Goal: Task Accomplishment & Management: Manage account settings

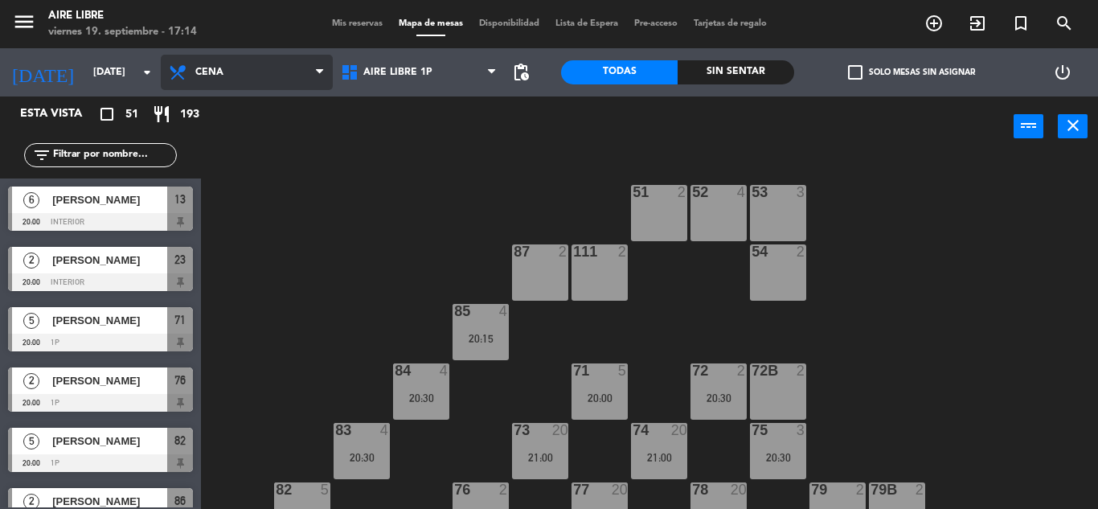
click at [226, 66] on span "Cena" at bounding box center [247, 72] width 172 height 35
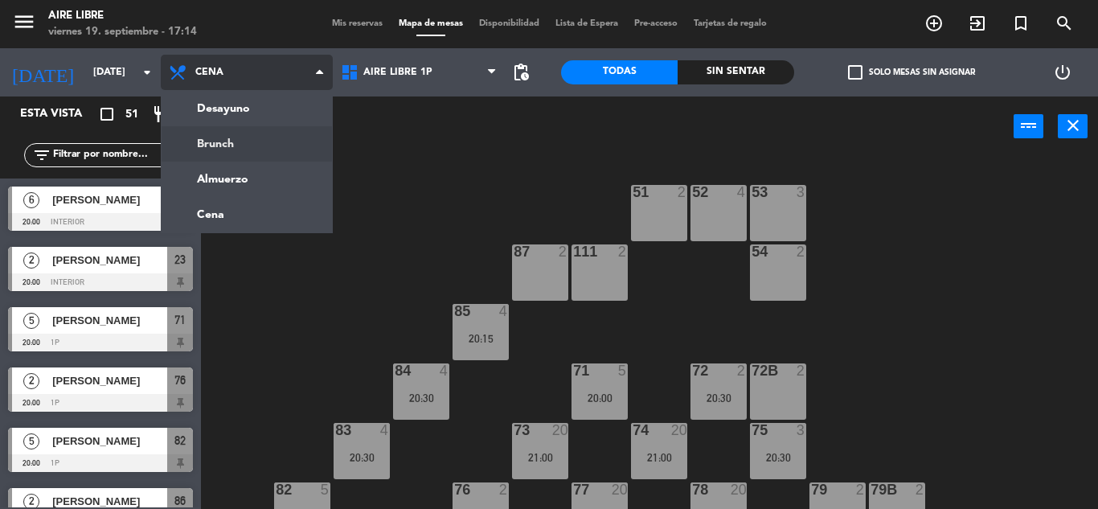
click at [221, 137] on ng-component "menu Aire Libre [DATE] 19. septiembre - 17:14 Mis reservas Mapa de mesas Dispon…" at bounding box center [549, 254] width 1098 height 509
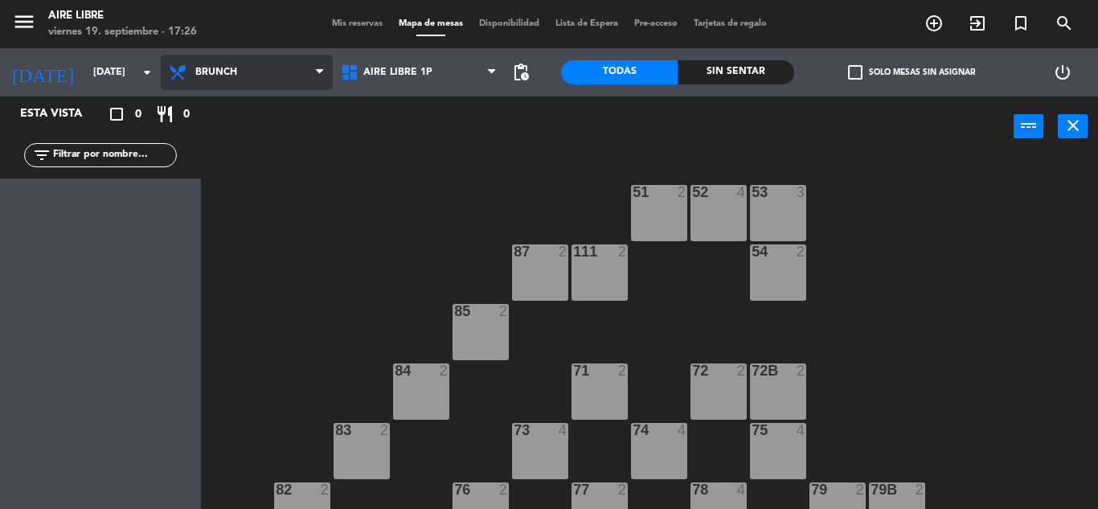
click at [217, 70] on span "Brunch" at bounding box center [216, 72] width 42 height 11
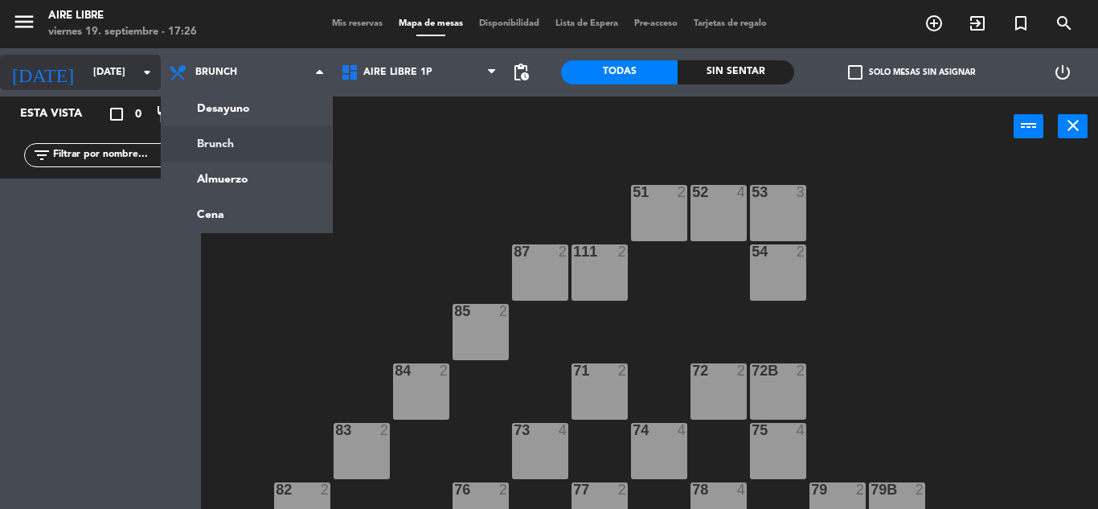
click at [85, 72] on input "[DATE]" at bounding box center [153, 72] width 136 height 27
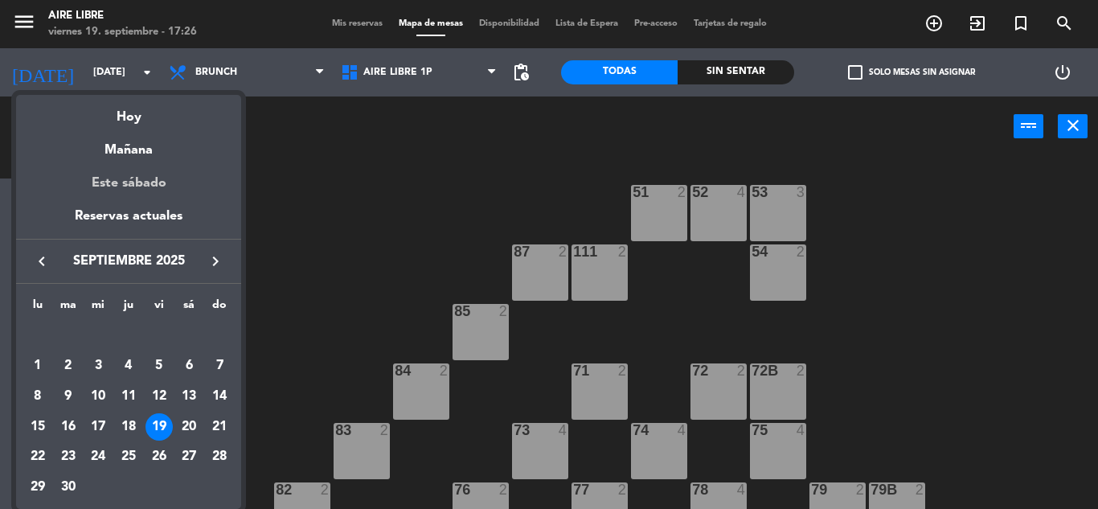
click at [136, 183] on div "Este sábado" at bounding box center [128, 183] width 225 height 45
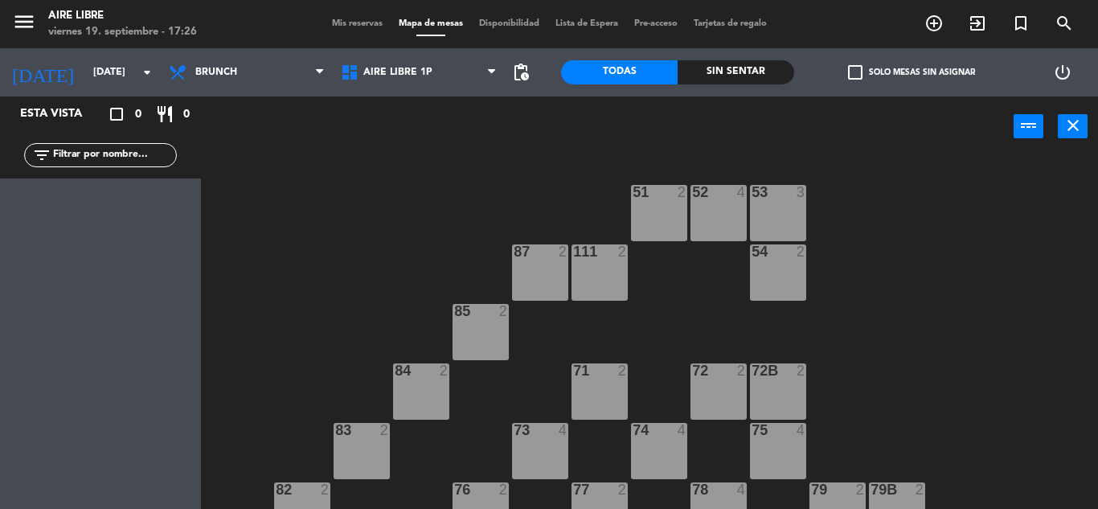
type input "[DATE]"
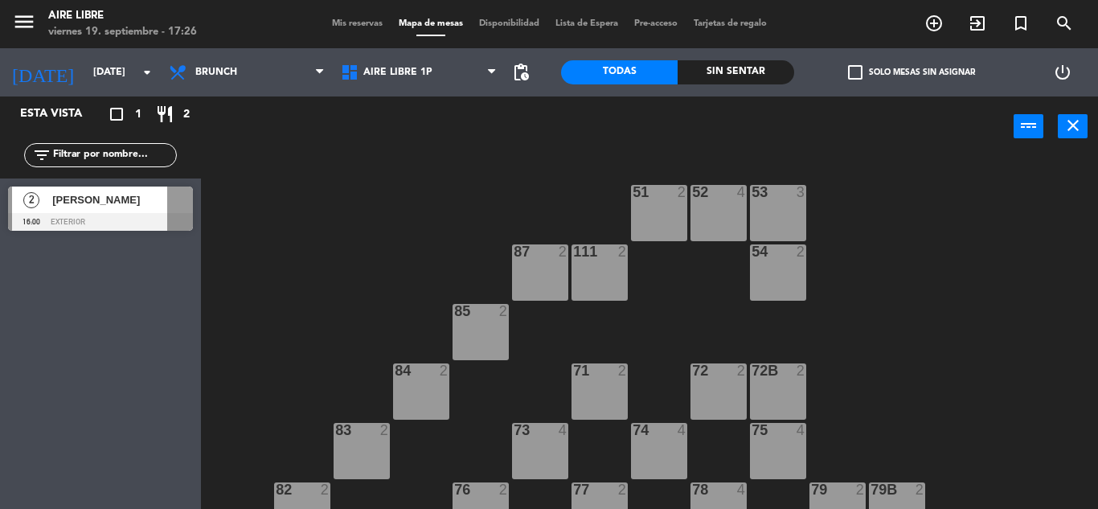
click at [356, 19] on span "Mis reservas" at bounding box center [357, 23] width 67 height 9
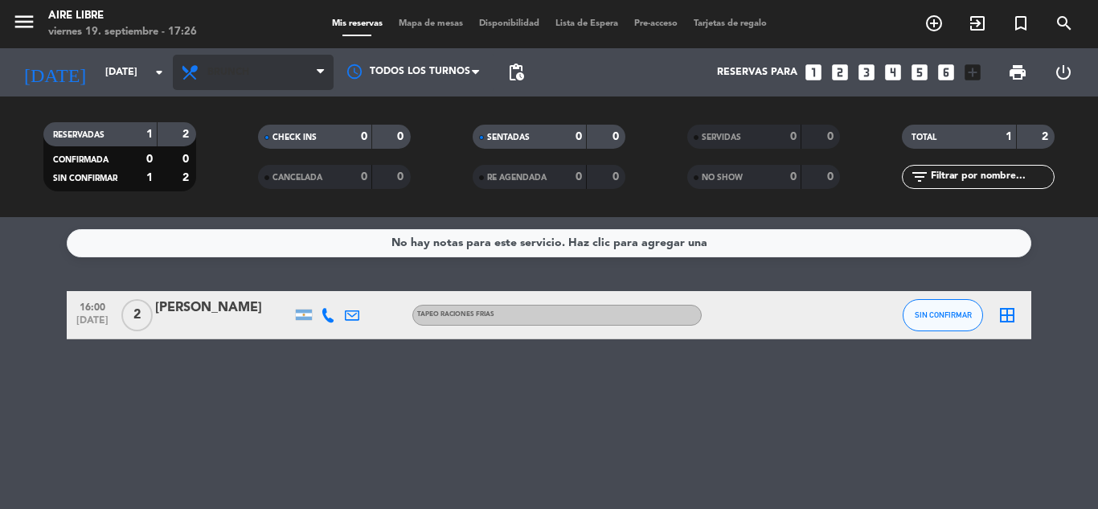
click at [217, 71] on span "Brunch" at bounding box center [228, 72] width 42 height 11
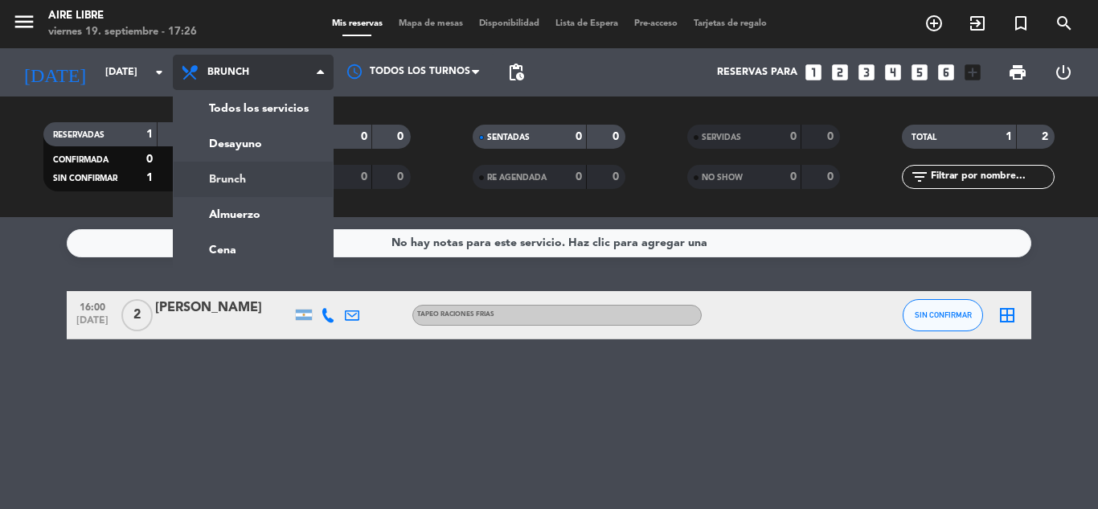
click at [230, 252] on ng-component "menu Aire Libre [DATE] 19. septiembre - 17:26 Mis reservas Mapa de mesas Dispon…" at bounding box center [549, 254] width 1098 height 509
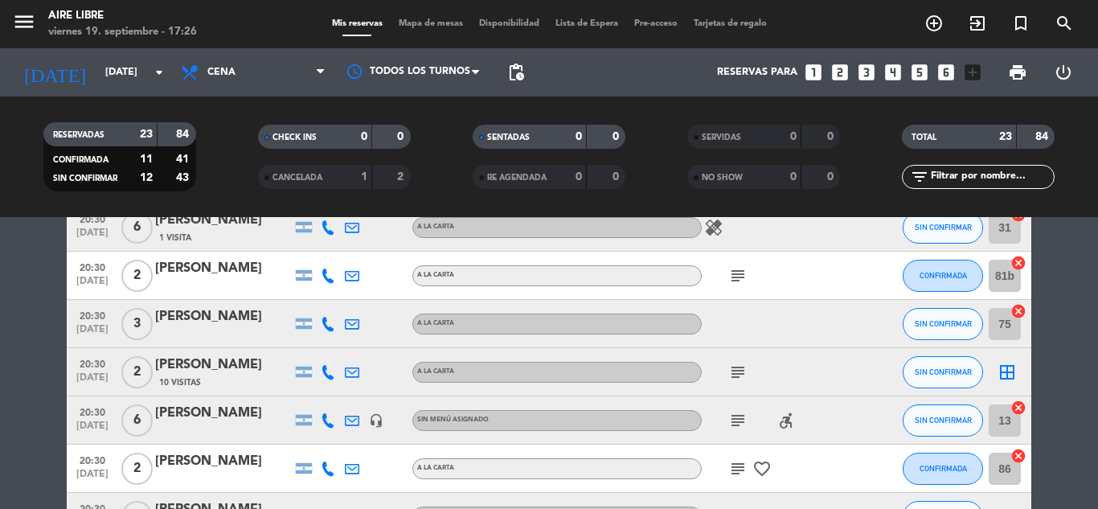
scroll to position [326, 0]
click at [97, 71] on input "[DATE]" at bounding box center [165, 72] width 136 height 27
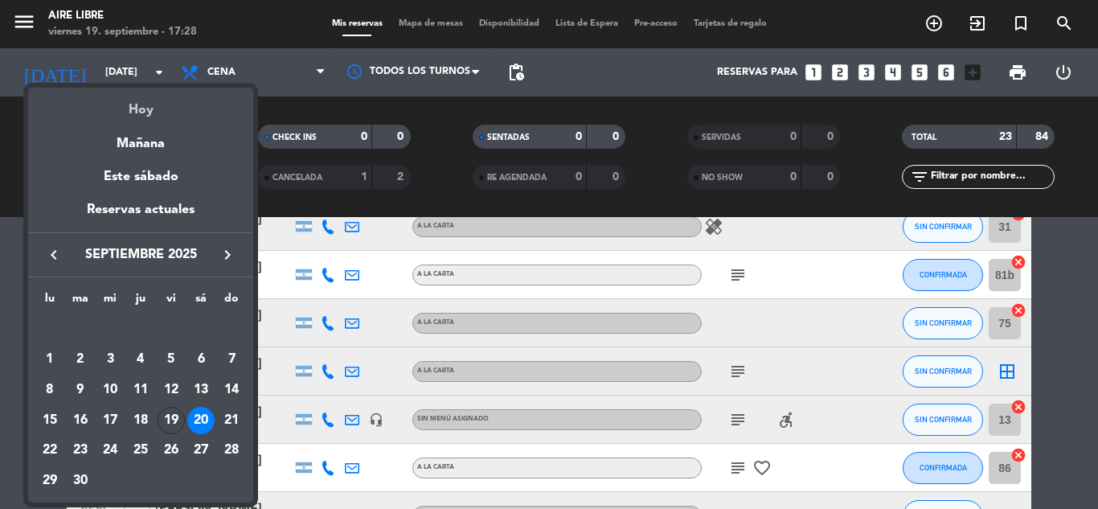
click at [147, 112] on div "Hoy" at bounding box center [140, 104] width 225 height 33
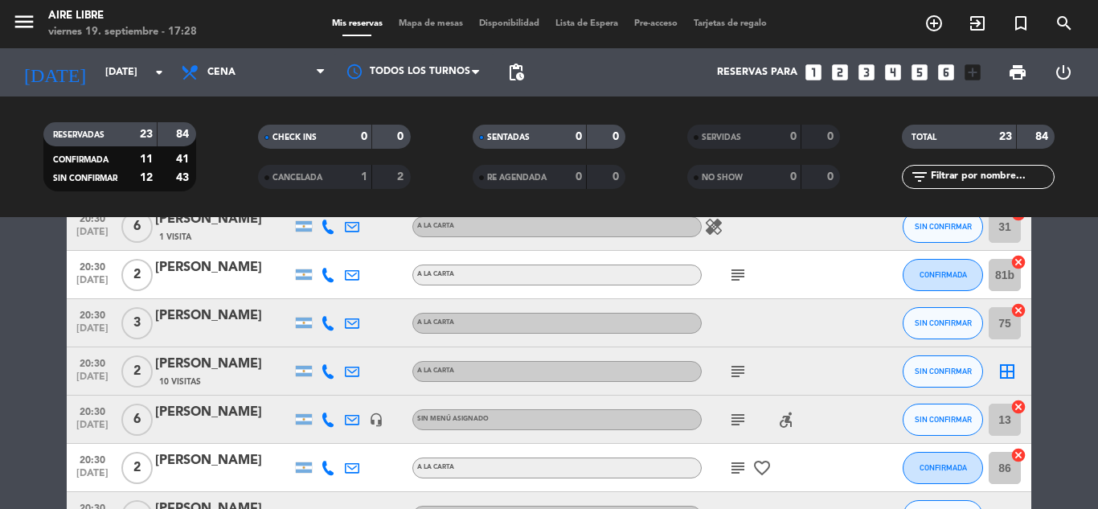
type input "[DATE]"
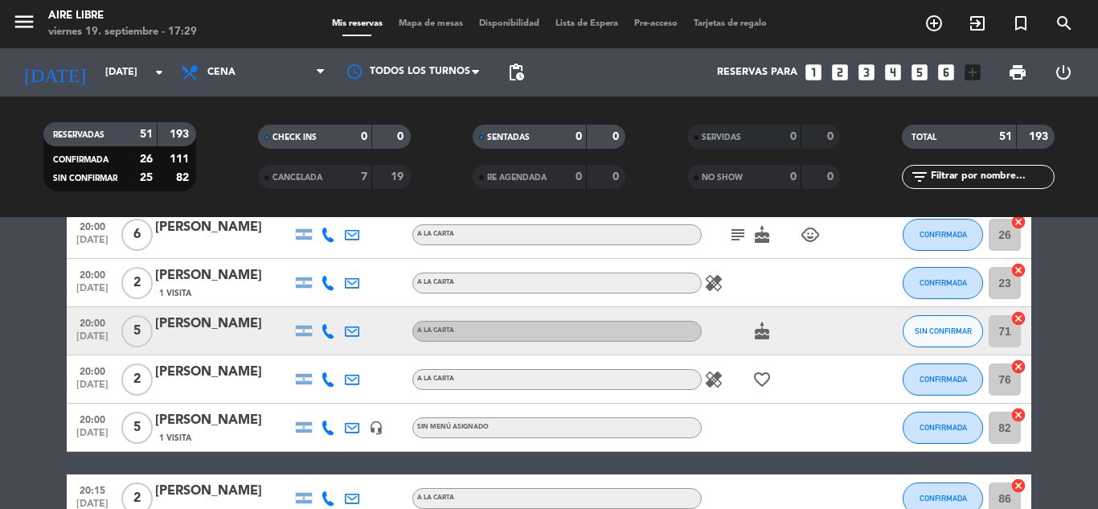
scroll to position [0, 0]
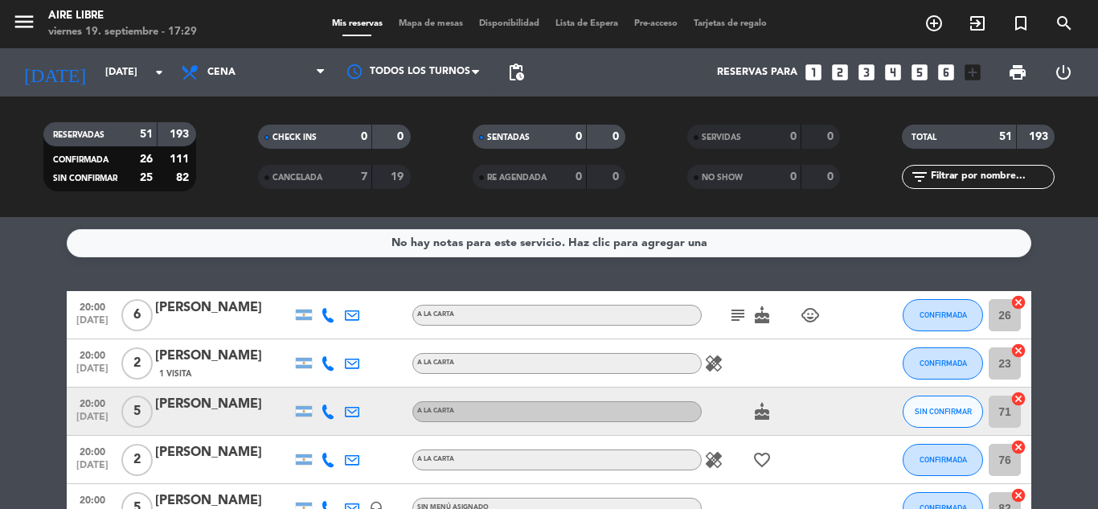
click at [1017, 302] on icon "cancel" at bounding box center [1018, 302] width 16 height 16
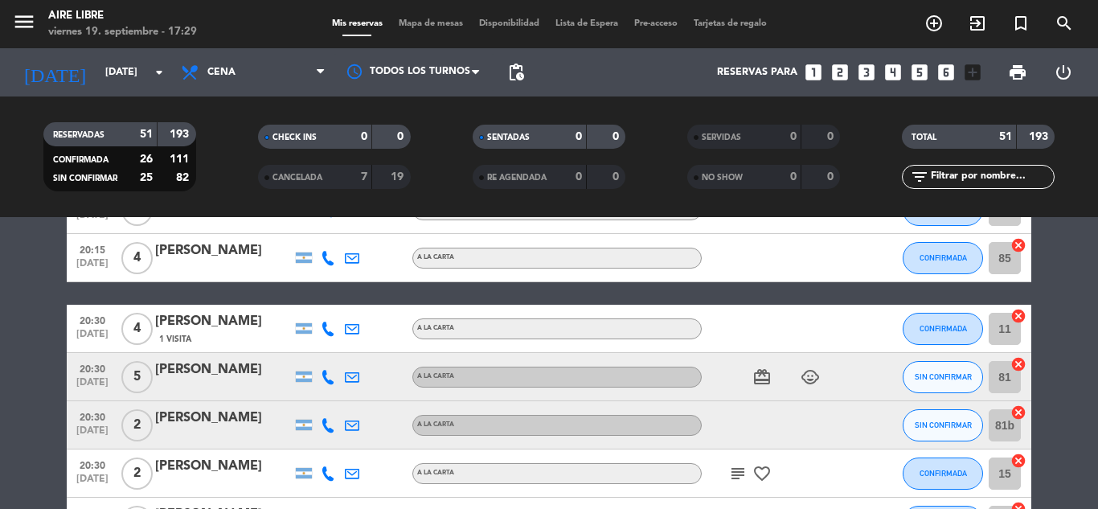
scroll to position [370, 0]
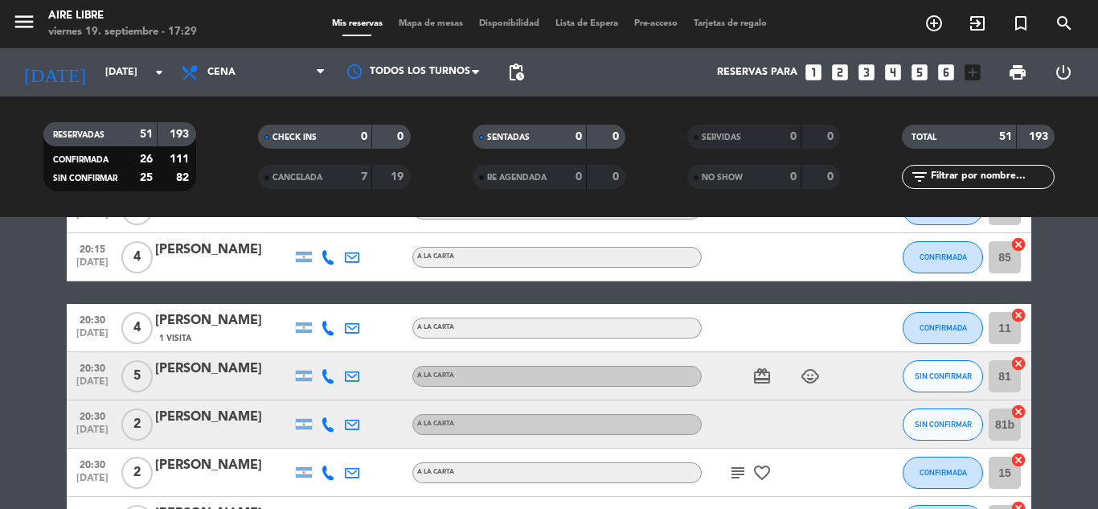
click at [1017, 313] on icon "cancel" at bounding box center [1018, 315] width 16 height 16
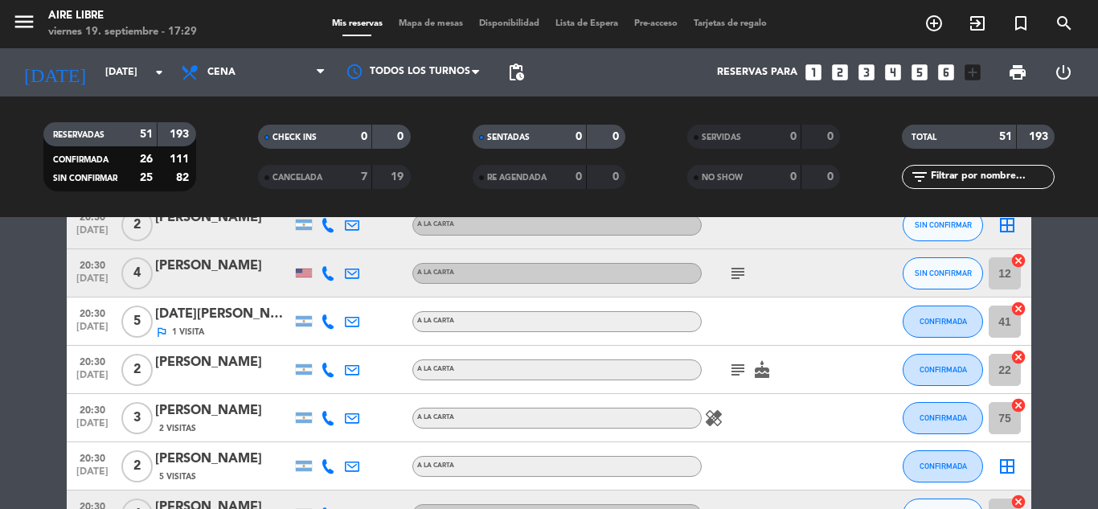
scroll to position [814, 0]
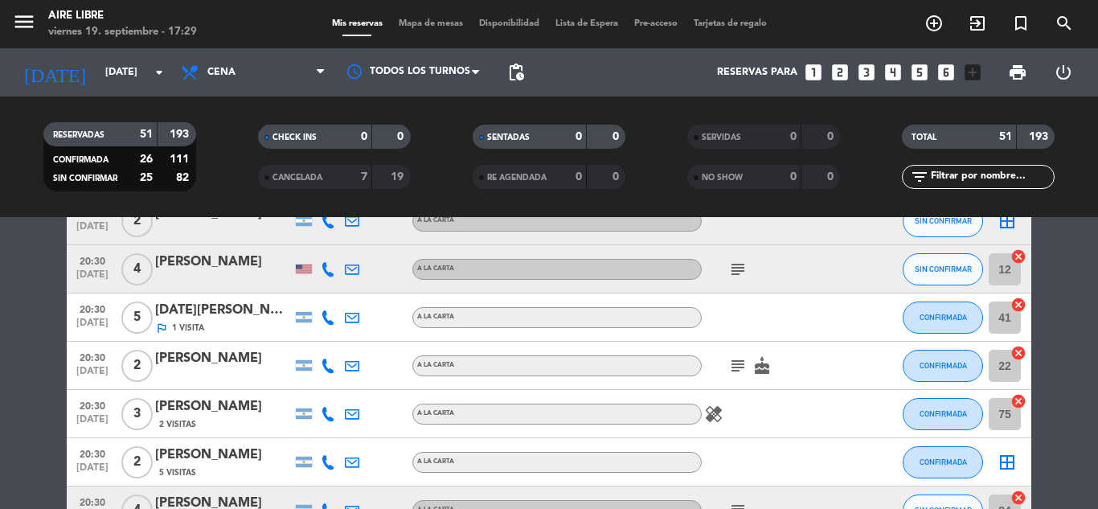
click at [1024, 256] on icon "cancel" at bounding box center [1018, 256] width 16 height 16
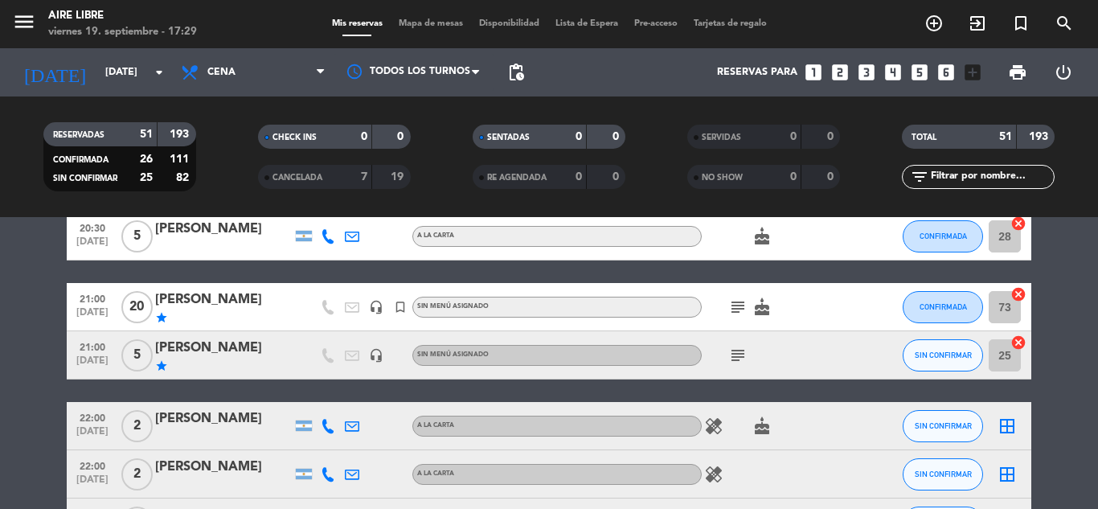
scroll to position [1326, 0]
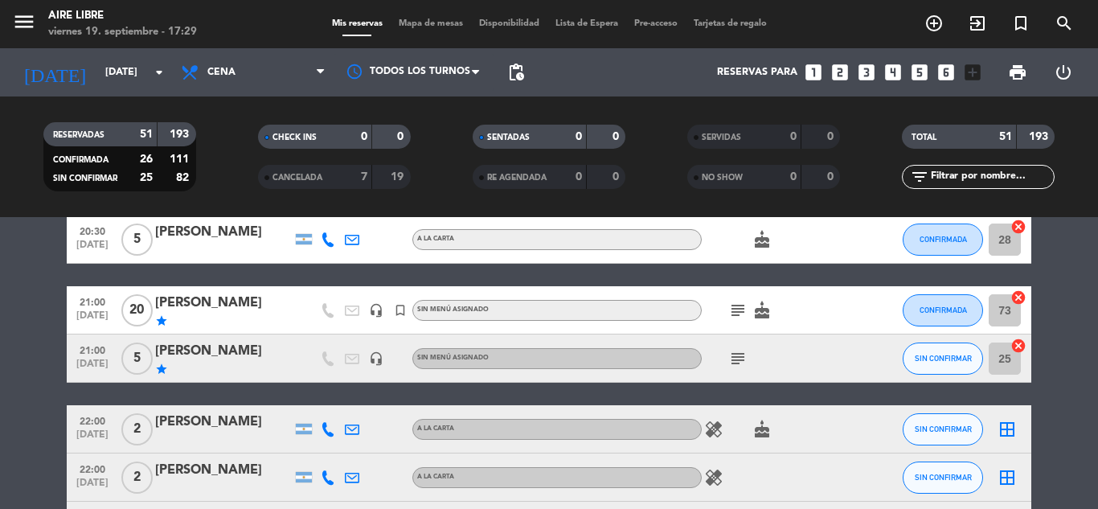
click at [1017, 346] on icon "cancel" at bounding box center [1018, 346] width 16 height 16
click at [1007, 359] on icon "border_all" at bounding box center [1006, 358] width 19 height 19
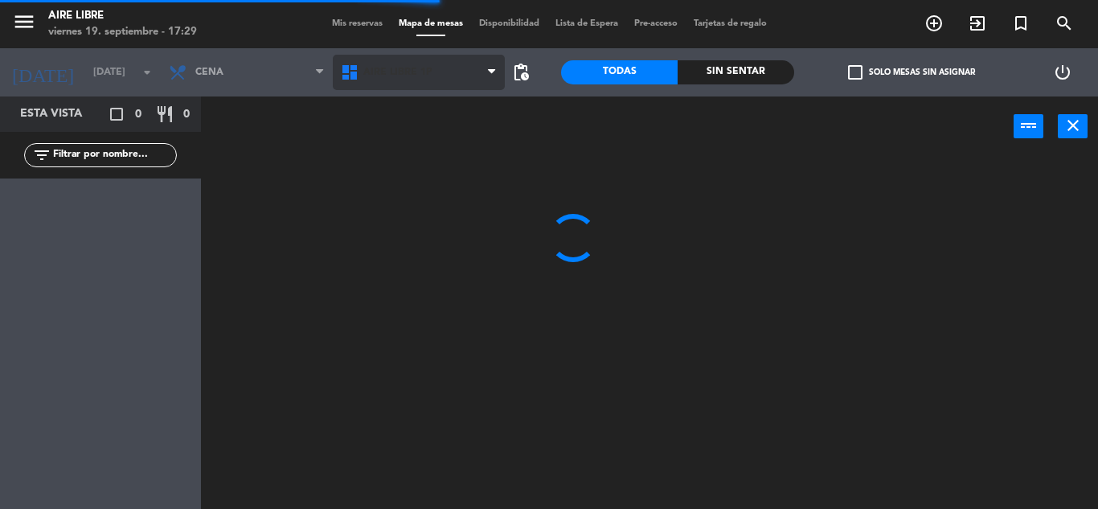
click at [377, 77] on span "Aire Libre 1P" at bounding box center [397, 72] width 69 height 11
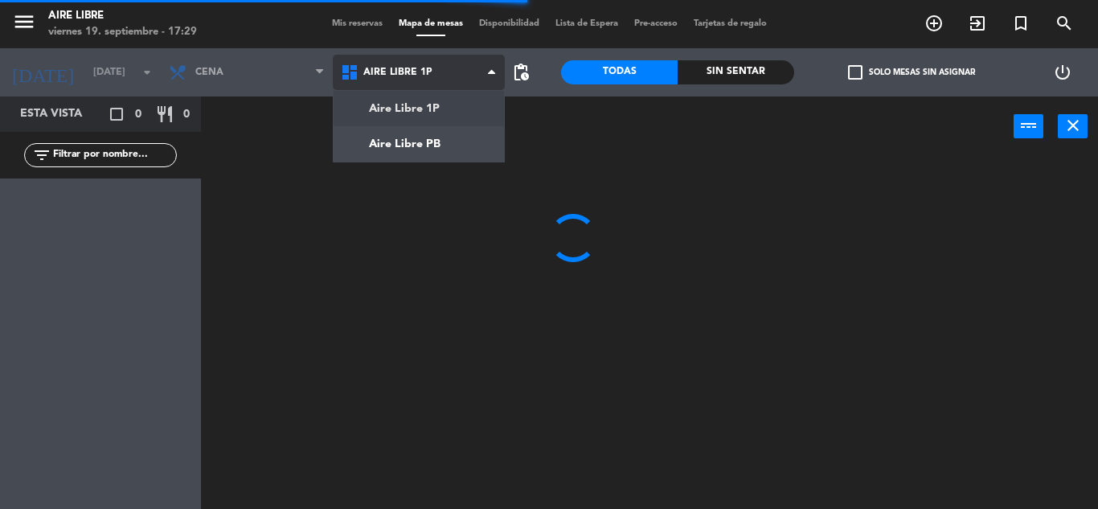
click at [396, 144] on ng-component "menu Aire Libre [DATE] 19. septiembre - 17:29 Mis reservas Mapa de mesas Dispon…" at bounding box center [549, 254] width 1098 height 509
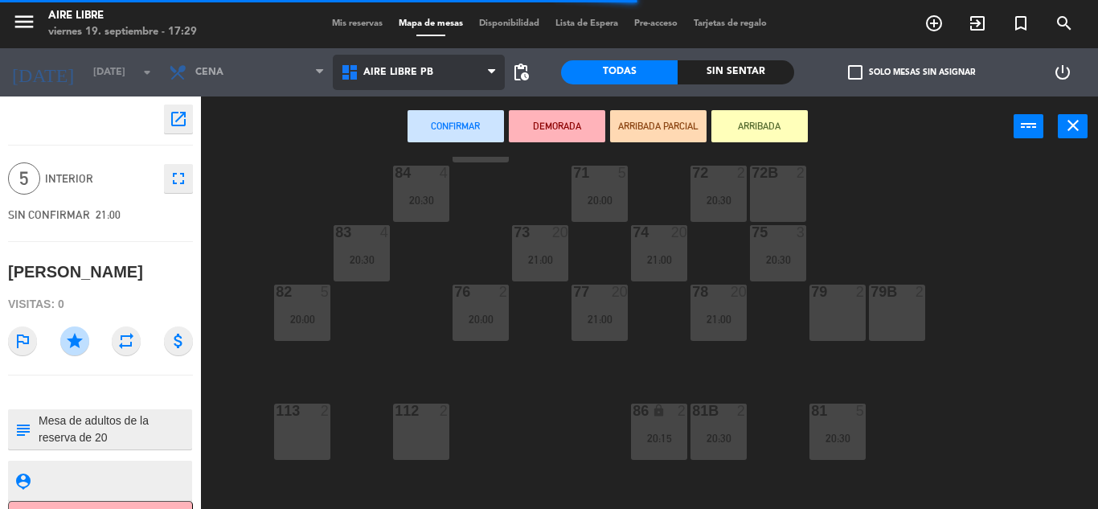
scroll to position [327, 0]
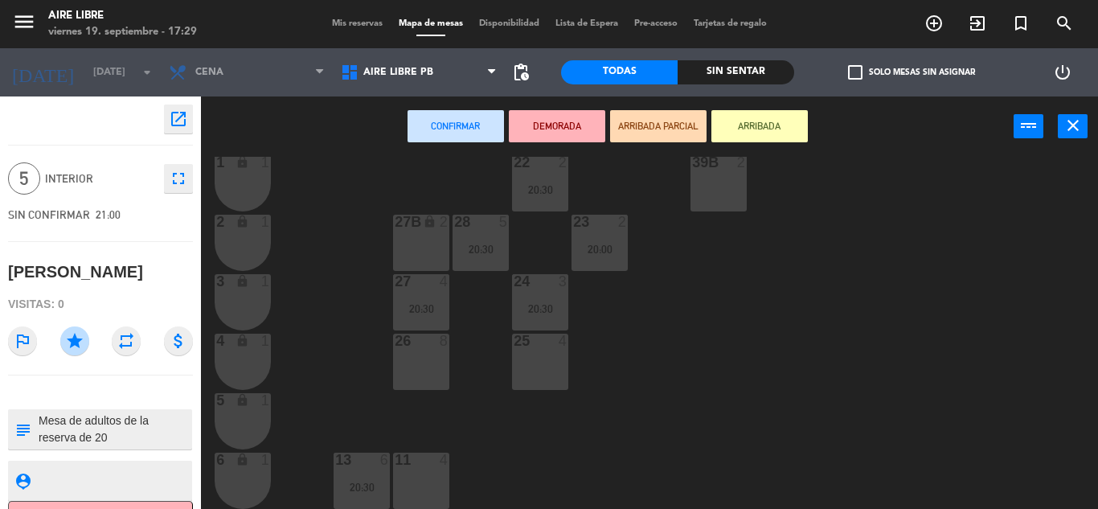
click at [419, 362] on div "26 8" at bounding box center [421, 362] width 56 height 56
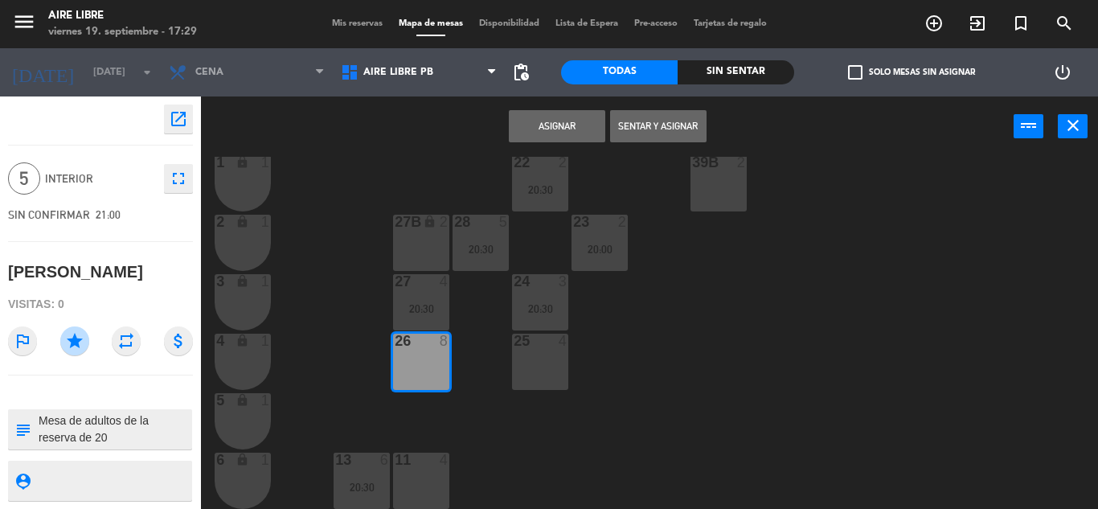
click at [556, 123] on button "Asignar" at bounding box center [557, 126] width 96 height 32
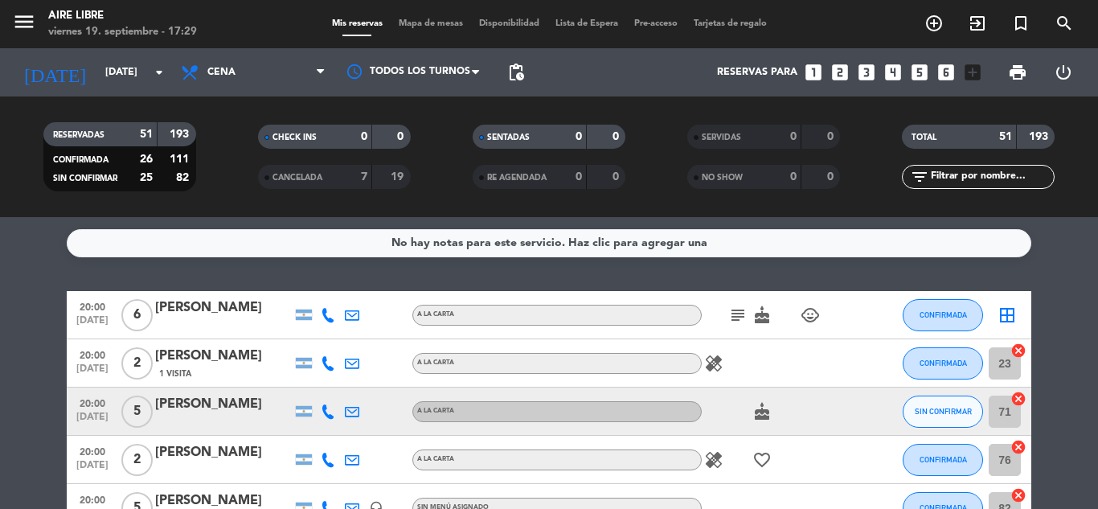
click at [1001, 313] on icon "border_all" at bounding box center [1006, 314] width 19 height 19
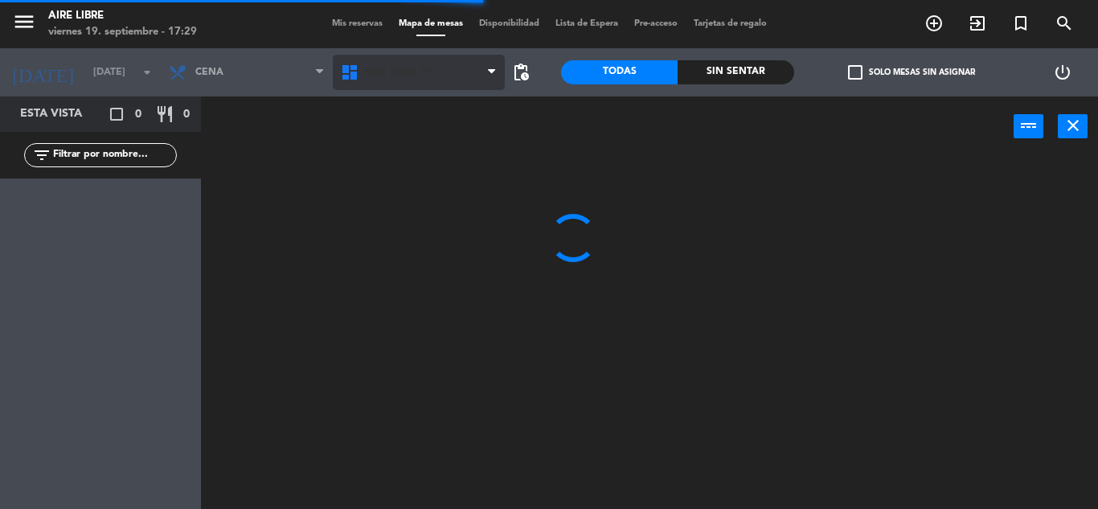
click at [407, 69] on span "Aire Libre 1P" at bounding box center [397, 72] width 69 height 11
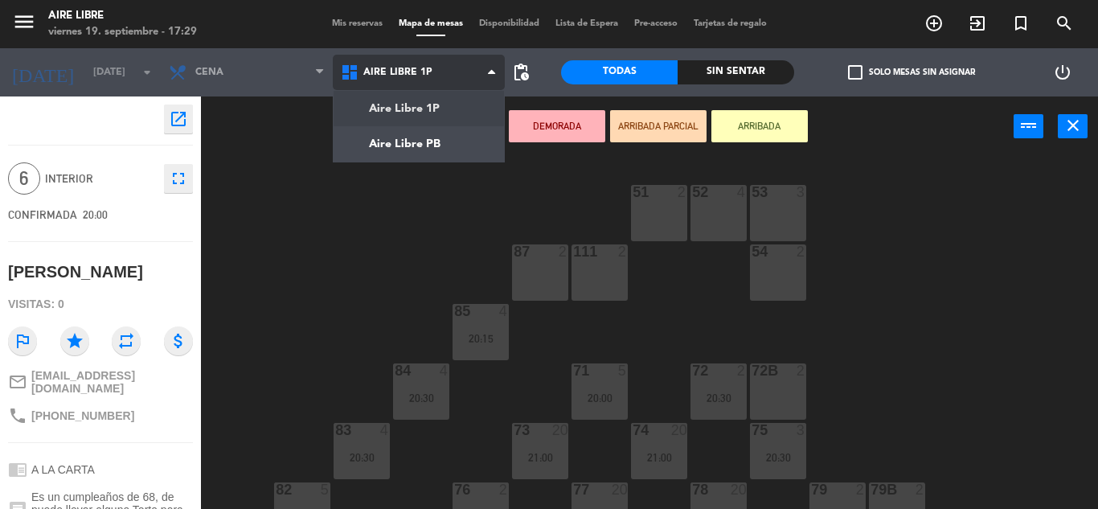
click at [428, 142] on ng-component "menu Aire Libre [DATE] 19. septiembre - 17:29 Mis reservas Mapa de mesas Dispon…" at bounding box center [549, 254] width 1098 height 509
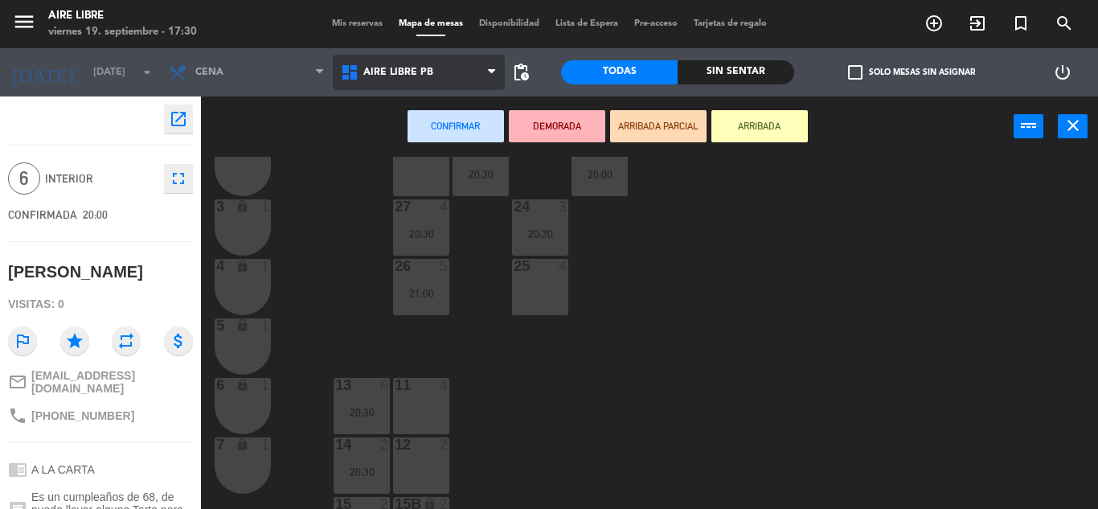
scroll to position [403, 0]
click at [425, 401] on div "11 4" at bounding box center [421, 405] width 56 height 56
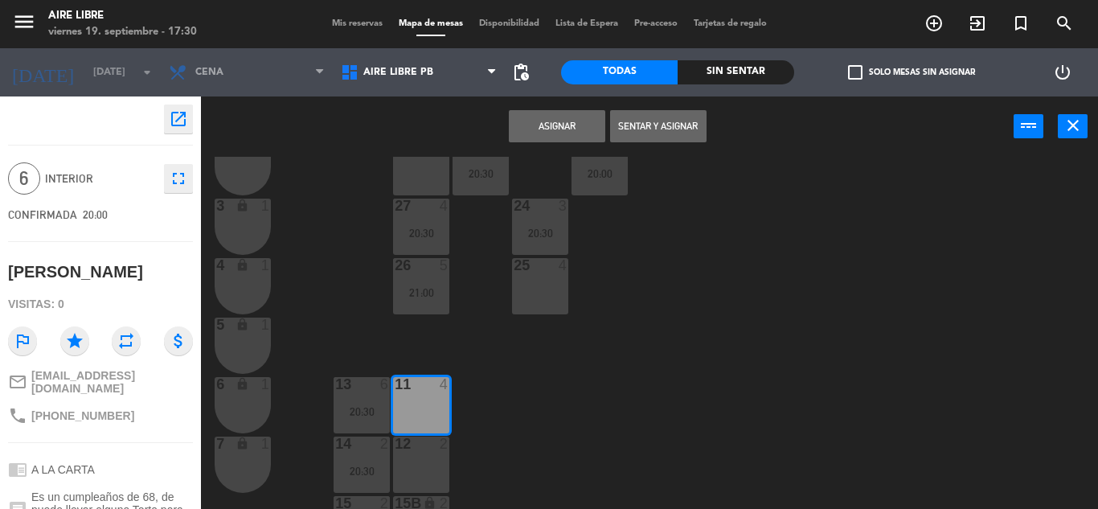
click at [424, 456] on div "12 2" at bounding box center [421, 464] width 56 height 56
click at [559, 115] on button "Asignar" at bounding box center [557, 126] width 96 height 32
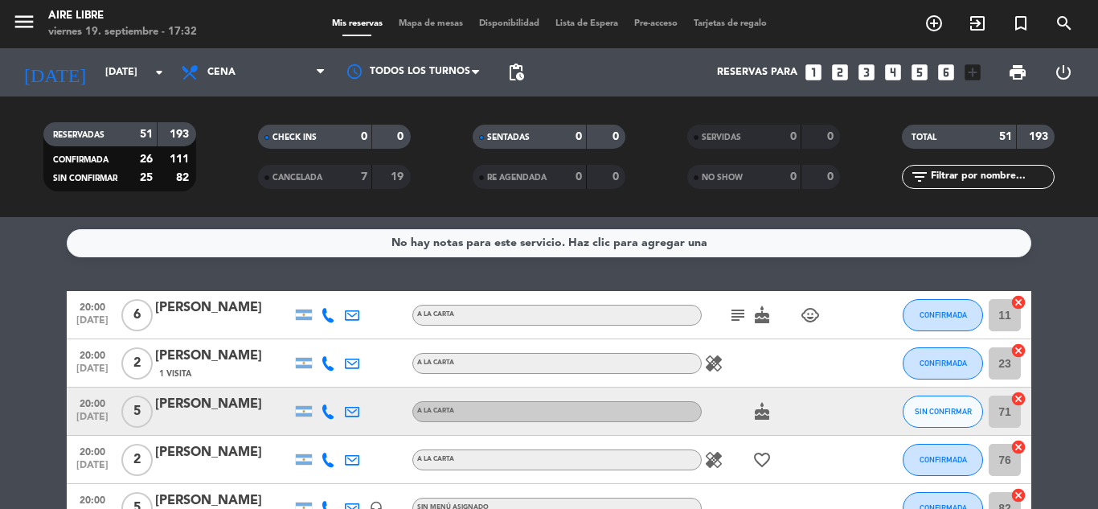
click at [418, 26] on span "Mapa de mesas" at bounding box center [431, 23] width 80 height 9
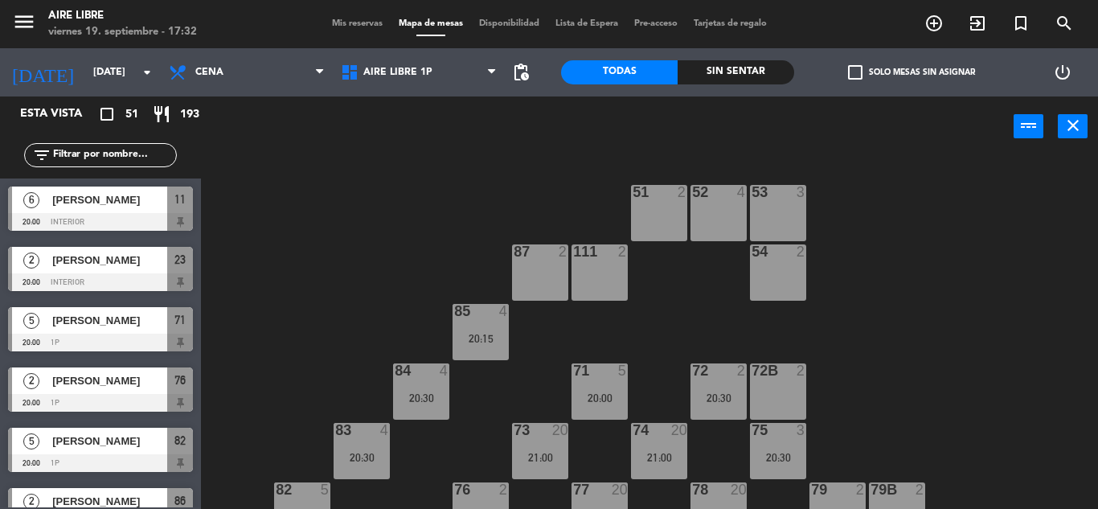
click at [852, 76] on span "check_box_outline_blank" at bounding box center [855, 72] width 14 height 14
click at [911, 72] on input "check_box_outline_blank Solo mesas sin asignar" at bounding box center [911, 72] width 0 height 0
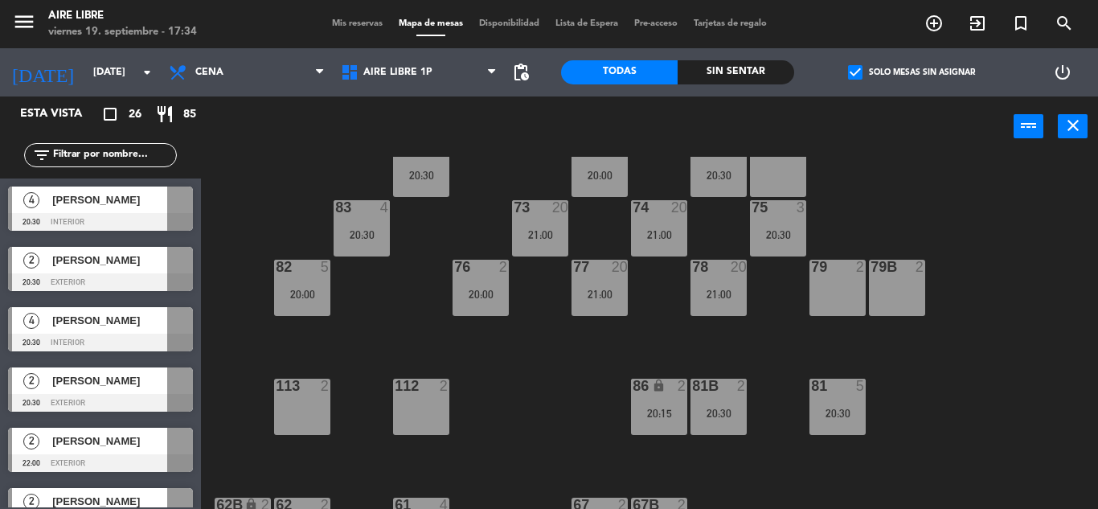
scroll to position [230, 0]
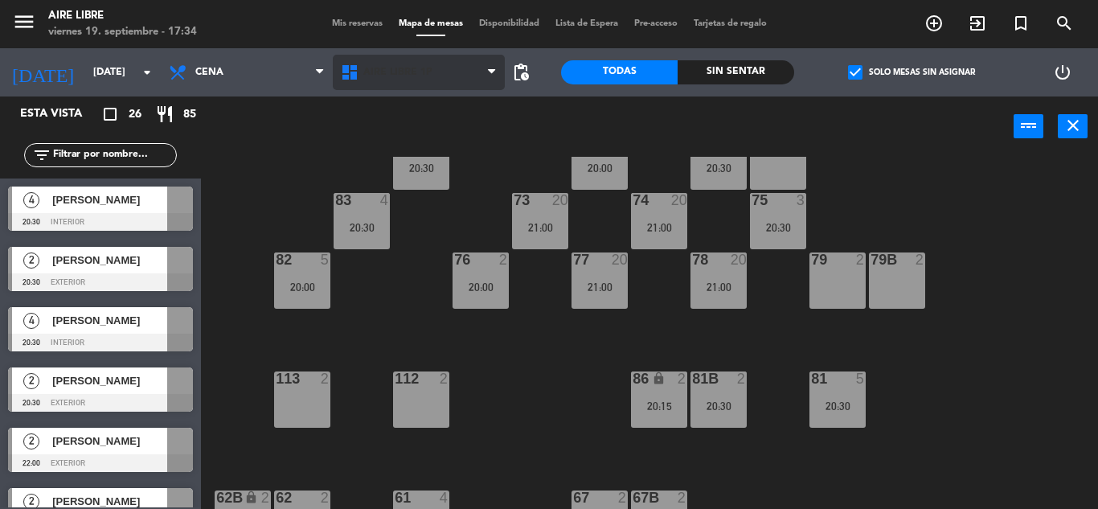
click at [392, 72] on span "Aire Libre 1P" at bounding box center [397, 72] width 69 height 11
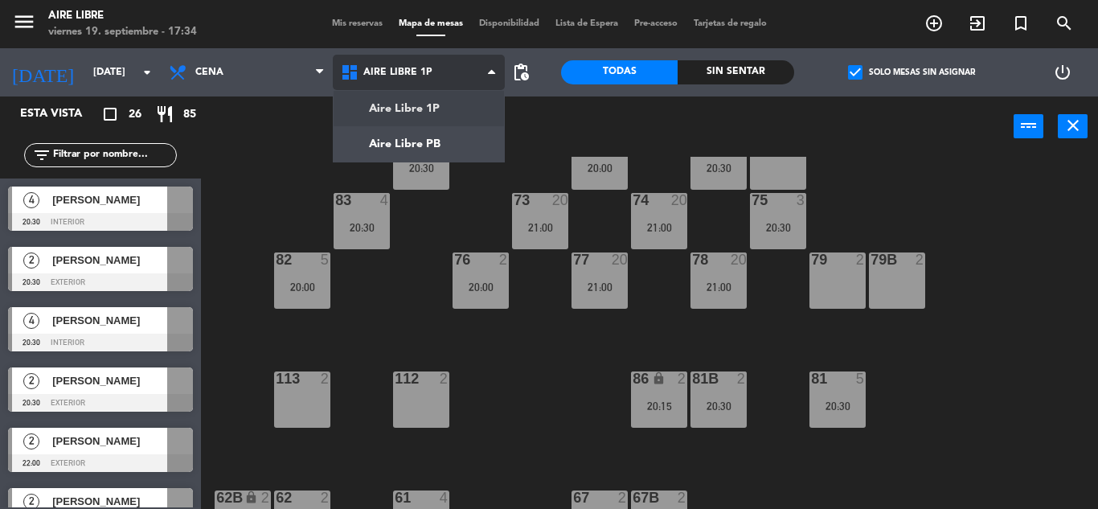
click at [402, 157] on ng-component "menu Aire Libre [DATE] 19. septiembre - 17:34 Mis reservas Mapa de mesas Dispon…" at bounding box center [549, 254] width 1098 height 509
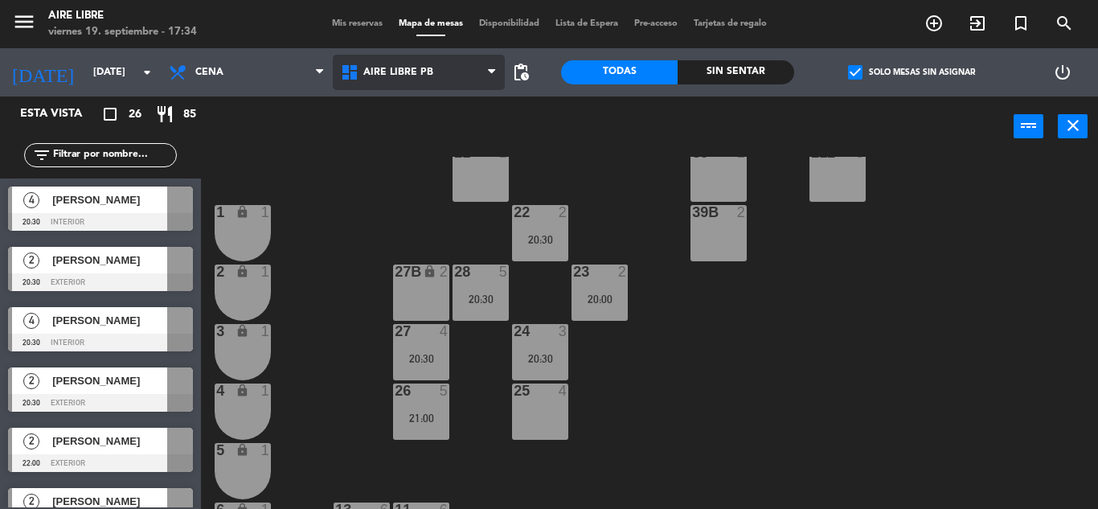
scroll to position [282, 0]
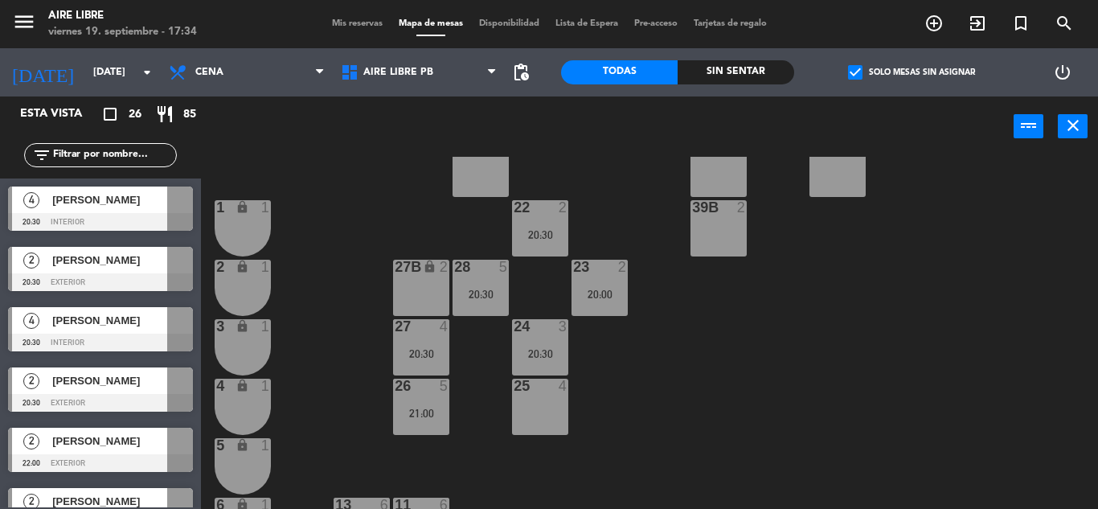
click at [426, 423] on div "26 5 21:00" at bounding box center [421, 407] width 56 height 56
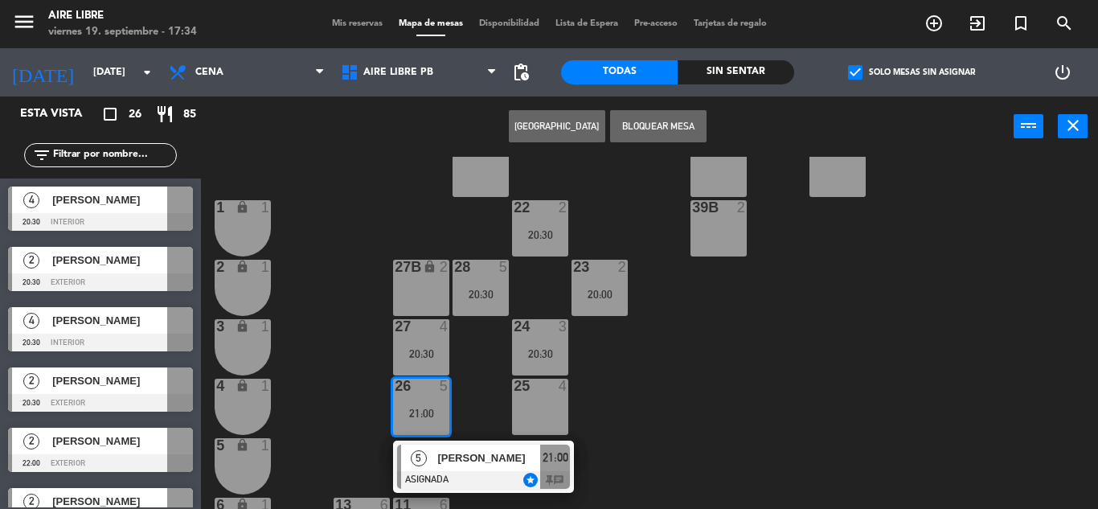
click at [798, 428] on div "42 2 43 2 31 7 32 7 33 7 42B 2 43B 2 41 5 20:30 44 2 45 2 46 2 20:30 35 4 34 4 …" at bounding box center [655, 333] width 886 height 352
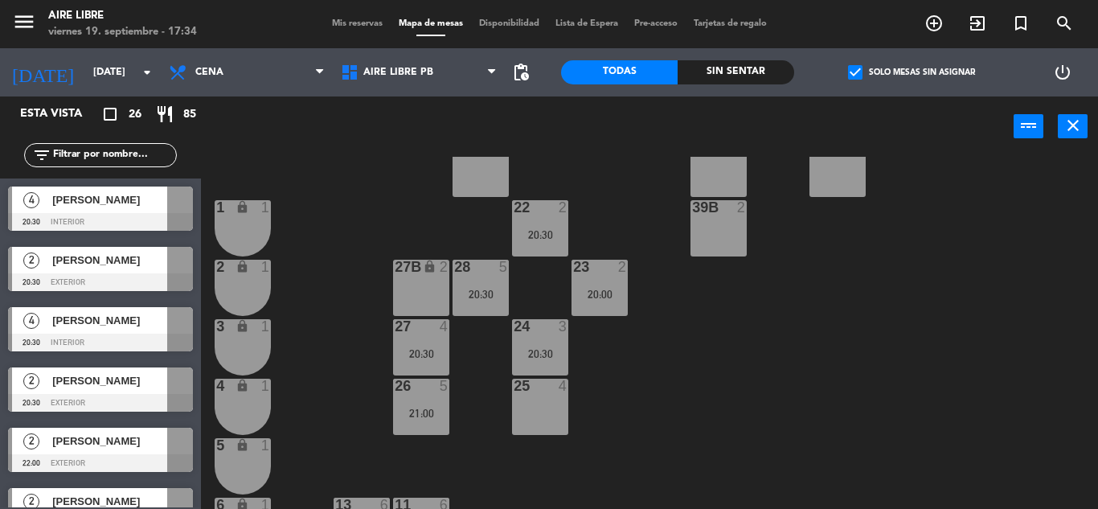
click at [149, 195] on span "[PERSON_NAME]" at bounding box center [109, 199] width 115 height 17
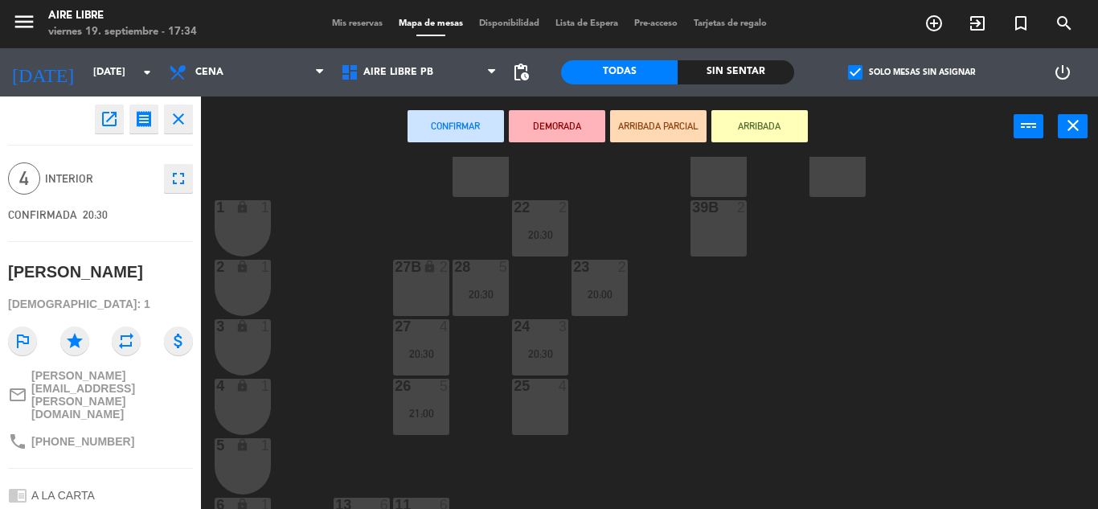
click at [541, 412] on div "25 4" at bounding box center [540, 407] width 56 height 56
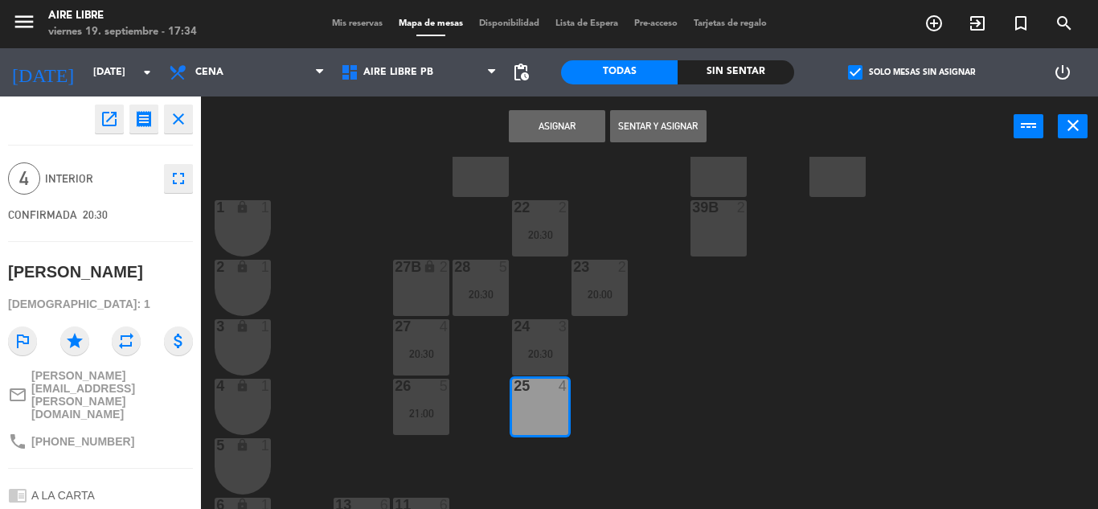
click at [567, 129] on button "Asignar" at bounding box center [557, 126] width 96 height 32
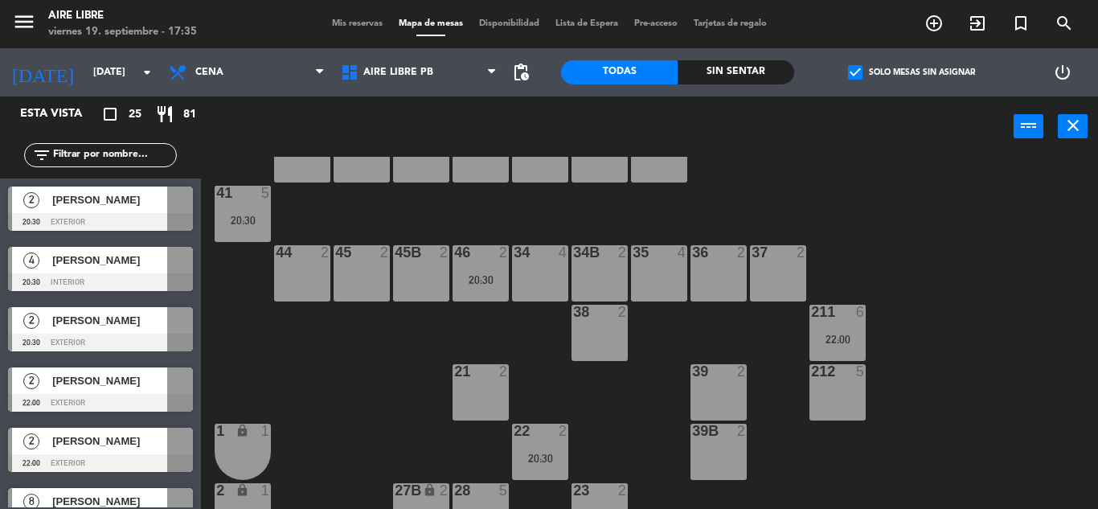
scroll to position [57, 0]
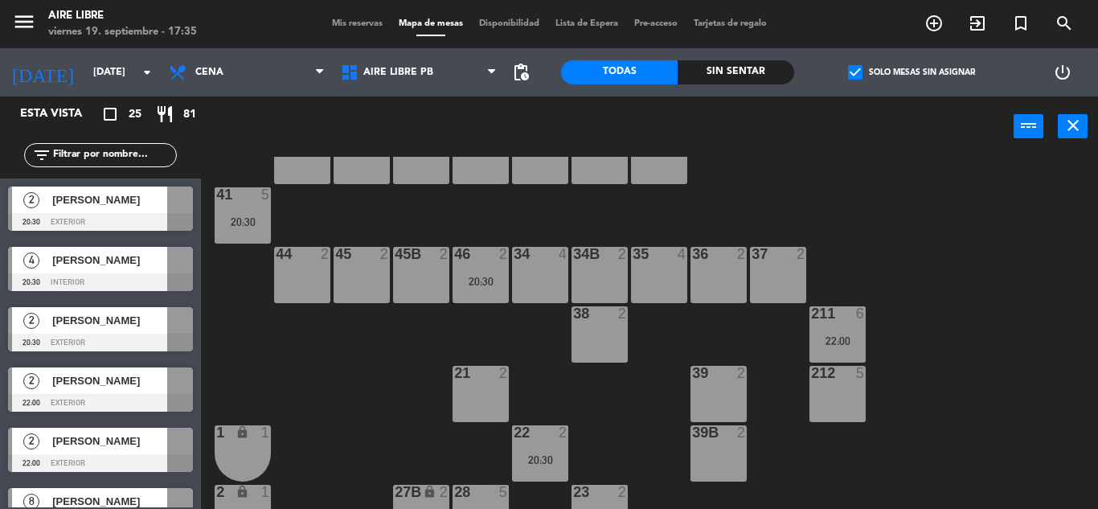
click at [477, 280] on div "20:30" at bounding box center [480, 281] width 56 height 11
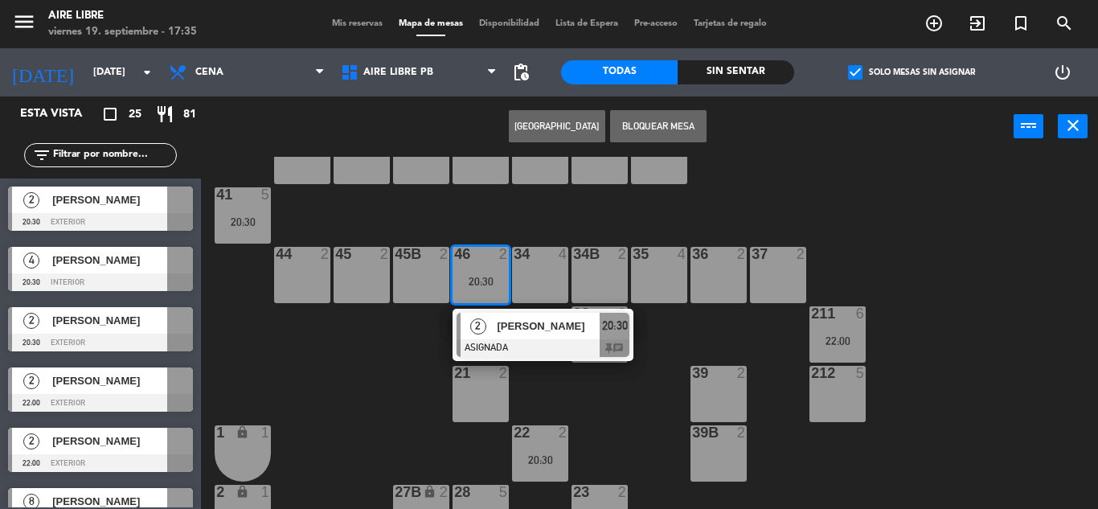
click at [303, 278] on div "44 2" at bounding box center [302, 275] width 56 height 56
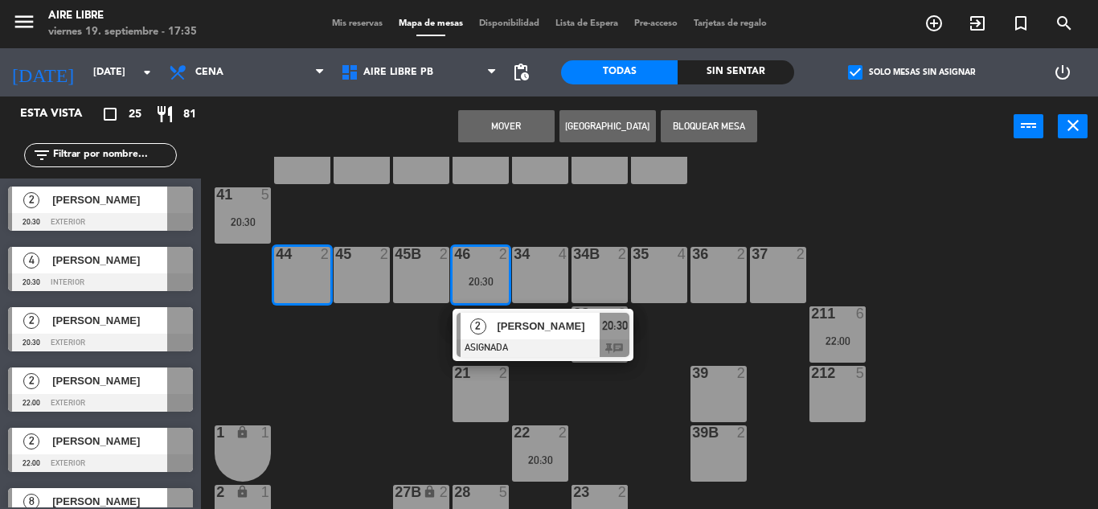
click at [495, 133] on button "Mover" at bounding box center [506, 126] width 96 height 32
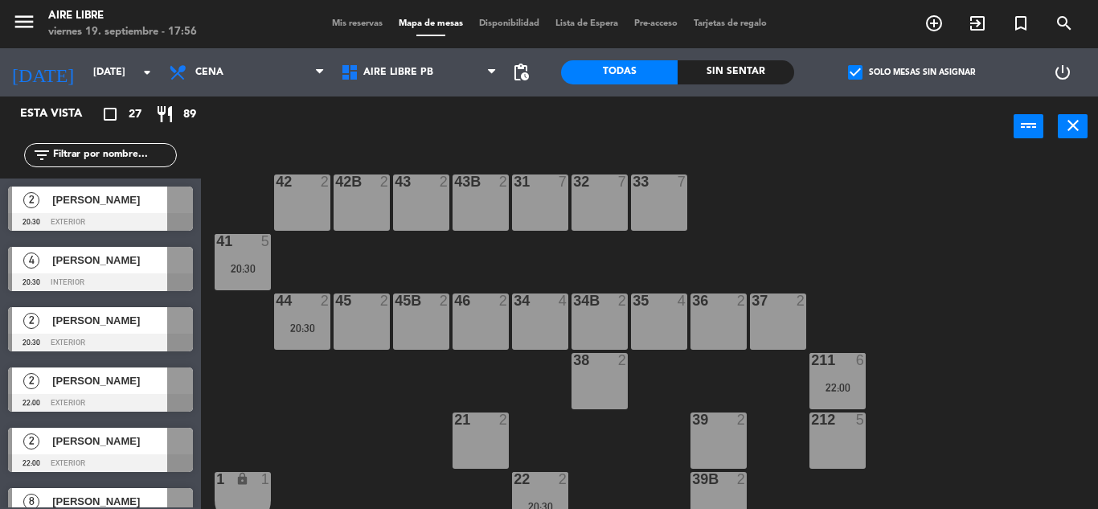
scroll to position [12, 0]
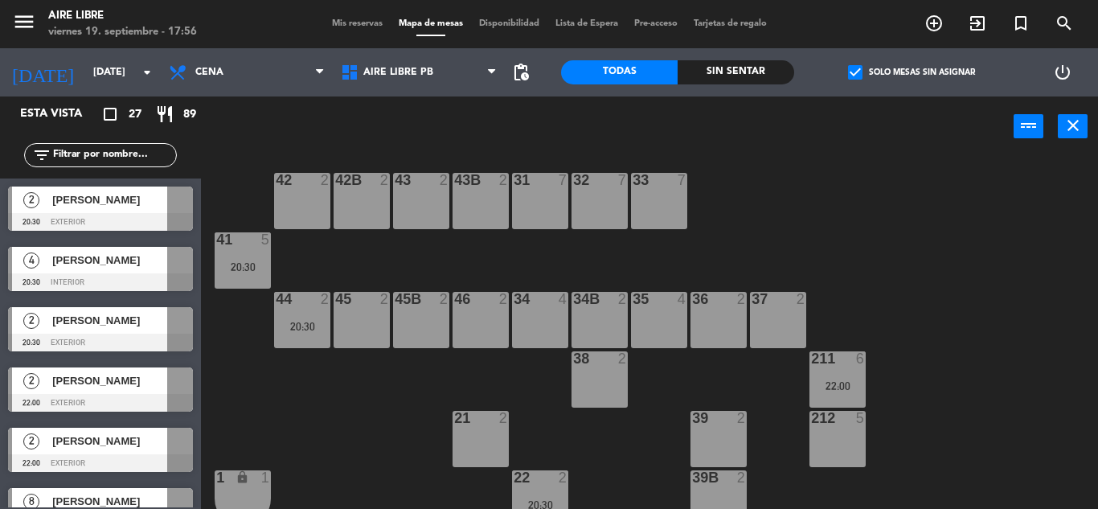
click at [294, 321] on div "20:30" at bounding box center [302, 326] width 56 height 11
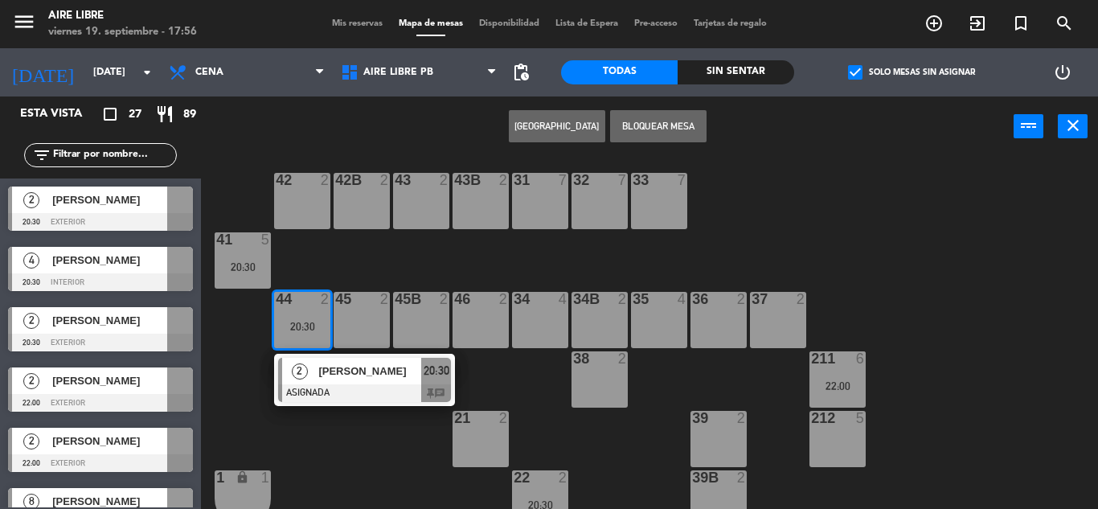
click at [302, 178] on div at bounding box center [302, 180] width 27 height 14
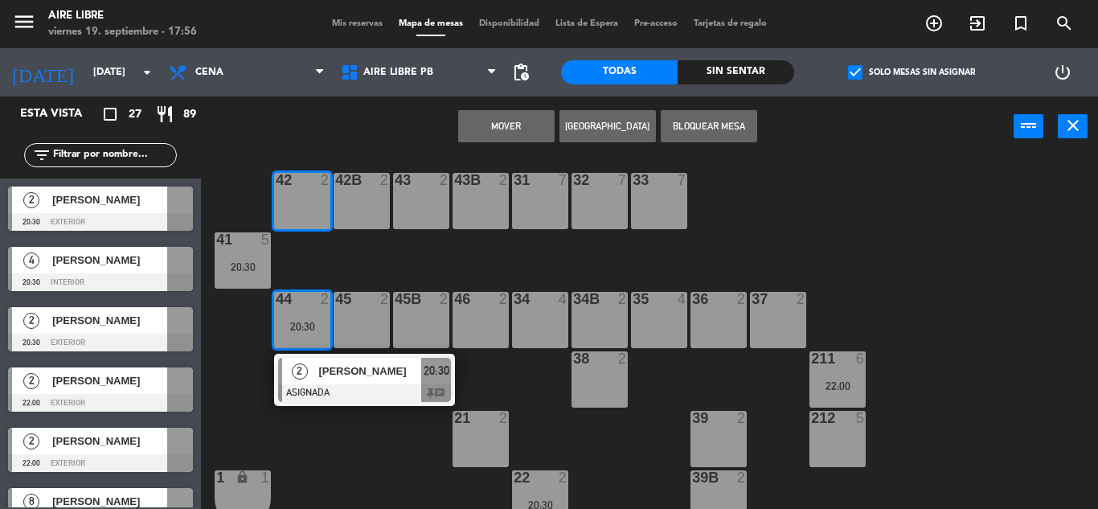
click at [509, 125] on button "Mover" at bounding box center [506, 126] width 96 height 32
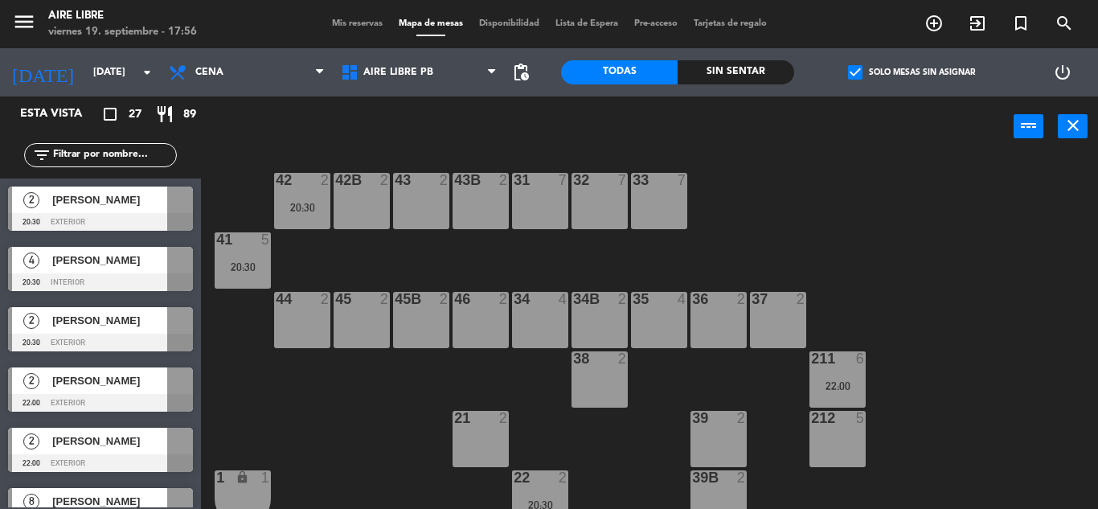
click at [119, 264] on span "[PERSON_NAME]" at bounding box center [109, 260] width 115 height 17
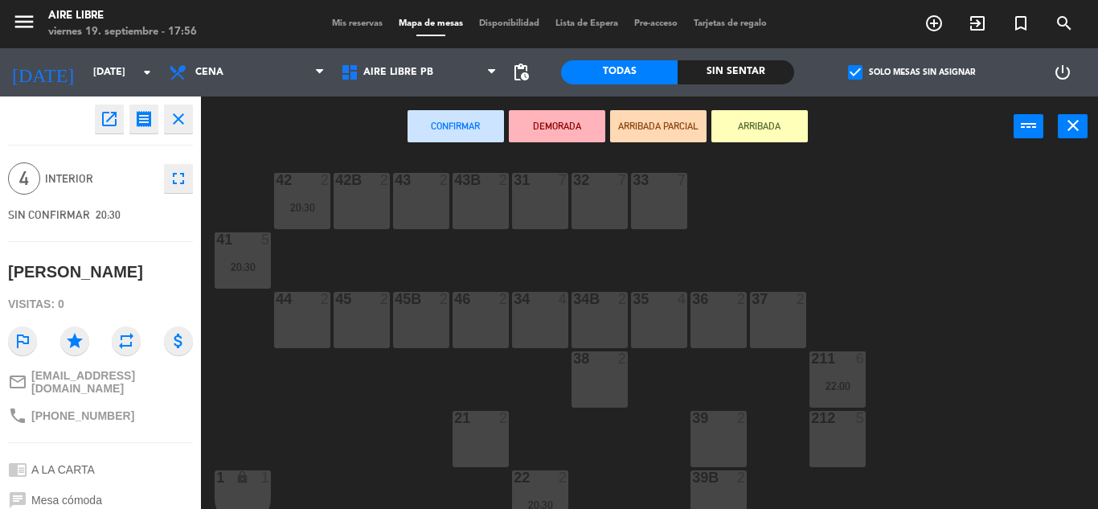
click at [293, 327] on div "44 2" at bounding box center [302, 320] width 56 height 56
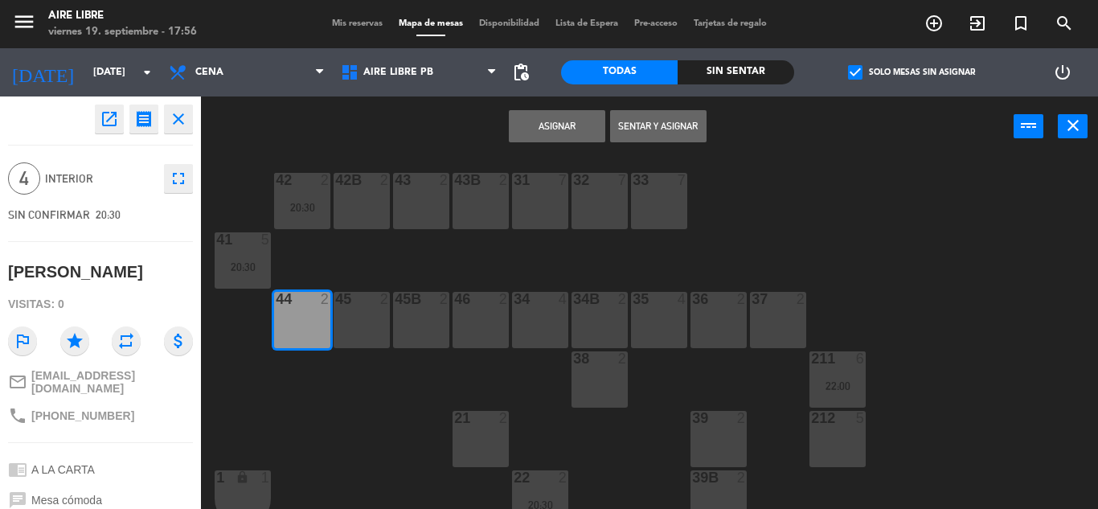
click at [555, 126] on button "Asignar" at bounding box center [557, 126] width 96 height 32
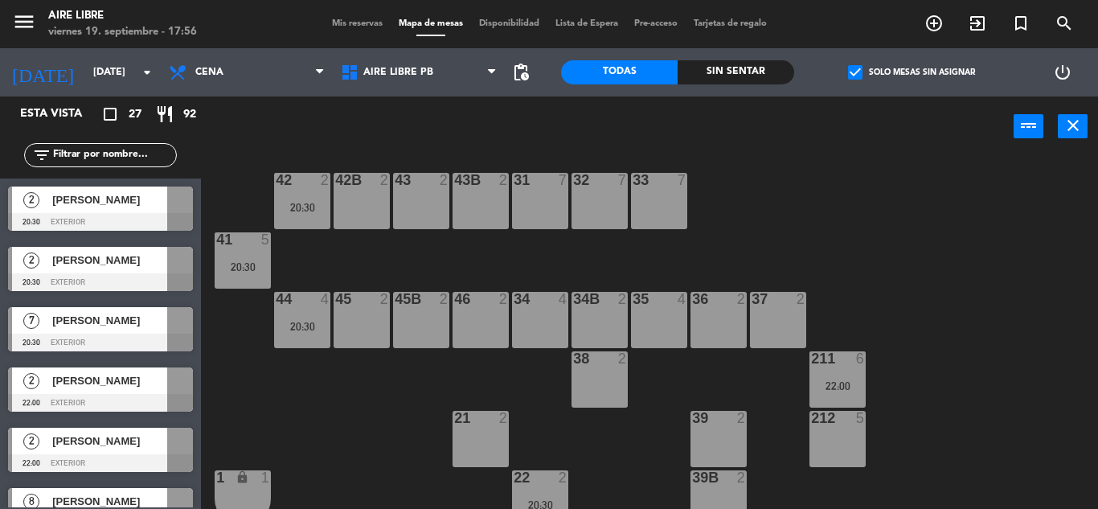
click at [131, 195] on span "[PERSON_NAME]" at bounding box center [109, 199] width 115 height 17
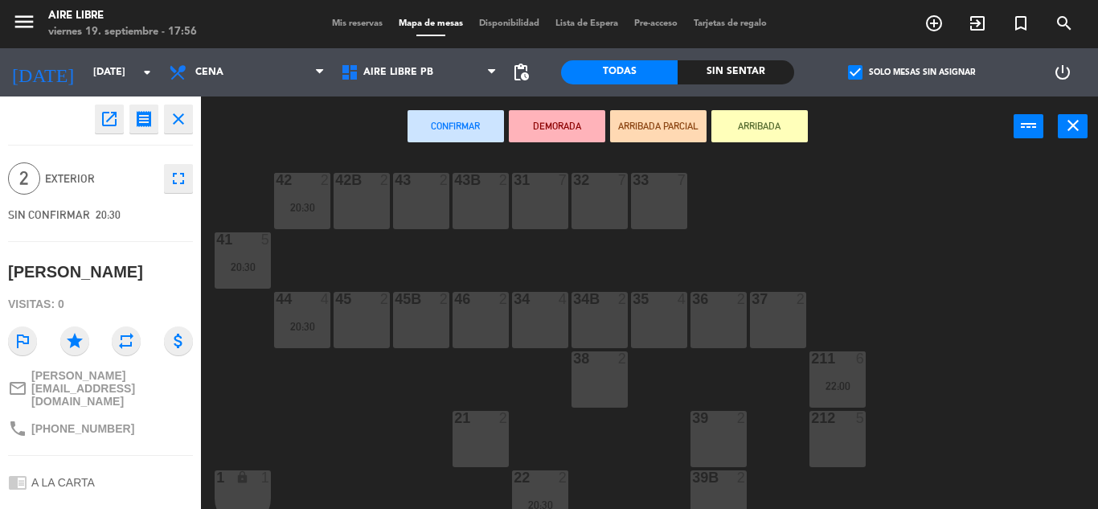
click at [371, 321] on div "45 2" at bounding box center [362, 320] width 56 height 56
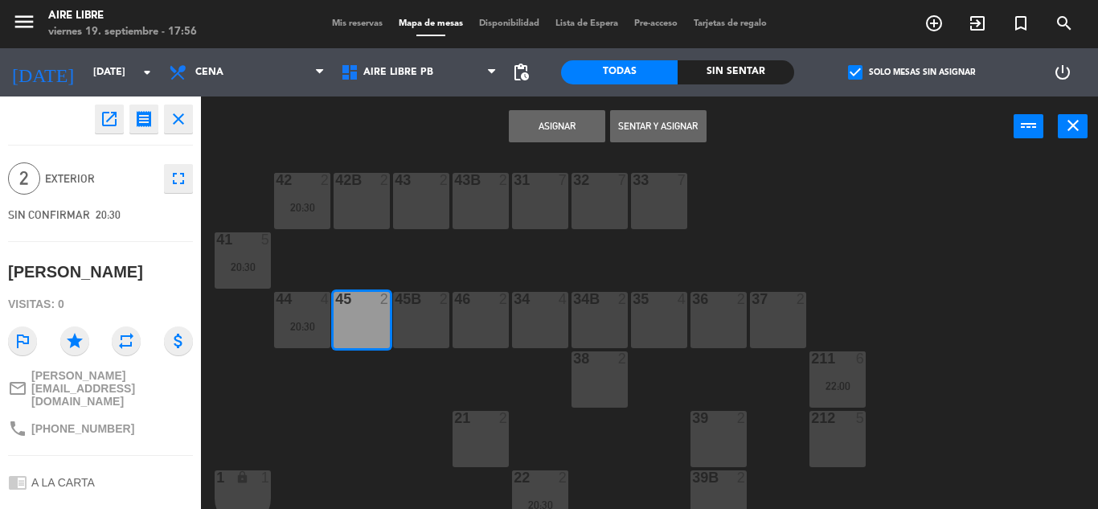
click at [561, 121] on button "Asignar" at bounding box center [557, 126] width 96 height 32
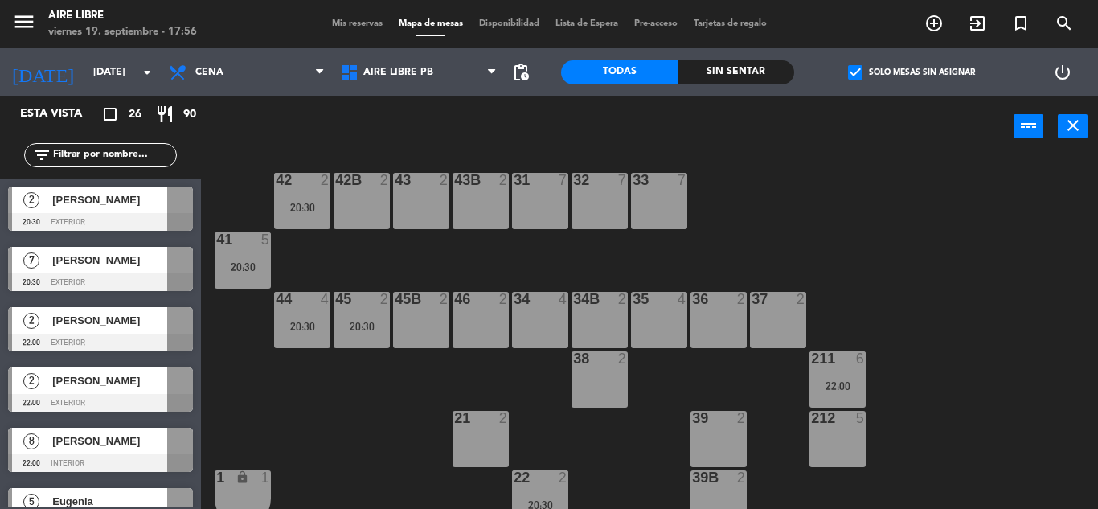
click at [118, 207] on span "[PERSON_NAME]" at bounding box center [109, 199] width 115 height 17
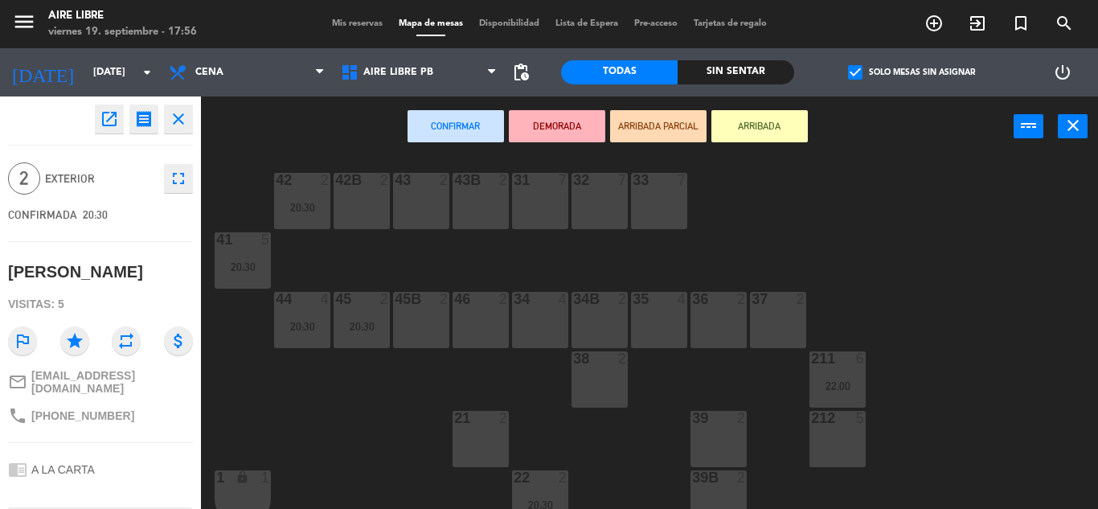
click at [427, 317] on div "45B 2" at bounding box center [421, 320] width 56 height 56
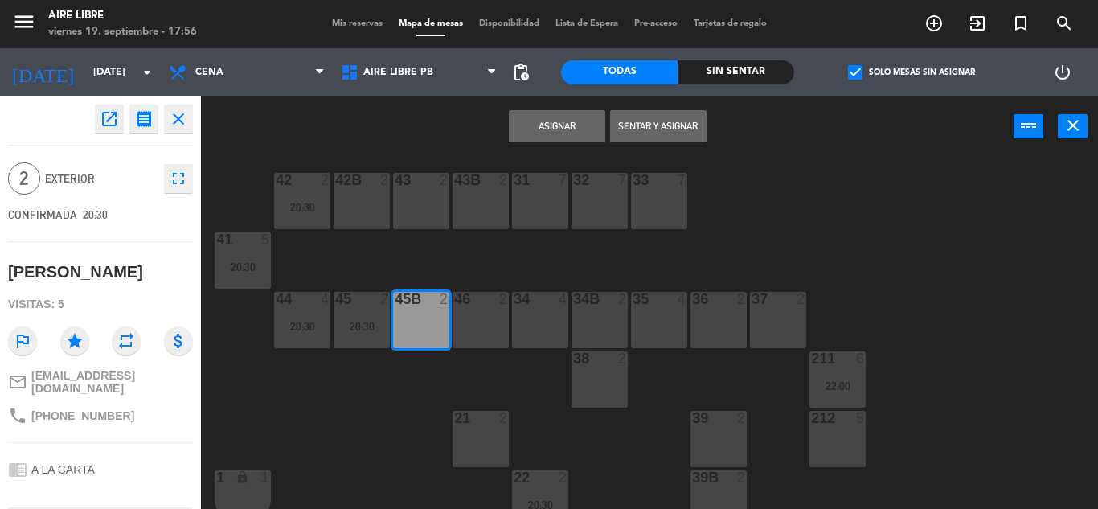
click at [546, 126] on button "Asignar" at bounding box center [557, 126] width 96 height 32
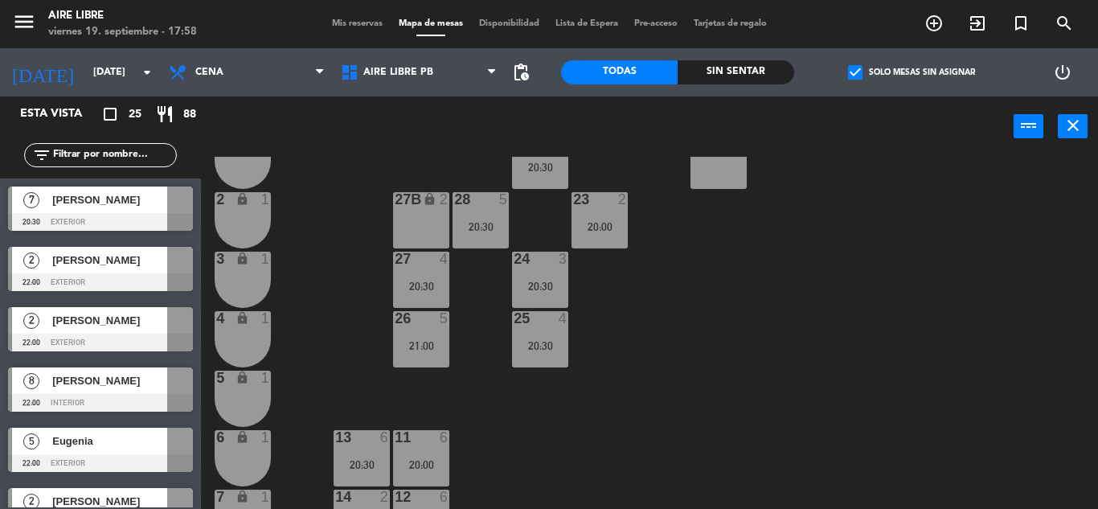
scroll to position [446, 0]
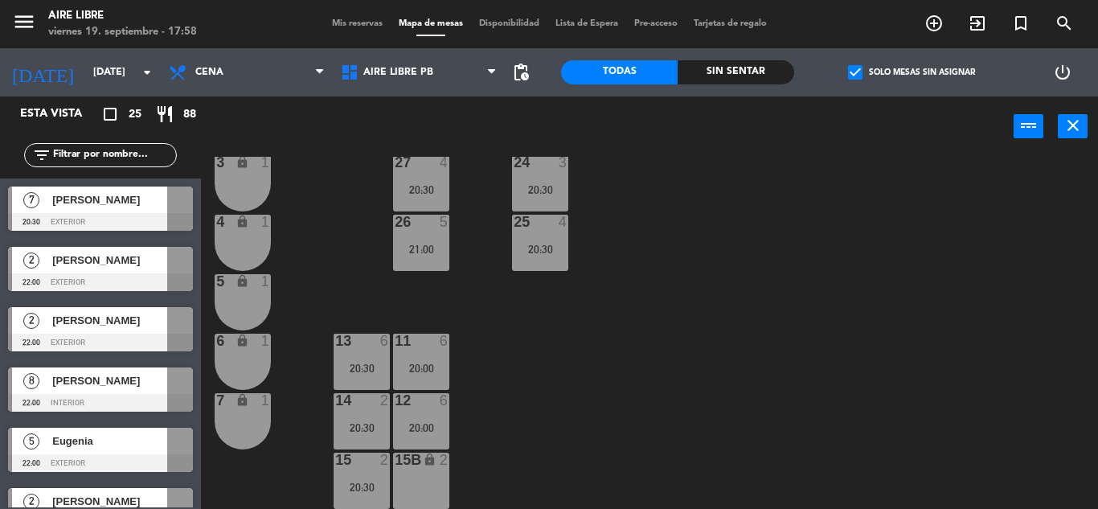
click at [357, 479] on div "15 2 20:30" at bounding box center [362, 480] width 56 height 56
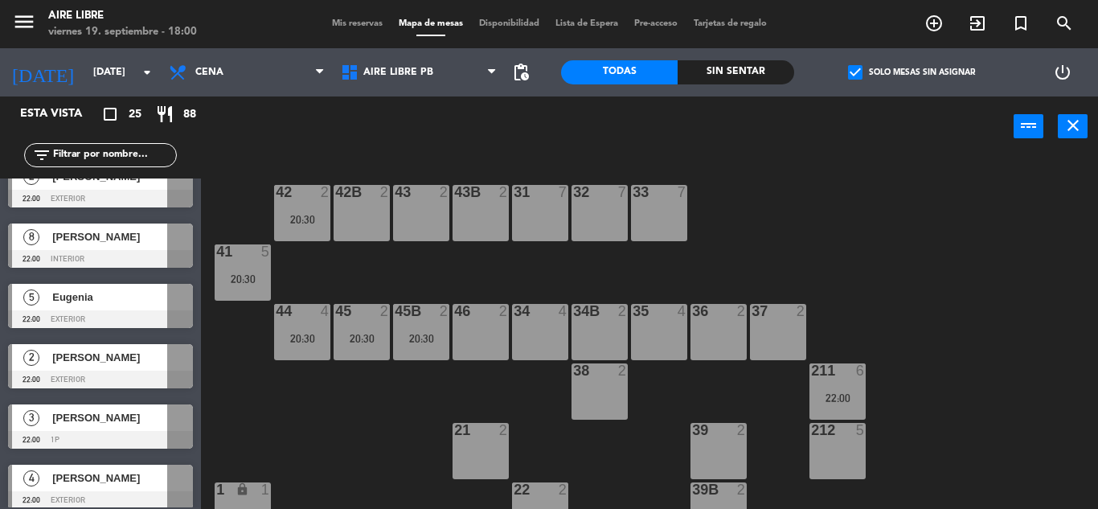
scroll to position [147, 0]
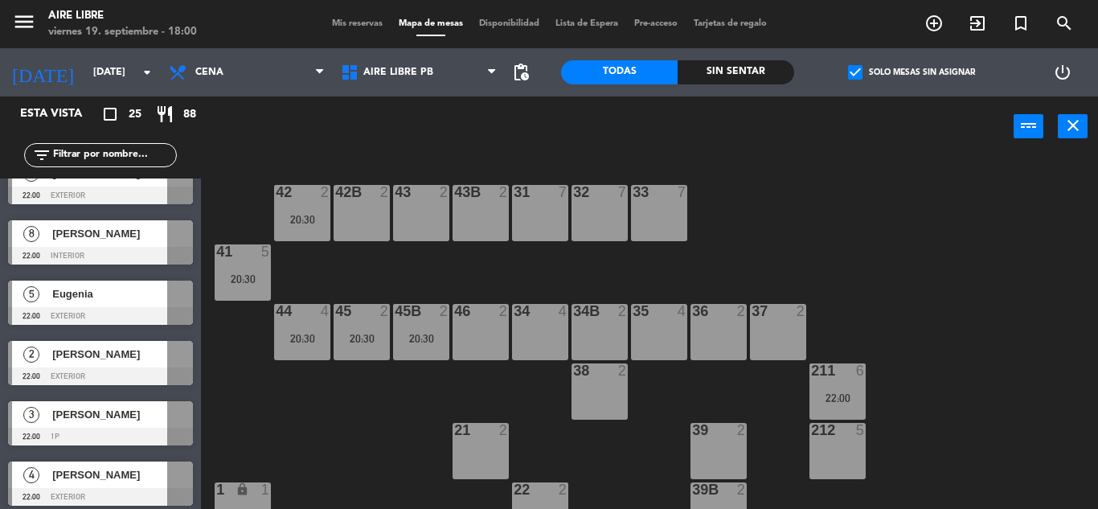
click at [304, 338] on div "20:30" at bounding box center [302, 338] width 56 height 11
click at [374, 468] on div "42 2 20:30 43 2 31 7 32 7 33 7 42B 2 43B 2 41 5 20:30 44 4 20:30 45 2 20:30 46 …" at bounding box center [655, 333] width 886 height 352
click at [371, 334] on div "20:30" at bounding box center [362, 338] width 56 height 11
click at [396, 467] on div "42 2 20:30 43 2 31 7 32 7 33 7 42B 2 43B 2 41 5 20:30 44 4 20:30 45 2 20:30 46 …" at bounding box center [655, 333] width 886 height 352
click at [430, 336] on div "20:30" at bounding box center [421, 338] width 56 height 11
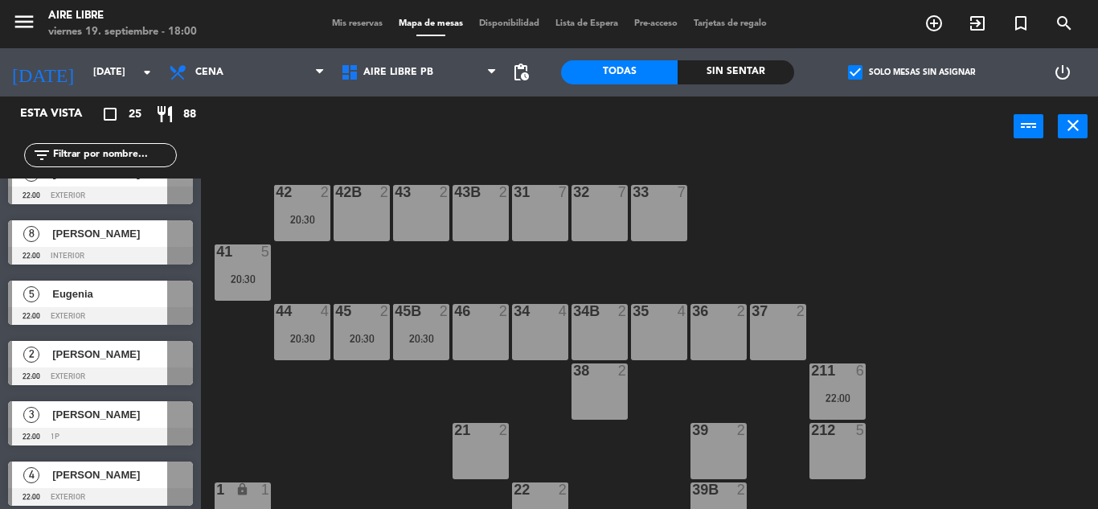
click at [396, 459] on div "42 2 20:30 43 2 31 7 32 7 33 7 42B 2 43B 2 41 5 20:30 44 4 20:30 45 2 20:30 46 …" at bounding box center [655, 333] width 886 height 352
click at [297, 215] on div "20:30" at bounding box center [302, 219] width 56 height 11
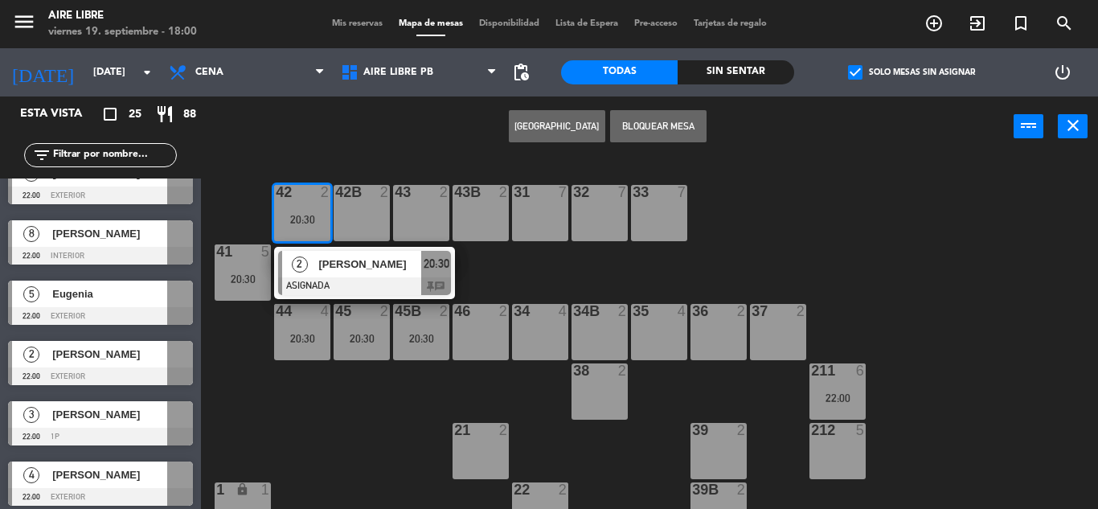
click at [390, 457] on div "42 2 20:30 2 [PERSON_NAME] ASIGNADA 20:30 chat 43 2 31 7 32 7 33 7 42B 2 43B 2 …" at bounding box center [655, 333] width 886 height 352
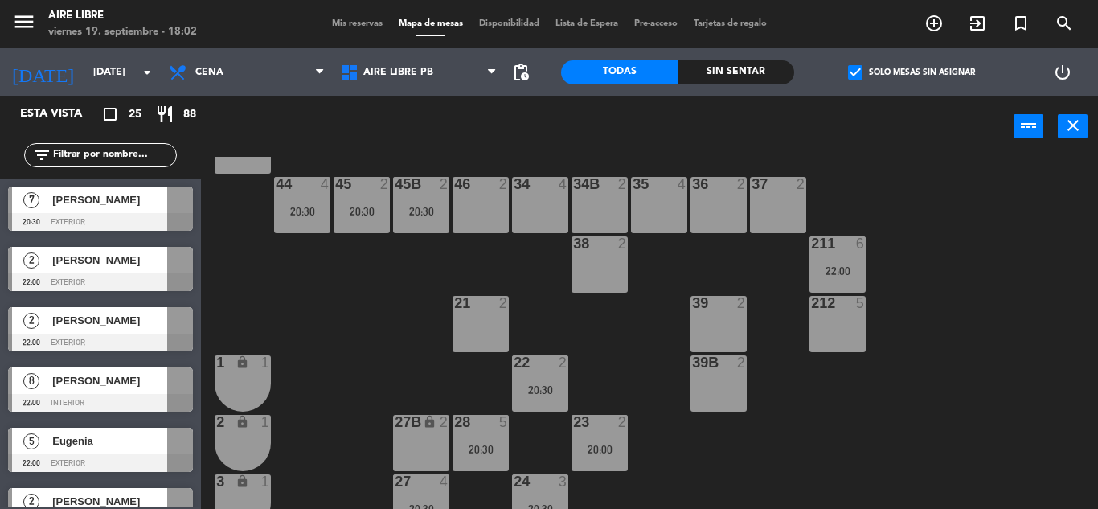
scroll to position [114, 0]
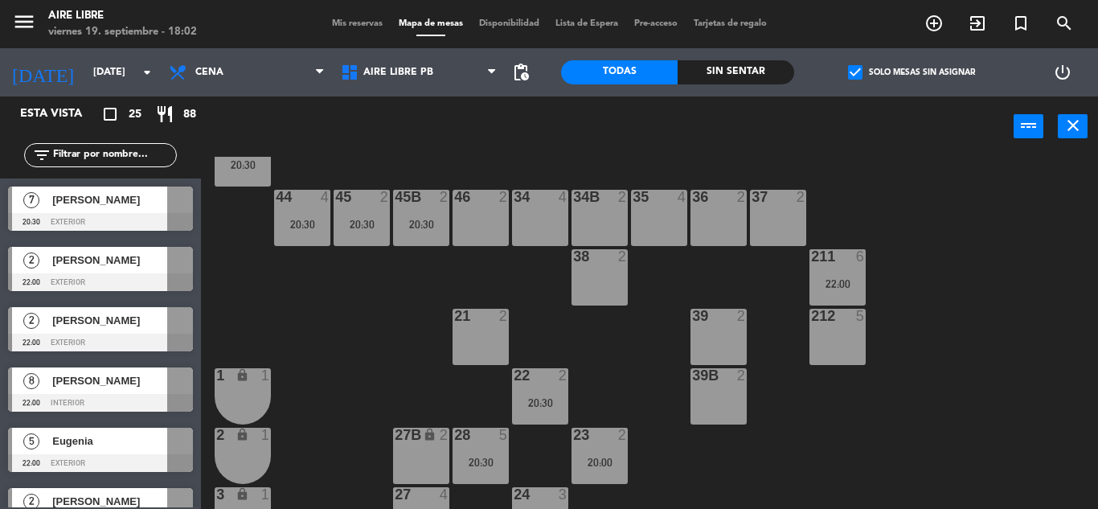
click at [360, 223] on div "20:30" at bounding box center [362, 224] width 56 height 11
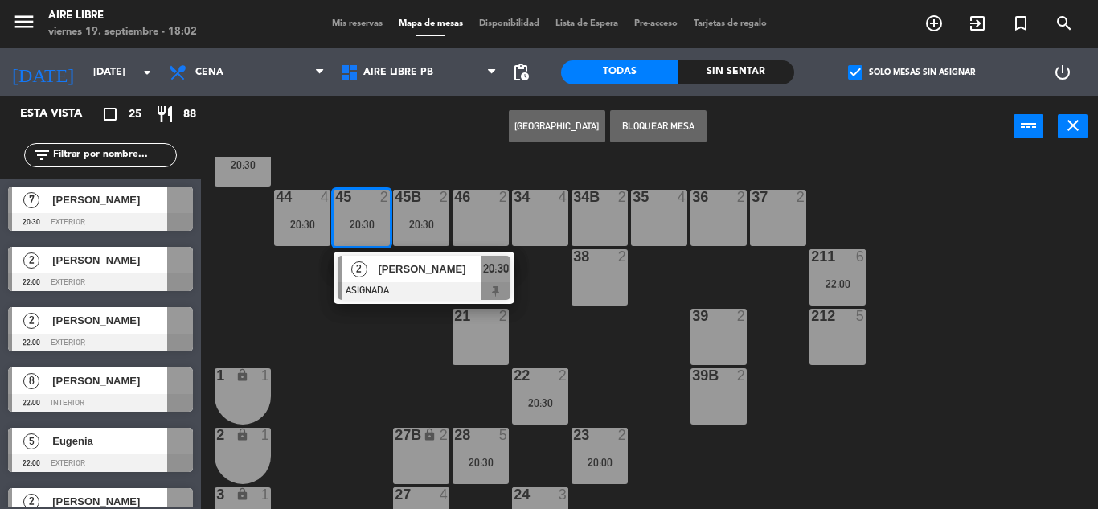
click at [406, 460] on div "27B lock 2" at bounding box center [421, 456] width 56 height 56
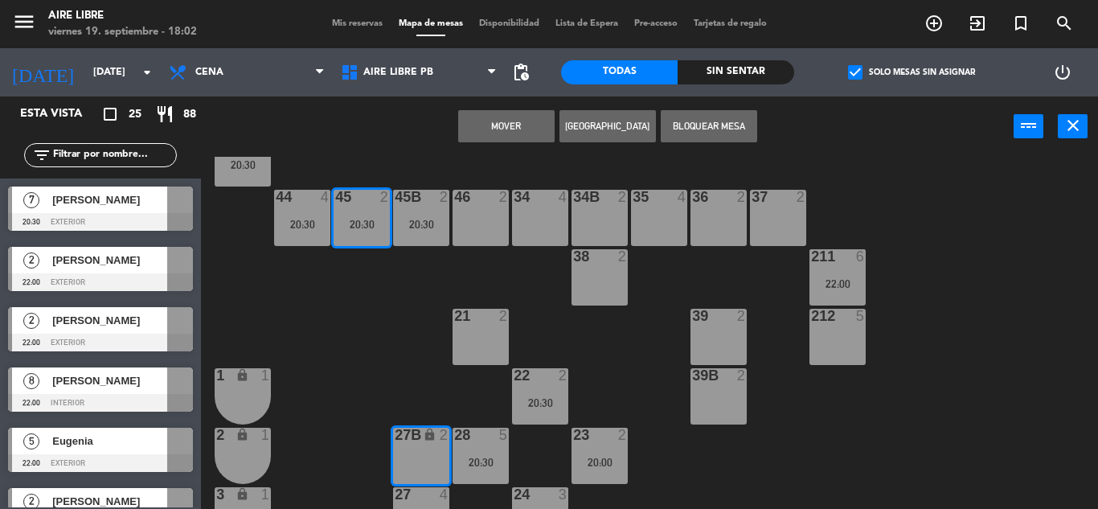
click at [506, 125] on button "Mover" at bounding box center [506, 126] width 96 height 32
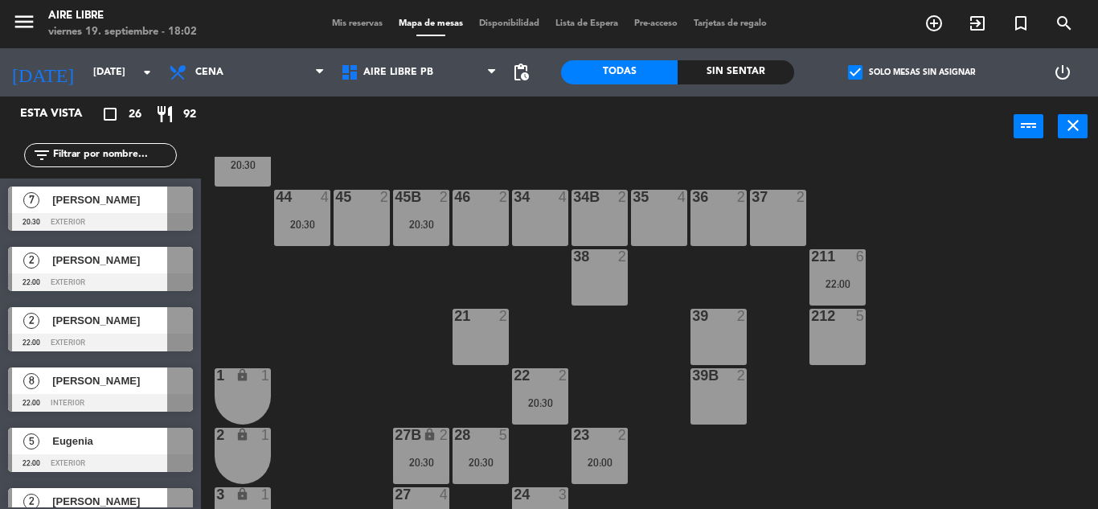
click at [415, 461] on div "20:30" at bounding box center [421, 461] width 56 height 11
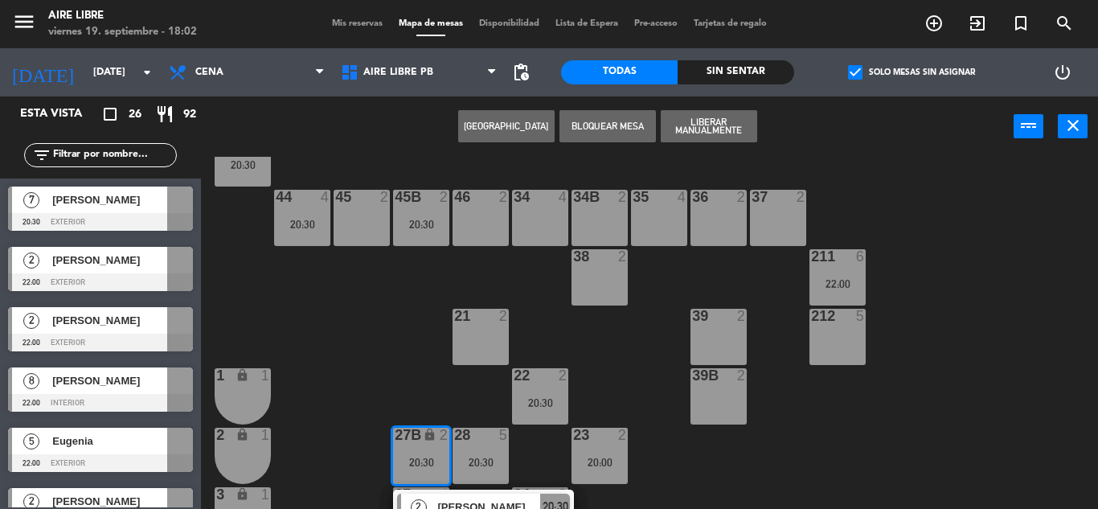
click at [353, 215] on div "45 2" at bounding box center [362, 218] width 56 height 56
click at [506, 121] on button "Mover" at bounding box center [506, 126] width 96 height 32
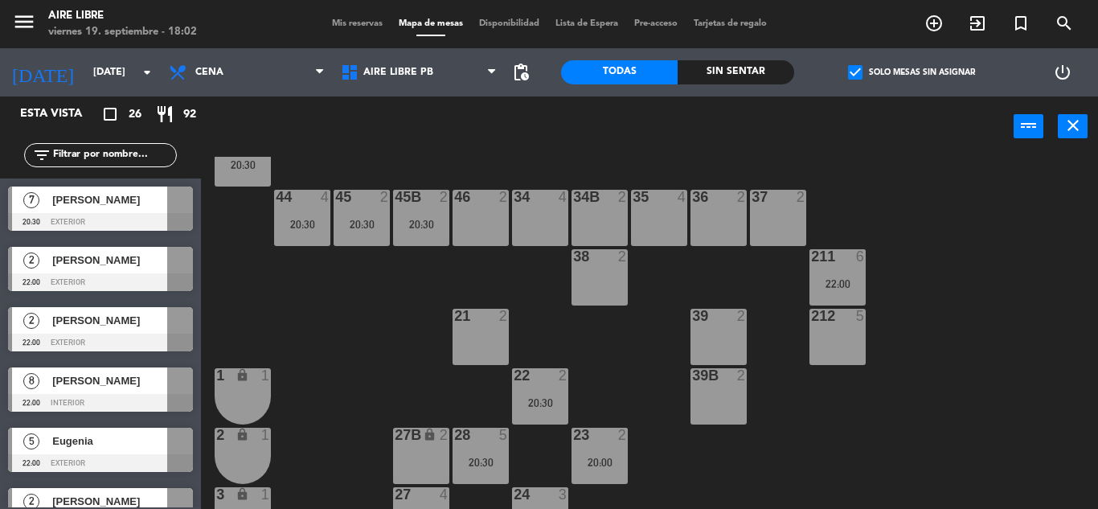
click at [406, 218] on div "20:30" at bounding box center [421, 224] width 56 height 12
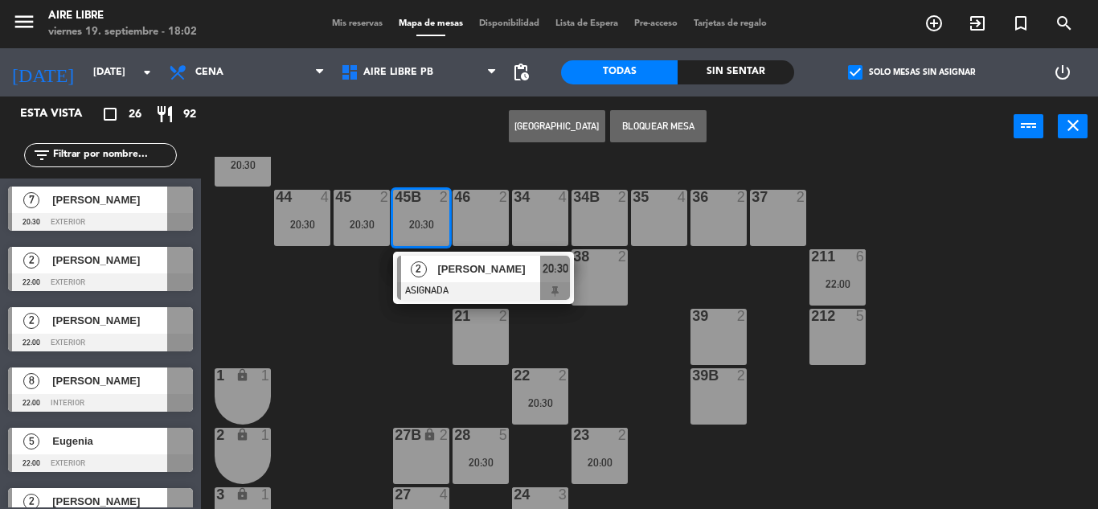
click at [415, 460] on div "27B lock 2" at bounding box center [421, 456] width 56 height 56
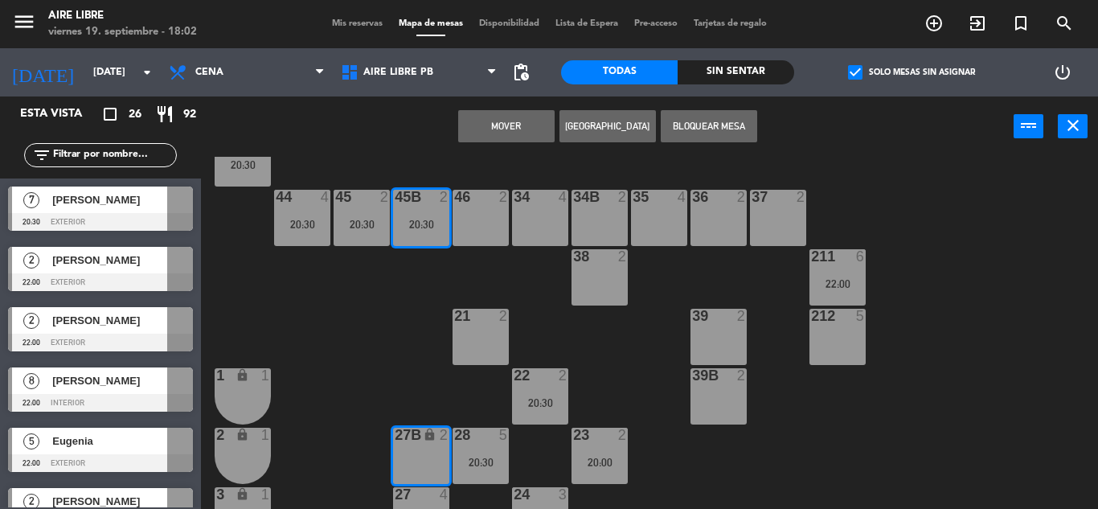
click at [489, 129] on button "Mover" at bounding box center [506, 126] width 96 height 32
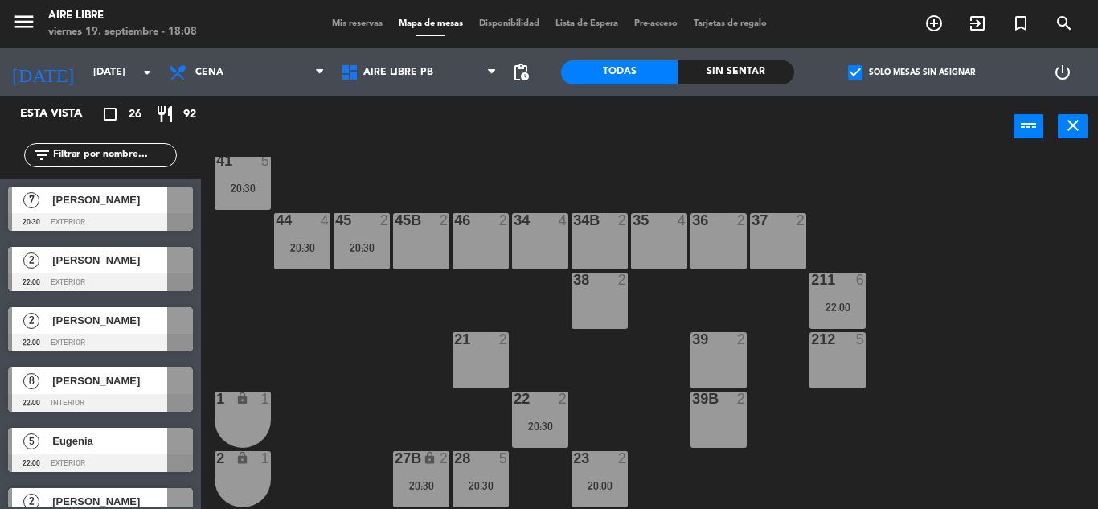
scroll to position [92, 0]
click at [307, 259] on div "44 4 20:30" at bounding box center [302, 240] width 56 height 56
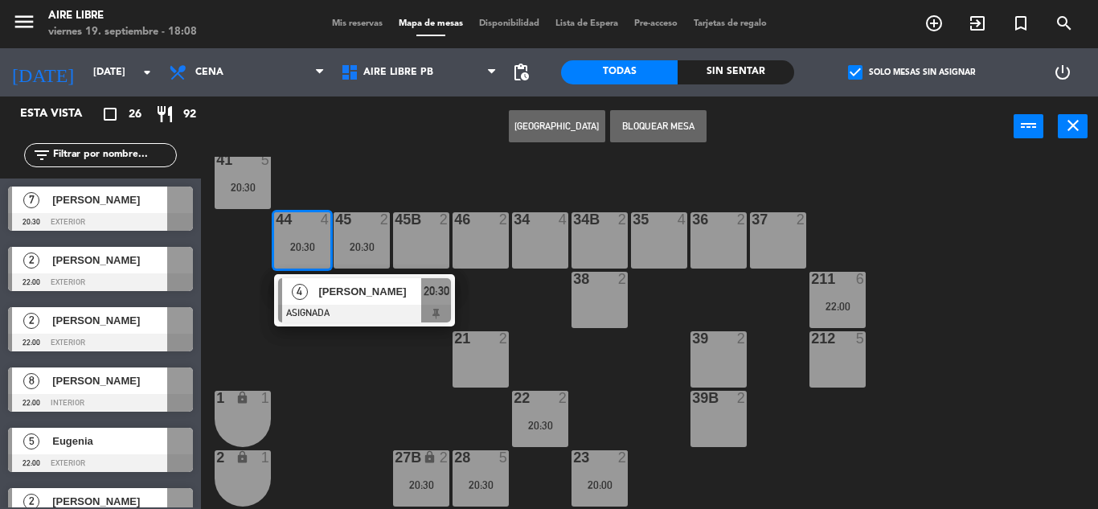
click at [355, 321] on div at bounding box center [364, 314] width 173 height 18
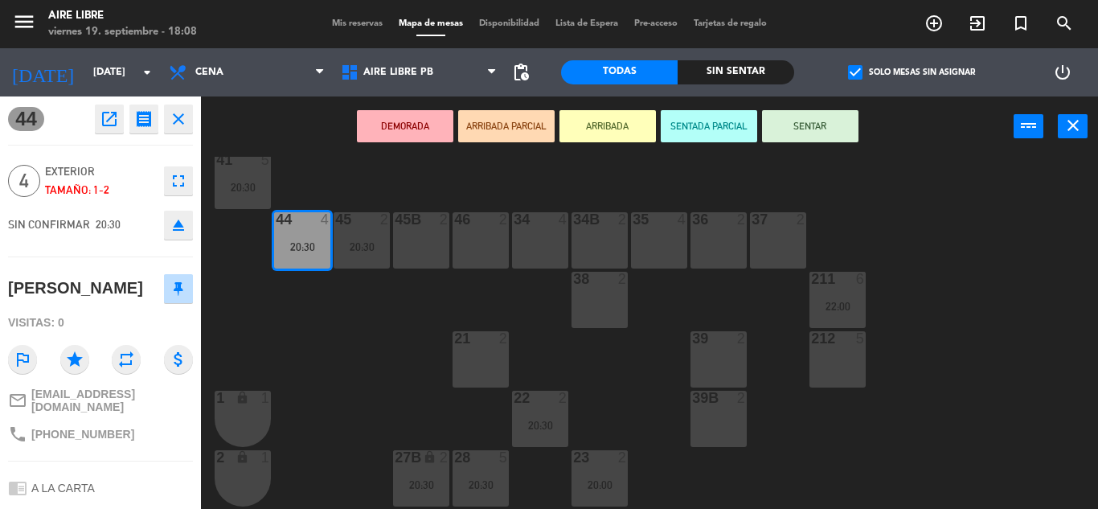
click at [177, 233] on icon "eject" at bounding box center [178, 224] width 19 height 19
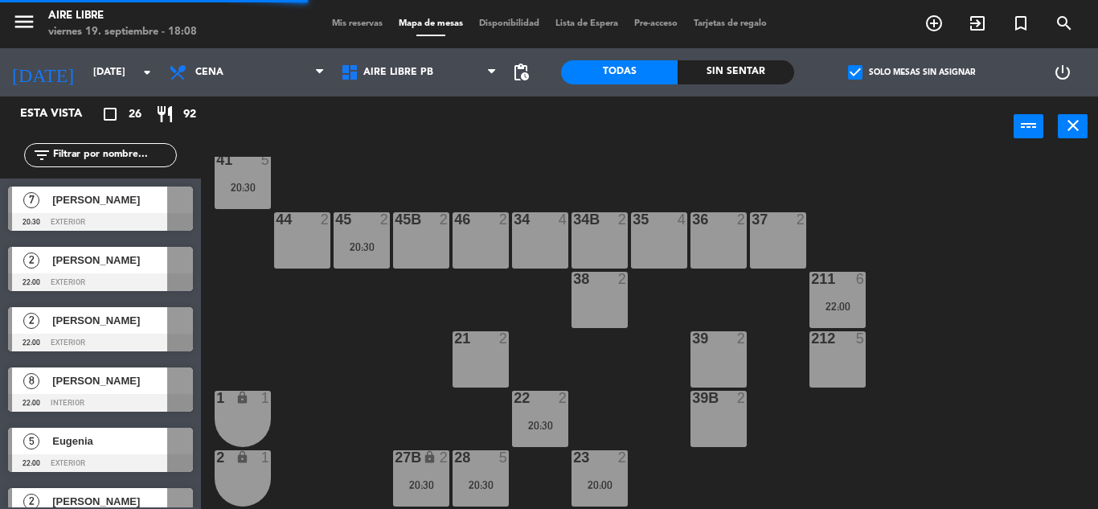
click at [220, 198] on div "41 5 20:30" at bounding box center [243, 181] width 56 height 56
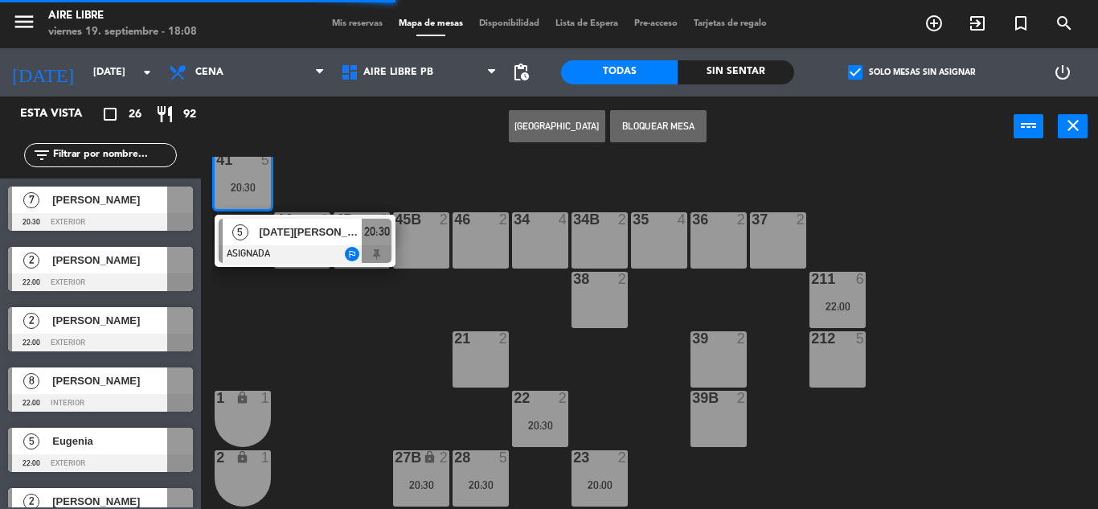
click at [246, 187] on div "20:30" at bounding box center [243, 187] width 56 height 11
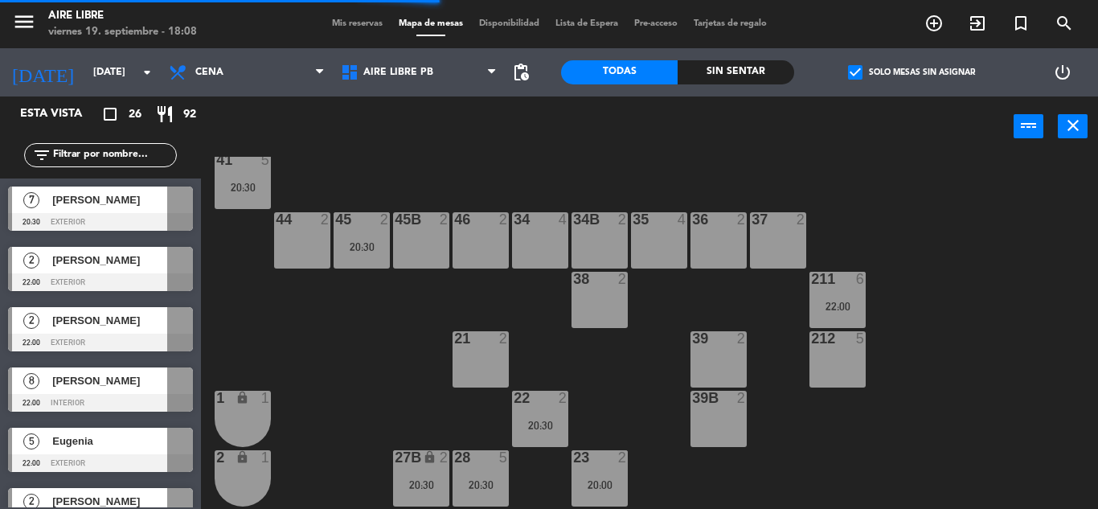
click at [305, 338] on div "42 2 20:30 43 2 31 7 32 7 33 7 42B 2 43B 2 41 5 20:30 44 2 45 2 20:30 46 2 35 4…" at bounding box center [655, 333] width 886 height 352
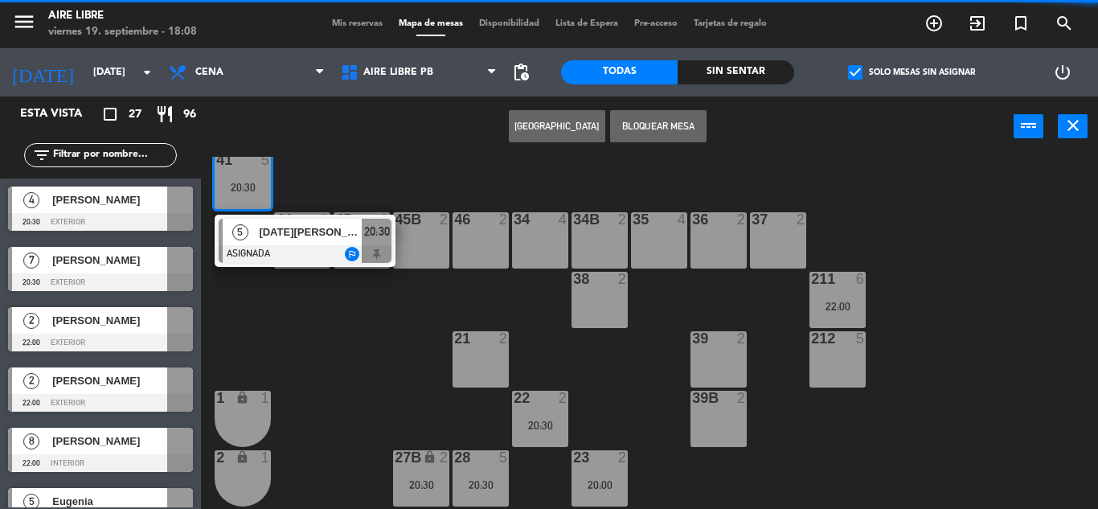
click at [302, 256] on div at bounding box center [305, 254] width 173 height 18
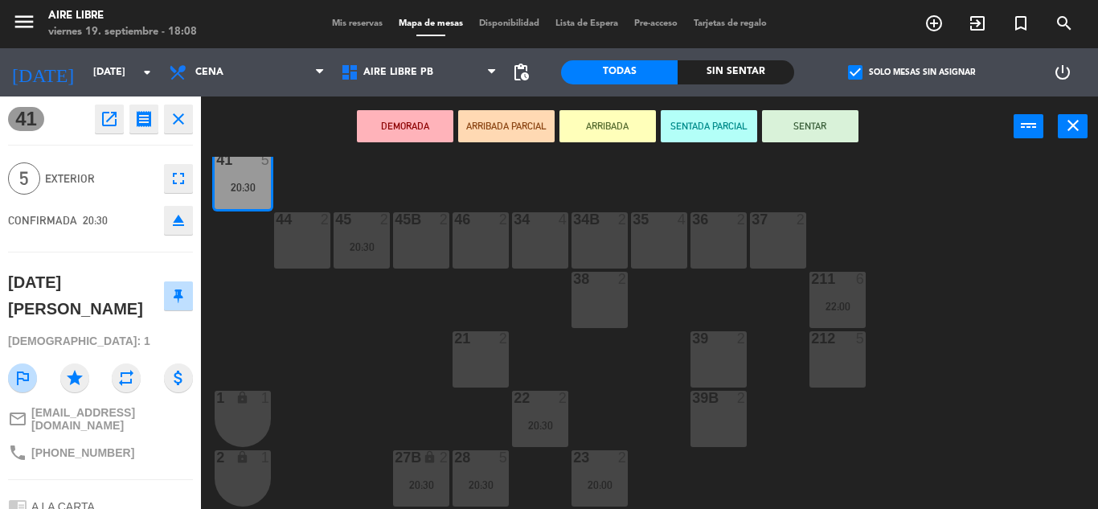
click at [313, 250] on div "44 2" at bounding box center [302, 240] width 56 height 56
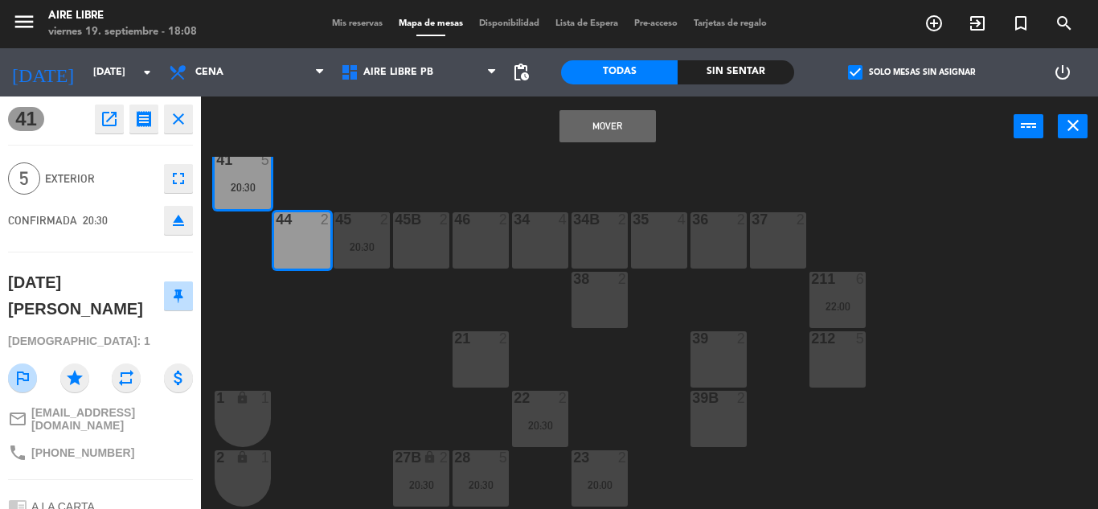
click at [591, 127] on button "Mover" at bounding box center [607, 126] width 96 height 32
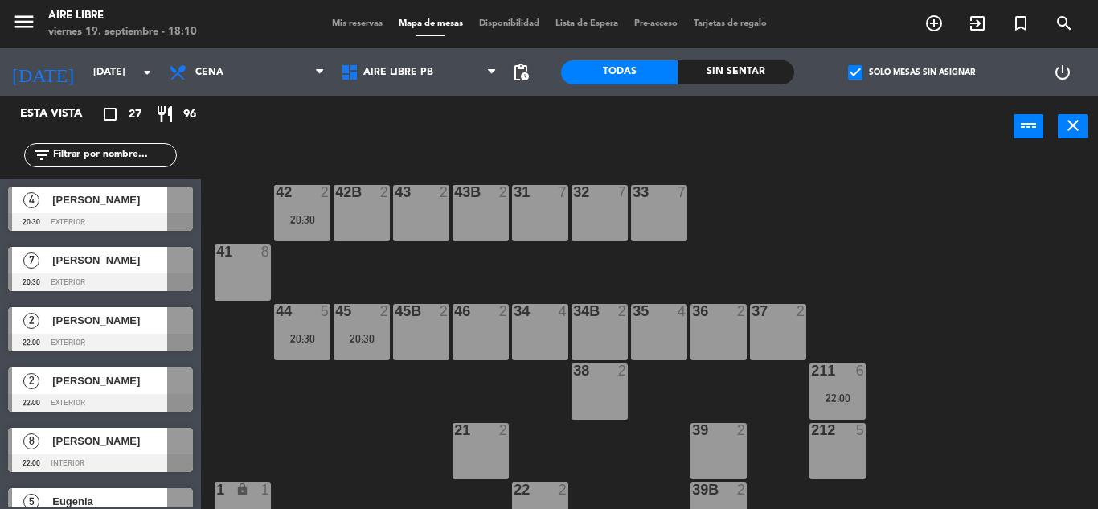
scroll to position [446, 0]
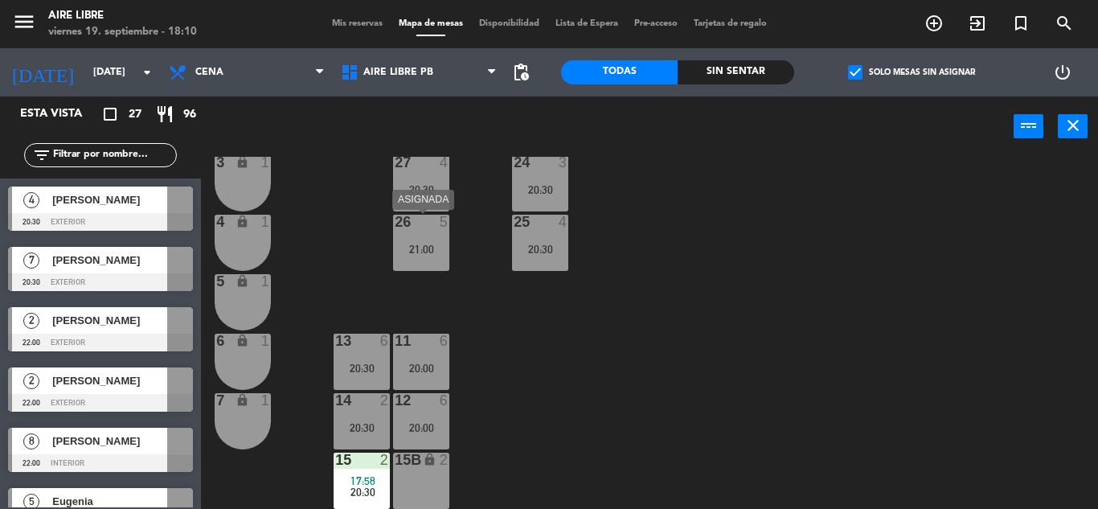
click at [435, 225] on div "5" at bounding box center [448, 222] width 27 height 14
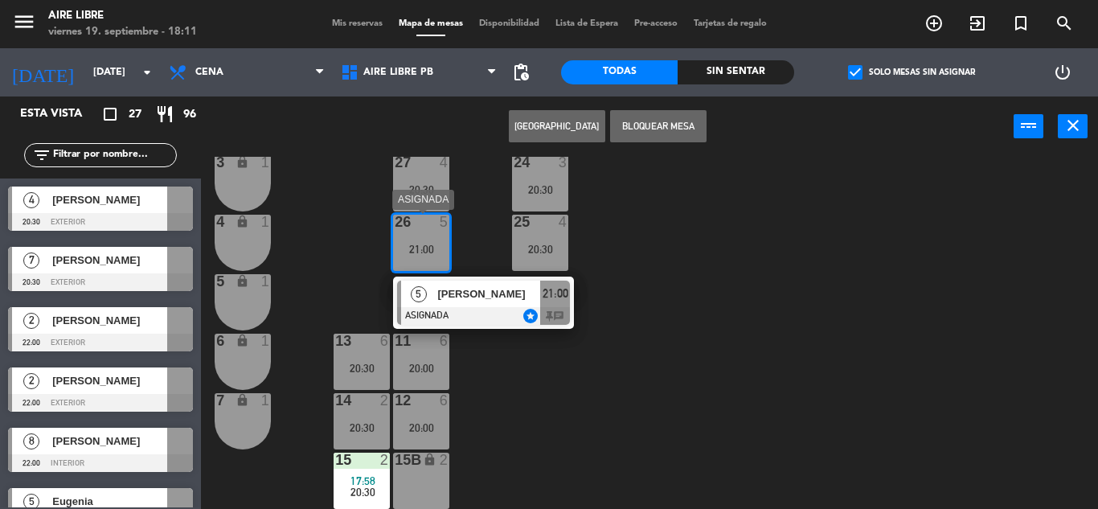
click at [461, 308] on div at bounding box center [483, 316] width 173 height 18
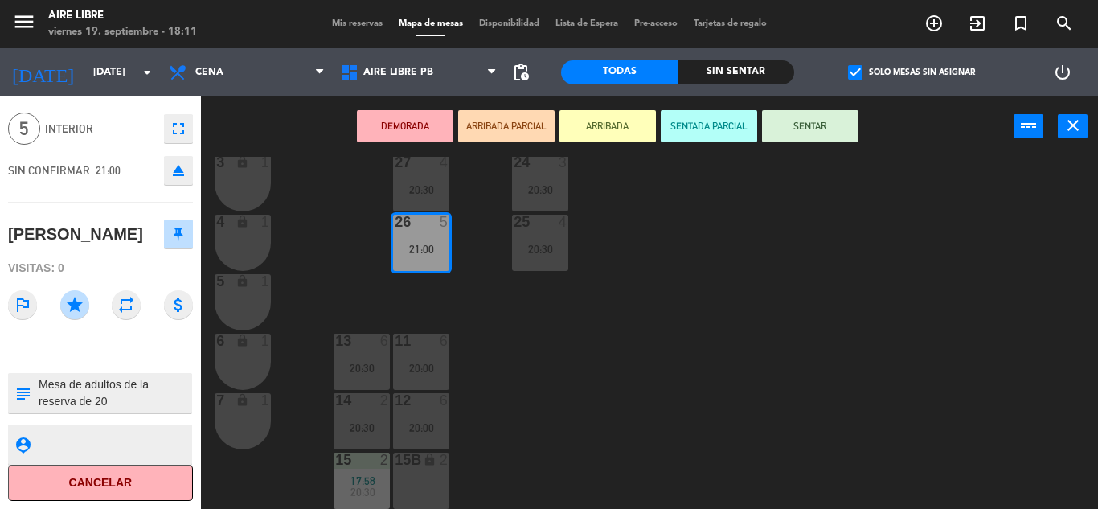
scroll to position [0, 0]
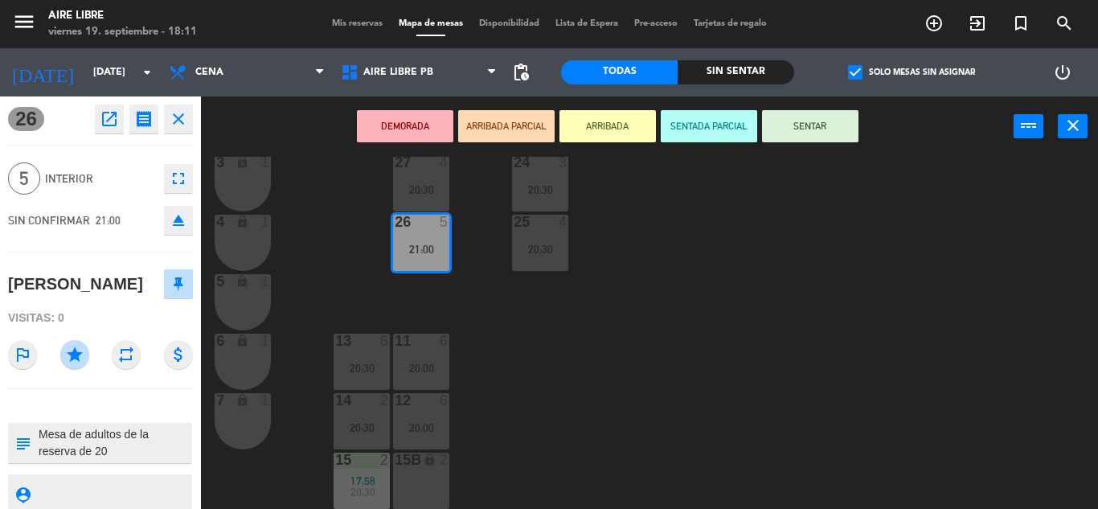
click at [178, 115] on icon "close" at bounding box center [178, 118] width 19 height 19
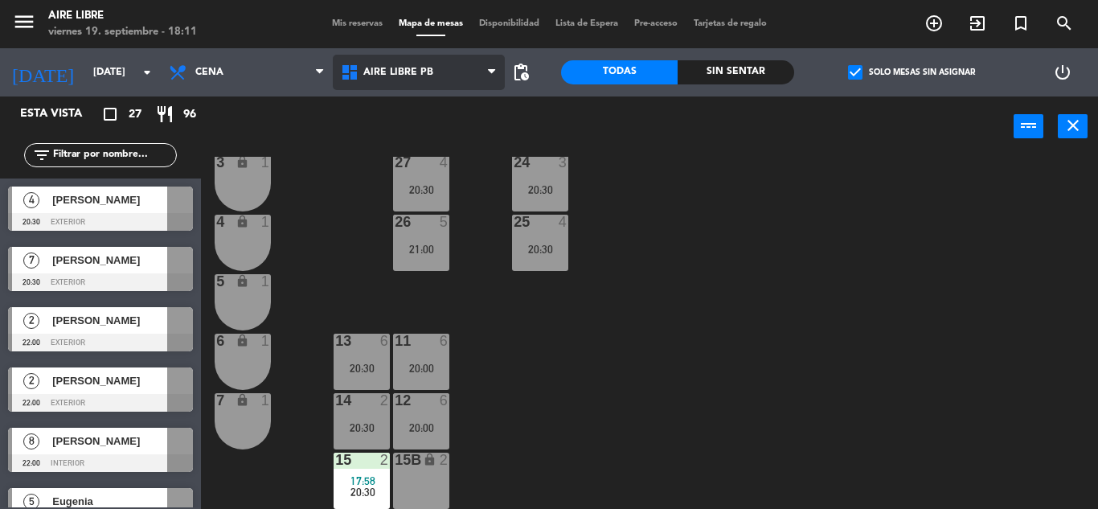
click at [400, 76] on span "Aire Libre PB" at bounding box center [398, 72] width 70 height 11
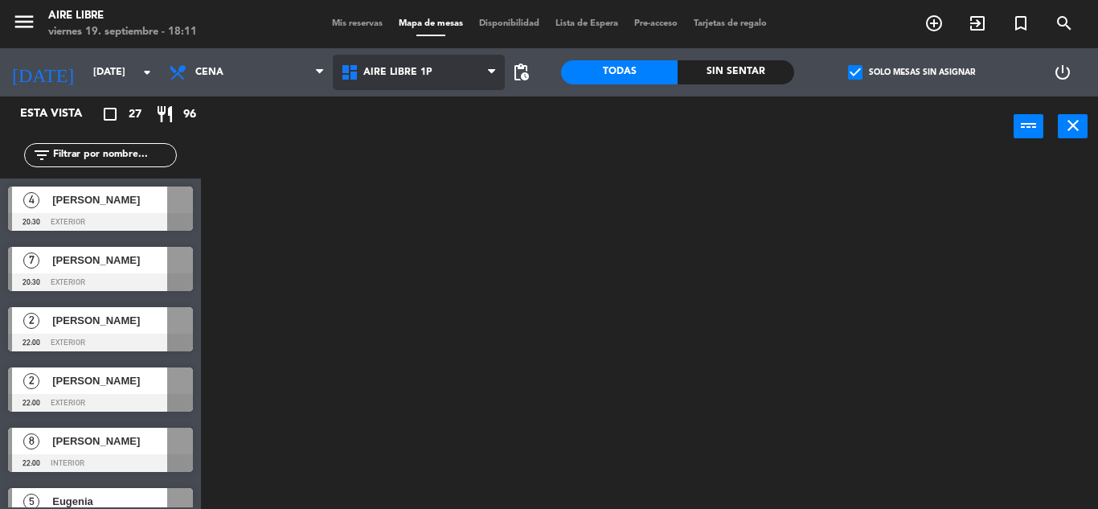
click at [403, 108] on ng-component "menu Aire Libre [DATE] 19. septiembre - 18:11 Mis reservas Mapa de mesas Dispon…" at bounding box center [549, 254] width 1098 height 509
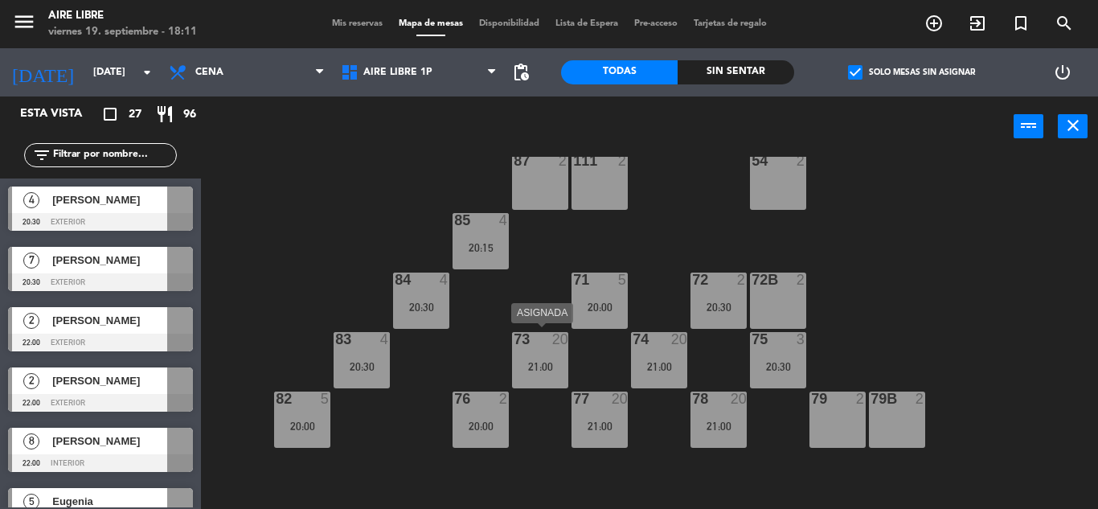
scroll to position [91, 0]
click at [649, 377] on div "74 20 21:00" at bounding box center [659, 360] width 56 height 56
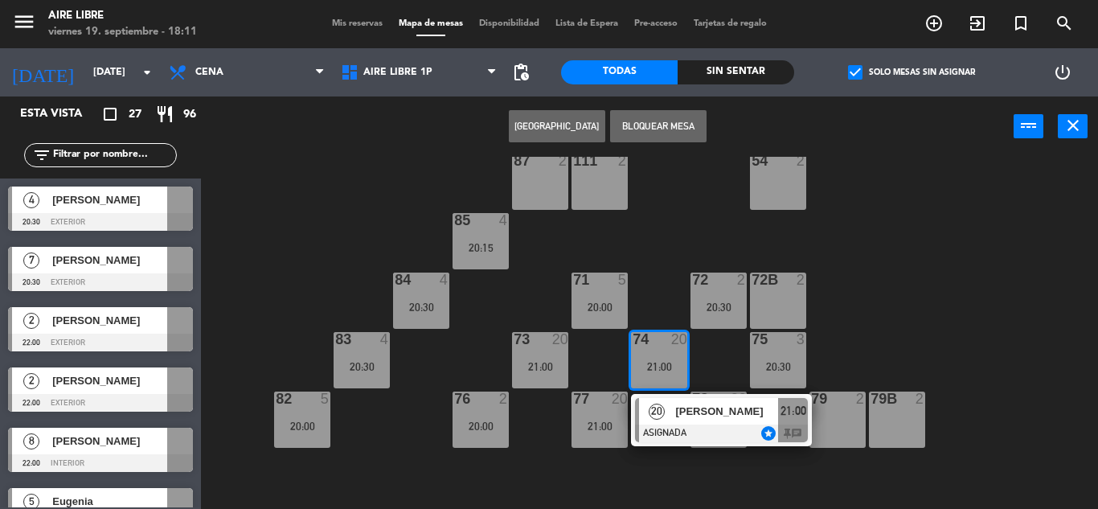
click at [685, 429] on div at bounding box center [721, 433] width 173 height 18
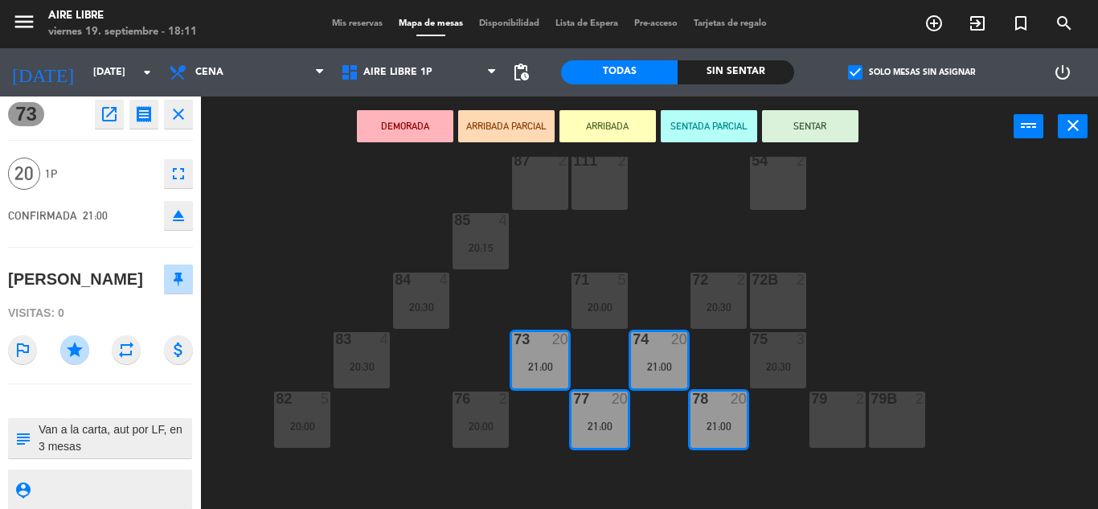
scroll to position [0, 0]
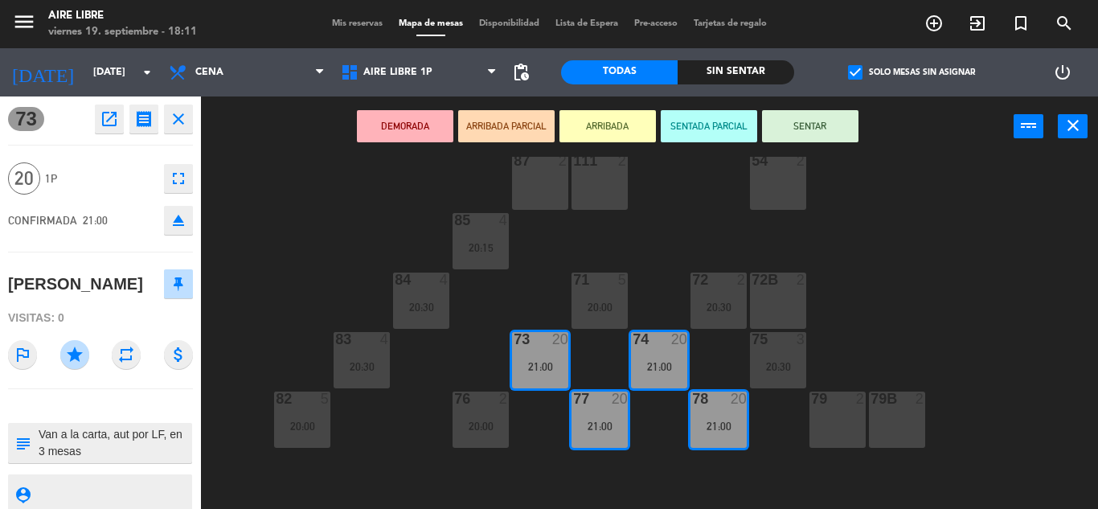
click at [178, 114] on icon "close" at bounding box center [178, 118] width 19 height 19
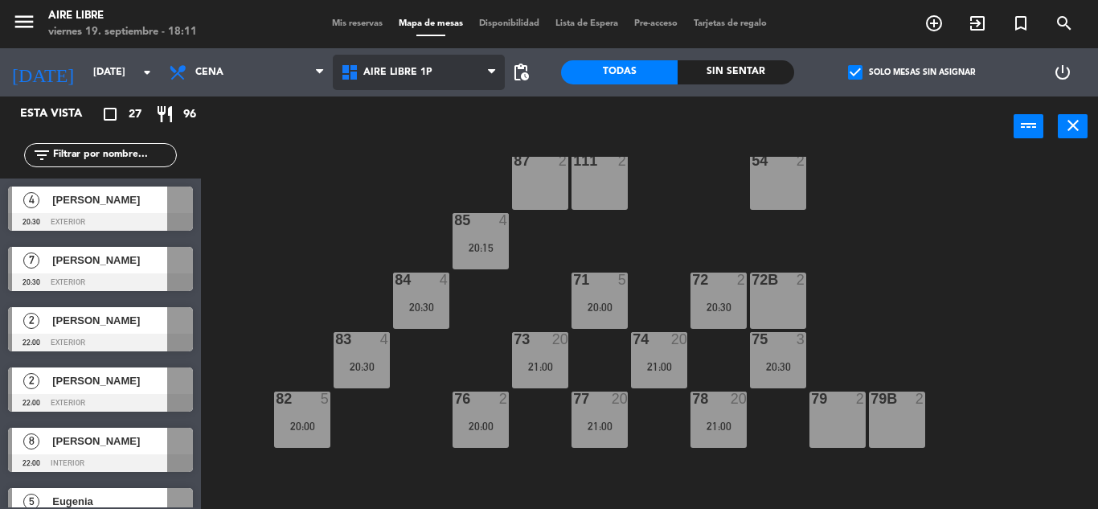
click at [474, 76] on span "Aire Libre 1P" at bounding box center [419, 72] width 172 height 35
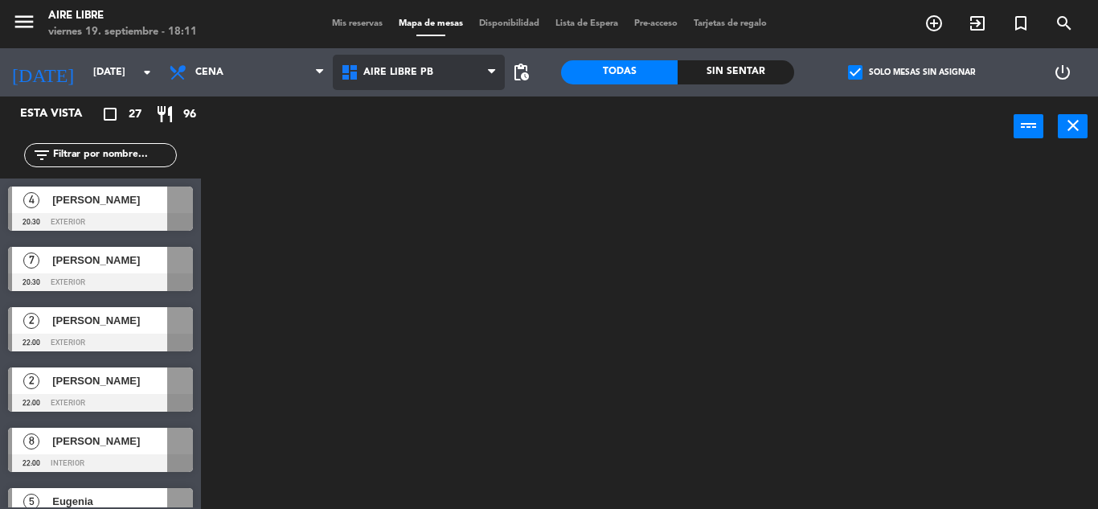
click at [424, 143] on ng-component "menu Aire Libre [DATE] 19. septiembre - 18:11 Mis reservas Mapa de mesas Dispon…" at bounding box center [549, 254] width 1098 height 509
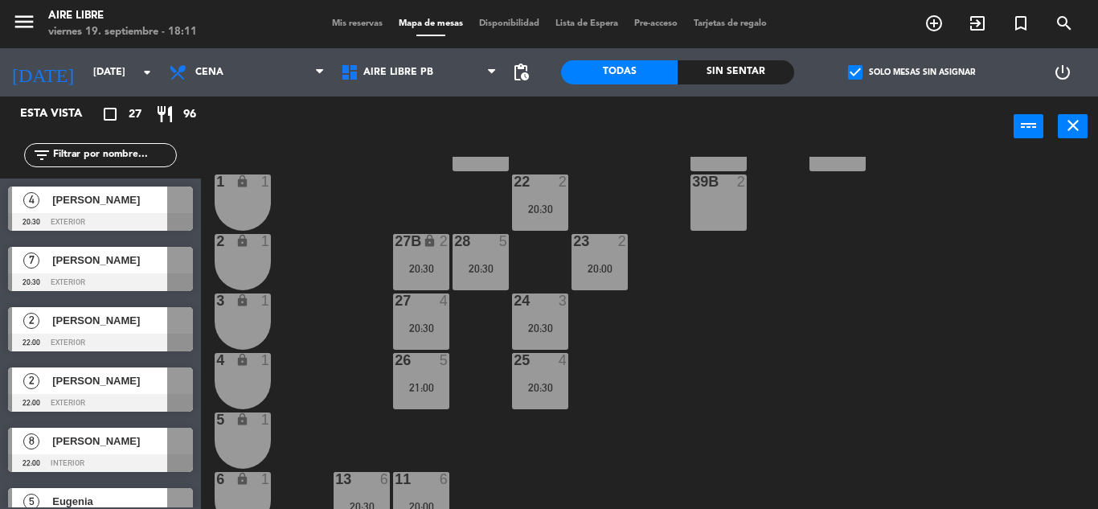
scroll to position [311, 0]
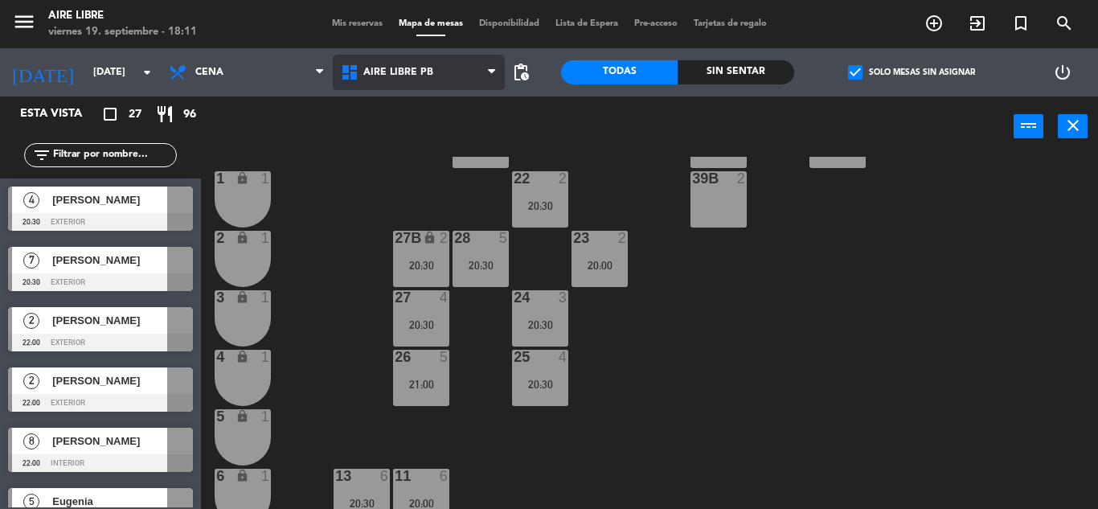
click at [453, 62] on span "Aire Libre PB" at bounding box center [419, 72] width 172 height 35
click at [434, 155] on ng-component "menu Aire Libre [DATE] 19. septiembre - 18:11 Mis reservas Mapa de mesas Dispon…" at bounding box center [549, 254] width 1098 height 509
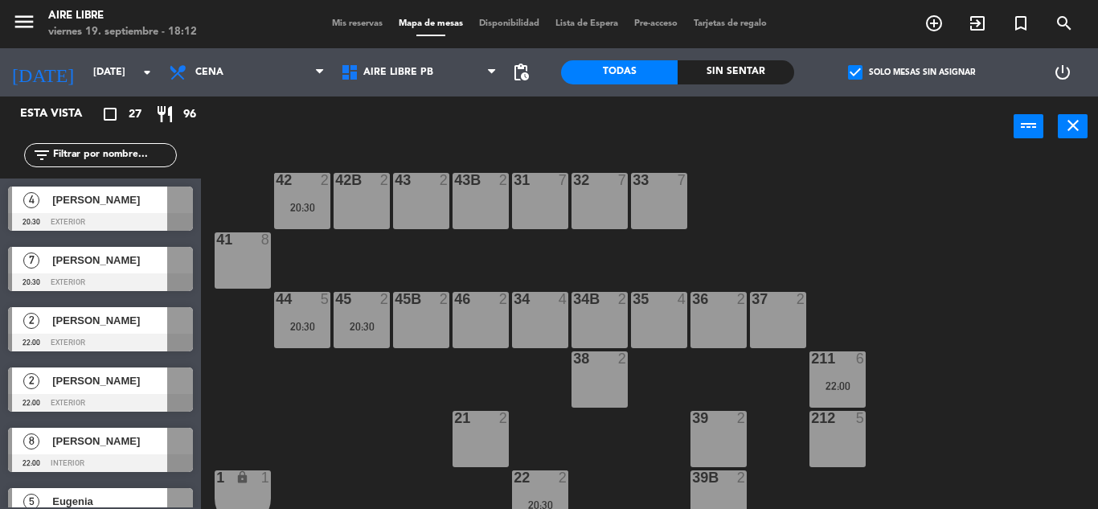
scroll to position [9, 0]
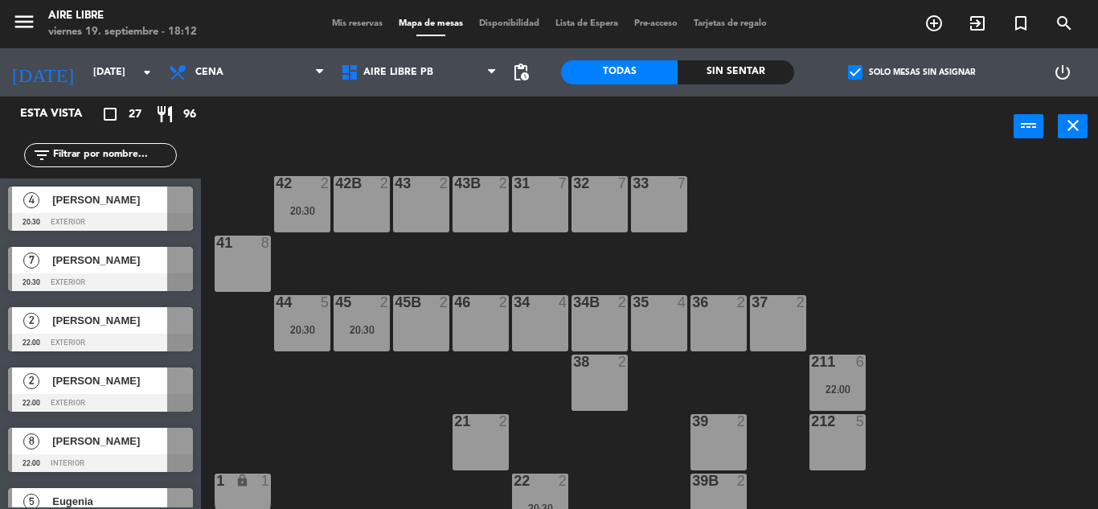
click at [140, 274] on div at bounding box center [100, 282] width 185 height 18
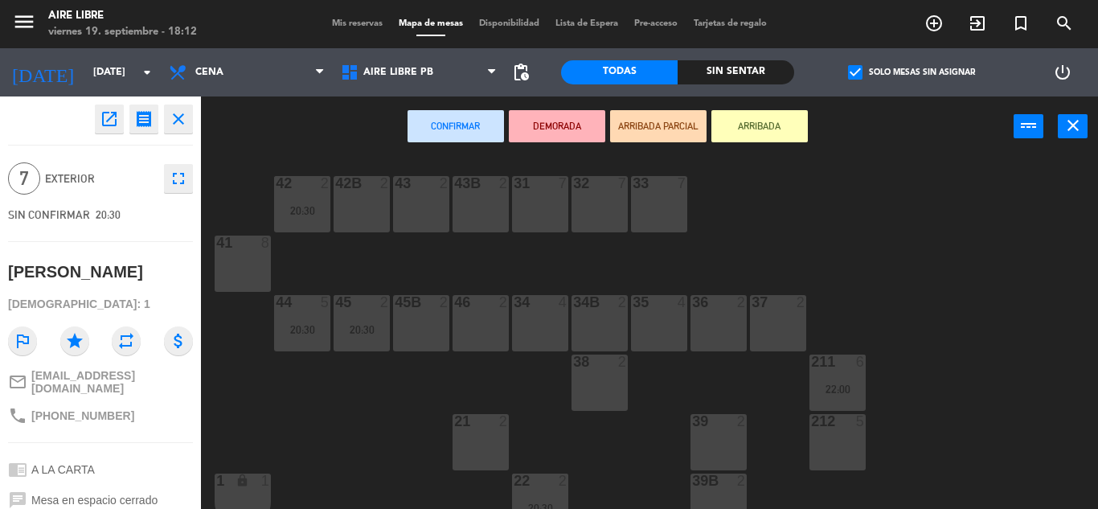
click at [249, 272] on div "41 8" at bounding box center [243, 263] width 56 height 56
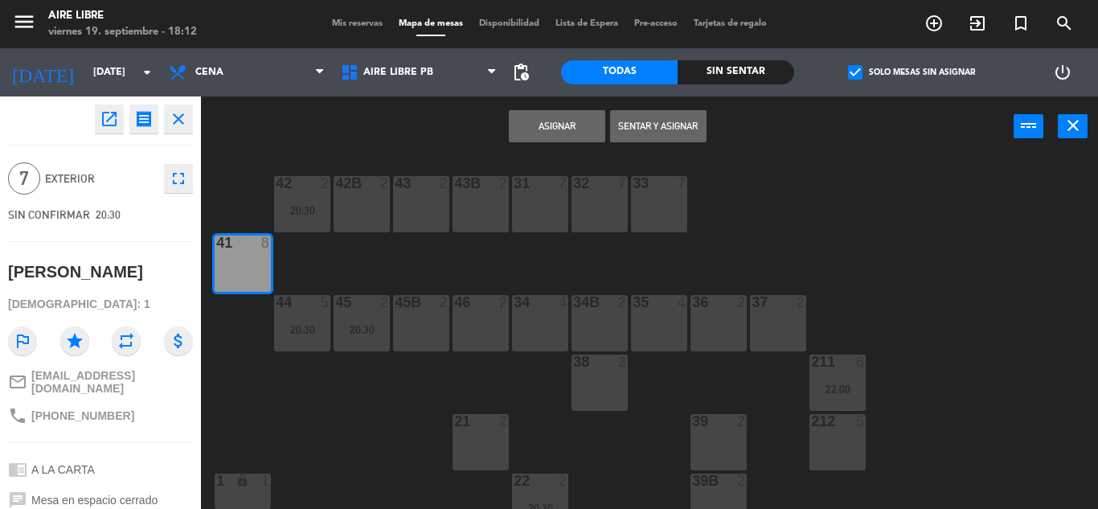
click at [577, 125] on button "Asignar" at bounding box center [557, 126] width 96 height 32
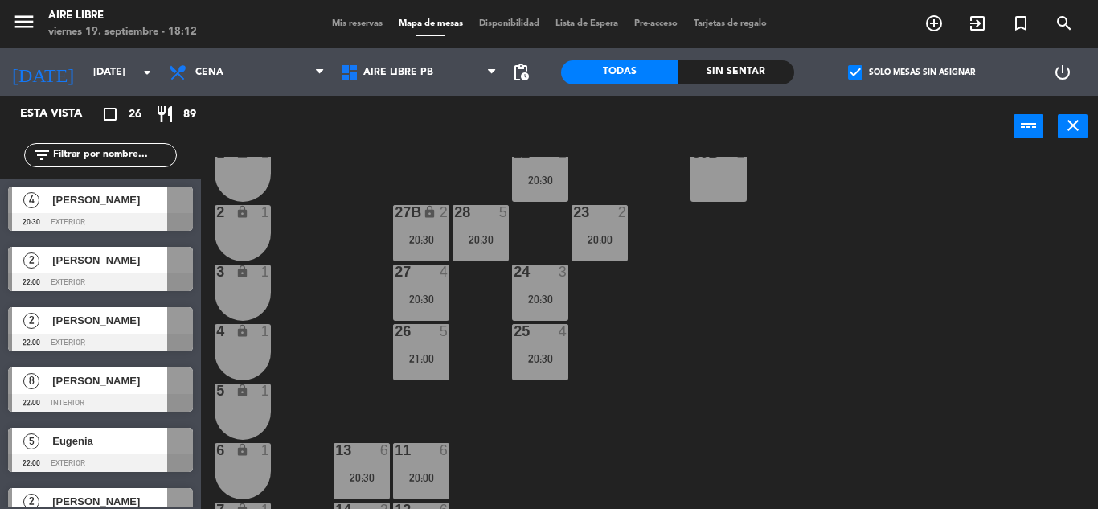
scroll to position [339, 0]
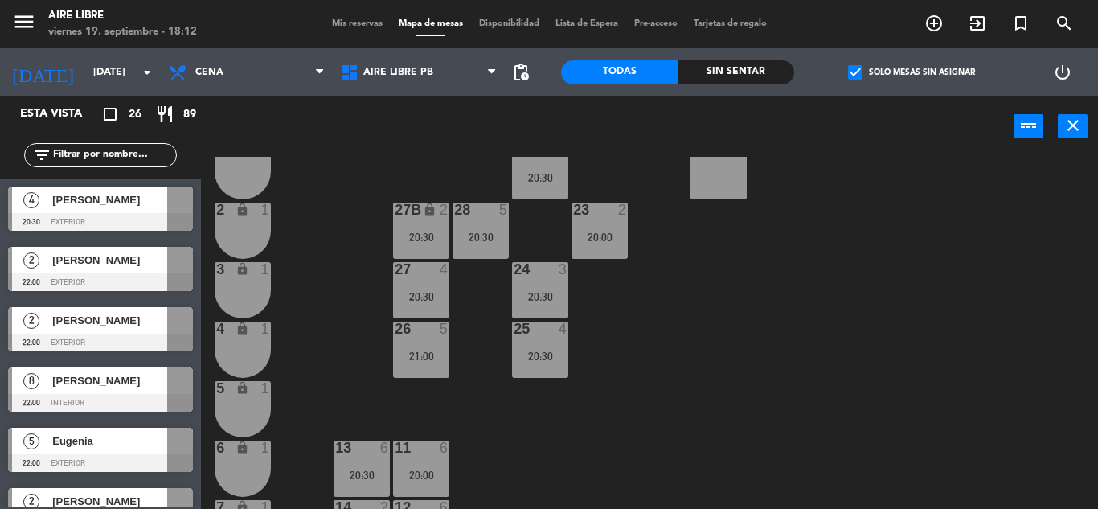
click at [418, 345] on div "26 5 21:00" at bounding box center [421, 349] width 56 height 56
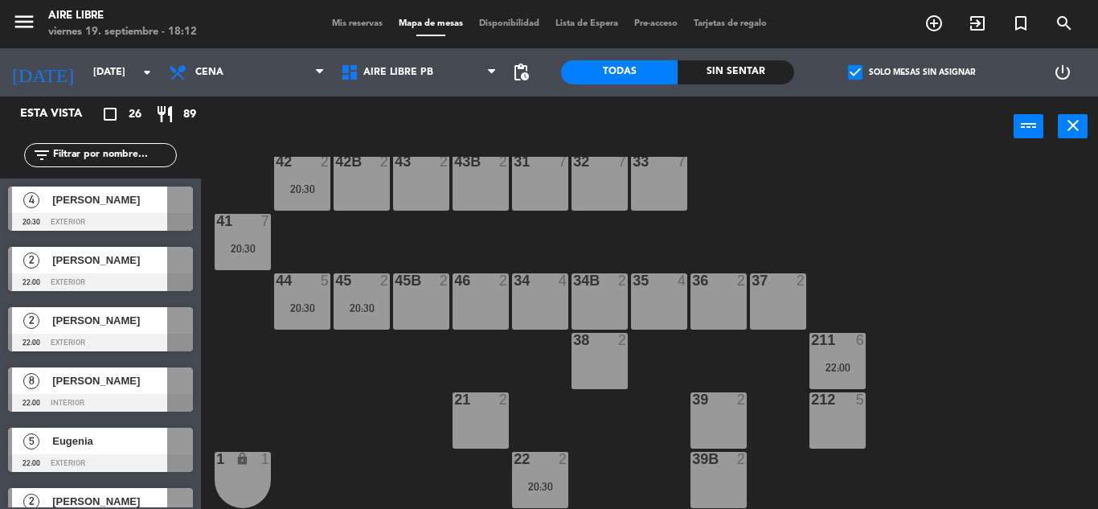
scroll to position [0, 0]
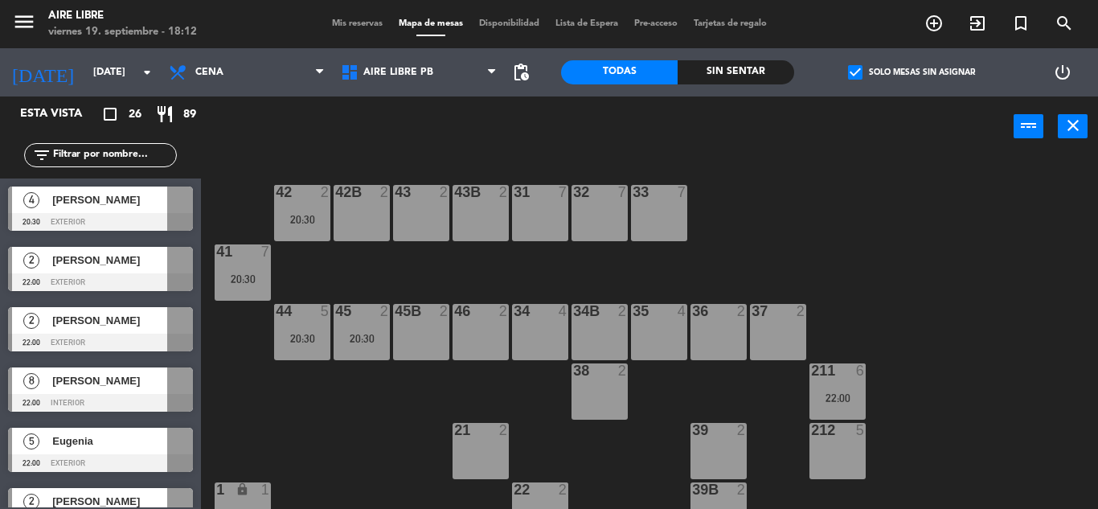
click at [1097, 217] on div "42 2 20:30 43 2 31 7 32 7 33 7 42B 2 43B 2 41 7 20:30 44 5 20:30 45 2 20:30 46 …" at bounding box center [655, 333] width 886 height 352
click at [299, 334] on div "20:30" at bounding box center [302, 338] width 56 height 11
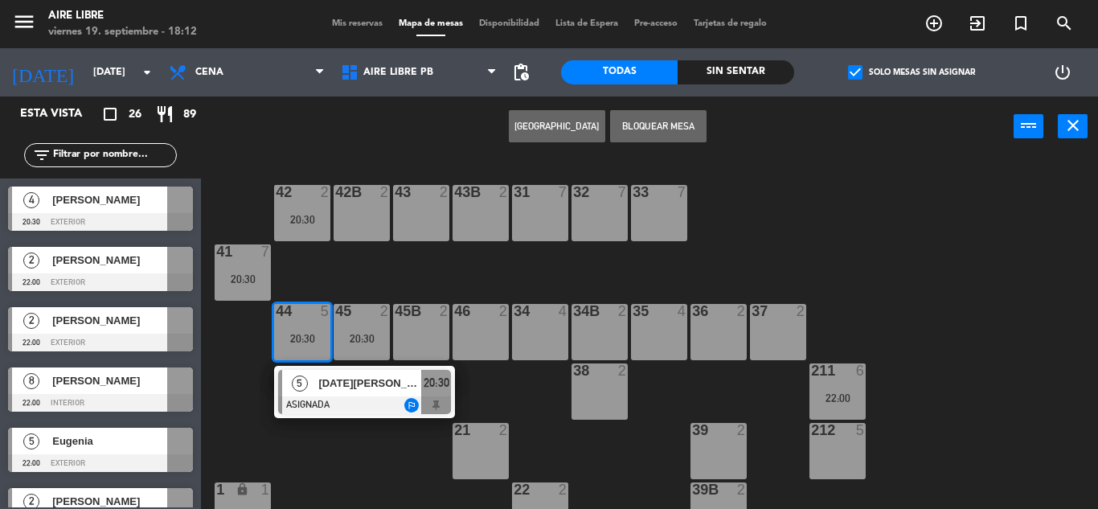
click at [305, 219] on div "20:30" at bounding box center [302, 219] width 56 height 11
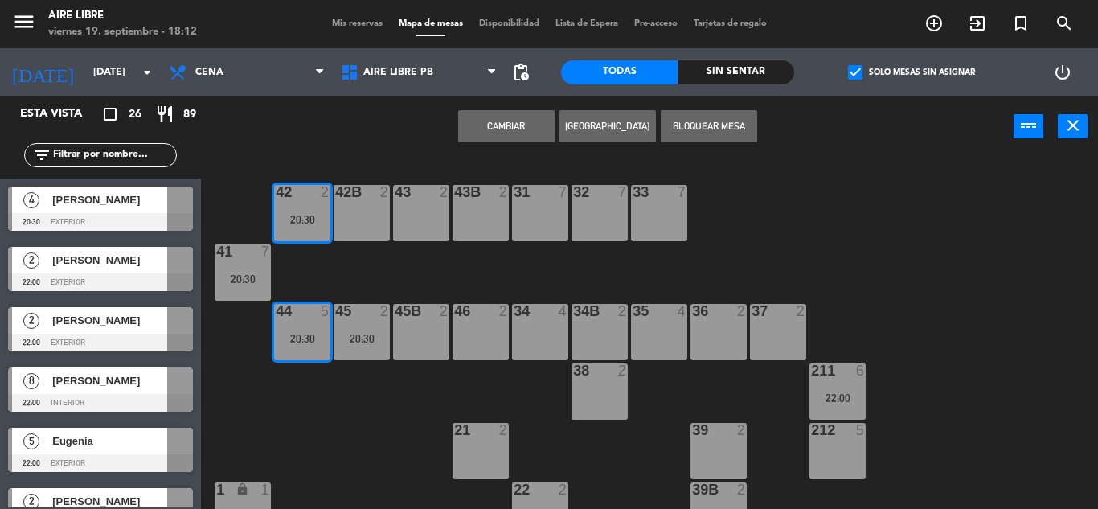
click at [507, 135] on button "Cambiar" at bounding box center [506, 126] width 96 height 32
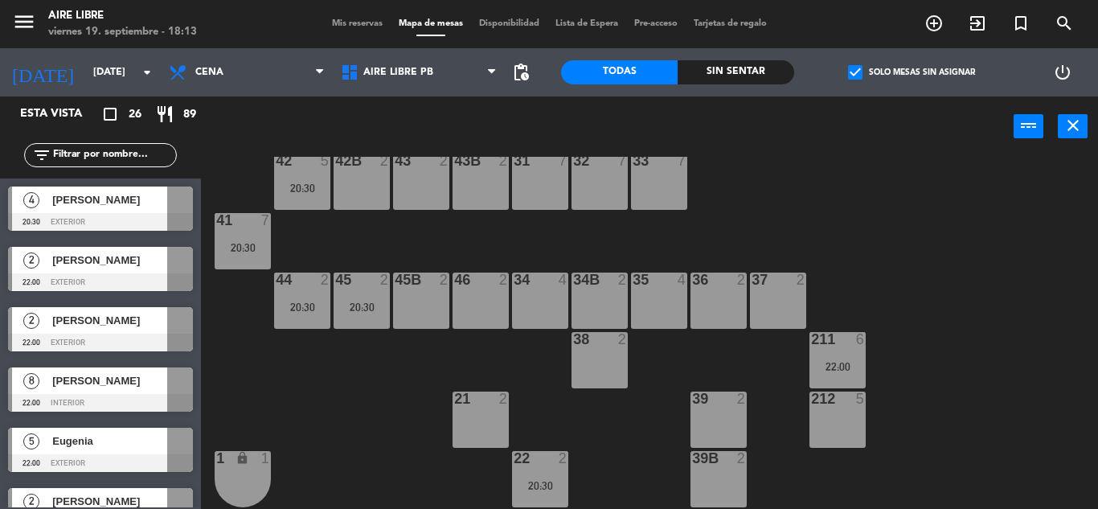
scroll to position [31, 0]
click at [363, 297] on div "45 2 20:30" at bounding box center [362, 300] width 56 height 56
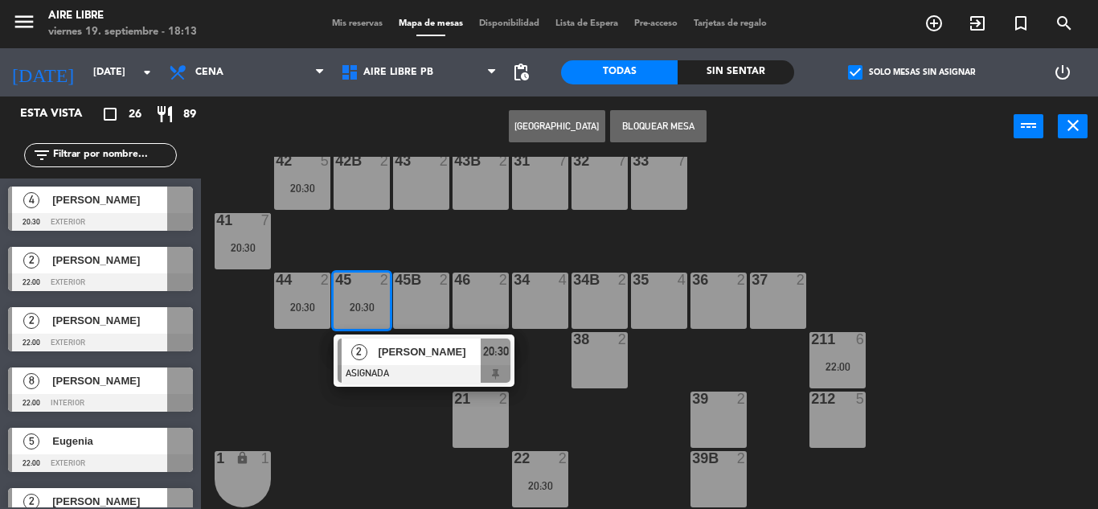
click at [473, 409] on div "21 2" at bounding box center [480, 419] width 56 height 56
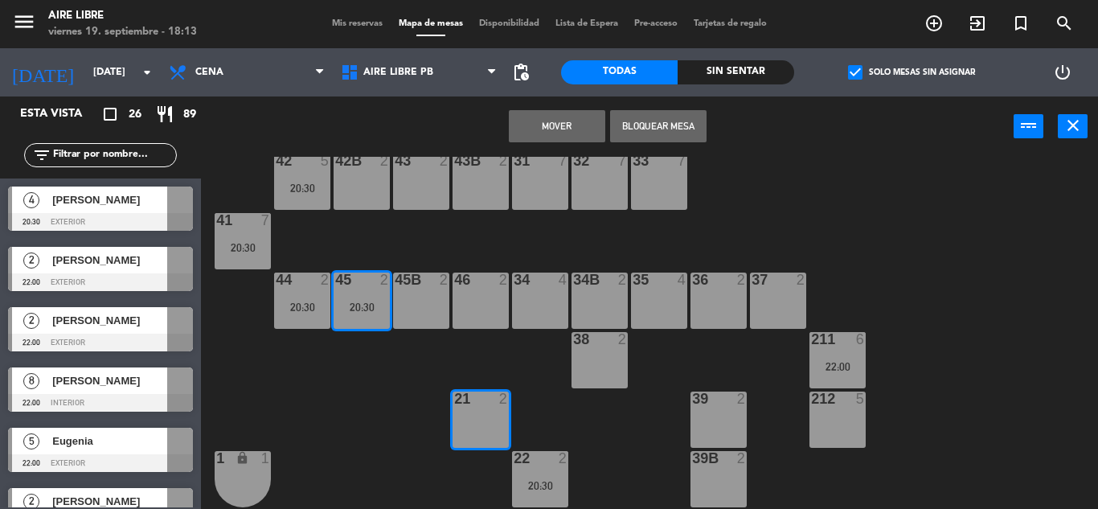
click at [565, 127] on button "Mover" at bounding box center [557, 126] width 96 height 32
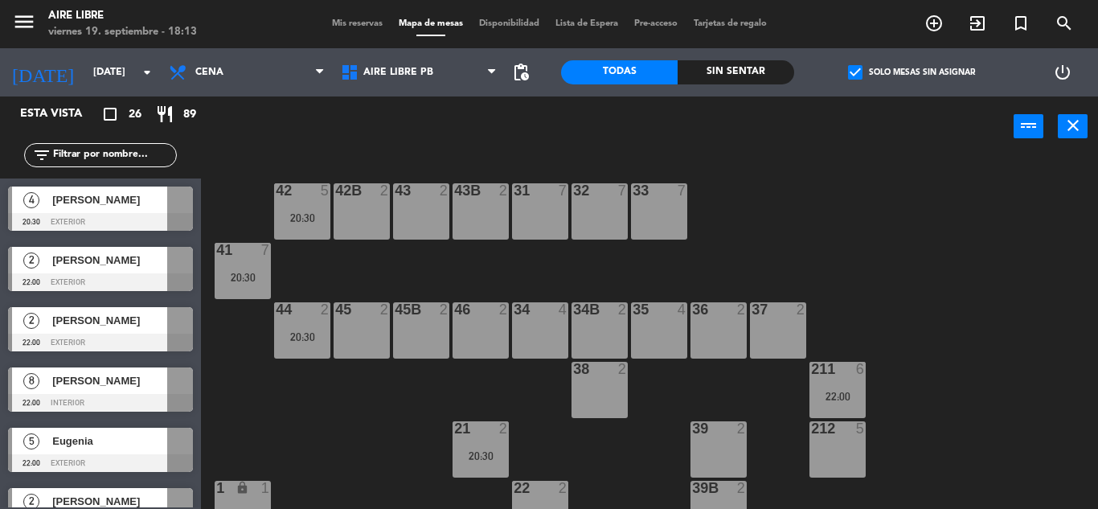
scroll to position [0, 0]
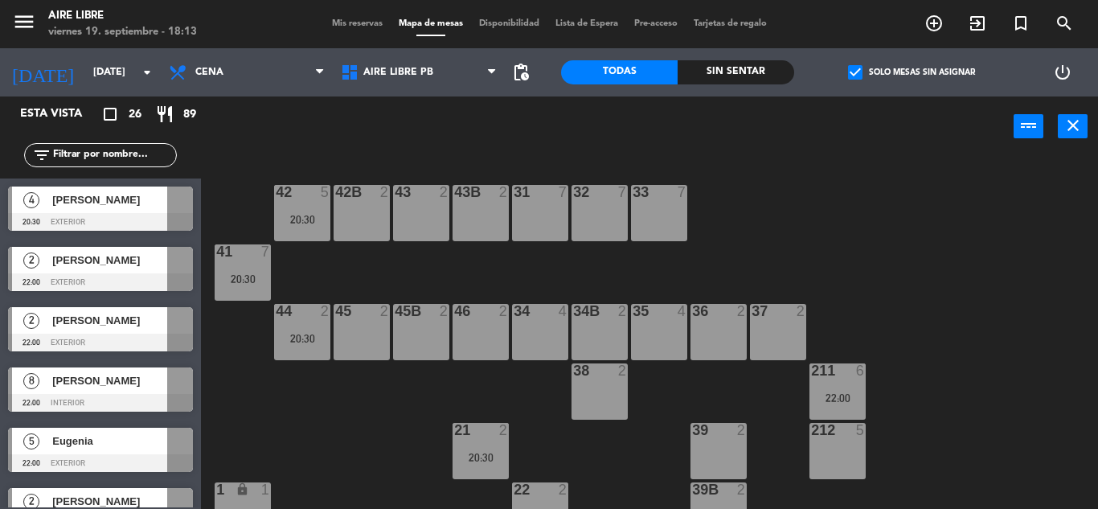
click at [305, 333] on div "20:30" at bounding box center [302, 338] width 56 height 11
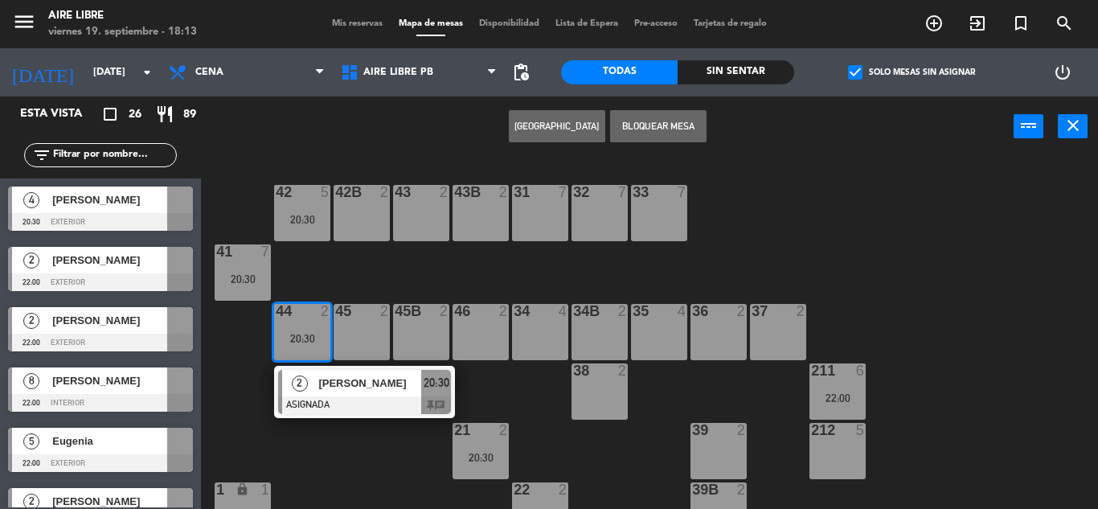
click at [377, 338] on div "45 2" at bounding box center [362, 332] width 56 height 56
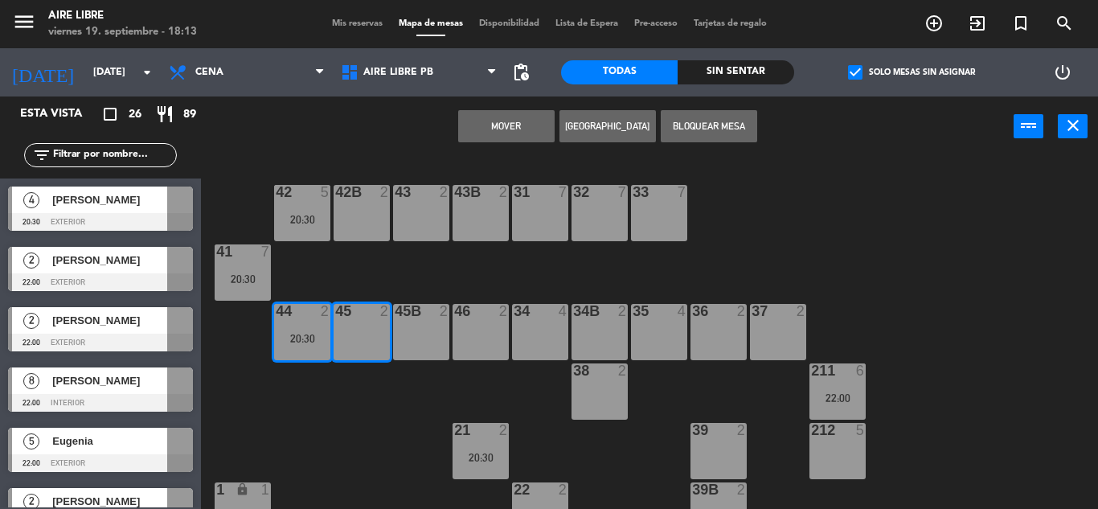
click at [533, 131] on button "Mover" at bounding box center [506, 126] width 96 height 32
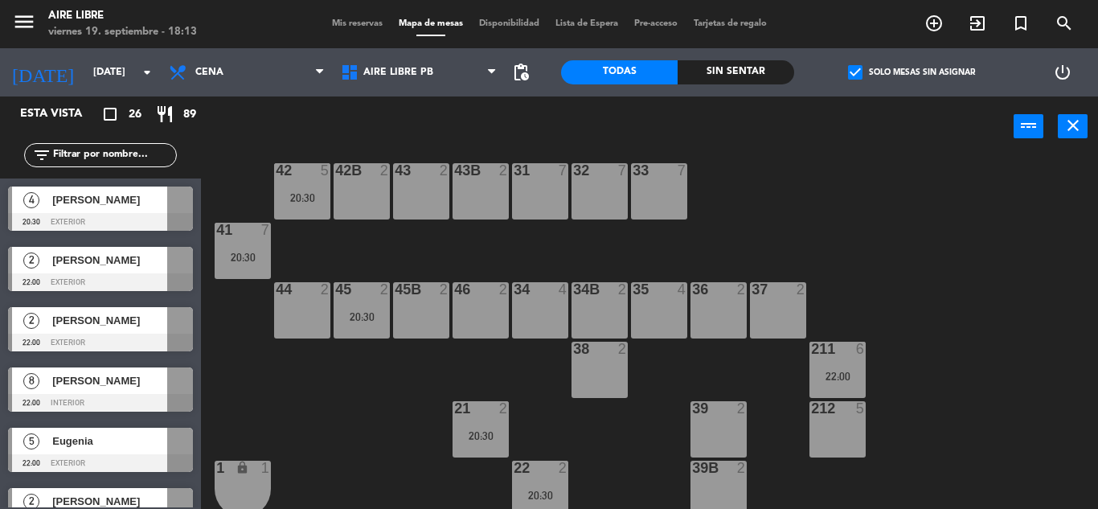
scroll to position [23, 0]
click at [142, 210] on div "[PERSON_NAME]" at bounding box center [109, 199] width 117 height 27
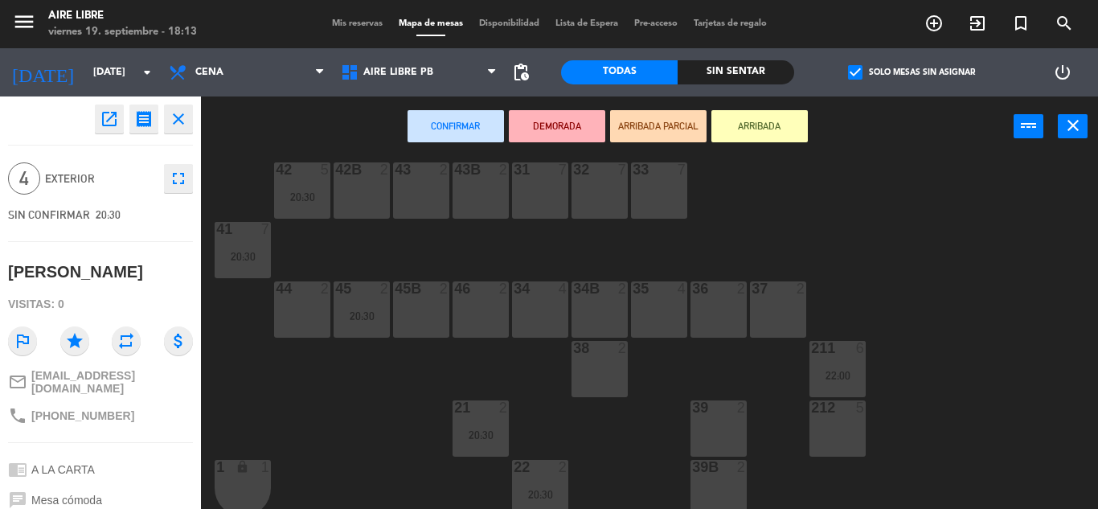
click at [317, 321] on div "44 2" at bounding box center [302, 309] width 56 height 56
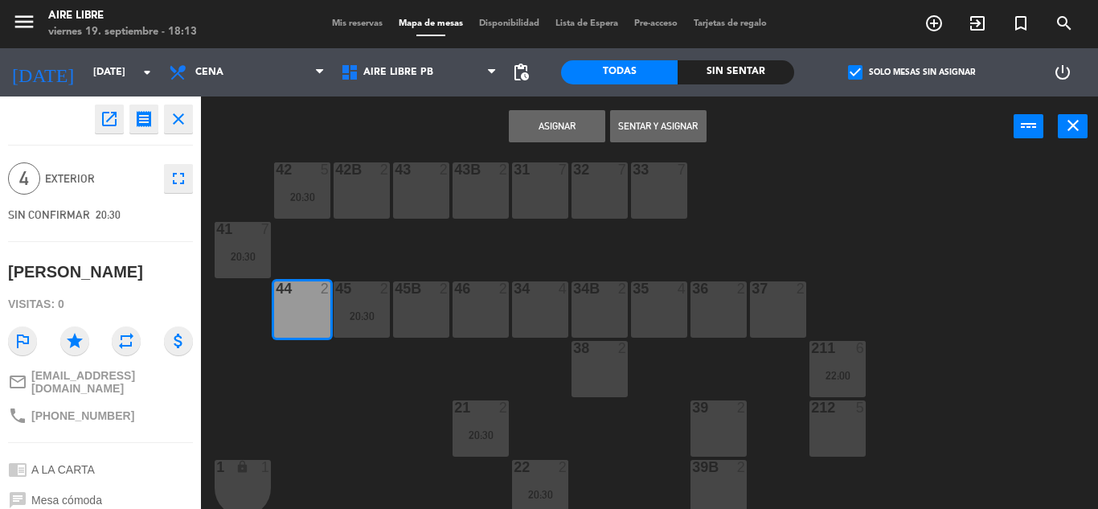
click at [549, 125] on button "Asignar" at bounding box center [557, 126] width 96 height 32
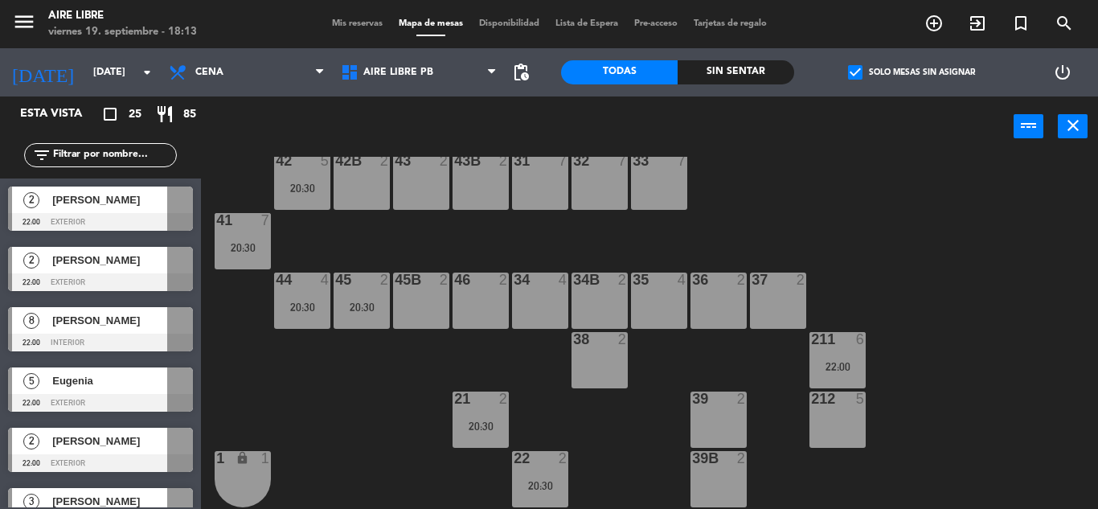
scroll to position [26, 0]
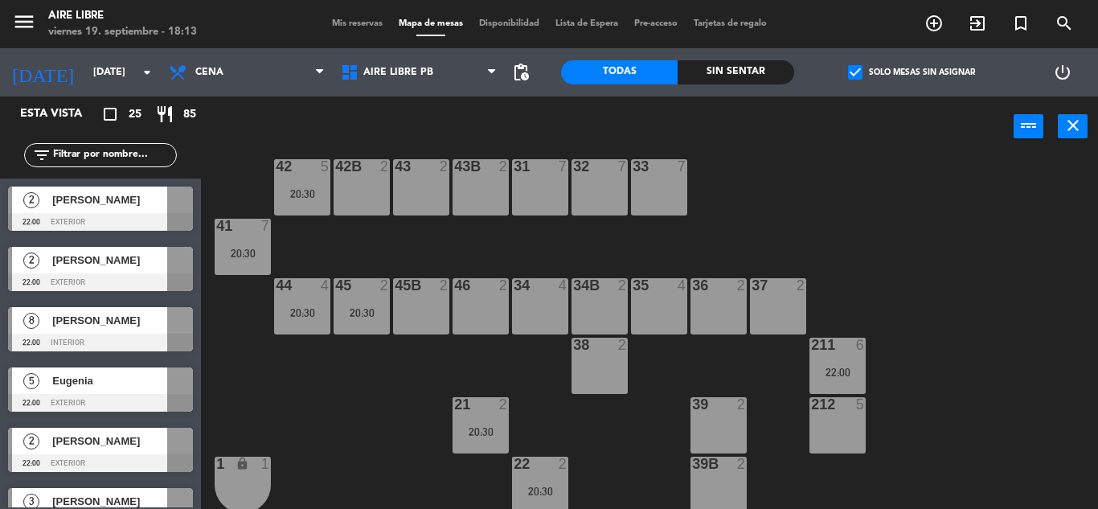
click at [308, 303] on div "44 4 20:30" at bounding box center [302, 306] width 56 height 56
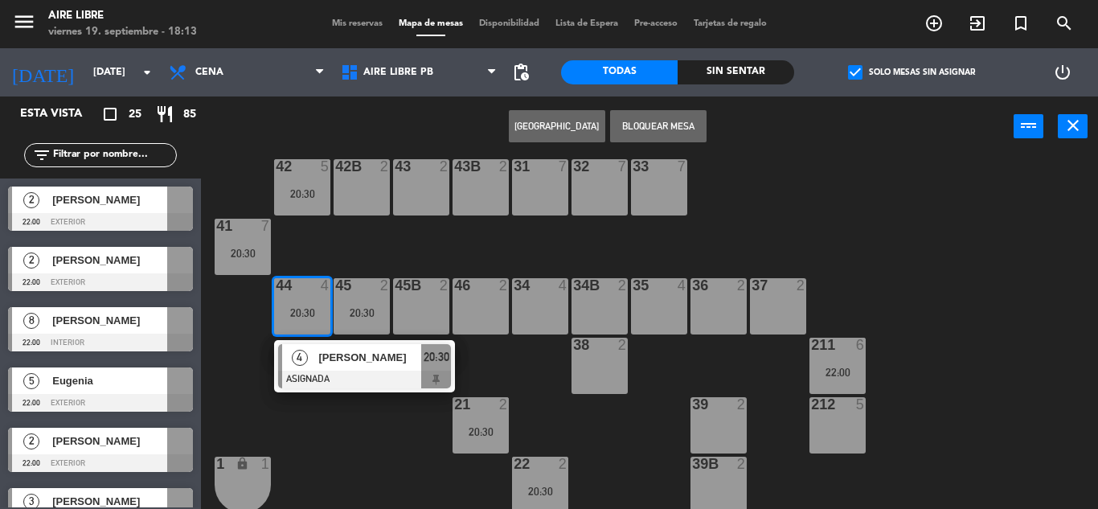
click at [374, 422] on div "42 5 20:30 43 2 31 7 32 7 33 7 42B 2 43B 2 41 7 20:30 44 4 20:30 4 [PERSON_NAME…" at bounding box center [655, 333] width 886 height 352
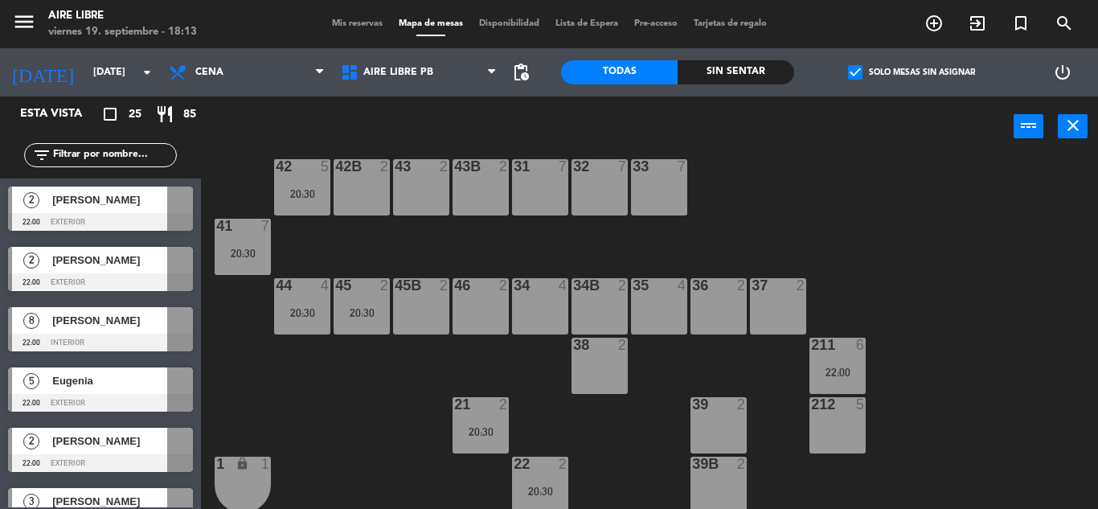
click at [355, 304] on div "45 2 20:30" at bounding box center [362, 306] width 56 height 56
click at [403, 452] on div "42 5 20:30 43 2 31 7 32 7 33 7 42B 2 43B 2 41 7 20:30 44 4 20:30 45 2 20:30 46 …" at bounding box center [655, 333] width 886 height 352
click at [359, 313] on div "20:30" at bounding box center [362, 312] width 56 height 11
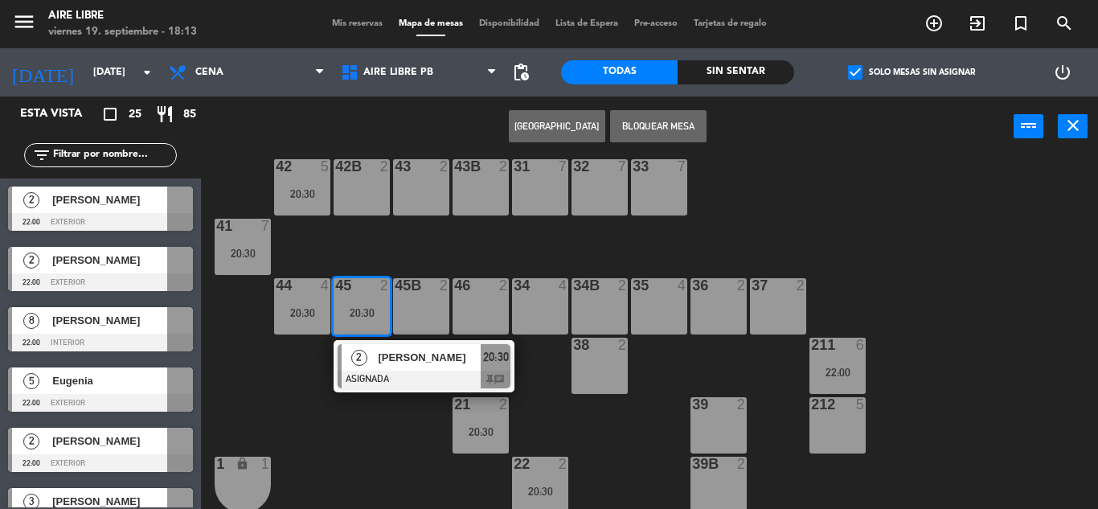
click at [411, 372] on div at bounding box center [424, 379] width 173 height 18
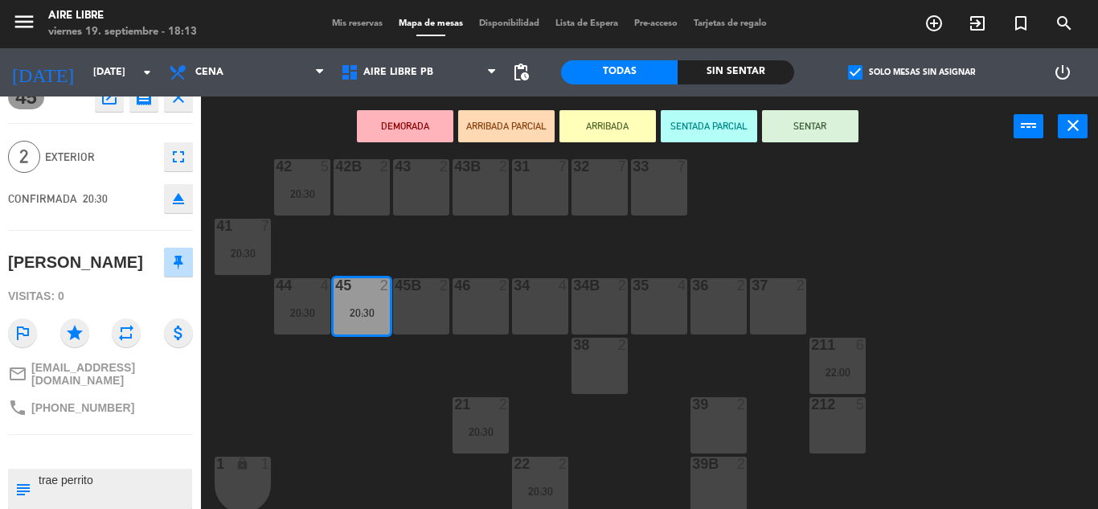
scroll to position [3, 0]
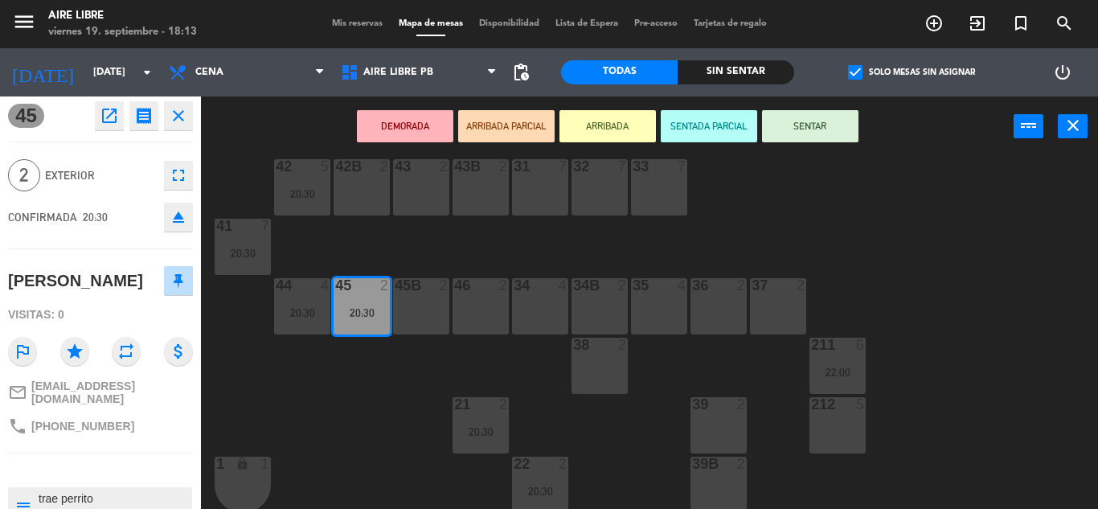
click at [370, 419] on div "42 5 20:30 43 2 31 7 32 7 33 7 42B 2 43B 2 41 7 20:30 44 4 20:30 45 2 20:30 46 …" at bounding box center [655, 333] width 886 height 352
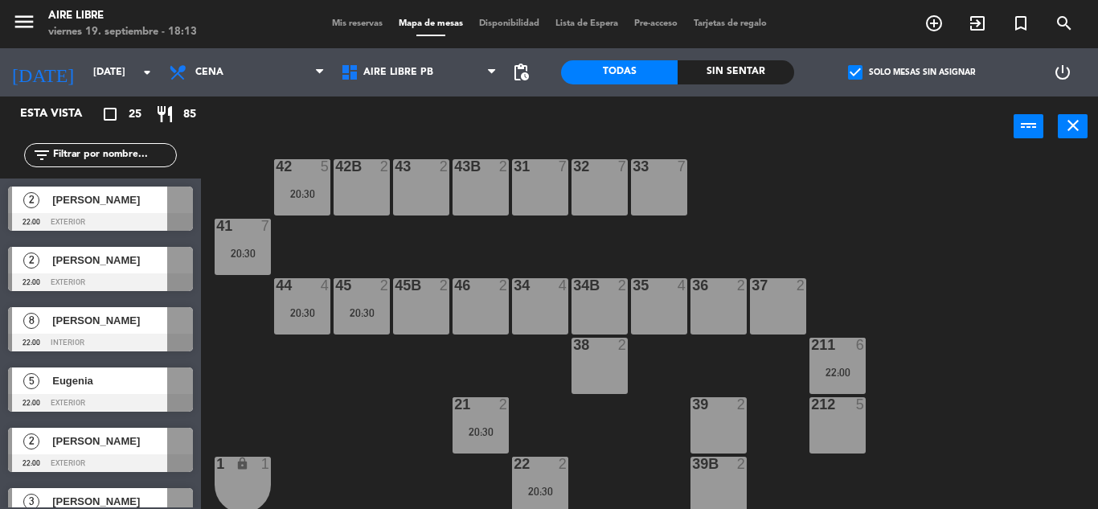
click at [362, 307] on div "20:30" at bounding box center [362, 312] width 56 height 11
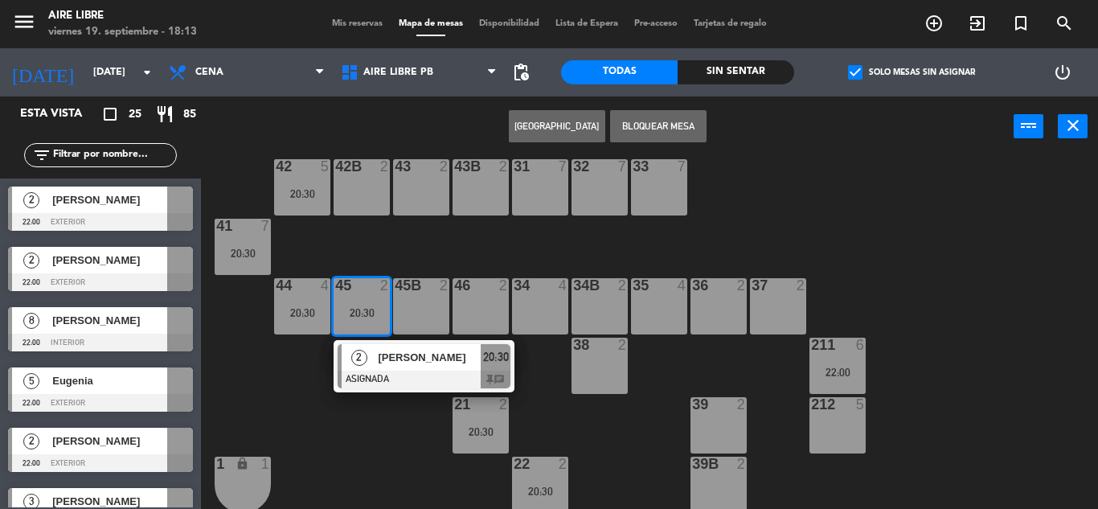
click at [375, 370] on div at bounding box center [424, 379] width 173 height 18
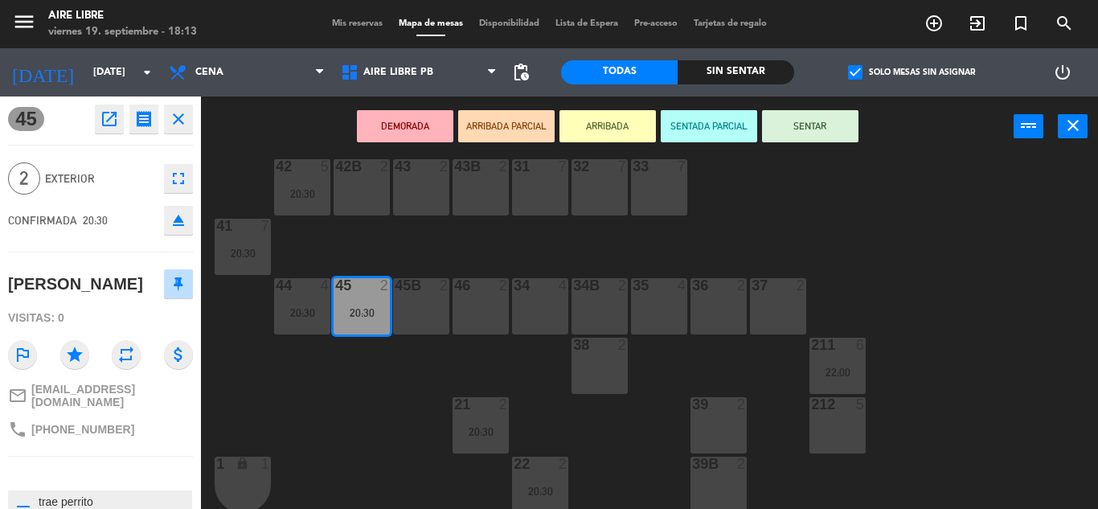
click at [89, 423] on span "[PHONE_NUMBER]" at bounding box center [82, 429] width 103 height 13
copy div "phone"
click at [317, 428] on div "42 5 20:30 43 2 31 7 32 7 33 7 42B 2 43B 2 41 7 20:30 44 4 20:30 45 2 20:30 46 …" at bounding box center [655, 333] width 886 height 352
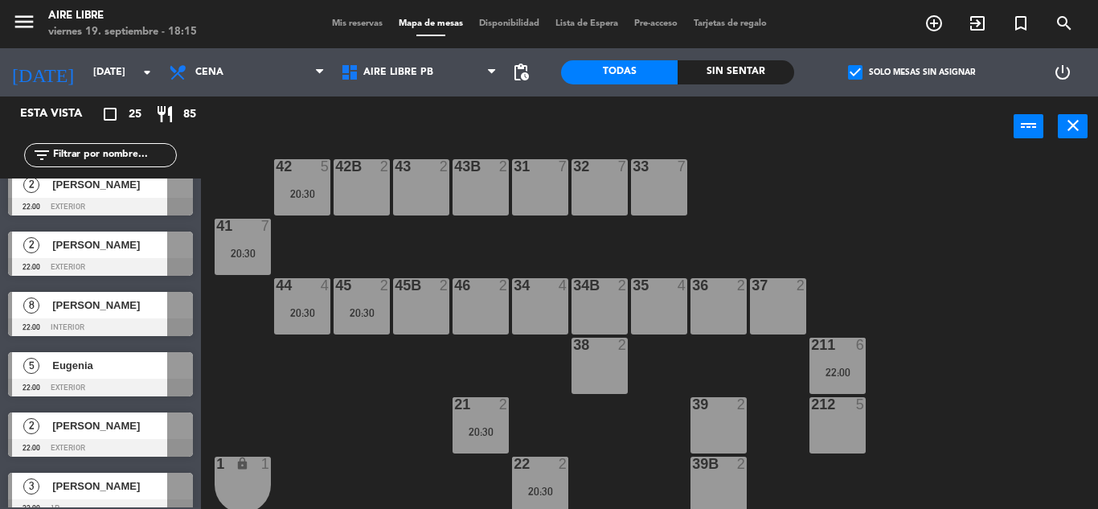
scroll to position [0, 0]
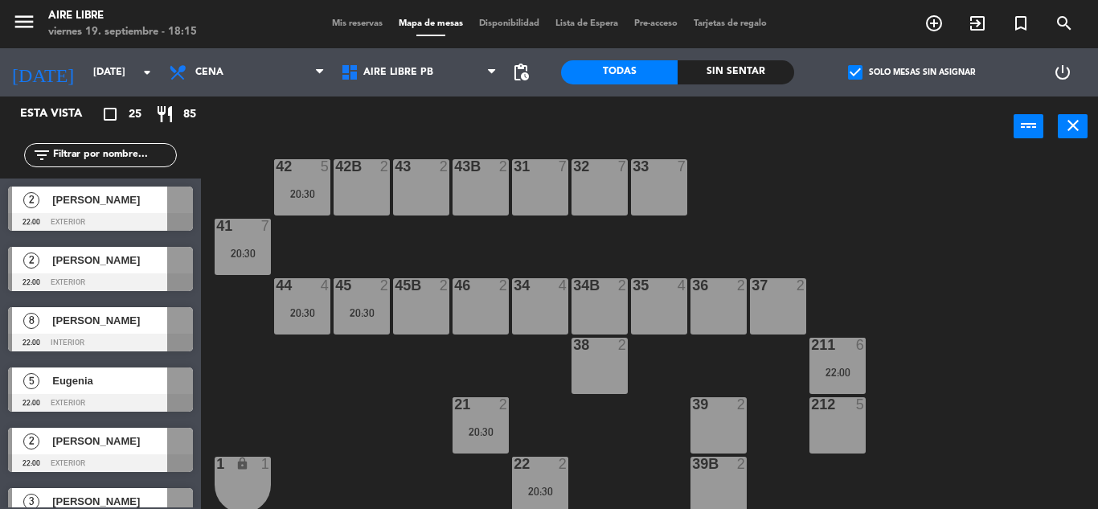
click at [512, 68] on span "pending_actions" at bounding box center [520, 72] width 19 height 19
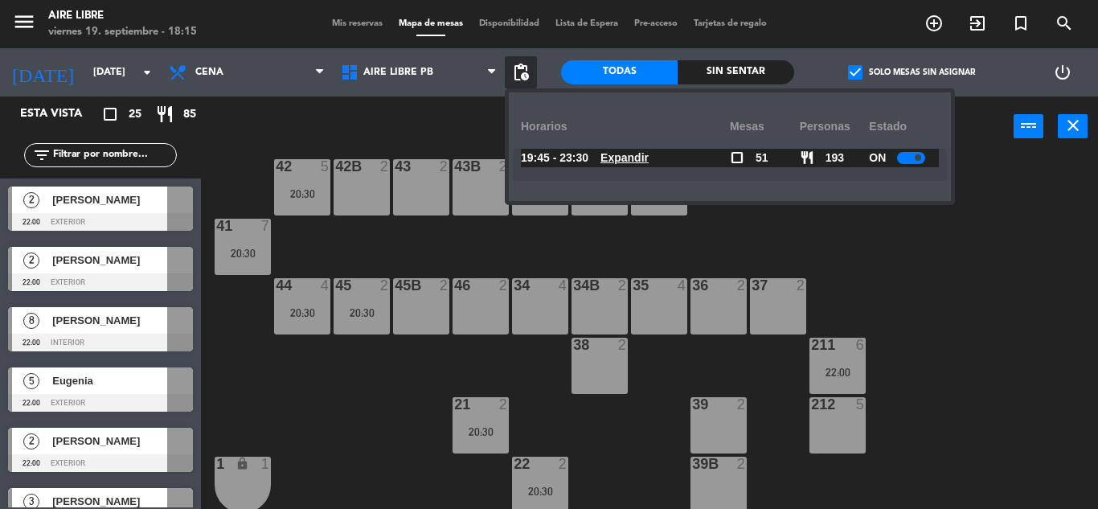
click at [634, 154] on u "Expandir" at bounding box center [624, 157] width 48 height 13
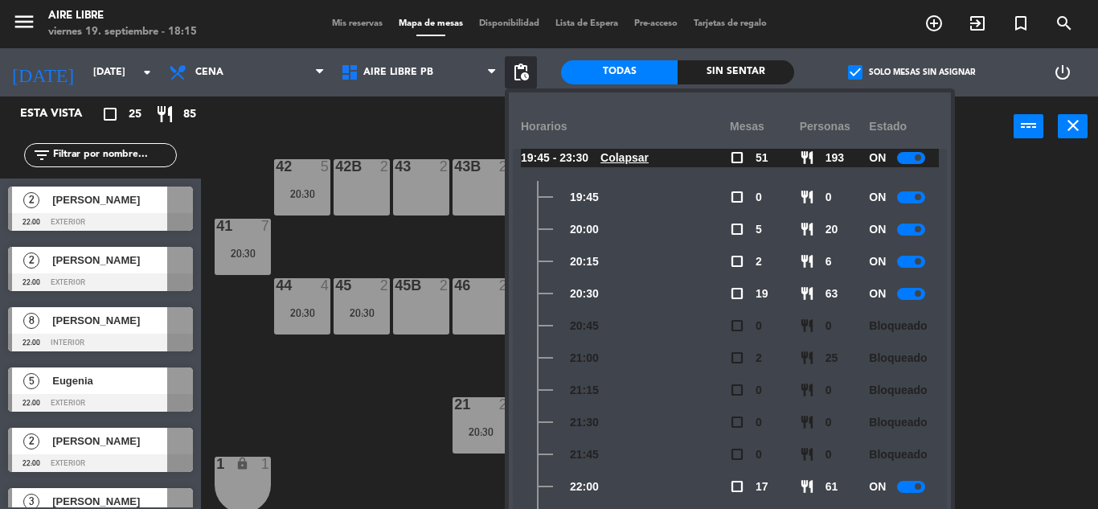
click at [1034, 338] on div "42 5 20:30 43 2 31 7 32 7 33 7 42B 2 43B 2 41 7 20:30 44 4 20:30 45 2 20:30 46 …" at bounding box center [655, 333] width 886 height 352
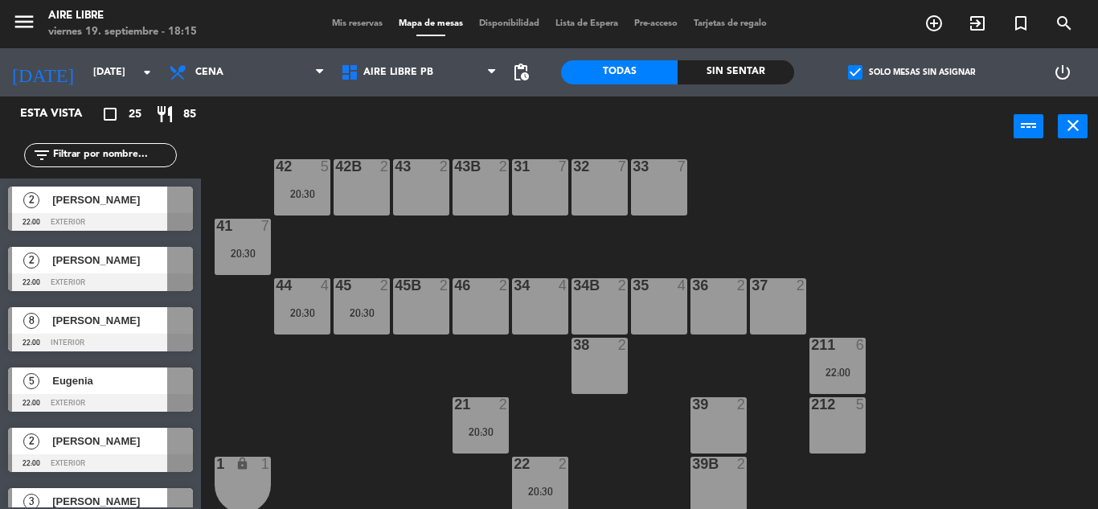
click at [947, 258] on div "42 5 20:30 43 2 31 7 32 7 33 7 42B 2 43B 2 41 7 20:30 44 4 20:30 45 2 20:30 46 …" at bounding box center [655, 333] width 886 height 352
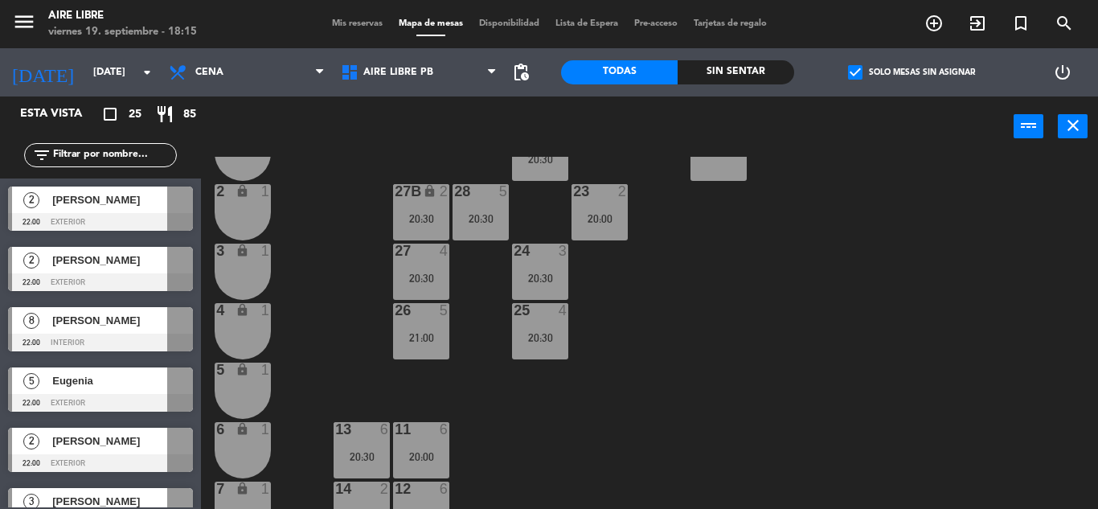
scroll to position [373, 0]
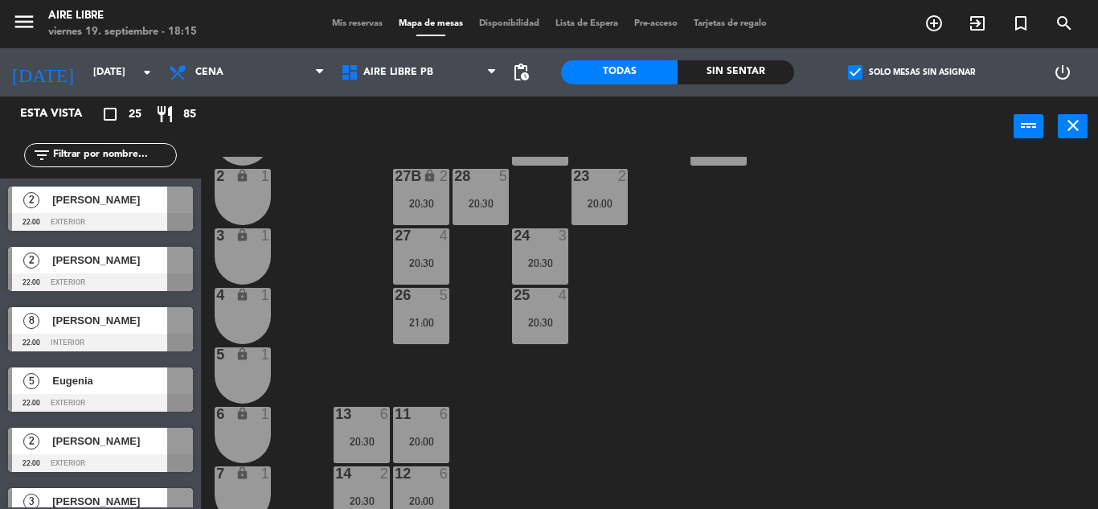
click at [415, 327] on div "21:00" at bounding box center [421, 322] width 56 height 11
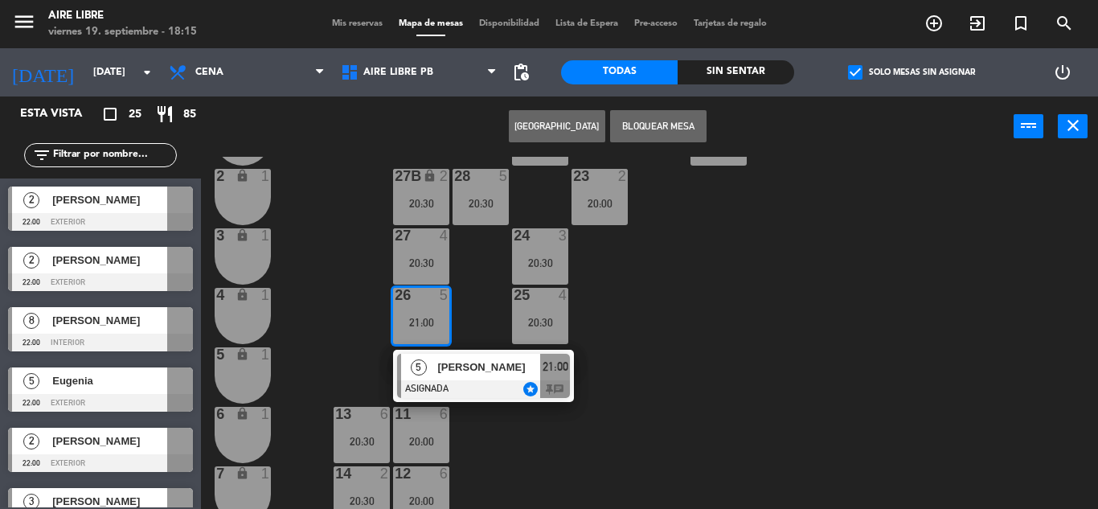
click at [467, 367] on span "[PERSON_NAME]" at bounding box center [488, 366] width 103 height 17
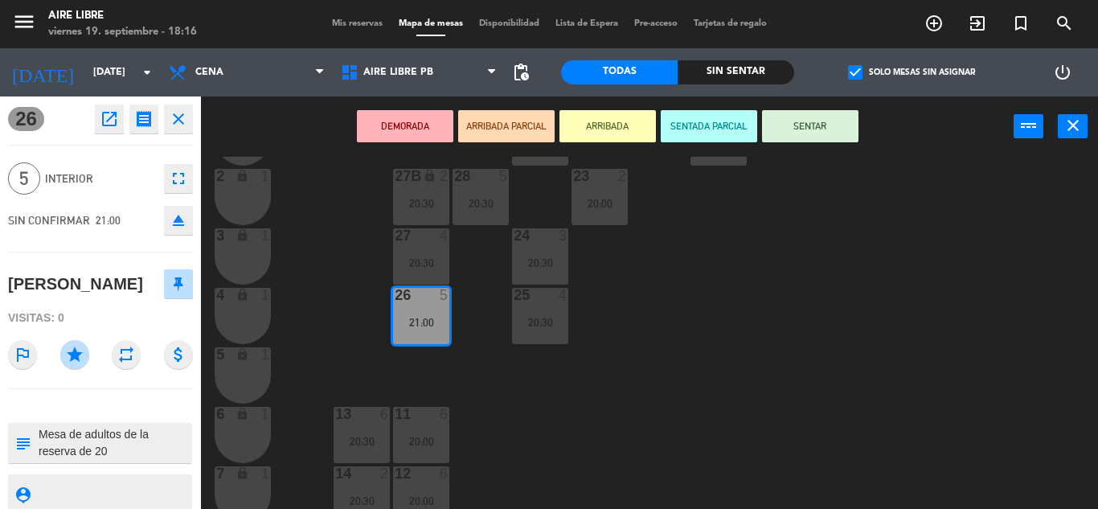
click at [169, 179] on icon "fullscreen" at bounding box center [178, 178] width 19 height 19
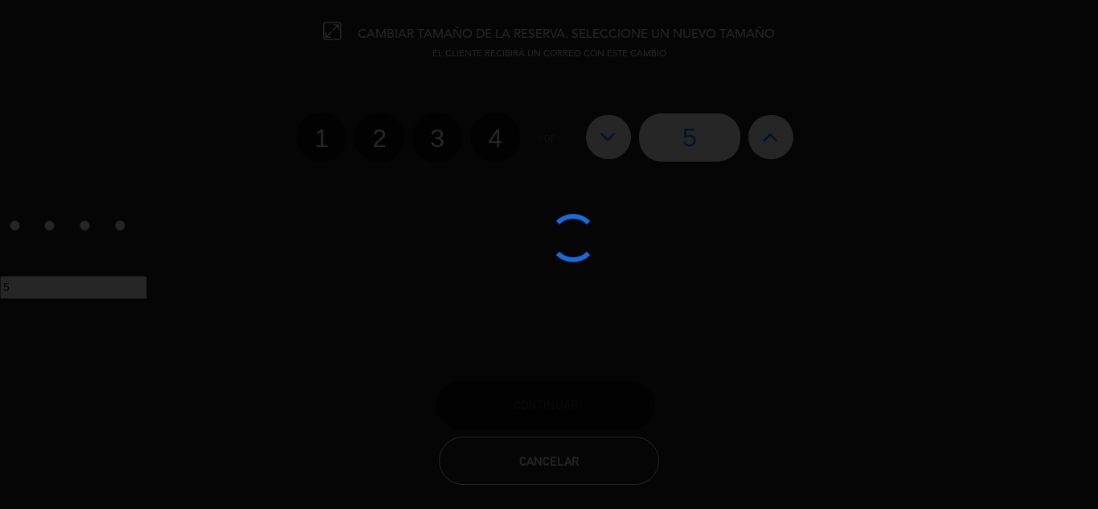
click at [771, 141] on icon at bounding box center [770, 137] width 17 height 26
type input "6"
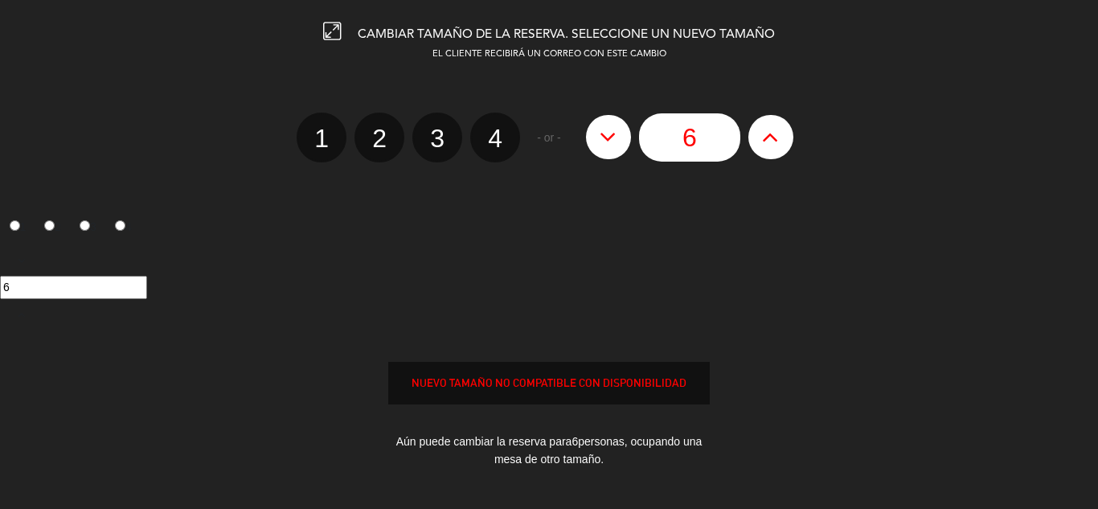
click at [785, 138] on button at bounding box center [770, 136] width 45 height 43
type input "7"
click at [788, 125] on button at bounding box center [770, 136] width 45 height 43
type input "8"
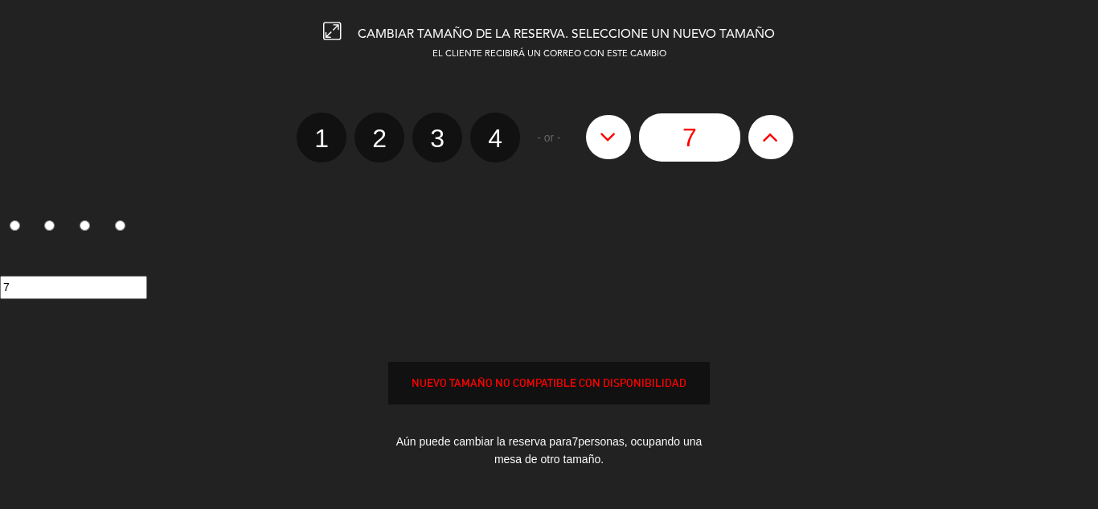
type input "8"
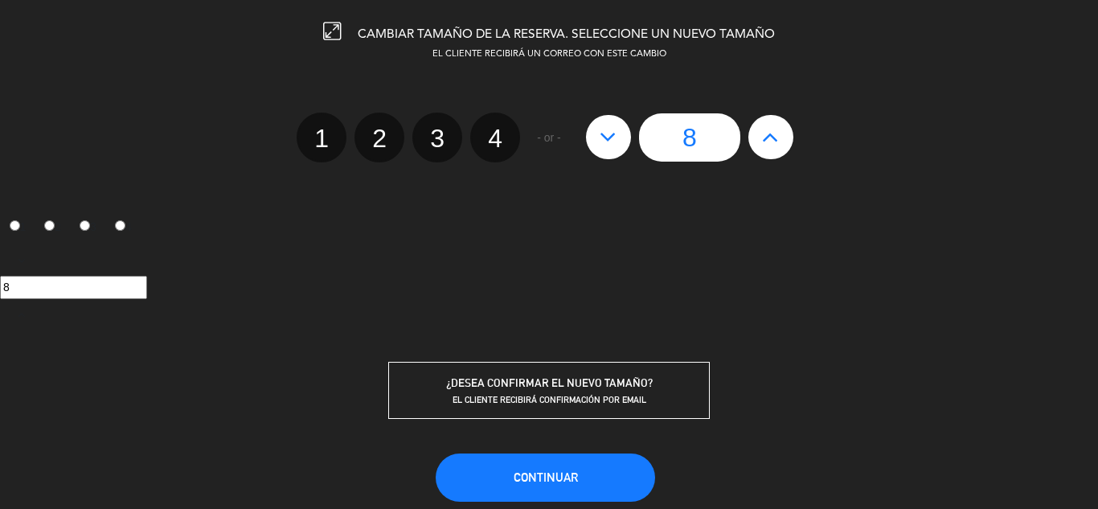
click at [555, 481] on span "Continuar" at bounding box center [546, 477] width 64 height 14
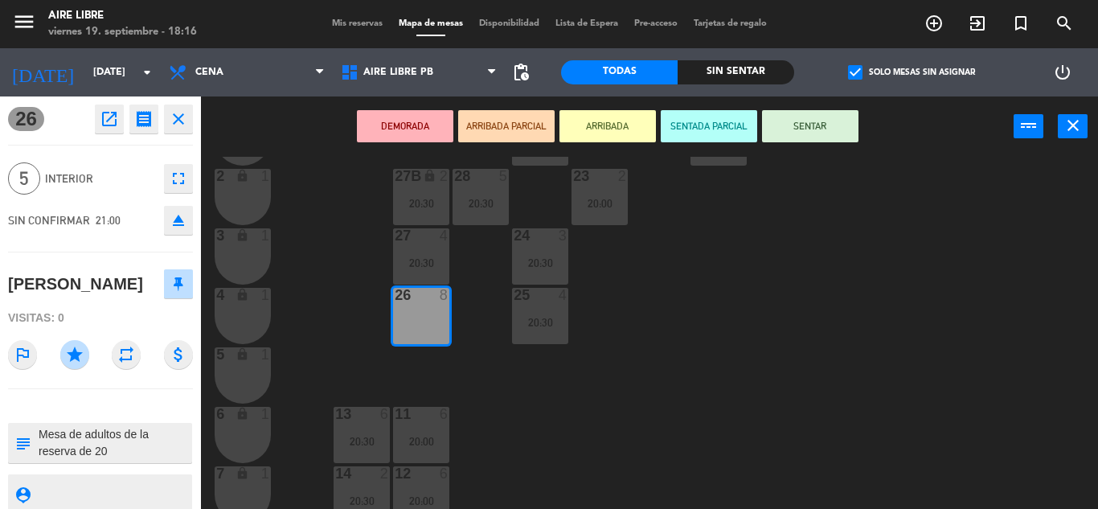
click at [772, 369] on div "42 5 20:30 43 2 31 7 32 7 33 7 42B 2 43B 2 41 7 20:30 44 4 20:30 45 2 20:30 46 …" at bounding box center [655, 333] width 886 height 352
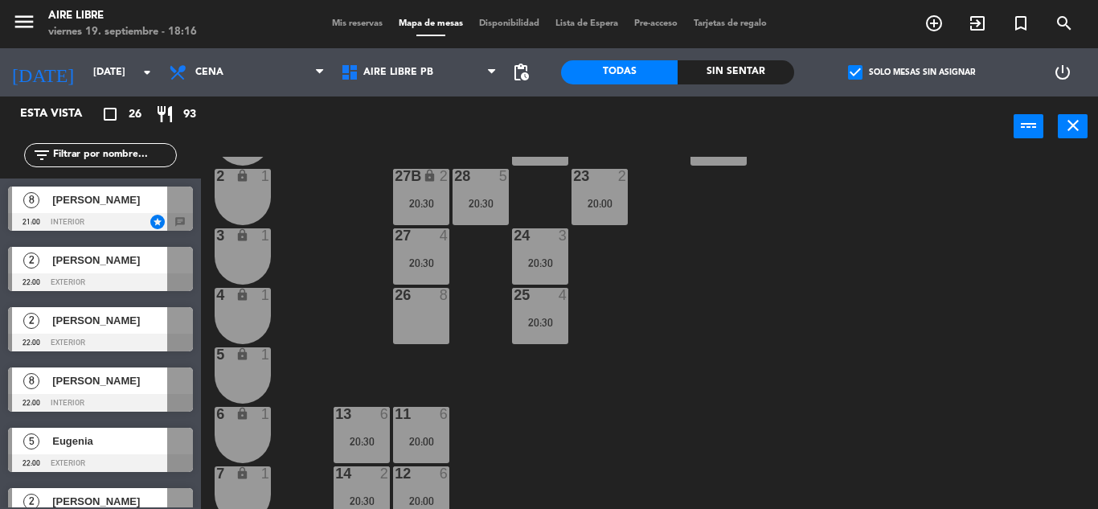
click at [137, 190] on div "[PERSON_NAME]" at bounding box center [109, 199] width 117 height 27
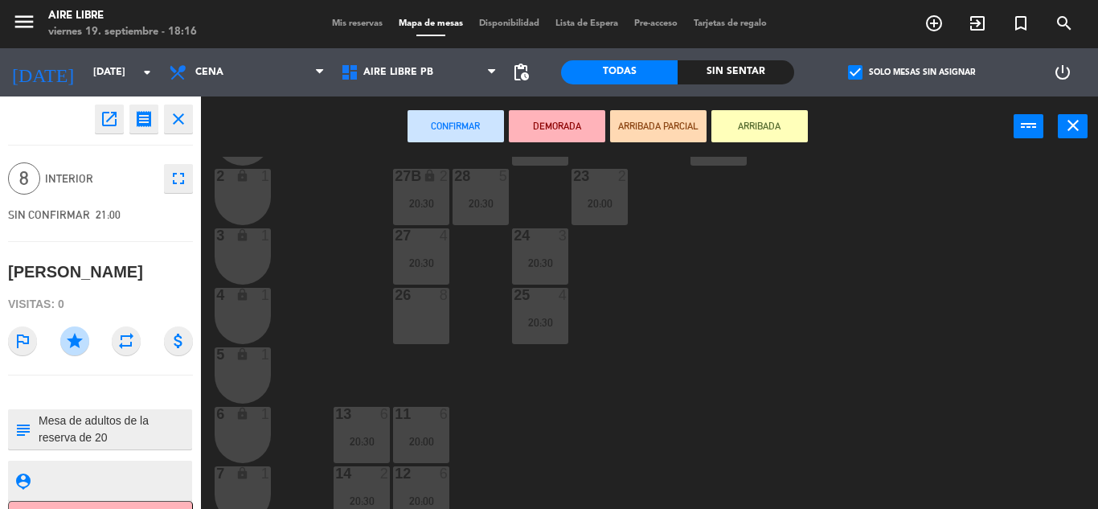
click at [424, 320] on div "26 8" at bounding box center [421, 316] width 56 height 56
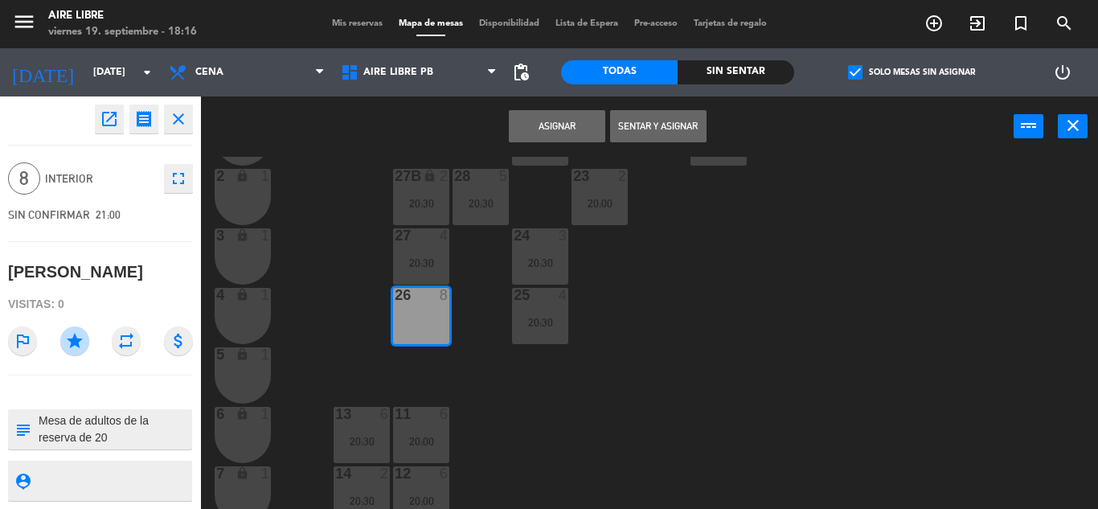
click at [563, 125] on button "Asignar" at bounding box center [557, 126] width 96 height 32
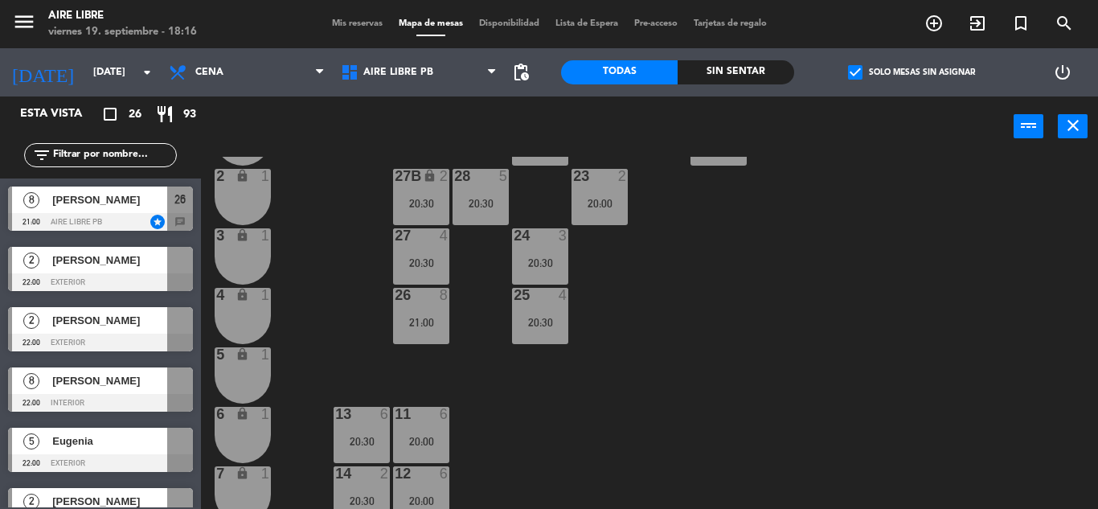
click at [427, 308] on div "26 8 21:00" at bounding box center [421, 316] width 56 height 56
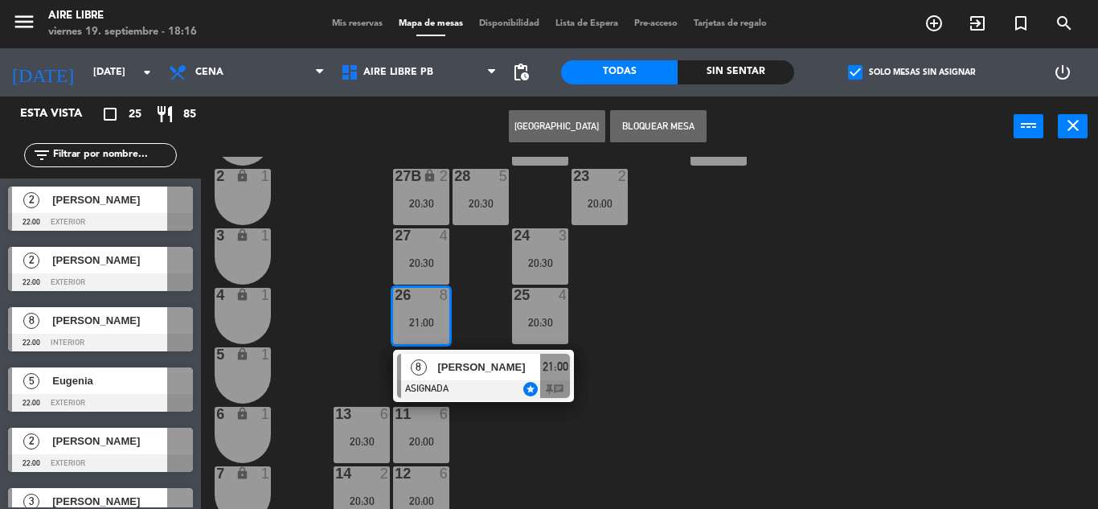
click at [749, 325] on div "42 5 20:30 43 2 31 7 32 7 33 7 42B 2 43B 2 41 7 20:30 44 4 20:30 45 2 20:30 46 …" at bounding box center [655, 333] width 886 height 352
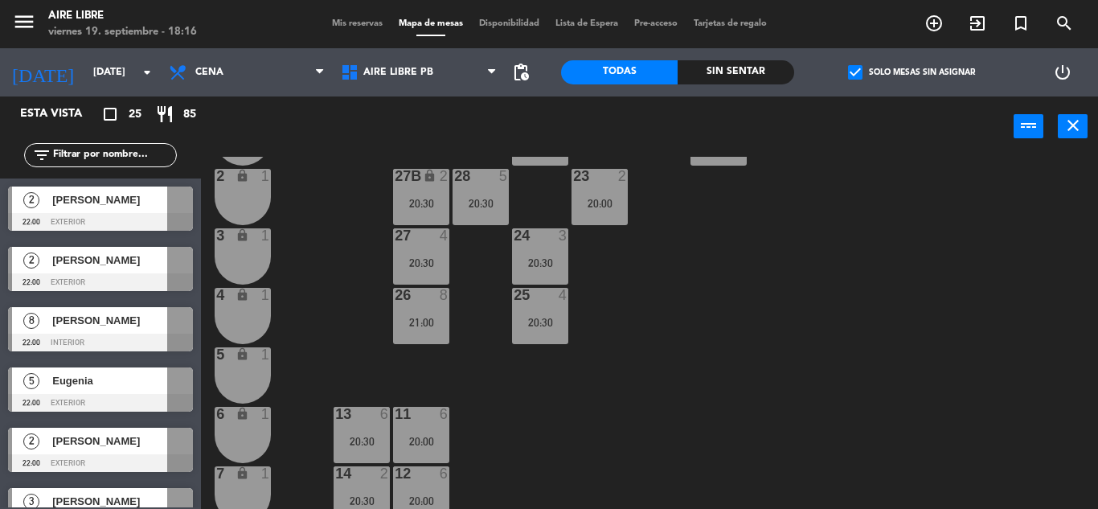
click at [358, 19] on span "Mis reservas" at bounding box center [357, 23] width 67 height 9
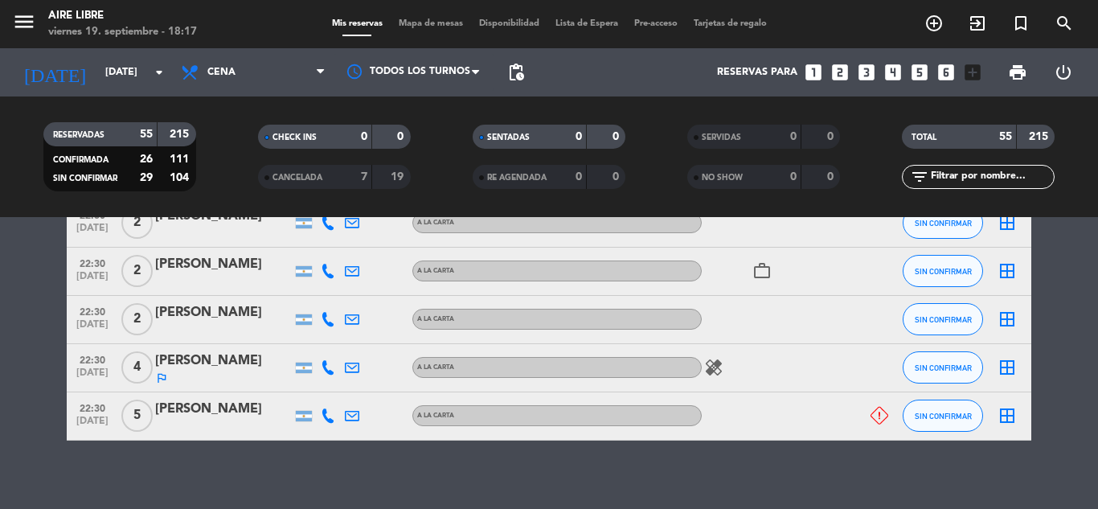
scroll to position [2690, 0]
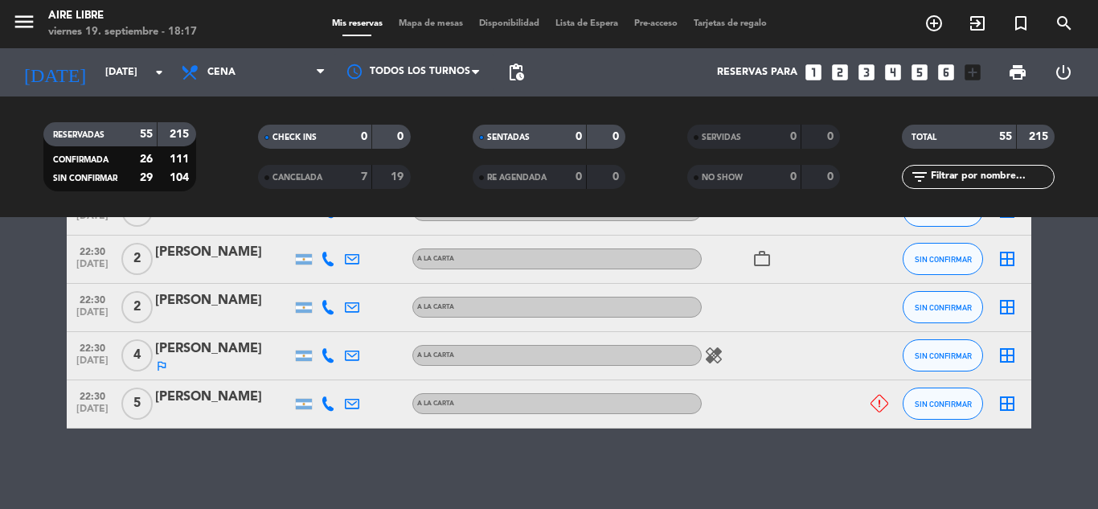
click at [226, 409] on div at bounding box center [223, 413] width 137 height 13
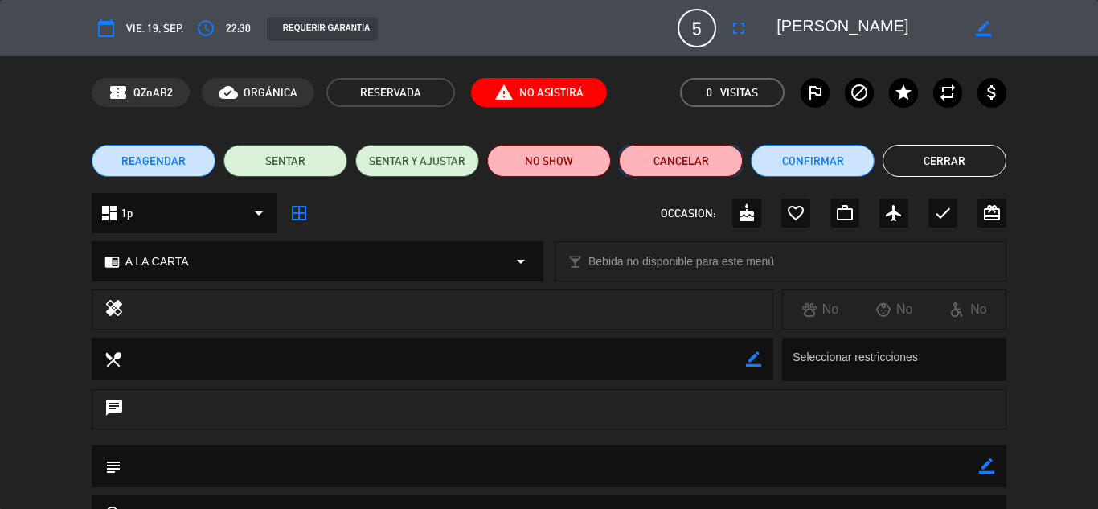
click at [676, 151] on button "Cancelar" at bounding box center [681, 161] width 124 height 32
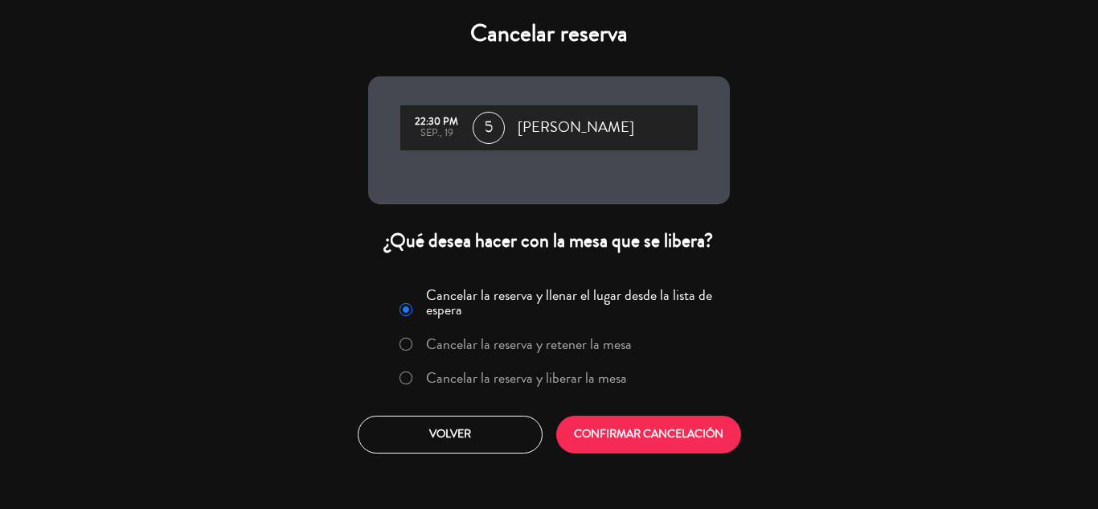
click at [519, 381] on label "Cancelar la reserva y liberar la mesa" at bounding box center [526, 377] width 201 height 14
click at [641, 445] on button "CONFIRMAR CANCELACIÓN" at bounding box center [648, 434] width 185 height 38
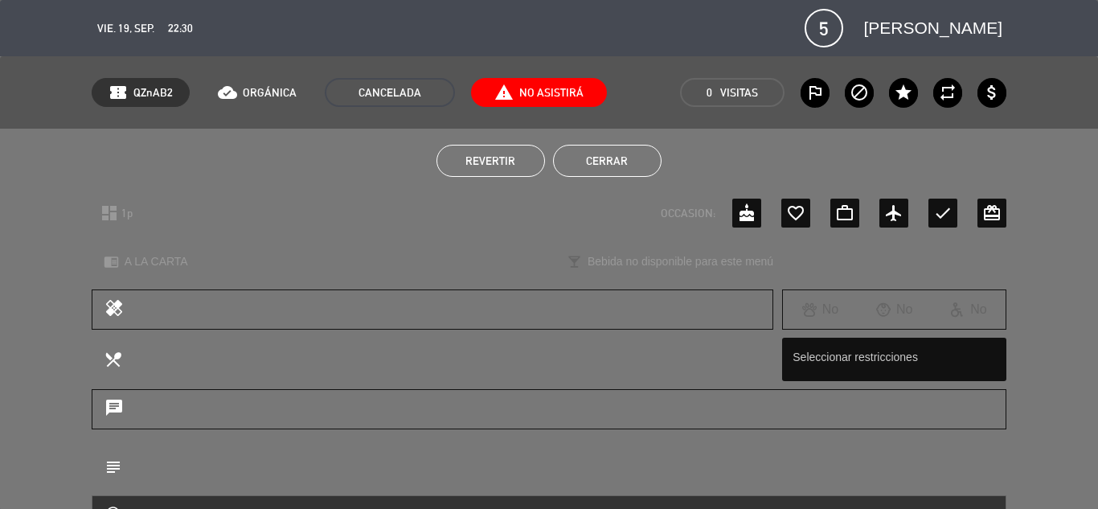
click at [620, 145] on button "Cerrar" at bounding box center [607, 161] width 108 height 32
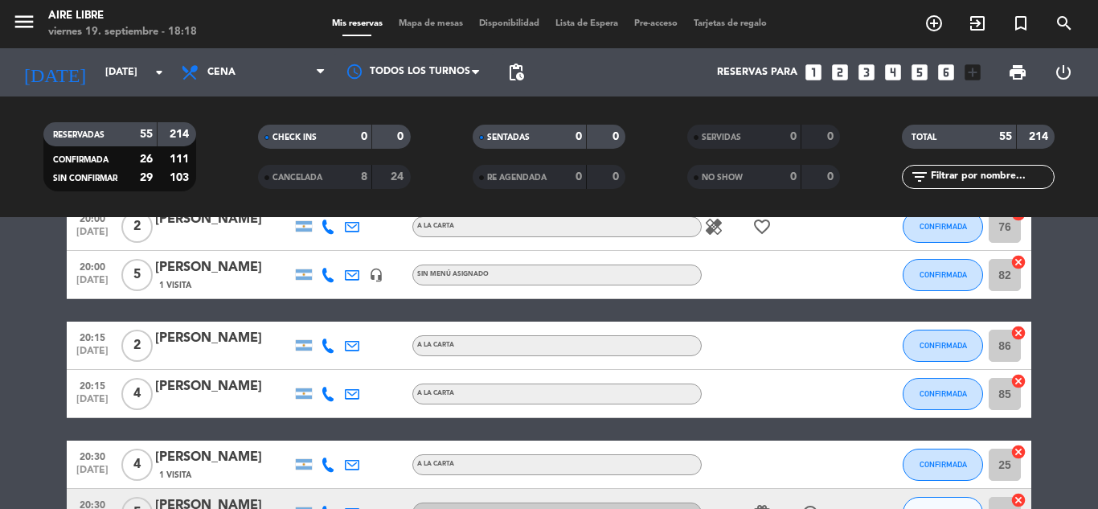
scroll to position [0, 0]
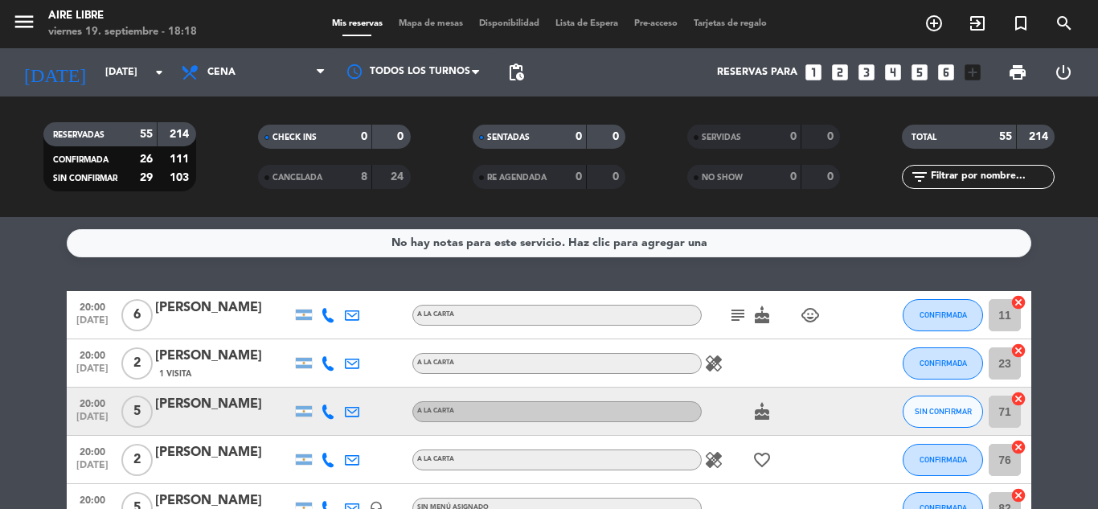
click at [431, 20] on span "Mapa de mesas" at bounding box center [431, 23] width 80 height 9
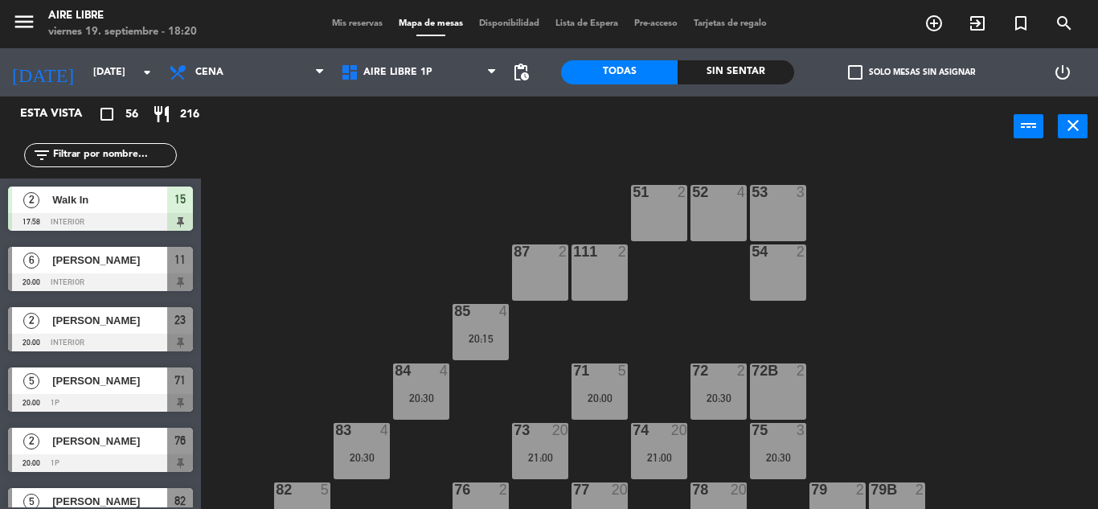
click at [854, 69] on span "check_box_outline_blank" at bounding box center [855, 72] width 14 height 14
click at [911, 72] on input "check_box_outline_blank Solo mesas sin asignar" at bounding box center [911, 72] width 0 height 0
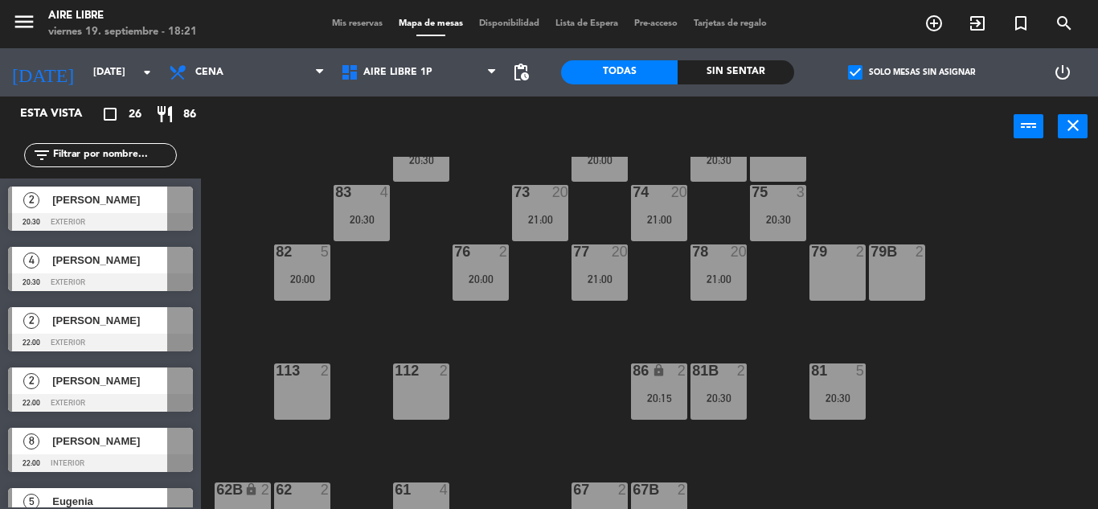
scroll to position [239, 0]
click at [377, 69] on span "Aire Libre 1P" at bounding box center [397, 72] width 69 height 11
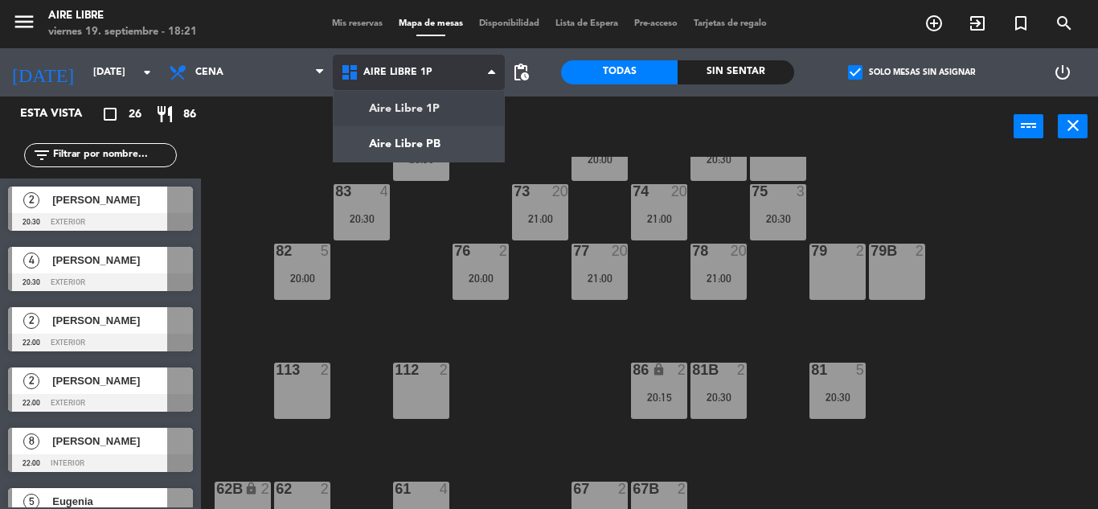
click at [399, 142] on ng-component "menu Aire Libre [DATE] 19. septiembre - 18:21 Mis reservas Mapa de mesas Dispon…" at bounding box center [549, 254] width 1098 height 509
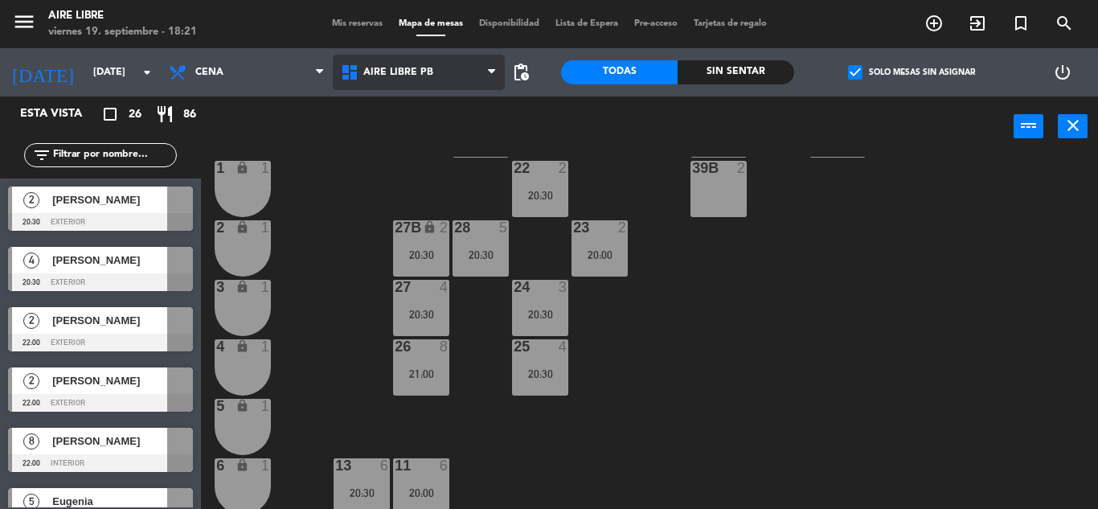
scroll to position [446, 0]
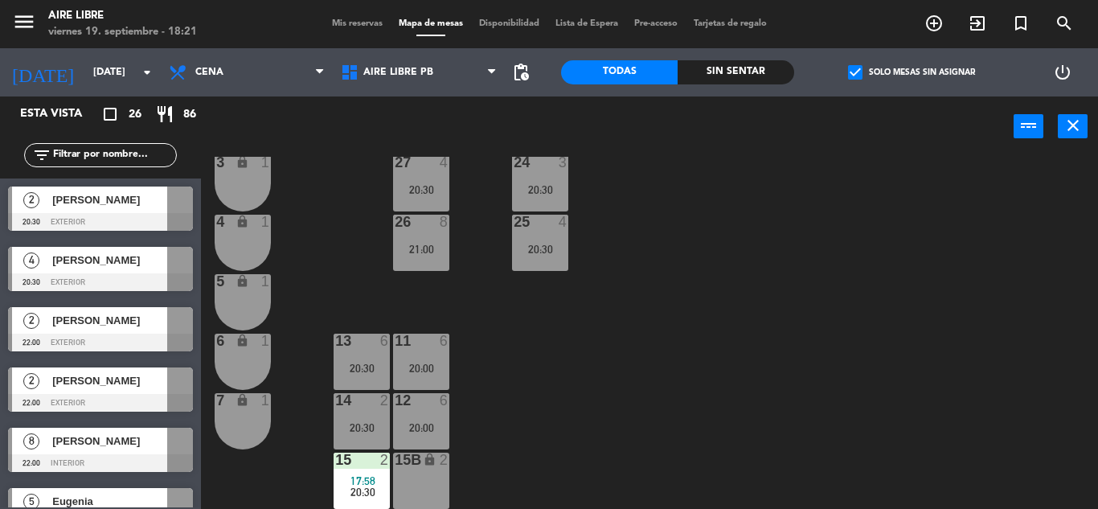
click at [365, 492] on span "20:30" at bounding box center [362, 491] width 25 height 13
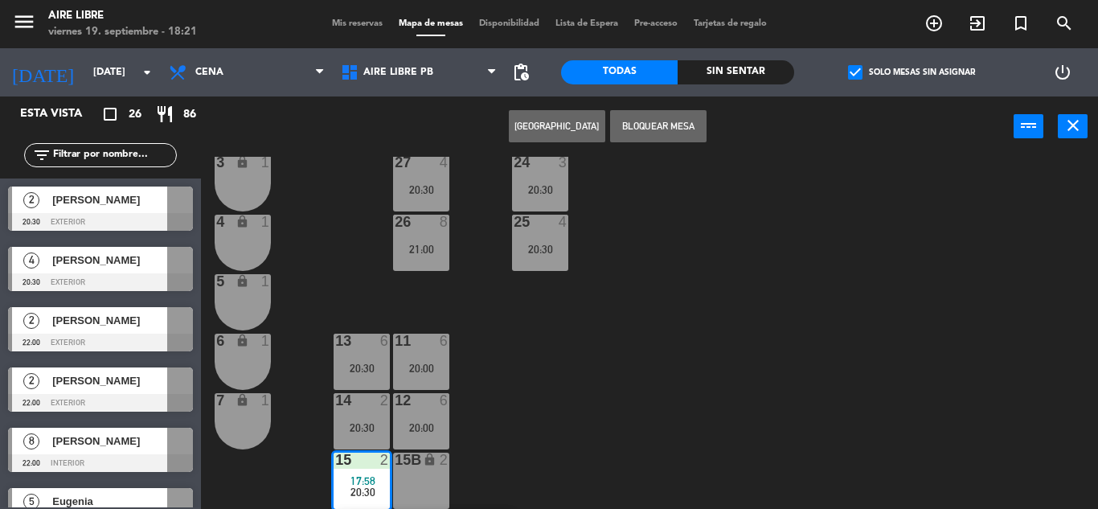
click at [240, 420] on div "7 lock 1" at bounding box center [243, 421] width 56 height 56
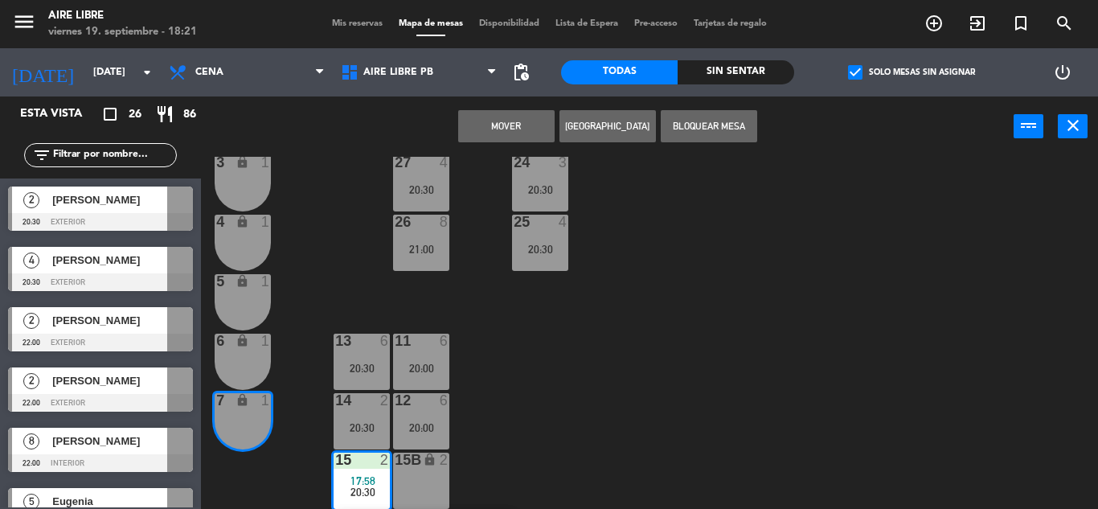
click at [516, 129] on button "Mover" at bounding box center [506, 126] width 96 height 32
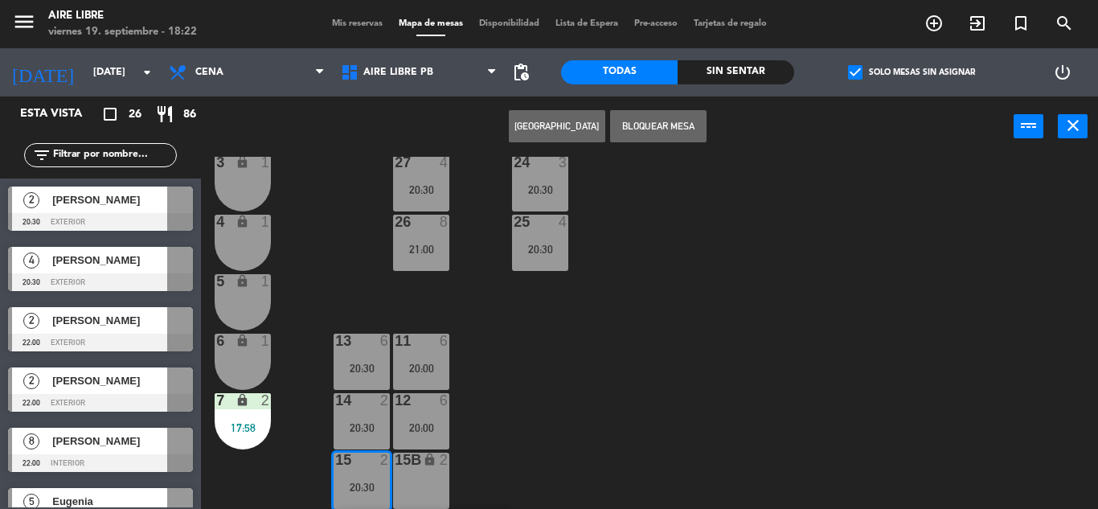
click at [244, 359] on div "6 lock 1" at bounding box center [243, 362] width 56 height 56
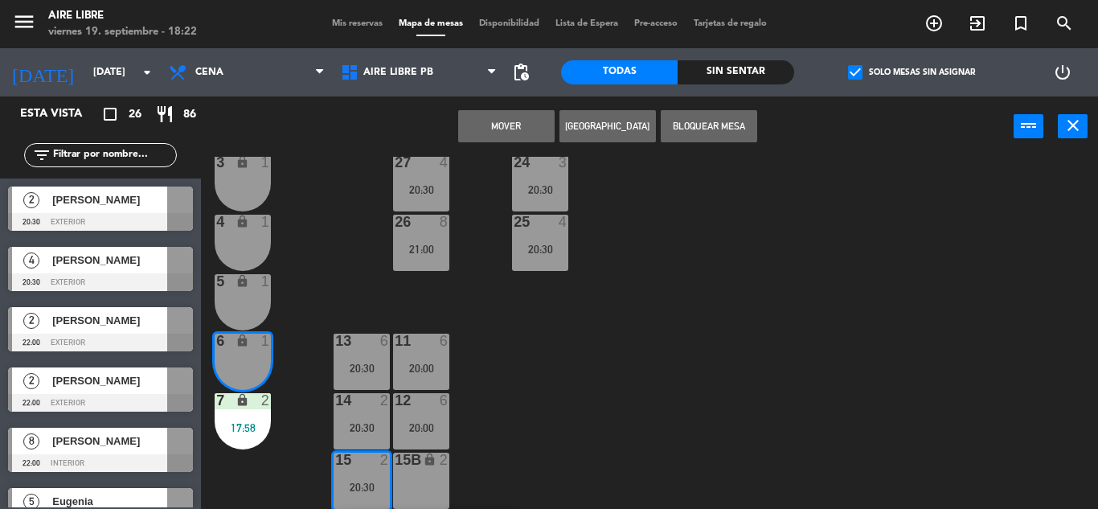
click at [523, 139] on button "Mover" at bounding box center [506, 126] width 96 height 32
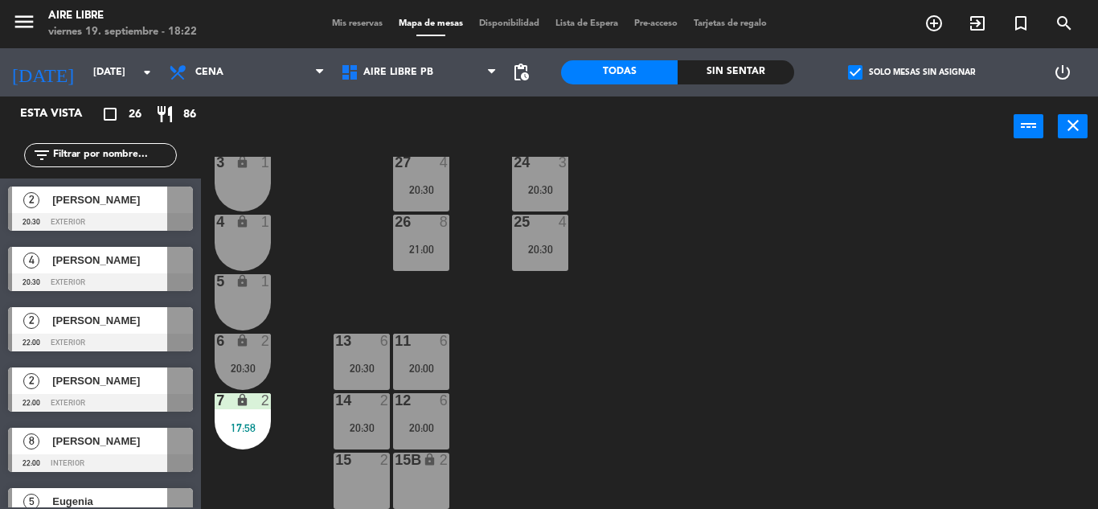
click at [251, 422] on div "17:58" at bounding box center [243, 427] width 56 height 11
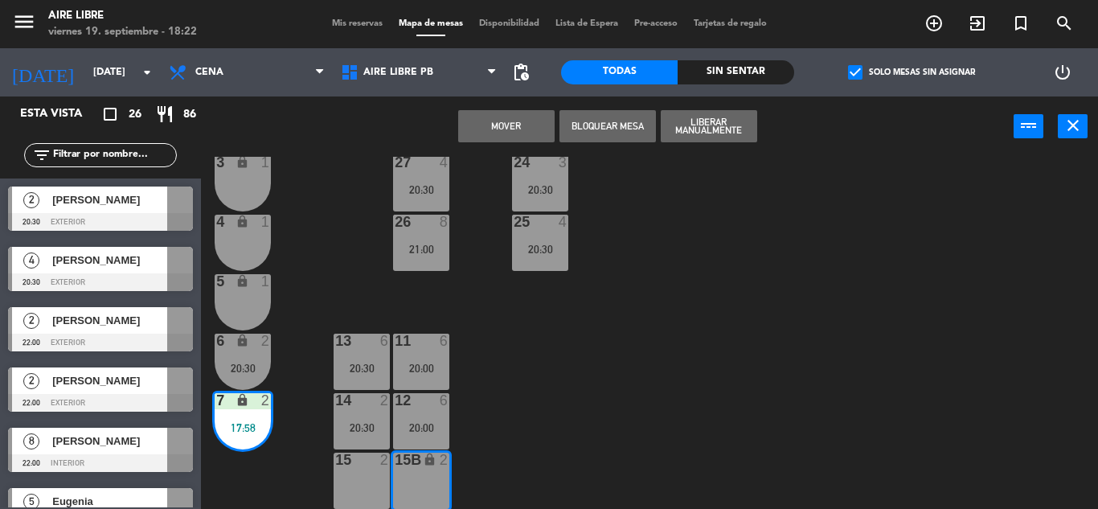
click at [503, 125] on button "Mover" at bounding box center [506, 126] width 96 height 32
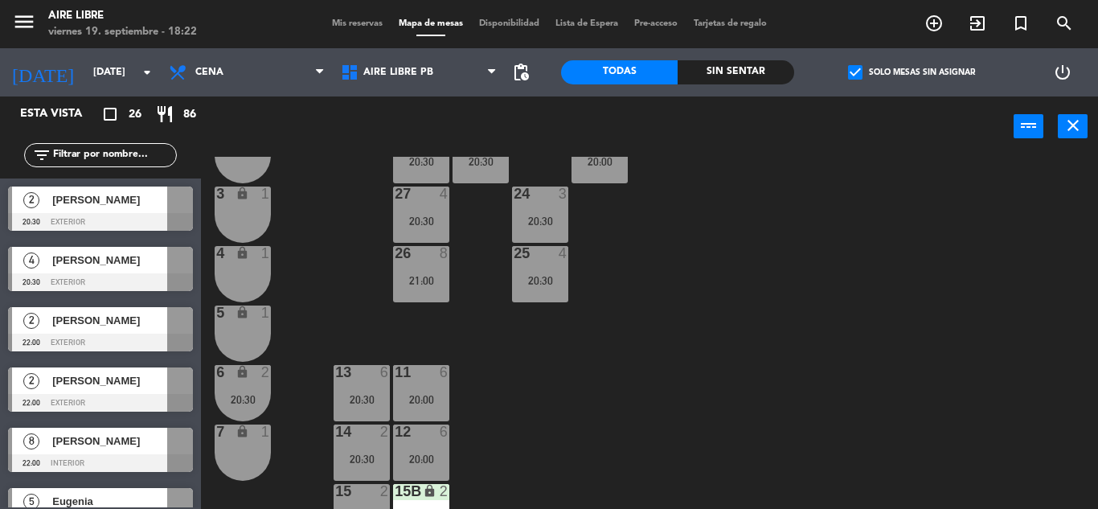
scroll to position [413, 0]
click at [243, 393] on div "6 lock 2 20:30" at bounding box center [243, 394] width 56 height 56
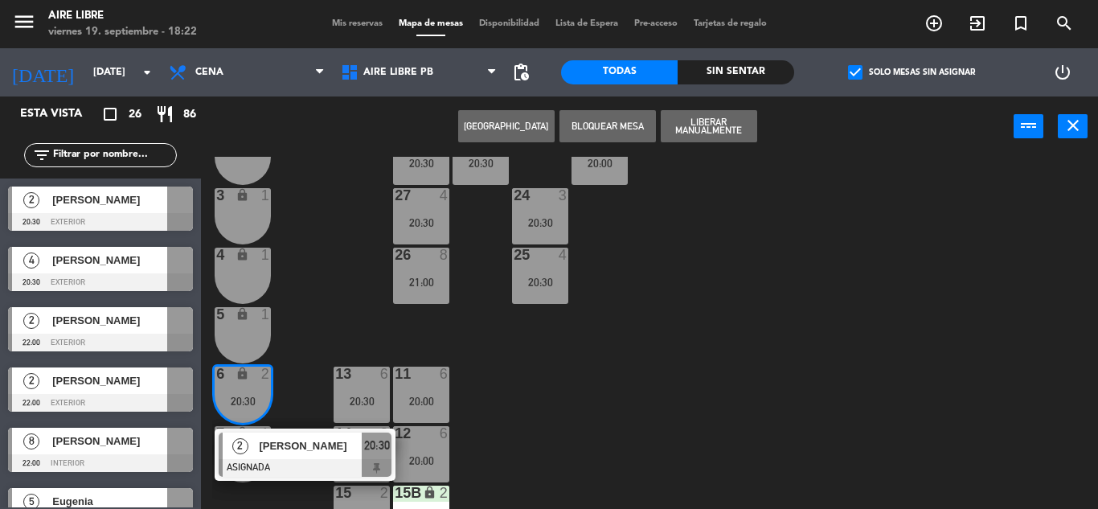
click at [600, 408] on div "42 5 20:30 43 2 31 7 32 7 33 7 42B 2 43B 2 41 7 20:30 44 4 20:30 45 2 20:30 46 …" at bounding box center [655, 333] width 886 height 352
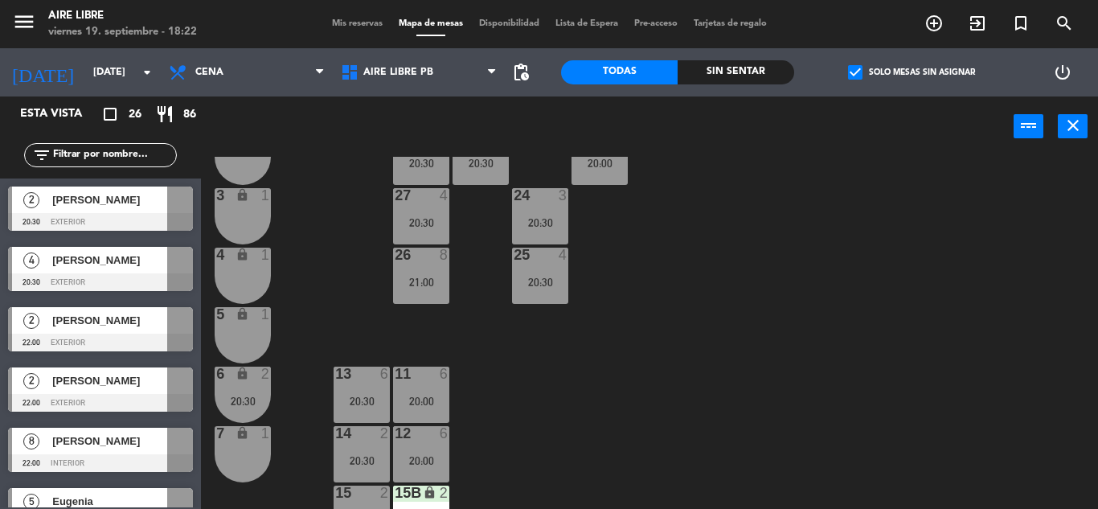
click at [235, 396] on div "20:30" at bounding box center [243, 400] width 56 height 11
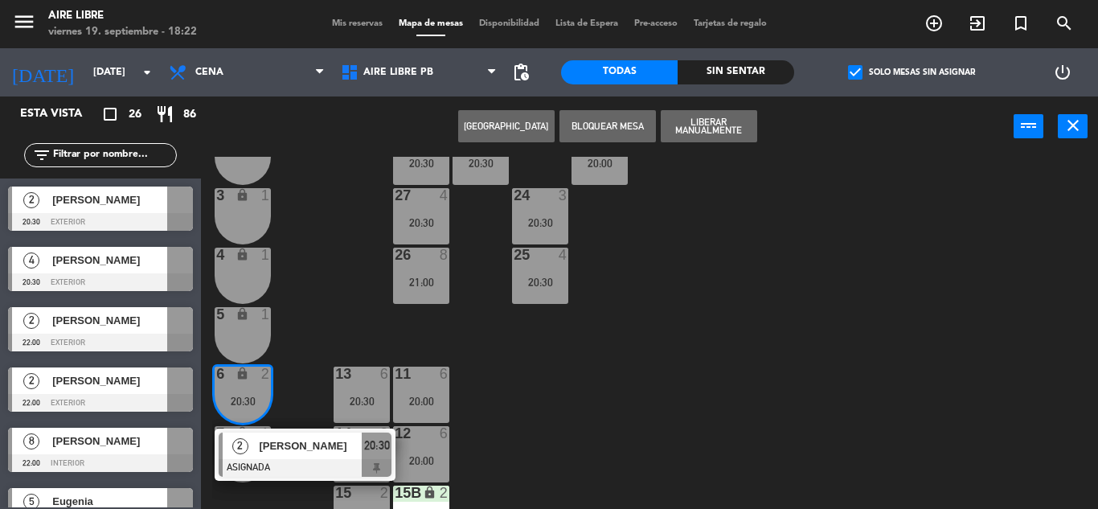
click at [370, 450] on span "20:30" at bounding box center [377, 445] width 26 height 19
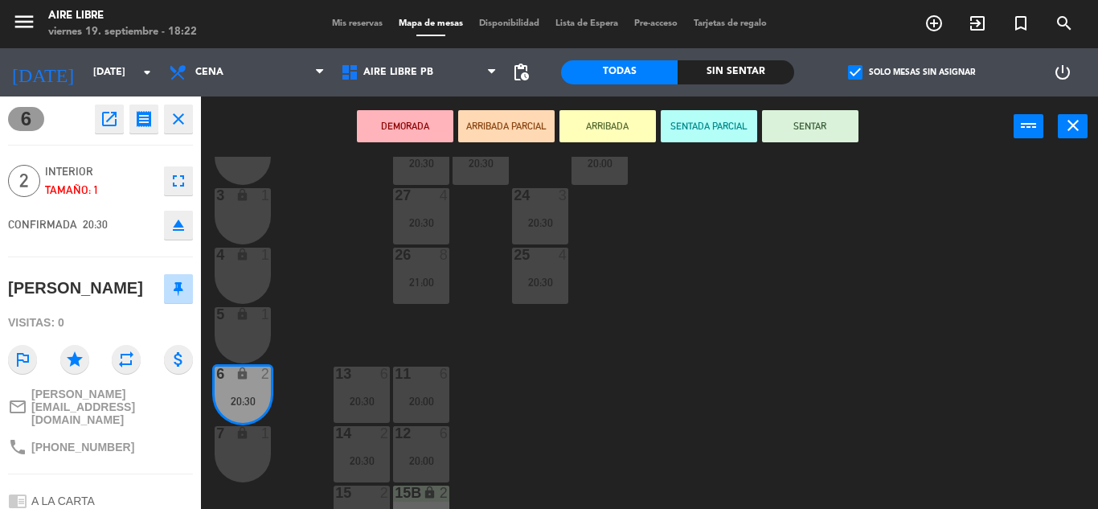
click at [358, 456] on div "20:30" at bounding box center [362, 460] width 56 height 11
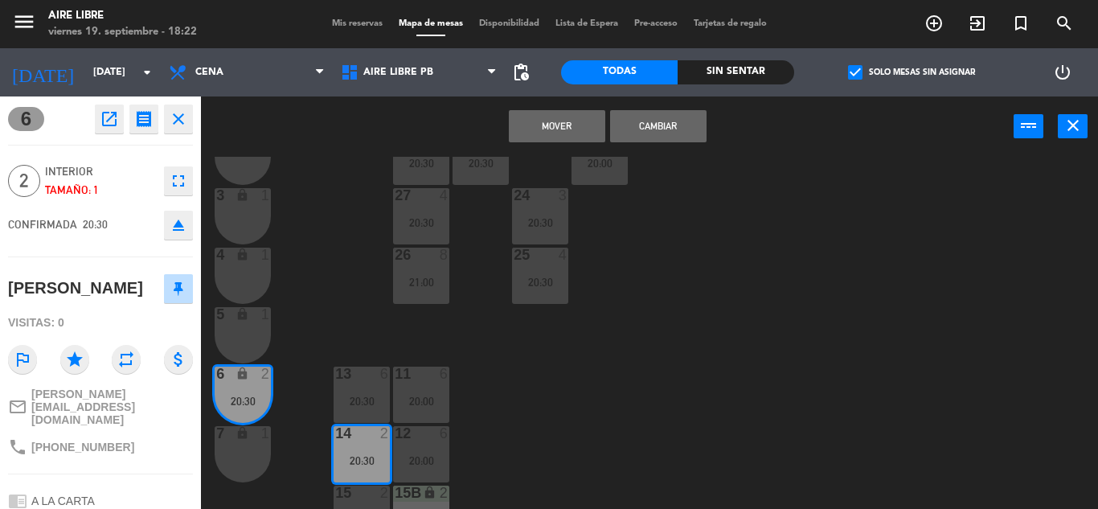
click at [563, 129] on button "Mover" at bounding box center [557, 126] width 96 height 32
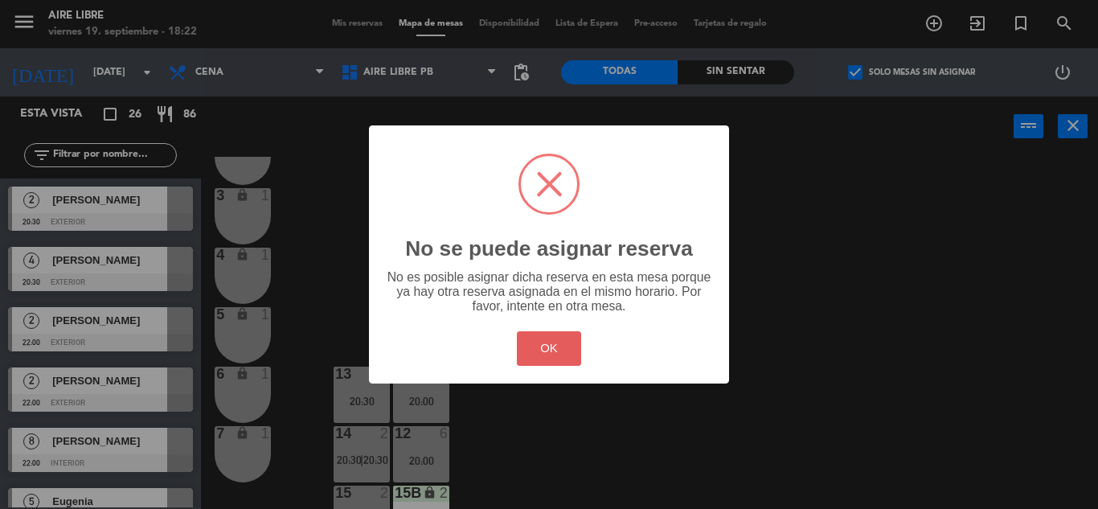
click at [559, 351] on button "OK" at bounding box center [549, 348] width 65 height 35
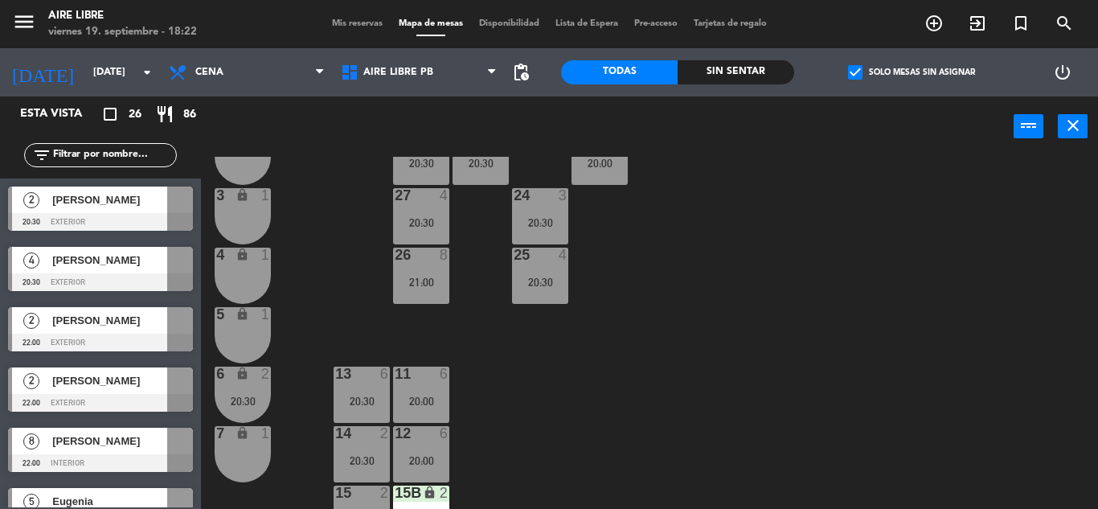
click at [355, 465] on div "20:30" at bounding box center [362, 460] width 56 height 11
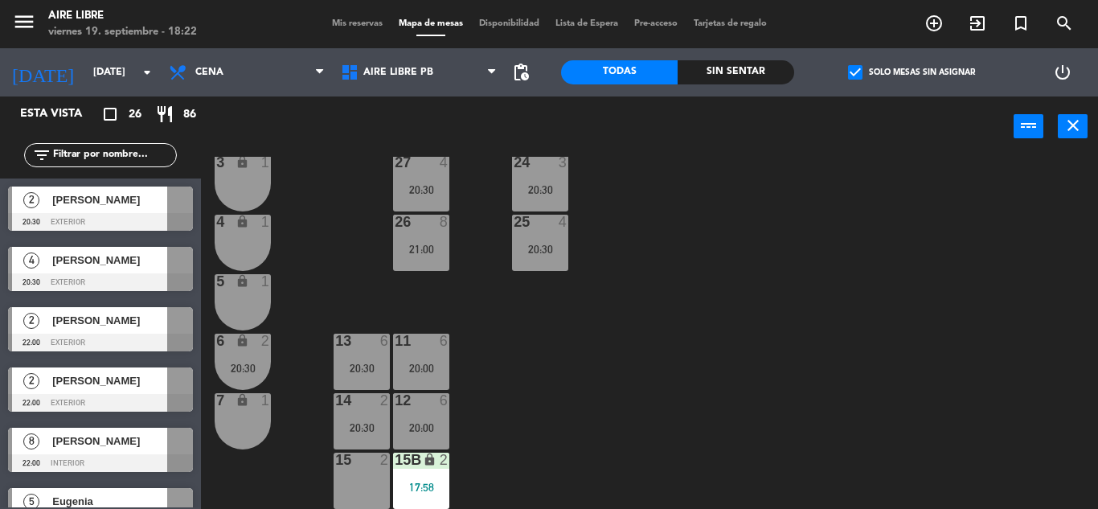
click at [246, 364] on div "20:30" at bounding box center [243, 367] width 56 height 11
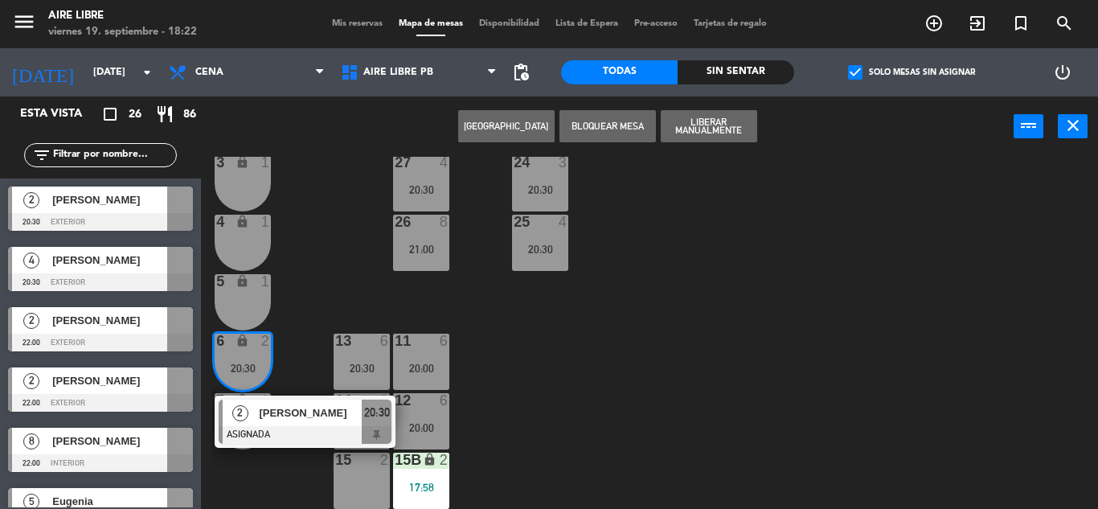
click at [354, 407] on span "[PERSON_NAME]" at bounding box center [310, 412] width 103 height 17
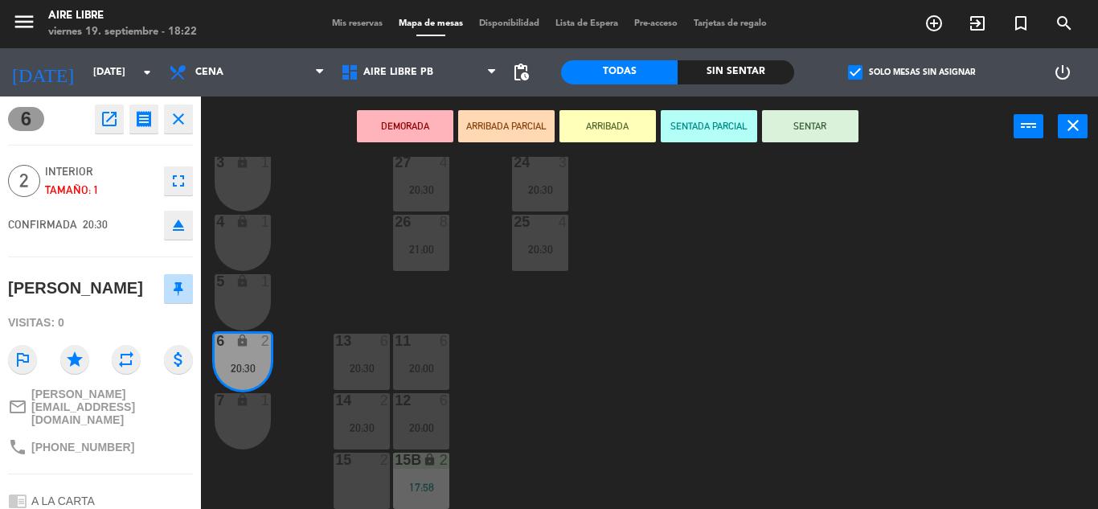
click at [356, 416] on div "14 2 20:30" at bounding box center [362, 421] width 56 height 56
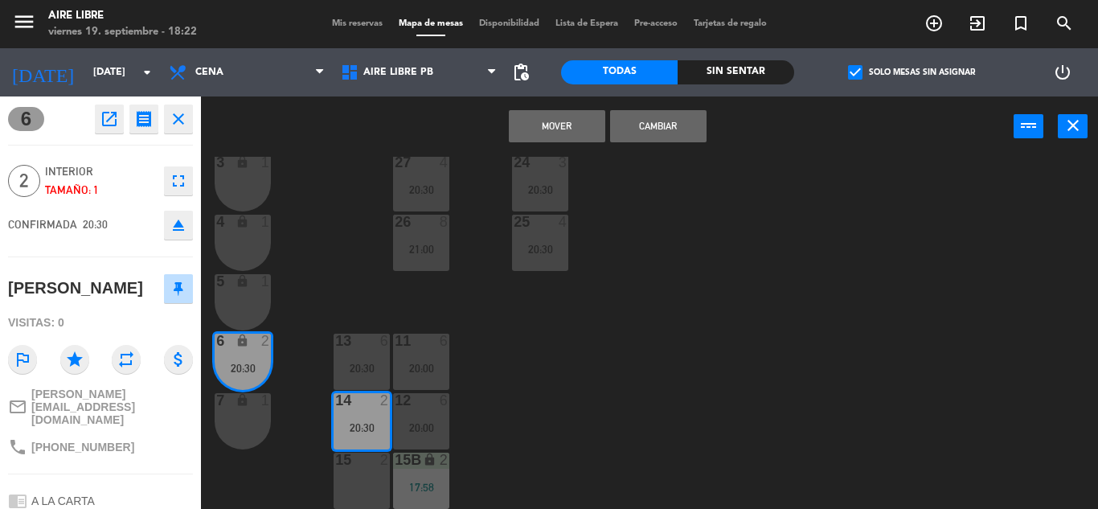
click at [567, 124] on button "Mover" at bounding box center [557, 126] width 96 height 32
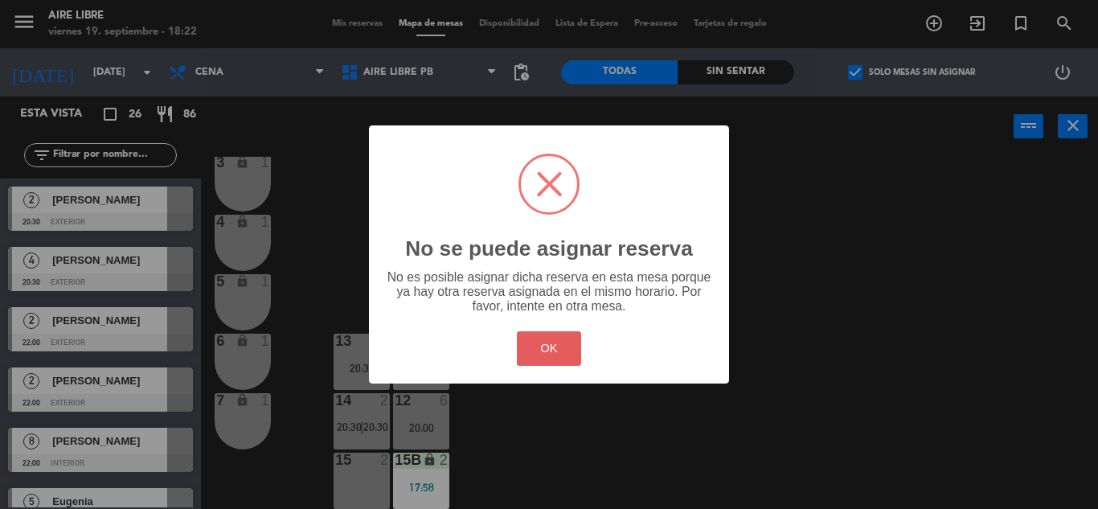
click at [539, 361] on button "OK" at bounding box center [549, 348] width 65 height 35
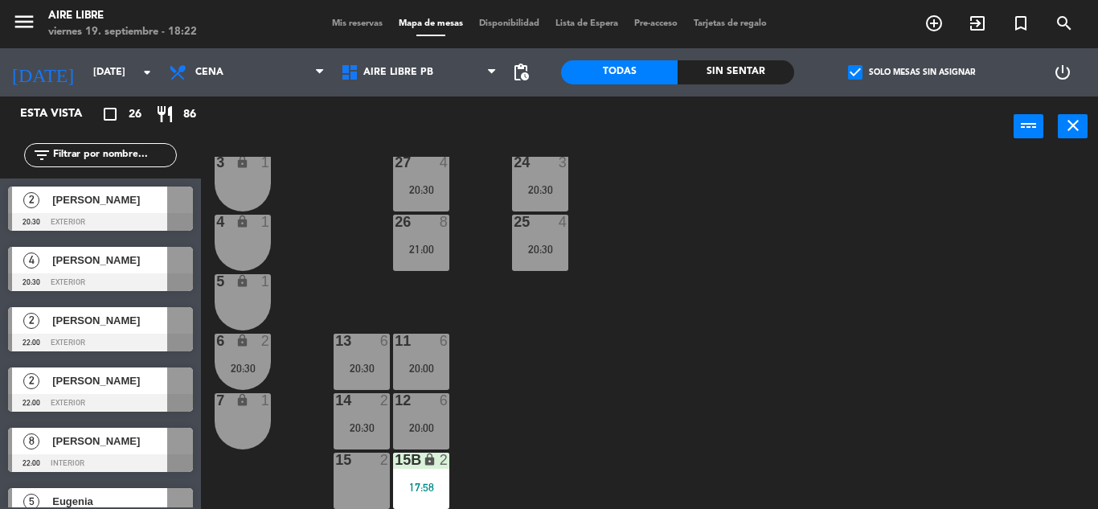
click at [361, 432] on div "20:30" at bounding box center [362, 427] width 56 height 11
click at [245, 350] on div "6 lock 2 20:30" at bounding box center [243, 362] width 56 height 56
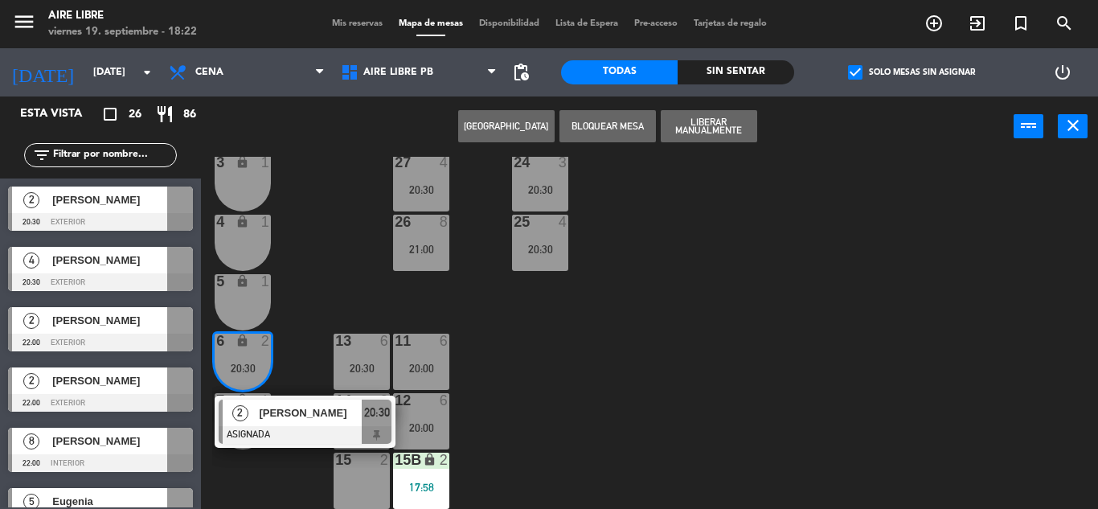
click at [798, 342] on div "42 5 20:30 43 2 31 7 32 7 33 7 42B 2 43B 2 41 7 20:30 44 4 20:30 45 2 20:30 46 …" at bounding box center [655, 333] width 886 height 352
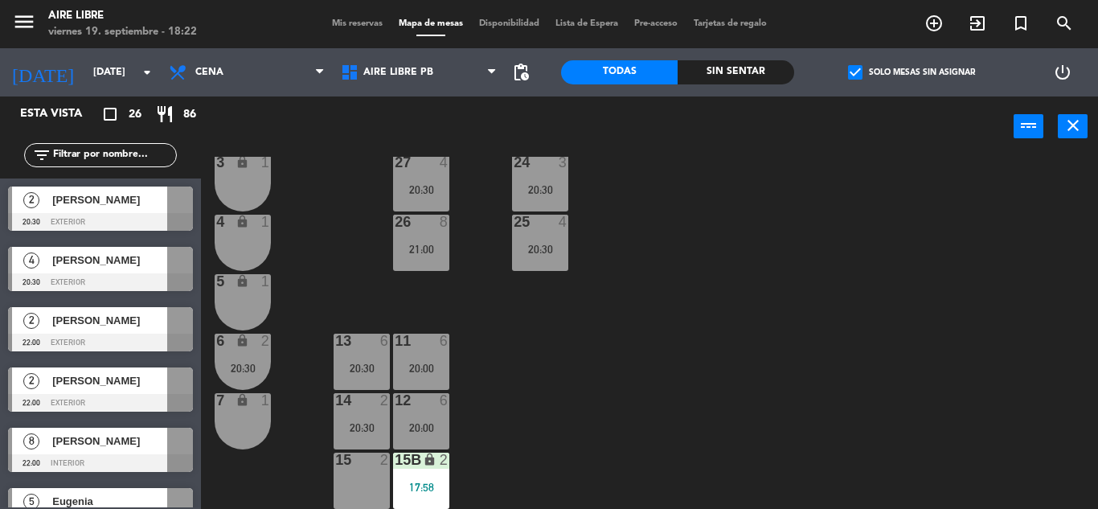
click at [245, 366] on div "20:30" at bounding box center [243, 367] width 56 height 11
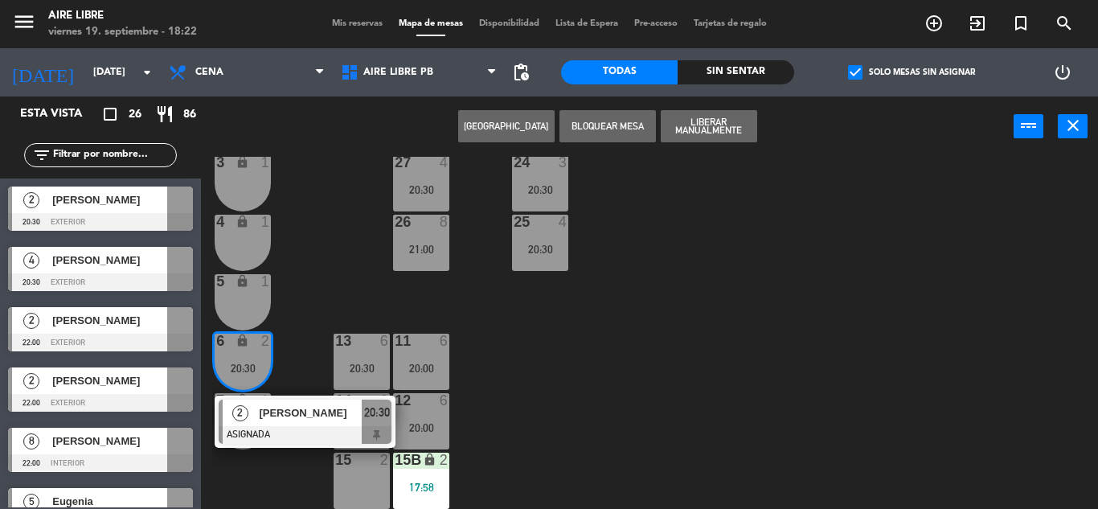
click at [283, 420] on span "[PERSON_NAME]" at bounding box center [310, 412] width 103 height 17
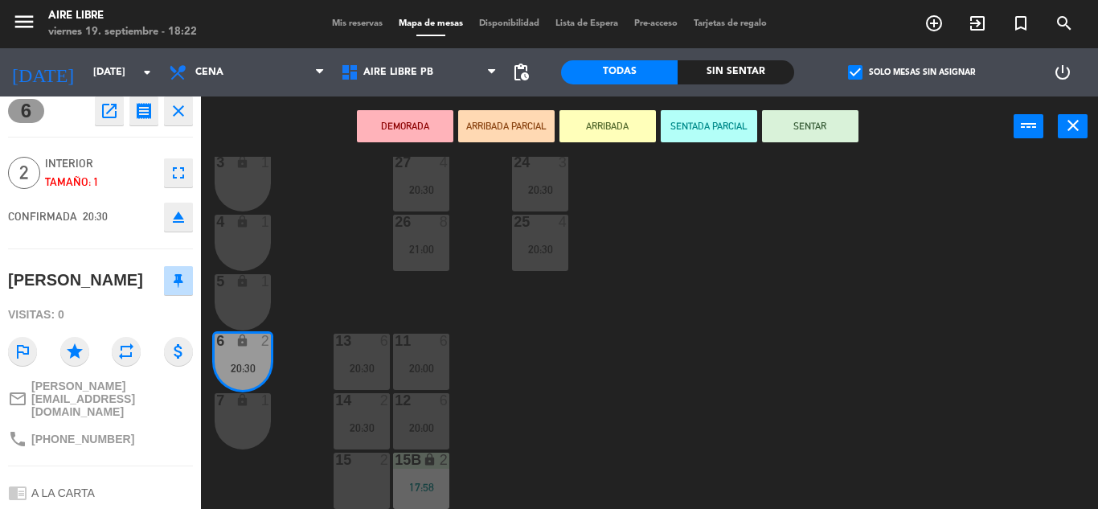
scroll to position [0, 0]
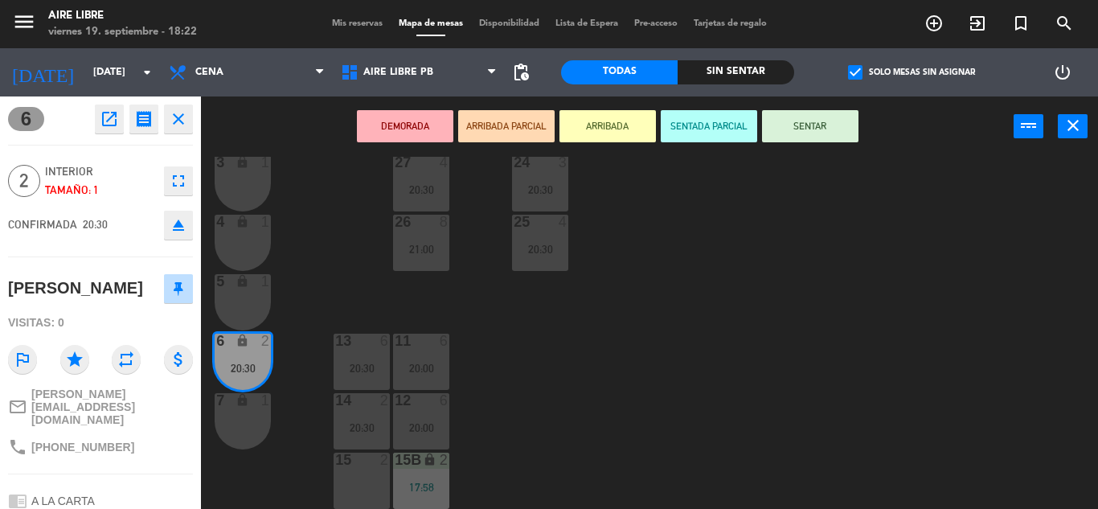
click at [703, 351] on div "42 5 20:30 43 2 31 7 32 7 33 7 42B 2 43B 2 41 7 20:30 44 4 20:30 45 2 20:30 46 …" at bounding box center [655, 333] width 886 height 352
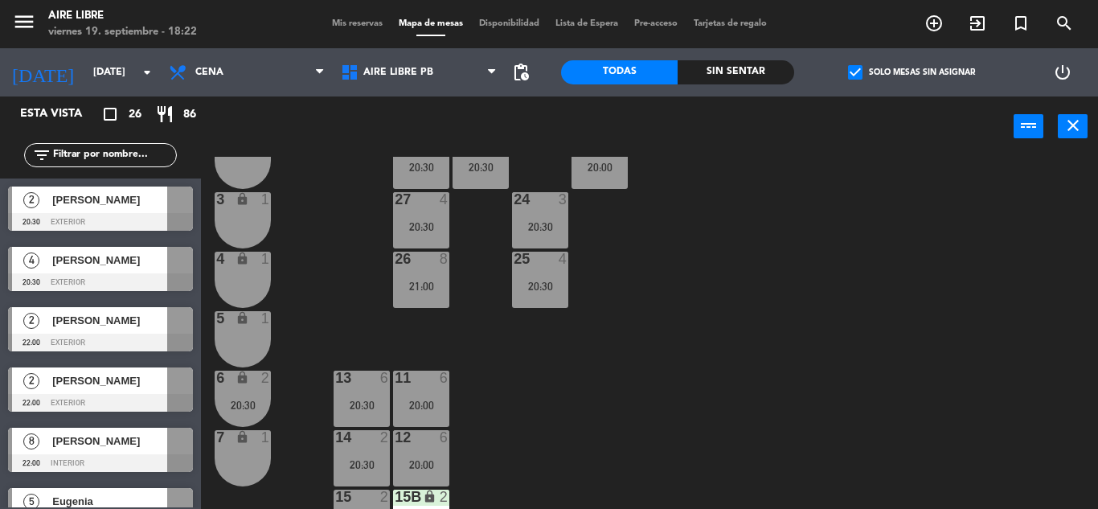
scroll to position [400, 0]
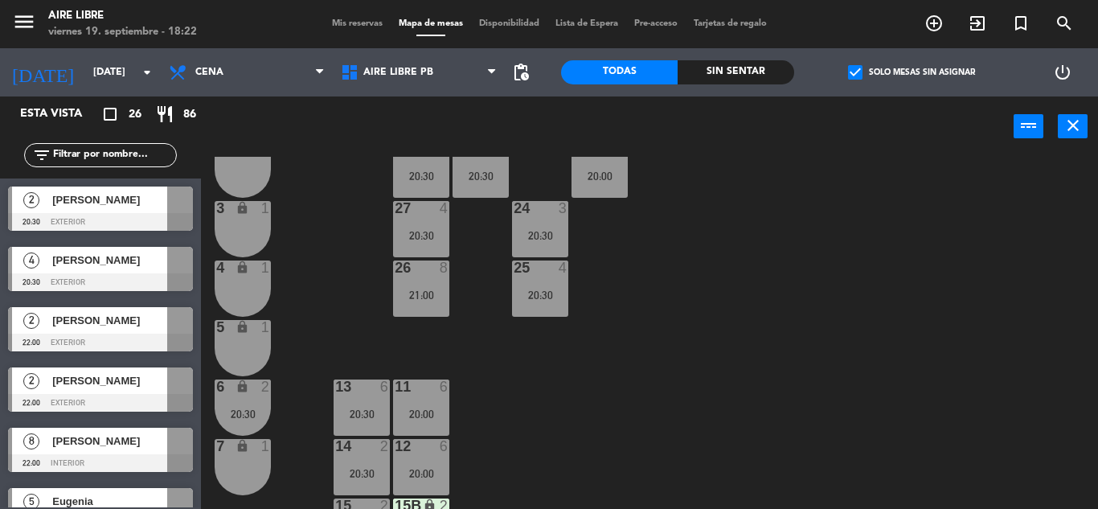
click at [244, 399] on div "6 lock 2 20:30" at bounding box center [243, 407] width 56 height 56
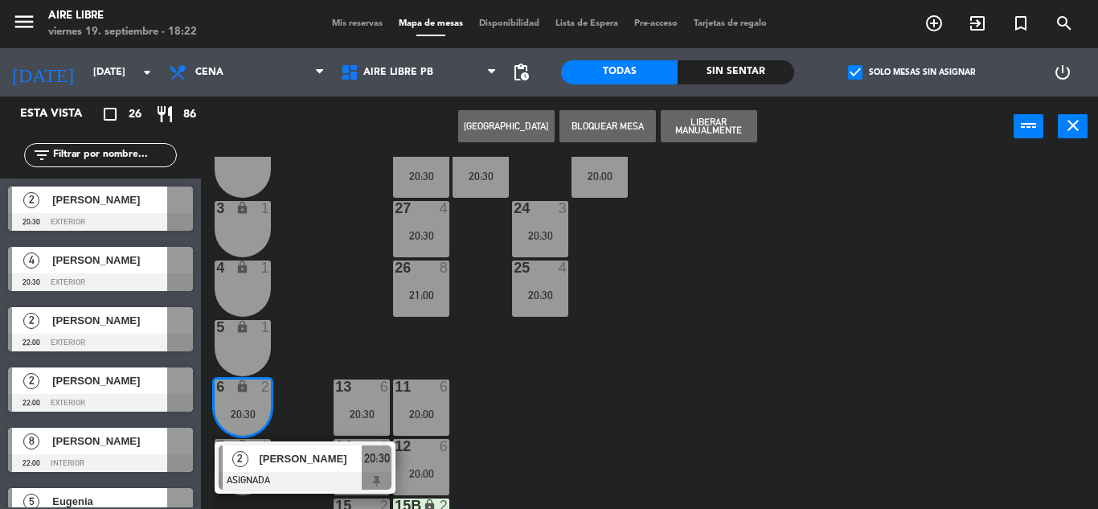
click at [299, 465] on span "[PERSON_NAME]" at bounding box center [310, 458] width 103 height 17
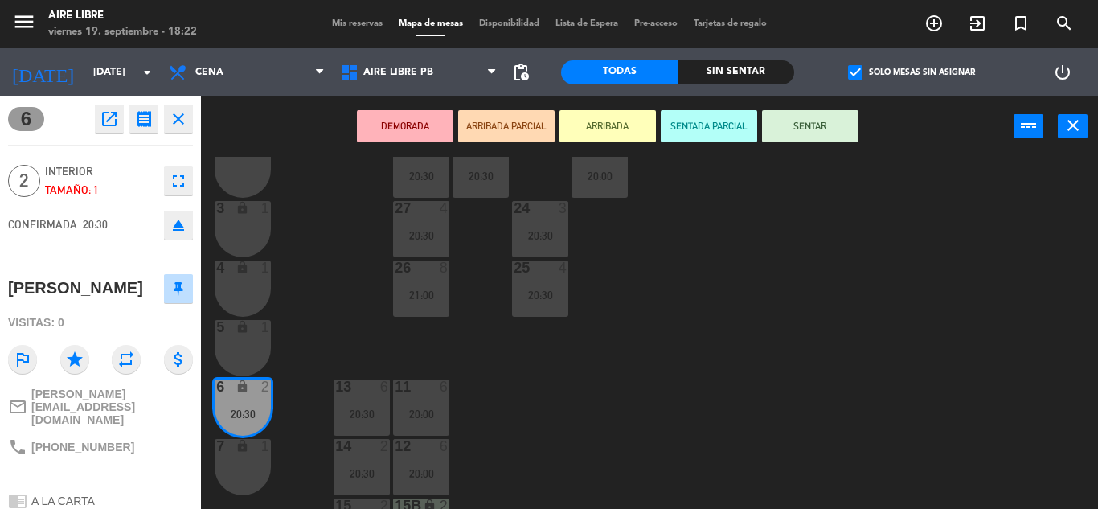
click at [182, 228] on icon "eject" at bounding box center [178, 224] width 19 height 19
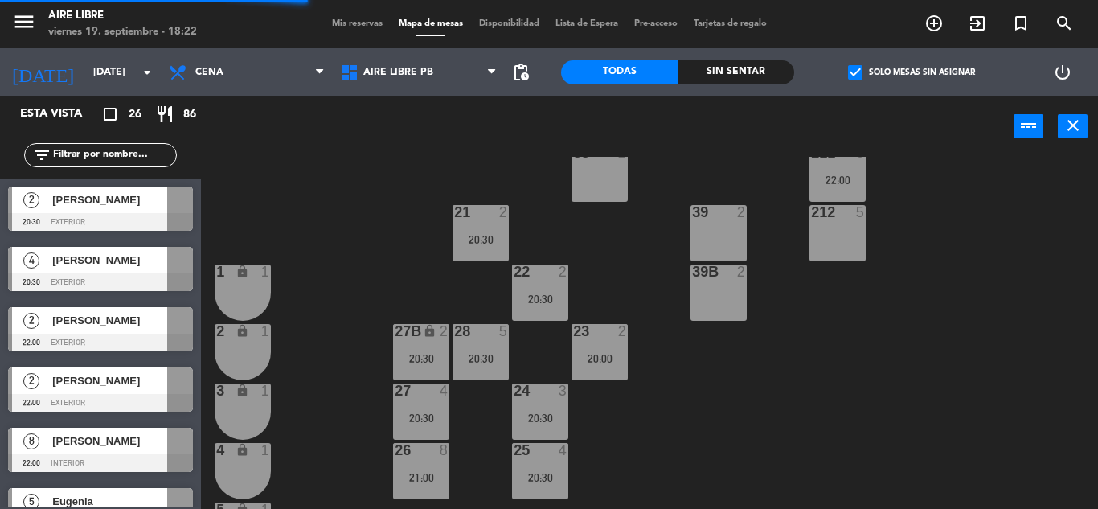
scroll to position [0, 0]
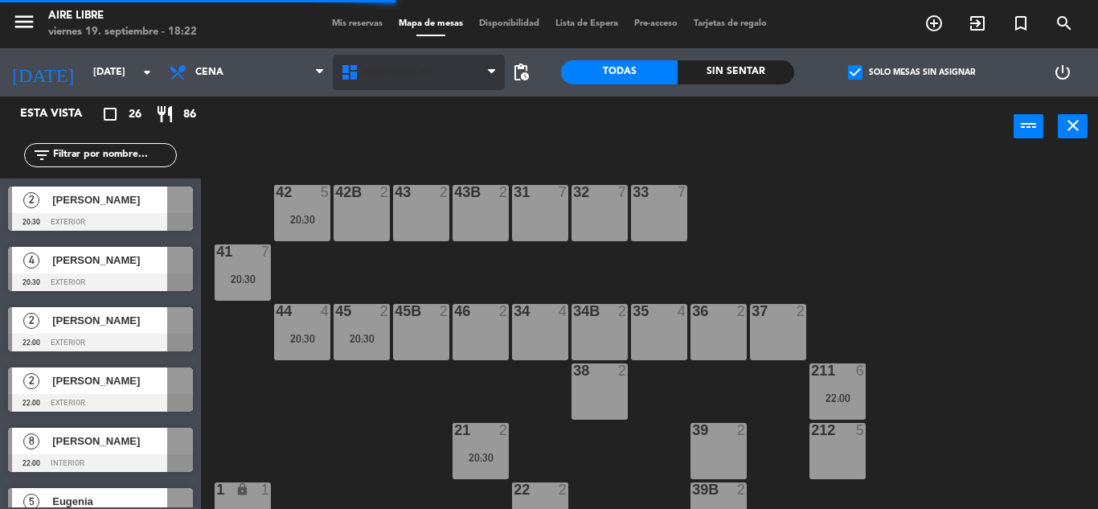
click at [389, 76] on span "Aire Libre PB" at bounding box center [398, 72] width 70 height 11
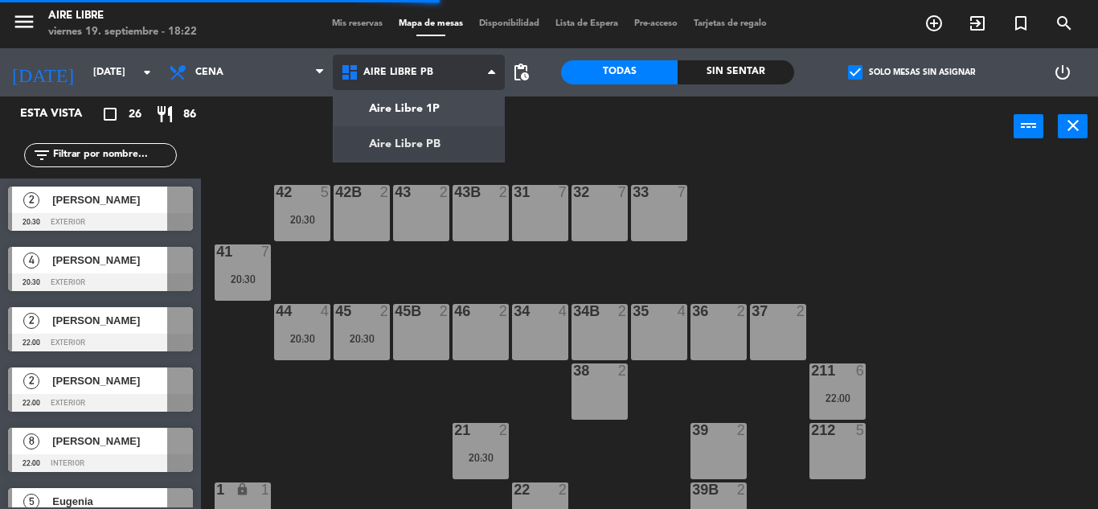
click at [440, 109] on ng-component "menu Aire Libre [DATE] 19. septiembre - 18:22 Mis reservas Mapa de mesas Dispon…" at bounding box center [549, 254] width 1098 height 509
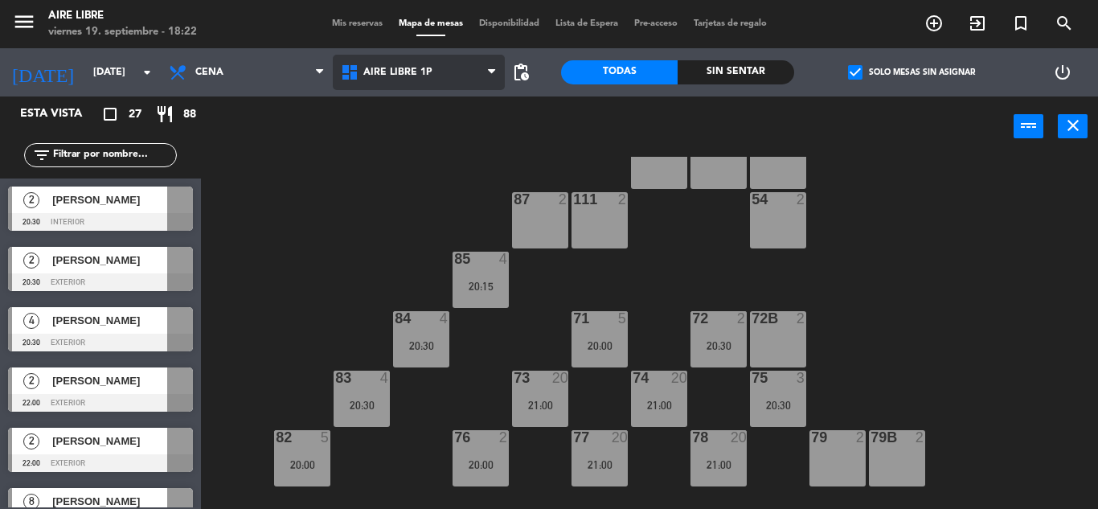
scroll to position [51, 0]
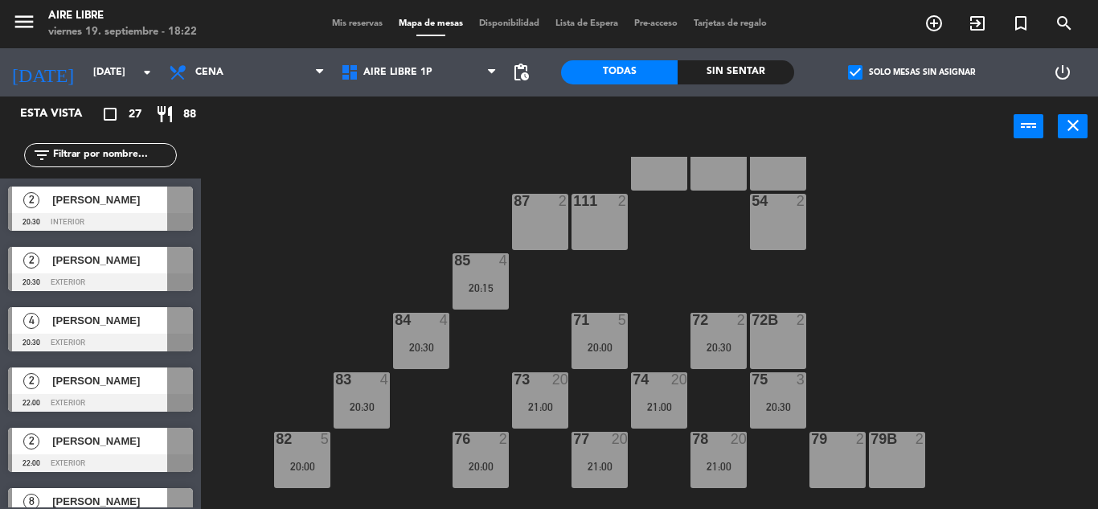
click at [712, 347] on div "20:30" at bounding box center [718, 347] width 56 height 11
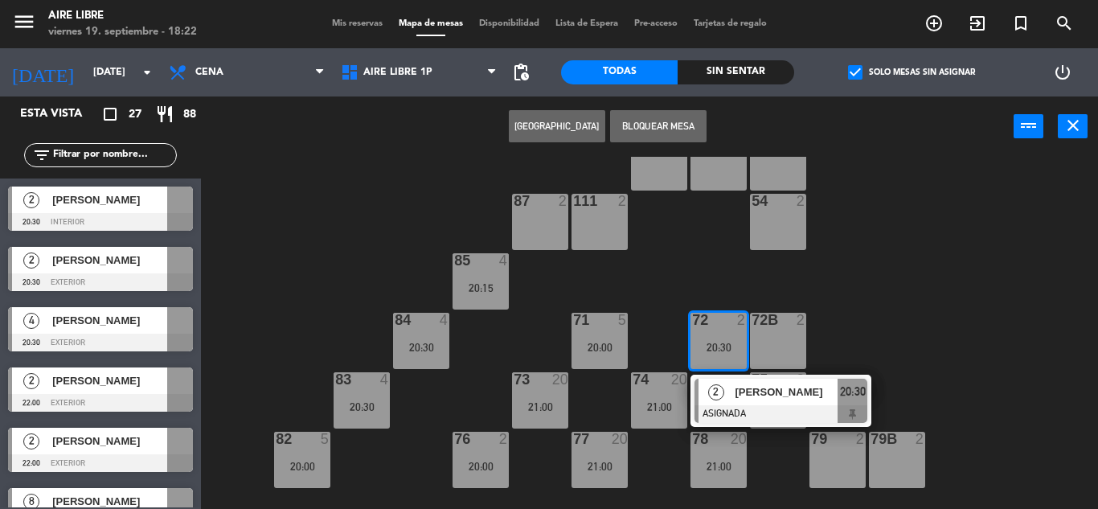
click at [536, 218] on div "87 2" at bounding box center [540, 222] width 56 height 56
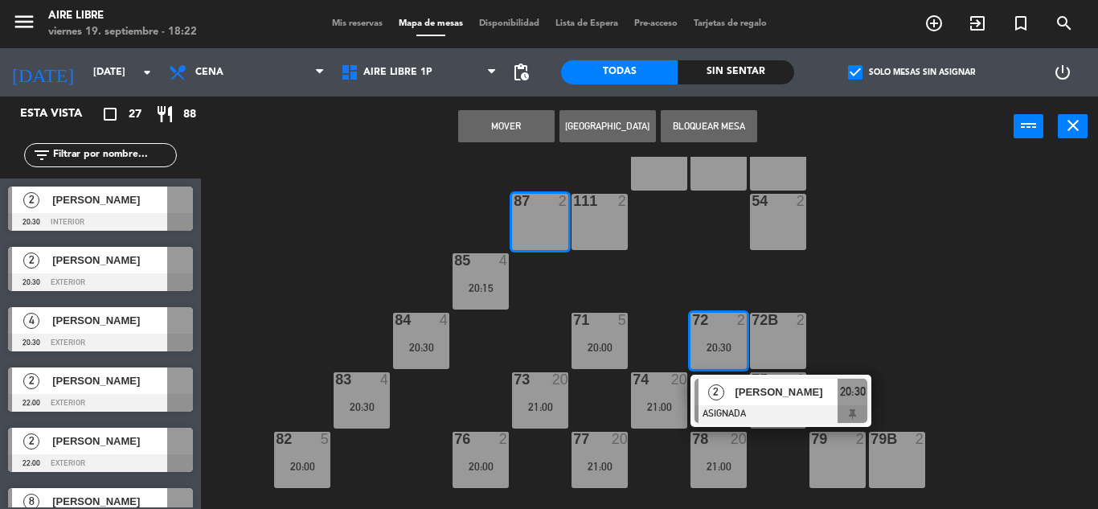
click at [489, 133] on button "Mover" at bounding box center [506, 126] width 96 height 32
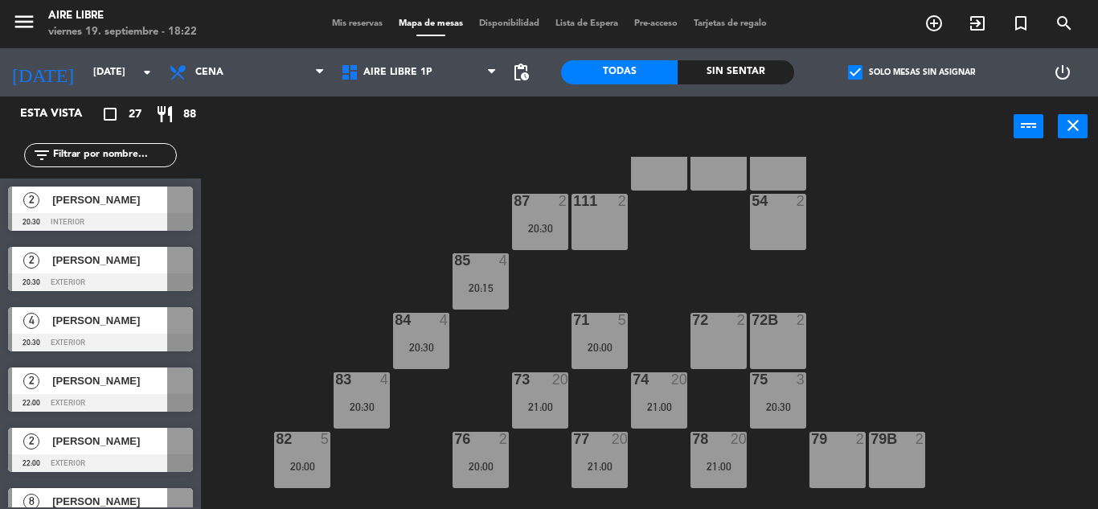
click at [132, 211] on div "[PERSON_NAME]" at bounding box center [109, 199] width 117 height 27
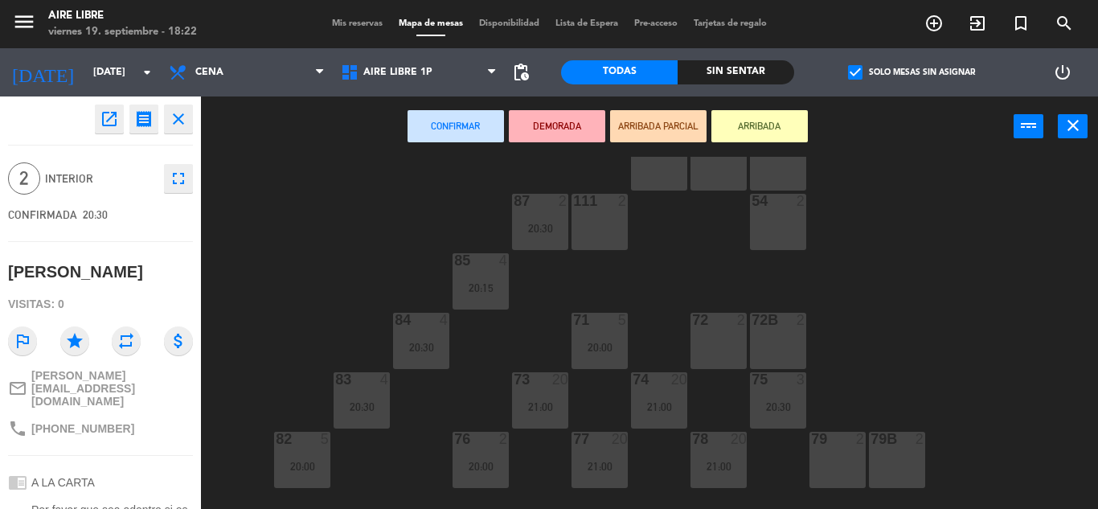
click at [710, 335] on div "72 2" at bounding box center [718, 341] width 56 height 56
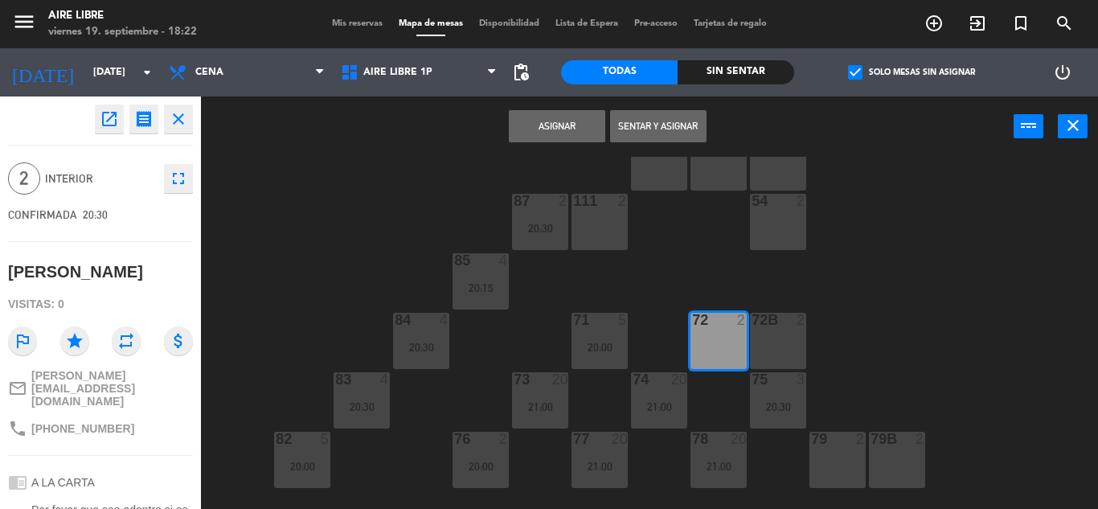
click at [542, 135] on button "Asignar" at bounding box center [557, 126] width 96 height 32
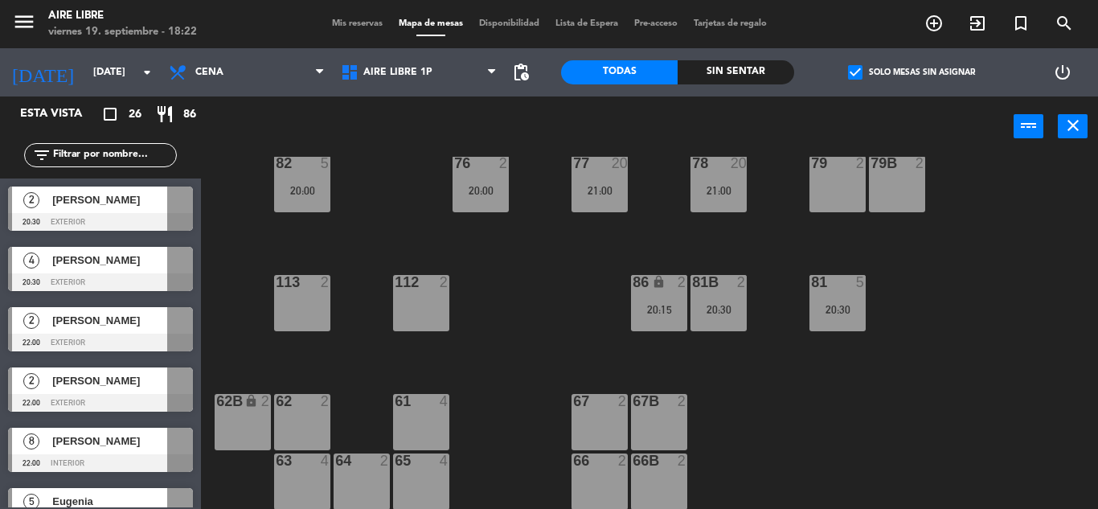
scroll to position [327, 0]
click at [392, 70] on span "Aire Libre 1P" at bounding box center [397, 72] width 69 height 11
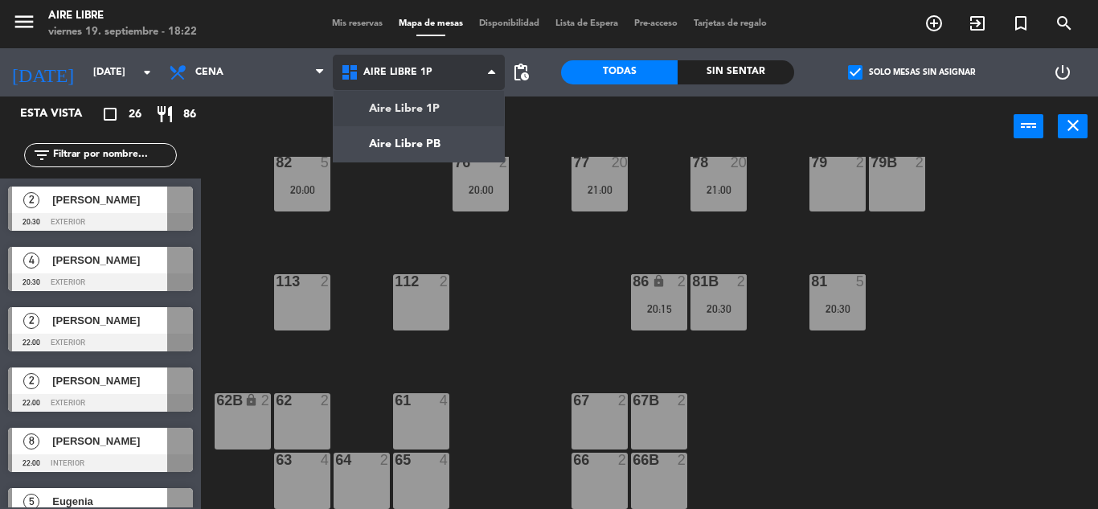
click at [399, 144] on ng-component "menu Aire Libre [DATE] 19. septiembre - 18:22 Mis reservas Mapa de mesas Dispon…" at bounding box center [549, 254] width 1098 height 509
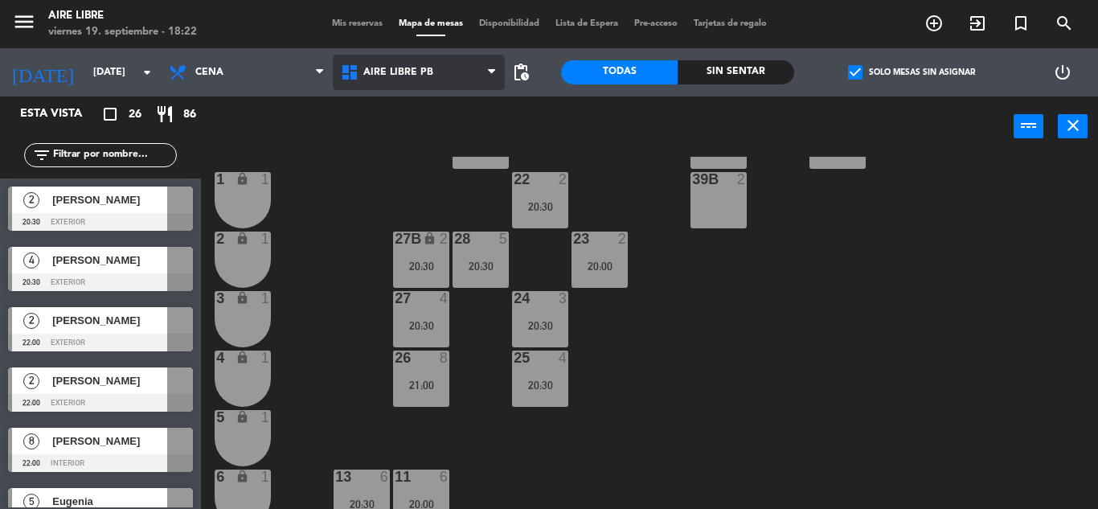
scroll to position [446, 0]
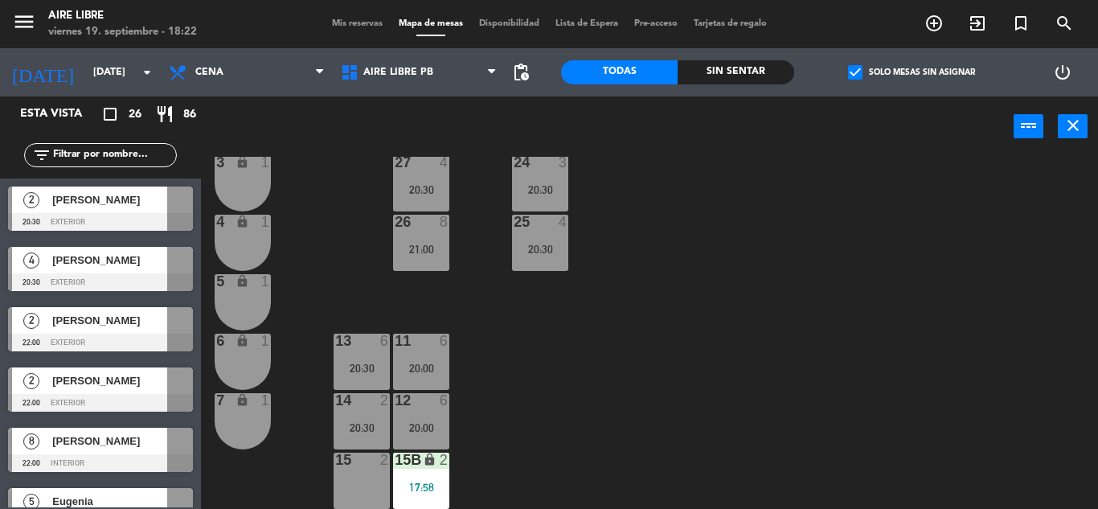
click at [126, 211] on div "[PERSON_NAME]" at bounding box center [109, 199] width 117 height 27
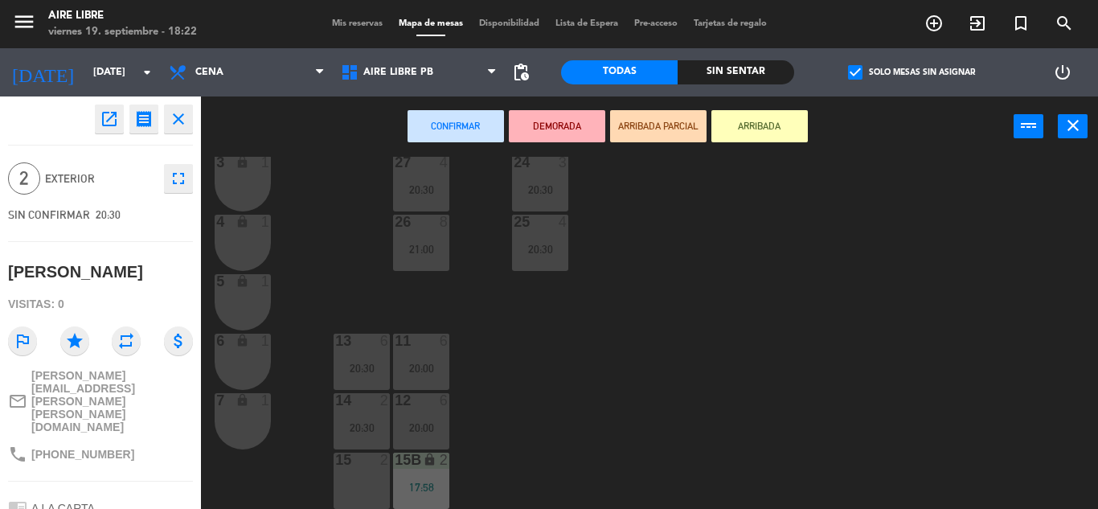
click at [702, 359] on div "42 5 20:30 43 2 31 7 32 7 33 7 42B 2 43B 2 41 7 20:30 44 4 20:30 45 2 20:30 46 …" at bounding box center [655, 333] width 886 height 352
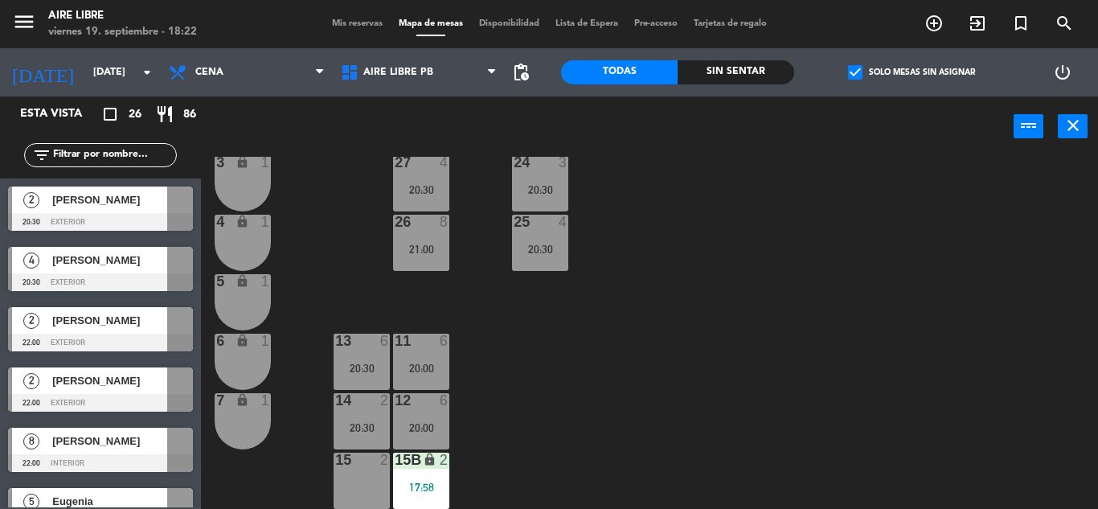
click at [117, 270] on div "[PERSON_NAME]" at bounding box center [109, 260] width 117 height 27
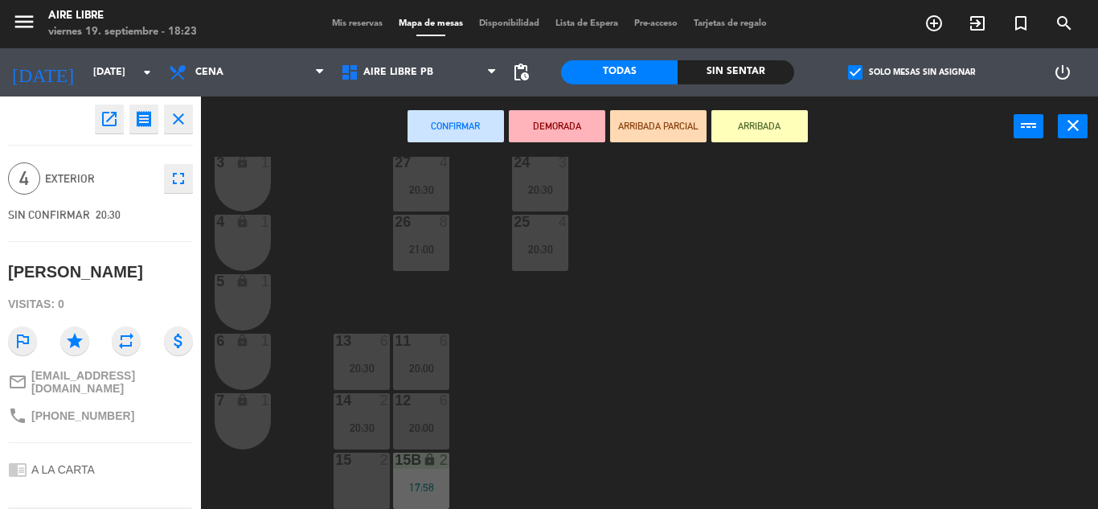
click at [365, 482] on div "15 2" at bounding box center [362, 480] width 56 height 56
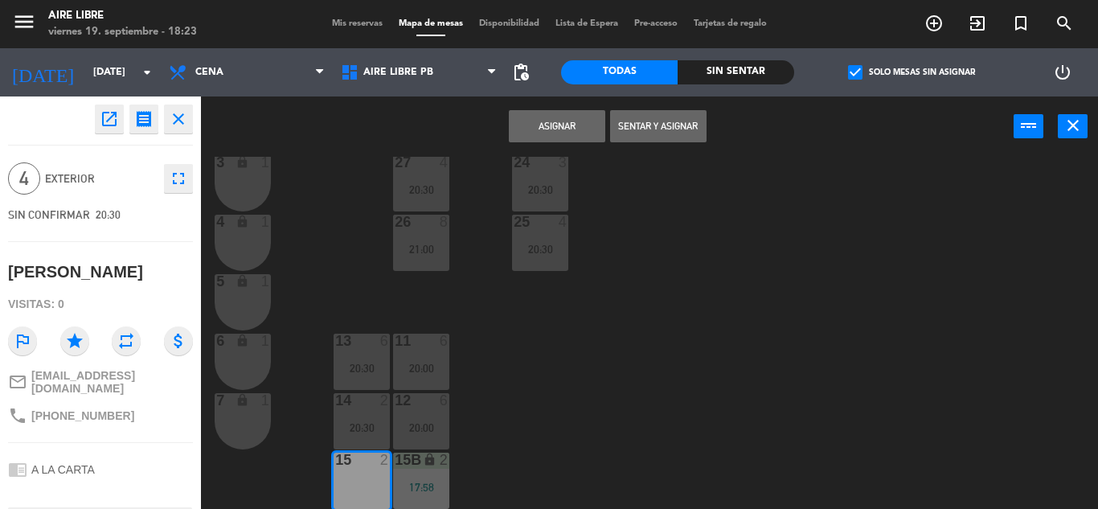
click at [557, 127] on button "Asignar" at bounding box center [557, 126] width 96 height 32
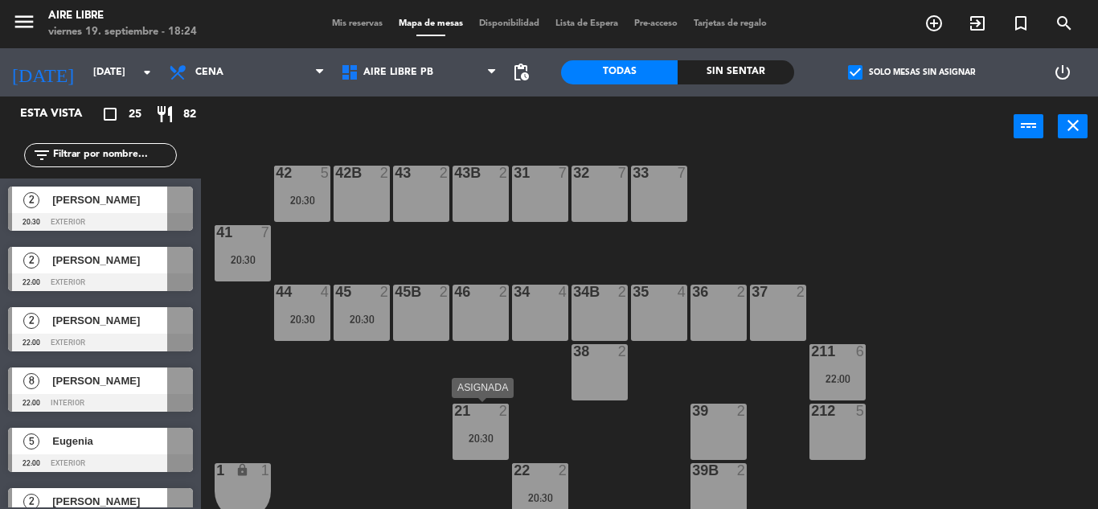
scroll to position [14, 0]
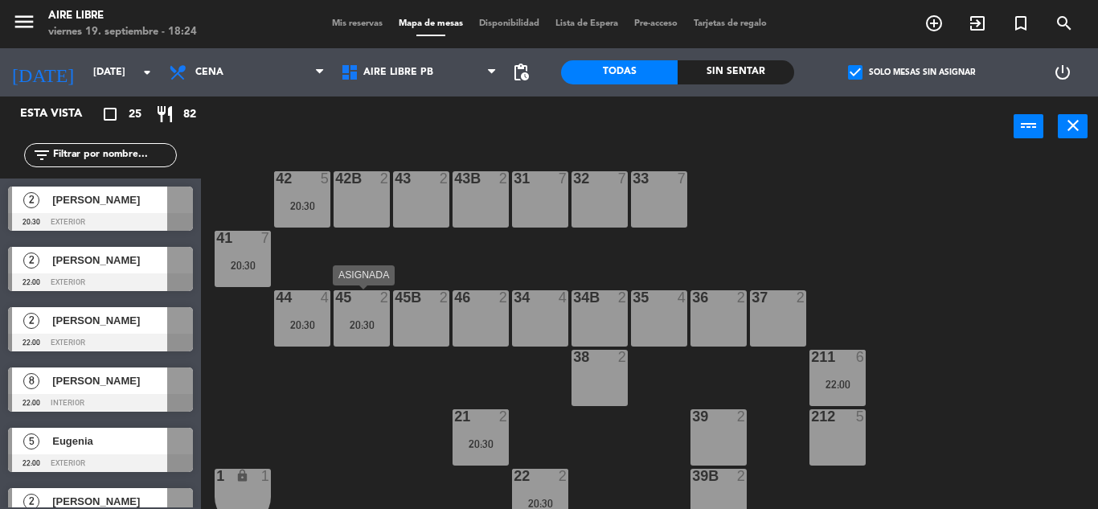
click at [356, 315] on div "45 2 20:30" at bounding box center [362, 318] width 56 height 56
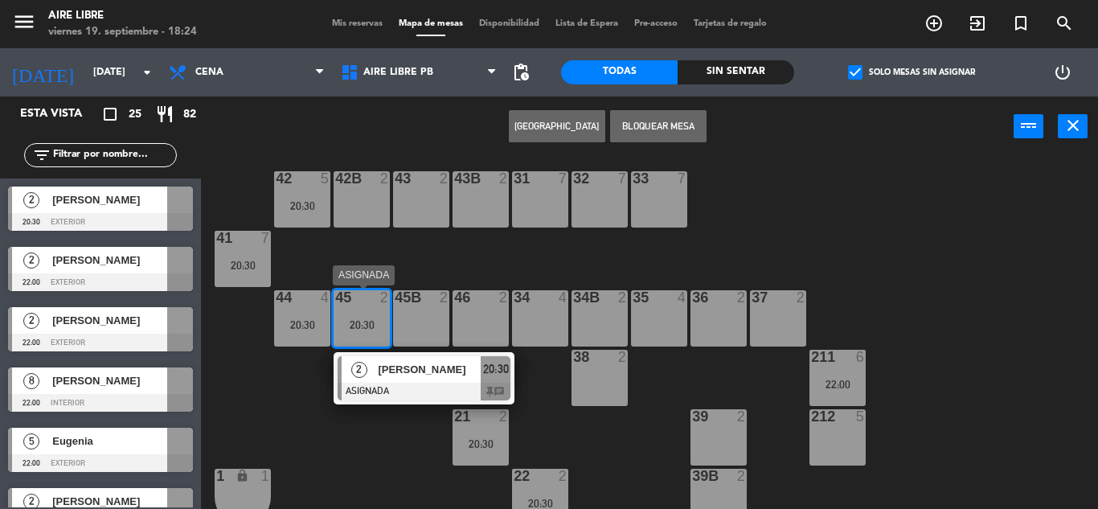
click at [437, 373] on span "[PERSON_NAME]" at bounding box center [429, 369] width 103 height 17
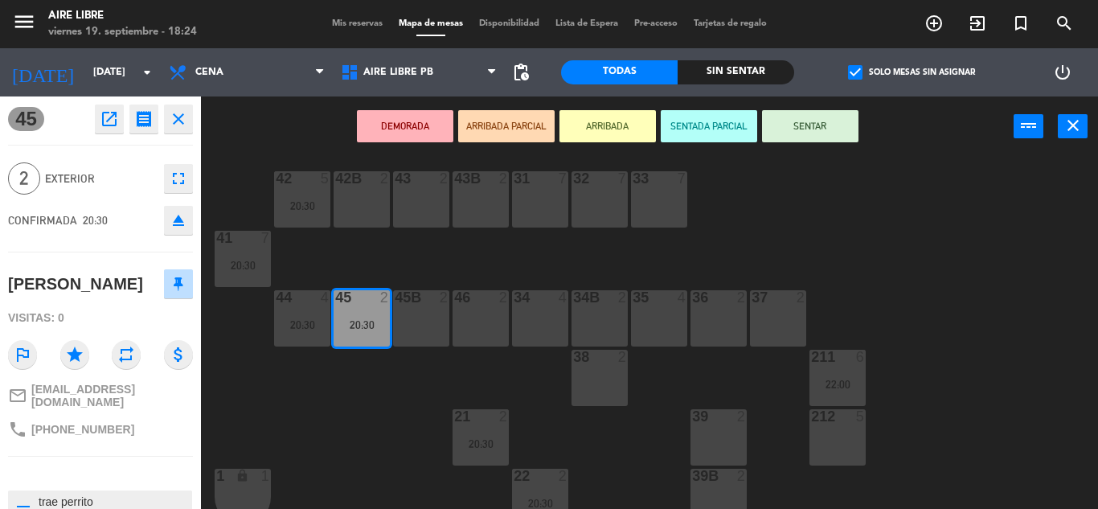
scroll to position [111, 0]
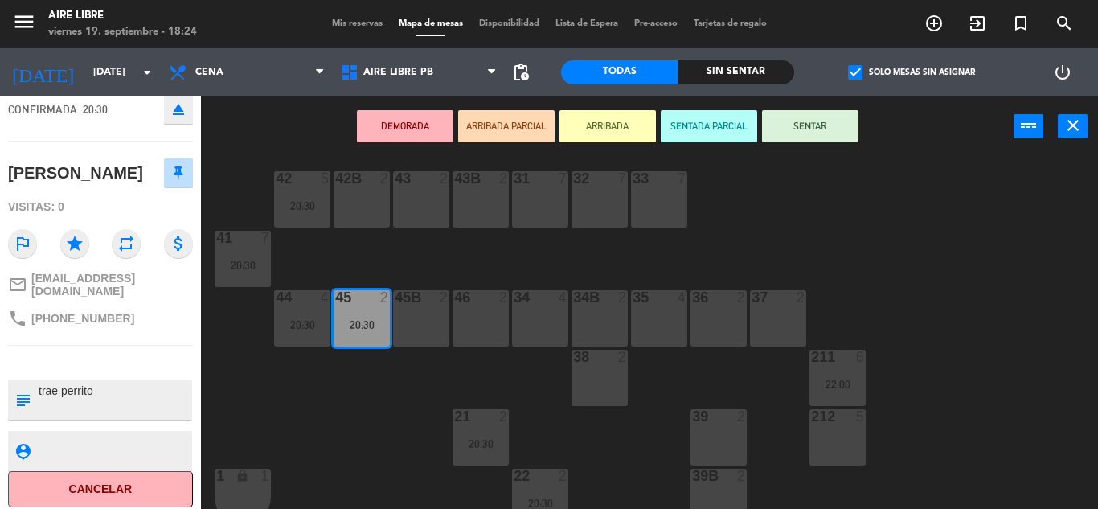
click at [109, 475] on button "Cancelar" at bounding box center [100, 489] width 185 height 36
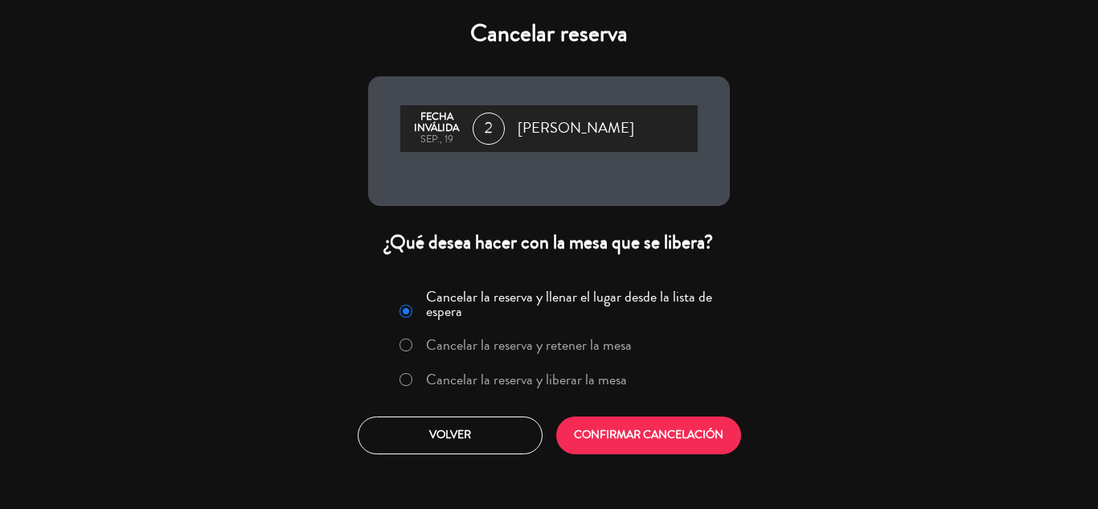
click at [557, 378] on label "Cancelar la reserva y liberar la mesa" at bounding box center [526, 379] width 201 height 14
click at [616, 436] on button "CONFIRMAR CANCELACIÓN" at bounding box center [648, 435] width 185 height 38
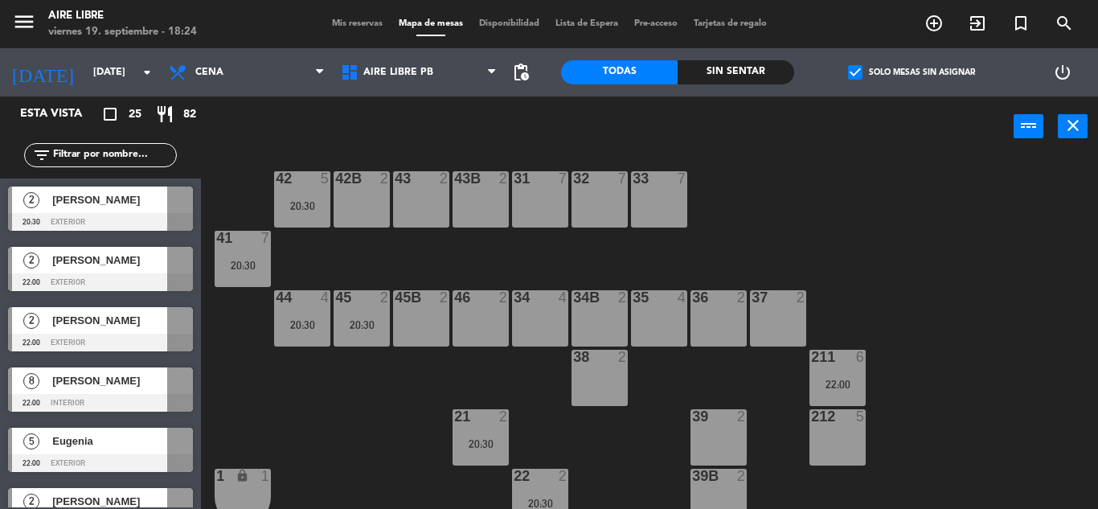
click at [468, 444] on div "20:30" at bounding box center [480, 443] width 56 height 11
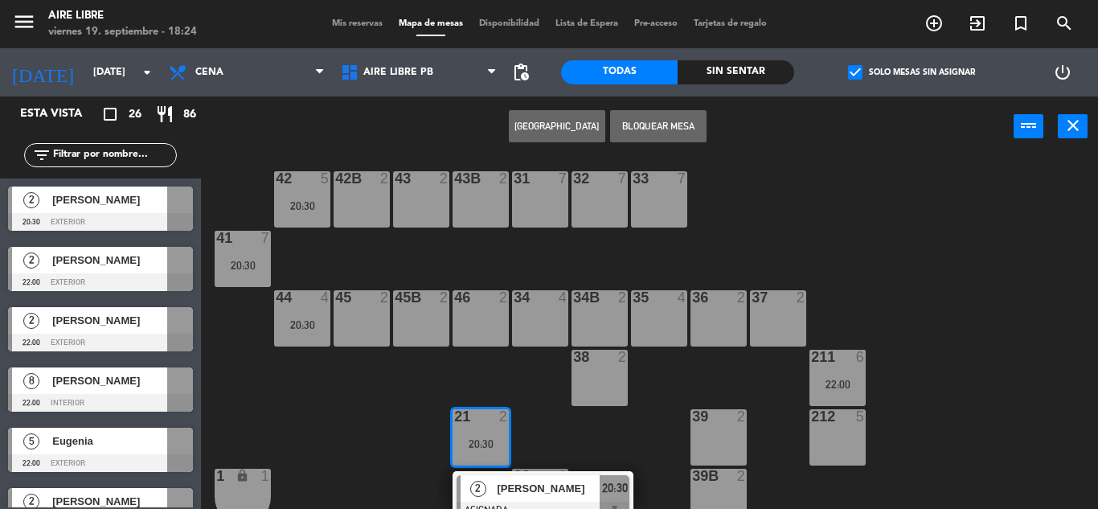
click at [366, 317] on div "45 2" at bounding box center [362, 318] width 56 height 56
click at [564, 117] on button "Mover" at bounding box center [557, 126] width 96 height 32
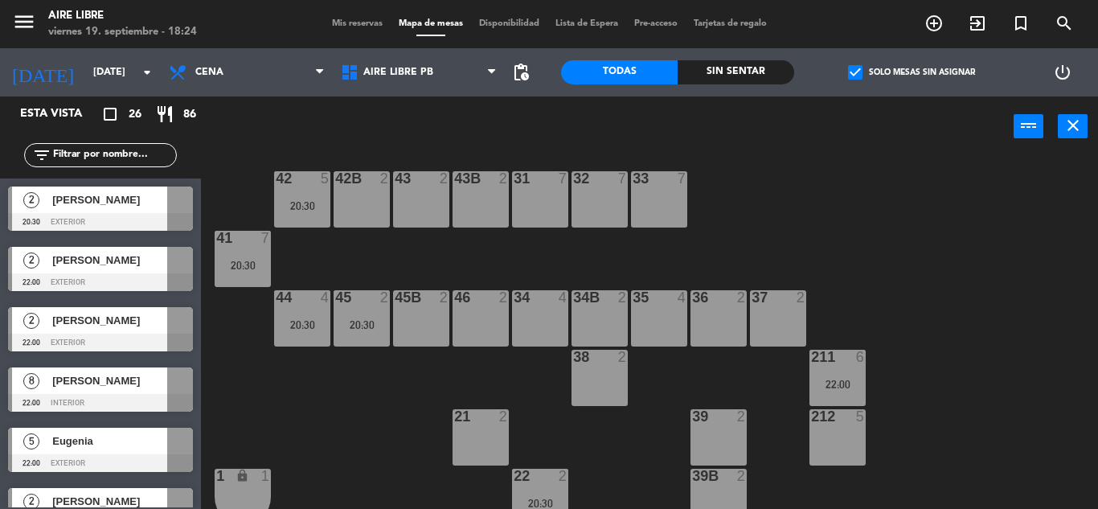
click at [100, 207] on span "[PERSON_NAME]" at bounding box center [109, 199] width 115 height 17
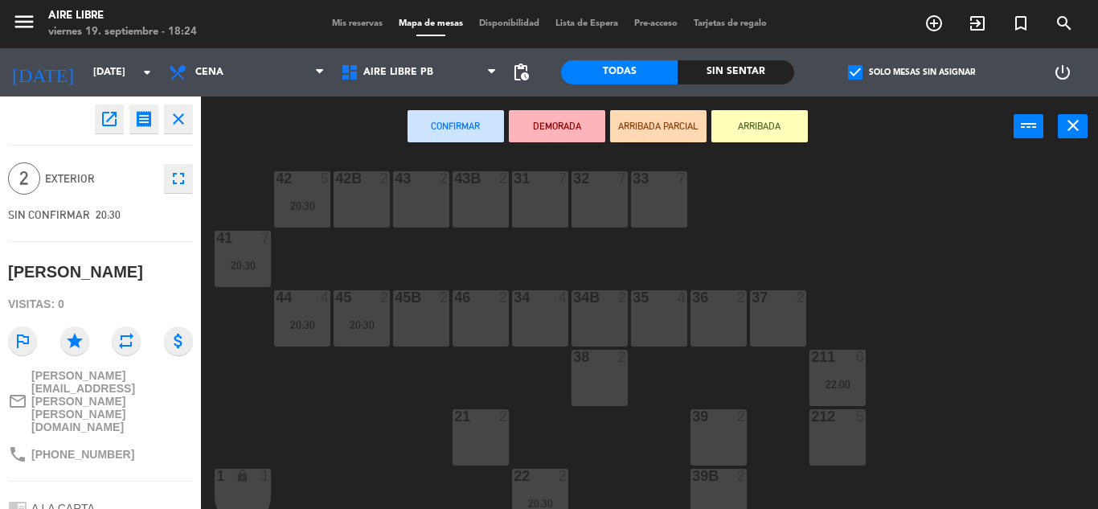
click at [485, 427] on div "21 2" at bounding box center [480, 437] width 56 height 56
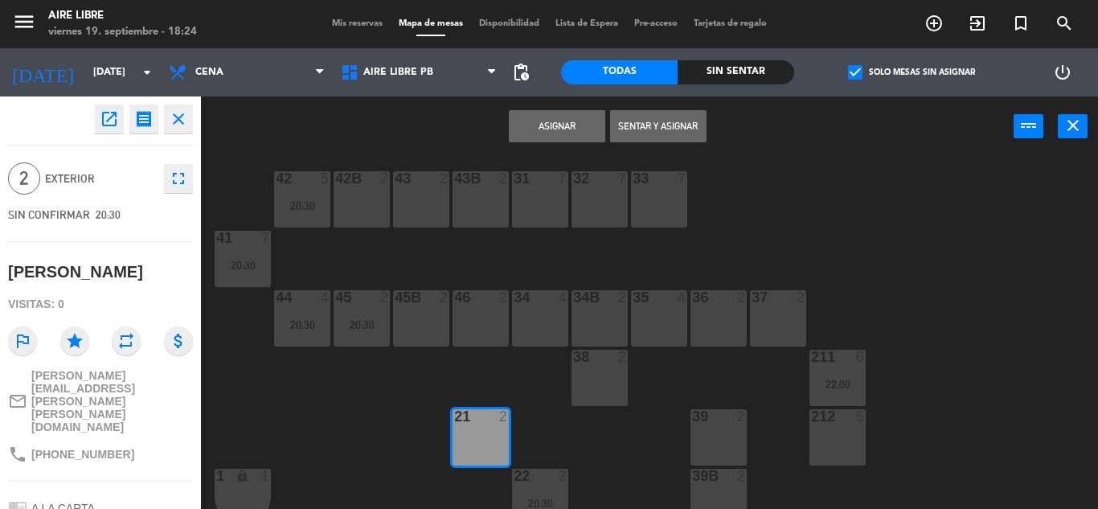
click at [557, 129] on button "Asignar" at bounding box center [557, 126] width 96 height 32
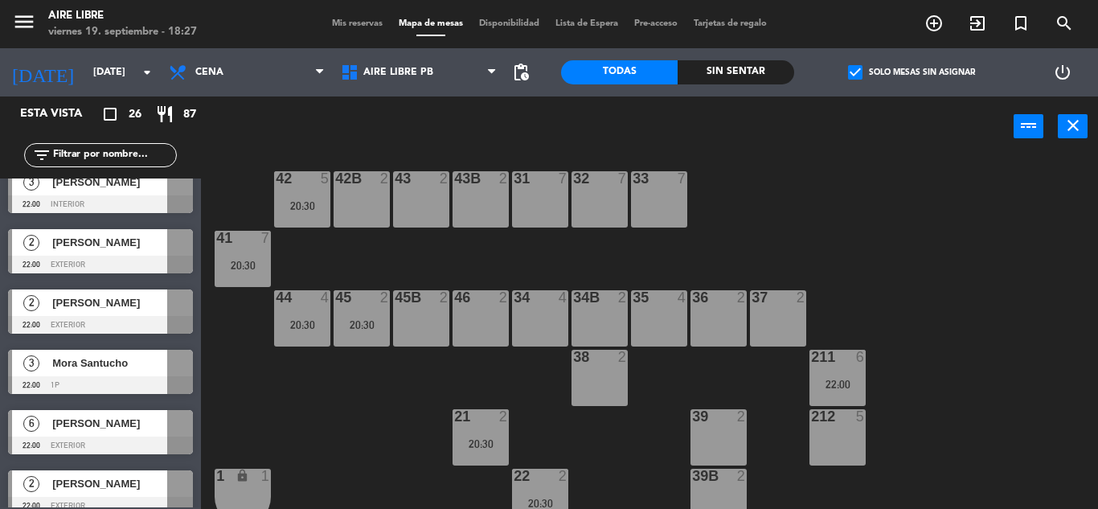
scroll to position [799, 0]
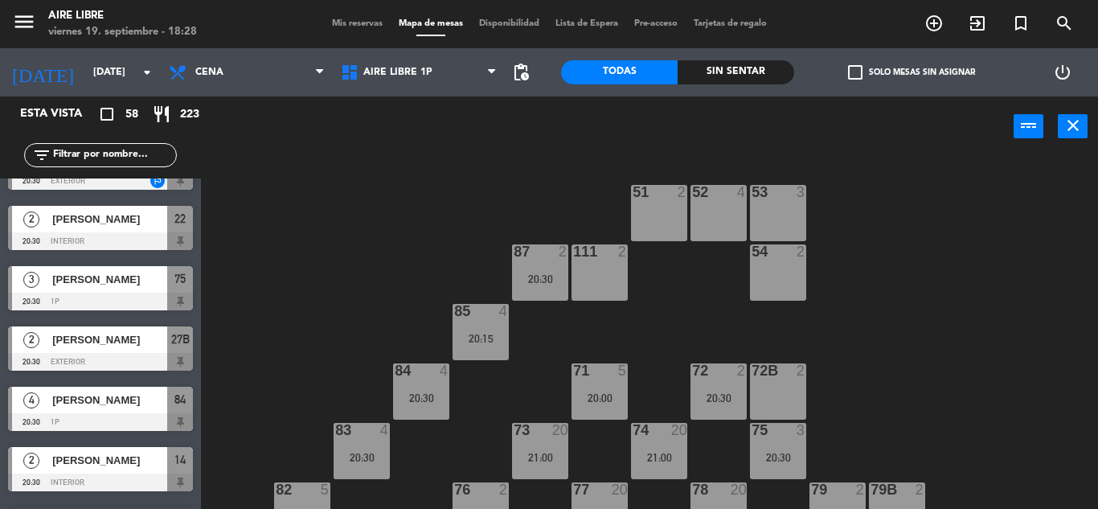
scroll to position [1256, 0]
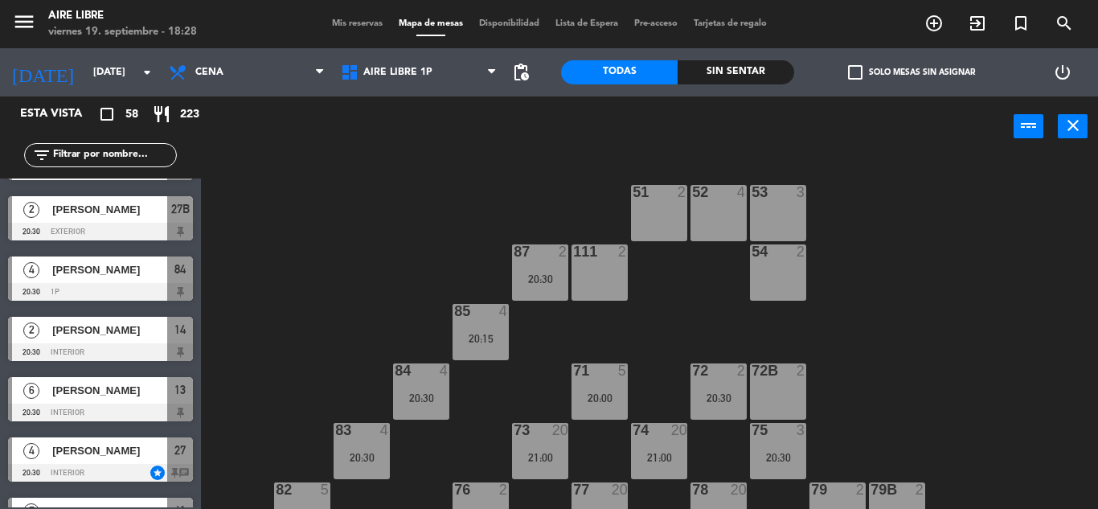
click at [858, 70] on span "check_box_outline_blank" at bounding box center [855, 72] width 14 height 14
click at [911, 72] on input "check_box_outline_blank Solo mesas sin asignar" at bounding box center [911, 72] width 0 height 0
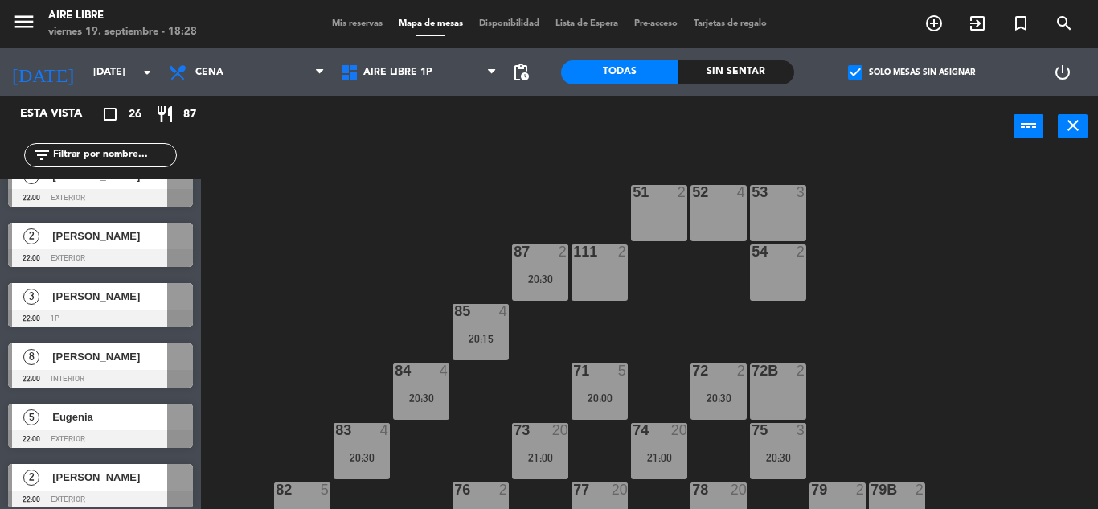
scroll to position [0, 0]
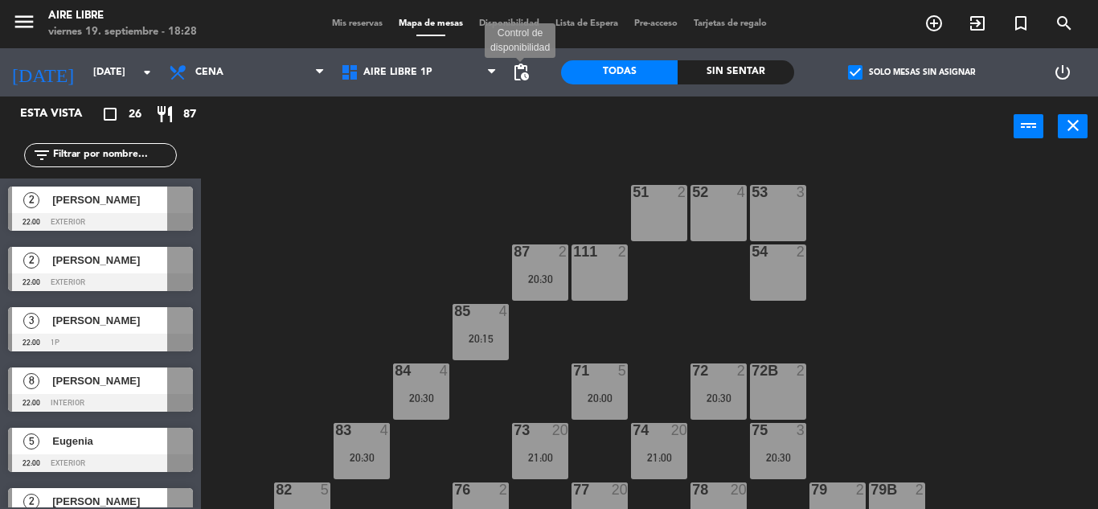
click at [525, 74] on span "pending_actions" at bounding box center [520, 72] width 19 height 19
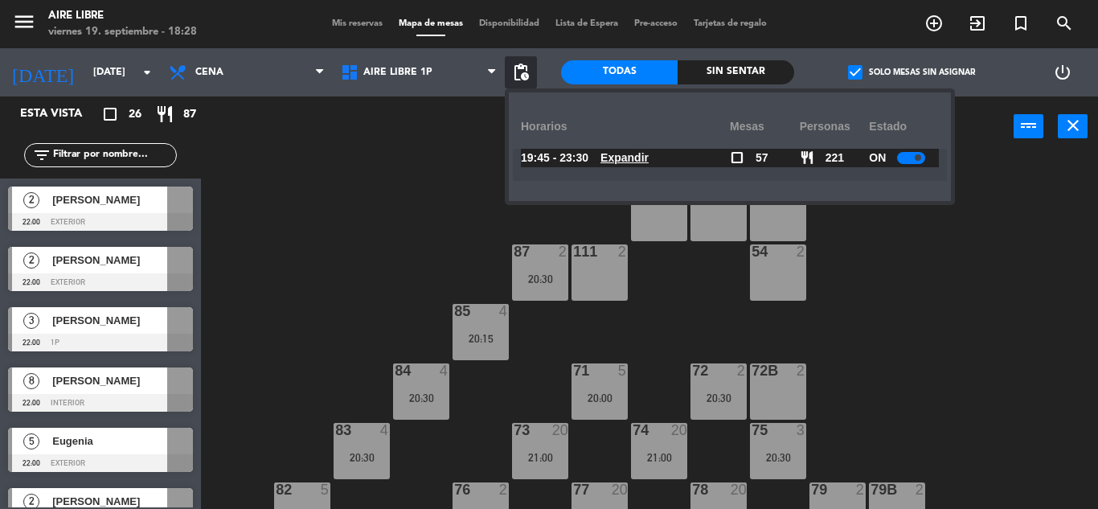
click at [649, 154] on u "Expandir" at bounding box center [624, 157] width 48 height 13
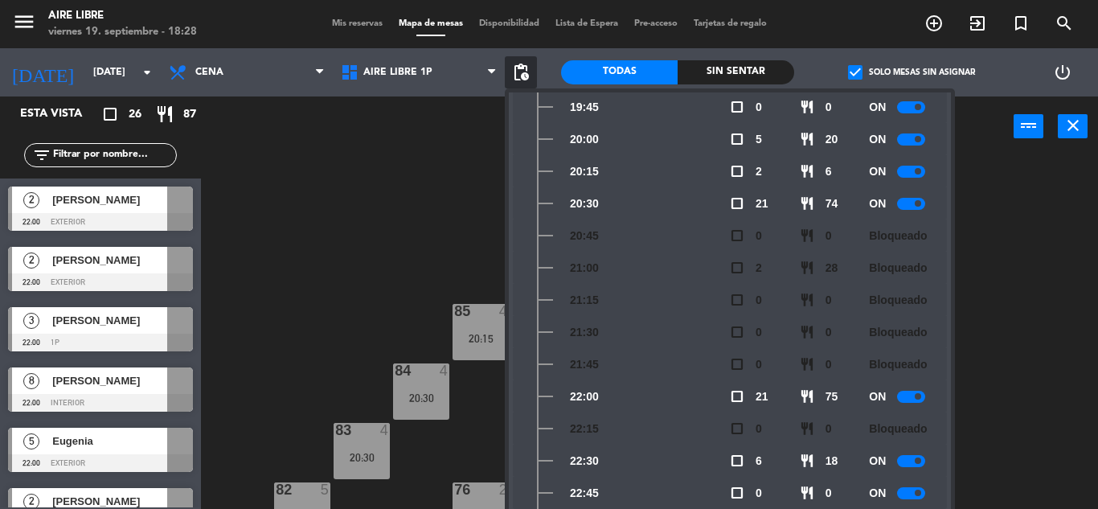
scroll to position [141, 0]
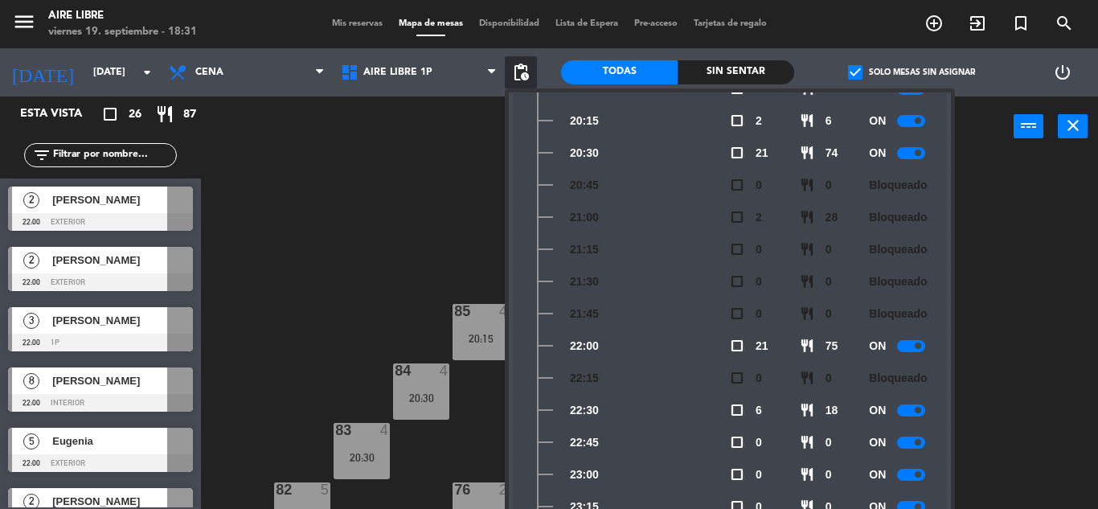
click at [1037, 150] on div "power_input close" at bounding box center [649, 126] width 897 height 61
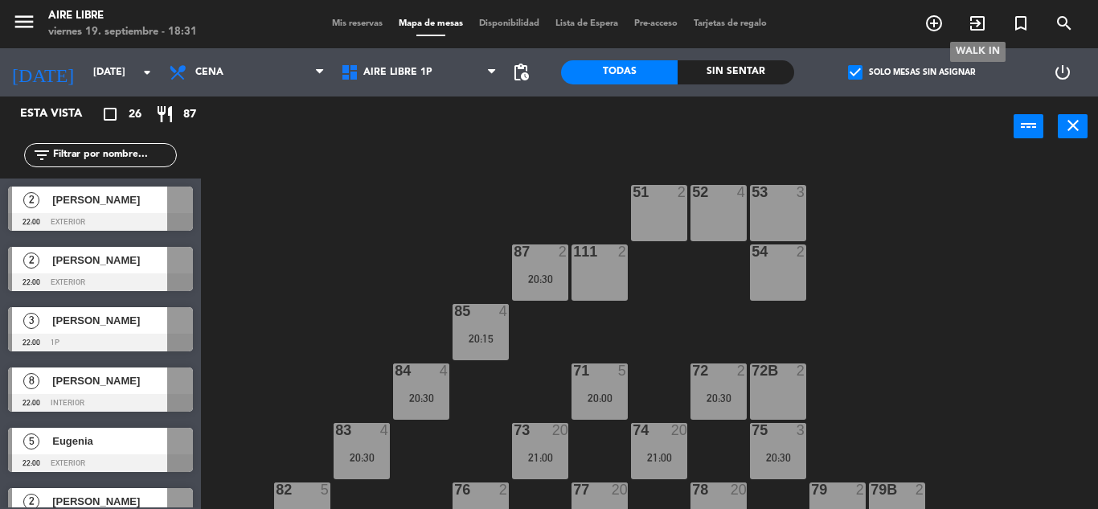
click at [976, 27] on icon "exit_to_app" at bounding box center [977, 23] width 19 height 19
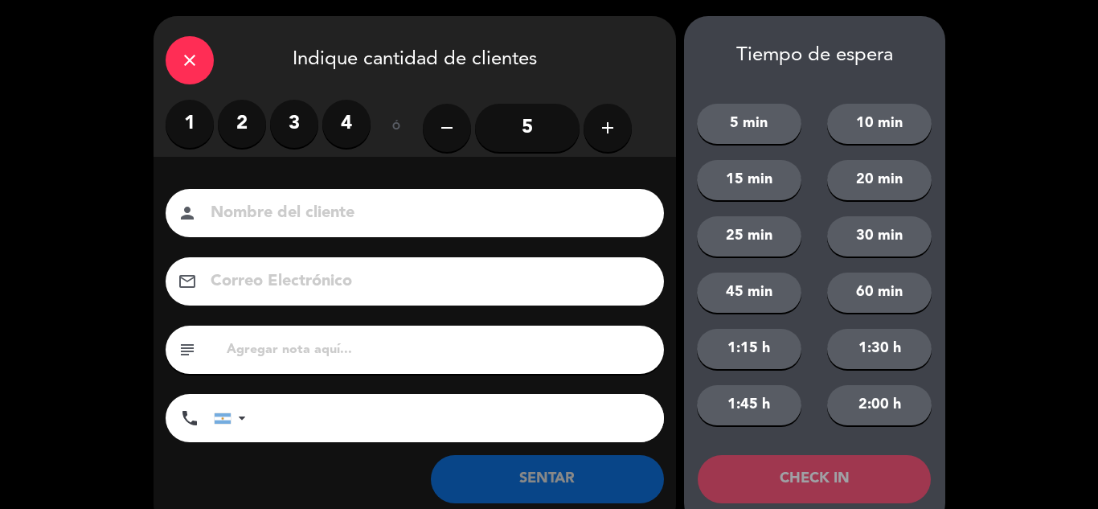
click at [146, 57] on div "close Indique cantidad de clientes 1 2 3 4 ó remove 5 add Nombre del cliente pe…" at bounding box center [549, 271] width 1098 height 543
click at [210, 63] on div "close" at bounding box center [190, 60] width 48 height 48
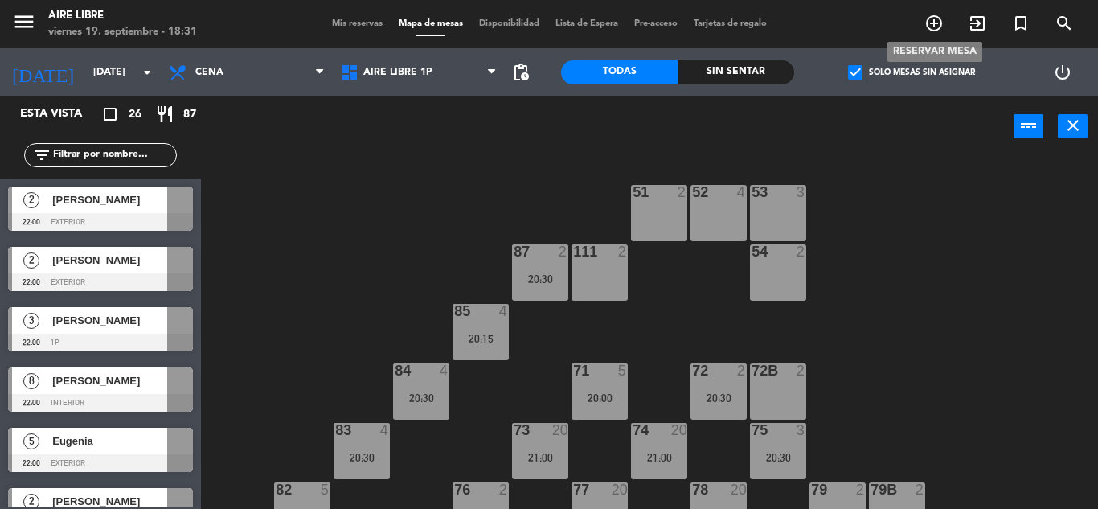
click at [927, 31] on icon "add_circle_outline" at bounding box center [933, 23] width 19 height 19
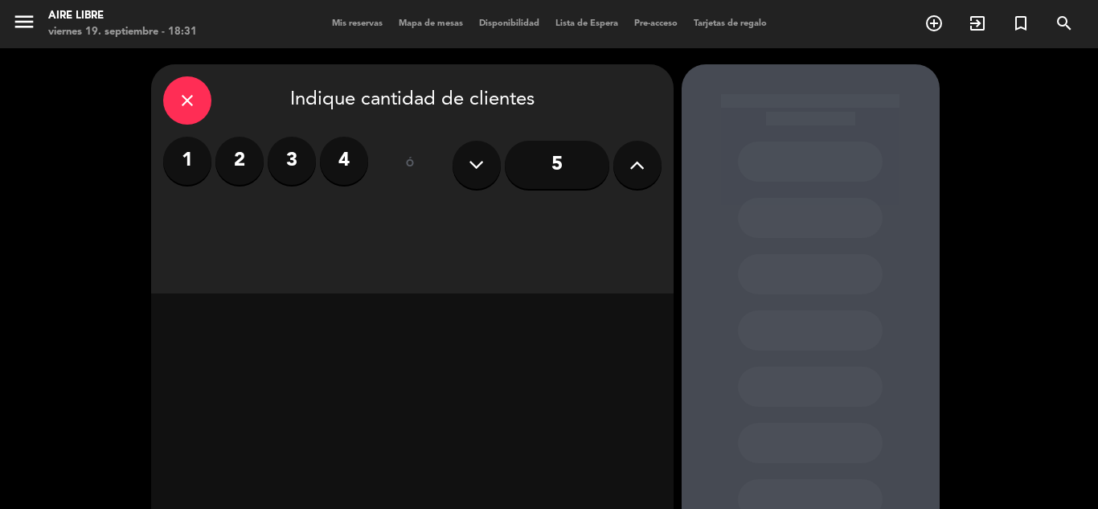
click at [347, 176] on label "4" at bounding box center [344, 161] width 48 height 48
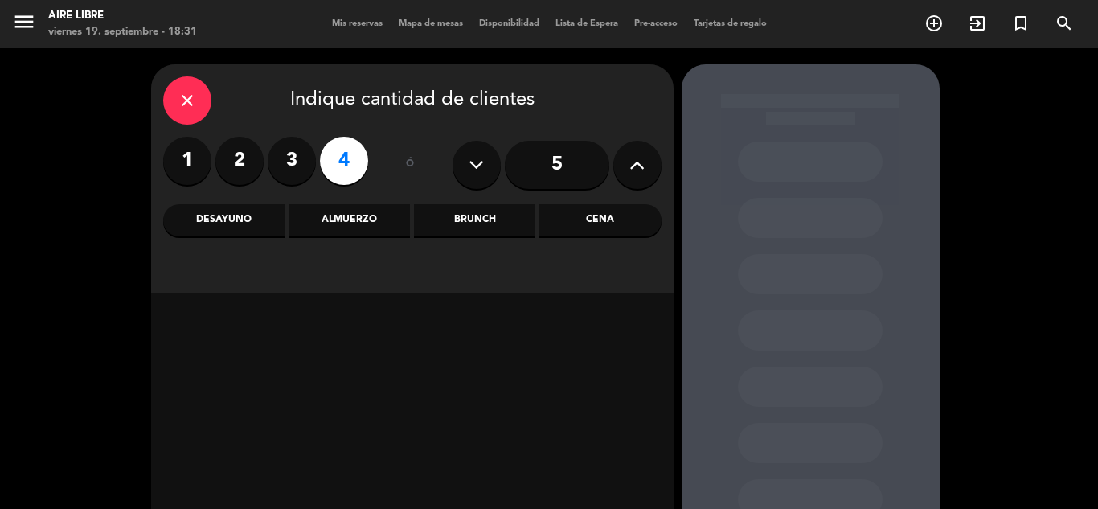
click at [608, 210] on div "Cena" at bounding box center [599, 220] width 121 height 32
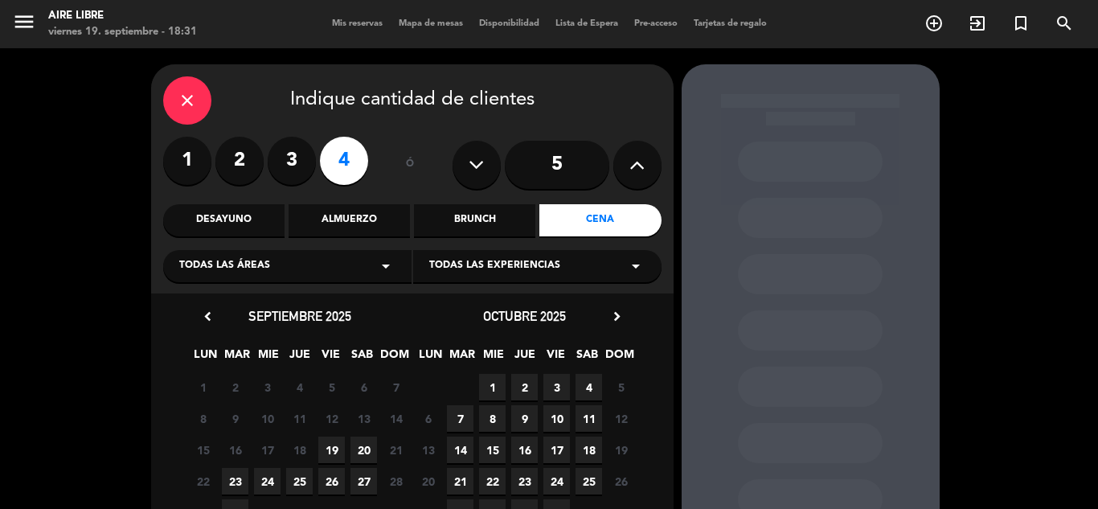
scroll to position [51, 0]
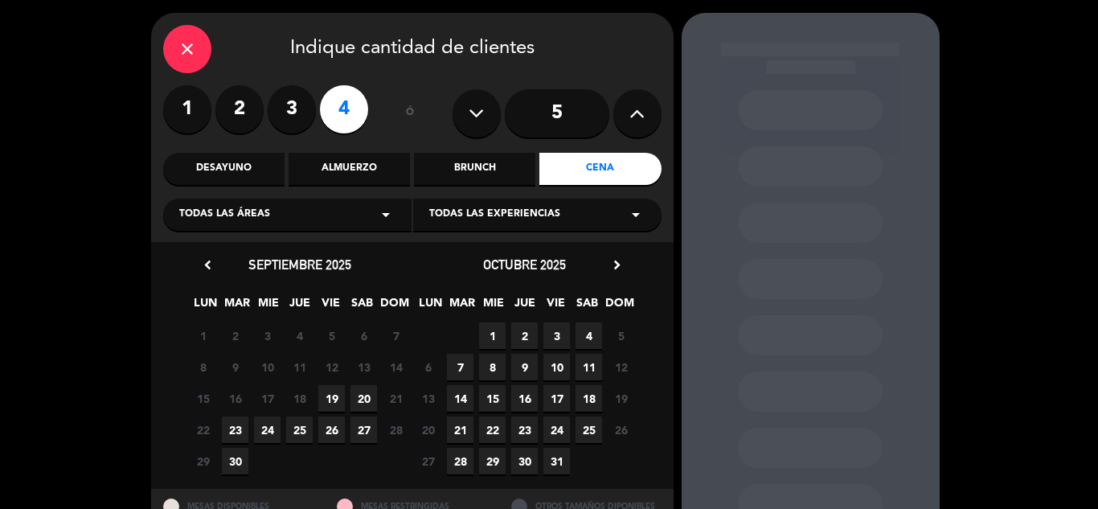
click at [367, 403] on span "20" at bounding box center [363, 398] width 27 height 27
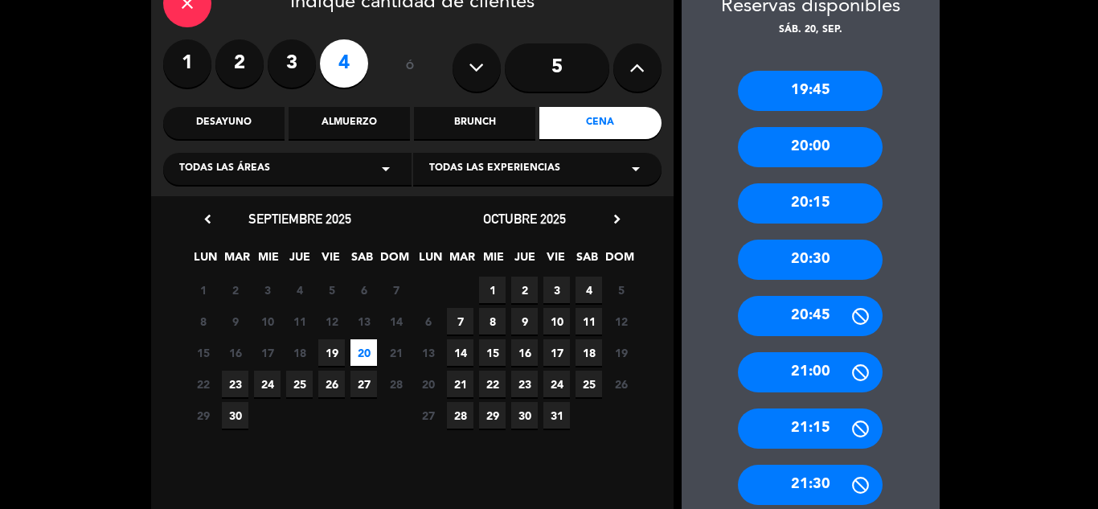
click at [847, 259] on div "20:30" at bounding box center [810, 259] width 145 height 40
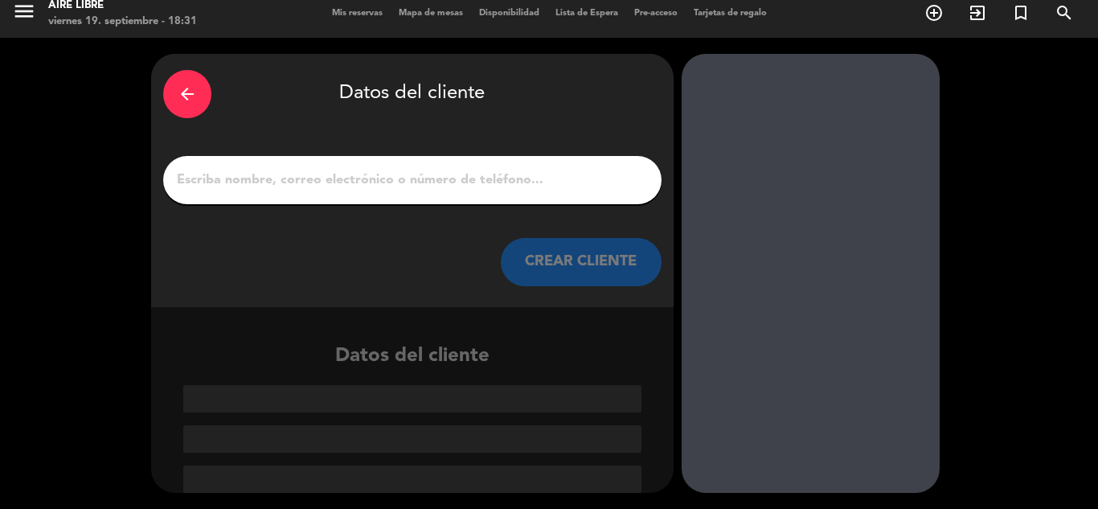
click at [447, 190] on input "1" at bounding box center [412, 180] width 474 height 23
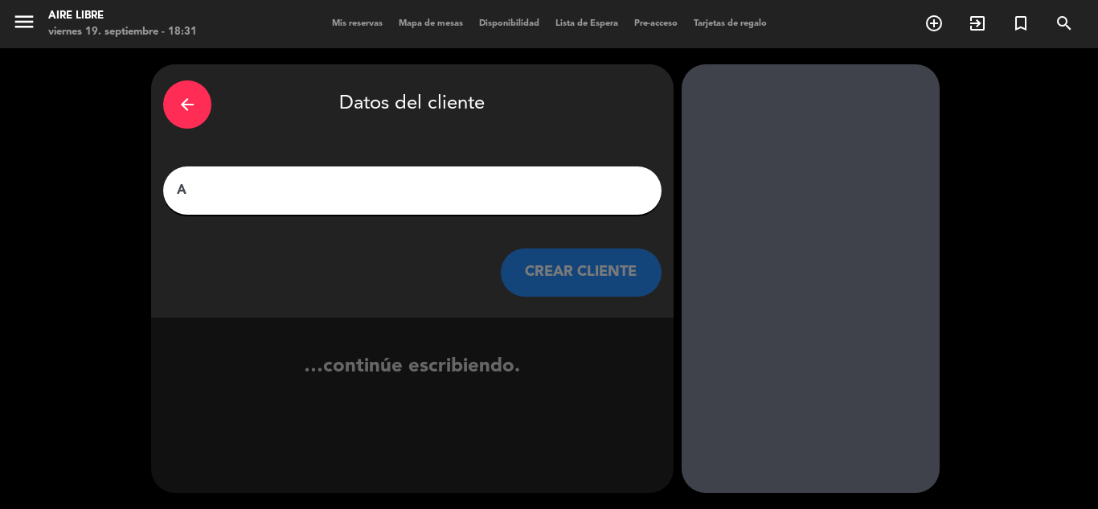
scroll to position [0, 0]
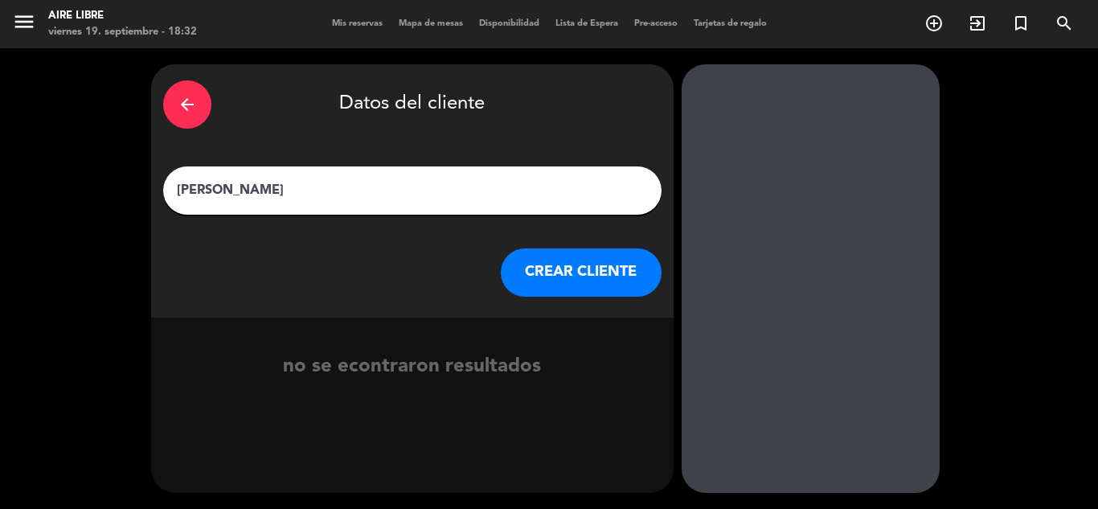
type input "[PERSON_NAME]"
click at [527, 298] on div "arrow_back Datos del cliente [PERSON_NAME] CREAR CLIENTE" at bounding box center [412, 190] width 522 height 253
click at [532, 291] on button "CREAR CLIENTE" at bounding box center [581, 272] width 161 height 48
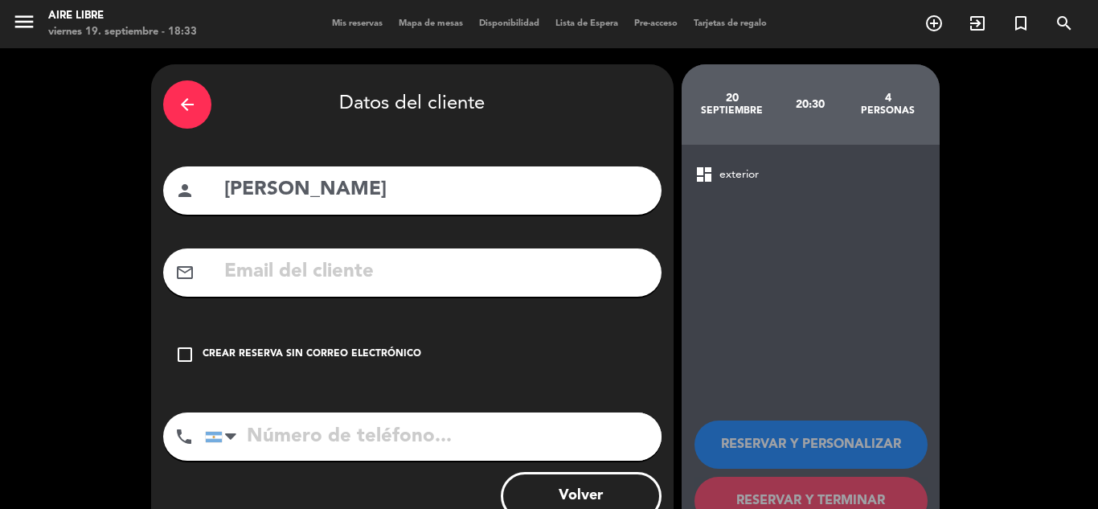
click at [351, 288] on input "text" at bounding box center [436, 272] width 427 height 33
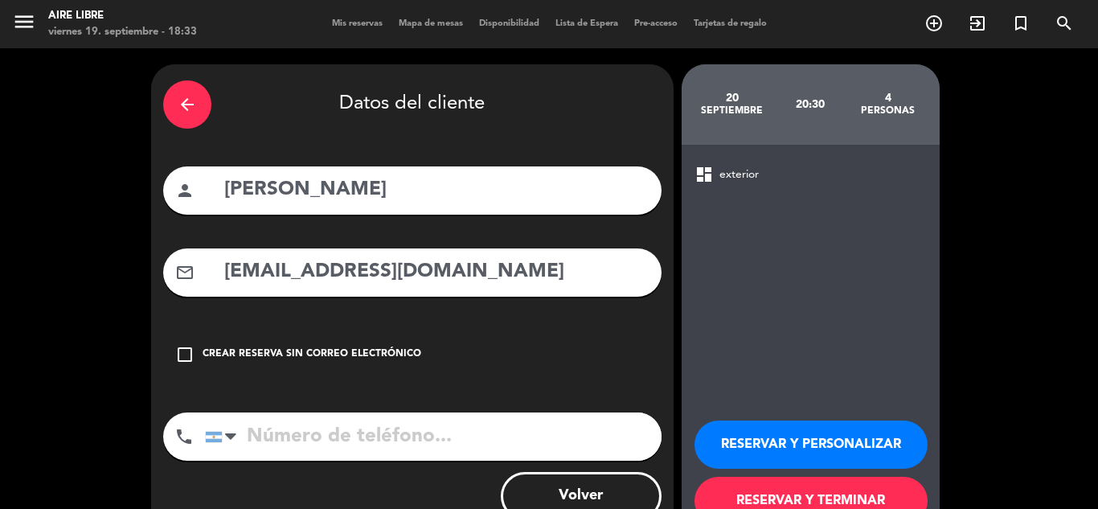
type input "[EMAIL_ADDRESS][DOMAIN_NAME]"
click at [309, 423] on input "tel" at bounding box center [433, 436] width 456 height 48
type input "1150296111"
click at [776, 445] on button "RESERVAR Y PERSONALIZAR" at bounding box center [810, 444] width 233 height 48
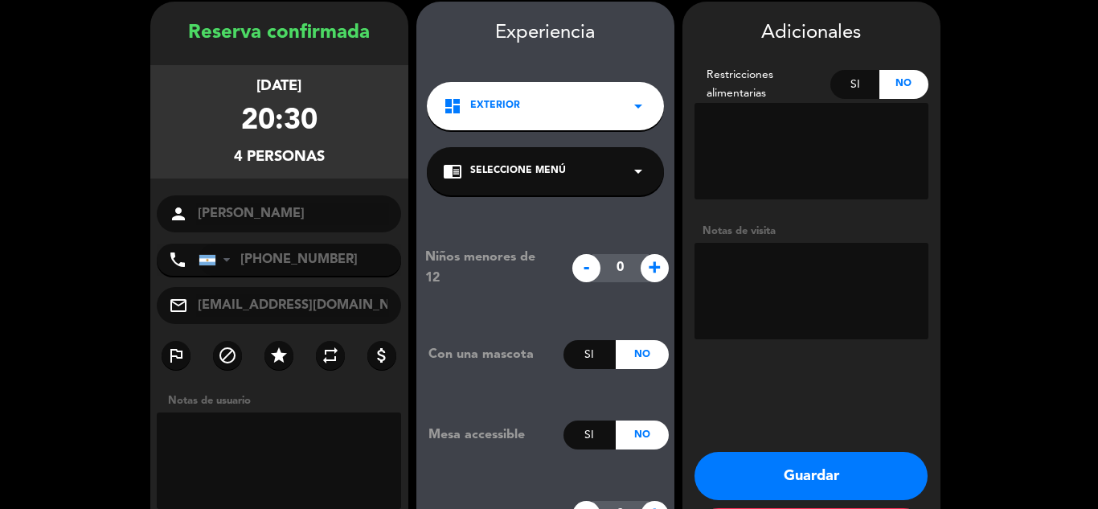
scroll to position [64, 0]
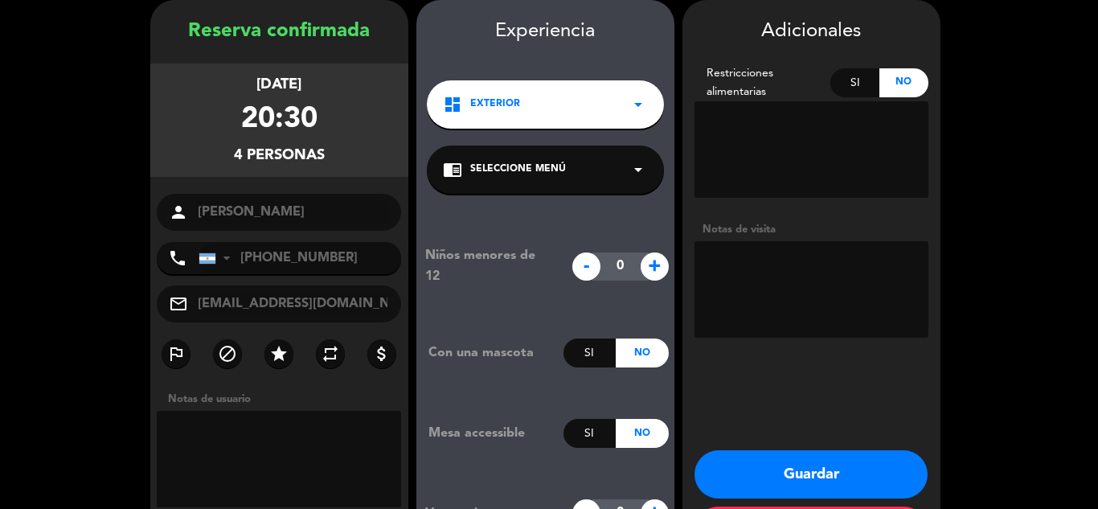
click at [819, 258] on textarea at bounding box center [811, 289] width 234 height 96
type textarea "Prefiere mesas redondas de PB"
click at [781, 453] on button "Guardar" at bounding box center [810, 474] width 233 height 48
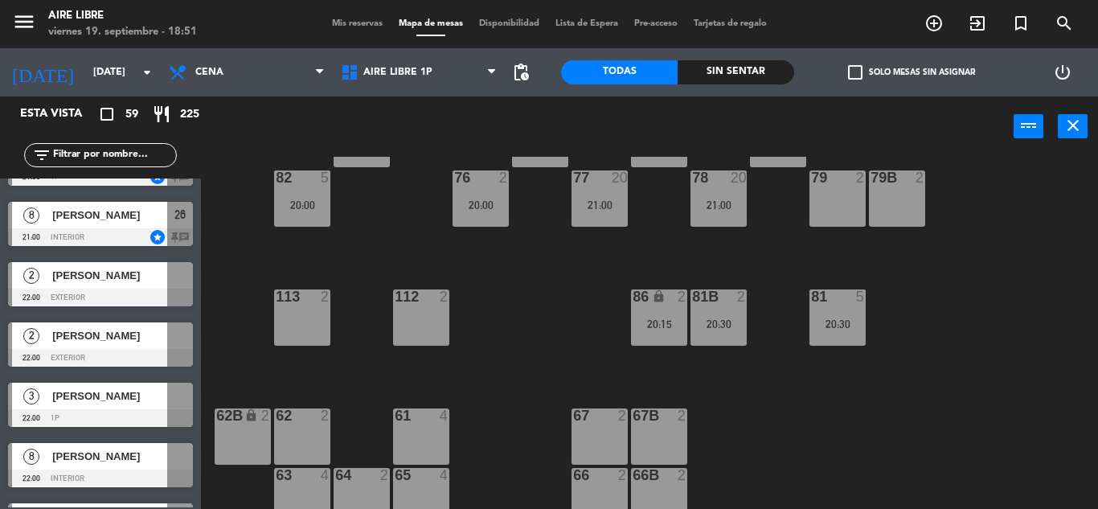
scroll to position [1794, 0]
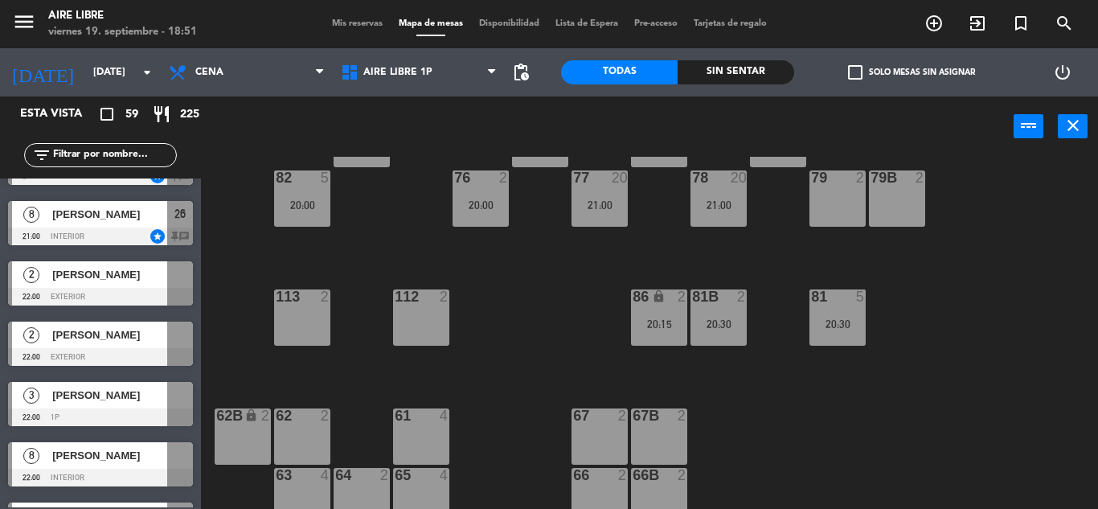
click at [350, 24] on span "Mis reservas" at bounding box center [357, 23] width 67 height 9
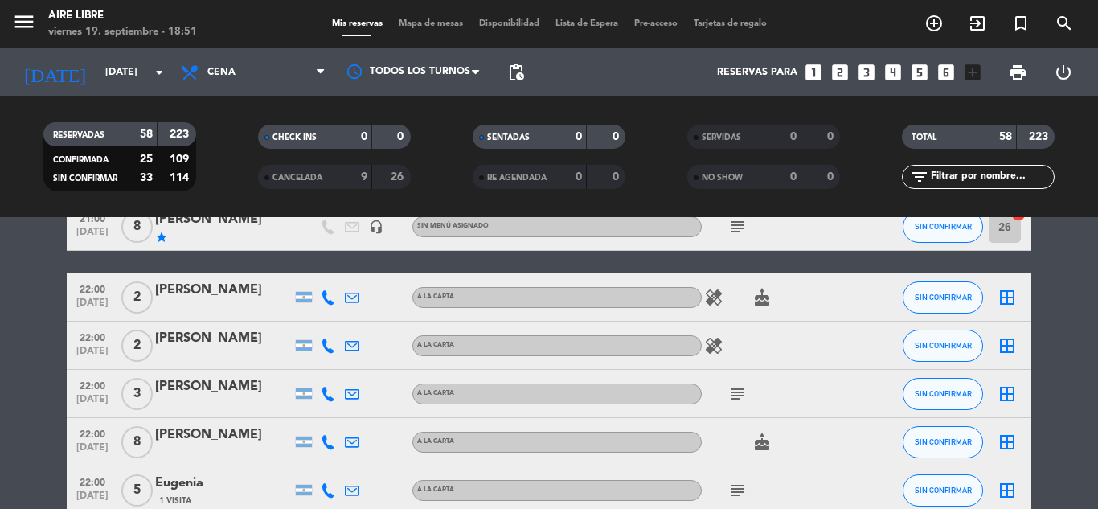
scroll to position [1555, 0]
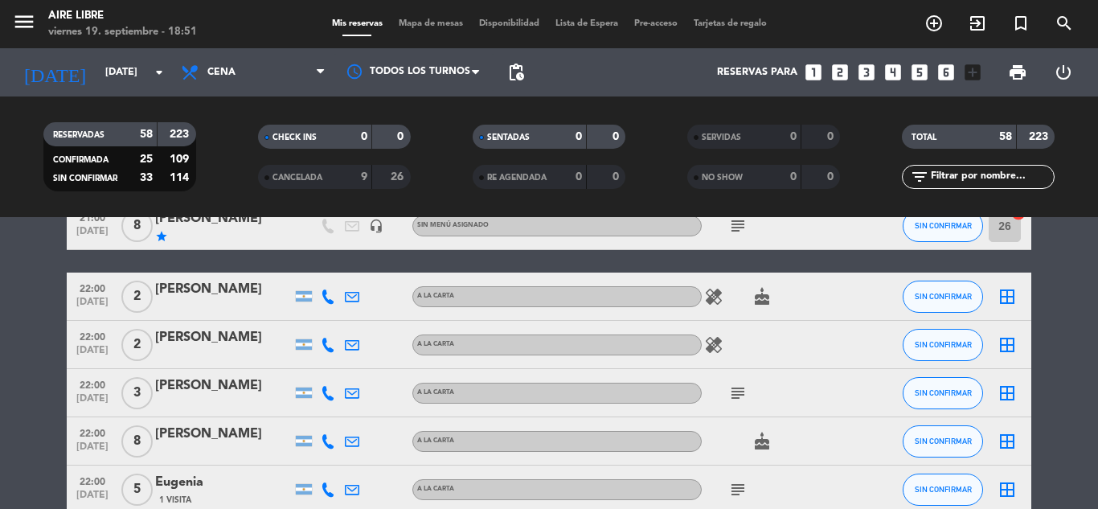
click at [325, 293] on icon at bounding box center [328, 296] width 14 height 14
click at [317, 266] on span "Copiar" at bounding box center [316, 269] width 34 height 17
click at [327, 343] on icon at bounding box center [328, 345] width 14 height 14
click at [311, 317] on span "Copiar" at bounding box center [313, 317] width 34 height 17
click at [330, 391] on icon at bounding box center [328, 393] width 14 height 14
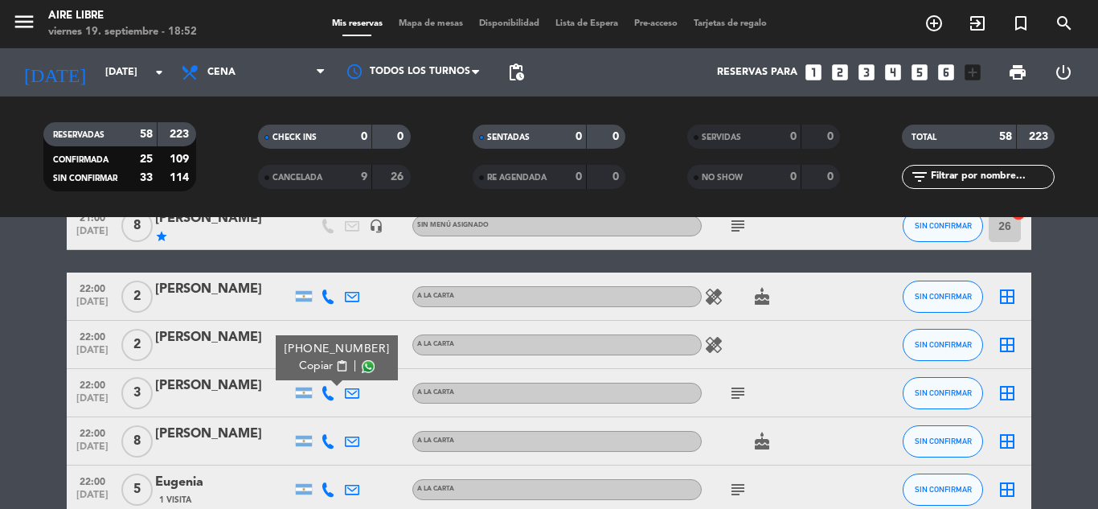
click at [316, 366] on span "Copiar" at bounding box center [316, 366] width 34 height 17
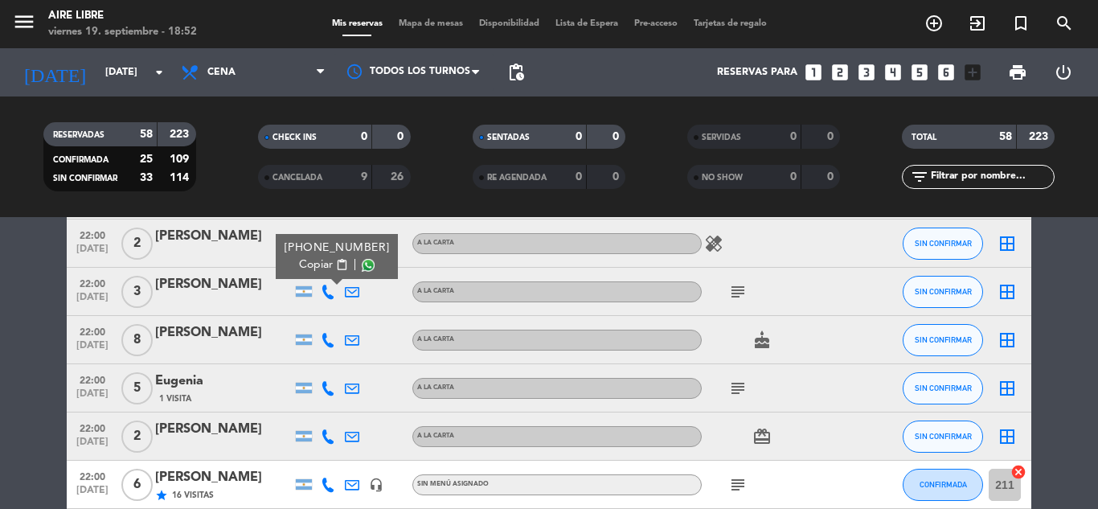
scroll to position [1657, 0]
click at [325, 345] on icon at bounding box center [328, 339] width 14 height 14
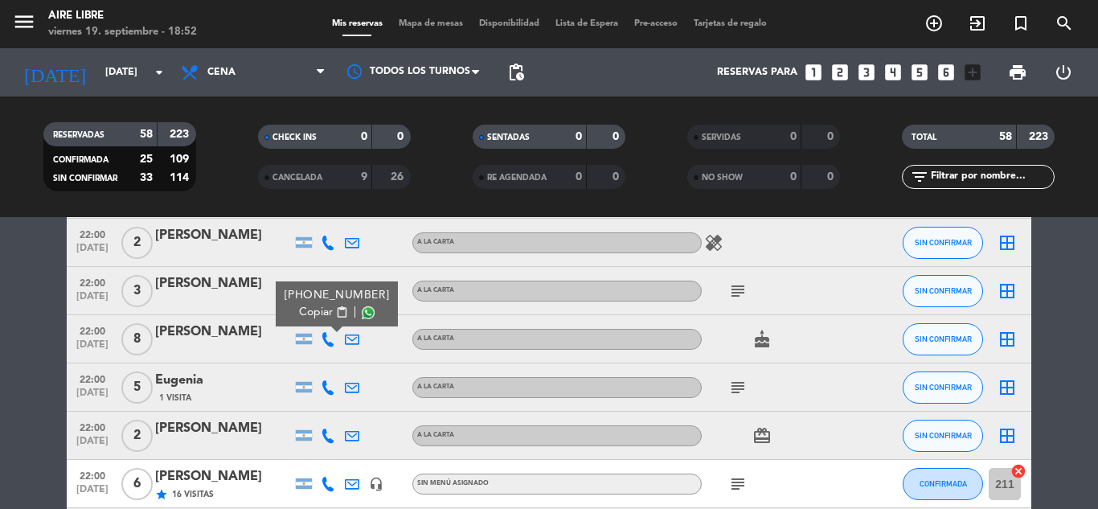
click at [310, 310] on span "Copiar" at bounding box center [316, 312] width 34 height 17
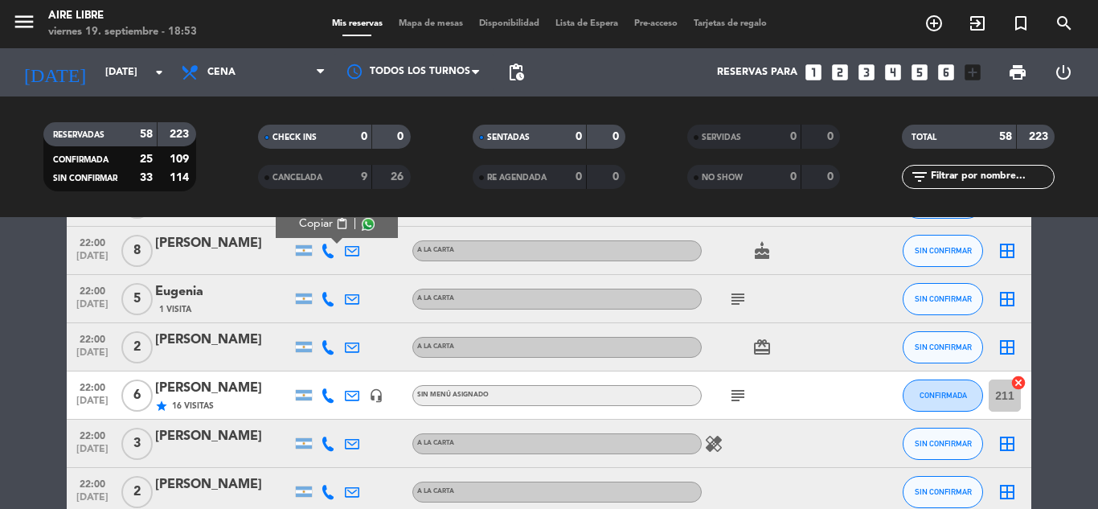
scroll to position [1746, 0]
click at [322, 297] on icon at bounding box center [328, 298] width 14 height 14
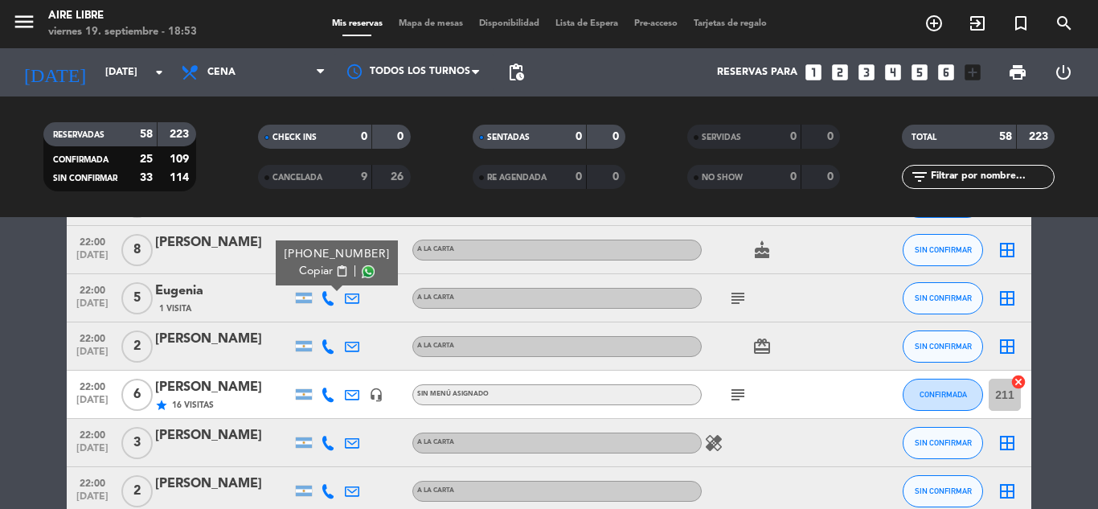
click at [319, 256] on div "[PHONE_NUMBER]" at bounding box center [336, 254] width 105 height 17
click at [317, 272] on span "Copiar" at bounding box center [316, 271] width 34 height 17
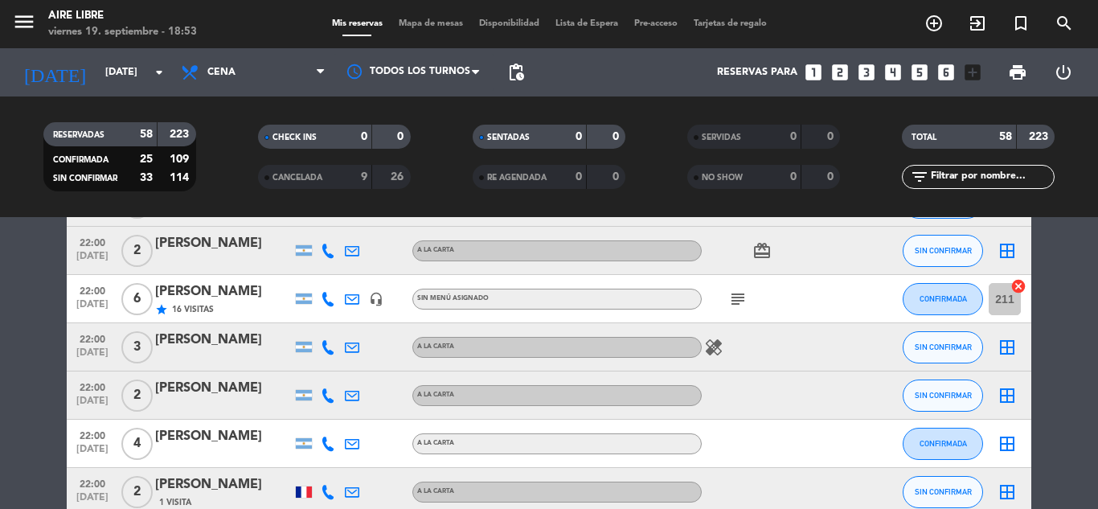
scroll to position [1844, 0]
click at [325, 249] on icon at bounding box center [328, 249] width 14 height 14
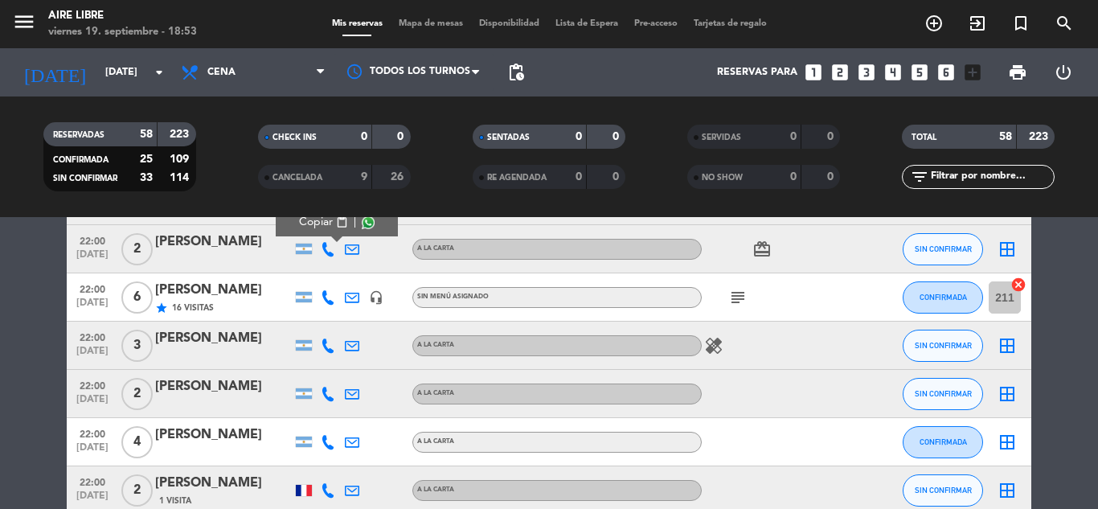
click at [299, 223] on span "Copiar" at bounding box center [316, 222] width 34 height 17
click at [215, 250] on div "[PERSON_NAME]" at bounding box center [223, 241] width 137 height 21
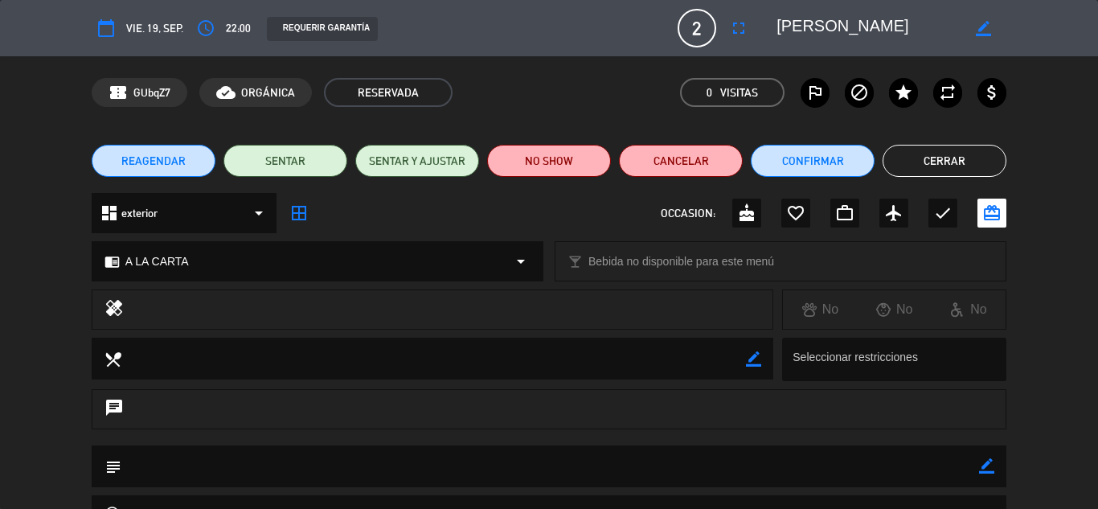
click at [954, 151] on button "Cerrar" at bounding box center [944, 161] width 124 height 32
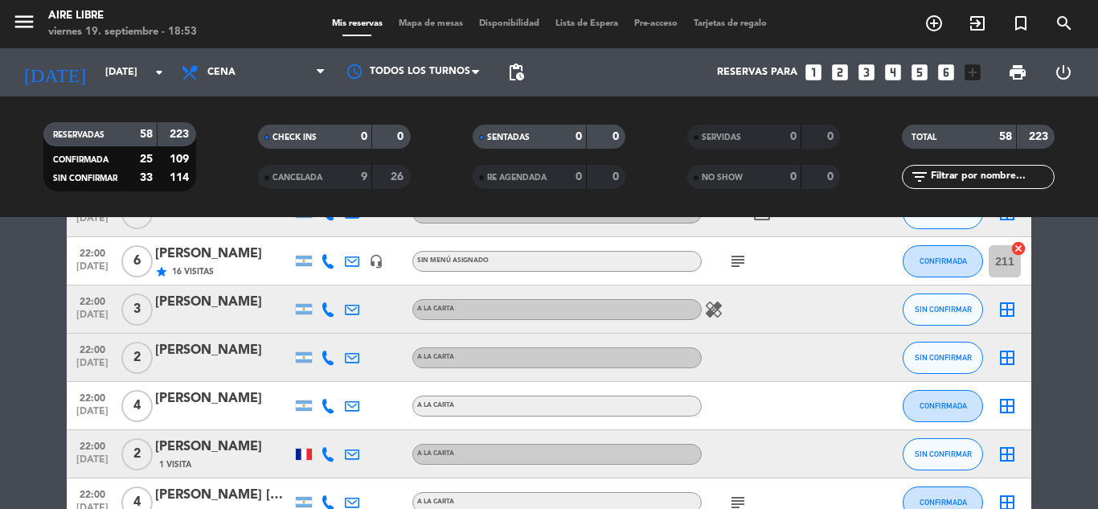
scroll to position [1889, 0]
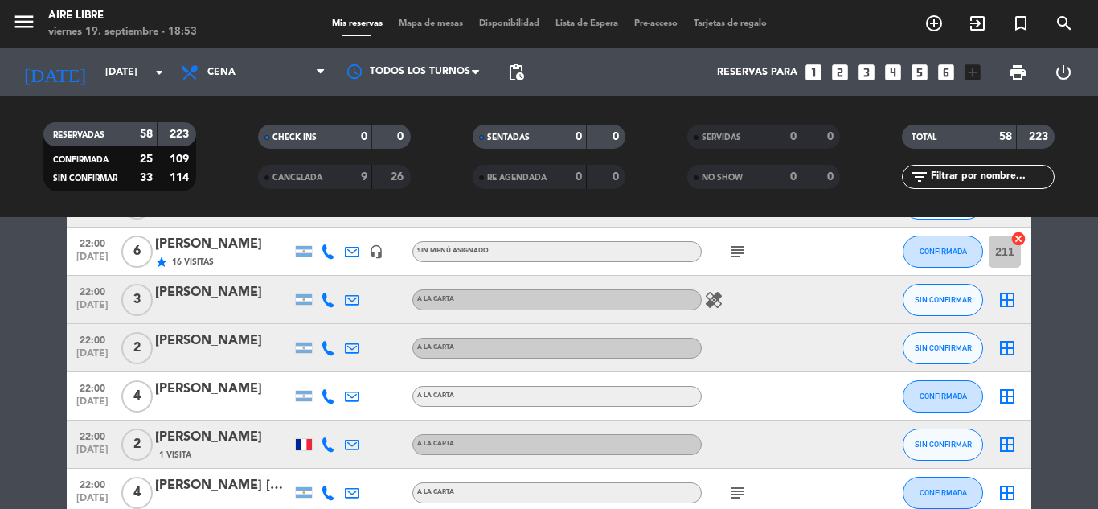
click at [325, 302] on icon at bounding box center [328, 300] width 14 height 14
click at [312, 273] on span "Copiar" at bounding box center [316, 272] width 34 height 17
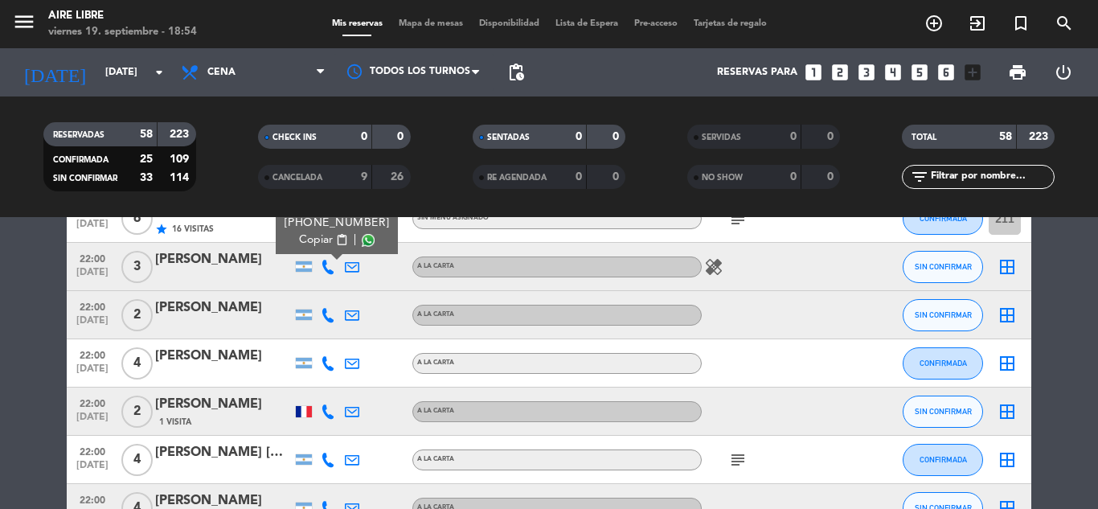
scroll to position [1924, 0]
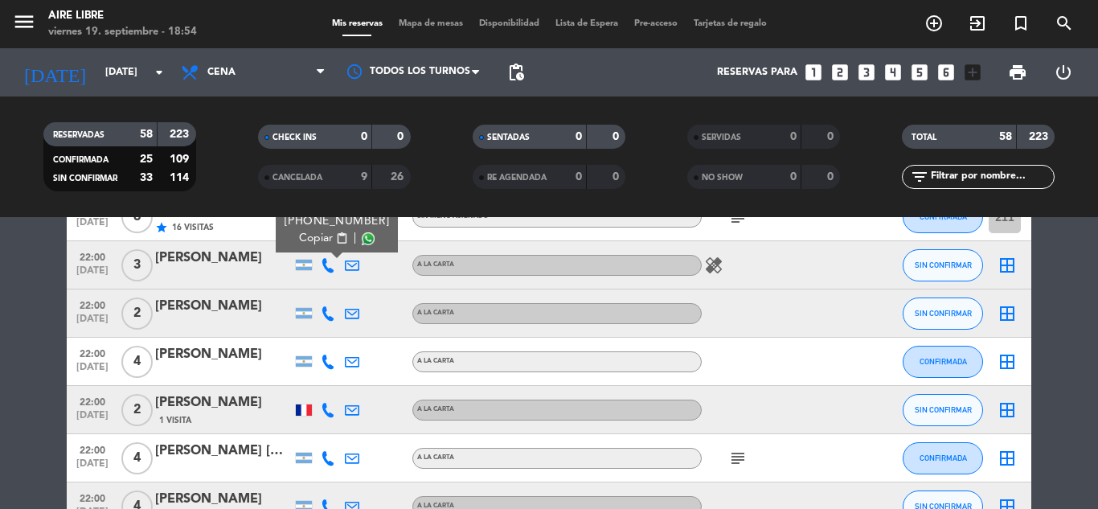
click at [325, 313] on icon at bounding box center [328, 313] width 14 height 14
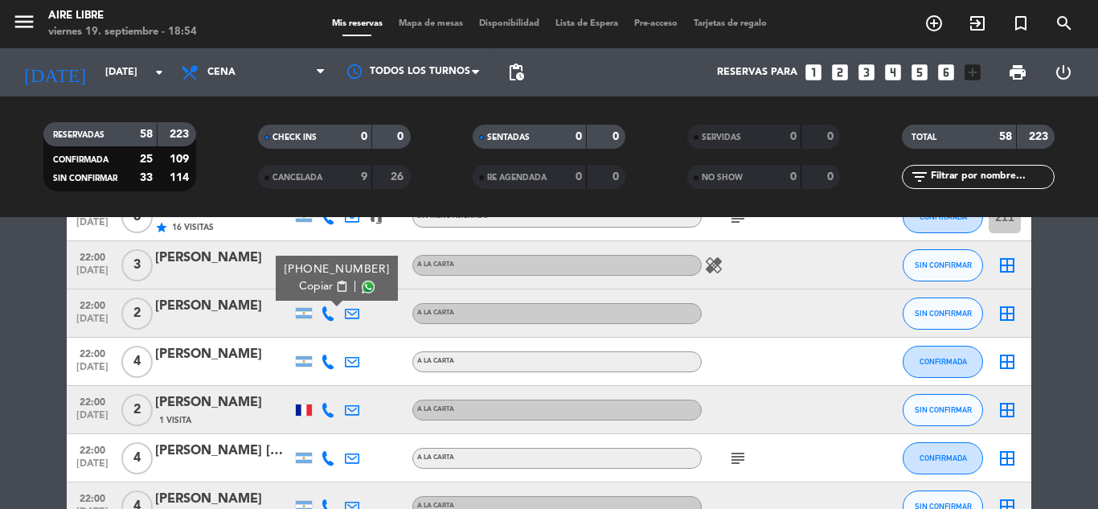
click at [308, 289] on span "Copiar" at bounding box center [316, 286] width 34 height 17
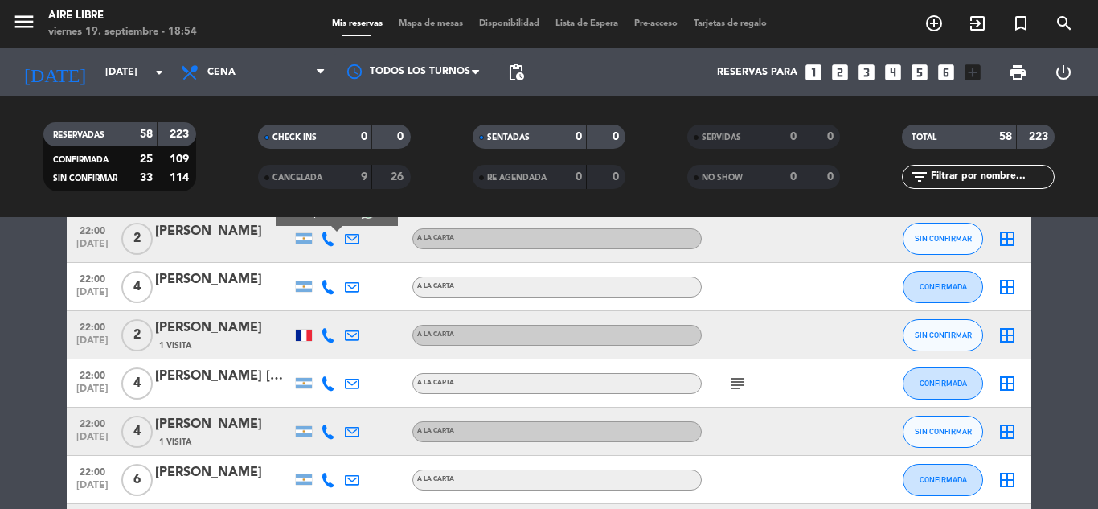
scroll to position [2000, 0]
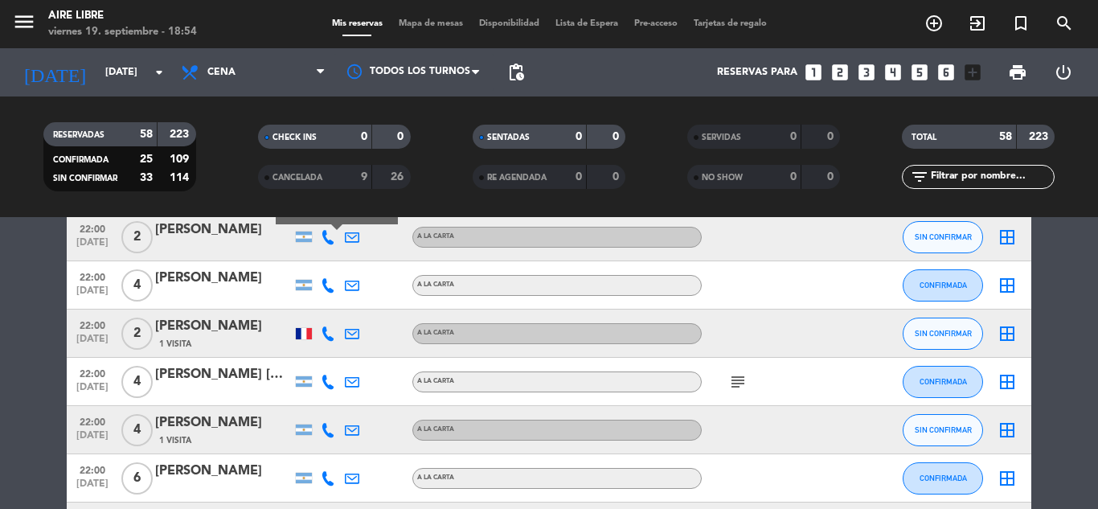
click at [330, 289] on icon at bounding box center [328, 285] width 14 height 14
click at [331, 276] on div at bounding box center [336, 276] width 11 height 6
click at [317, 260] on span "Copiar" at bounding box center [316, 258] width 34 height 17
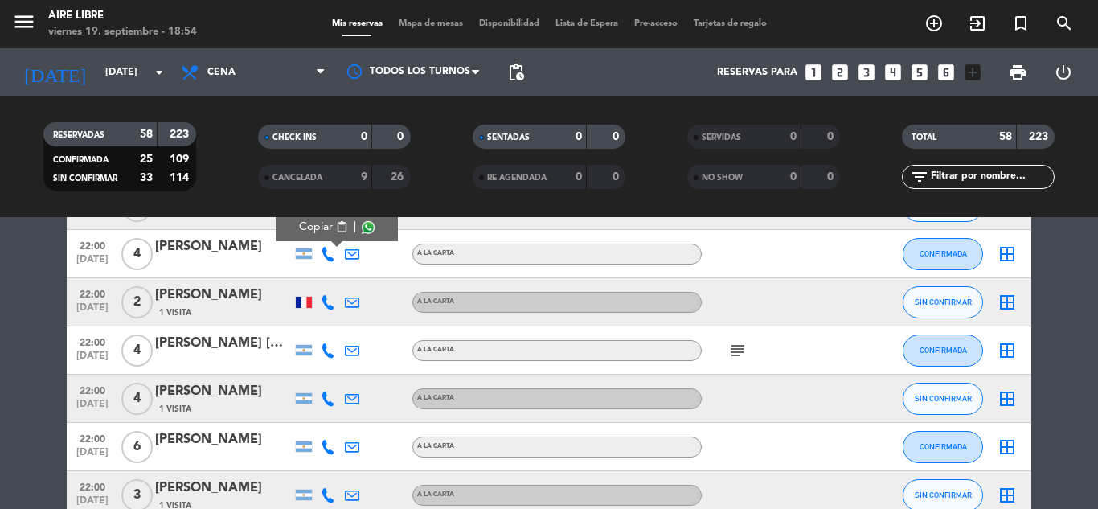
scroll to position [2032, 0]
click at [331, 301] on icon at bounding box center [328, 301] width 14 height 14
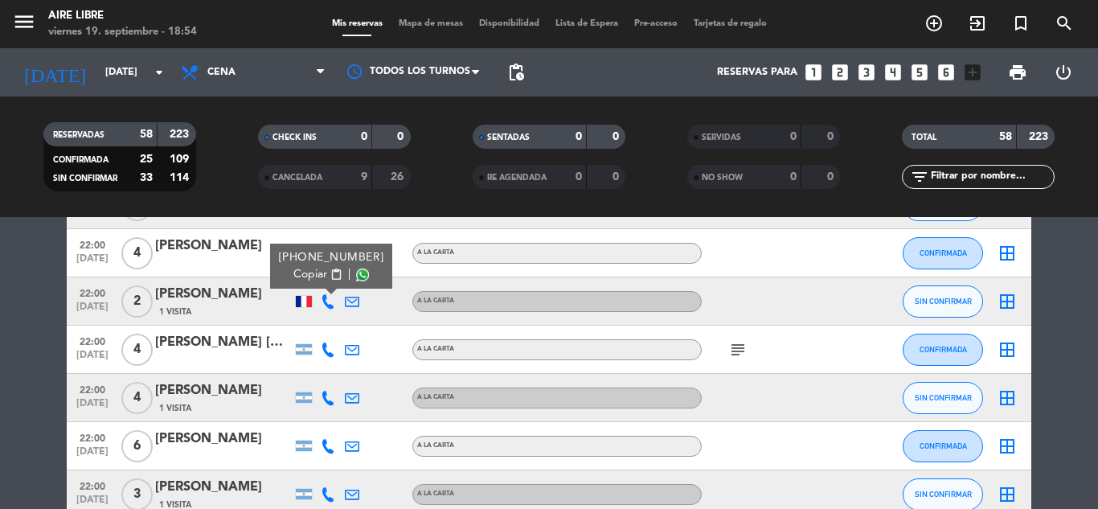
click at [301, 272] on span "Copiar" at bounding box center [310, 274] width 34 height 17
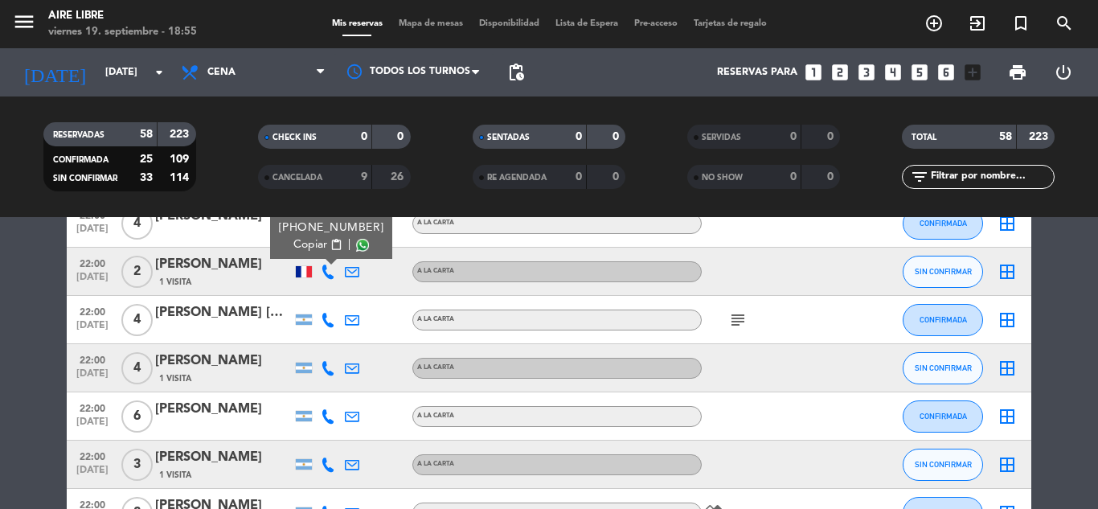
click at [321, 322] on icon at bounding box center [328, 320] width 14 height 14
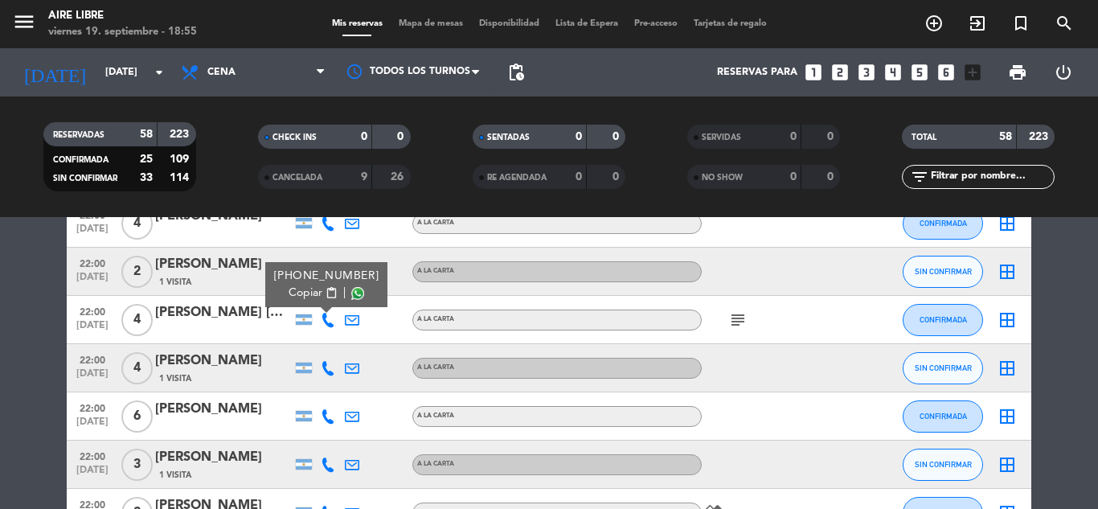
click at [300, 280] on div "[PHONE_NUMBER]" at bounding box center [326, 276] width 105 height 17
click at [302, 288] on span "Copiar" at bounding box center [306, 292] width 34 height 17
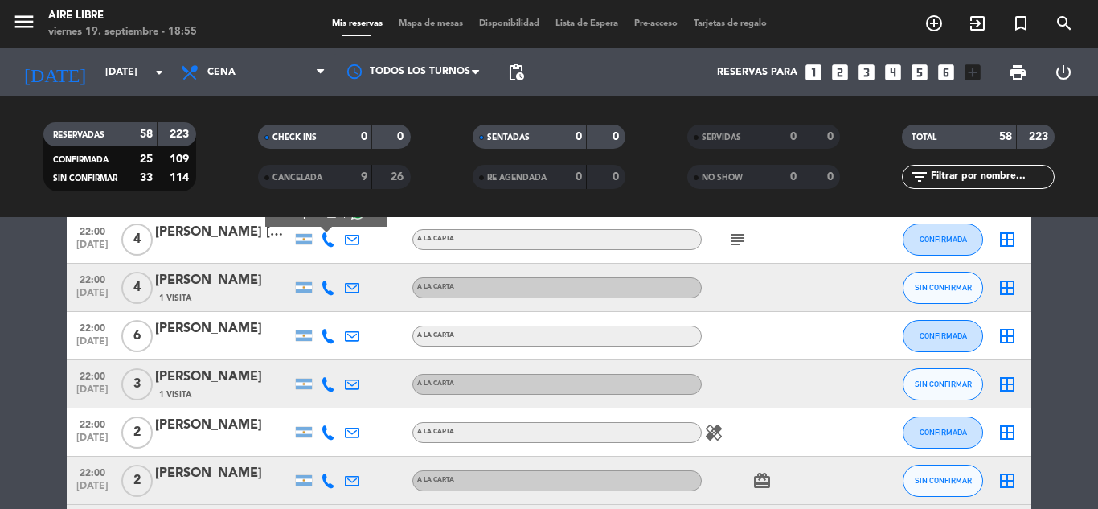
scroll to position [2144, 0]
click at [330, 284] on icon at bounding box center [328, 286] width 14 height 14
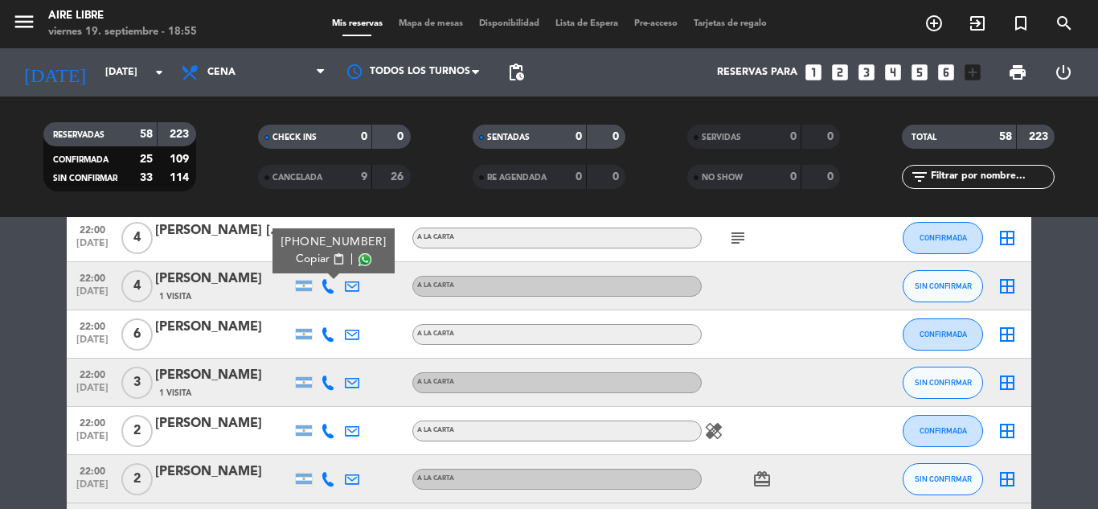
click at [305, 257] on span "Copiar" at bounding box center [313, 259] width 34 height 17
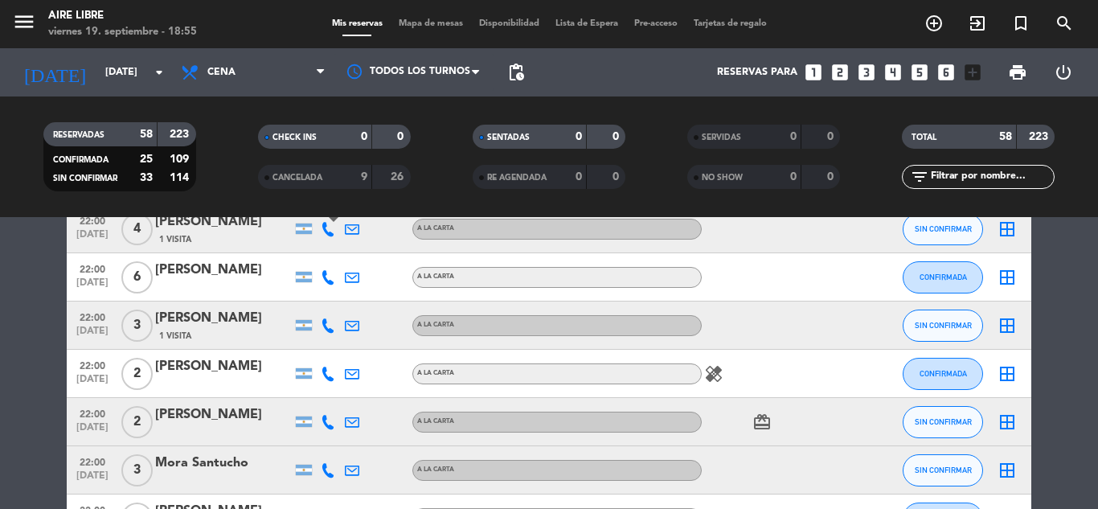
scroll to position [2202, 0]
click at [331, 277] on icon at bounding box center [328, 276] width 14 height 14
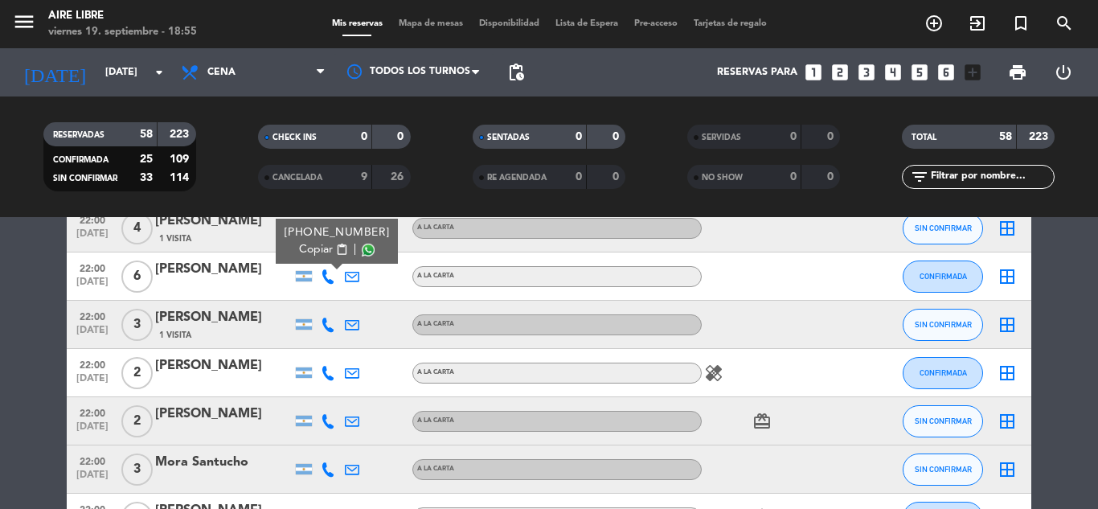
click at [305, 244] on span "Copiar" at bounding box center [316, 249] width 34 height 17
click at [300, 249] on span "Copiar" at bounding box center [316, 249] width 34 height 17
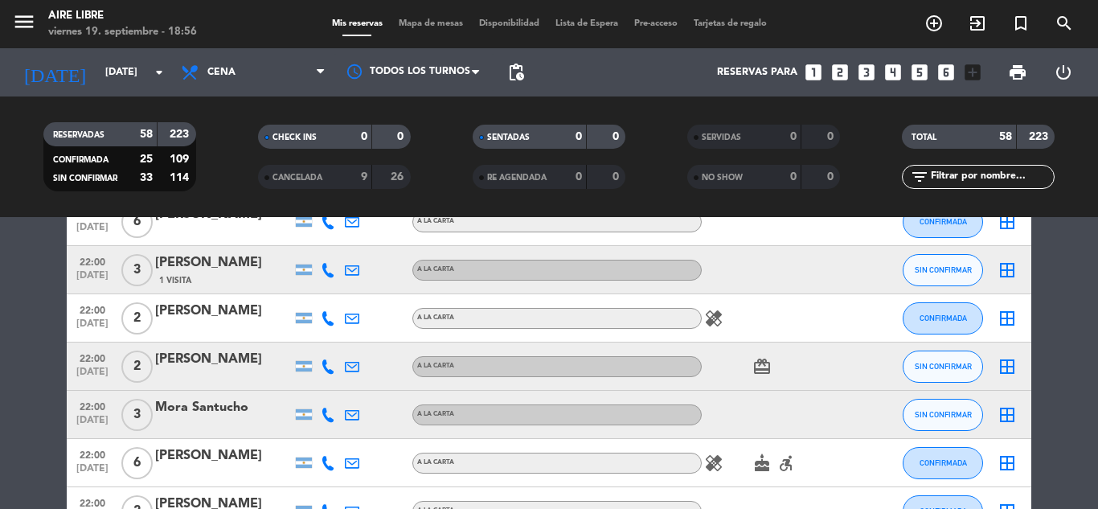
scroll to position [2258, 0]
click at [330, 267] on icon at bounding box center [328, 268] width 14 height 14
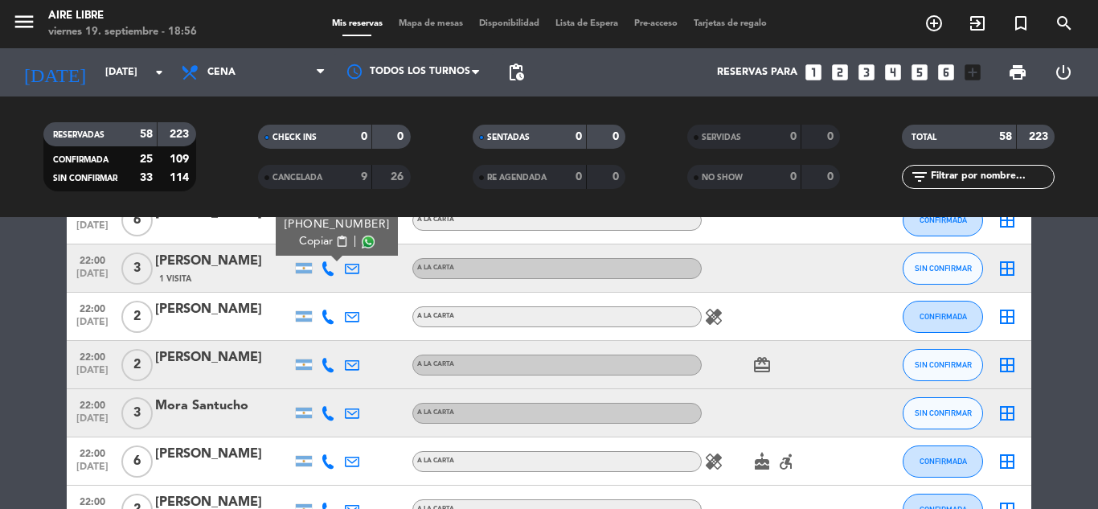
click at [320, 245] on span "Copiar" at bounding box center [316, 241] width 34 height 17
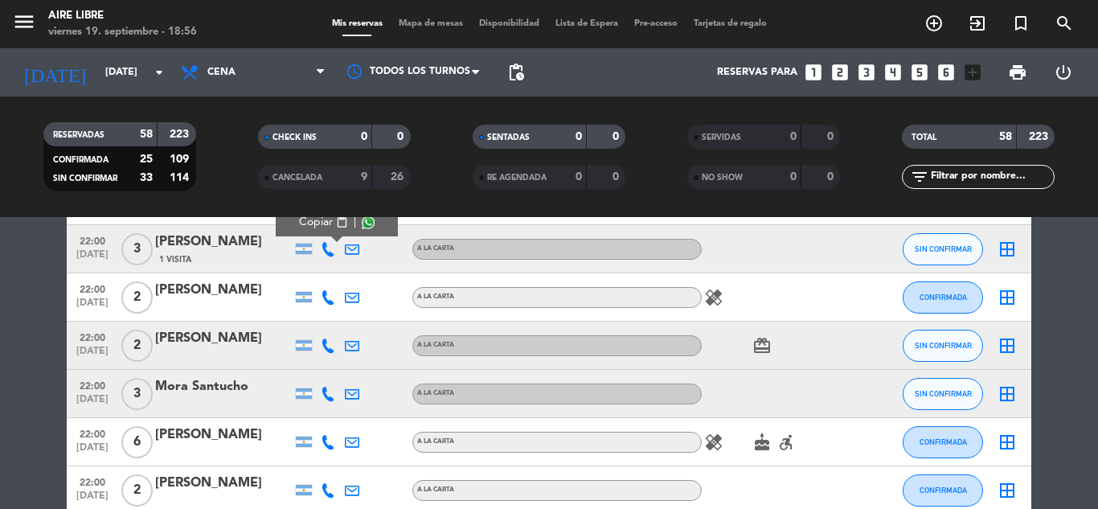
click at [327, 297] on icon at bounding box center [328, 297] width 14 height 14
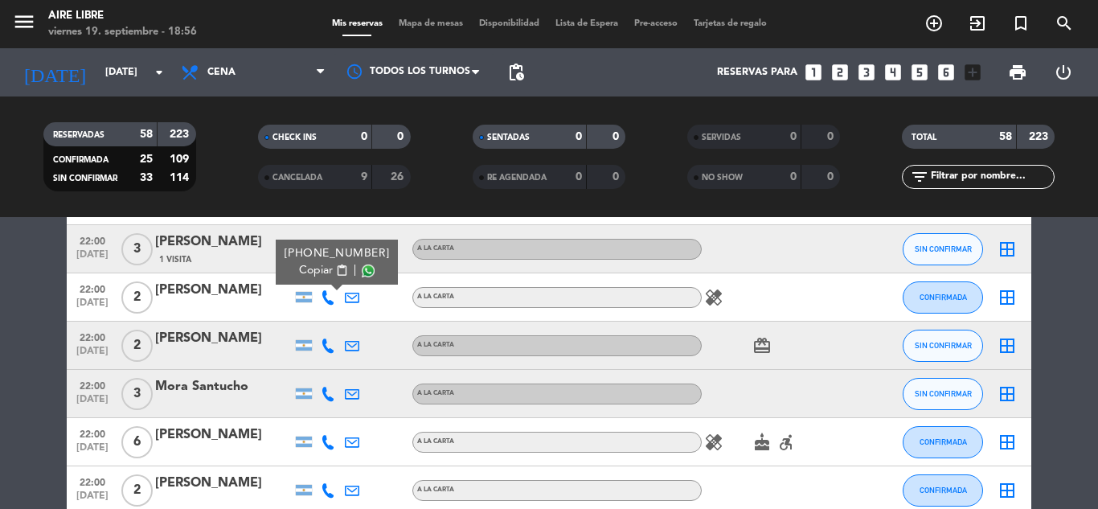
click at [309, 271] on span "Copiar" at bounding box center [316, 270] width 34 height 17
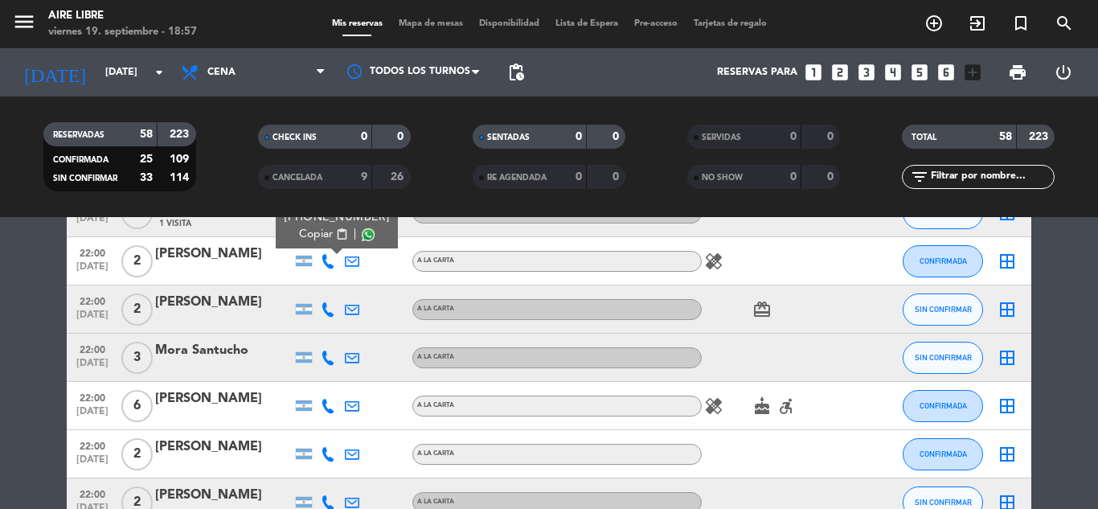
click at [325, 301] on div at bounding box center [328, 308] width 24 height 47
click at [325, 305] on icon at bounding box center [328, 309] width 14 height 14
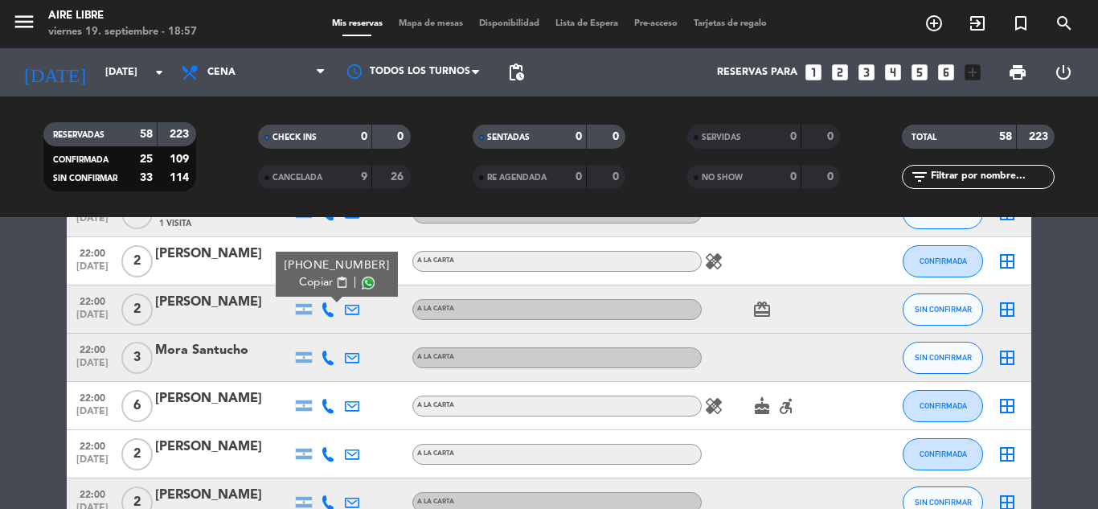
click at [310, 288] on span "Copiar" at bounding box center [316, 282] width 34 height 17
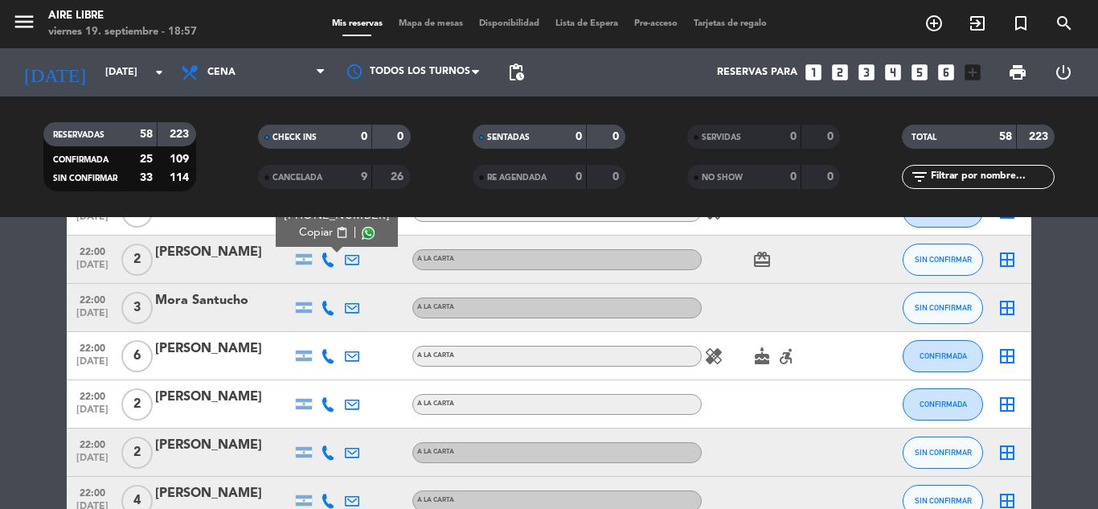
click at [327, 303] on icon at bounding box center [328, 308] width 14 height 14
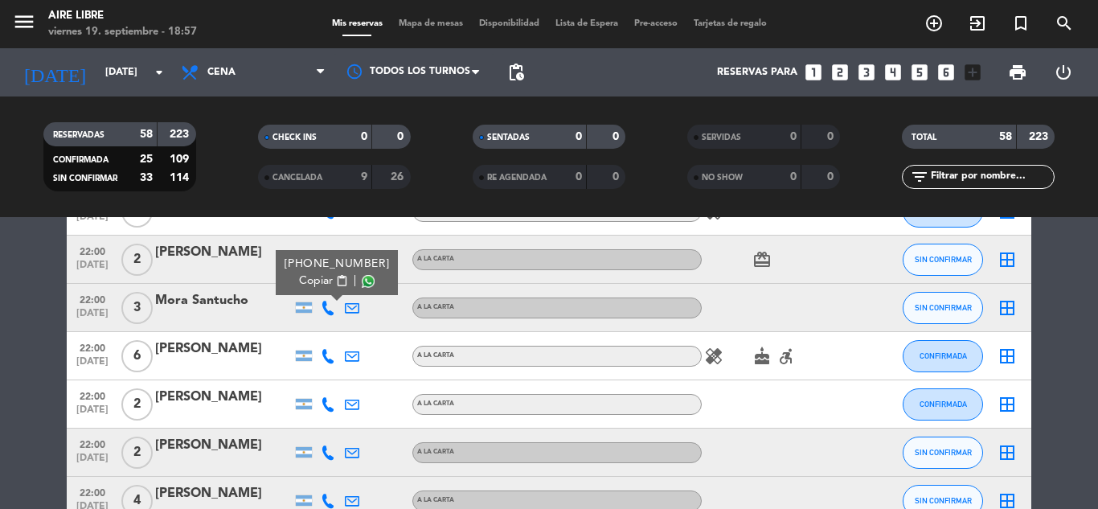
click at [320, 289] on div "[PHONE_NUMBER] Copiar content_paste |" at bounding box center [337, 272] width 122 height 45
click at [315, 281] on span "Copiar" at bounding box center [316, 280] width 34 height 17
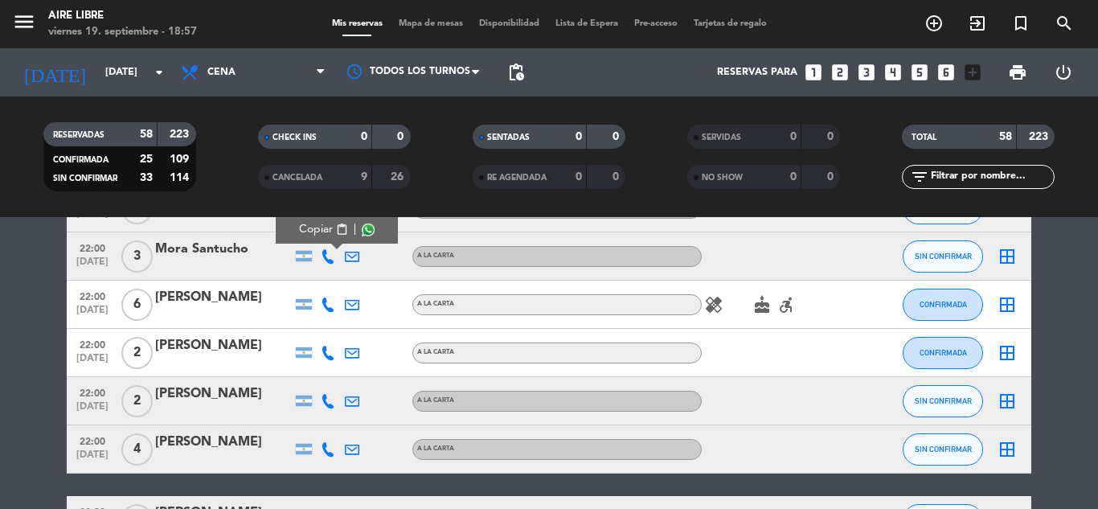
scroll to position [2417, 0]
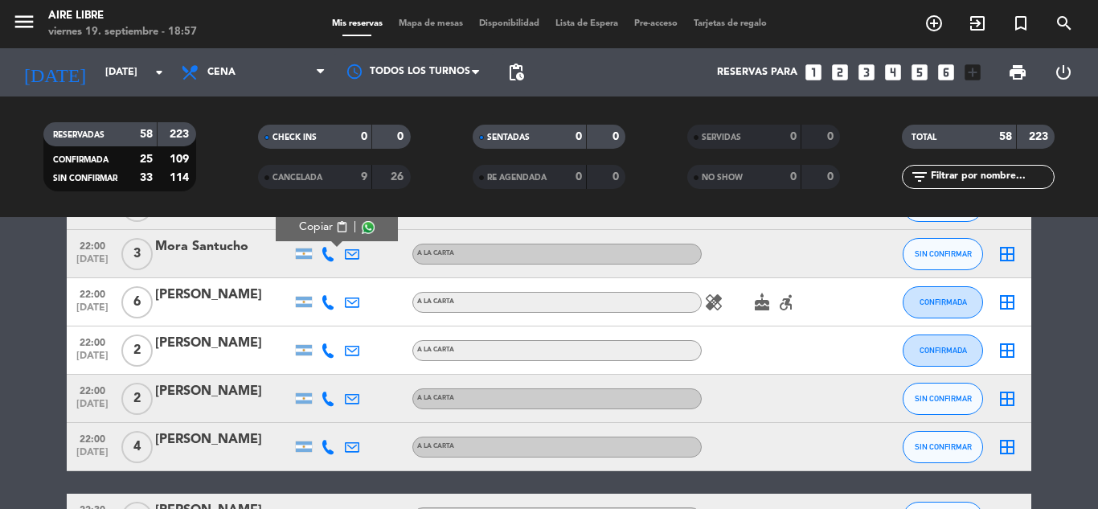
click at [329, 297] on icon at bounding box center [328, 302] width 14 height 14
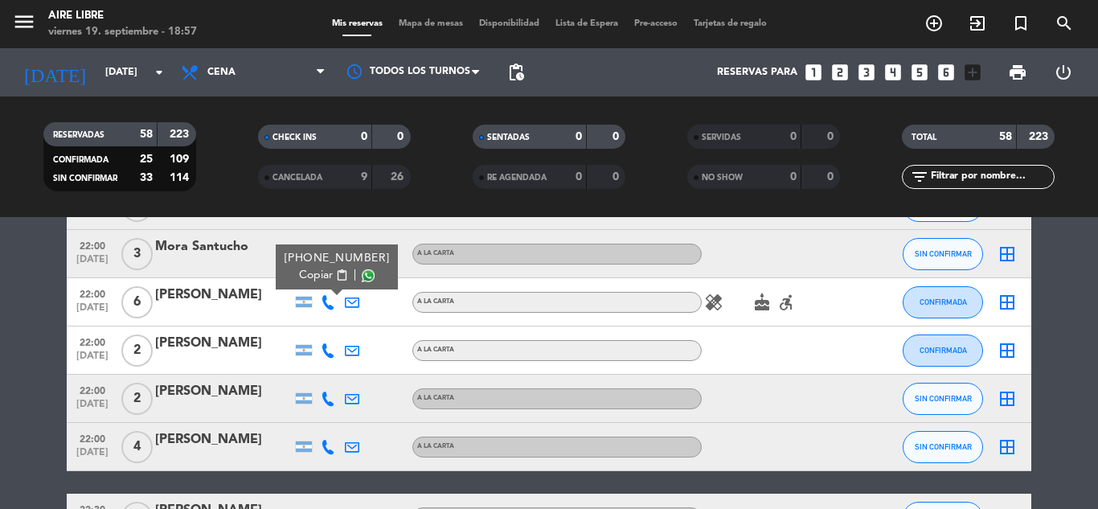
click at [313, 272] on span "Copiar" at bounding box center [316, 275] width 34 height 17
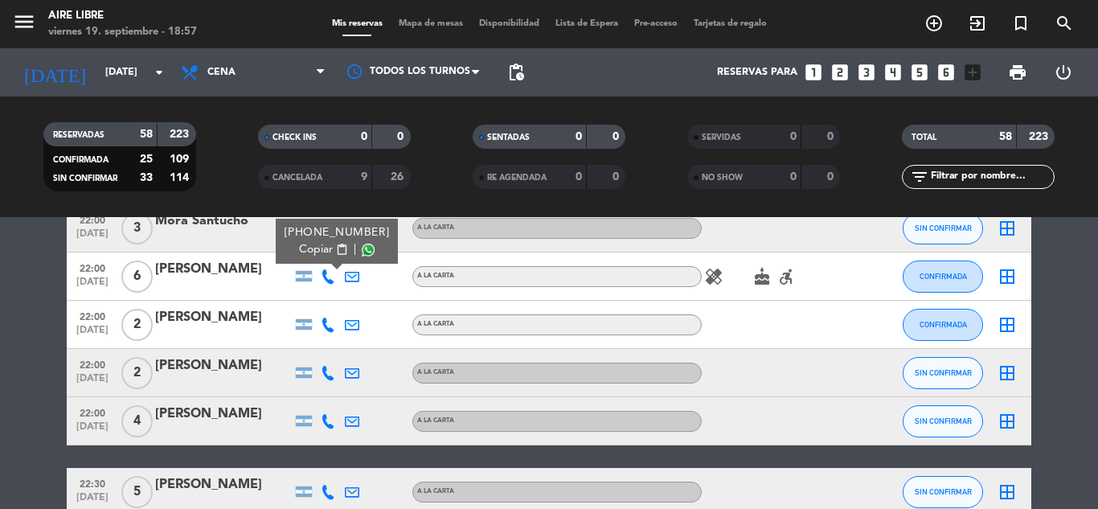
scroll to position [2445, 0]
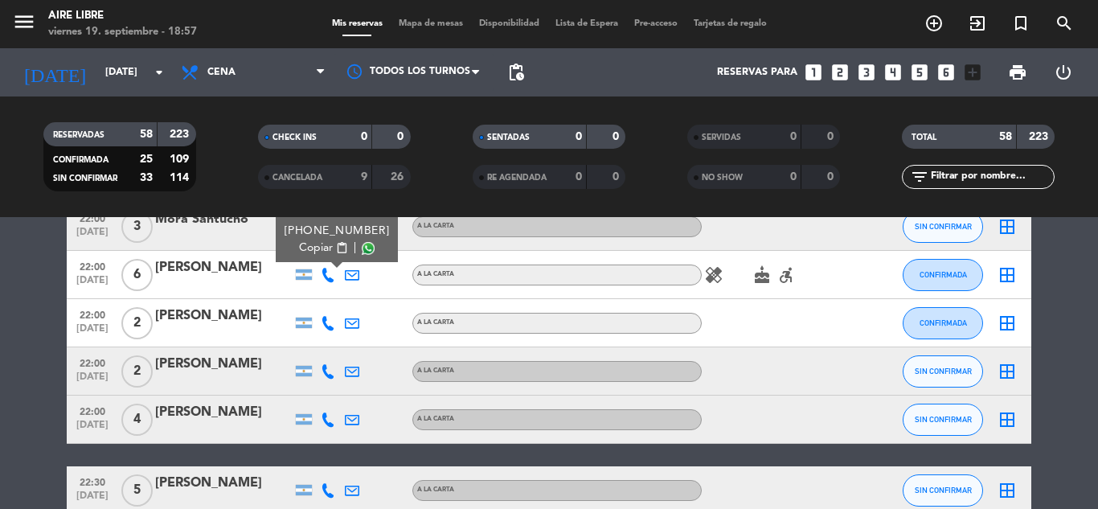
click at [334, 325] on icon at bounding box center [328, 323] width 14 height 14
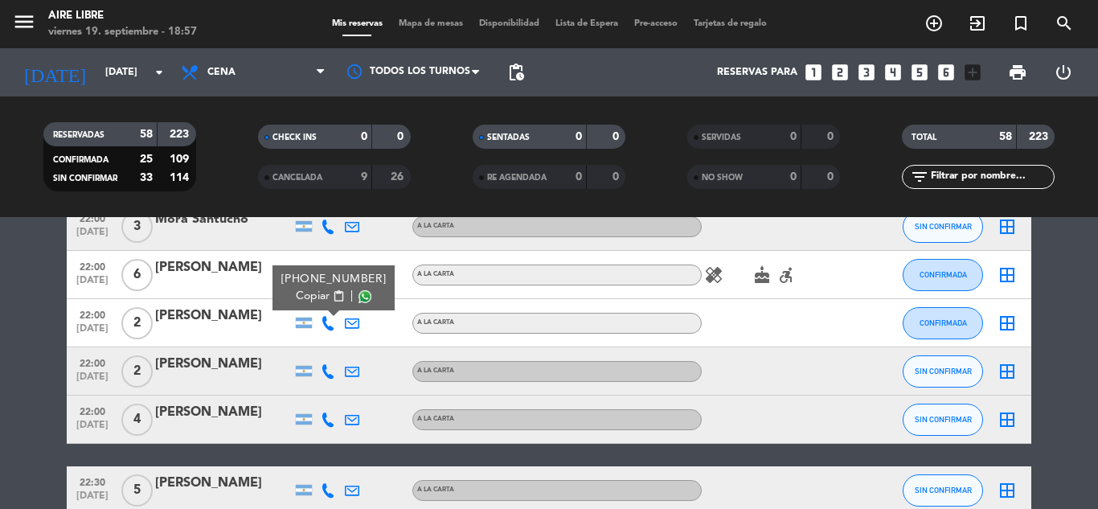
click at [313, 297] on span "Copiar" at bounding box center [313, 296] width 34 height 17
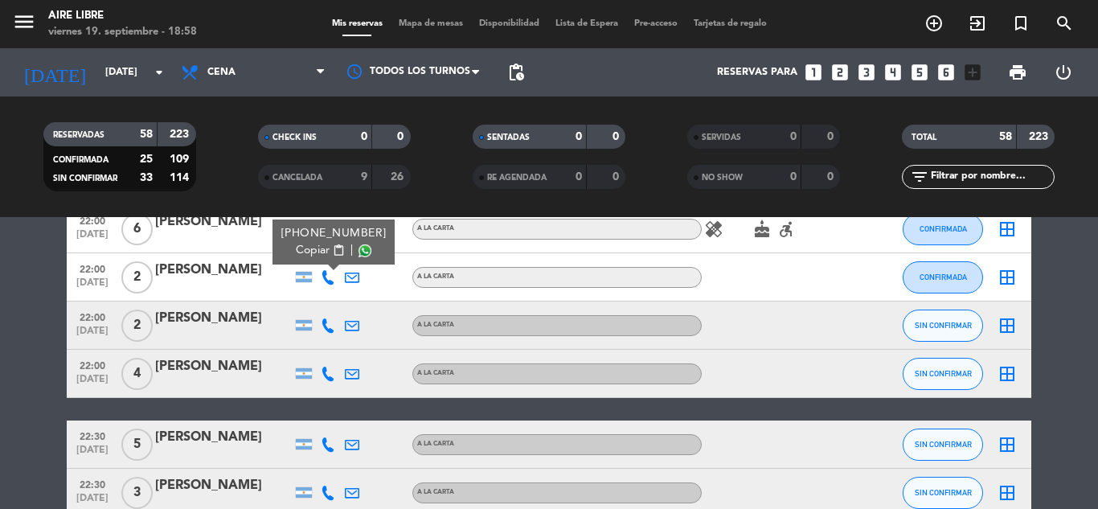
scroll to position [2491, 0]
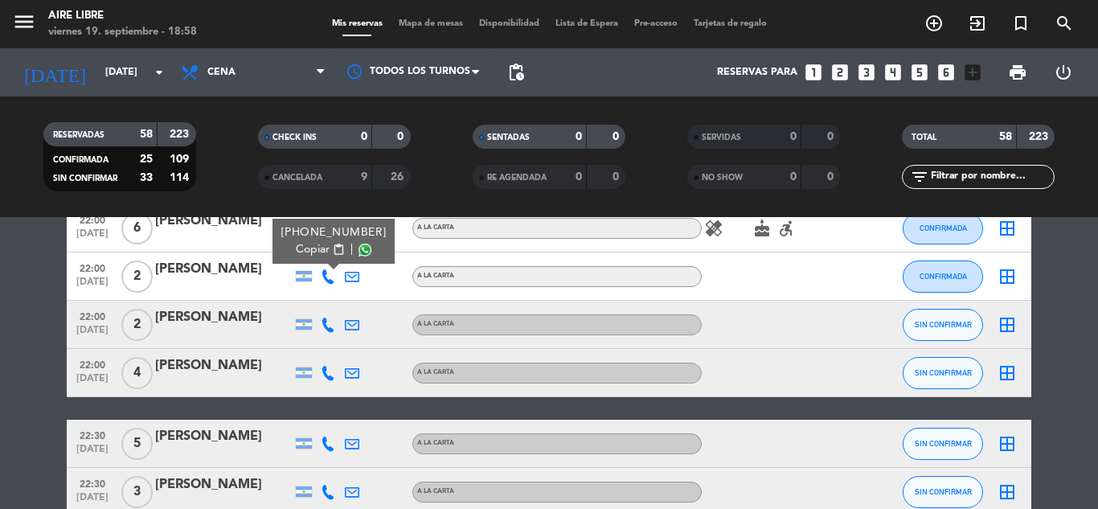
click at [325, 321] on icon at bounding box center [328, 324] width 14 height 14
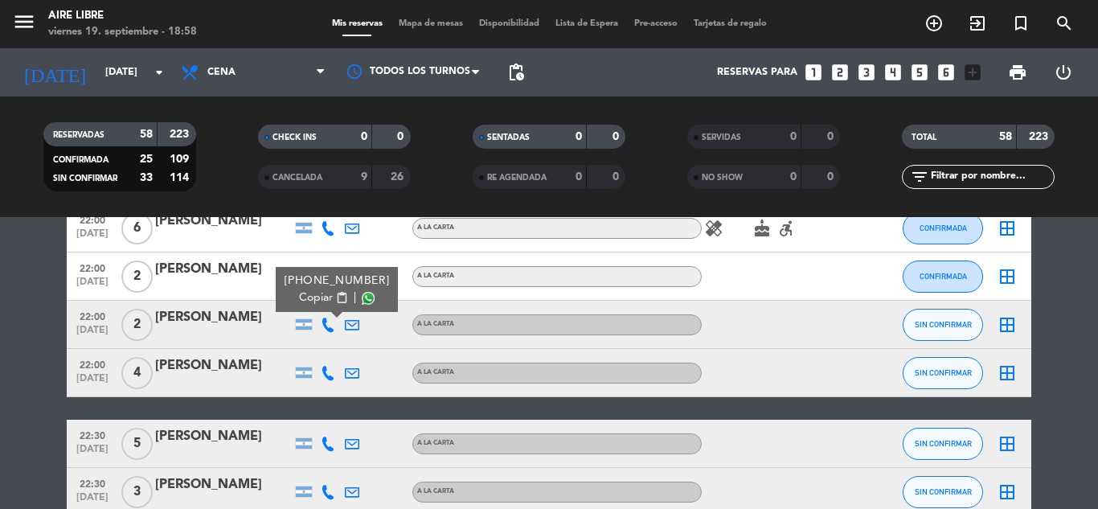
click at [307, 299] on span "Copiar" at bounding box center [316, 297] width 34 height 17
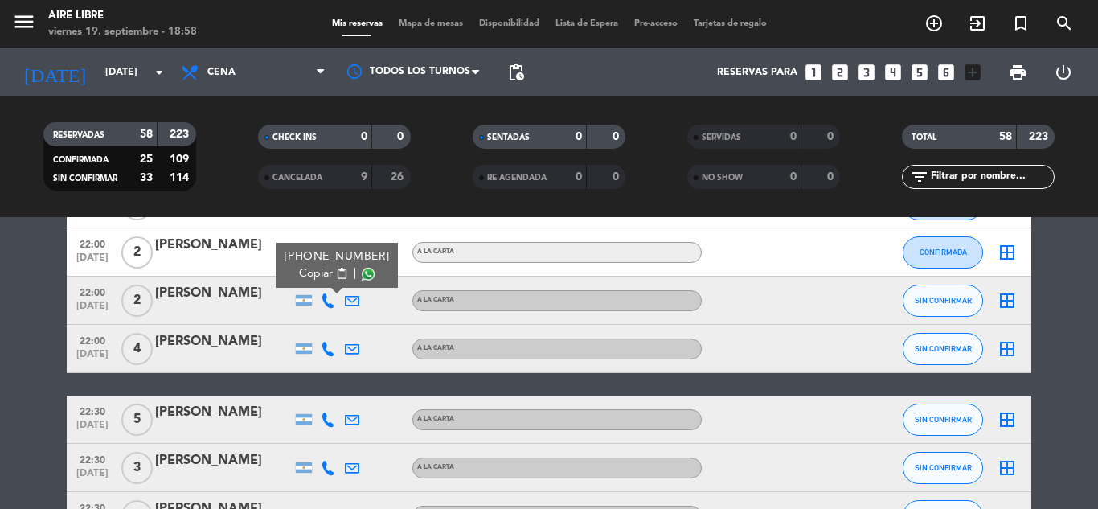
scroll to position [2516, 0]
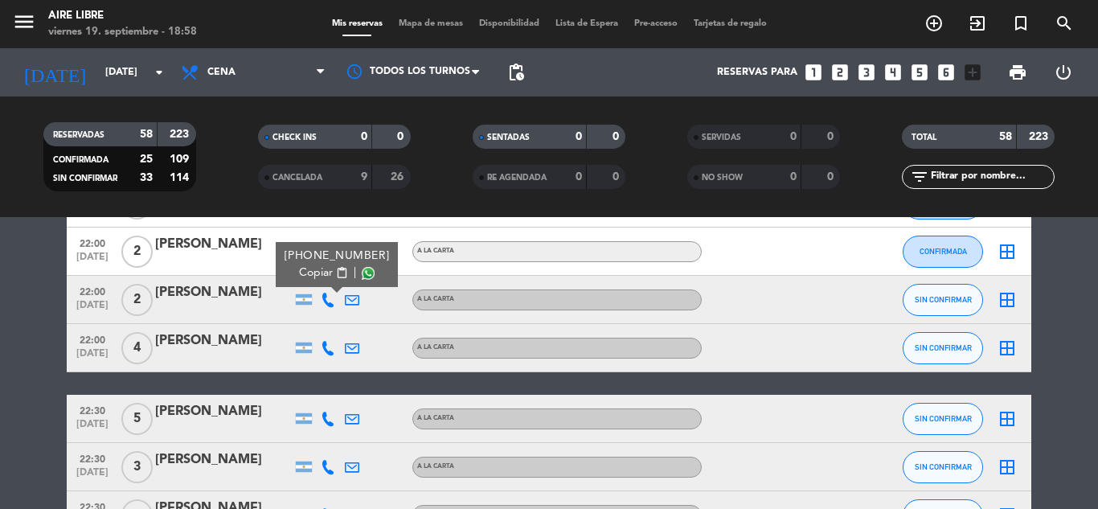
click at [325, 346] on icon at bounding box center [328, 348] width 14 height 14
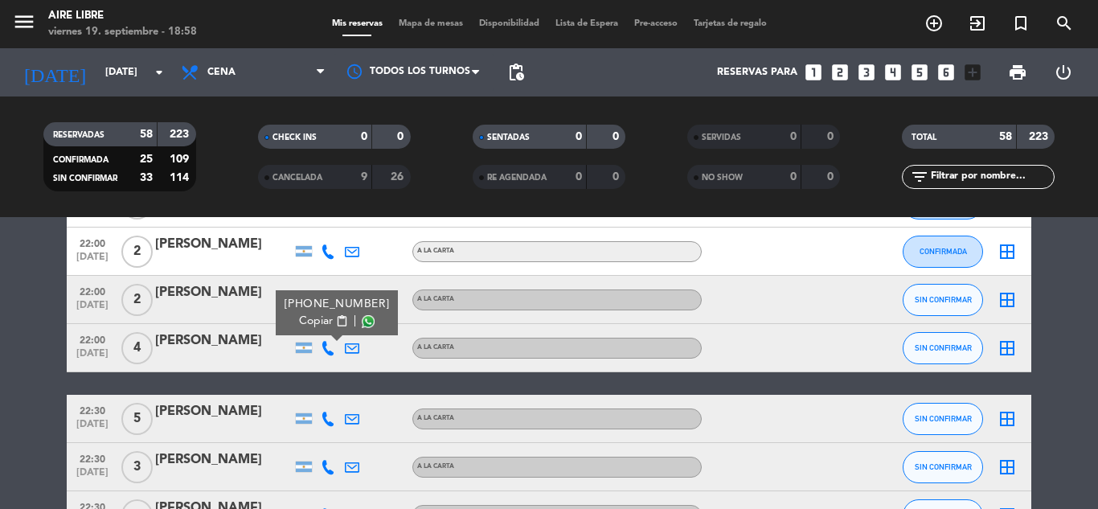
click at [310, 320] on span "Copiar" at bounding box center [316, 321] width 34 height 17
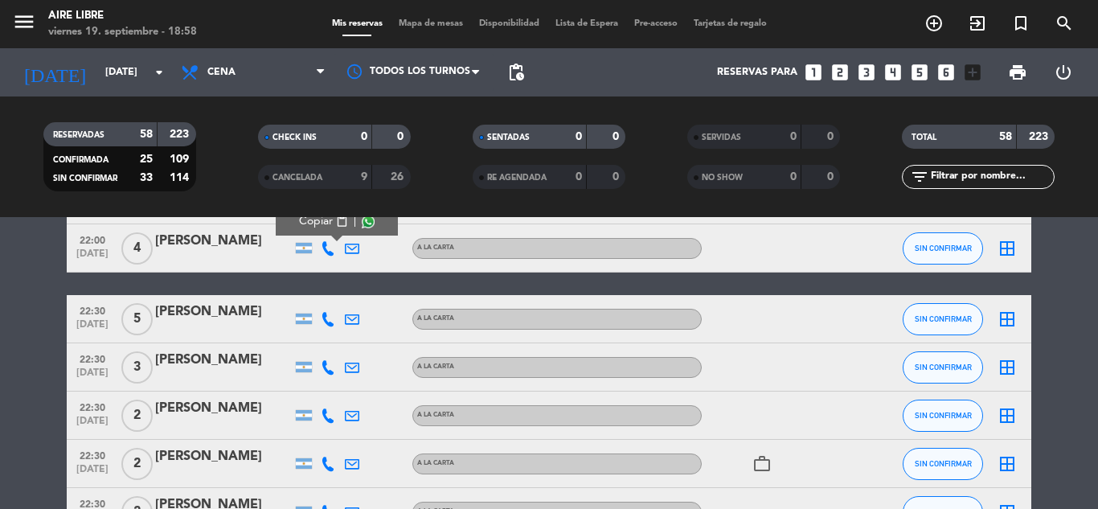
scroll to position [2604, 0]
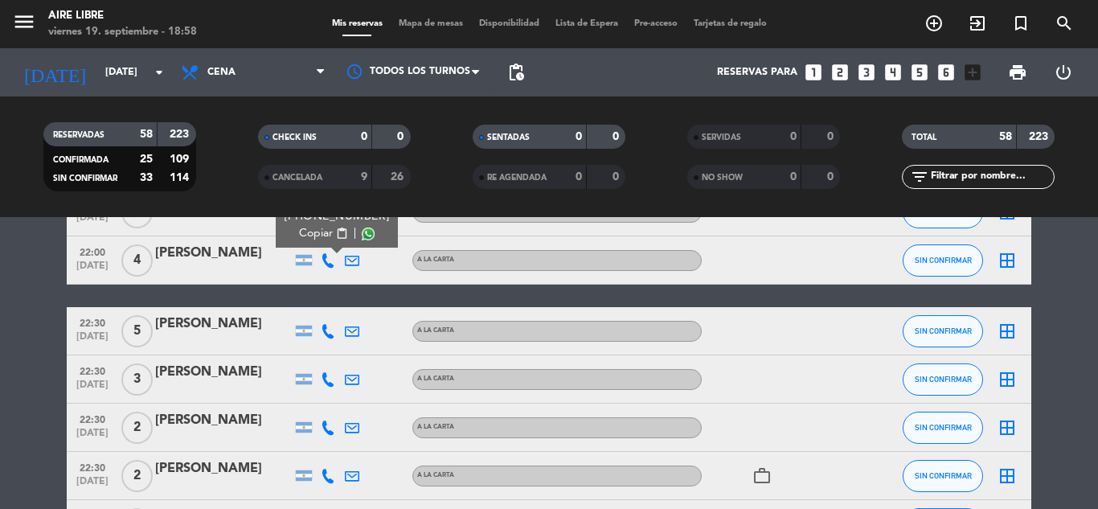
click at [329, 328] on icon at bounding box center [328, 331] width 14 height 14
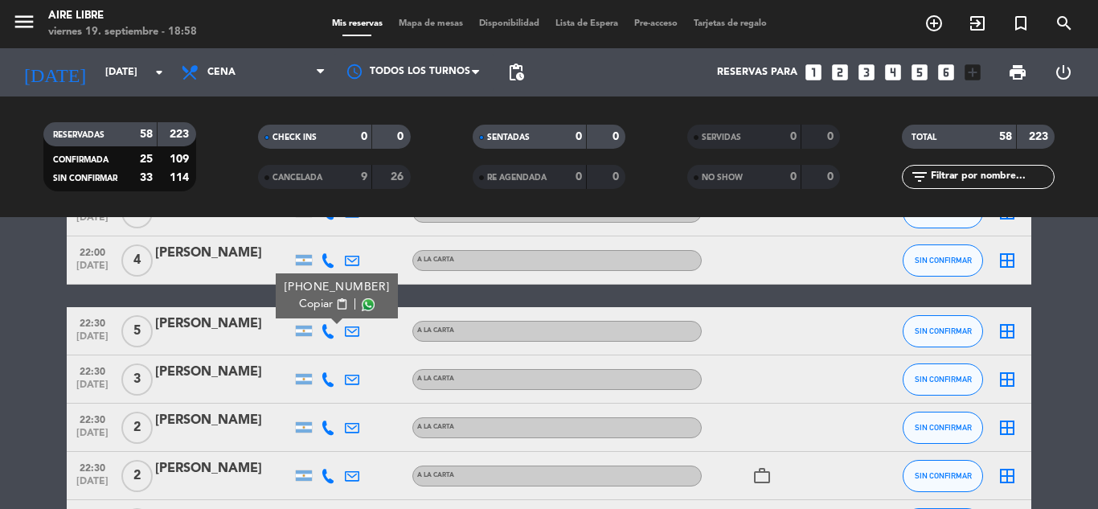
click at [312, 313] on div "[PHONE_NUMBER] Copiar content_paste |" at bounding box center [337, 295] width 122 height 45
click at [304, 305] on span "Copiar" at bounding box center [316, 304] width 34 height 17
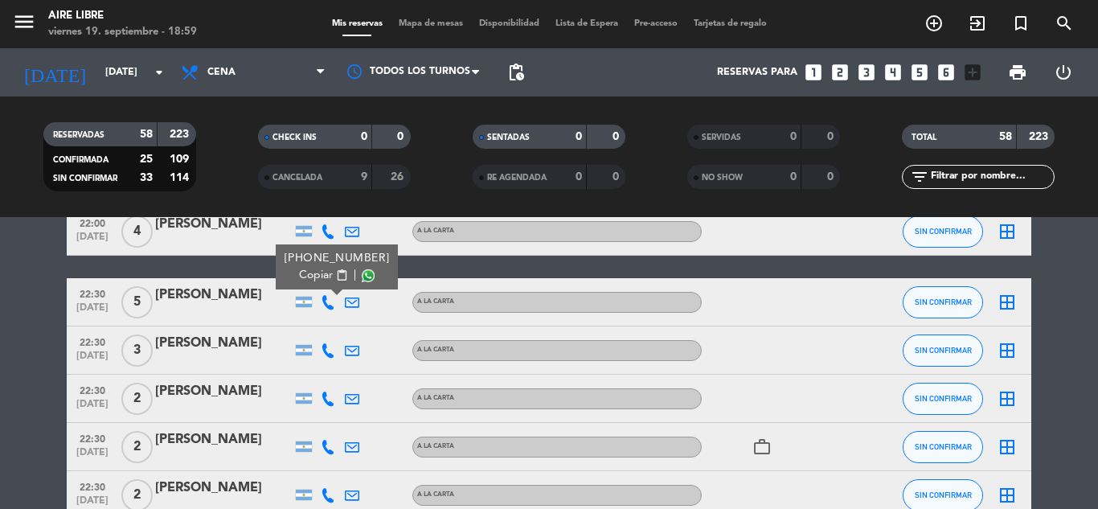
scroll to position [2630, 0]
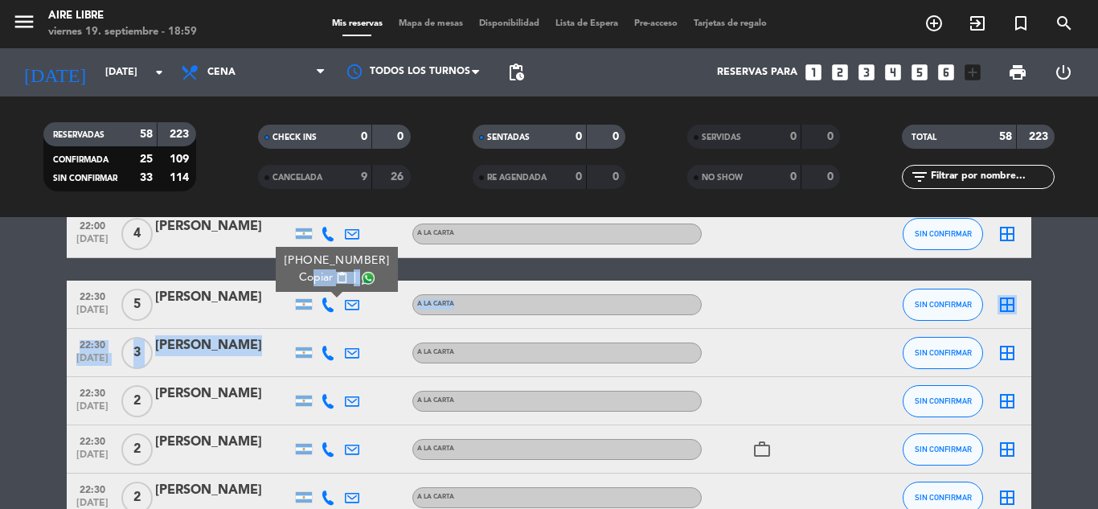
drag, startPoint x: 325, startPoint y: 354, endPoint x: 305, endPoint y: 278, distance: 78.9
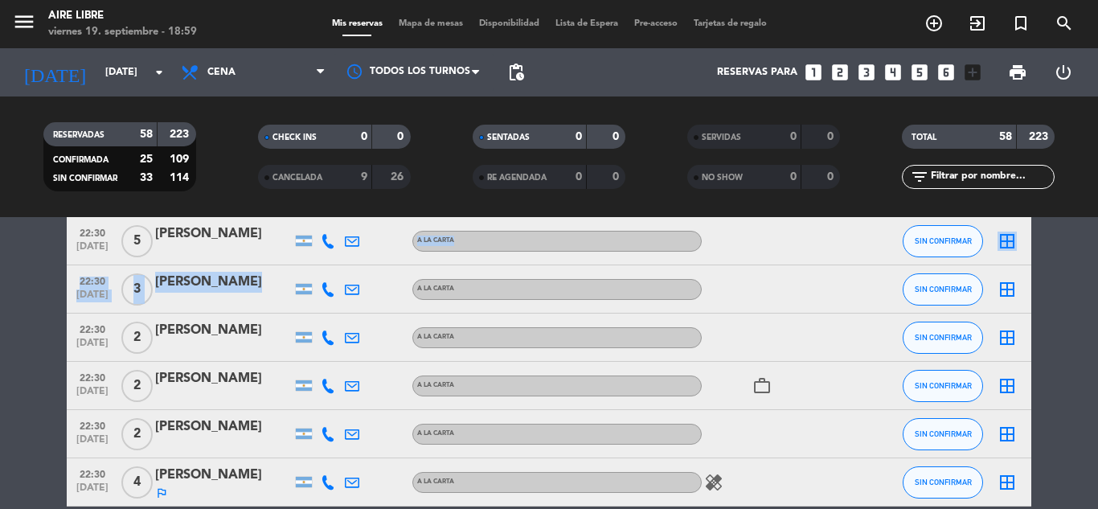
scroll to position [2696, 0]
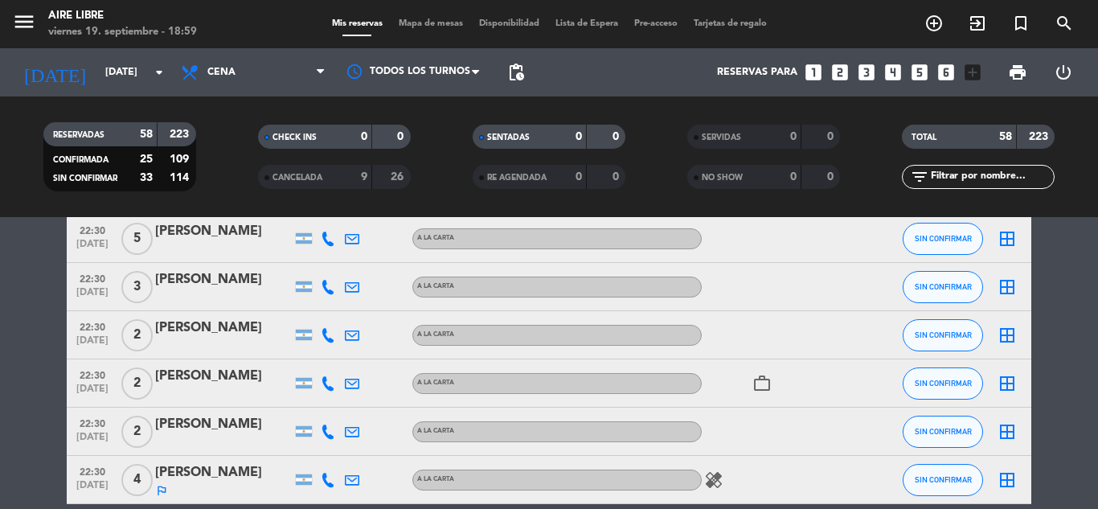
click at [331, 334] on icon at bounding box center [328, 335] width 14 height 14
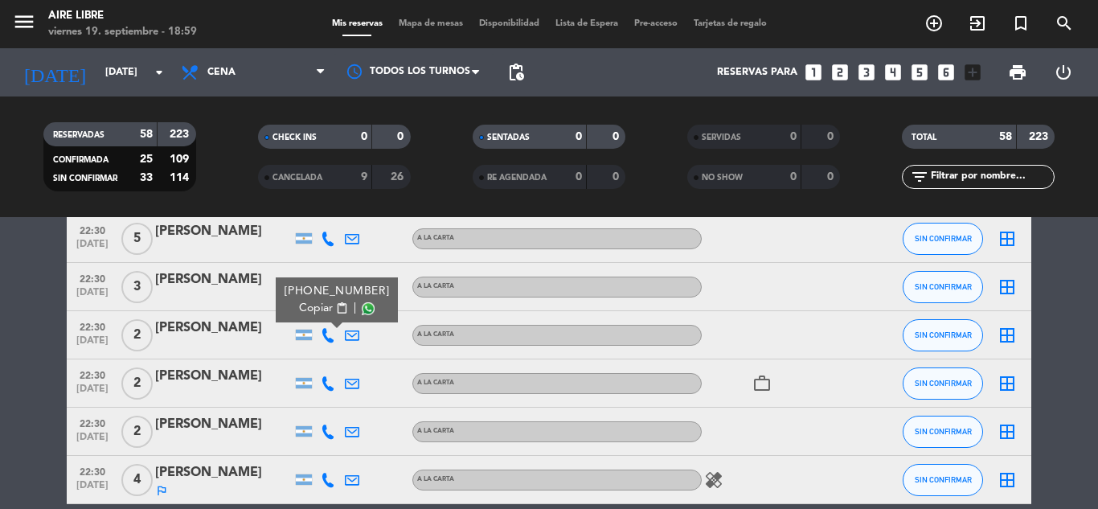
click at [308, 307] on span "Copiar" at bounding box center [316, 308] width 34 height 17
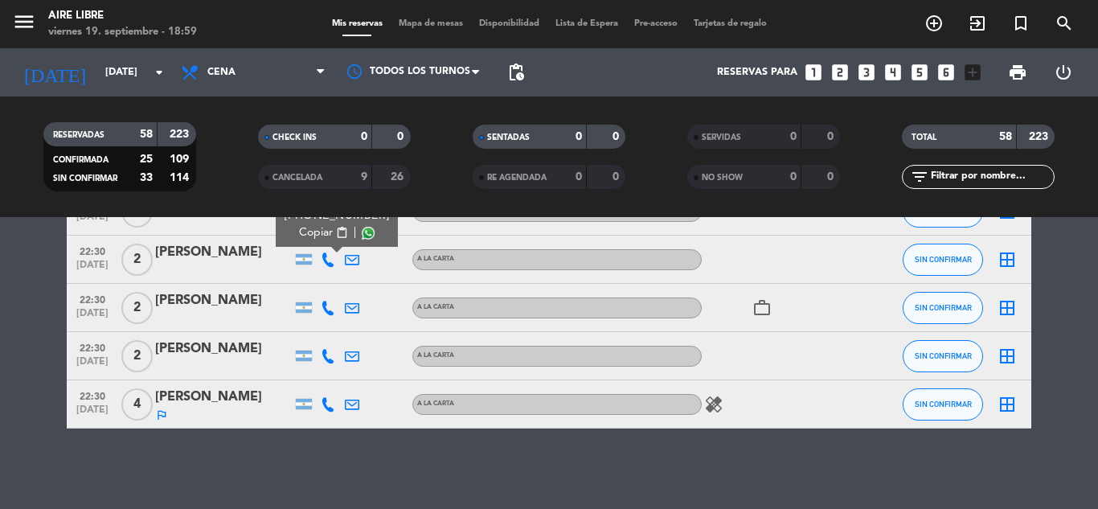
click at [333, 309] on icon at bounding box center [328, 308] width 14 height 14
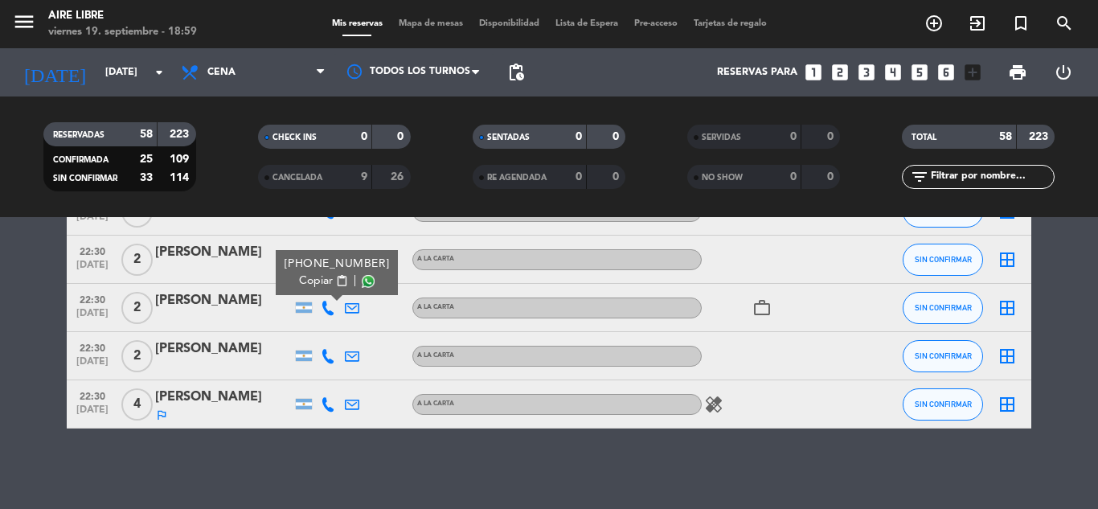
click at [311, 282] on span "Copiar" at bounding box center [316, 280] width 34 height 17
click at [329, 357] on icon at bounding box center [328, 356] width 14 height 14
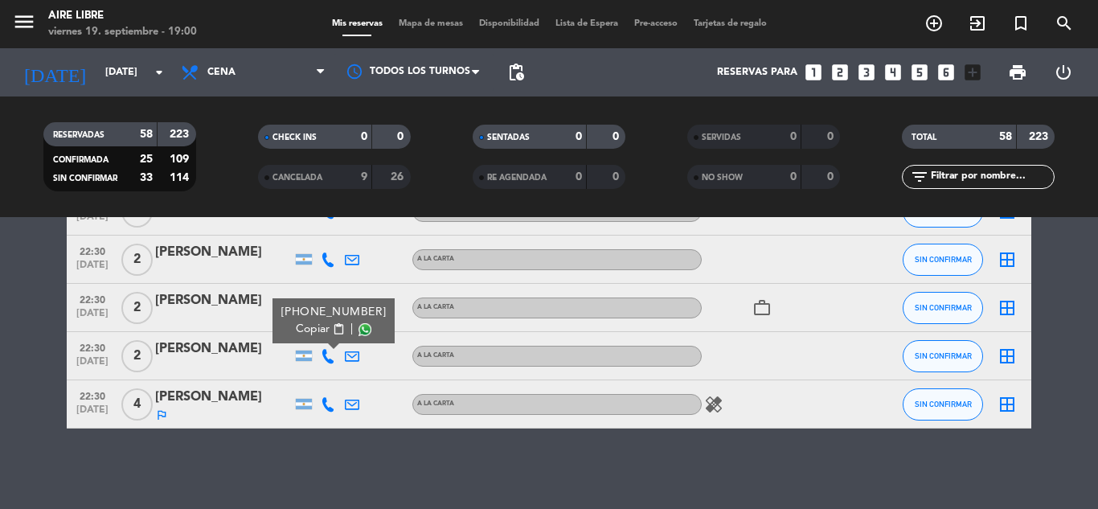
click at [313, 321] on span "Copiar" at bounding box center [313, 329] width 34 height 17
click at [331, 407] on icon at bounding box center [328, 404] width 14 height 14
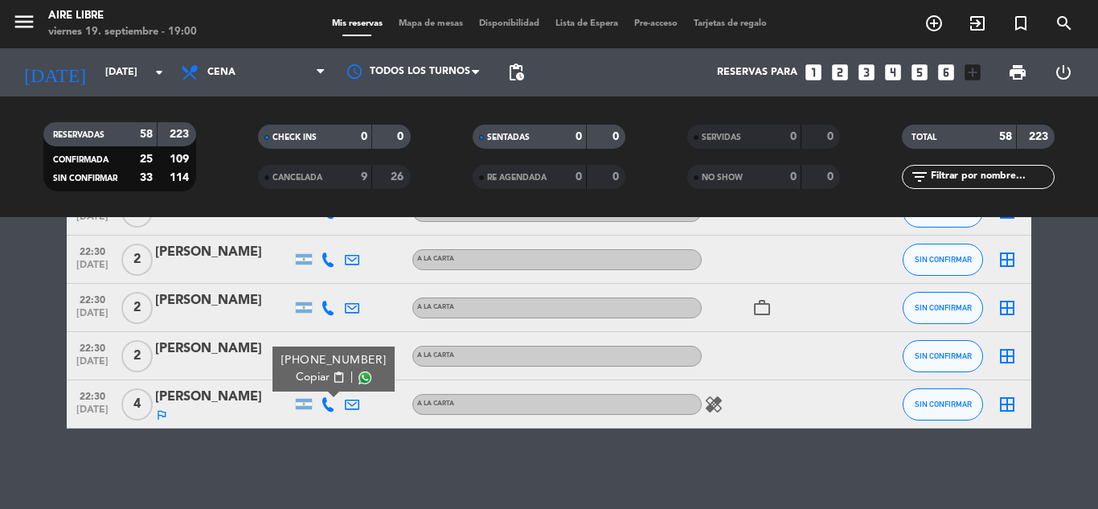
click at [312, 378] on span "Copiar" at bounding box center [313, 377] width 34 height 17
click at [1041, 175] on input "text" at bounding box center [991, 177] width 125 height 18
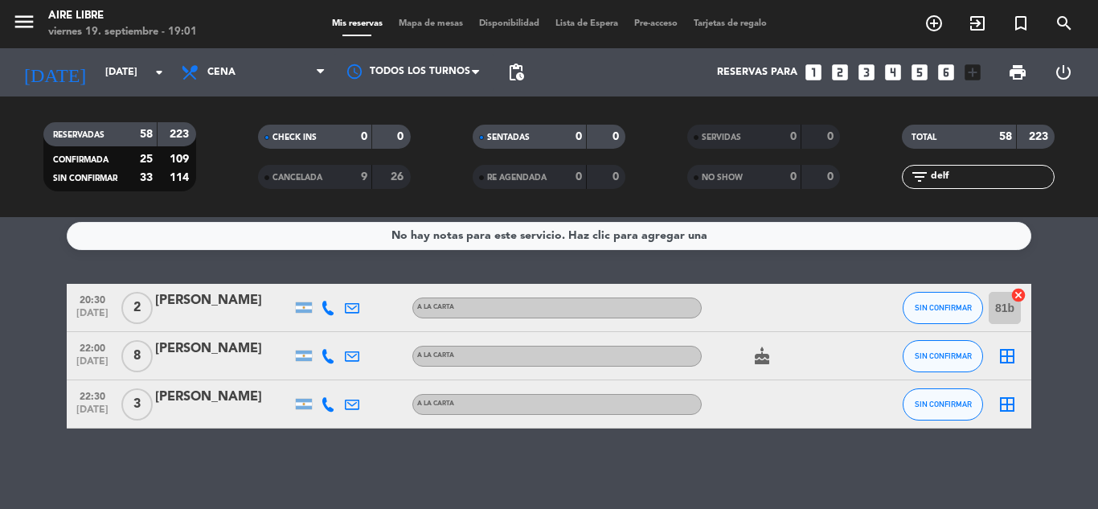
scroll to position [0, 0]
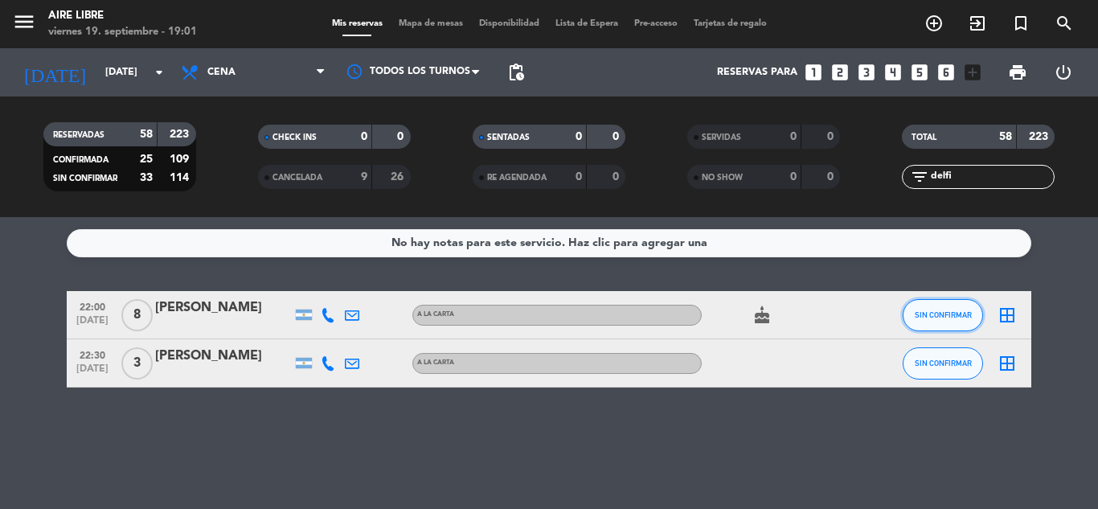
click at [930, 313] on span "SIN CONFIRMAR" at bounding box center [943, 314] width 57 height 9
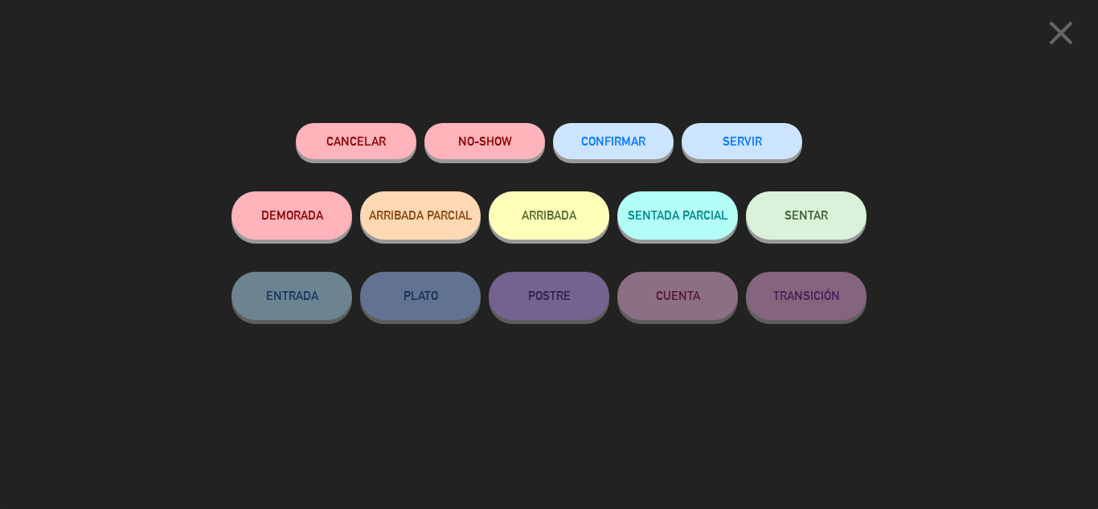
click at [630, 146] on span "CONFIRMAR" at bounding box center [613, 141] width 64 height 14
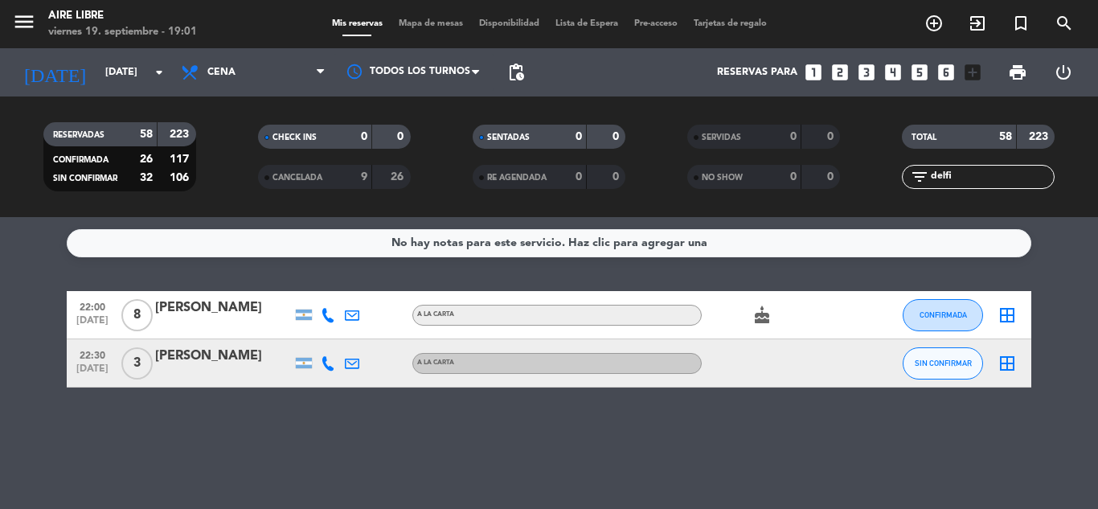
click at [979, 168] on input "delfi" at bounding box center [991, 177] width 125 height 18
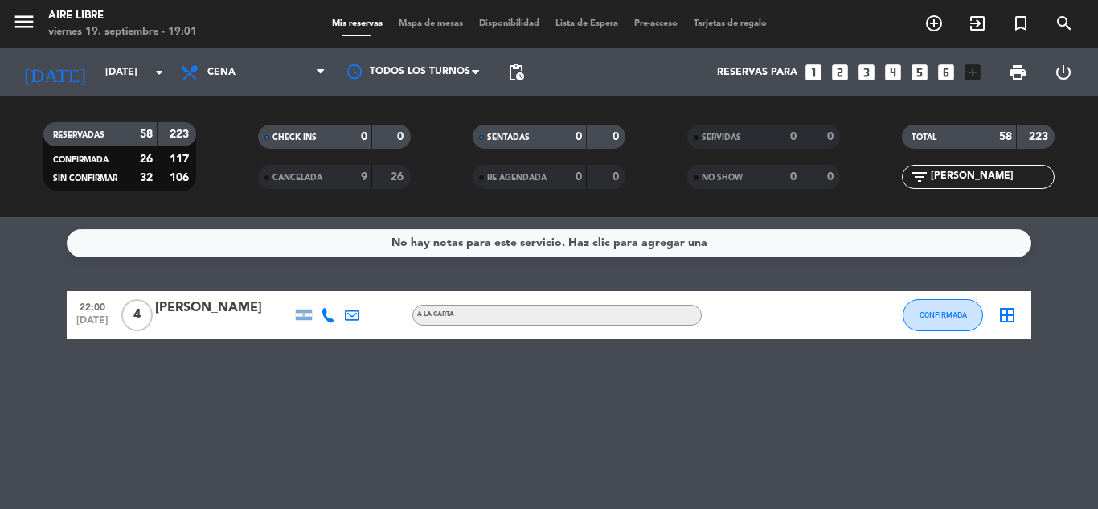
click at [993, 173] on input "[PERSON_NAME]" at bounding box center [991, 177] width 125 height 18
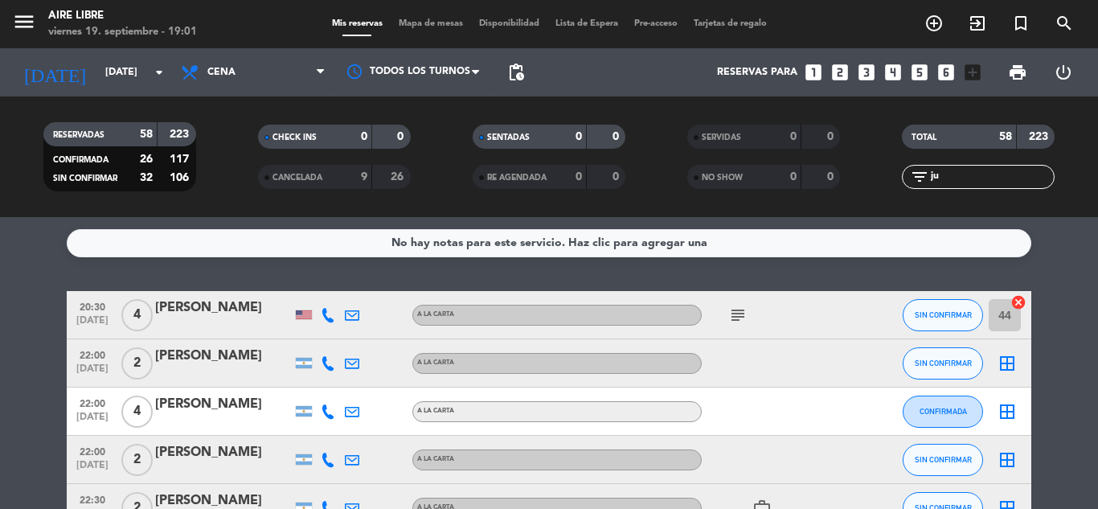
type input "j"
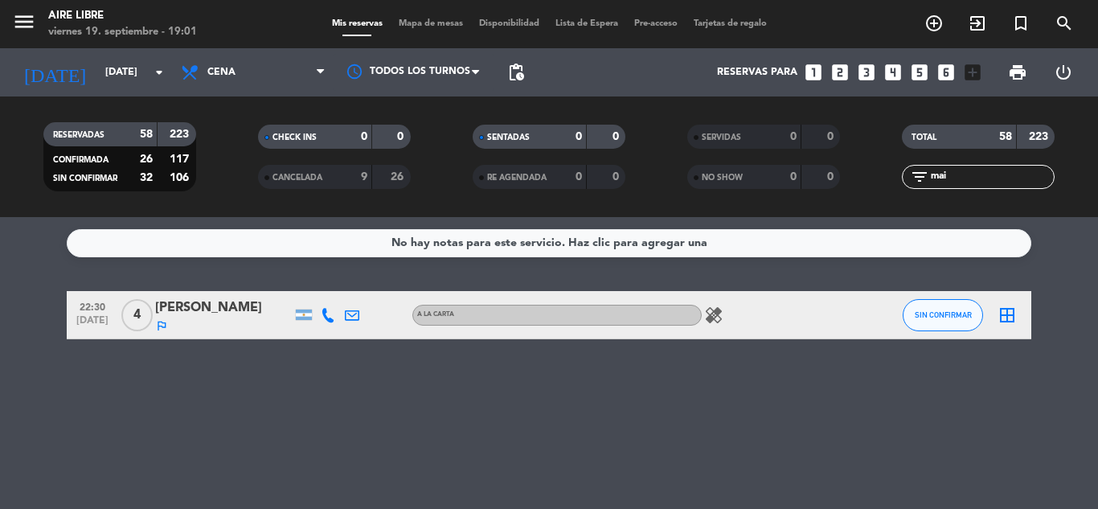
click at [930, 316] on span "SIN CONFIRMAR" at bounding box center [943, 314] width 57 height 9
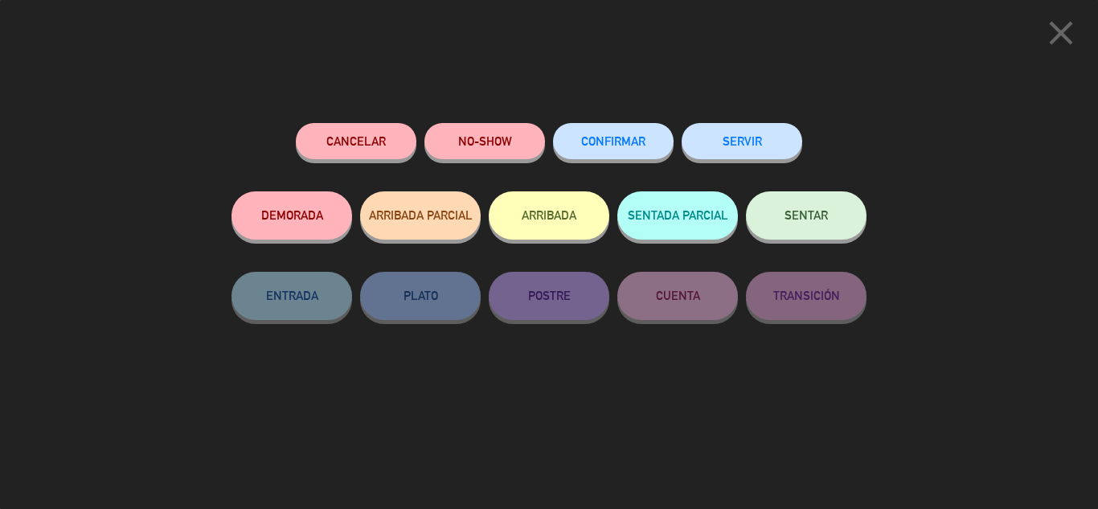
click at [634, 143] on span "CONFIRMAR" at bounding box center [613, 141] width 64 height 14
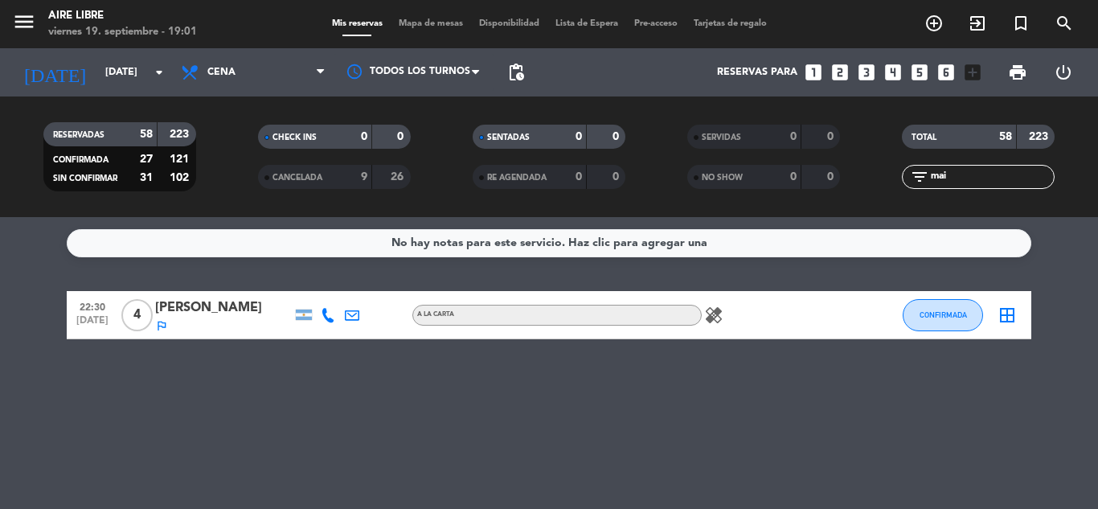
click at [982, 175] on input "mai" at bounding box center [991, 177] width 125 height 18
click at [980, 179] on input "mai" at bounding box center [991, 177] width 125 height 18
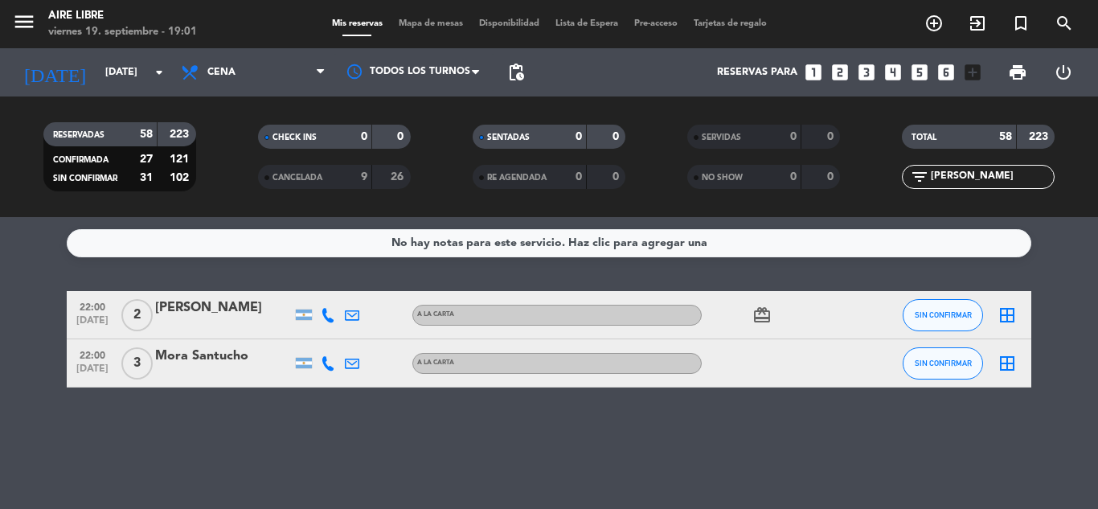
click at [951, 374] on button "SIN CONFIRMAR" at bounding box center [942, 363] width 80 height 32
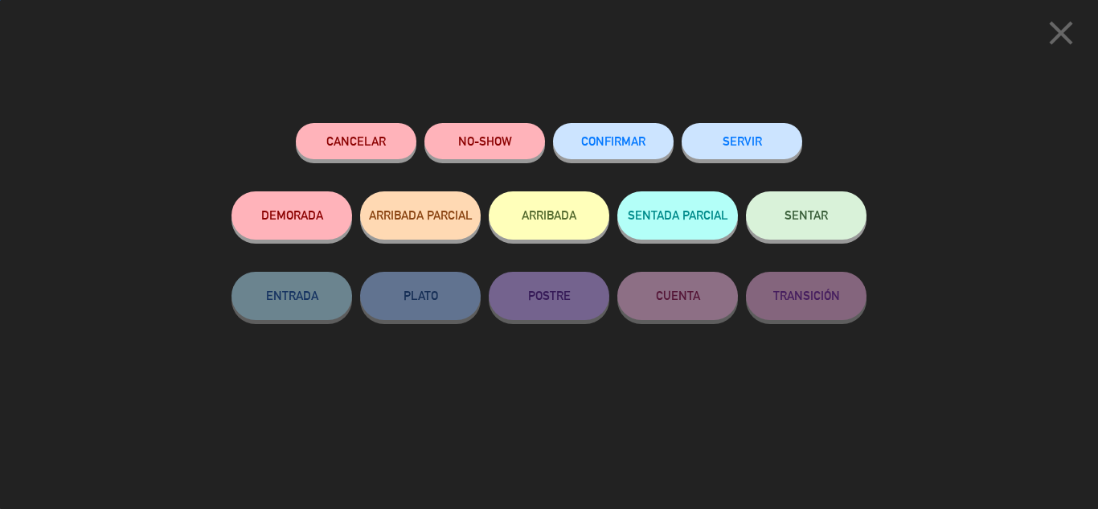
click at [636, 148] on span "CONFIRMAR" at bounding box center [613, 141] width 64 height 14
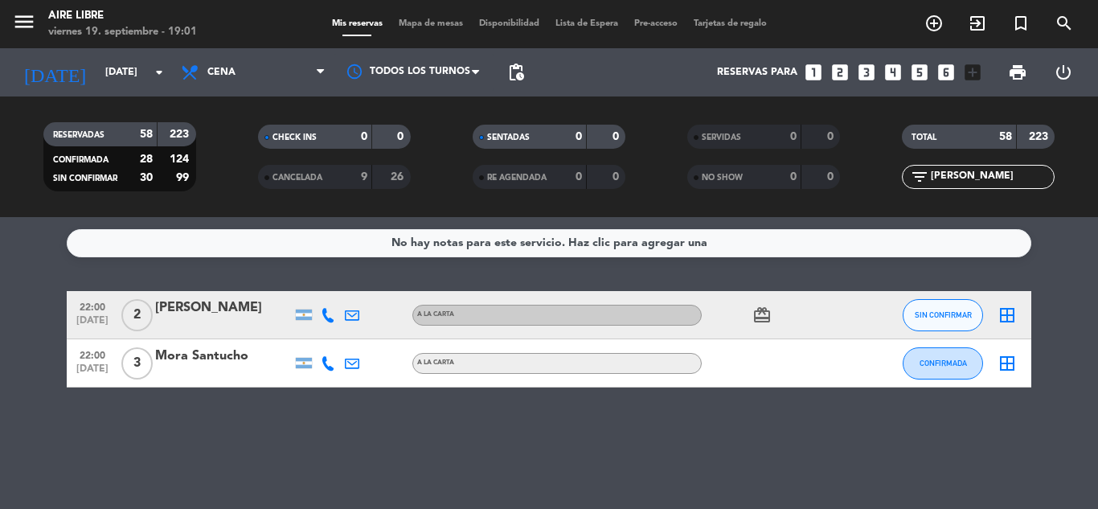
click at [964, 175] on input "[PERSON_NAME]" at bounding box center [991, 177] width 125 height 18
type input "m"
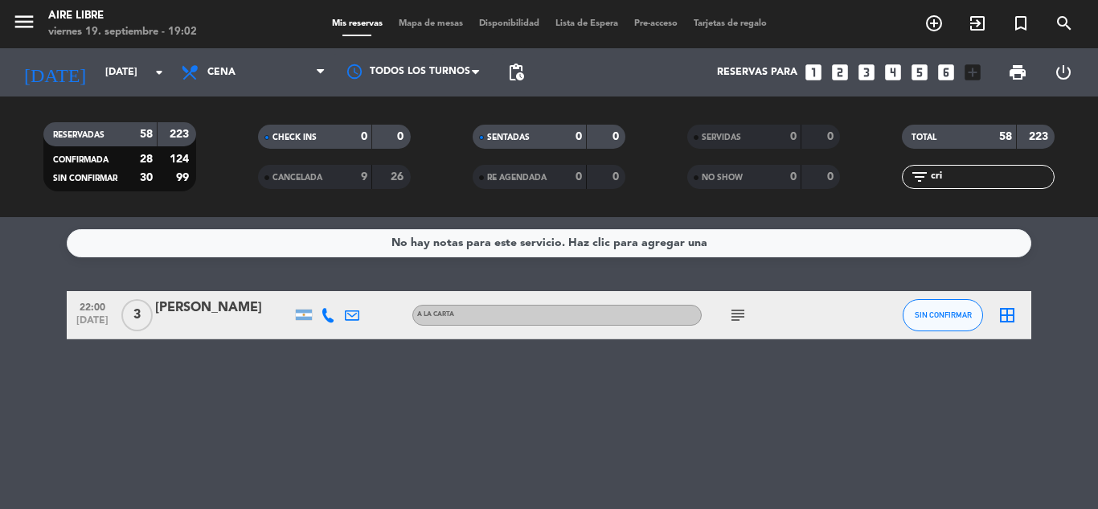
type input "cri"
click at [929, 327] on button "SIN CONFIRMAR" at bounding box center [942, 315] width 80 height 32
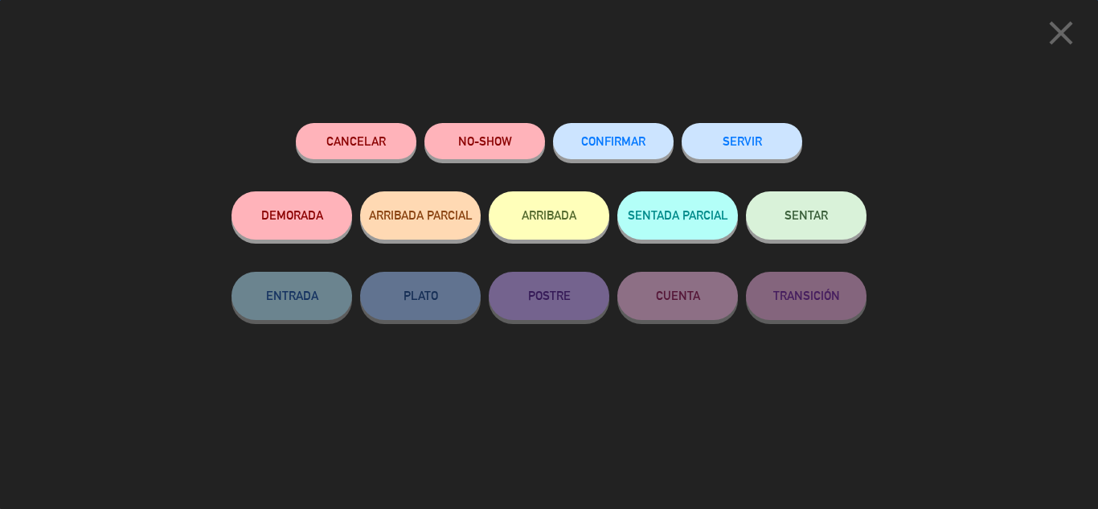
click at [624, 153] on button "CONFIRMAR" at bounding box center [613, 141] width 121 height 36
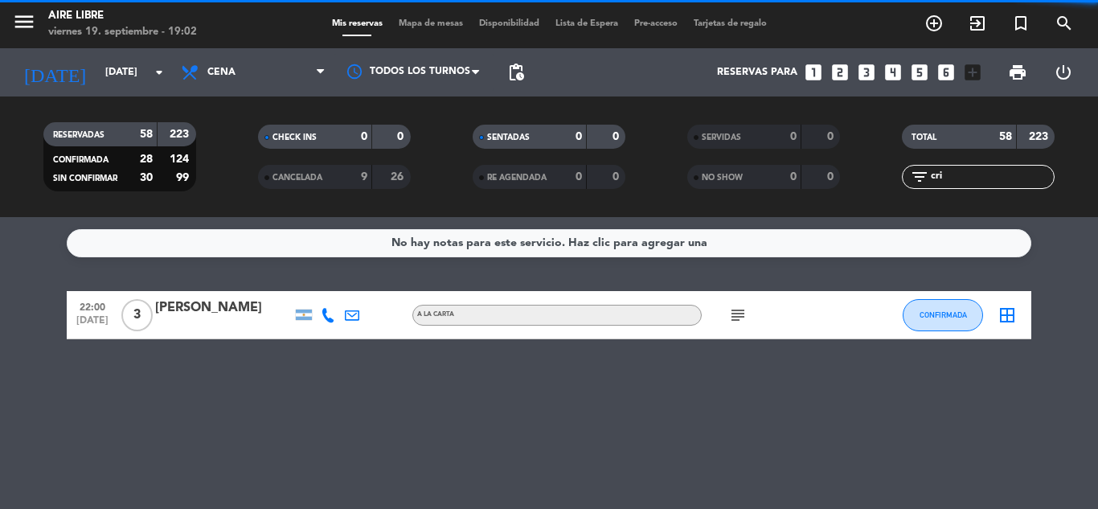
click at [743, 313] on icon "subject" at bounding box center [737, 314] width 19 height 19
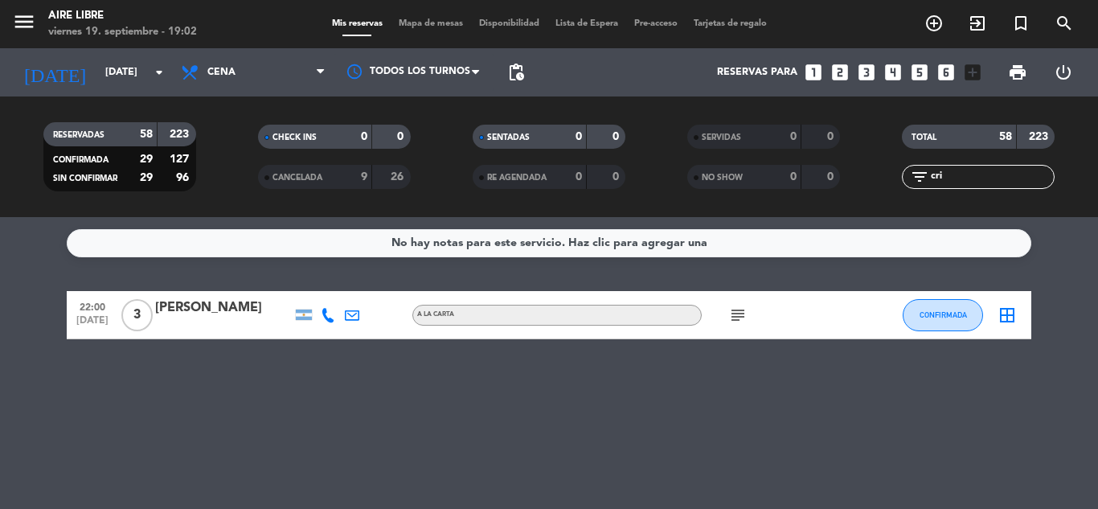
click at [746, 324] on icon "subject" at bounding box center [737, 314] width 19 height 19
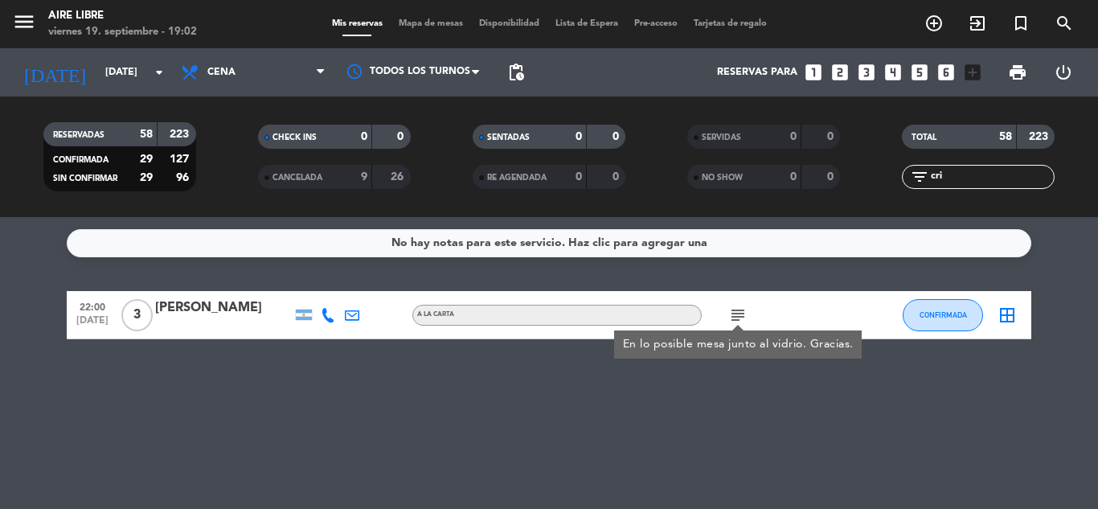
click at [357, 171] on div "9" at bounding box center [351, 177] width 32 height 18
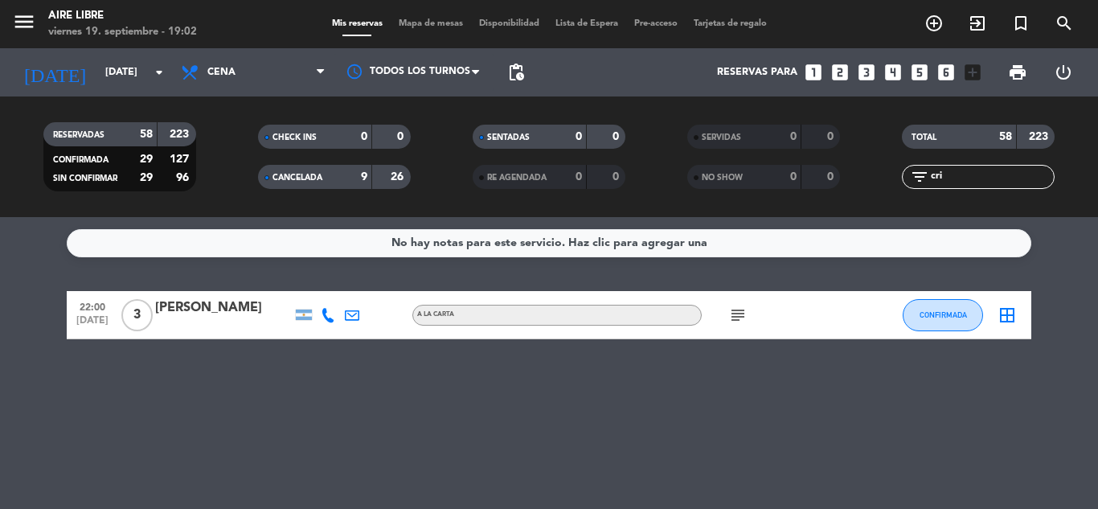
click at [969, 163] on div "TOTAL 58 223" at bounding box center [978, 145] width 215 height 40
click at [965, 180] on input "cri" at bounding box center [991, 177] width 125 height 18
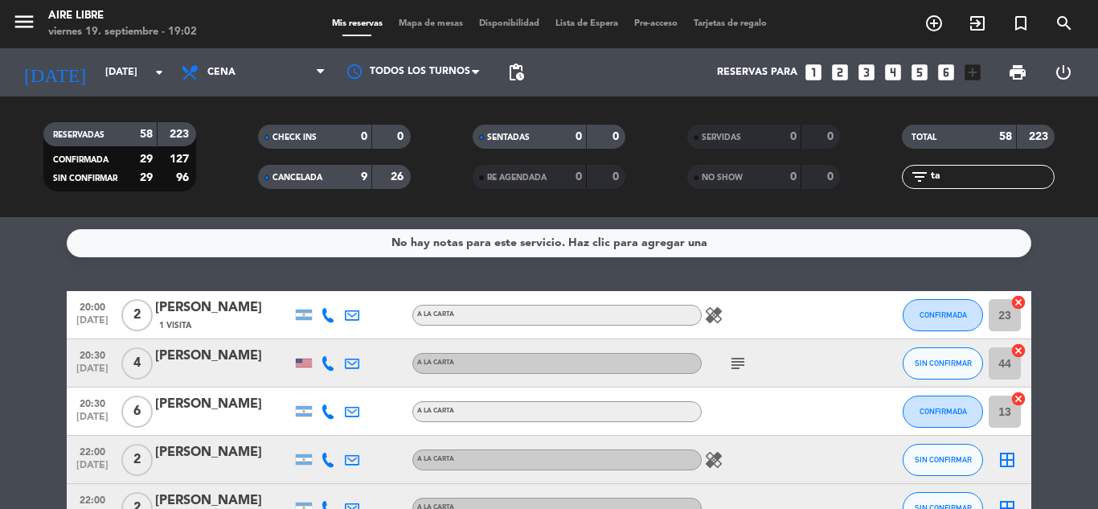
type input "t"
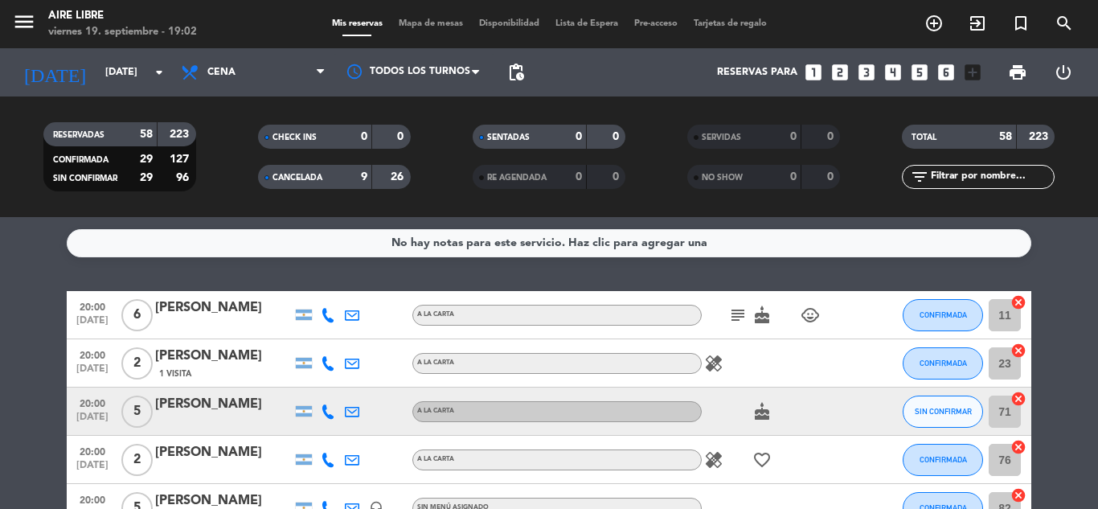
click at [318, 179] on span "CANCELADA" at bounding box center [297, 178] width 50 height 8
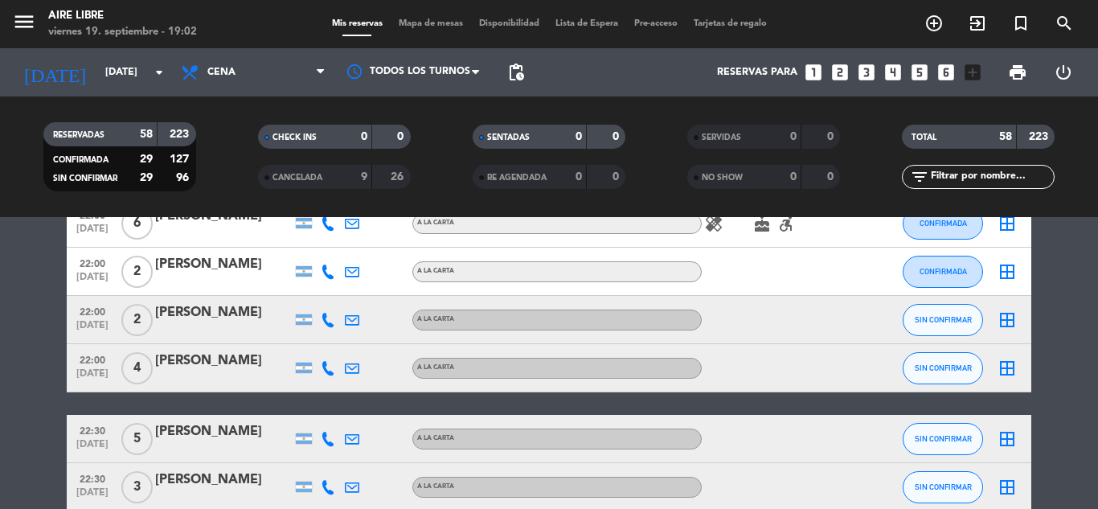
scroll to position [2772, 0]
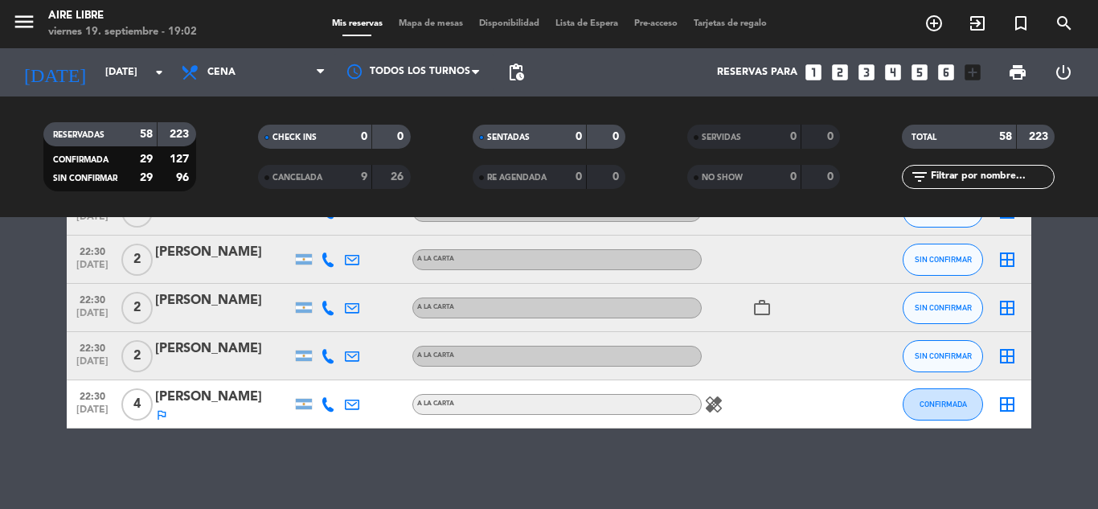
click at [298, 170] on div "CANCELADA" at bounding box center [299, 177] width 74 height 18
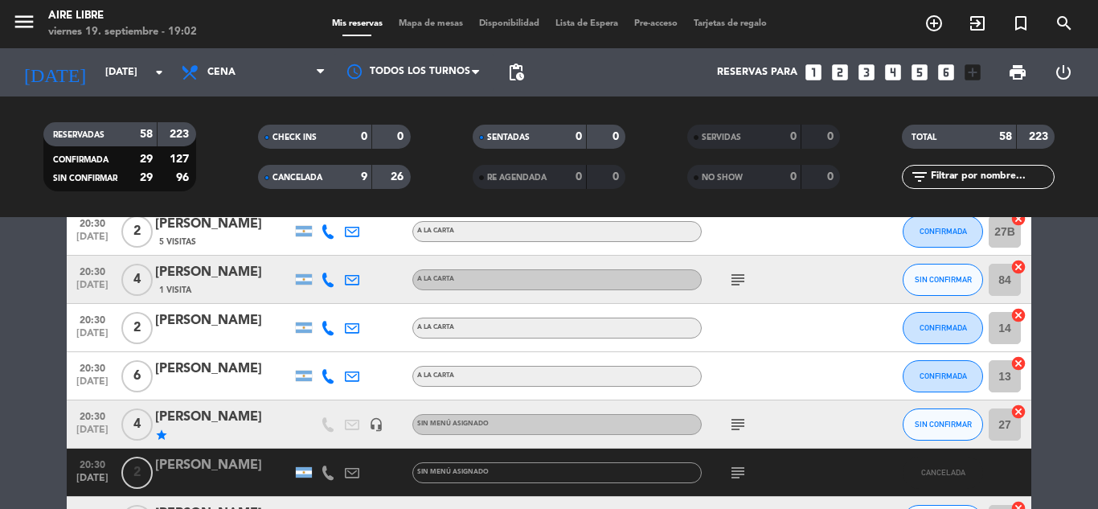
scroll to position [1412, 0]
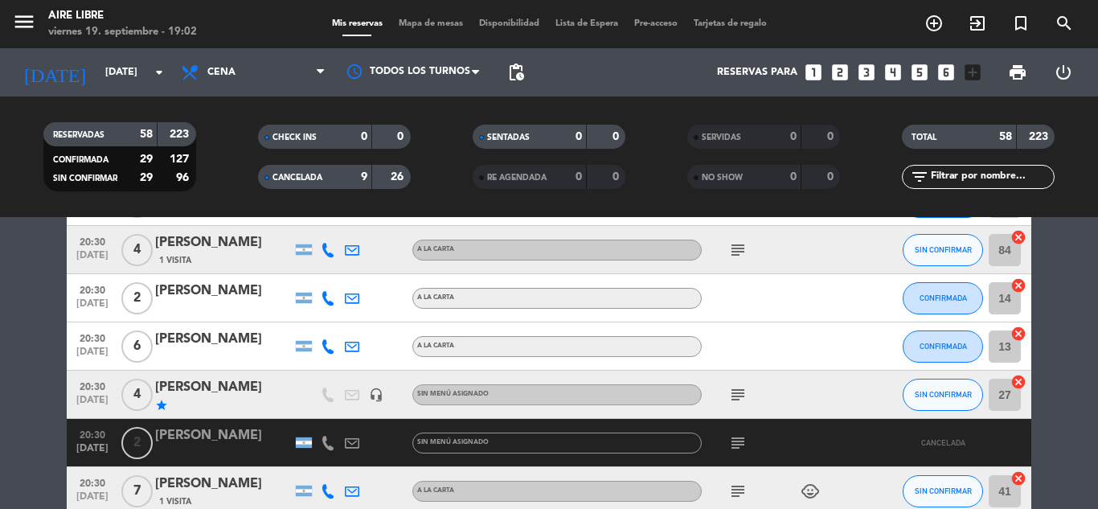
click at [215, 441] on div "[PERSON_NAME]" at bounding box center [223, 435] width 137 height 21
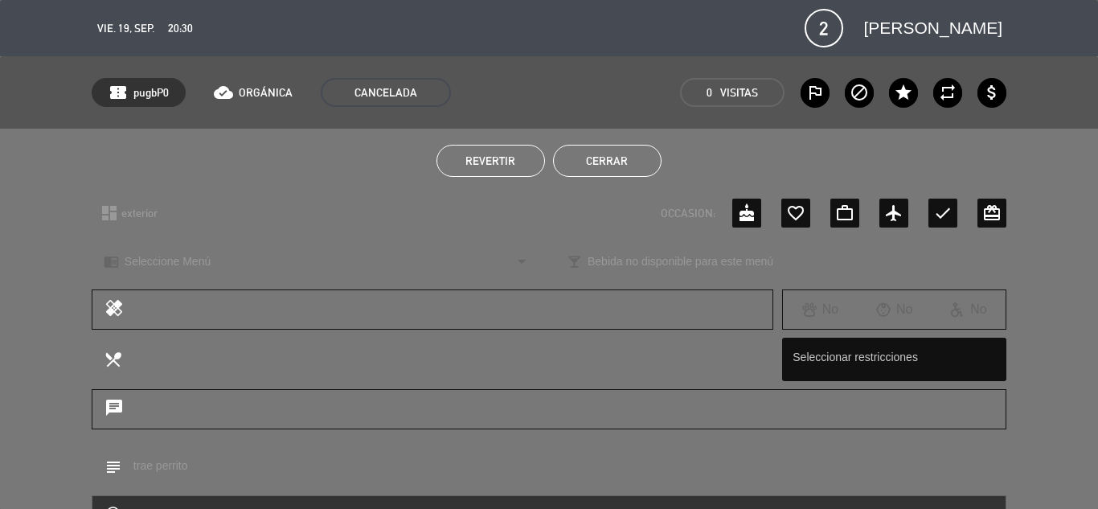
click at [492, 159] on span "Revertir" at bounding box center [490, 160] width 50 height 13
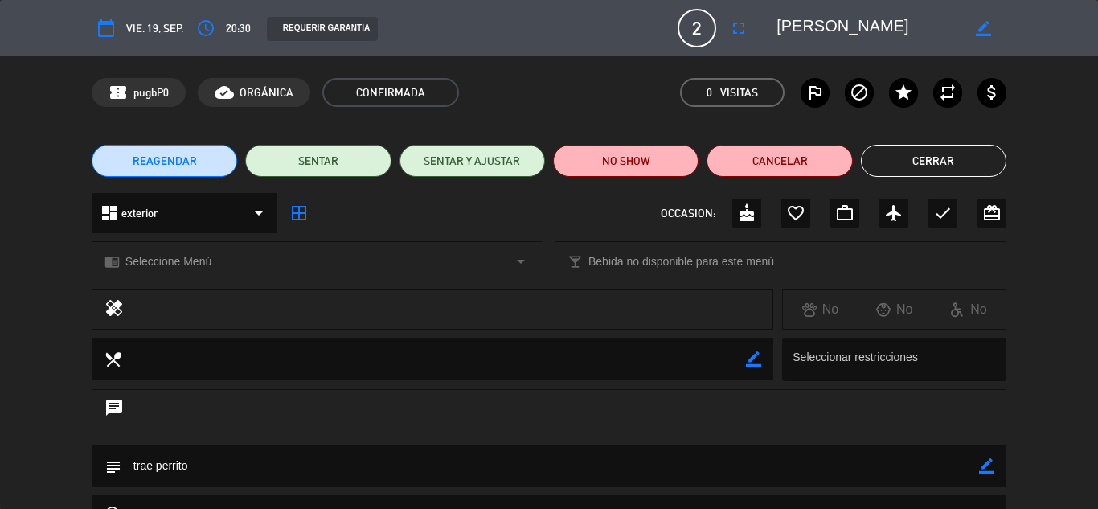
click at [105, 147] on button "REAGENDAR" at bounding box center [164, 161] width 145 height 32
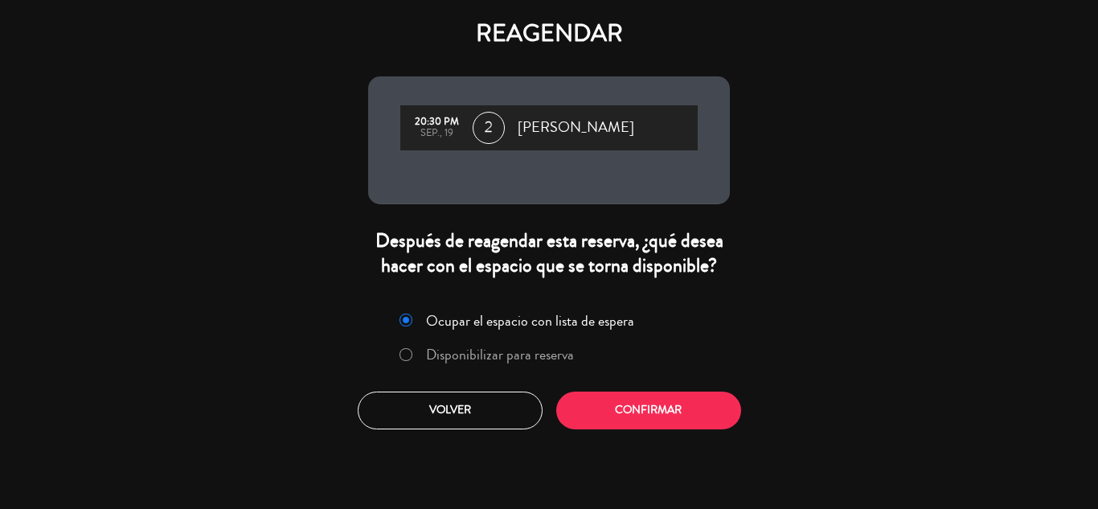
click at [531, 357] on label "Disponibilizar para reserva" at bounding box center [500, 354] width 148 height 14
click at [624, 421] on button "Confirmar" at bounding box center [648, 410] width 185 height 38
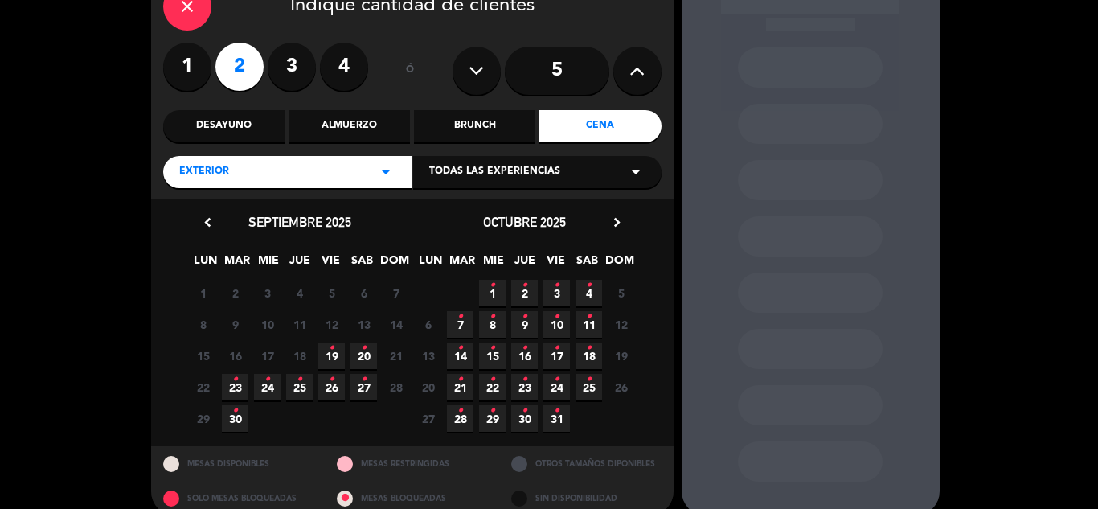
scroll to position [95, 0]
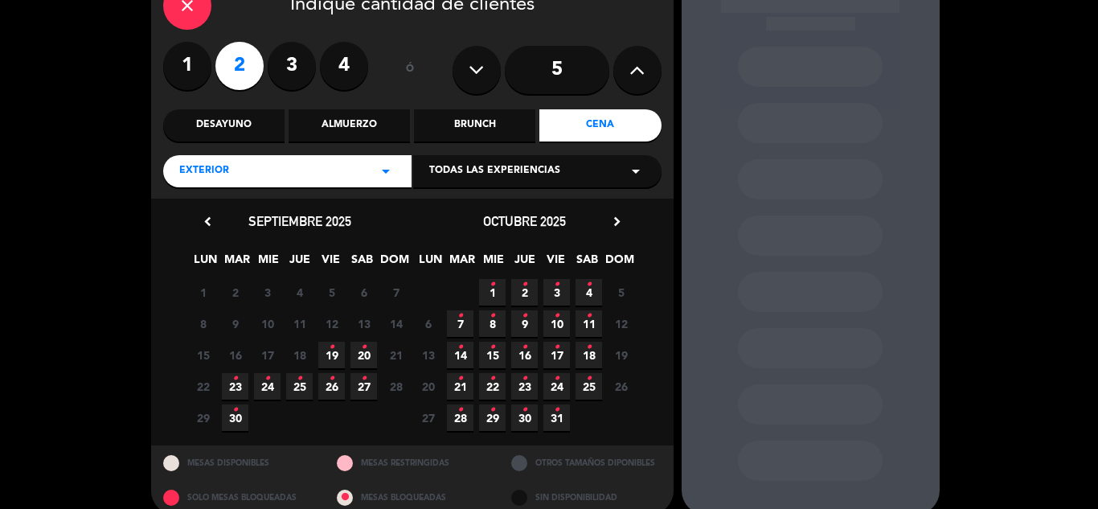
click at [335, 384] on span "26 •" at bounding box center [331, 386] width 27 height 27
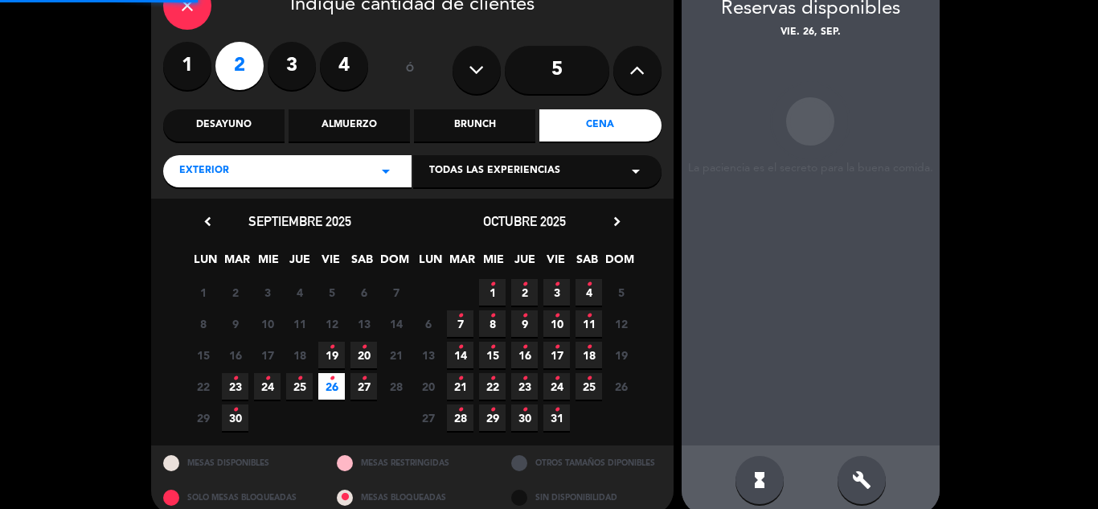
scroll to position [64, 0]
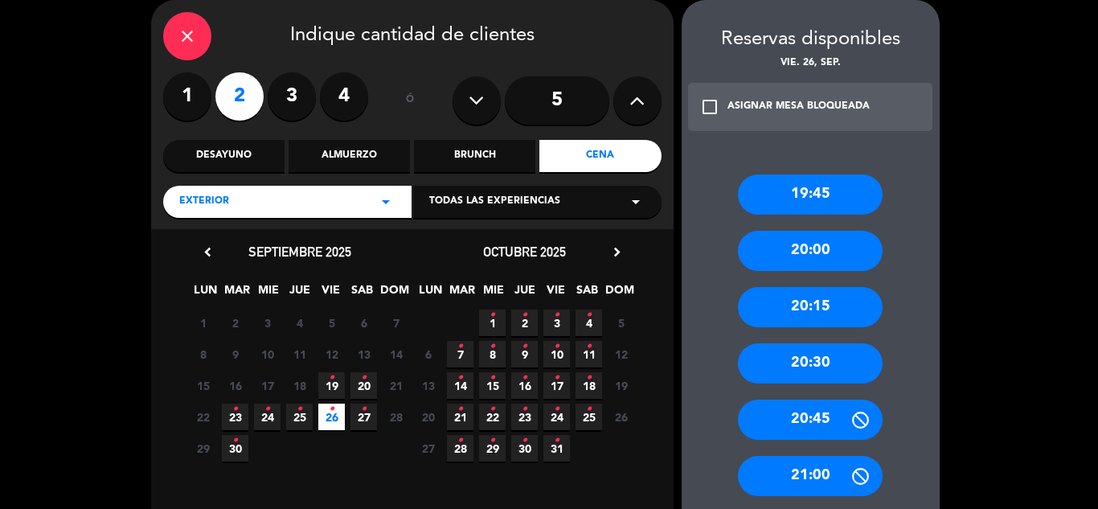
click at [798, 358] on div "20:30" at bounding box center [810, 363] width 145 height 40
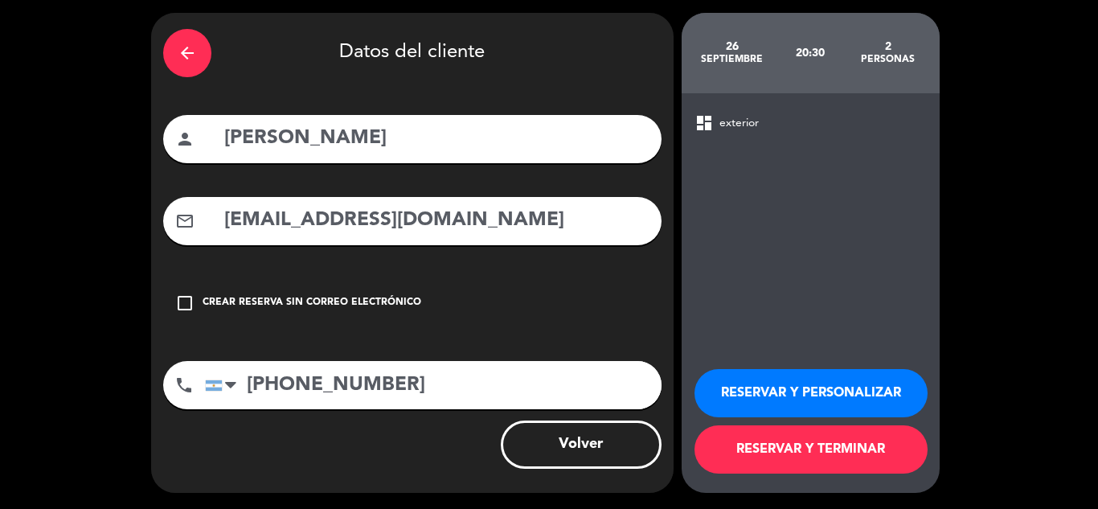
click at [830, 390] on button "RESERVAR Y PERSONALIZAR" at bounding box center [810, 393] width 233 height 48
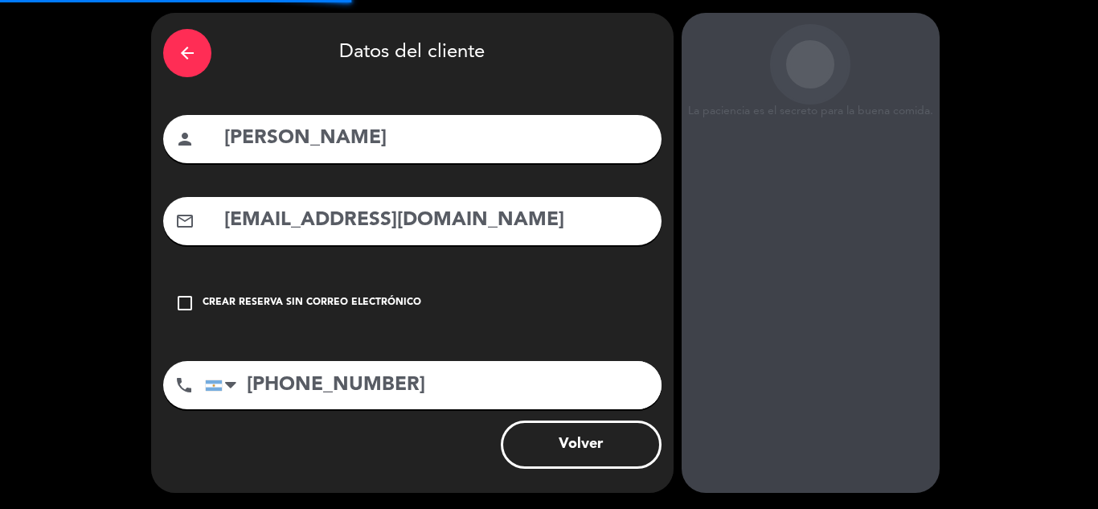
scroll to position [64, 0]
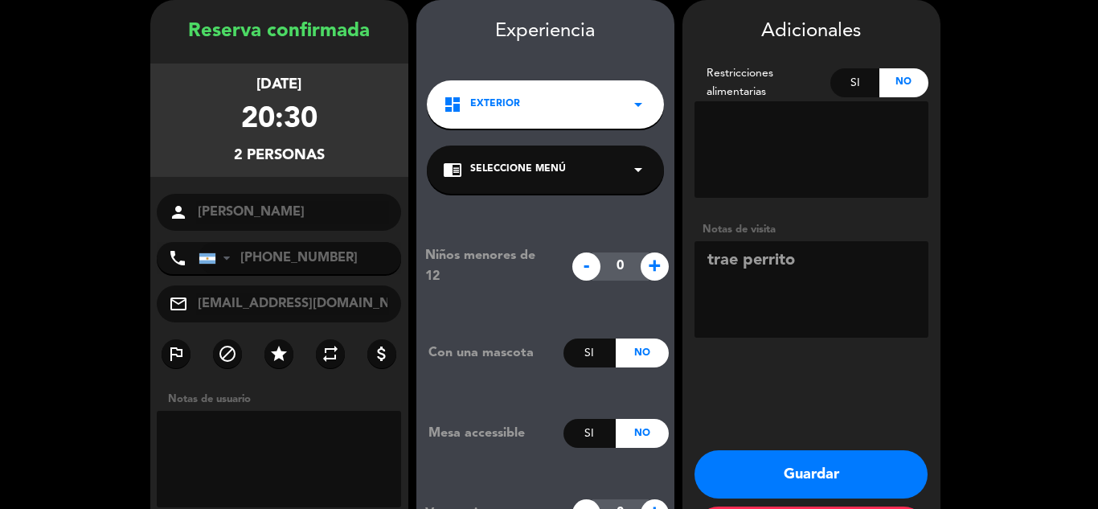
click at [786, 469] on button "Guardar" at bounding box center [810, 474] width 233 height 48
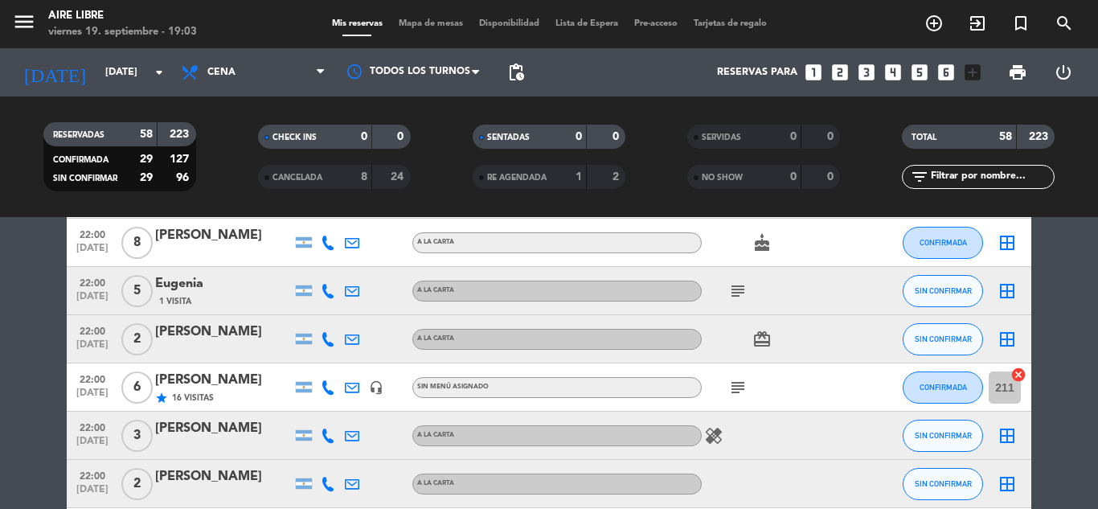
scroll to position [1839, 0]
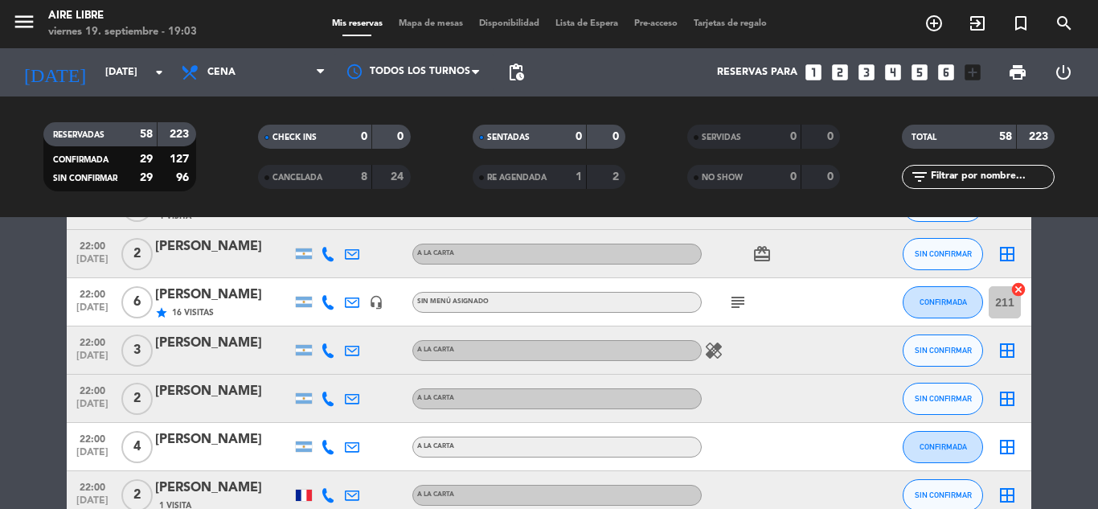
click at [1002, 177] on input "text" at bounding box center [991, 177] width 125 height 18
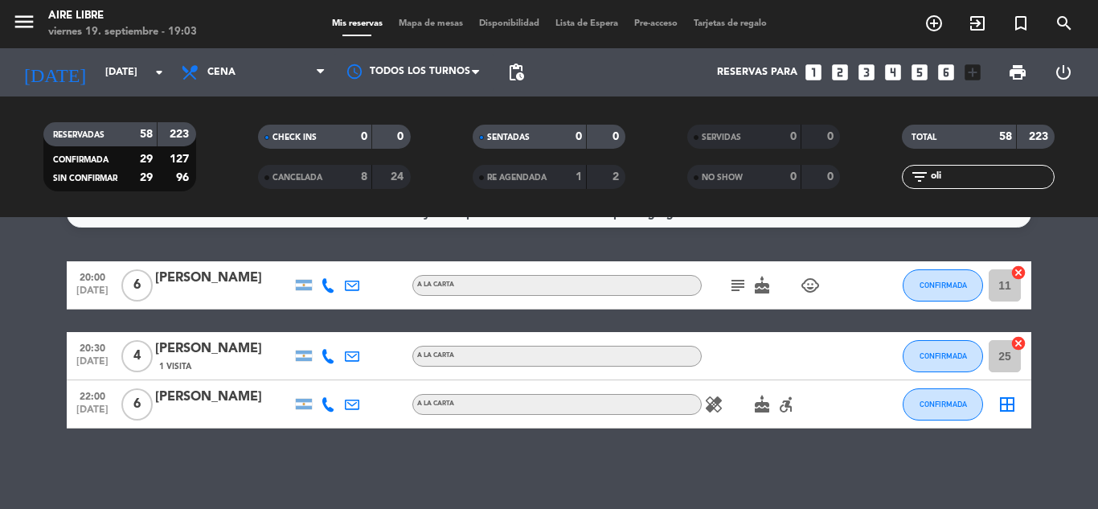
scroll to position [0, 0]
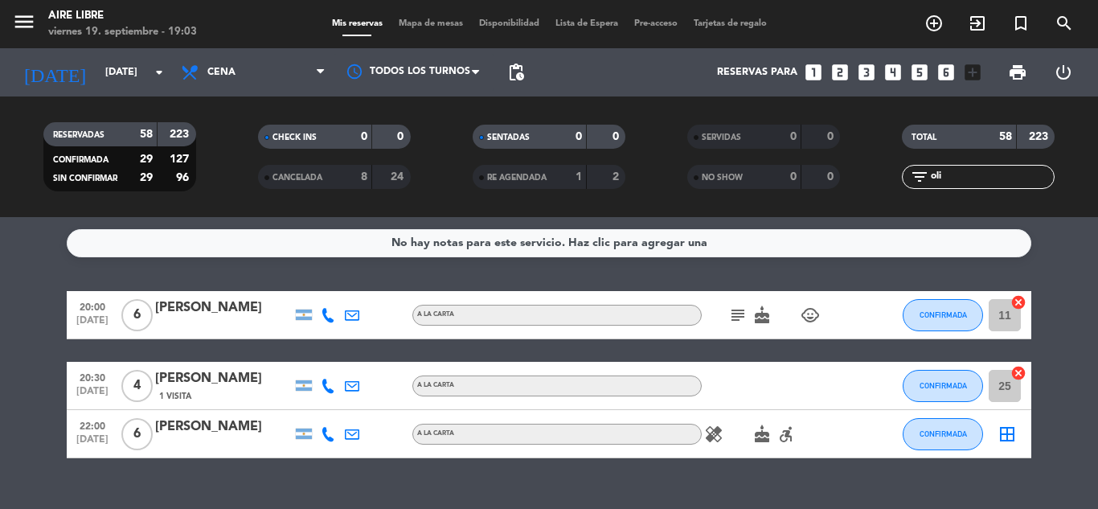
type input "oli"
click at [214, 433] on div "[PERSON_NAME]" at bounding box center [223, 426] width 137 height 21
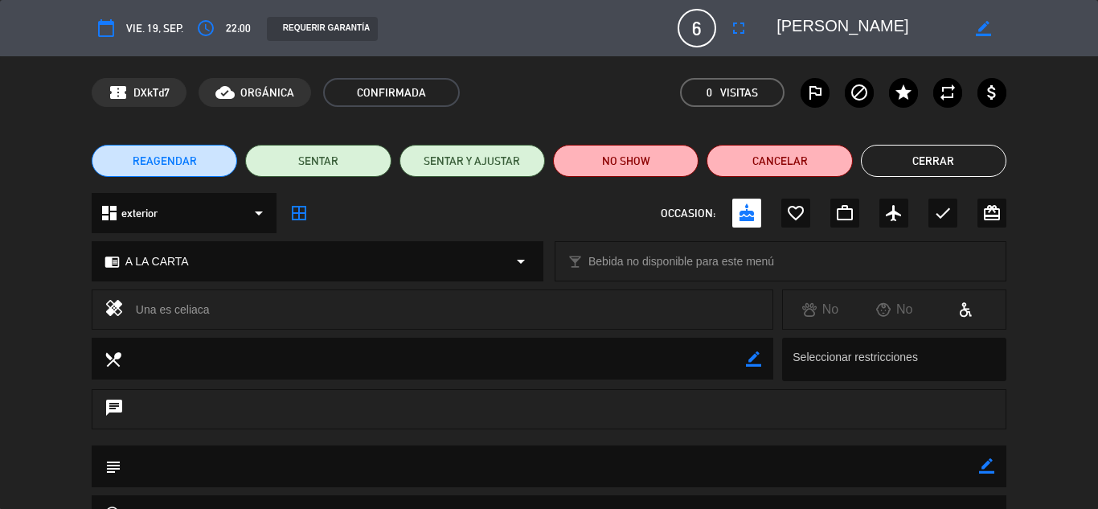
click at [758, 352] on icon "border_color" at bounding box center [753, 358] width 15 height 15
click at [681, 354] on textarea at bounding box center [433, 358] width 624 height 41
click at [751, 362] on icon at bounding box center [753, 358] width 15 height 15
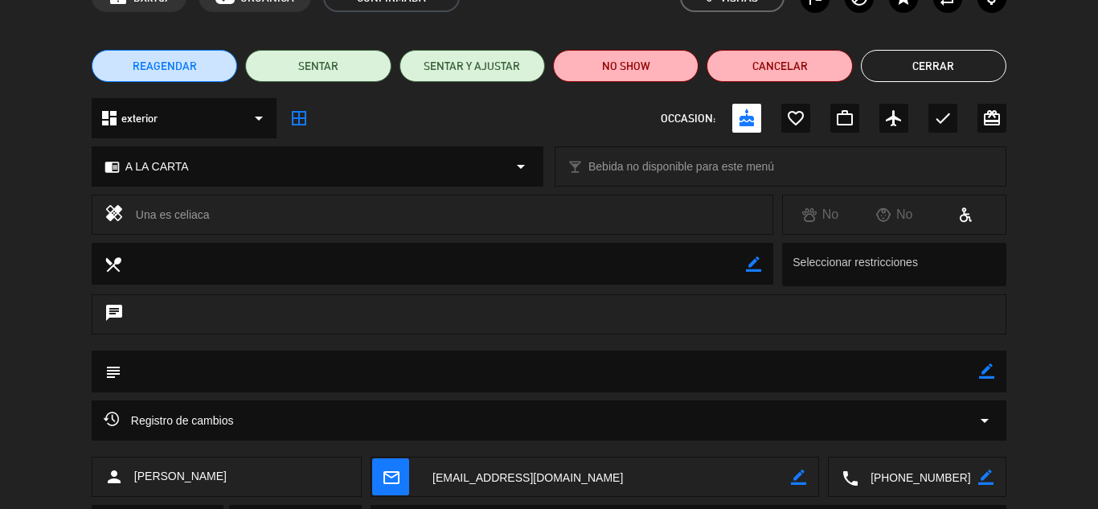
scroll to position [96, 0]
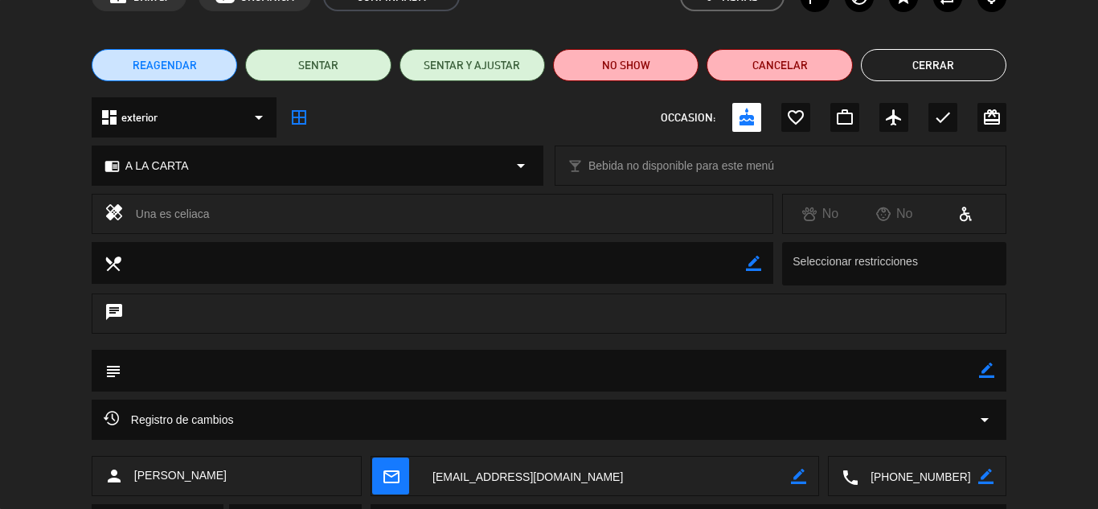
click at [976, 376] on textarea at bounding box center [549, 370] width 857 height 41
click at [980, 372] on icon "border_color" at bounding box center [986, 369] width 15 height 15
click at [902, 385] on textarea at bounding box center [549, 370] width 857 height 41
type textarea "Viene en silla de ruedas."
click at [982, 371] on icon at bounding box center [986, 369] width 15 height 15
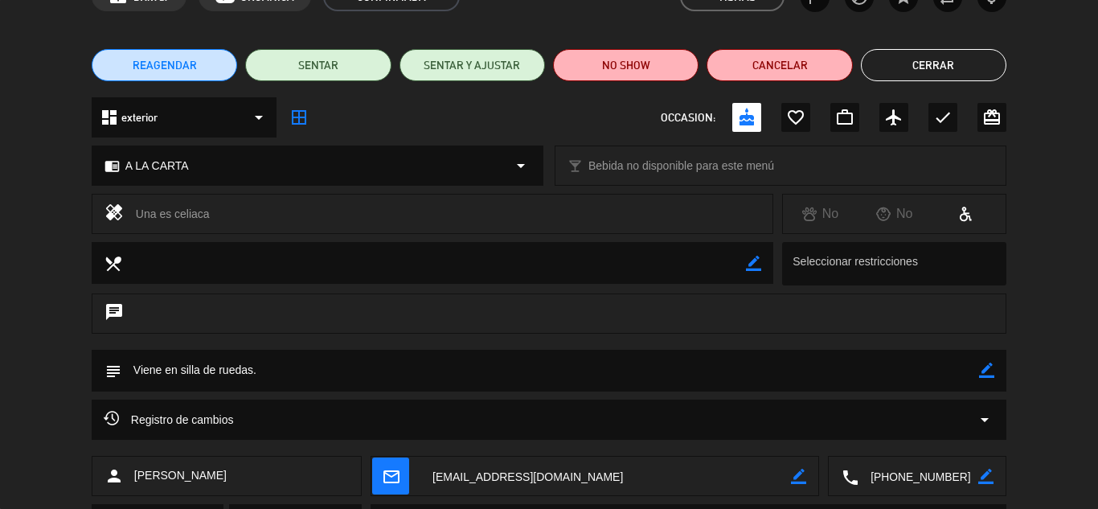
click at [931, 76] on button "Cerrar" at bounding box center [933, 65] width 145 height 32
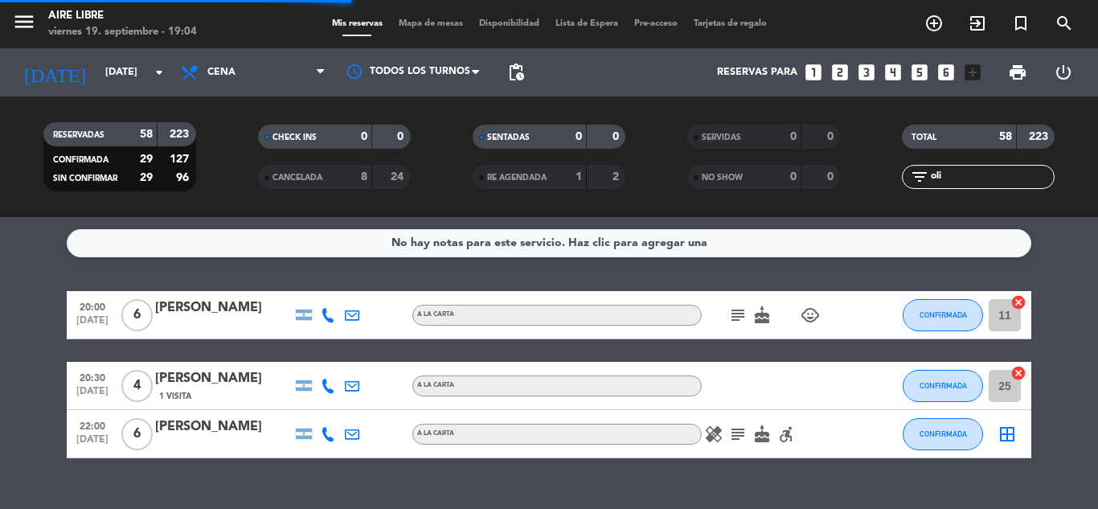
scroll to position [30, 0]
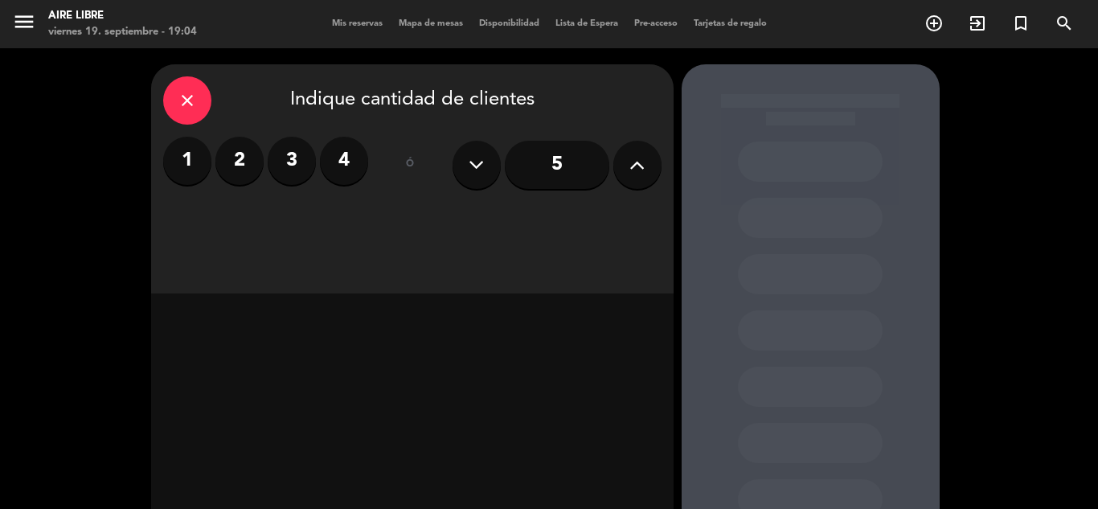
click at [189, 77] on div "close" at bounding box center [187, 100] width 48 height 48
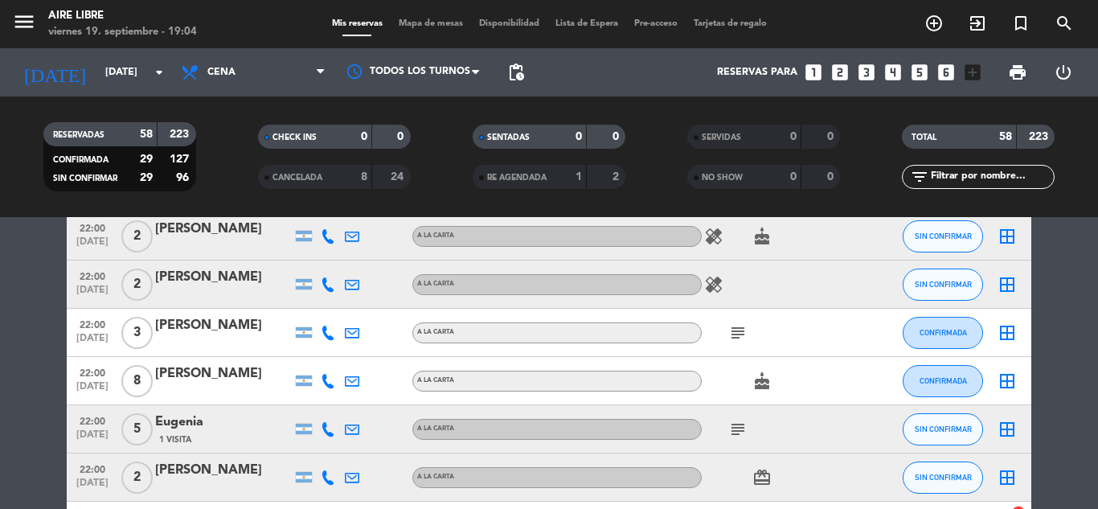
scroll to position [2396, 0]
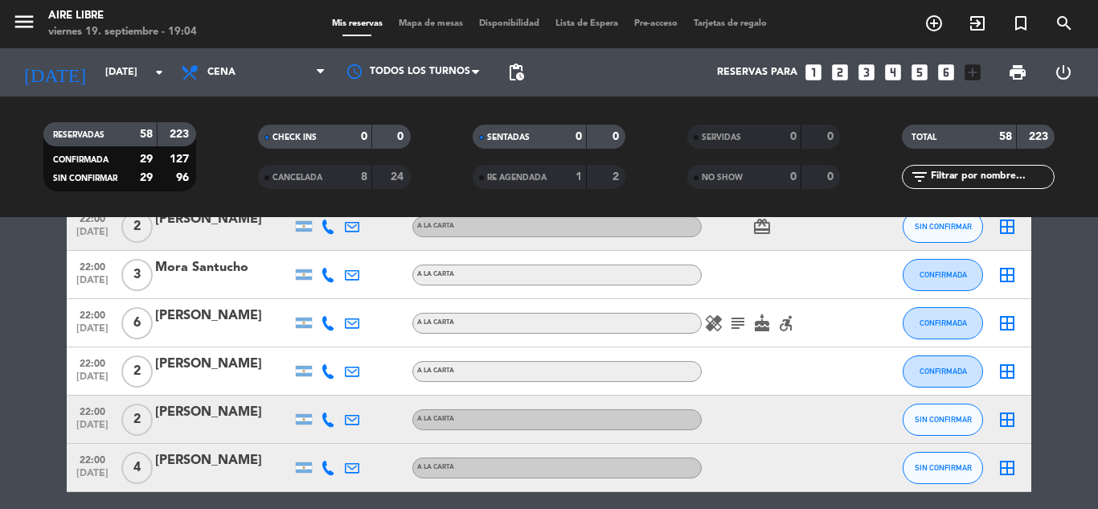
click at [968, 178] on input "text" at bounding box center [991, 177] width 125 height 18
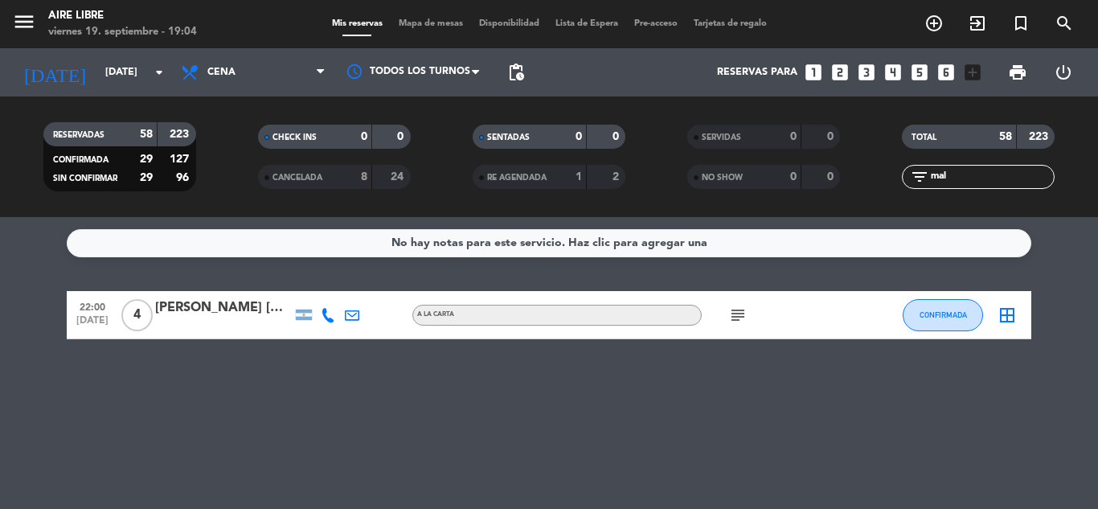
scroll to position [0, 0]
click at [179, 321] on div at bounding box center [223, 325] width 137 height 13
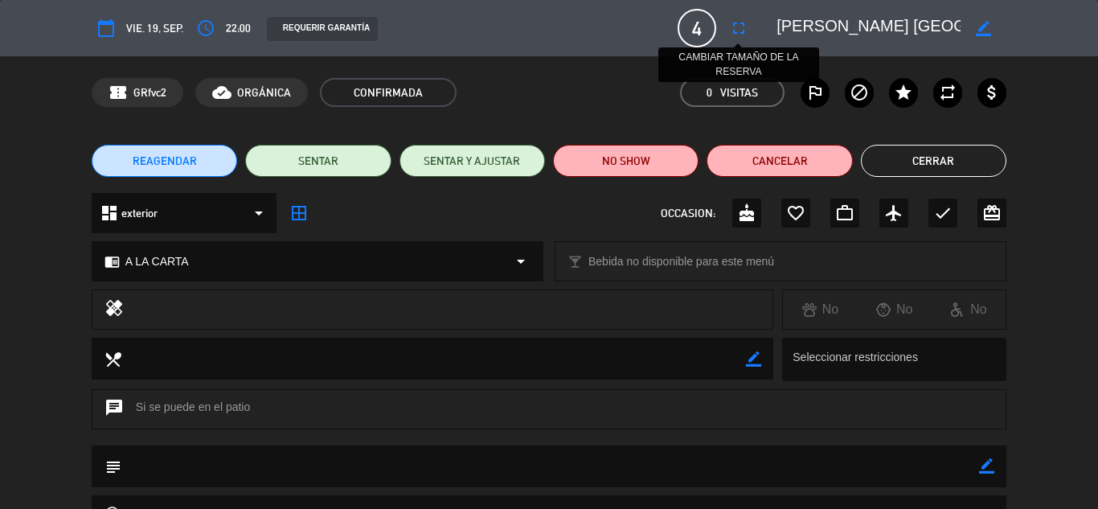
click at [732, 28] on icon "fullscreen" at bounding box center [738, 27] width 19 height 19
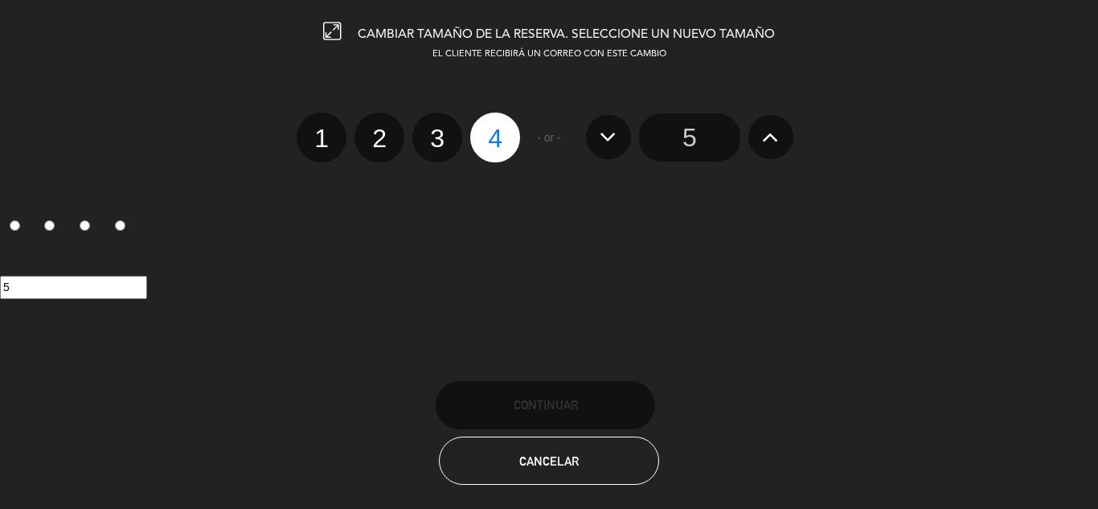
click at [693, 138] on input "5" at bounding box center [689, 137] width 101 height 48
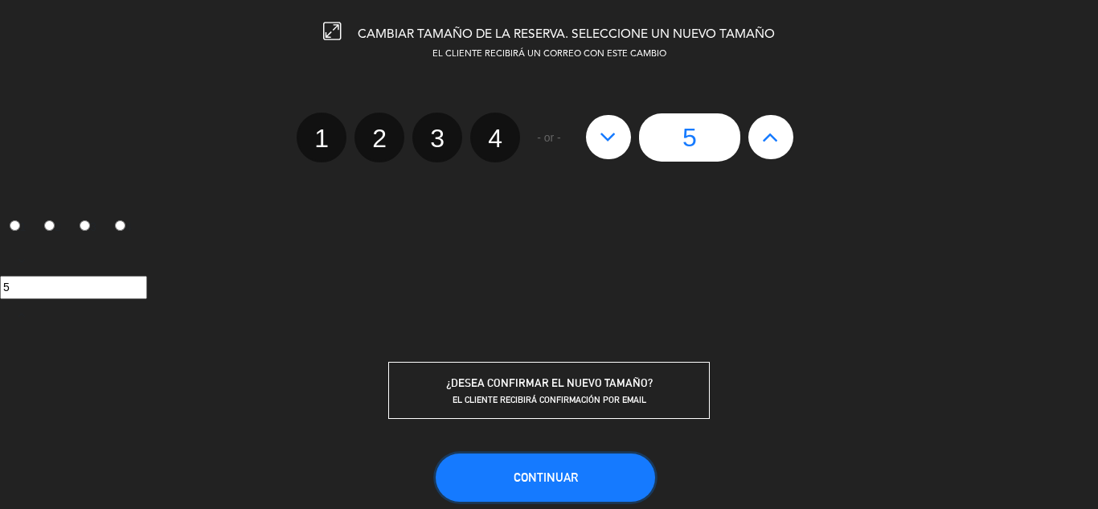
click at [548, 467] on button "Continuar" at bounding box center [545, 477] width 219 height 48
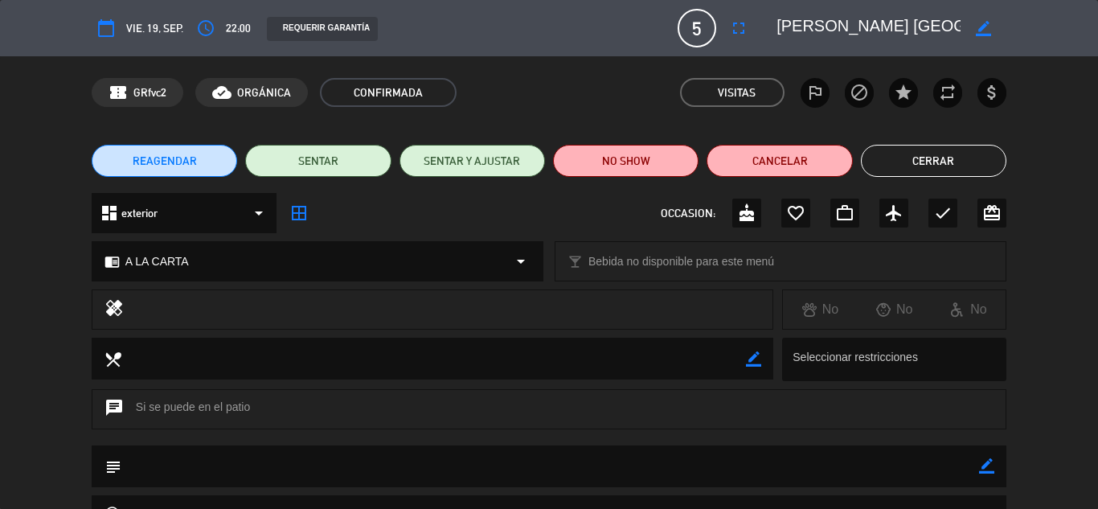
click at [947, 149] on button "Cerrar" at bounding box center [933, 161] width 145 height 32
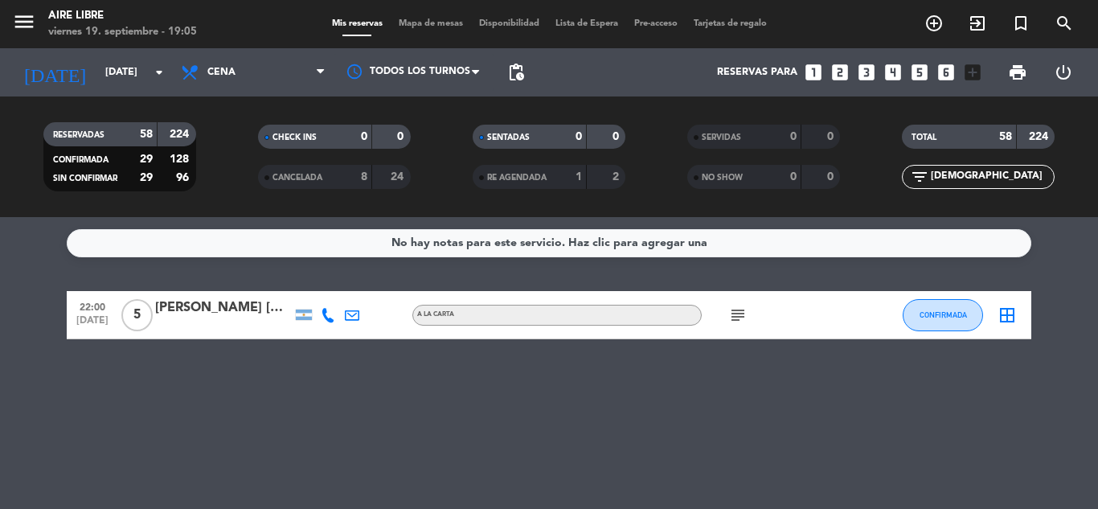
click at [964, 185] on input "[DEMOGRAPHIC_DATA]" at bounding box center [991, 177] width 125 height 18
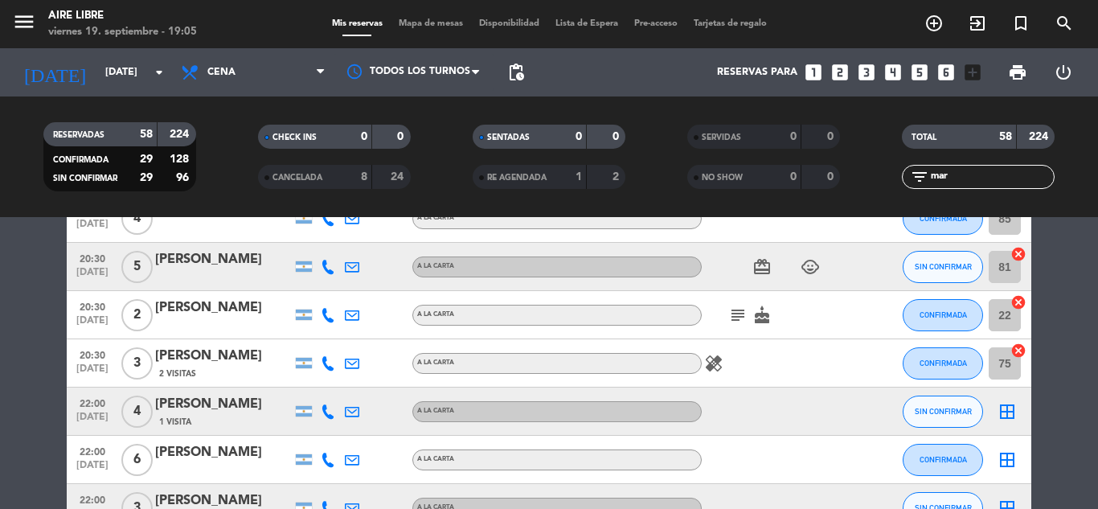
scroll to position [191, 0]
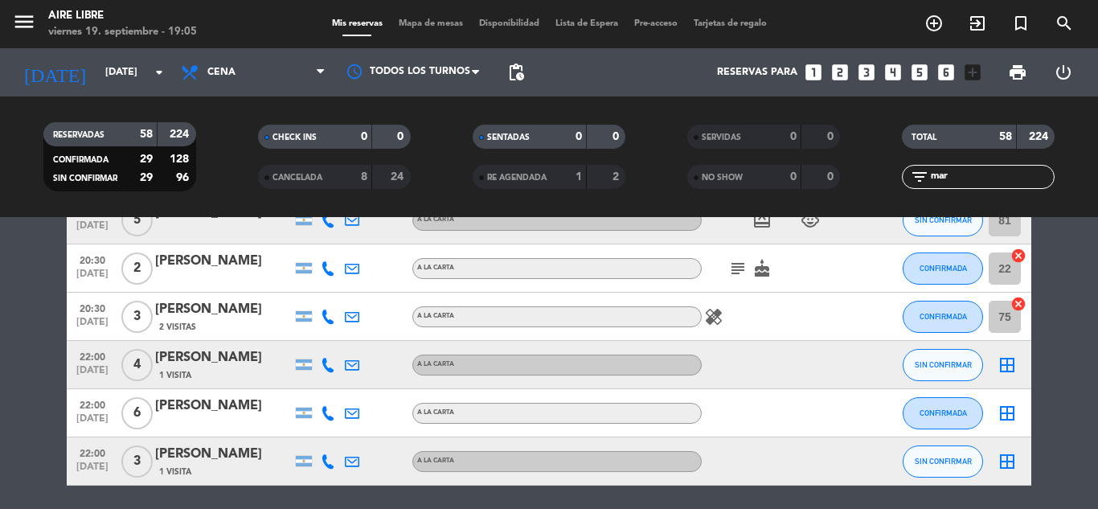
type input "mar"
click at [207, 354] on div "[PERSON_NAME]" at bounding box center [223, 357] width 137 height 21
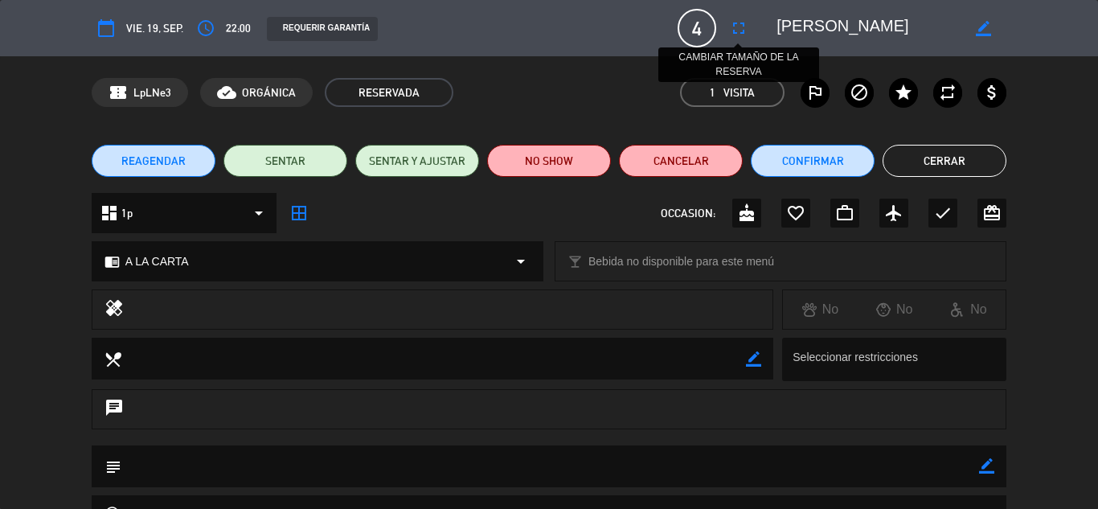
click at [740, 26] on icon "fullscreen" at bounding box center [738, 27] width 19 height 19
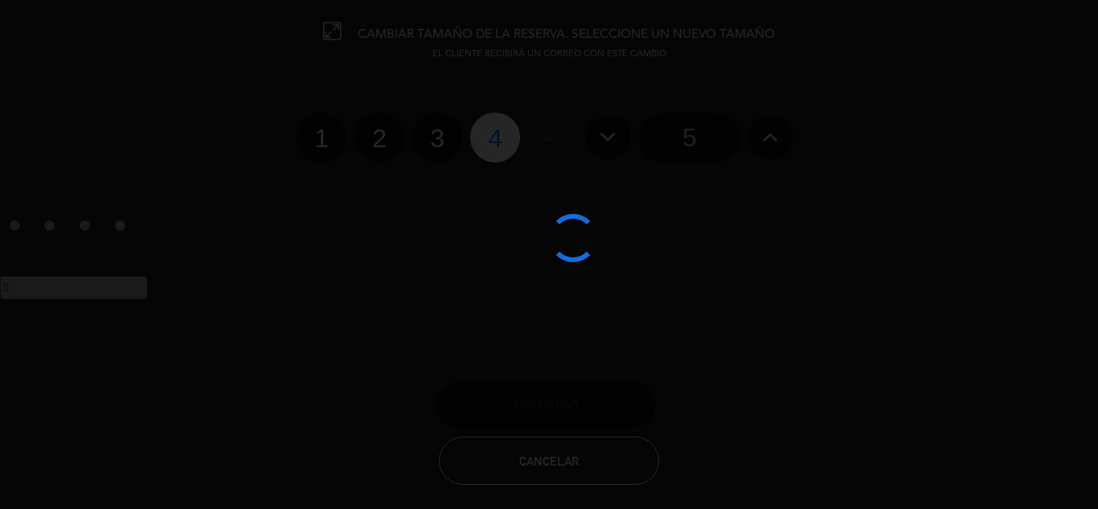
click at [436, 141] on edit-booking-info-modal "CAMBIAR TAMAÑO DE LA RESERVA. SELECCIONE UN NUEVO TAMAÑO EL CLIENTE RECIBIRÁ UN…" at bounding box center [549, 254] width 1098 height 509
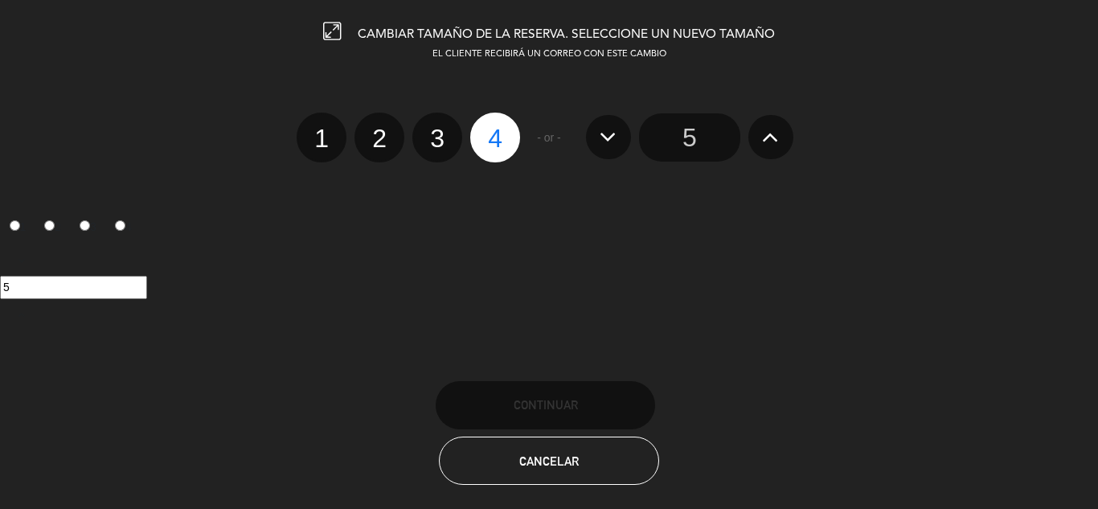
click at [436, 141] on label "3" at bounding box center [437, 138] width 50 height 50
click at [436, 129] on input "3" at bounding box center [435, 124] width 10 height 10
radio input "true"
radio input "false"
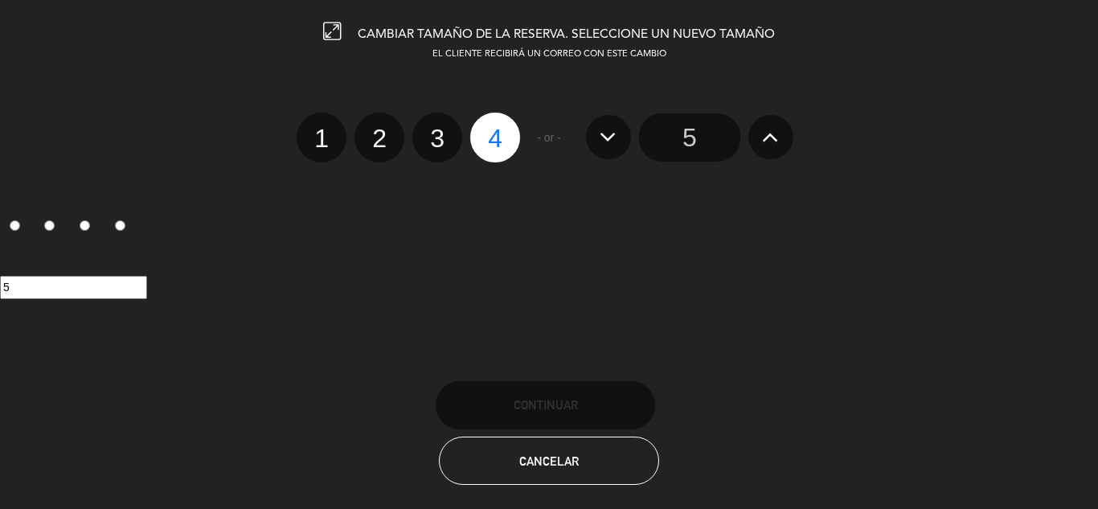
radio input "false"
radio input "true"
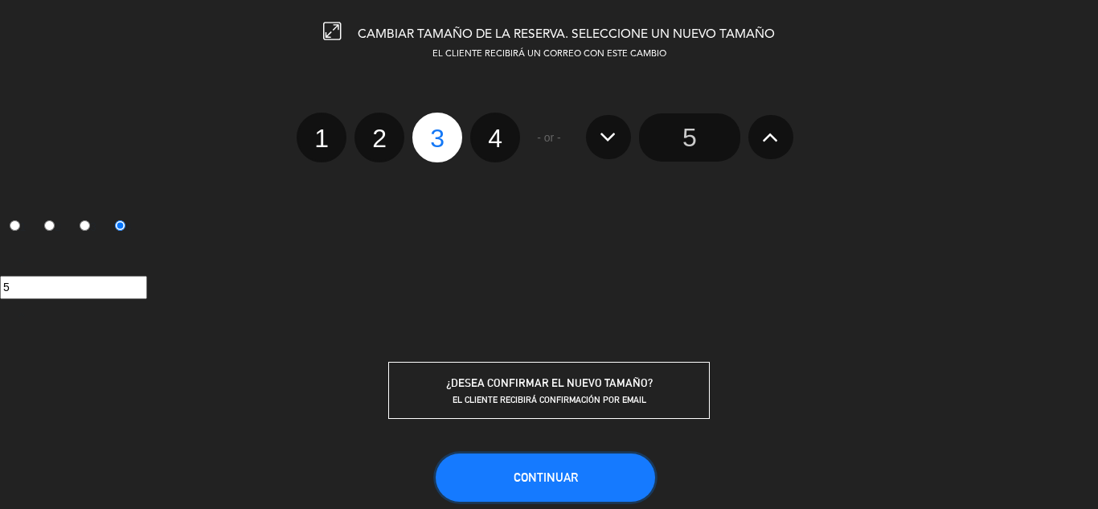
click at [502, 468] on button "Continuar" at bounding box center [545, 477] width 219 height 48
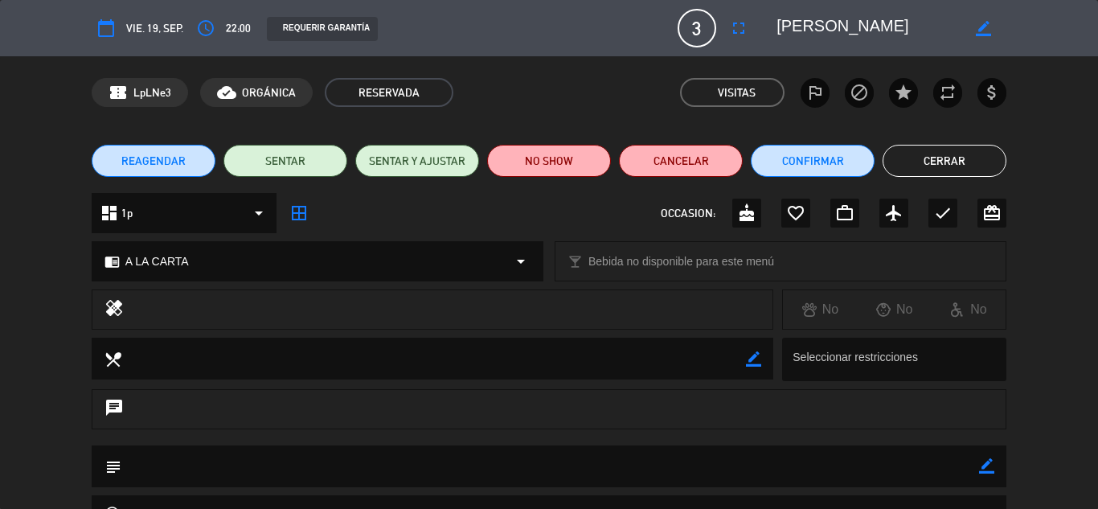
scroll to position [59, 0]
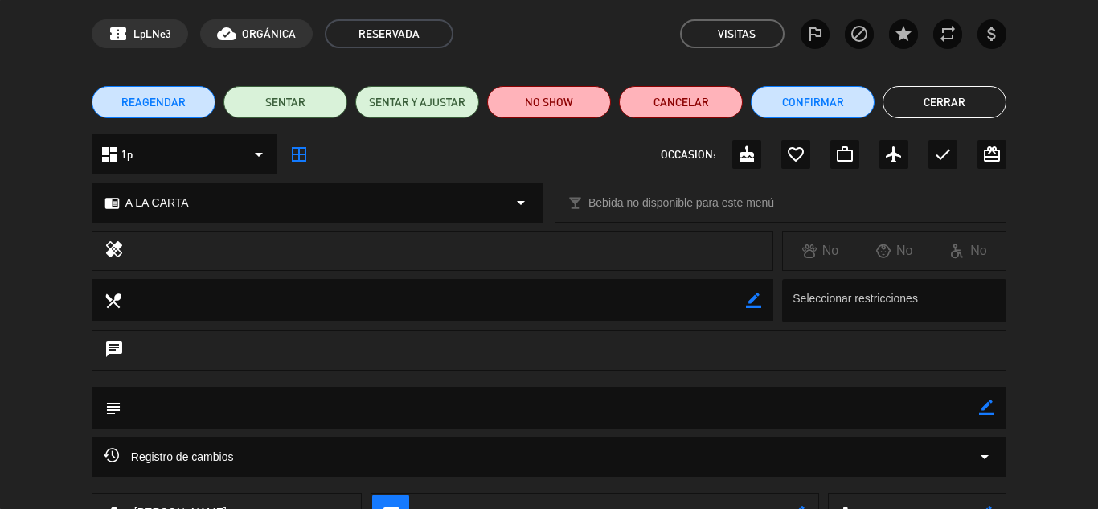
click at [941, 82] on div "REAGENDAR SENTAR SENTAR Y AJUSTAR NO SHOW Cancelar Confirmar Cerrar" at bounding box center [549, 102] width 1098 height 64
click at [938, 97] on button "Cerrar" at bounding box center [944, 102] width 124 height 32
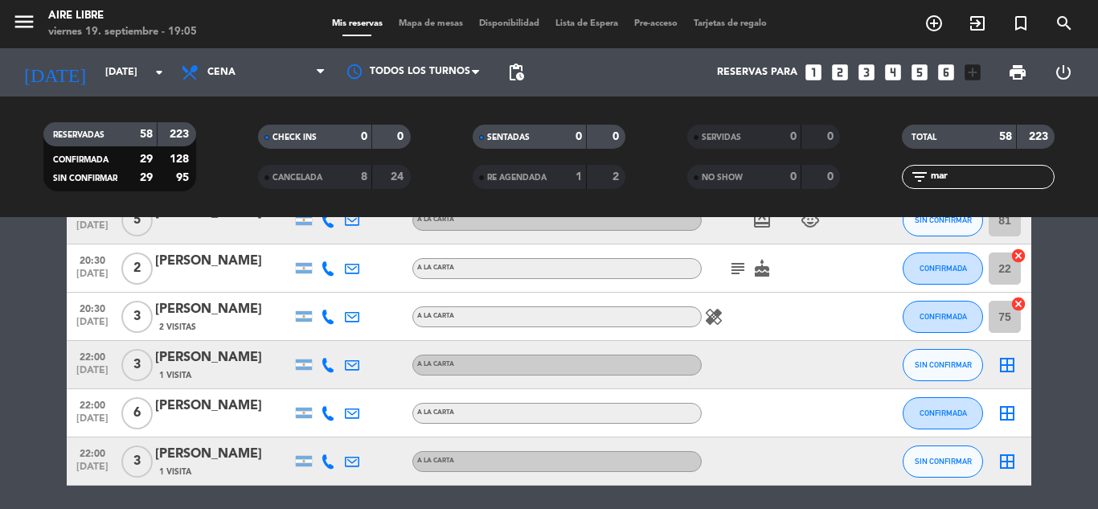
click at [958, 364] on span "SIN CONFIRMAR" at bounding box center [943, 364] width 57 height 9
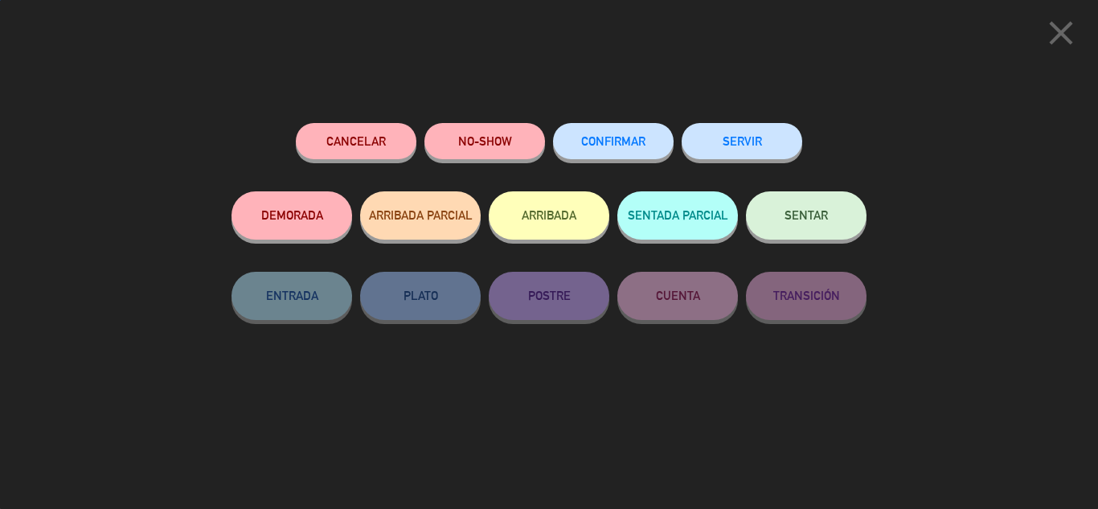
click at [630, 154] on button "CONFIRMAR" at bounding box center [613, 141] width 121 height 36
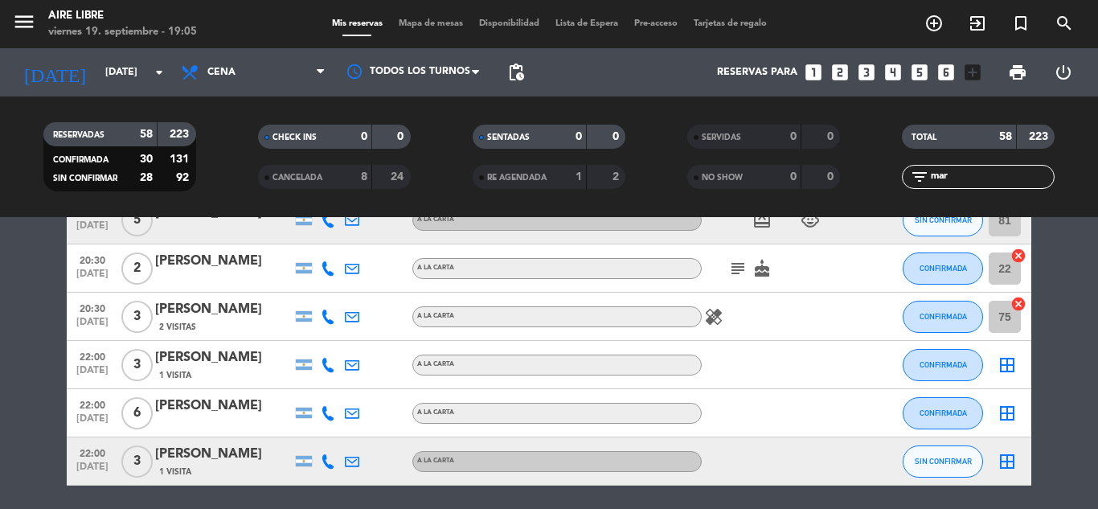
click at [972, 179] on input "mar" at bounding box center [991, 177] width 125 height 18
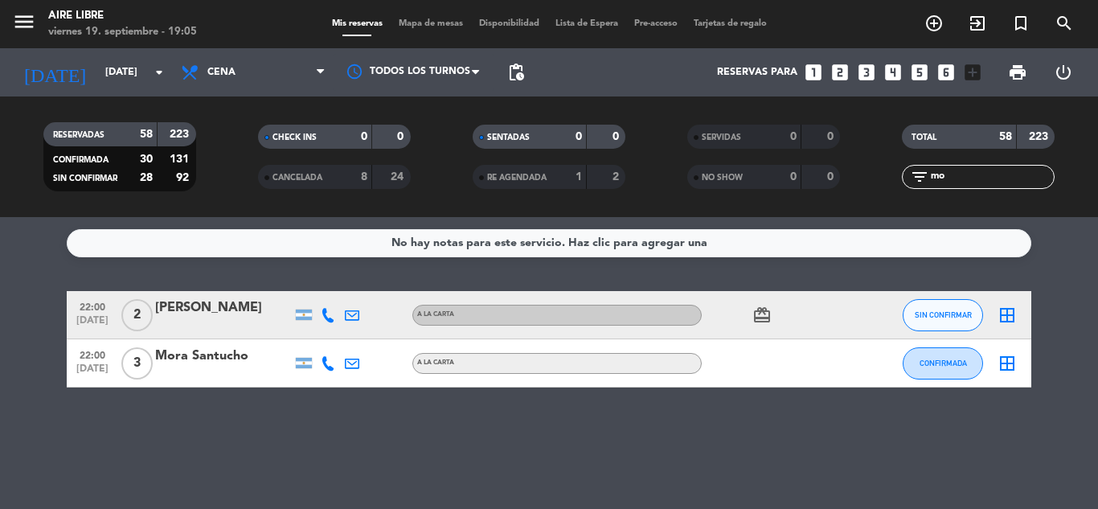
scroll to position [0, 0]
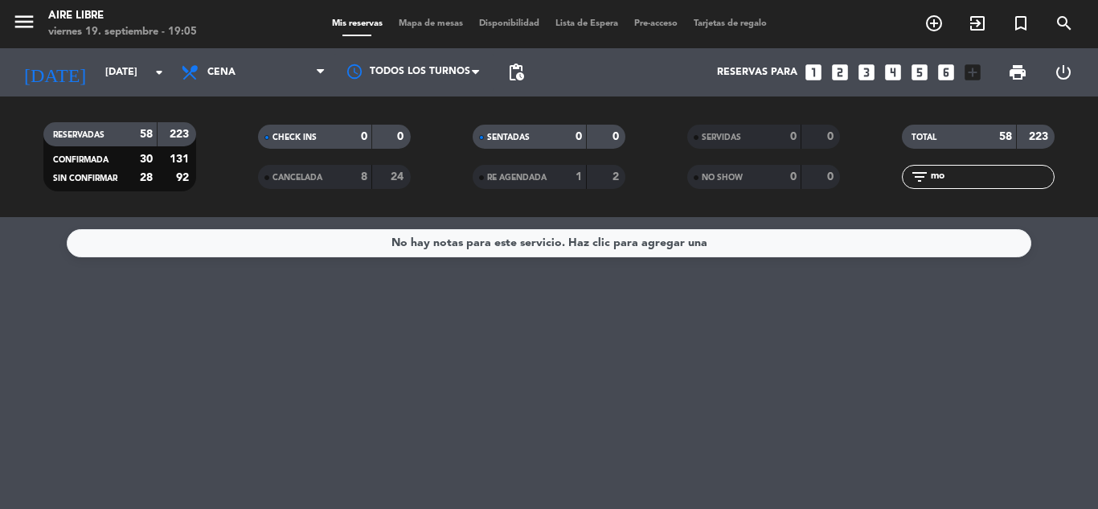
type input "m"
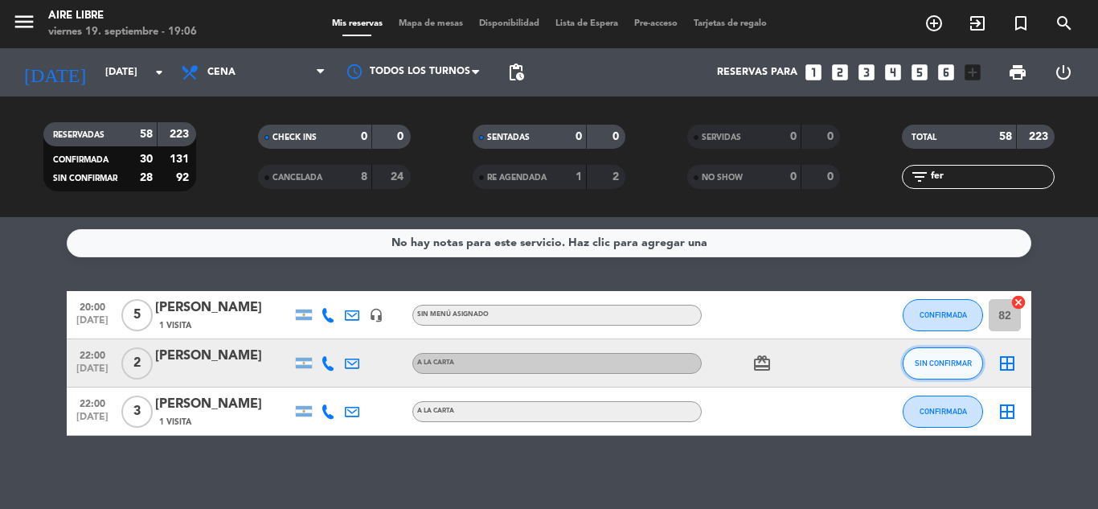
click at [949, 362] on span "SIN CONFIRMAR" at bounding box center [943, 362] width 57 height 9
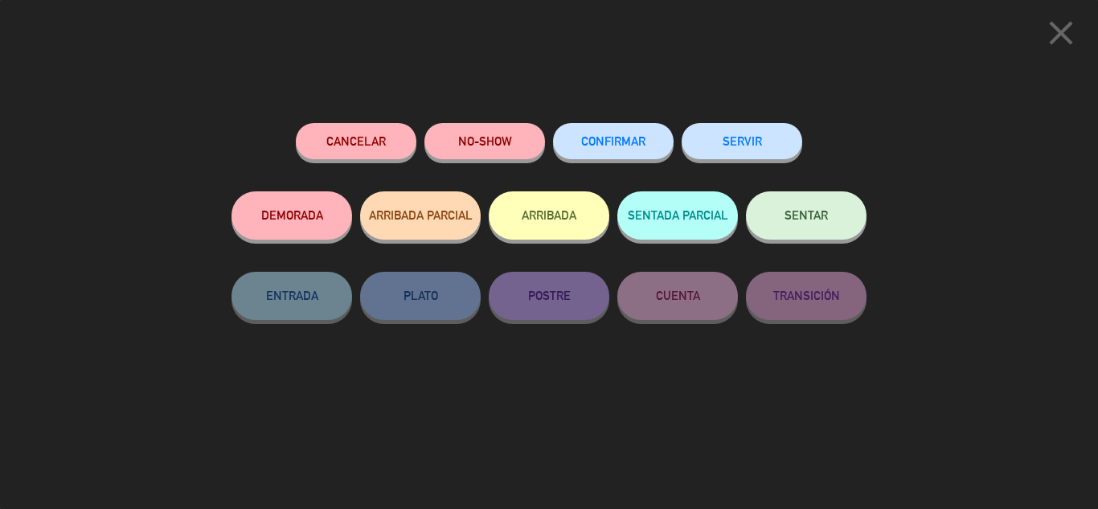
click at [624, 147] on span "CONFIRMAR" at bounding box center [613, 141] width 64 height 14
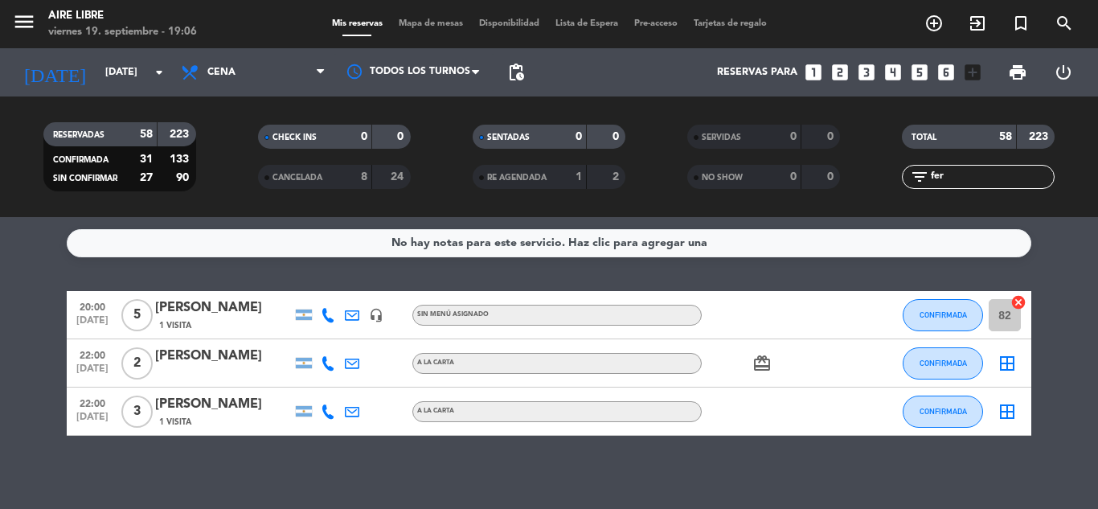
click at [1002, 183] on input "fer" at bounding box center [991, 177] width 125 height 18
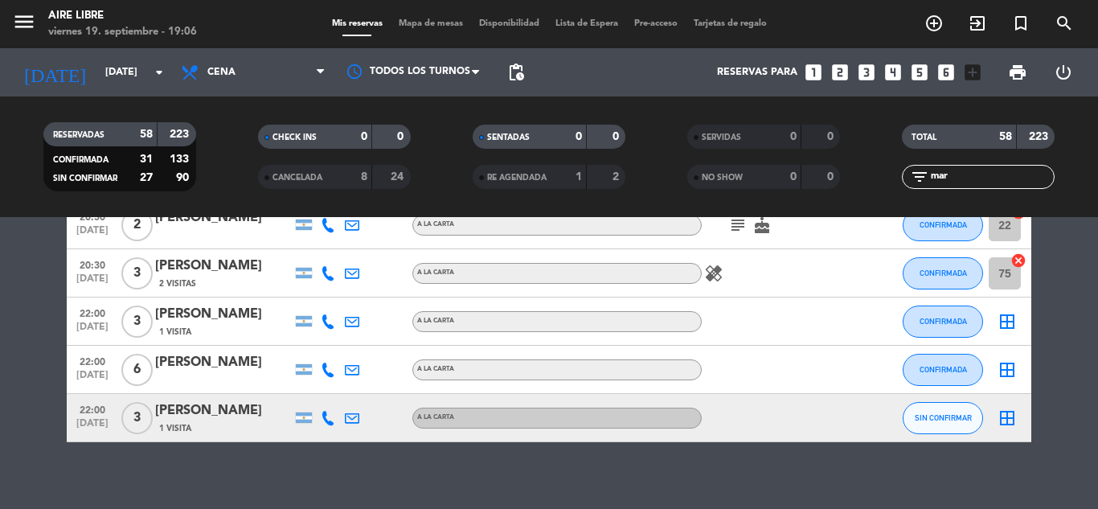
scroll to position [248, 0]
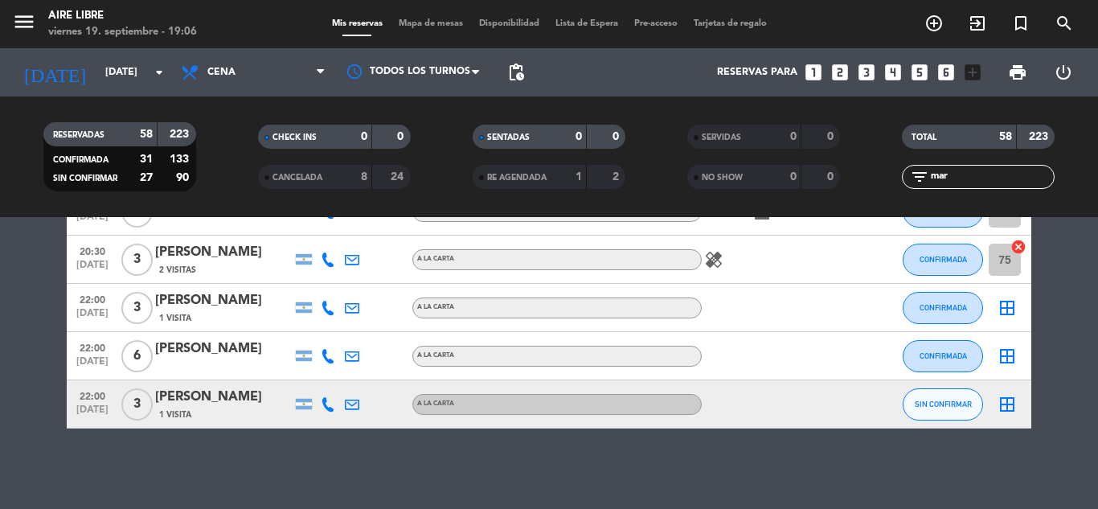
click at [651, 313] on div "A LA CARTA" at bounding box center [556, 307] width 289 height 21
click at [1012, 169] on input "mar" at bounding box center [991, 177] width 125 height 18
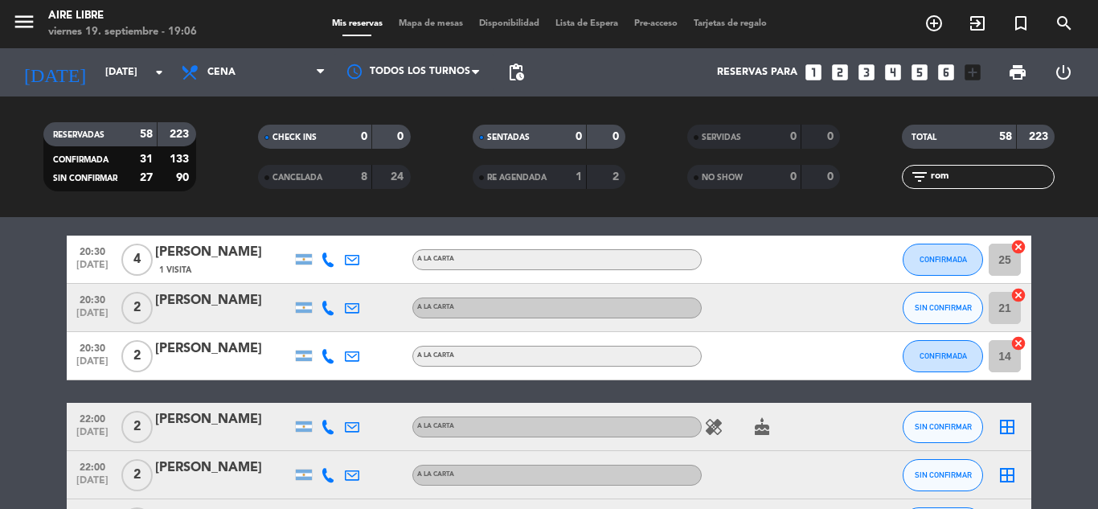
scroll to position [0, 0]
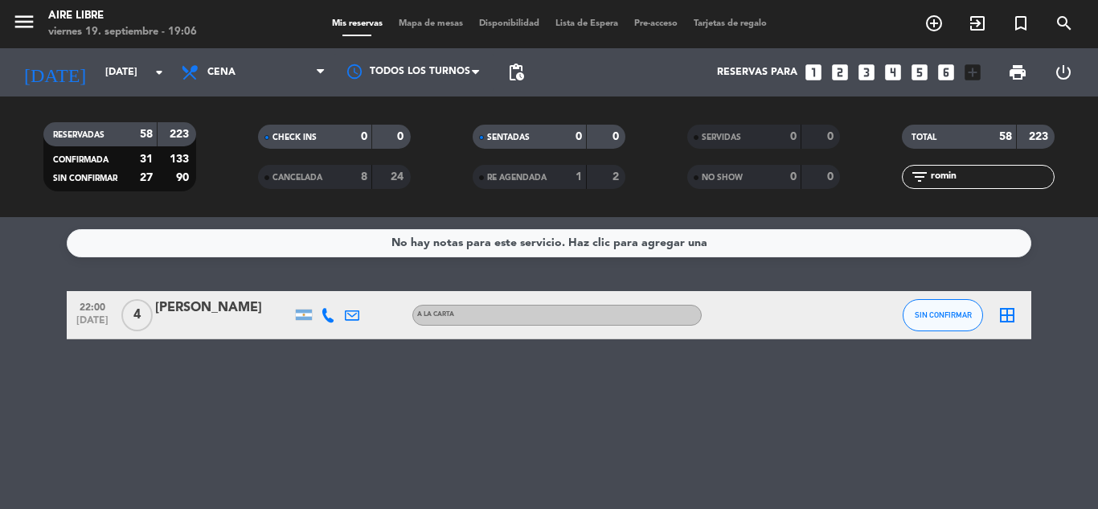
type input "romin"
click at [938, 328] on button "SIN CONFIRMAR" at bounding box center [942, 315] width 80 height 32
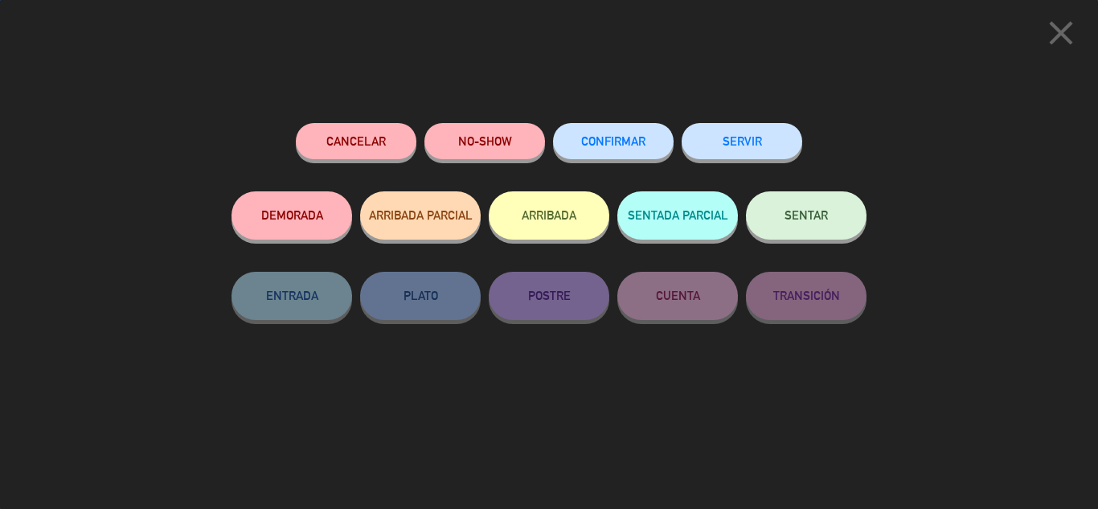
click at [626, 132] on button "CONFIRMAR" at bounding box center [613, 141] width 121 height 36
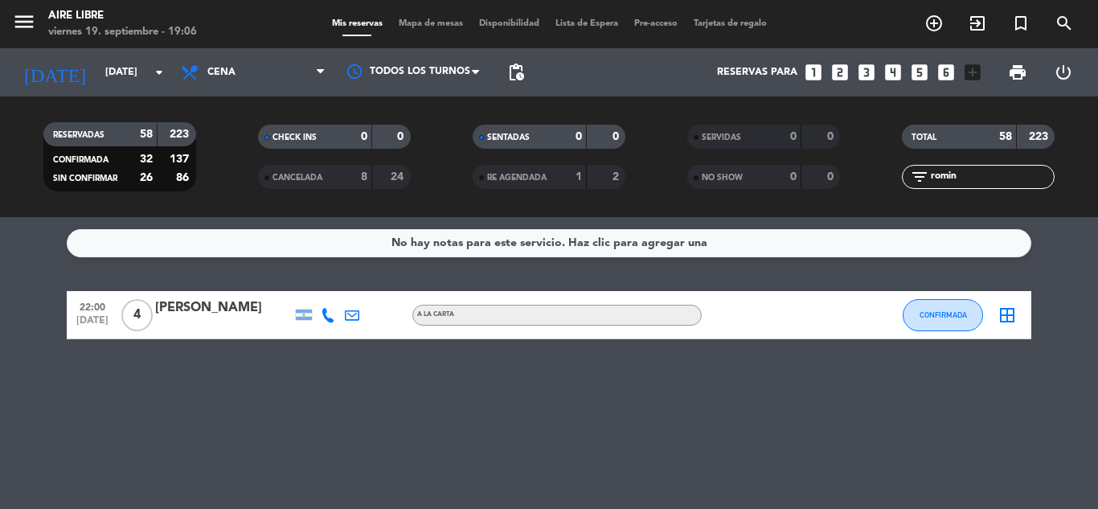
click at [972, 182] on input "romin" at bounding box center [991, 177] width 125 height 18
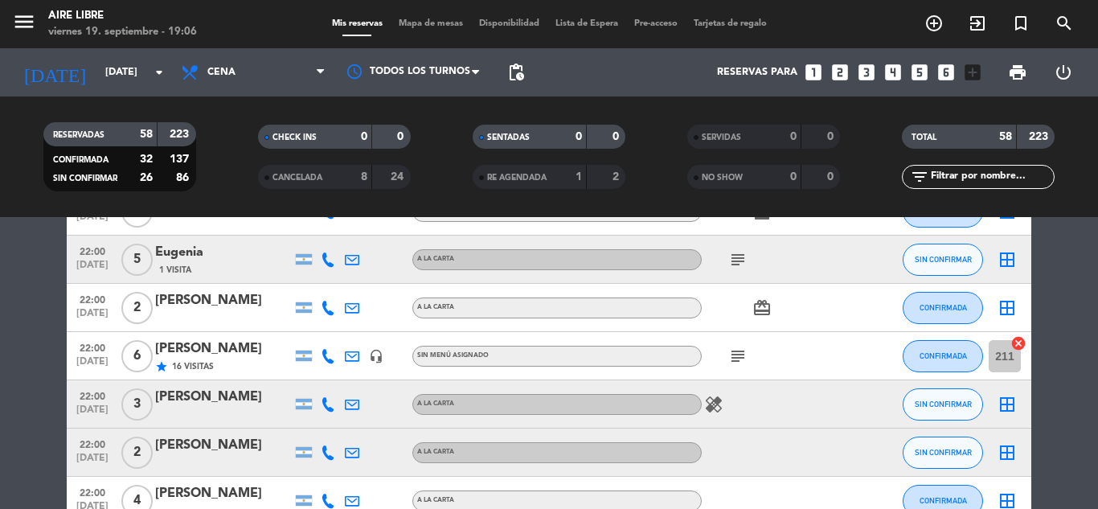
scroll to position [1804, 0]
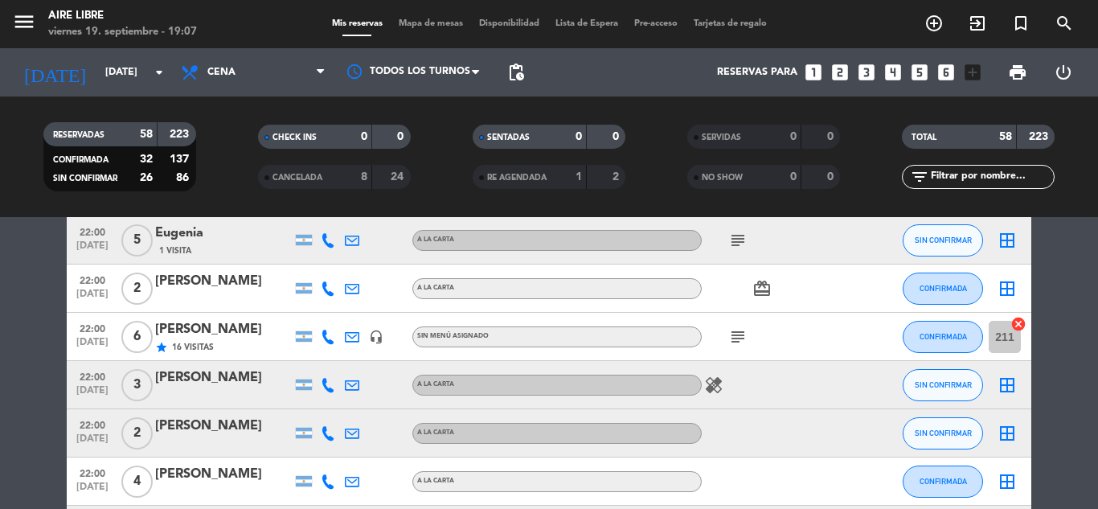
click at [1019, 326] on icon "cancel" at bounding box center [1018, 324] width 16 height 16
click at [1006, 343] on icon "border_all" at bounding box center [1006, 336] width 19 height 19
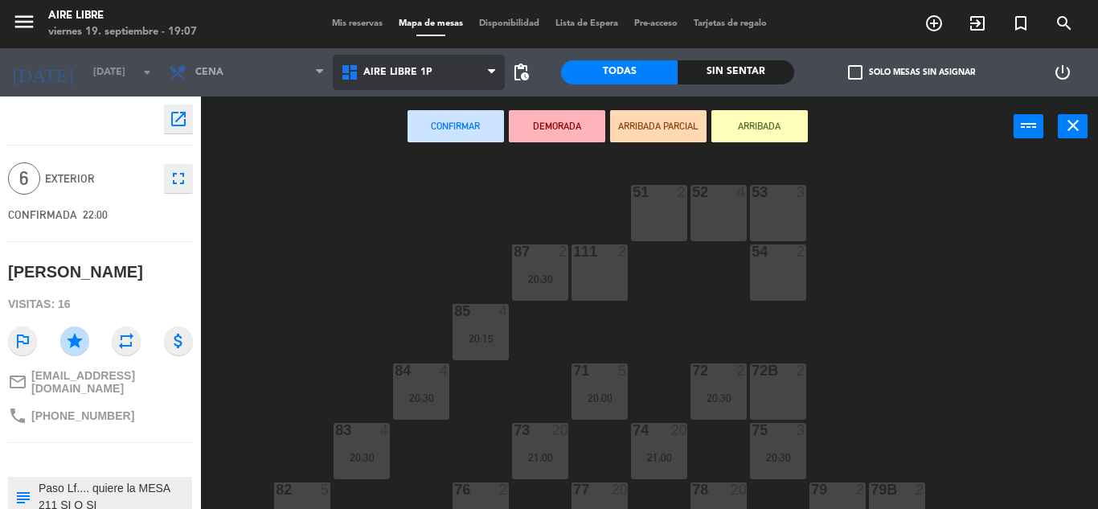
click at [460, 64] on span "Aire Libre 1P" at bounding box center [419, 72] width 172 height 35
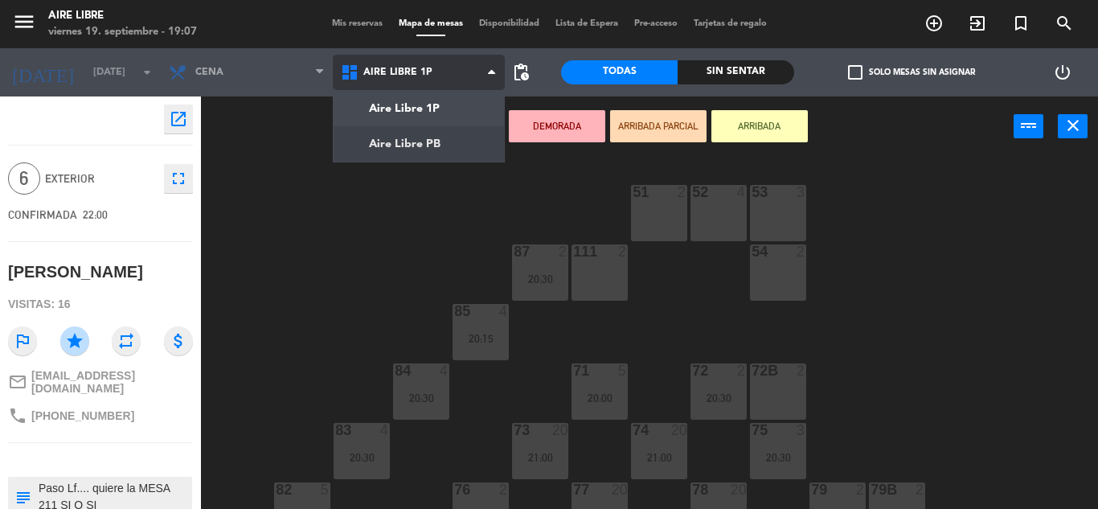
click at [426, 146] on ng-component "menu Aire Libre [DATE] 19. septiembre - 19:07 Mis reservas Mapa de mesas Dispon…" at bounding box center [549, 254] width 1098 height 509
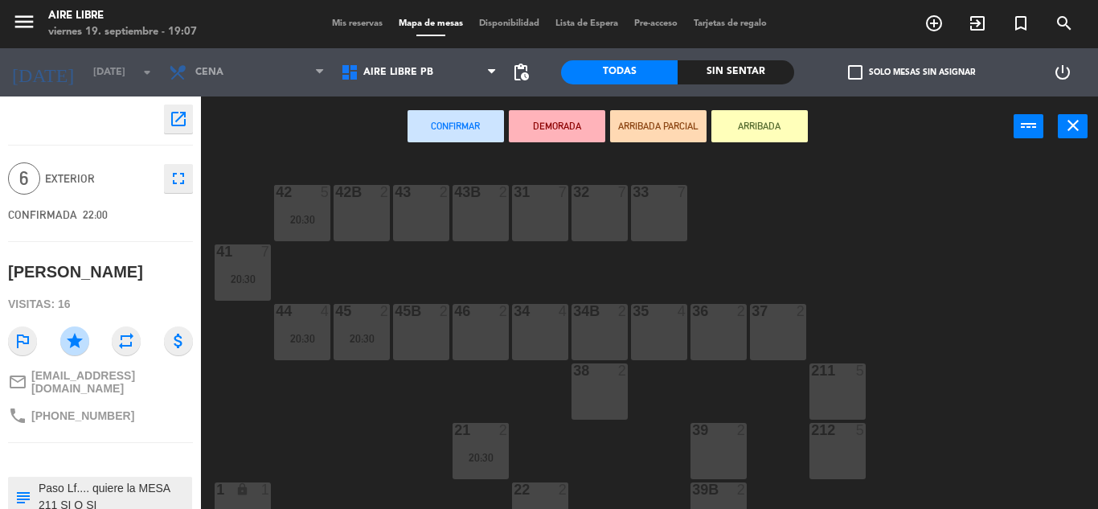
click at [658, 342] on div "35 4" at bounding box center [659, 332] width 56 height 56
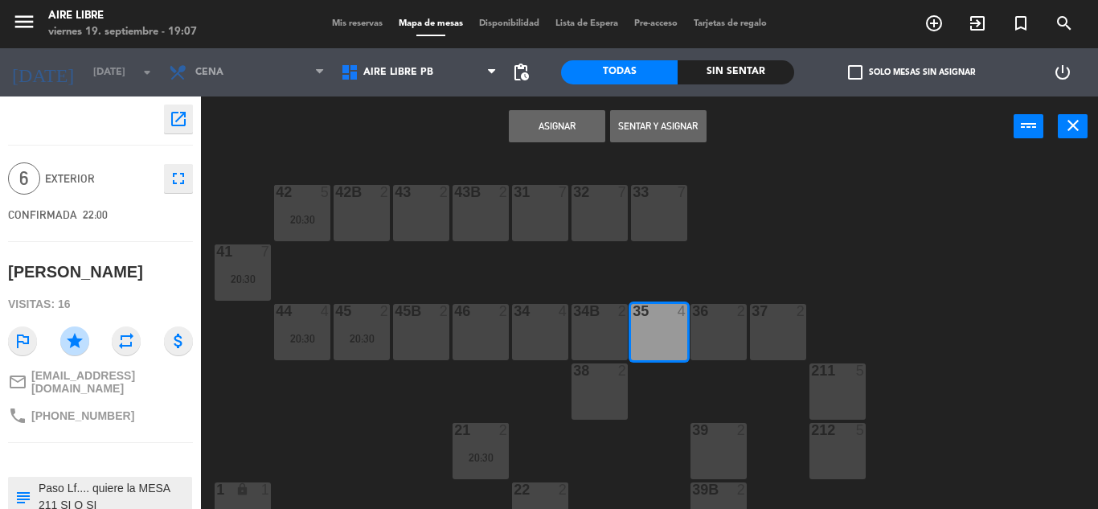
click at [702, 336] on div "36 2" at bounding box center [718, 332] width 56 height 56
click at [557, 138] on button "Asignar" at bounding box center [557, 126] width 96 height 32
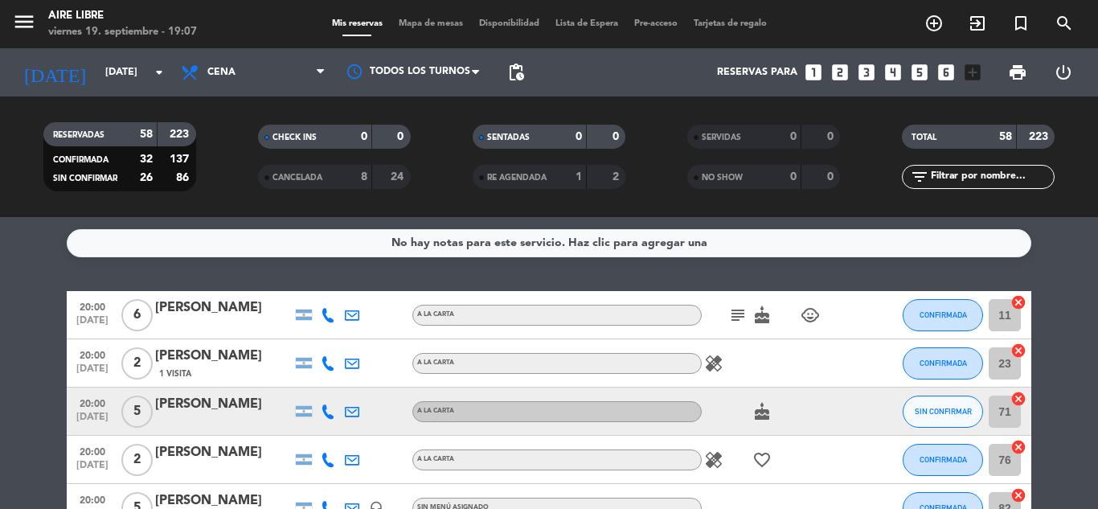
click at [420, 22] on span "Mapa de mesas" at bounding box center [431, 23] width 80 height 9
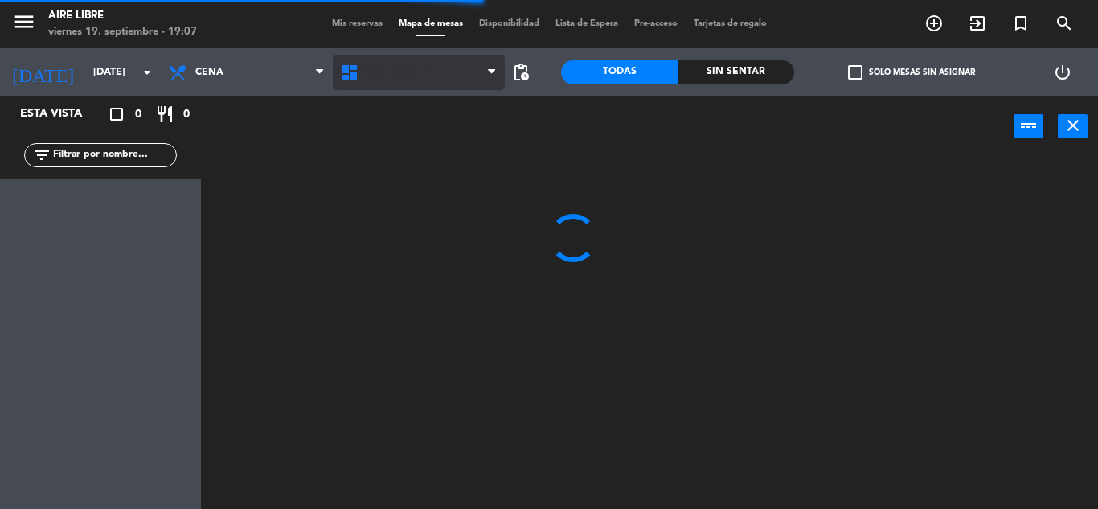
click at [443, 69] on span "Aire Libre 1P" at bounding box center [419, 72] width 172 height 35
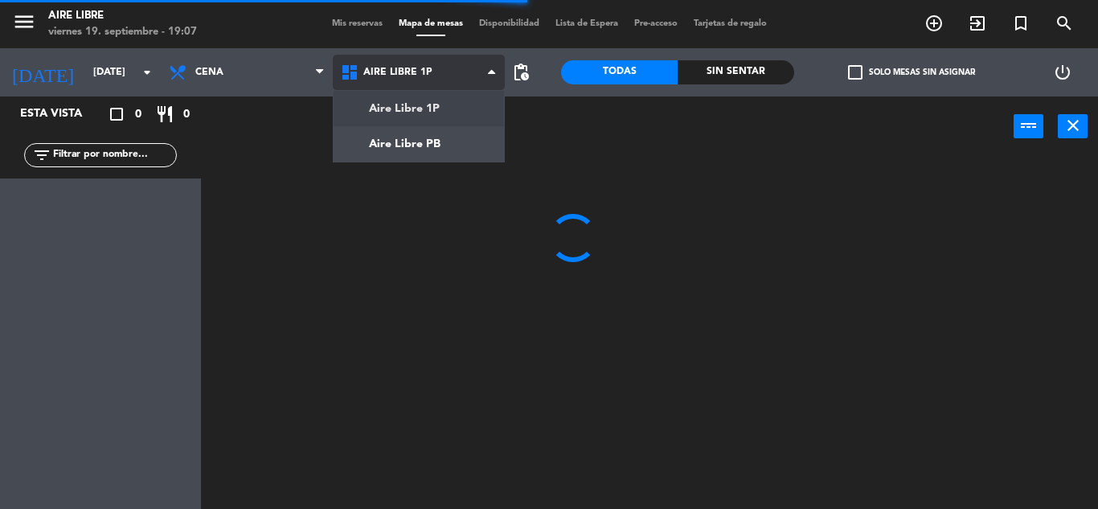
click at [423, 138] on ng-component "menu Aire Libre [DATE] 19. septiembre - 19:07 Mis reservas Mapa de mesas Dispon…" at bounding box center [549, 254] width 1098 height 509
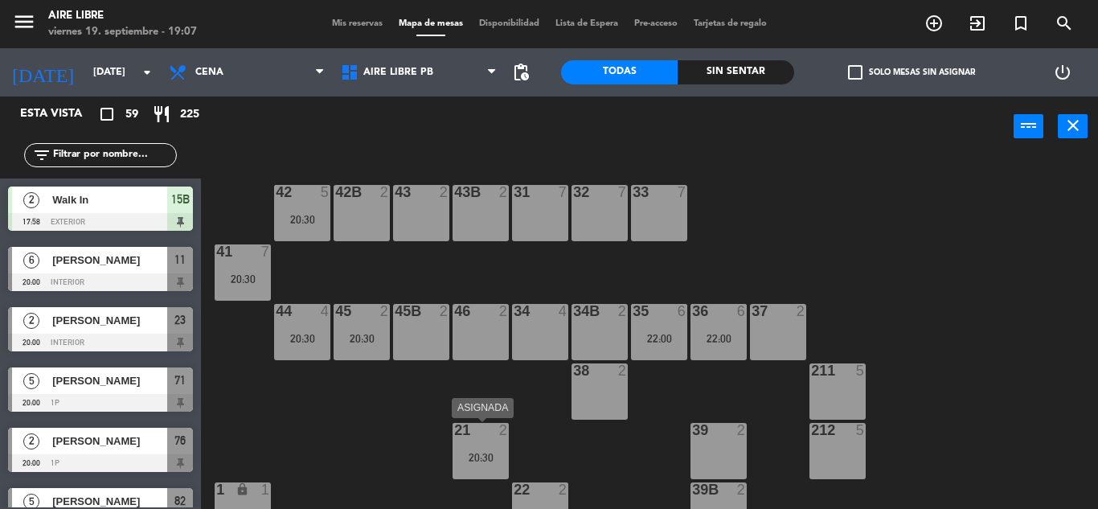
click at [666, 334] on div "22:00" at bounding box center [659, 338] width 56 height 11
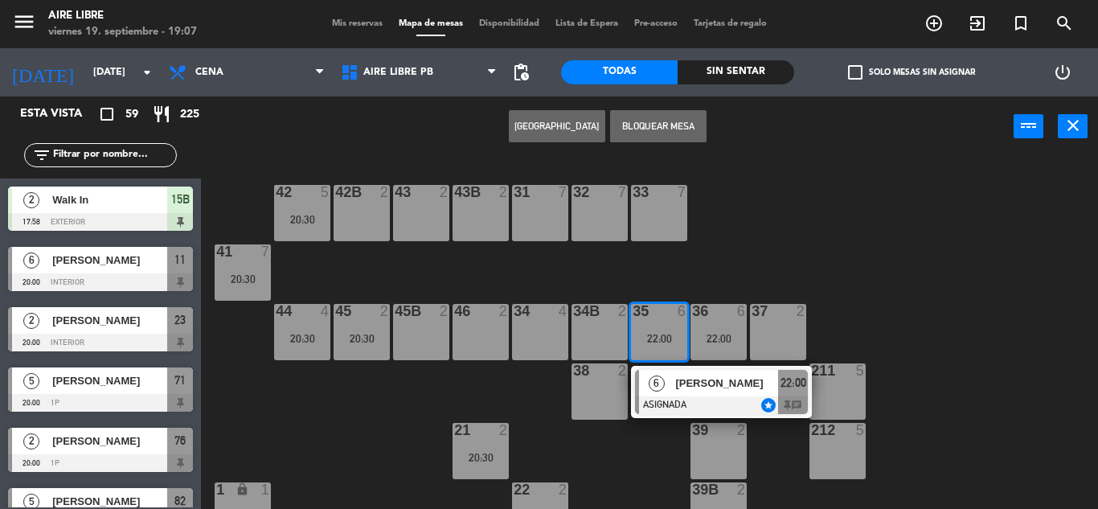
click at [246, 259] on div at bounding box center [242, 251] width 27 height 14
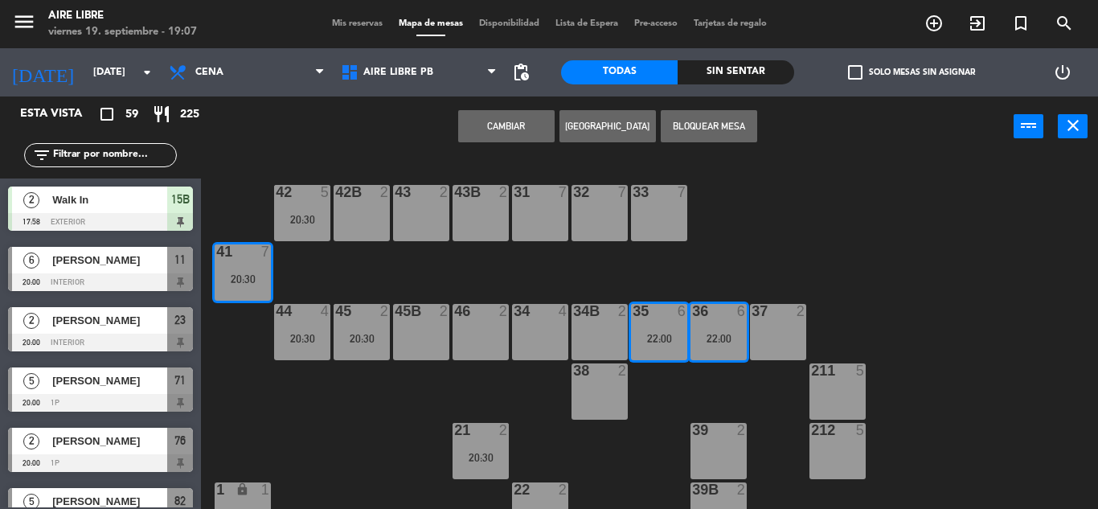
click at [513, 130] on button "Cambiar" at bounding box center [506, 126] width 96 height 32
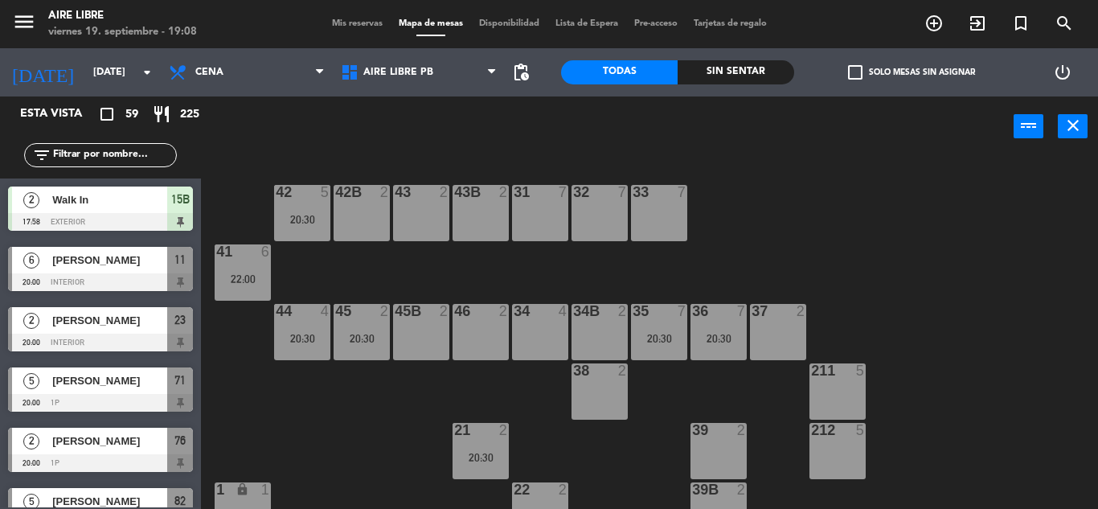
click at [853, 73] on span "check_box_outline_blank" at bounding box center [855, 72] width 14 height 14
click at [911, 72] on input "check_box_outline_blank Solo mesas sin asignar" at bounding box center [911, 72] width 0 height 0
click at [133, 151] on input "text" at bounding box center [113, 155] width 125 height 18
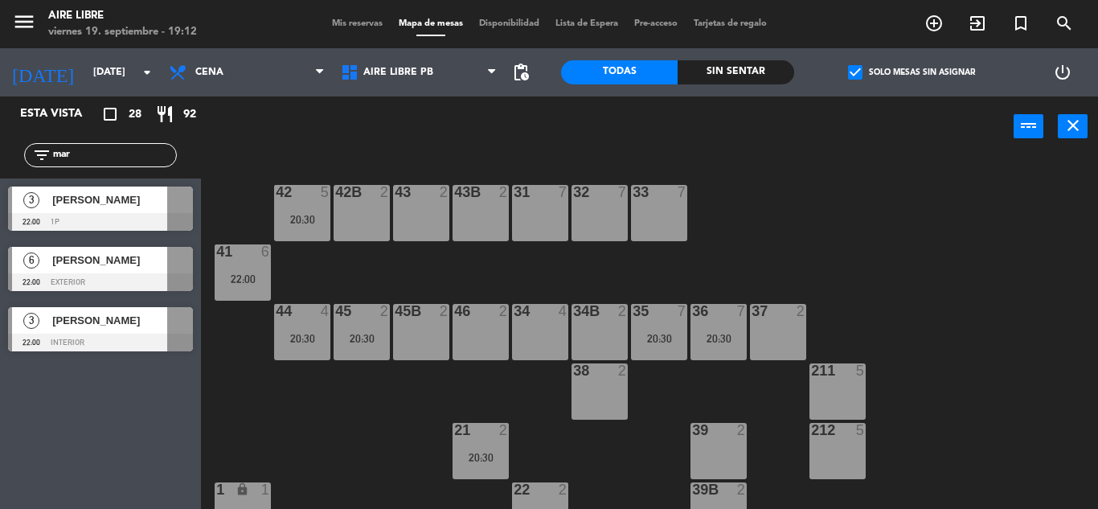
type input "mar"
click at [60, 451] on div "Esta vista crop_square 28 restaurant 92 filter_list [DATE][PERSON_NAME] 22:00 1…" at bounding box center [100, 302] width 201 height 412
click at [113, 321] on span "[PERSON_NAME]" at bounding box center [109, 320] width 115 height 17
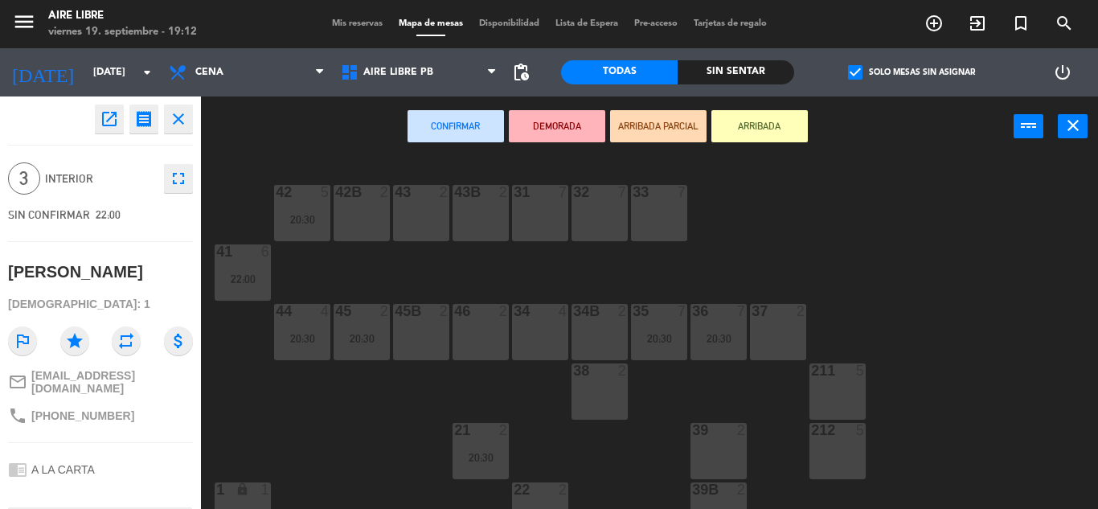
click at [112, 122] on icon "open_in_new" at bounding box center [109, 118] width 19 height 19
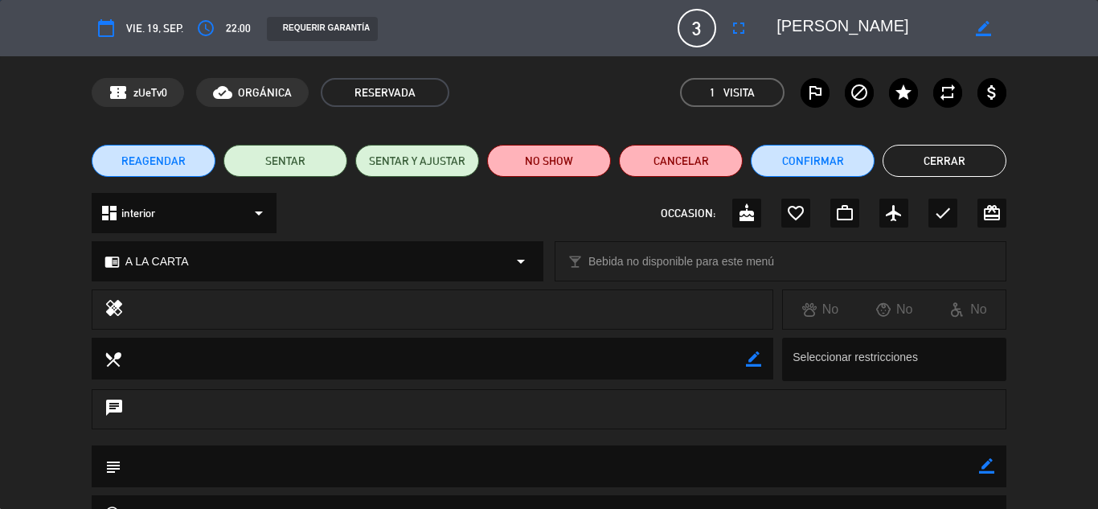
click at [807, 159] on button "Confirmar" at bounding box center [813, 161] width 124 height 32
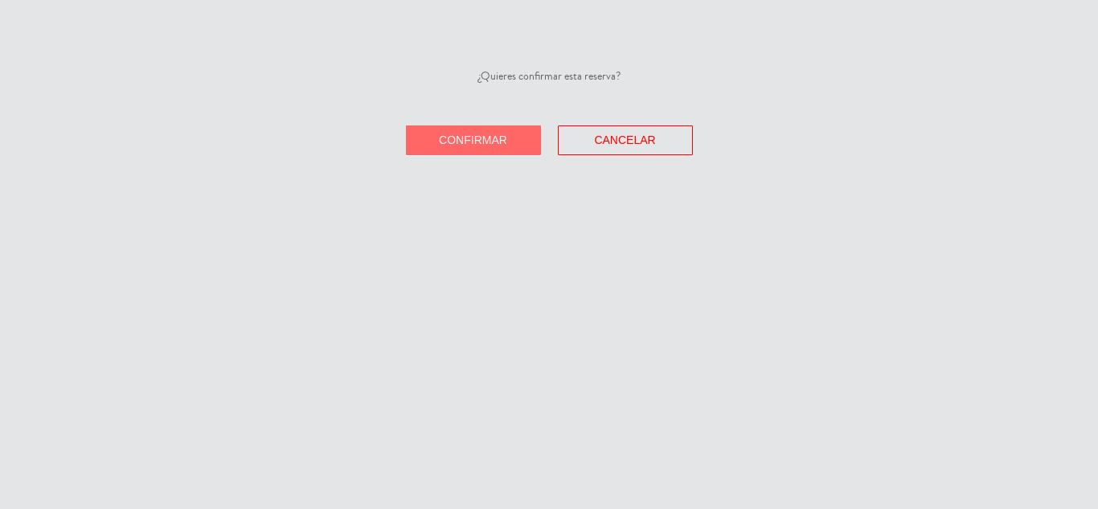
click at [474, 136] on span "Confirmar" at bounding box center [473, 139] width 68 height 13
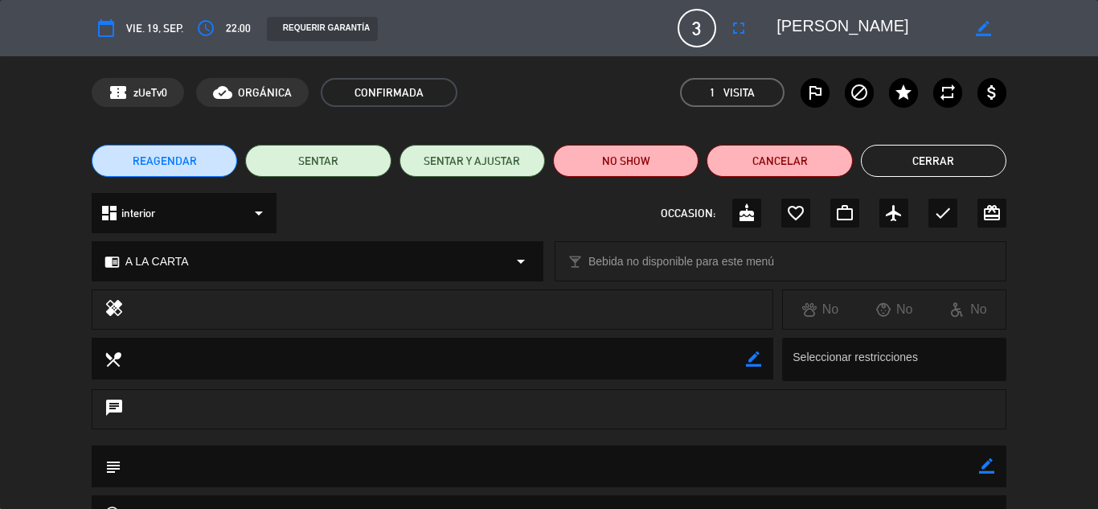
click at [935, 159] on button "Cerrar" at bounding box center [933, 161] width 145 height 32
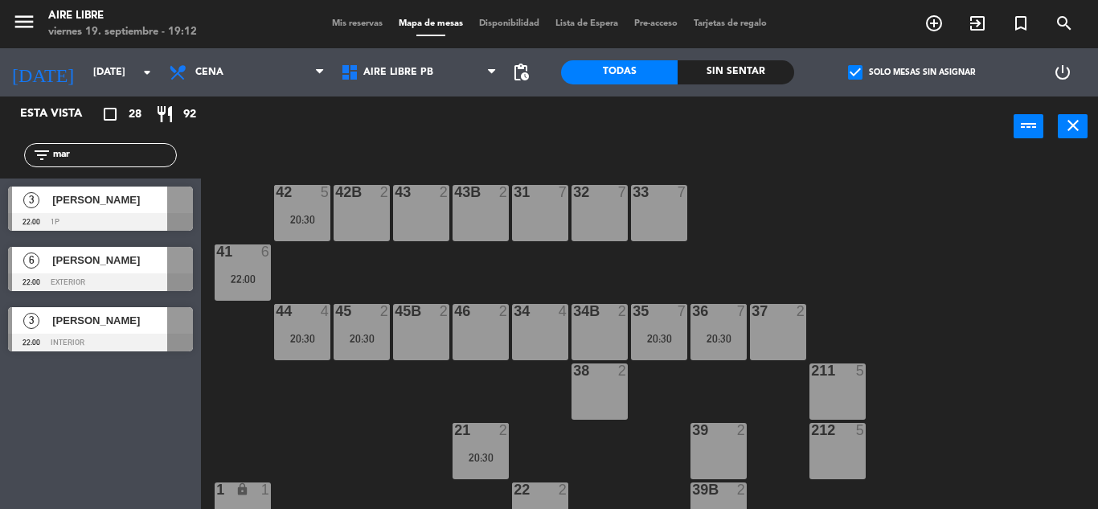
click at [106, 150] on input "mar" at bounding box center [113, 155] width 125 height 18
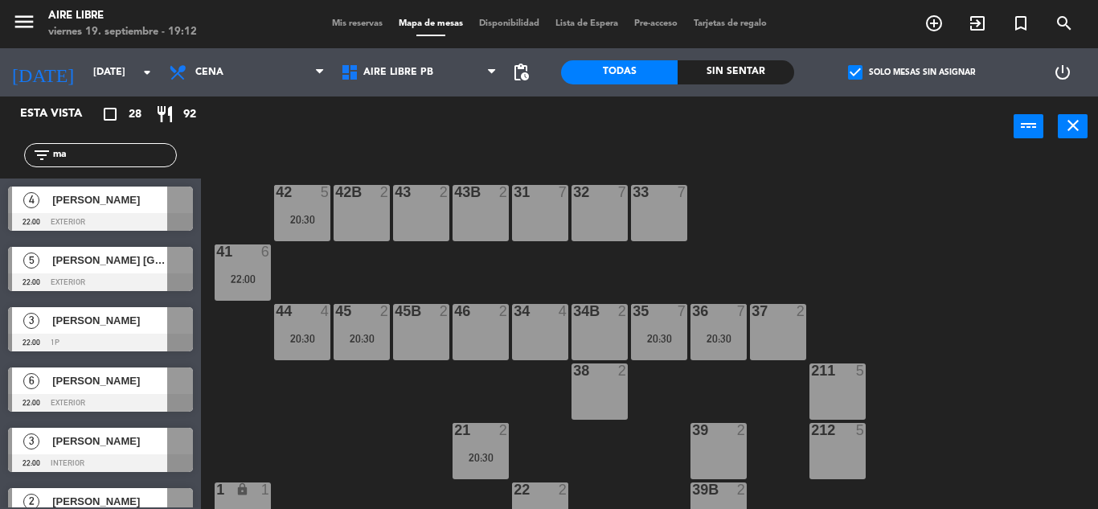
type input "m"
click at [96, 157] on input "text" at bounding box center [113, 155] width 125 height 18
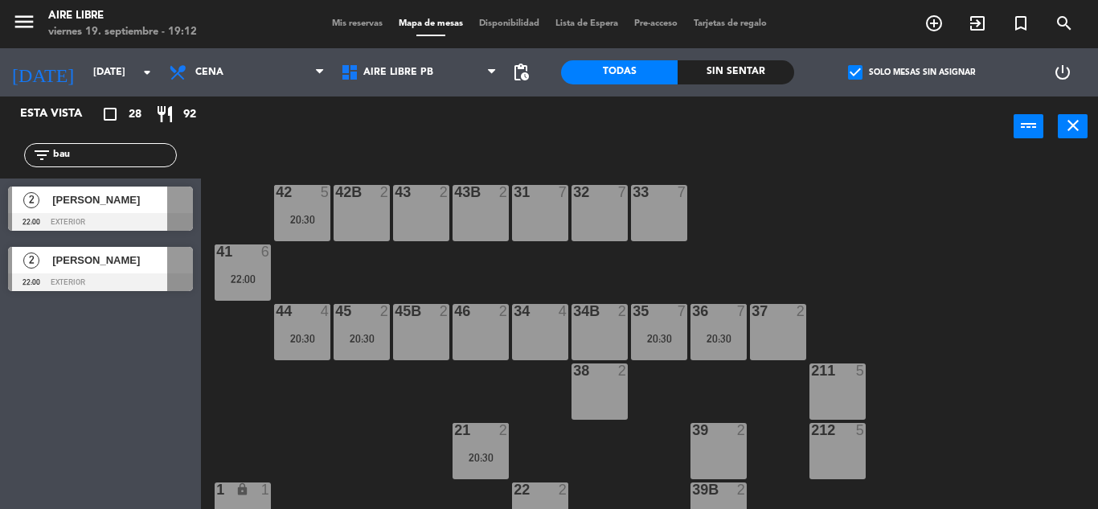
type input "bau"
click at [118, 203] on span "[PERSON_NAME]" at bounding box center [109, 199] width 115 height 17
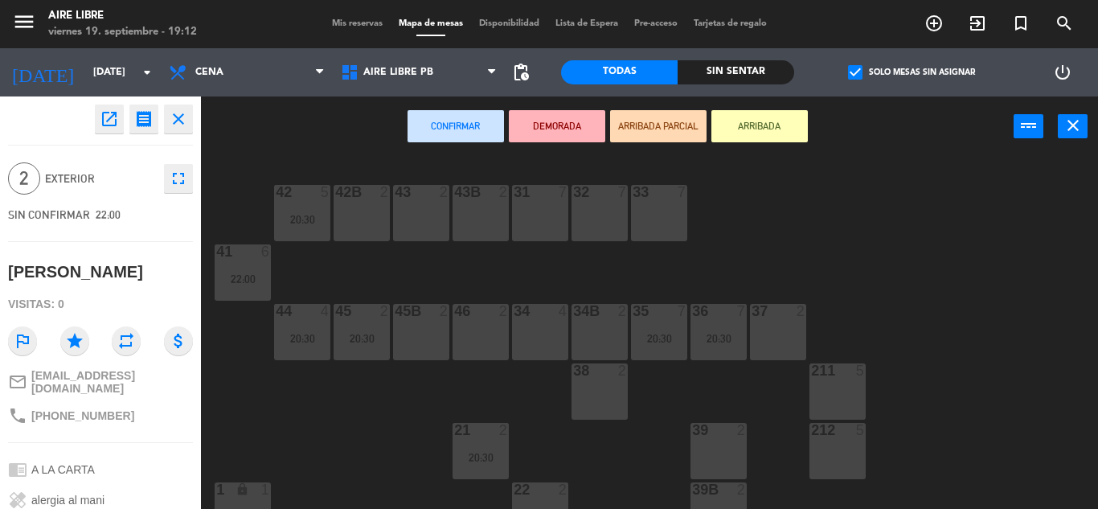
click at [117, 121] on icon "open_in_new" at bounding box center [109, 118] width 19 height 19
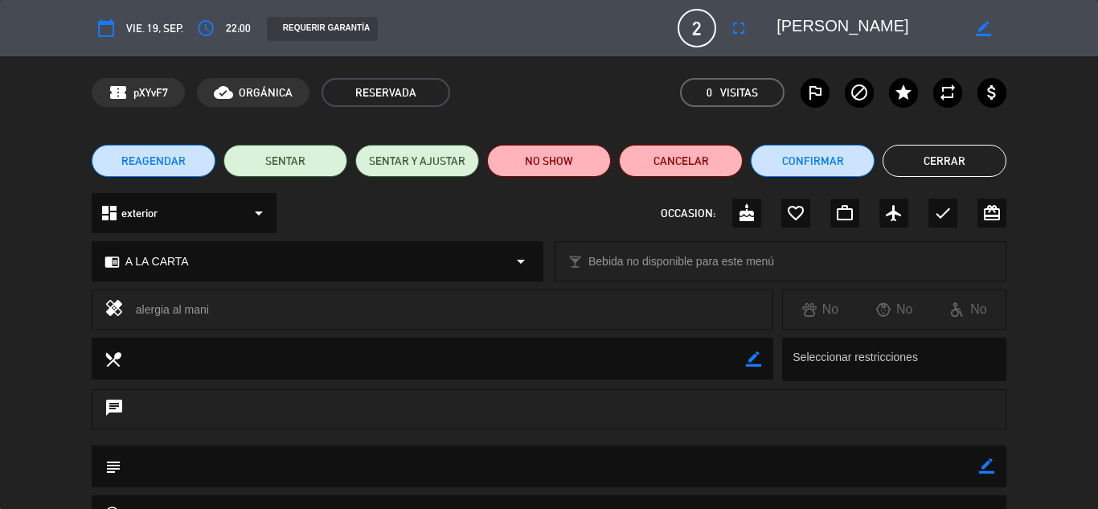
click at [833, 172] on button "Confirmar" at bounding box center [813, 161] width 124 height 32
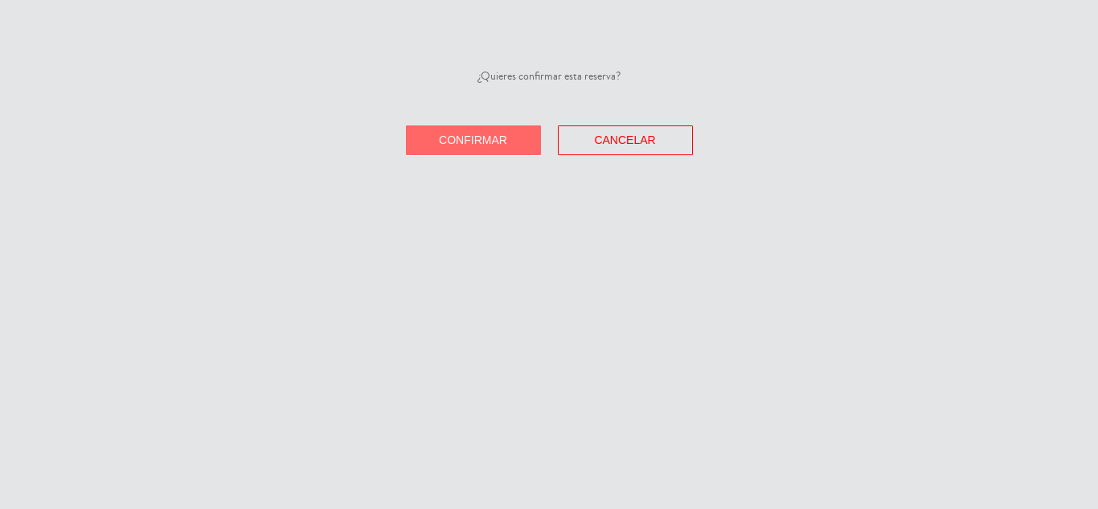
click at [462, 140] on span "Confirmar" at bounding box center [473, 139] width 68 height 13
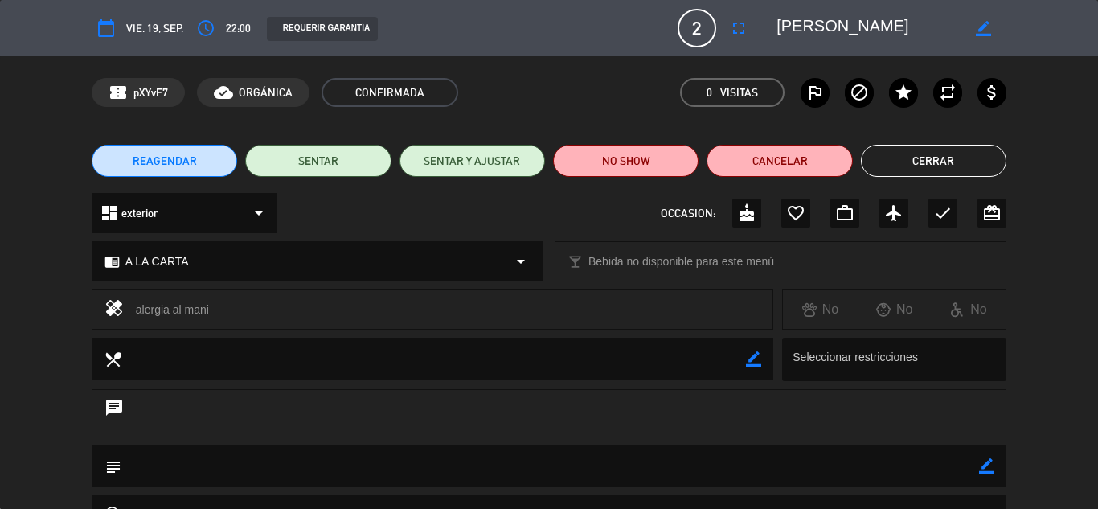
click at [922, 156] on button "Cerrar" at bounding box center [933, 161] width 145 height 32
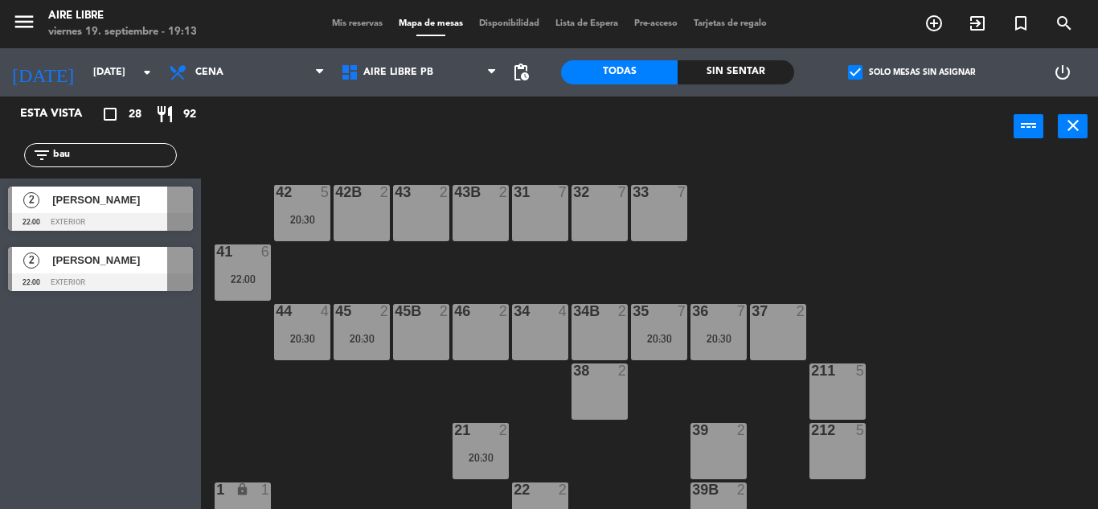
click at [114, 157] on input "bau" at bounding box center [113, 155] width 125 height 18
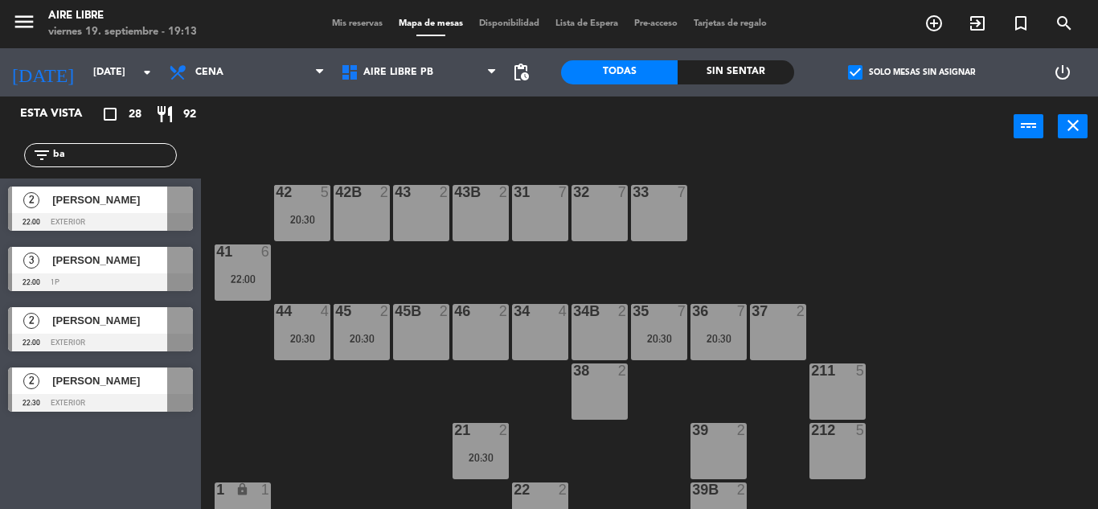
type input "b"
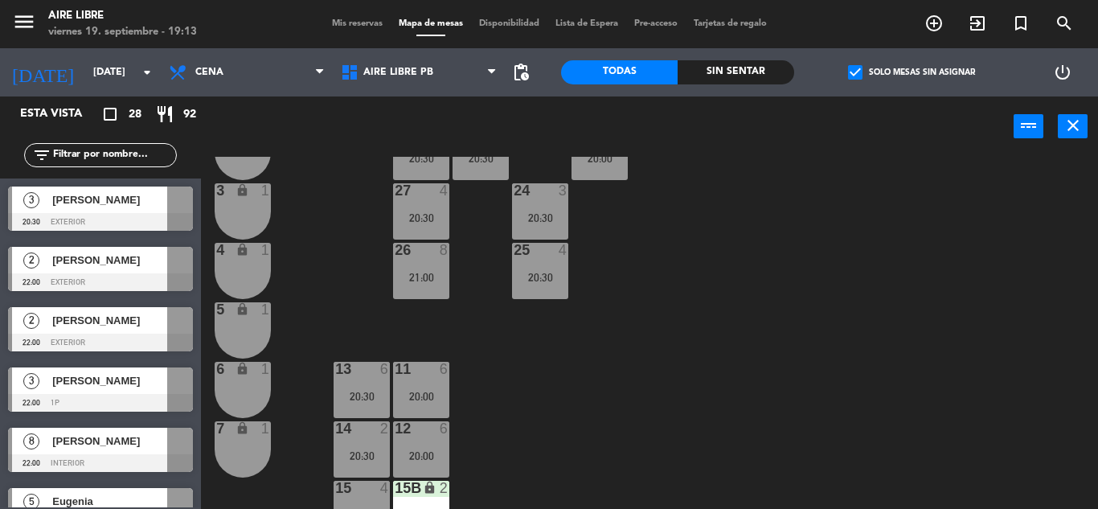
scroll to position [446, 0]
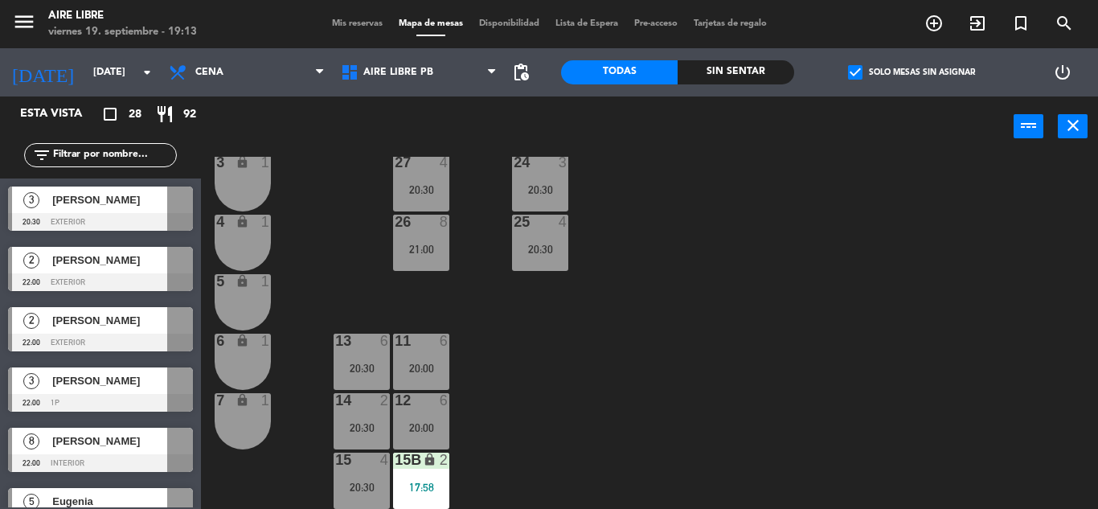
click at [313, 321] on div "42 5 20:30 43 2 31 7 32 7 33 7 42B 2 43B 2 41 6 22:00 44 4 20:30 45 2 20:30 46 …" at bounding box center [655, 333] width 886 height 352
click at [424, 489] on div "17:58" at bounding box center [421, 486] width 56 height 11
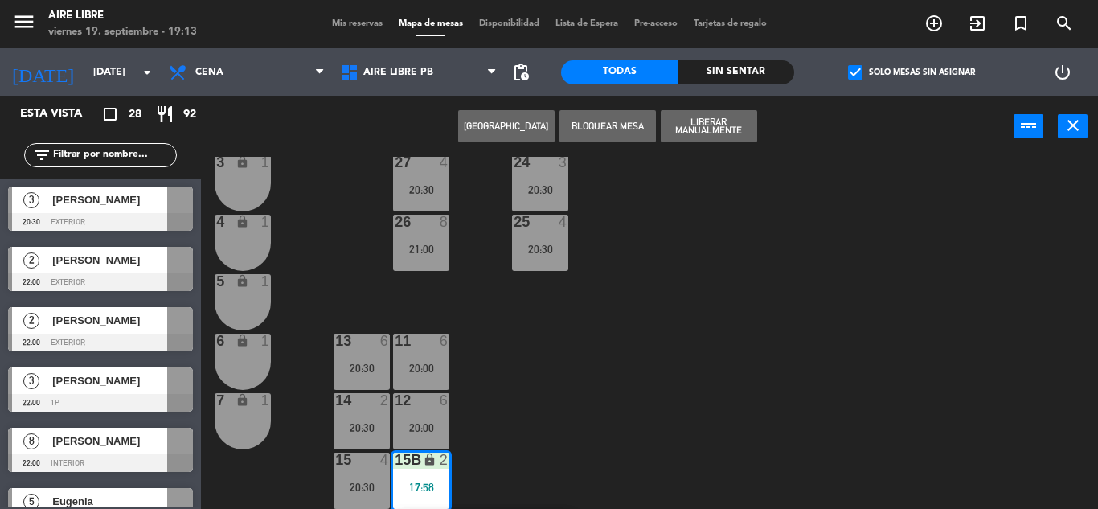
click at [426, 469] on div "15B lock 2" at bounding box center [421, 460] width 56 height 16
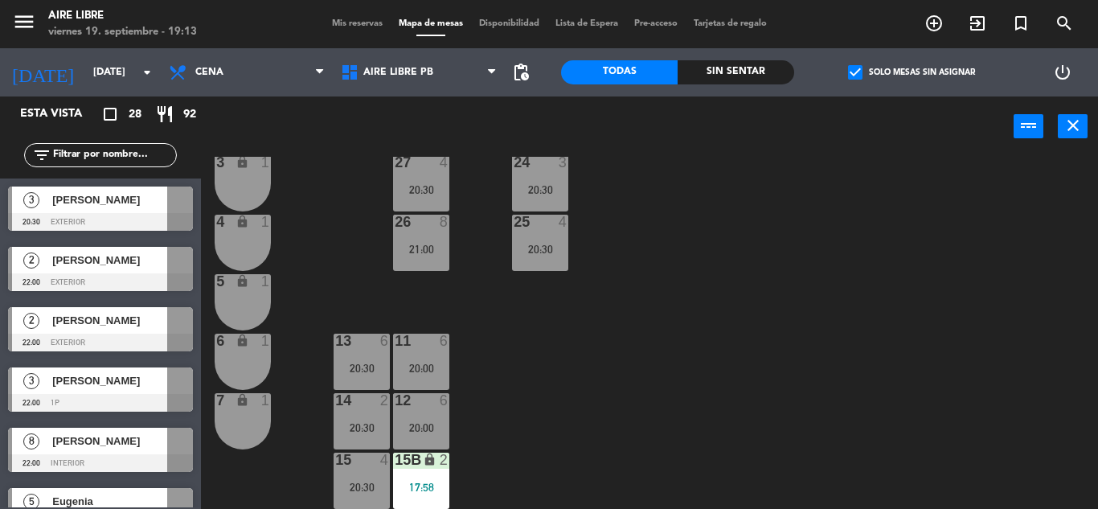
click at [244, 368] on div "6 lock 1" at bounding box center [243, 362] width 56 height 56
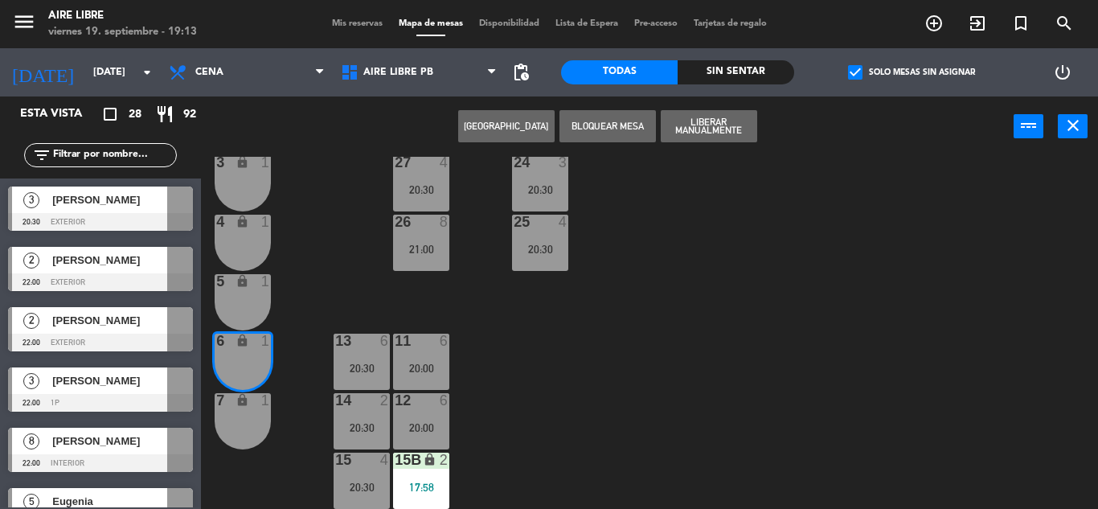
click at [518, 122] on button "[GEOGRAPHIC_DATA]" at bounding box center [506, 126] width 96 height 32
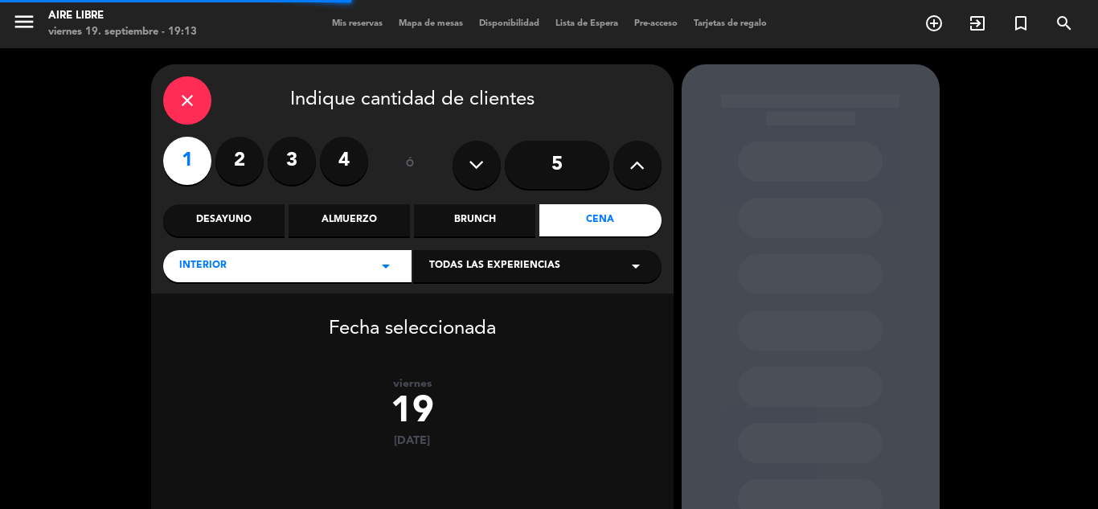
click at [178, 96] on icon "close" at bounding box center [187, 100] width 19 height 19
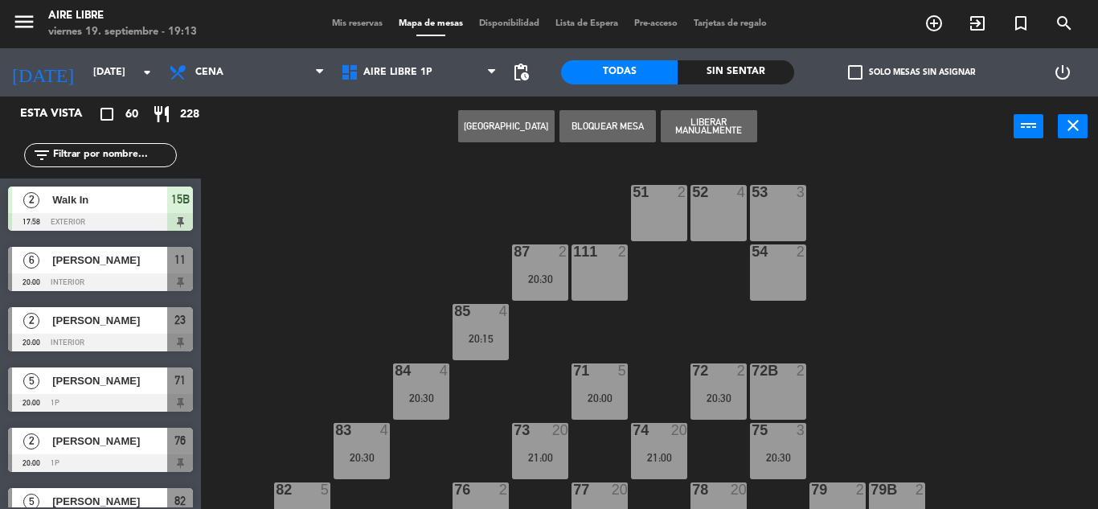
scroll to position [143, 0]
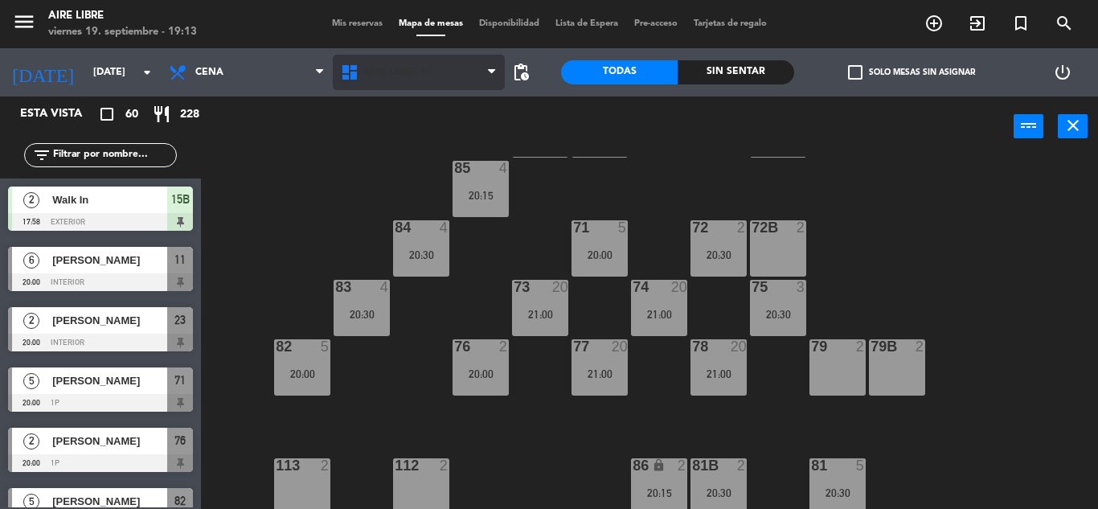
click at [385, 84] on span "Aire Libre 1P" at bounding box center [419, 72] width 172 height 35
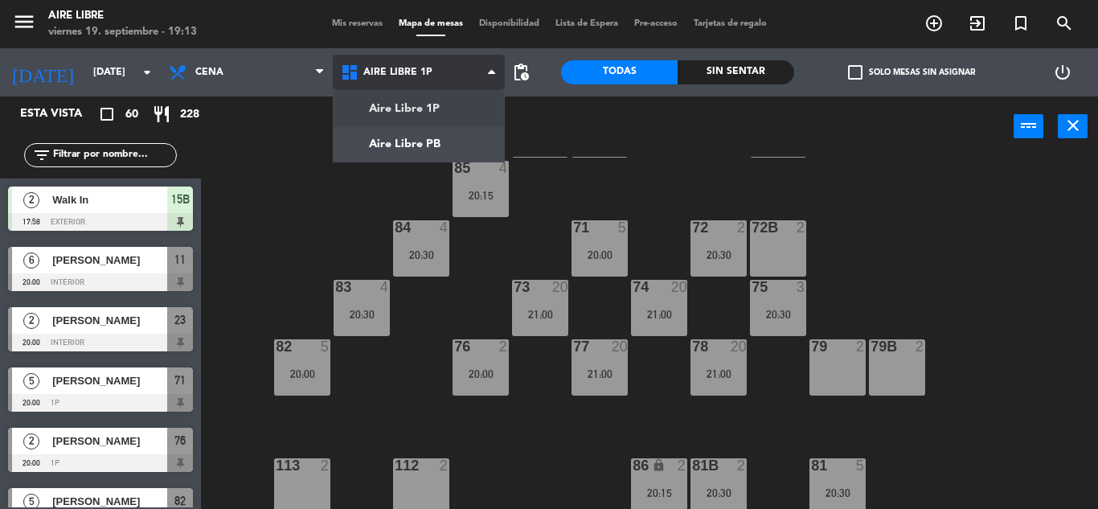
click at [398, 149] on ng-component "menu Aire Libre [DATE] 19. septiembre - 19:13 Mis reservas Mapa de mesas Dispon…" at bounding box center [549, 254] width 1098 height 509
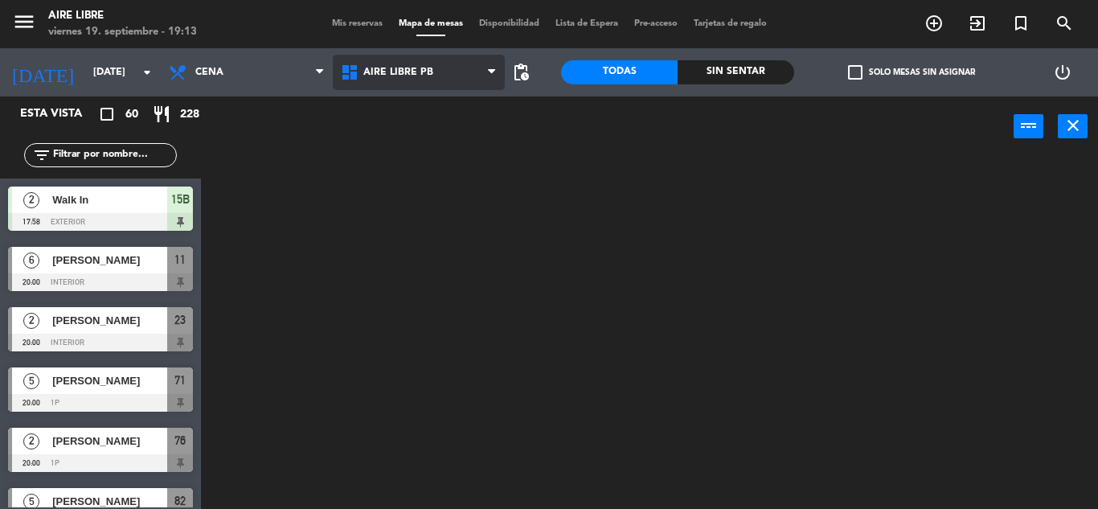
scroll to position [0, 0]
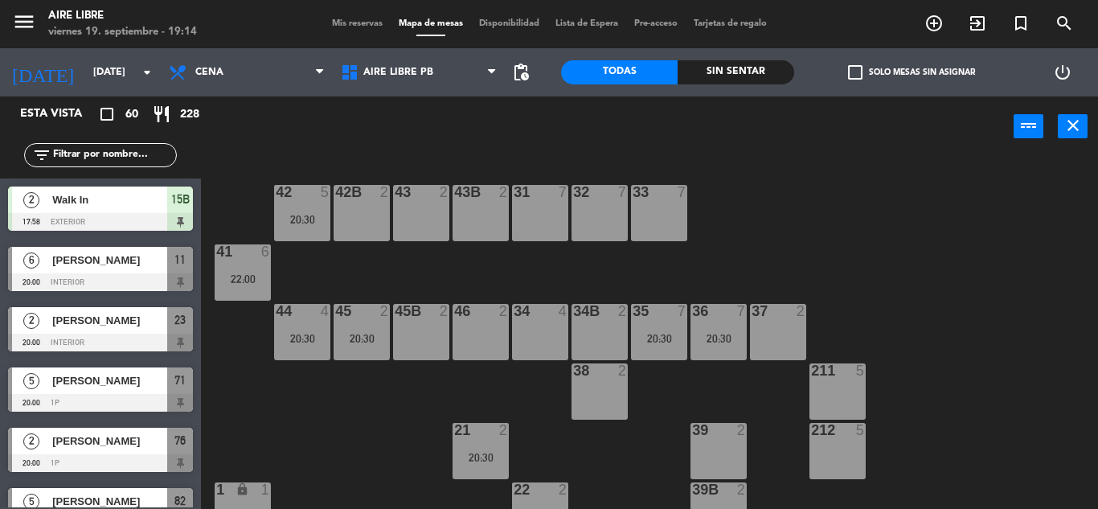
click at [857, 71] on span "check_box_outline_blank" at bounding box center [855, 72] width 14 height 14
click at [911, 72] on input "check_box_outline_blank Solo mesas sin asignar" at bounding box center [911, 72] width 0 height 0
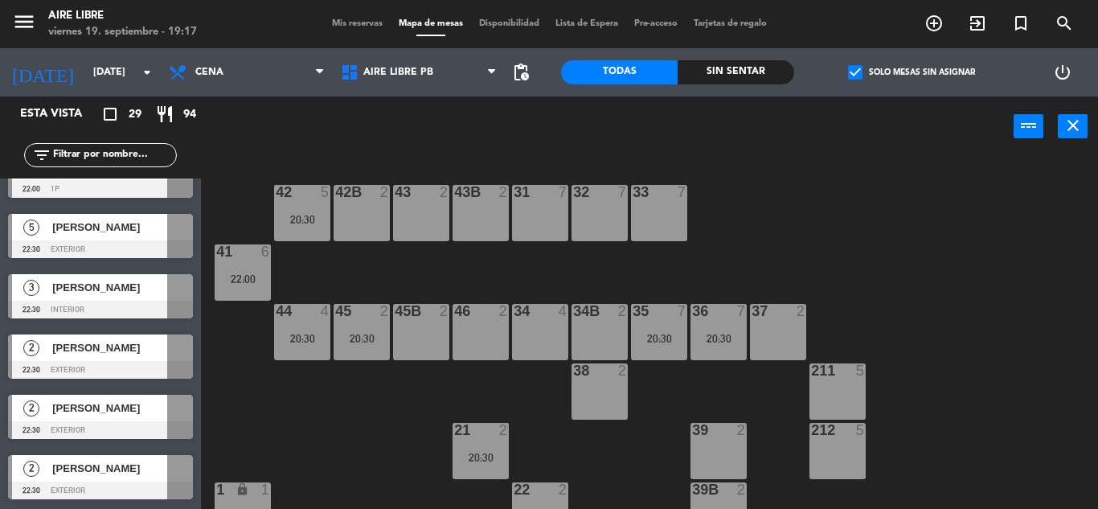
scroll to position [1419, 0]
click at [99, 481] on div at bounding box center [100, 490] width 185 height 18
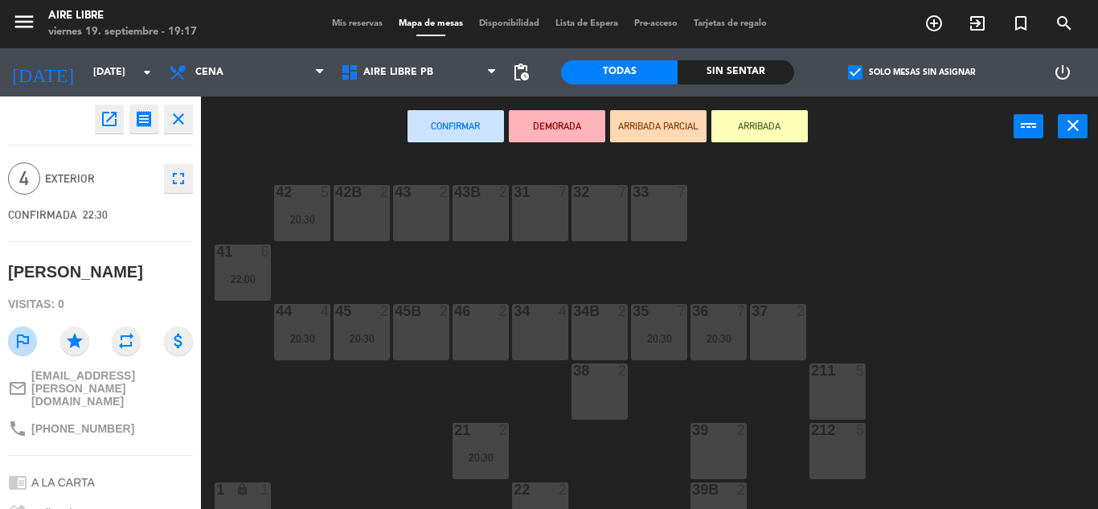
click at [118, 121] on icon "open_in_new" at bounding box center [109, 118] width 19 height 19
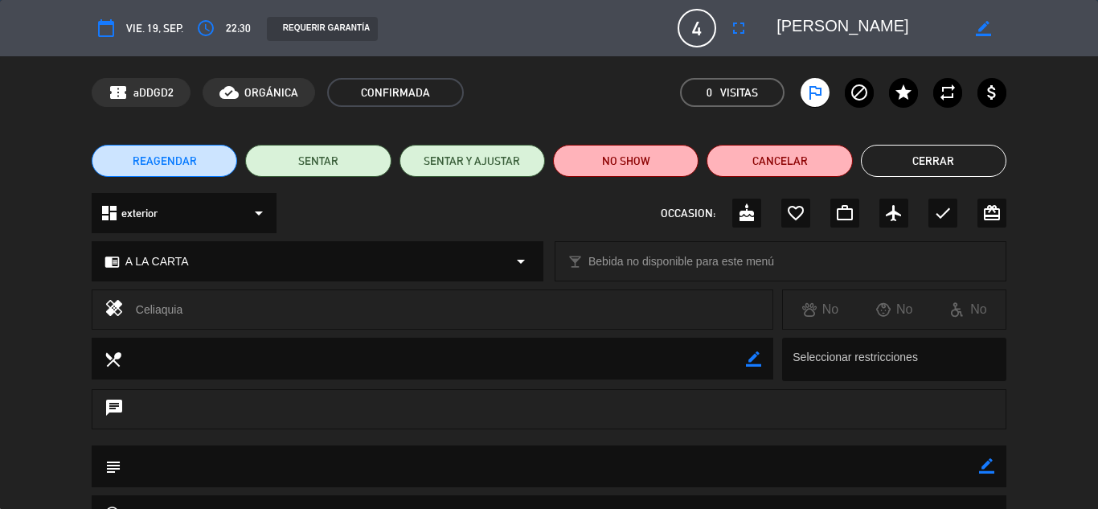
click at [206, 22] on icon "access_time" at bounding box center [205, 27] width 19 height 19
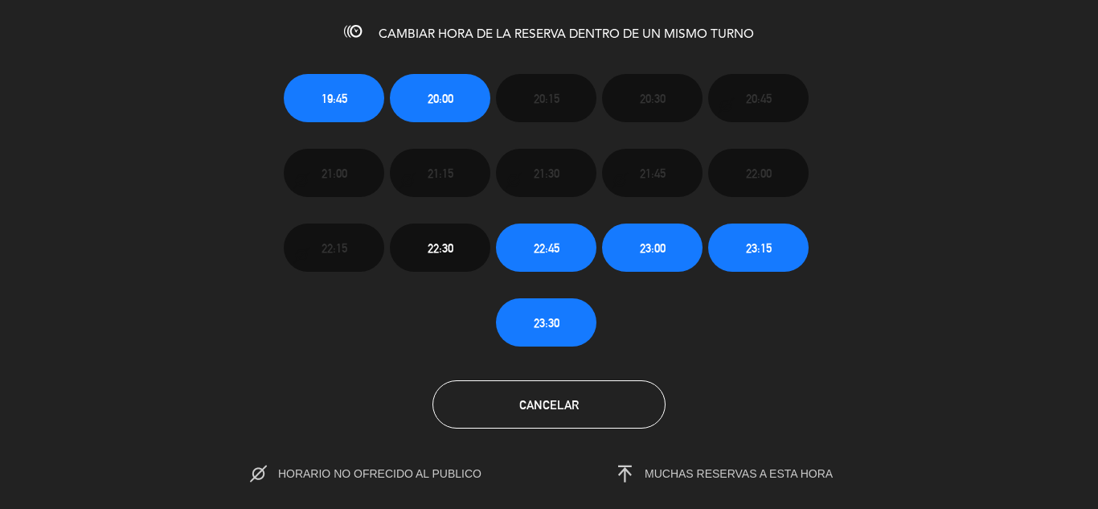
click at [557, 403] on span "Cancelar" at bounding box center [548, 405] width 59 height 14
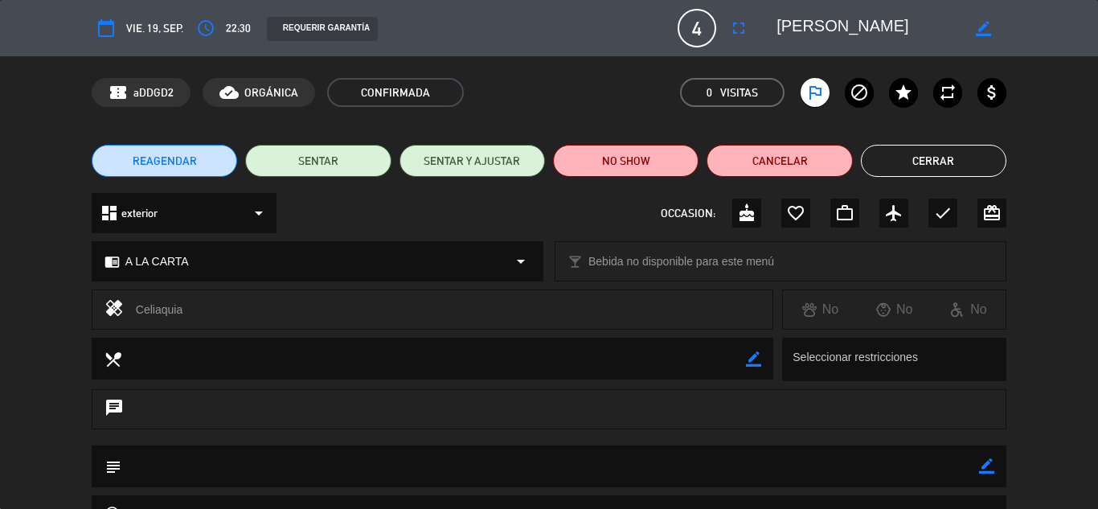
click at [991, 465] on icon "border_color" at bounding box center [986, 465] width 15 height 15
click at [443, 459] on textarea at bounding box center [549, 465] width 857 height 41
type textarea "llega a las 22"
click at [992, 460] on icon at bounding box center [986, 465] width 15 height 15
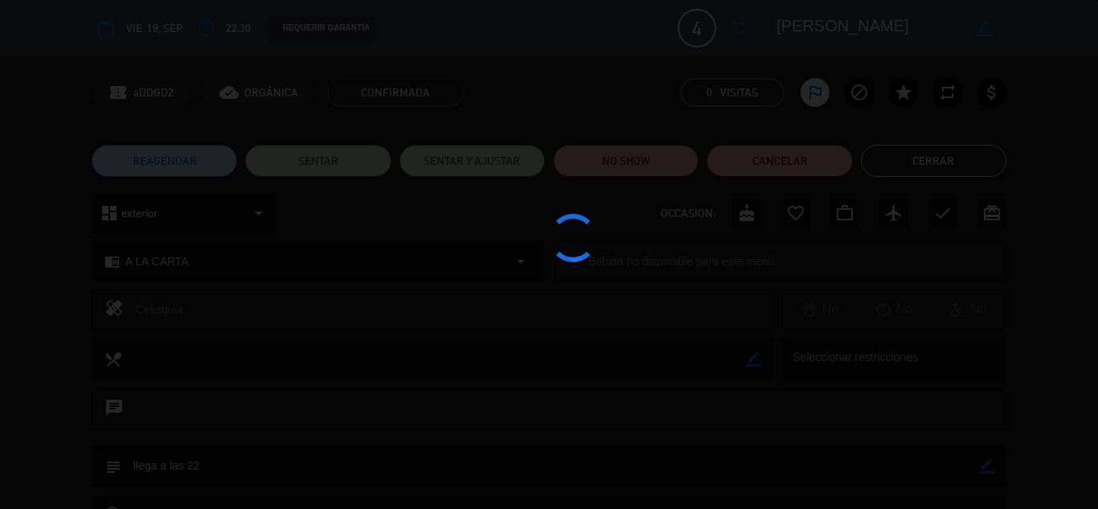
type textarea "llega a las 22"
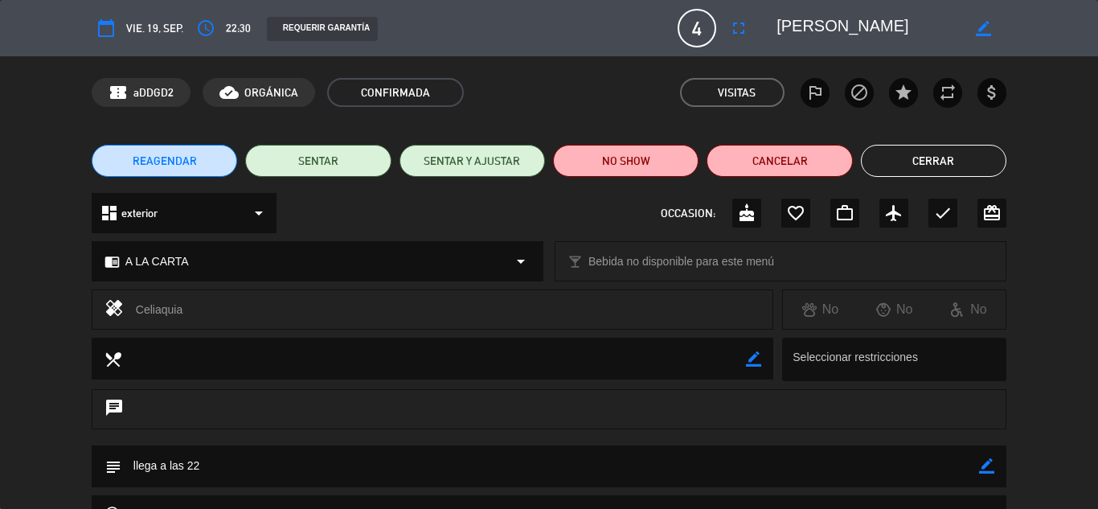
click at [926, 161] on button "Cerrar" at bounding box center [933, 161] width 145 height 32
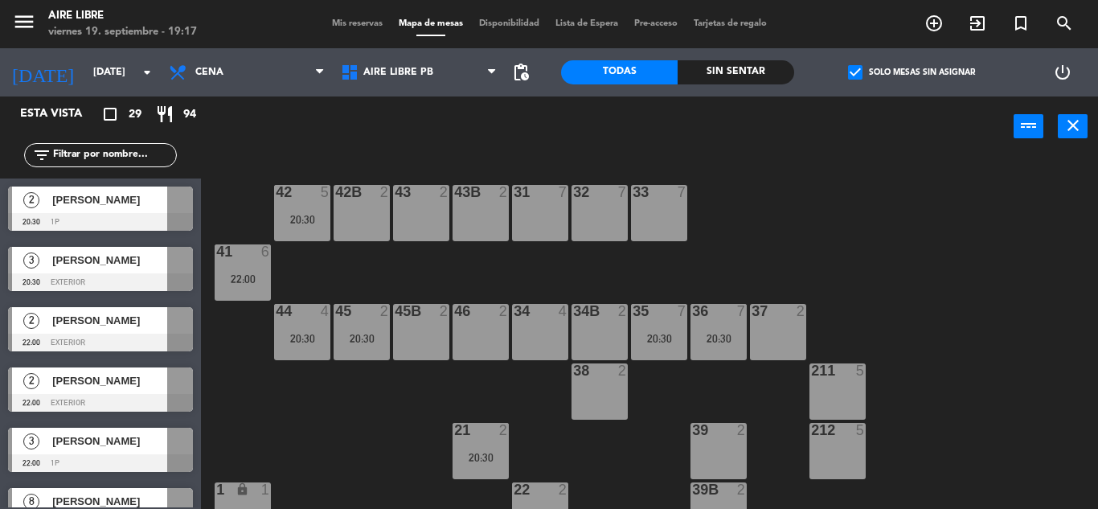
scroll to position [559, 0]
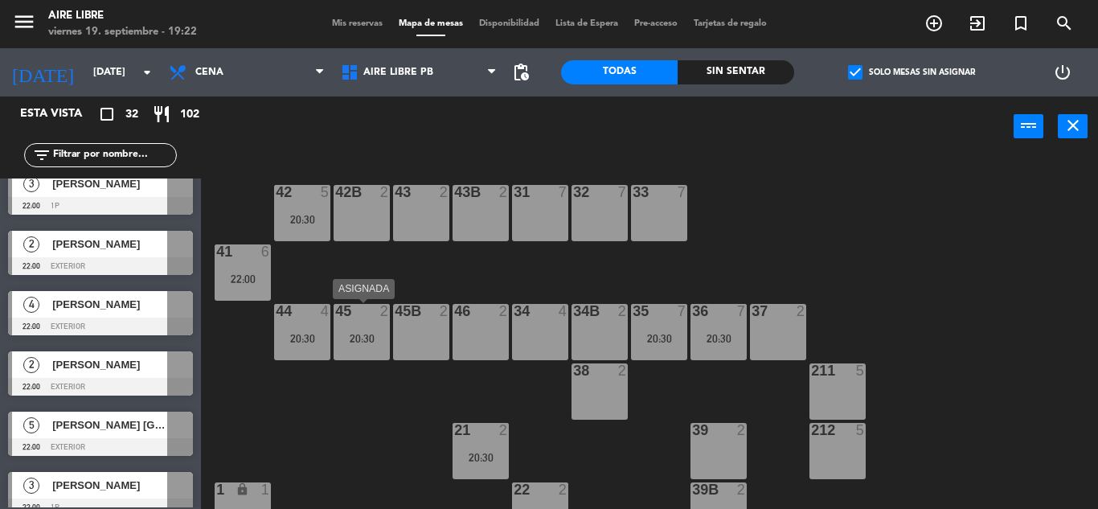
click at [483, 458] on div "20:30" at bounding box center [480, 457] width 56 height 11
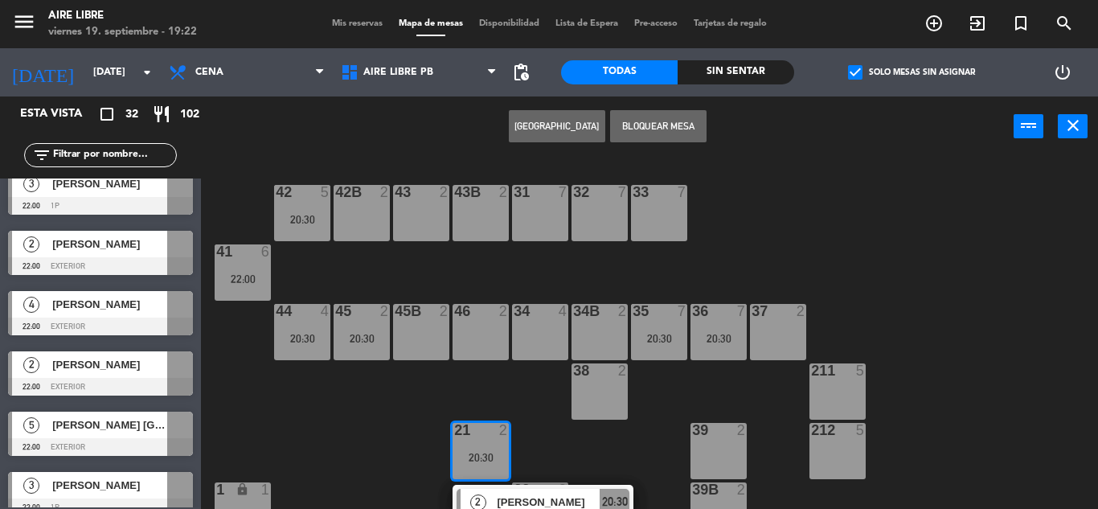
click at [583, 335] on div "34B 2" at bounding box center [599, 332] width 56 height 56
click at [550, 129] on button "Mover" at bounding box center [557, 126] width 96 height 32
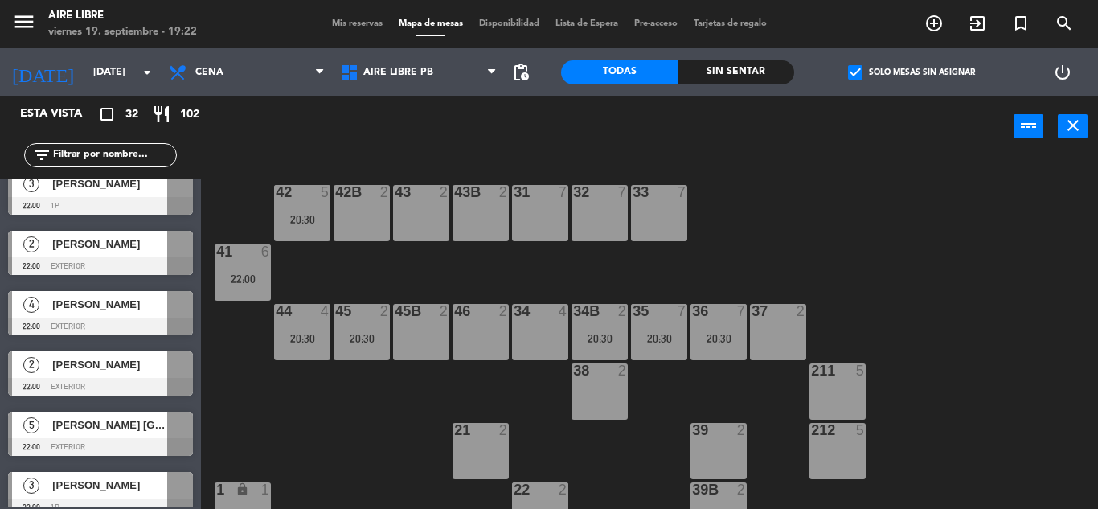
click at [370, 333] on div "20:30" at bounding box center [362, 338] width 56 height 11
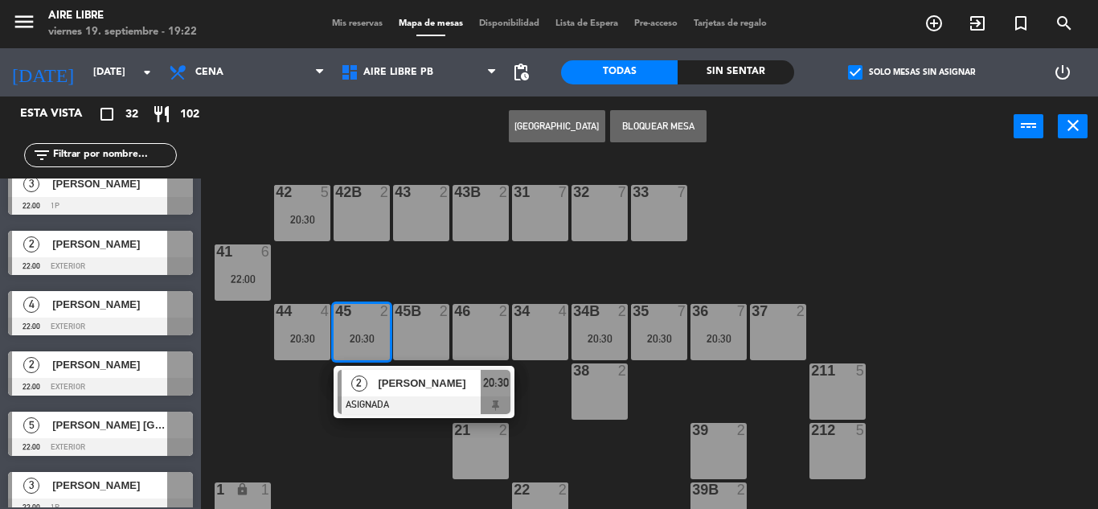
click at [300, 205] on div "42 5 20:30" at bounding box center [302, 213] width 56 height 56
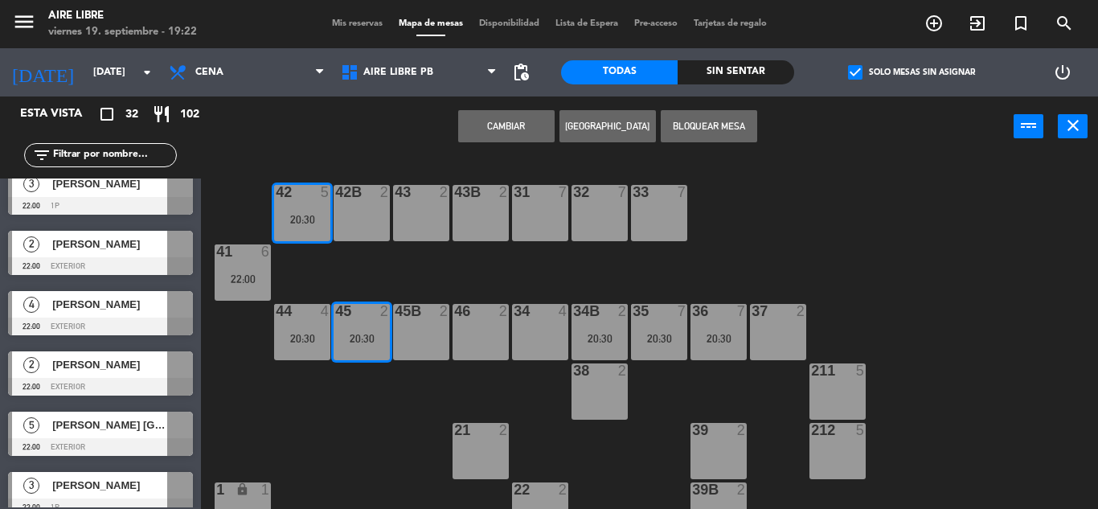
click at [511, 122] on button "Cambiar" at bounding box center [506, 126] width 96 height 32
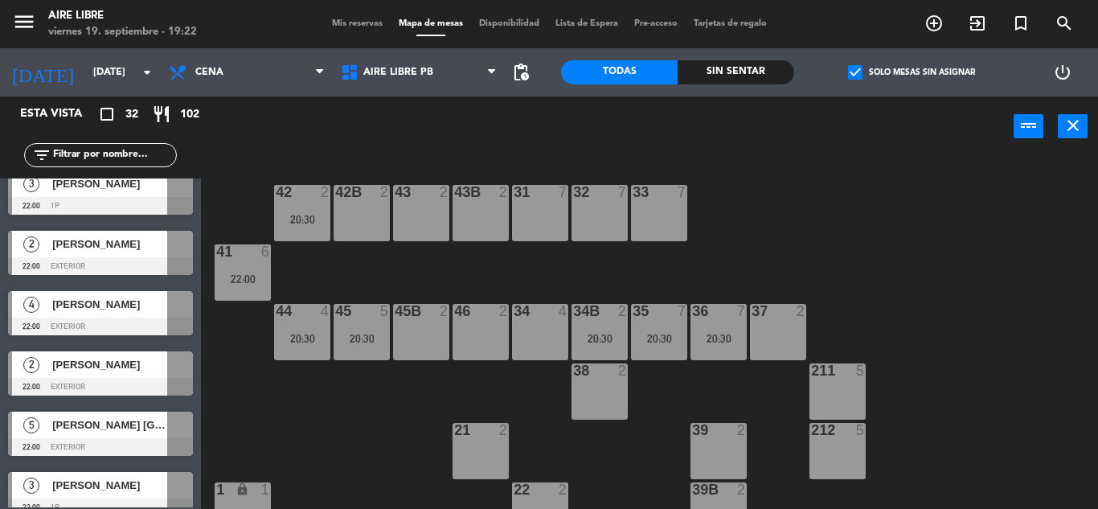
click at [298, 342] on div "20:30" at bounding box center [302, 338] width 56 height 11
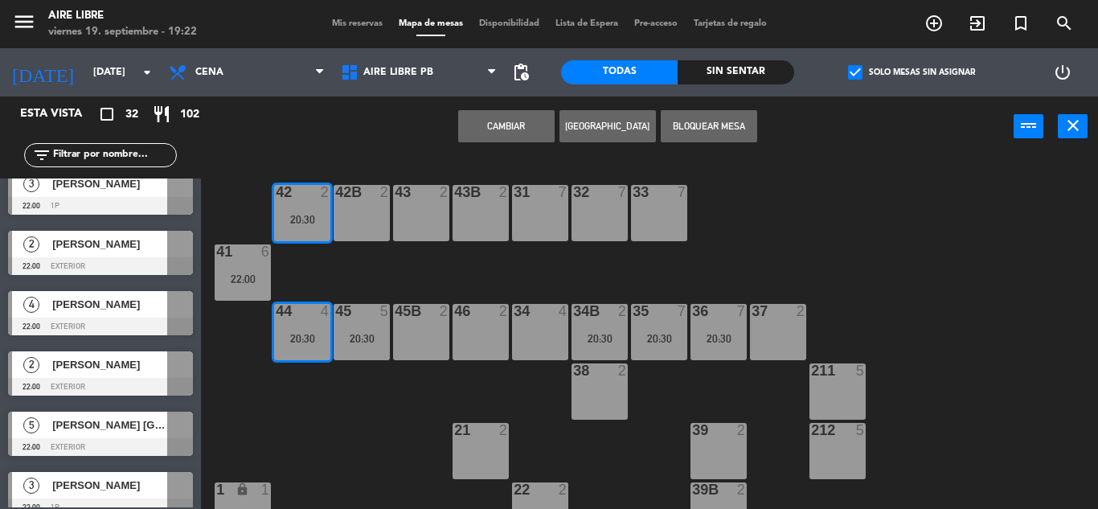
click at [513, 125] on button "Cambiar" at bounding box center [506, 126] width 96 height 32
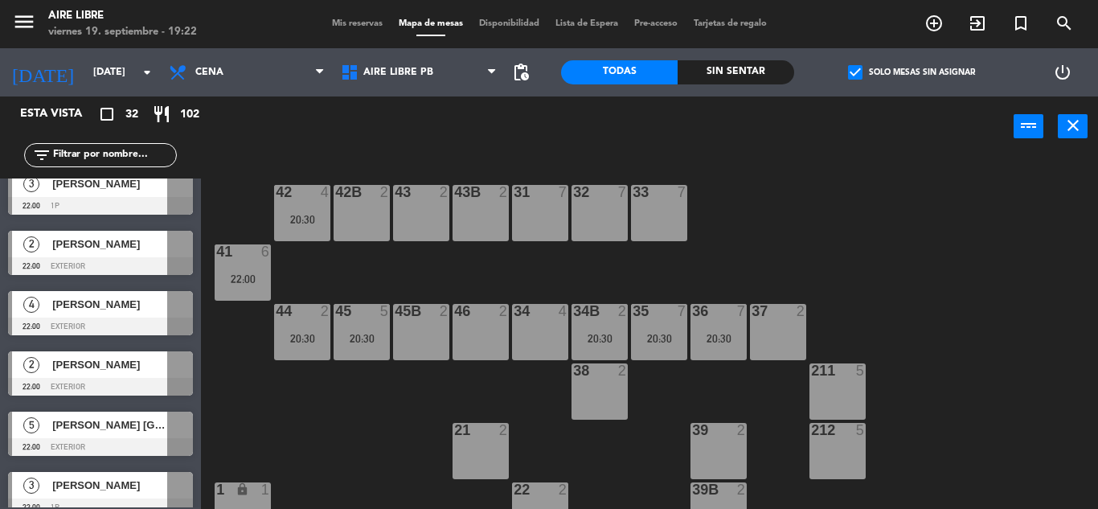
click at [359, 325] on div "45 5 20:30" at bounding box center [362, 332] width 56 height 56
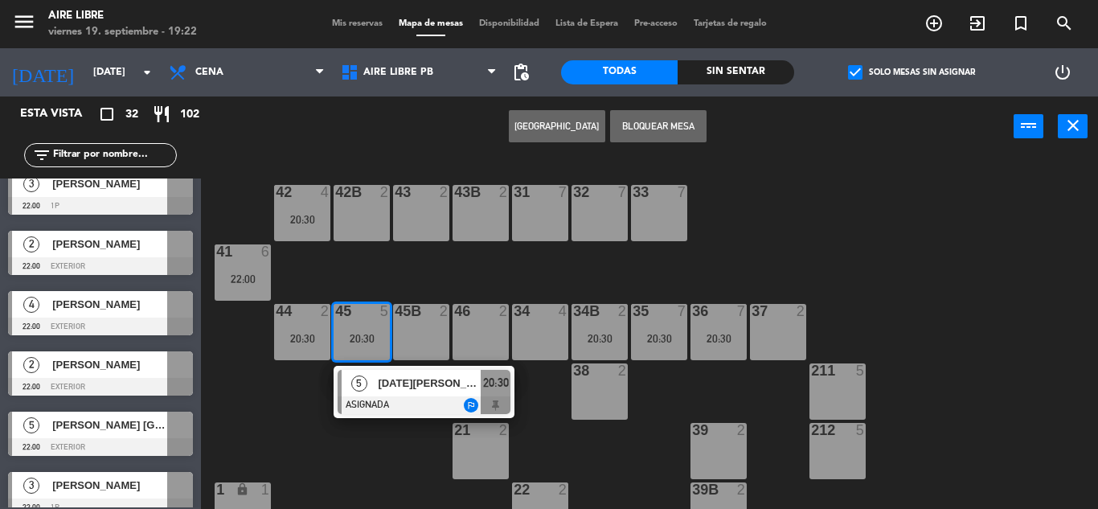
click at [391, 392] on div "[DATE][PERSON_NAME]" at bounding box center [428, 383] width 104 height 27
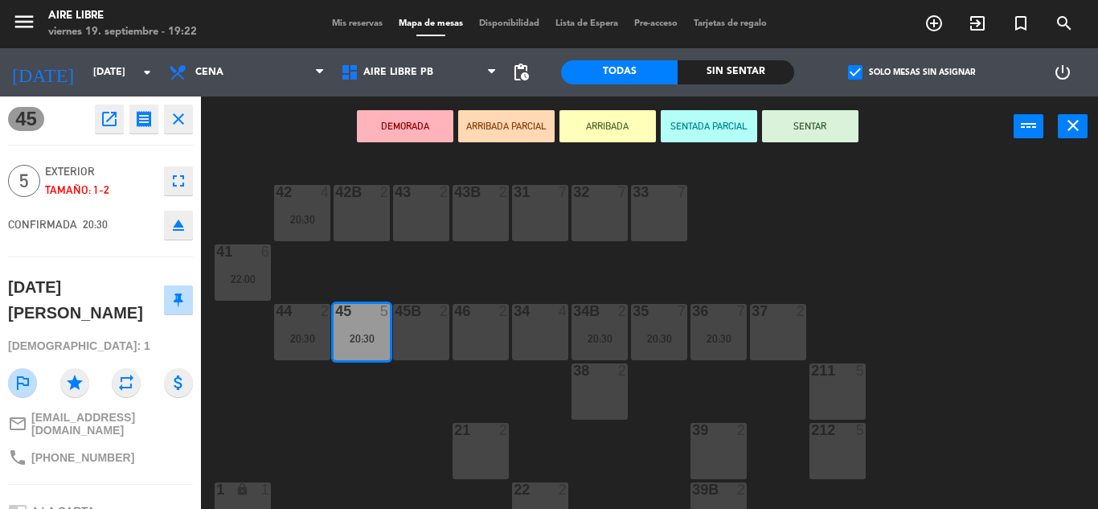
click at [177, 233] on icon "eject" at bounding box center [178, 224] width 19 height 19
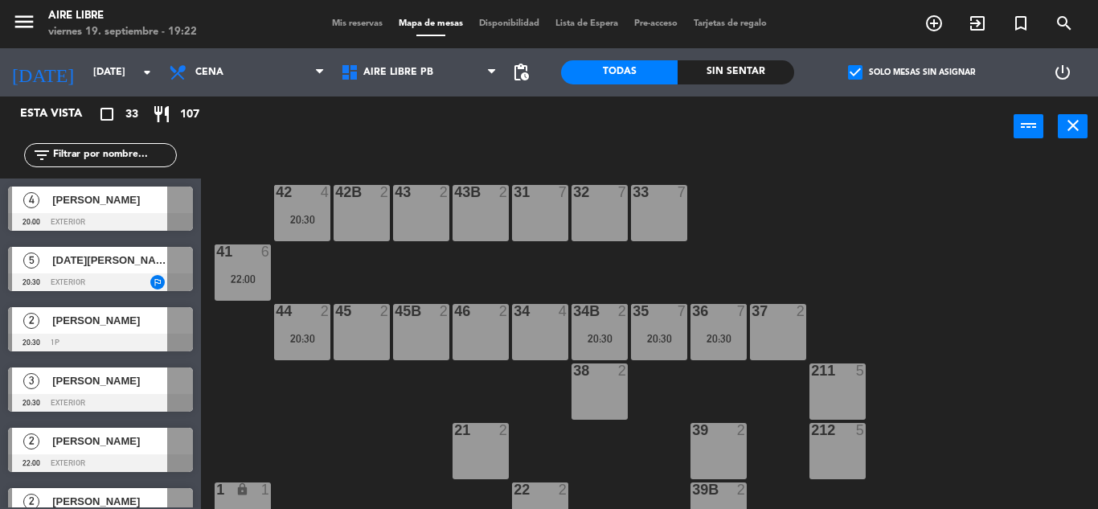
click at [136, 272] on div "[DATE][PERSON_NAME]" at bounding box center [109, 260] width 117 height 27
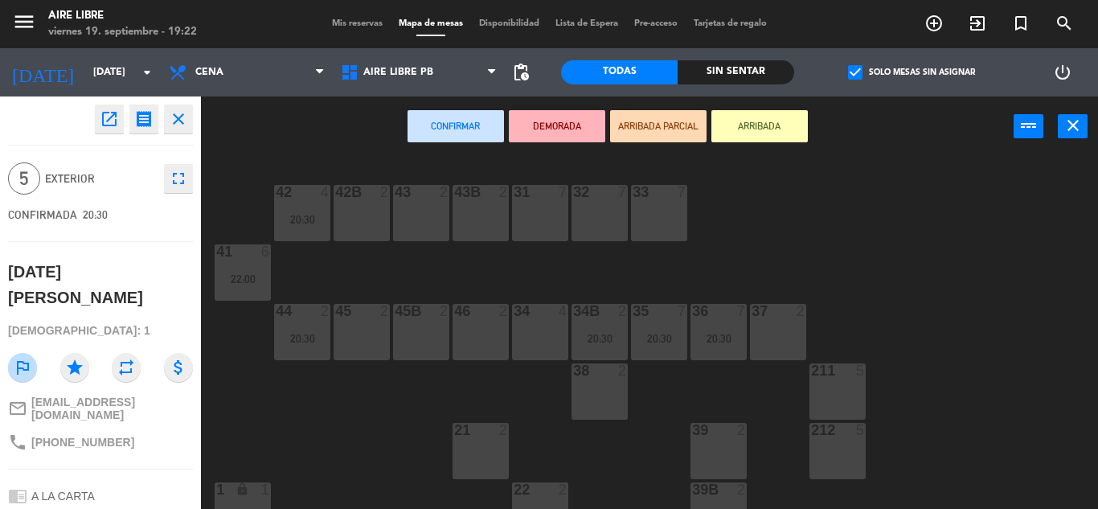
click at [379, 329] on div "45 2" at bounding box center [362, 332] width 56 height 56
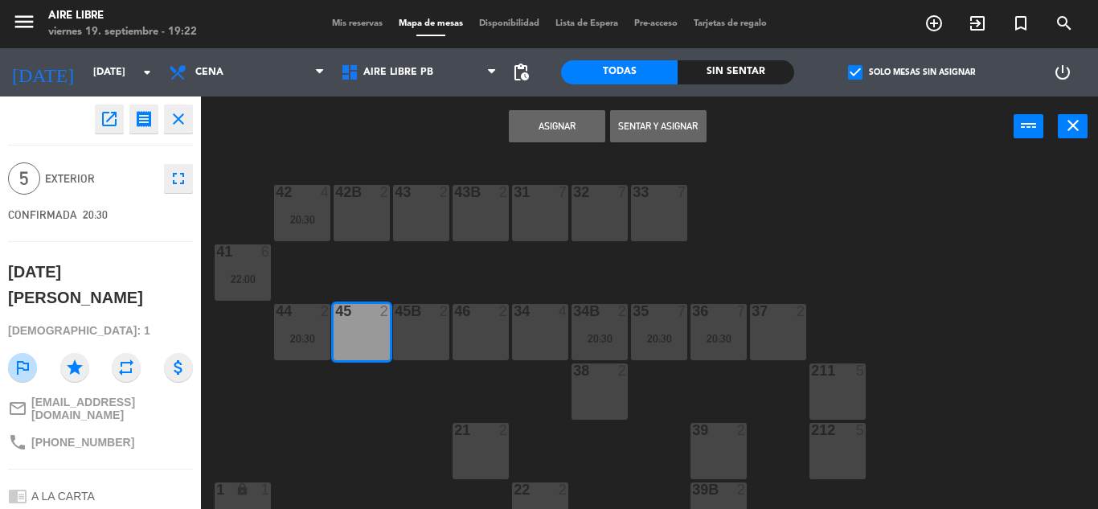
click at [420, 341] on div "45B 2" at bounding box center [421, 332] width 56 height 56
click at [563, 126] on button "Asignar" at bounding box center [557, 126] width 96 height 32
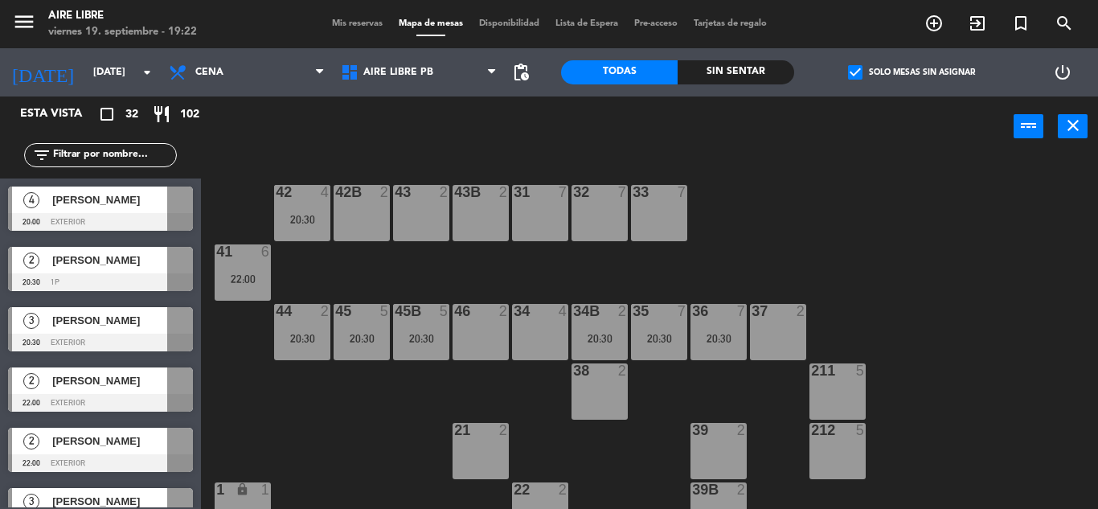
click at [1013, 323] on div "42 4 20:30 43 2 31 7 32 7 33 7 42B 2 43B 2 41 6 22:00 44 2 20:30 45 5 20:30 46 …" at bounding box center [655, 333] width 886 height 352
click at [367, 334] on div "20:30" at bounding box center [362, 338] width 56 height 11
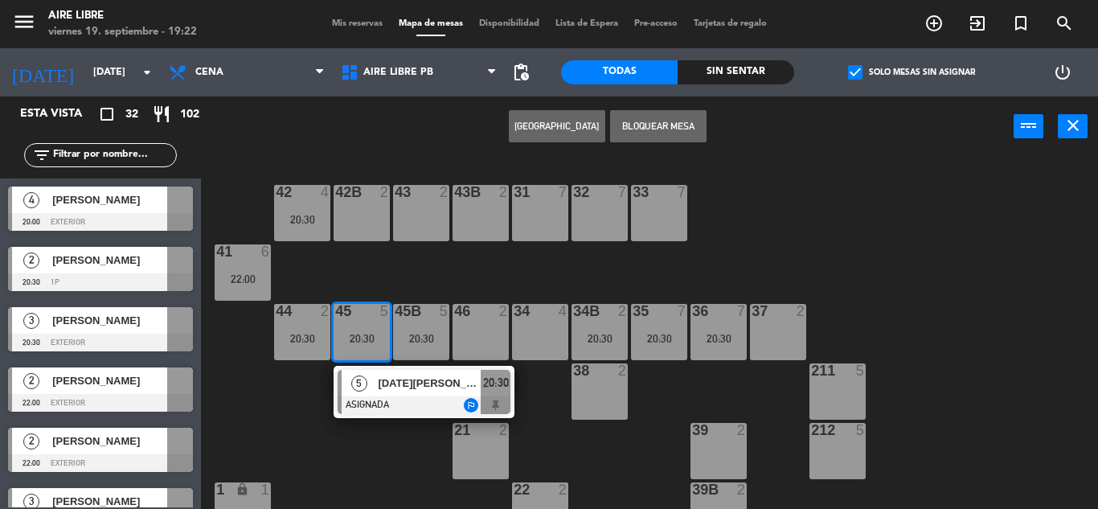
click at [529, 213] on div "31 7" at bounding box center [540, 213] width 56 height 56
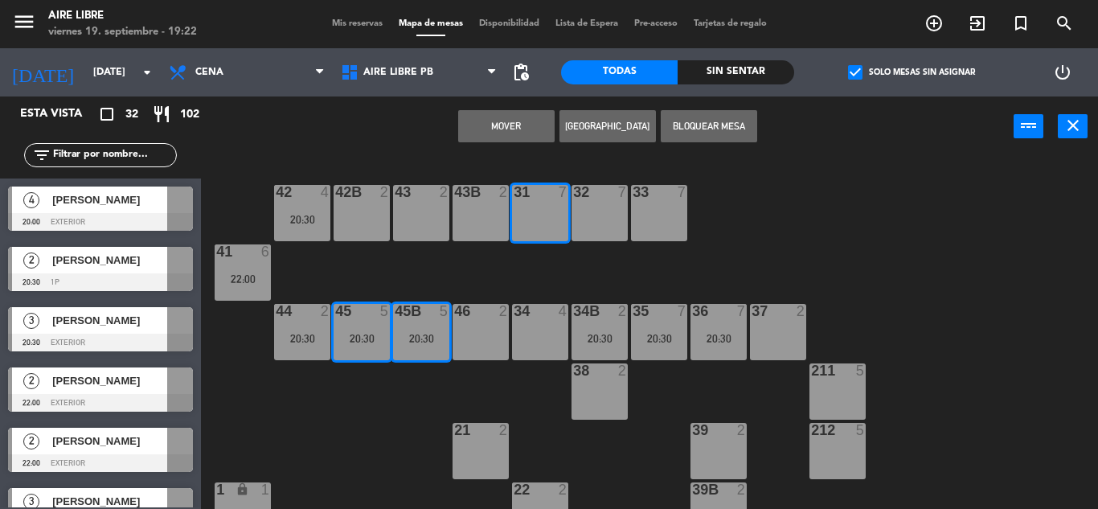
click at [516, 129] on button "Mover" at bounding box center [506, 126] width 96 height 32
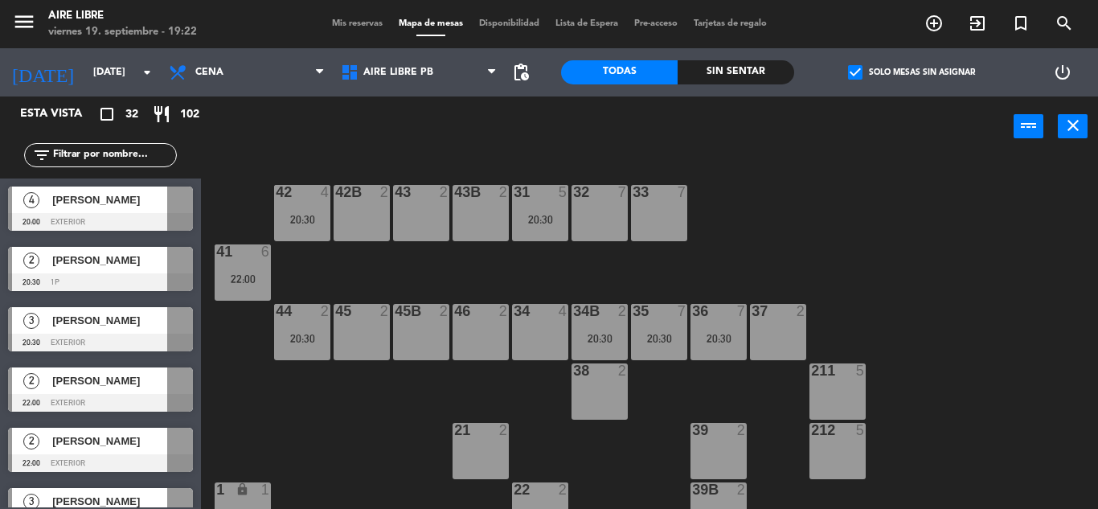
click at [155, 199] on span "[PERSON_NAME]" at bounding box center [109, 199] width 115 height 17
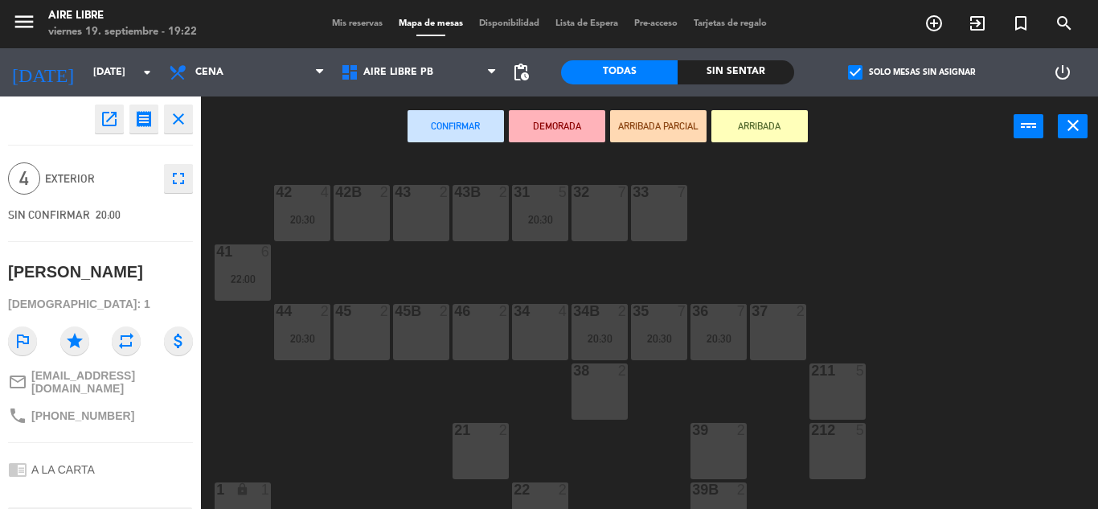
click at [370, 329] on div "45 2" at bounding box center [362, 332] width 56 height 56
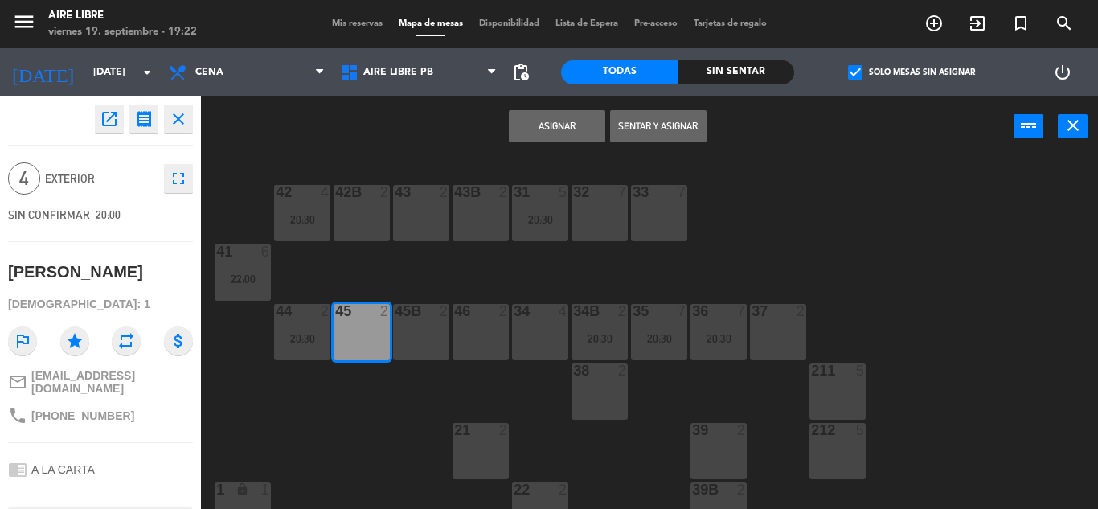
click at [411, 336] on div "45B 2" at bounding box center [421, 332] width 56 height 56
click at [568, 137] on button "Asignar" at bounding box center [557, 126] width 96 height 32
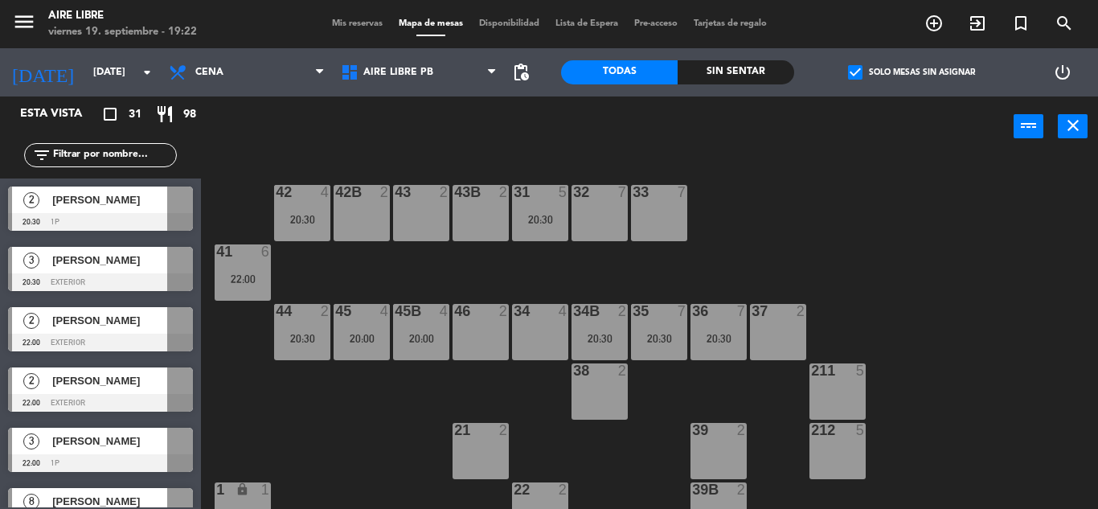
click at [301, 206] on div "42 4 20:30" at bounding box center [302, 213] width 56 height 56
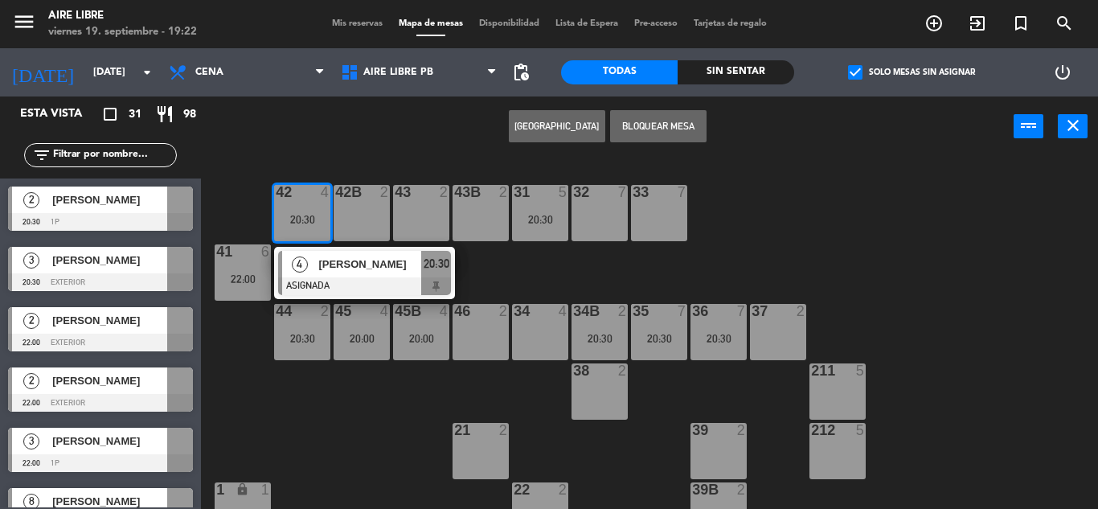
click at [334, 272] on span "[PERSON_NAME]" at bounding box center [369, 264] width 103 height 17
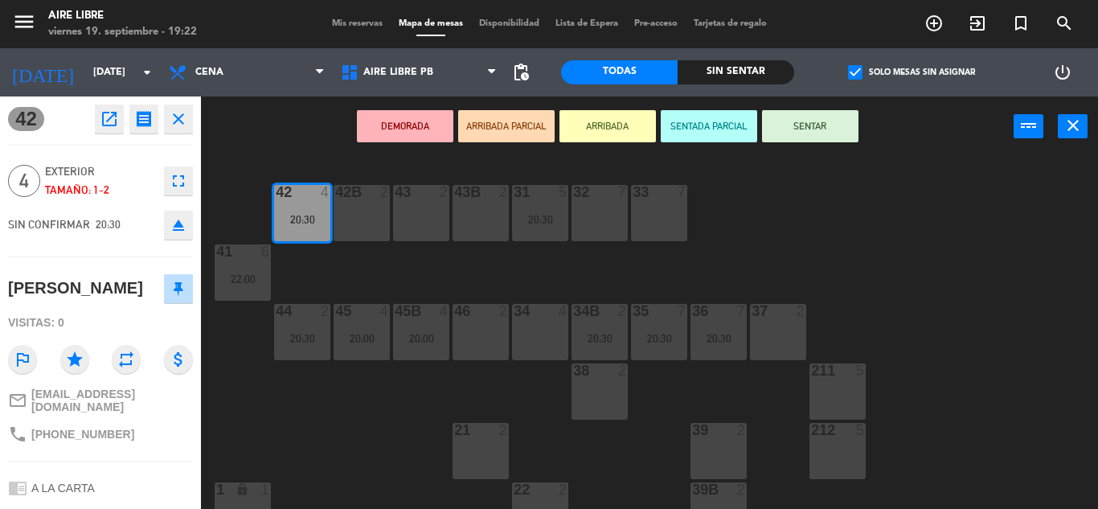
click at [185, 235] on button "eject" at bounding box center [178, 225] width 29 height 29
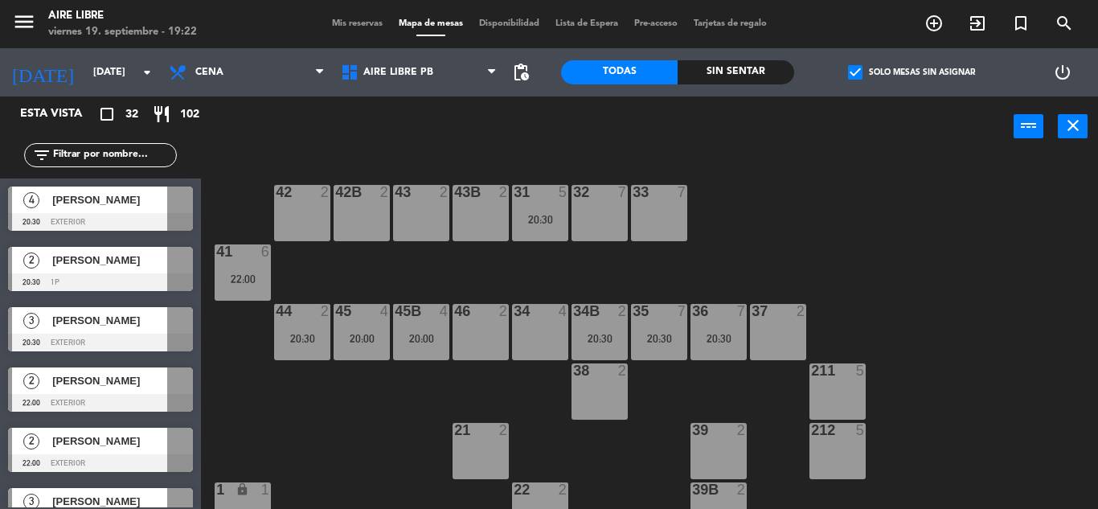
click at [149, 207] on span "[PERSON_NAME]" at bounding box center [109, 199] width 115 height 17
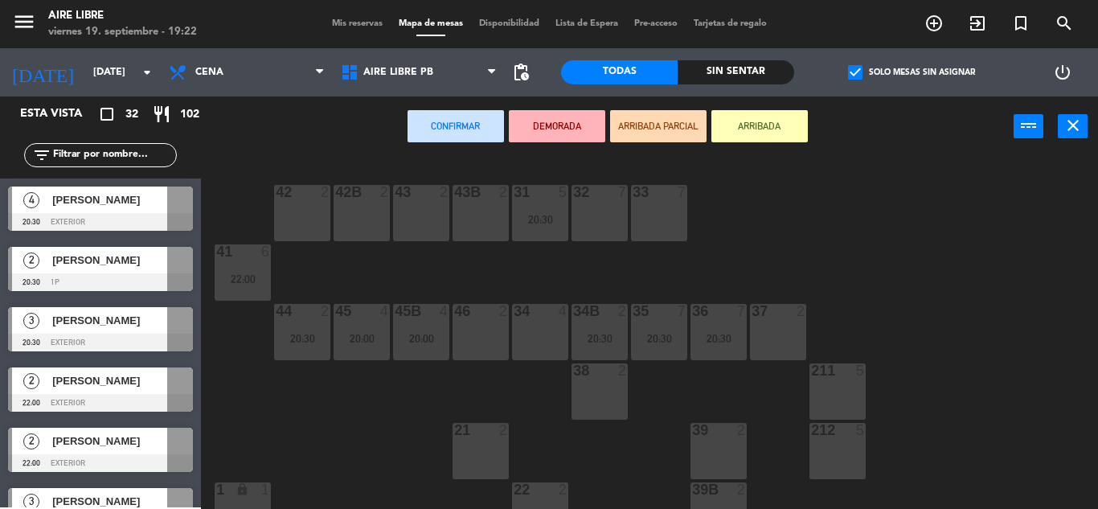
click at [317, 200] on div "42 2" at bounding box center [302, 193] width 56 height 16
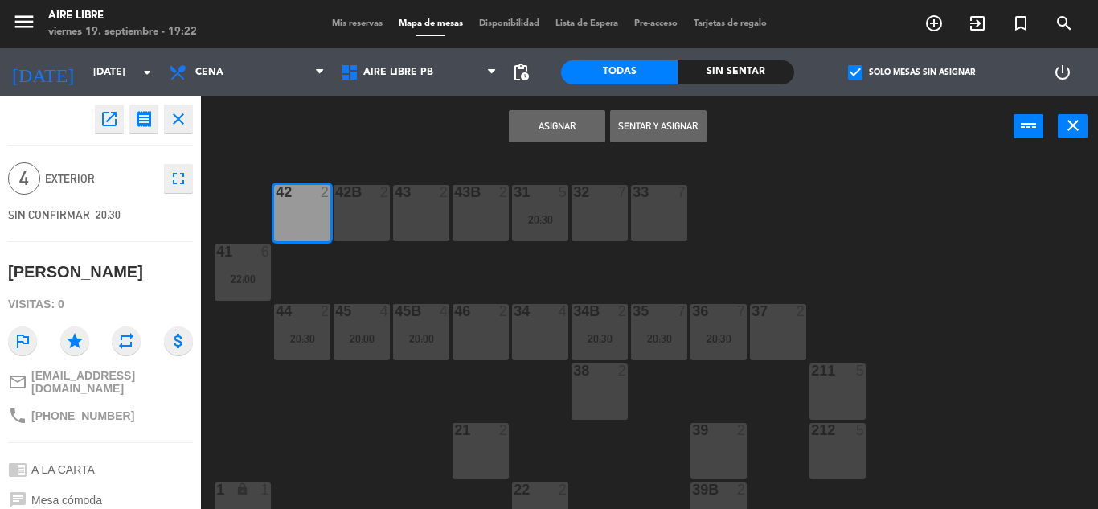
click at [363, 219] on div "42B 2" at bounding box center [362, 213] width 56 height 56
click at [574, 133] on button "Asignar" at bounding box center [557, 126] width 96 height 32
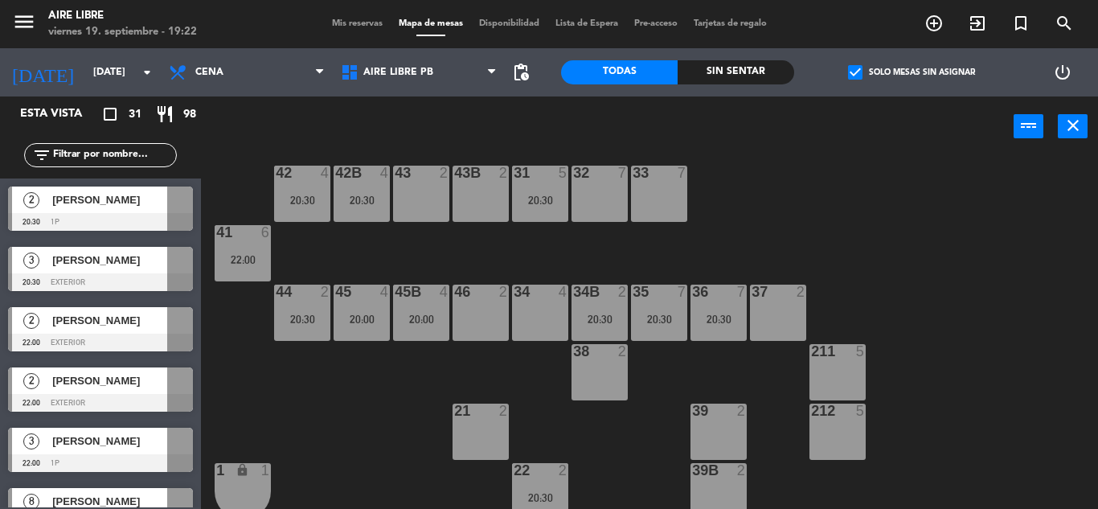
scroll to position [18, 0]
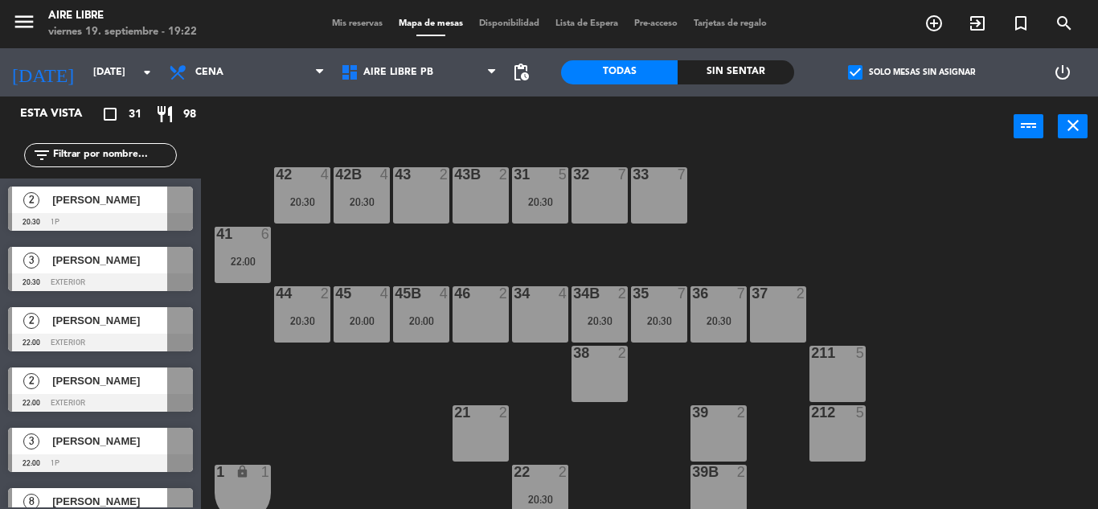
click at [138, 198] on span "[PERSON_NAME]" at bounding box center [109, 199] width 115 height 17
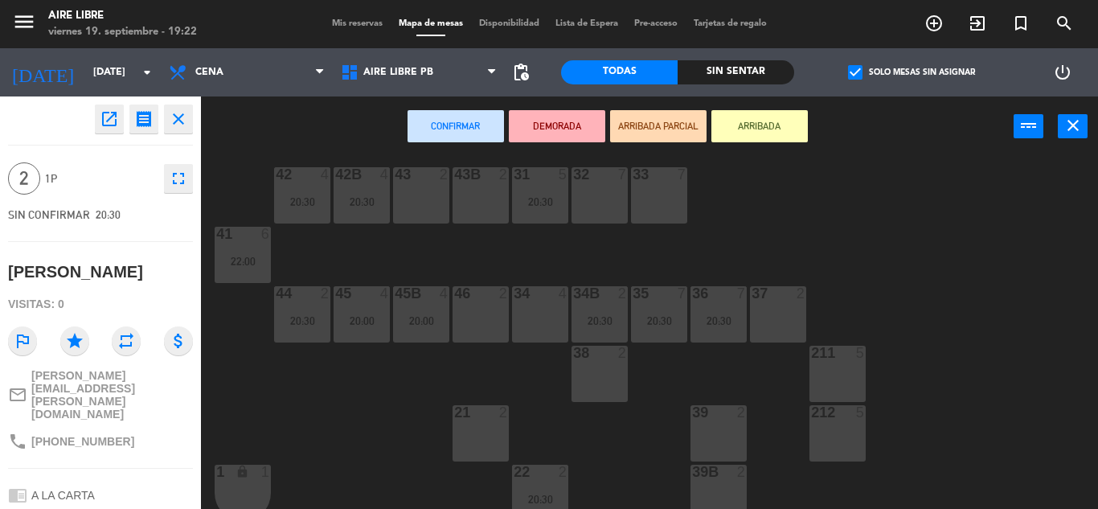
click at [472, 320] on div "46 2" at bounding box center [480, 314] width 56 height 56
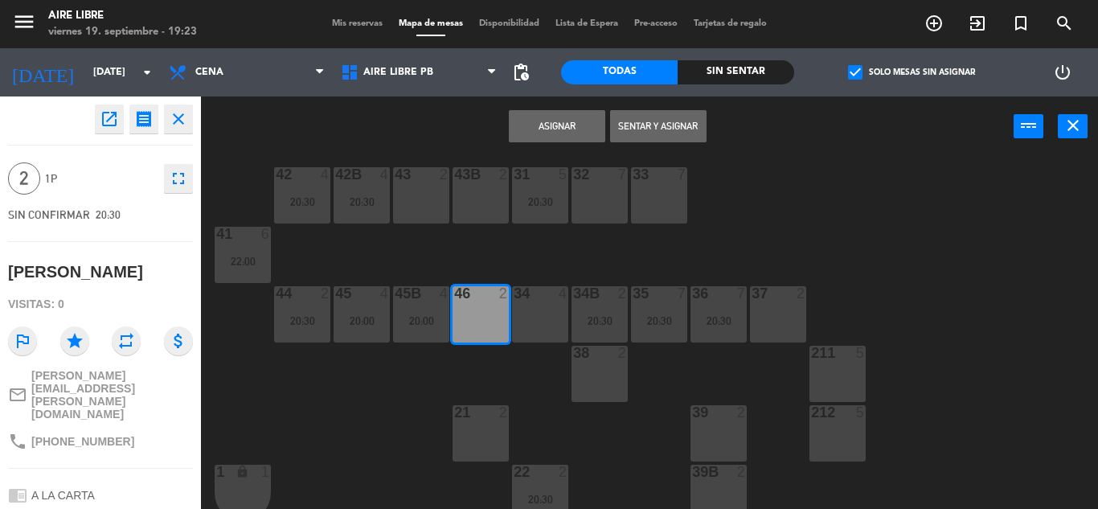
click at [559, 126] on button "Asignar" at bounding box center [557, 126] width 96 height 32
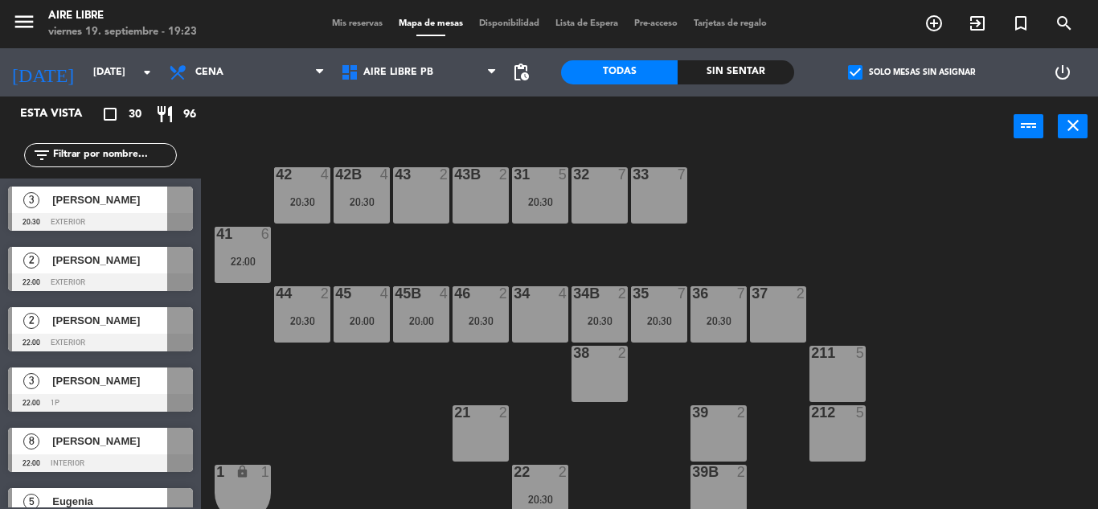
click at [162, 201] on span "[PERSON_NAME]" at bounding box center [109, 199] width 115 height 17
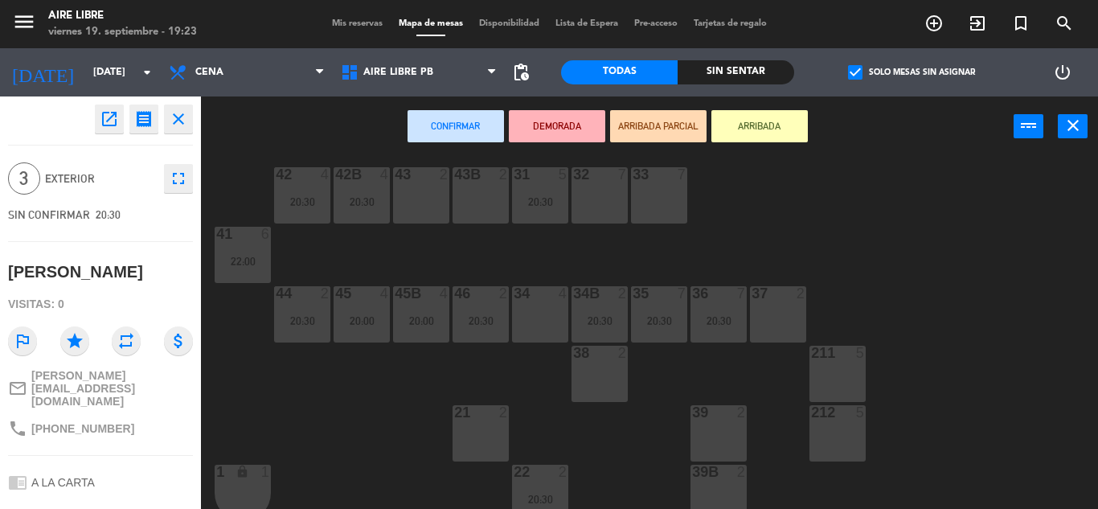
click at [543, 320] on div "34 4" at bounding box center [540, 314] width 56 height 56
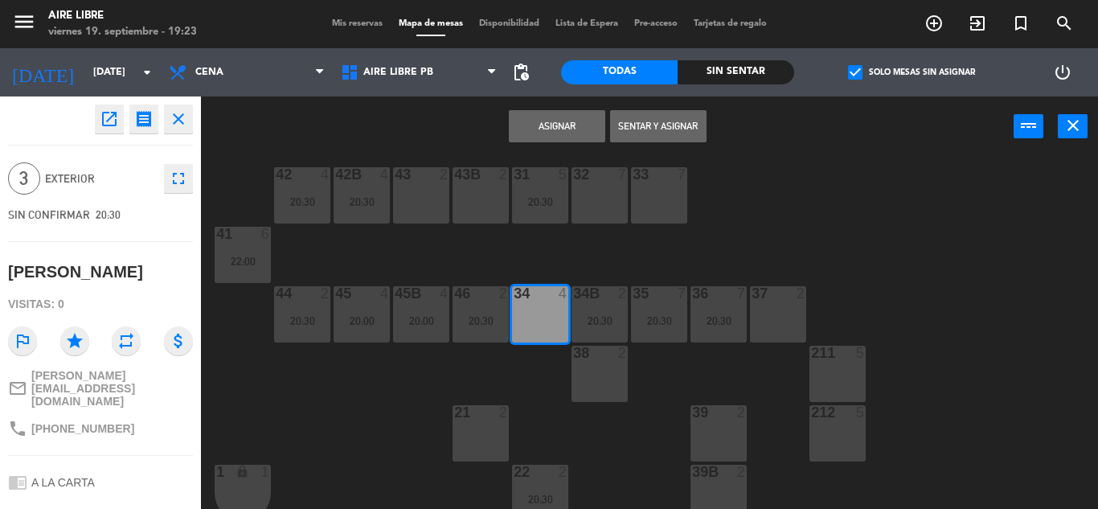
click at [565, 129] on button "Asignar" at bounding box center [557, 126] width 96 height 32
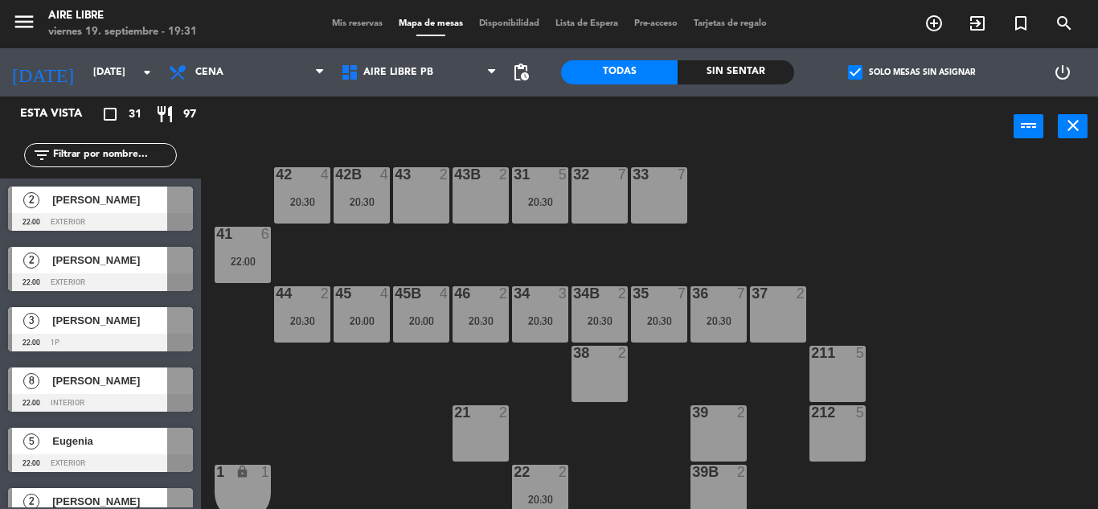
click at [114, 152] on input "text" at bounding box center [113, 155] width 125 height 18
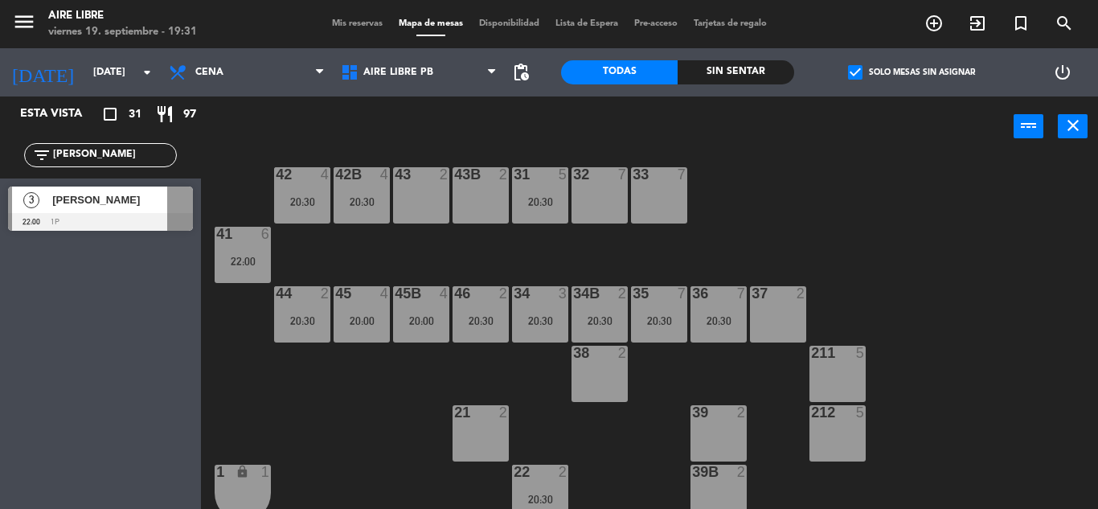
type input "[PERSON_NAME]"
click at [69, 362] on div "Esta vista crop_square 31 restaurant 97 filter_list [PERSON_NAME] 3 [PERSON_NAM…" at bounding box center [100, 302] width 201 height 412
click at [90, 211] on div "[PERSON_NAME]" at bounding box center [109, 199] width 117 height 27
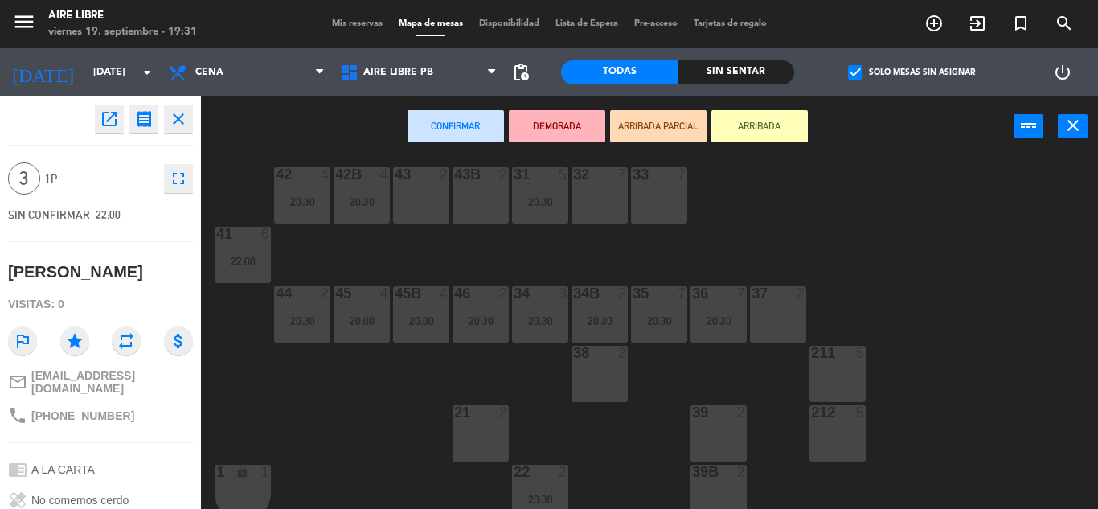
click at [114, 123] on icon "open_in_new" at bounding box center [109, 118] width 19 height 19
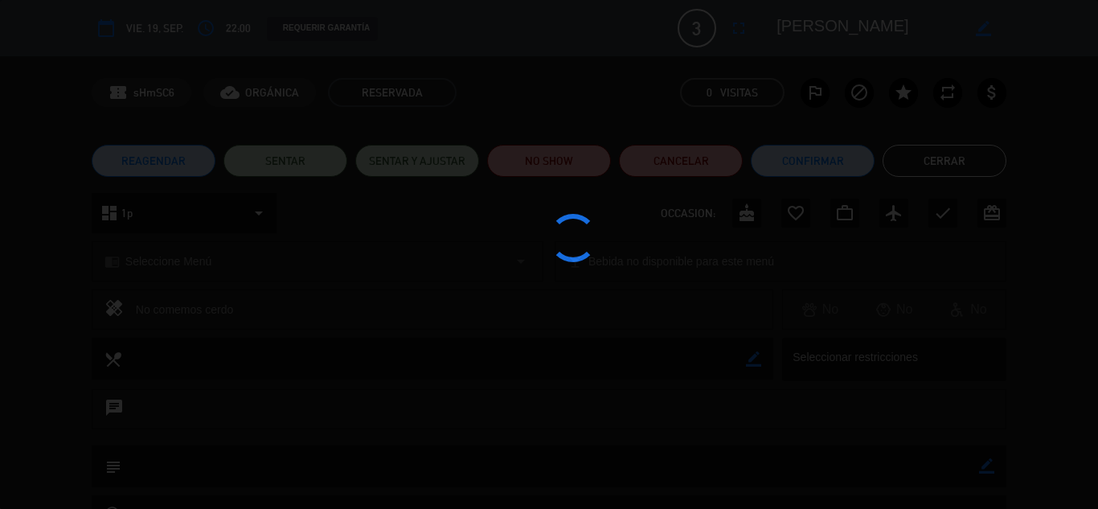
click at [806, 151] on div at bounding box center [549, 254] width 1098 height 509
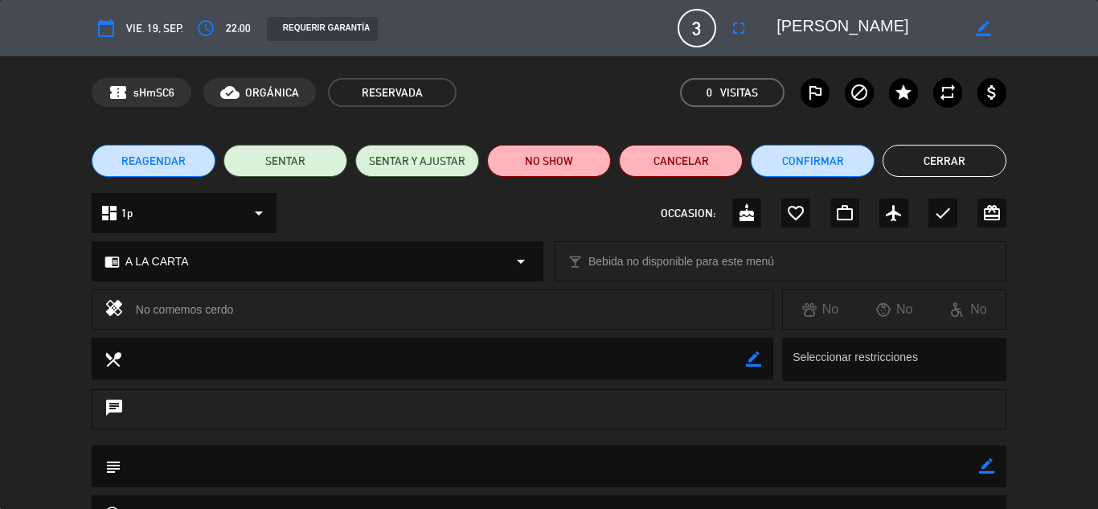
click at [844, 156] on button "Confirmar" at bounding box center [813, 161] width 124 height 32
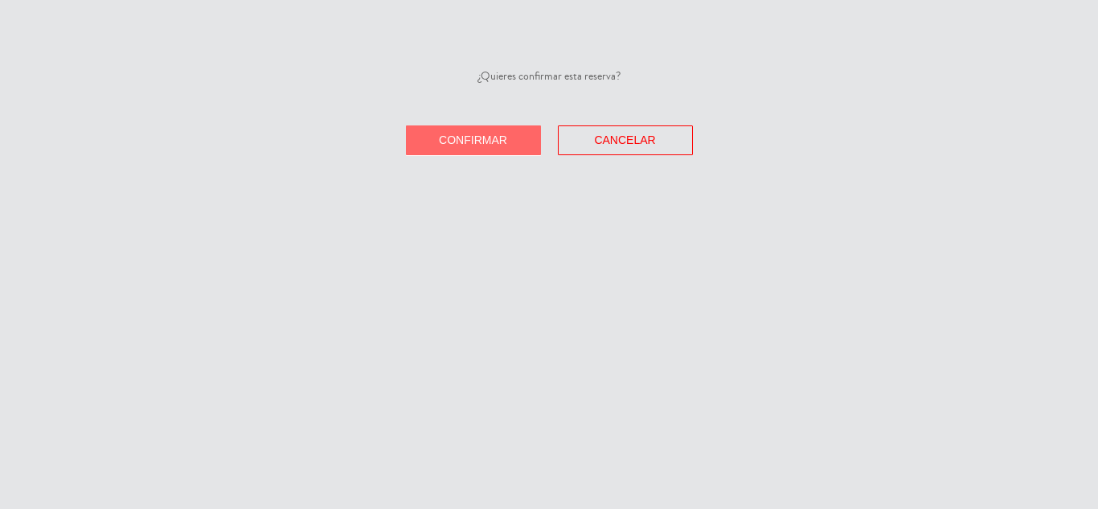
click at [470, 139] on span "Confirmar" at bounding box center [473, 139] width 68 height 13
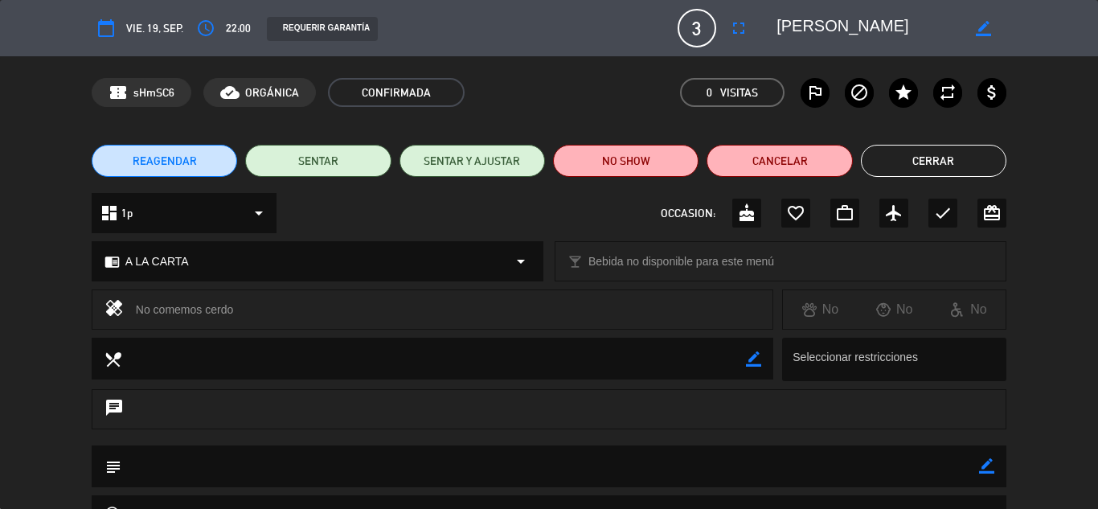
click at [935, 157] on button "Cerrar" at bounding box center [933, 161] width 145 height 32
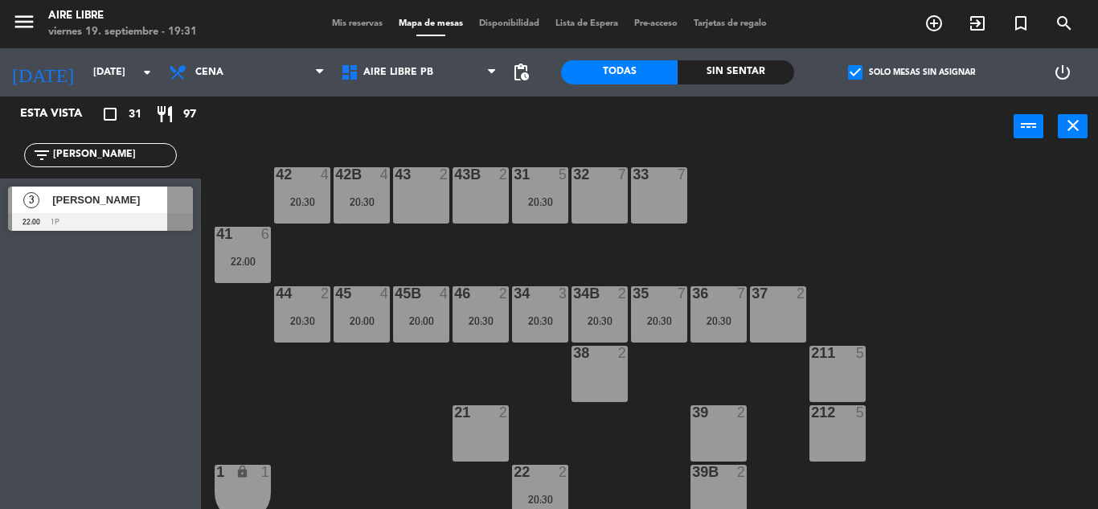
click at [102, 147] on input "[PERSON_NAME]" at bounding box center [113, 155] width 125 height 18
type input "j"
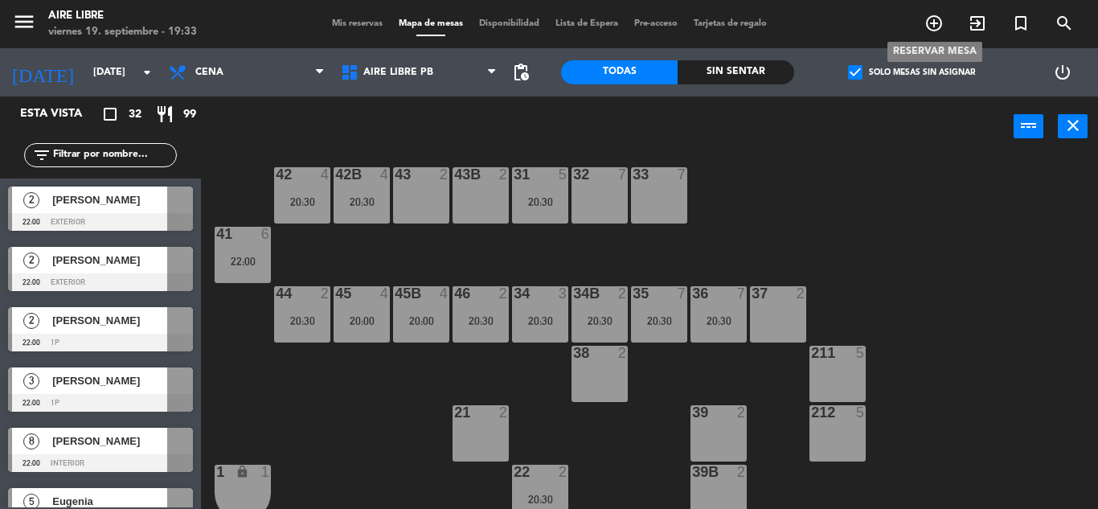
click at [934, 23] on icon "add_circle_outline" at bounding box center [933, 23] width 19 height 19
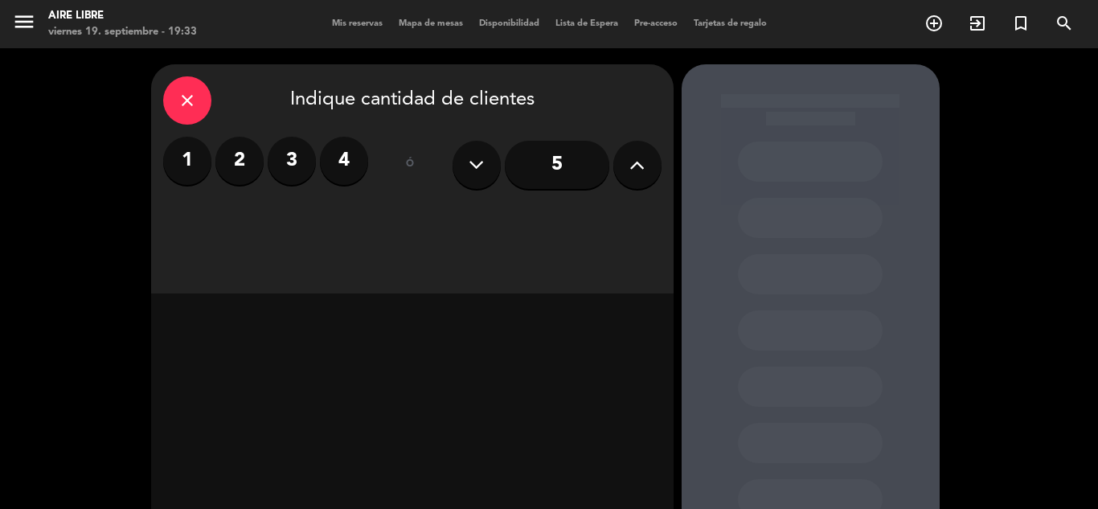
click at [632, 165] on icon at bounding box center [636, 165] width 15 height 24
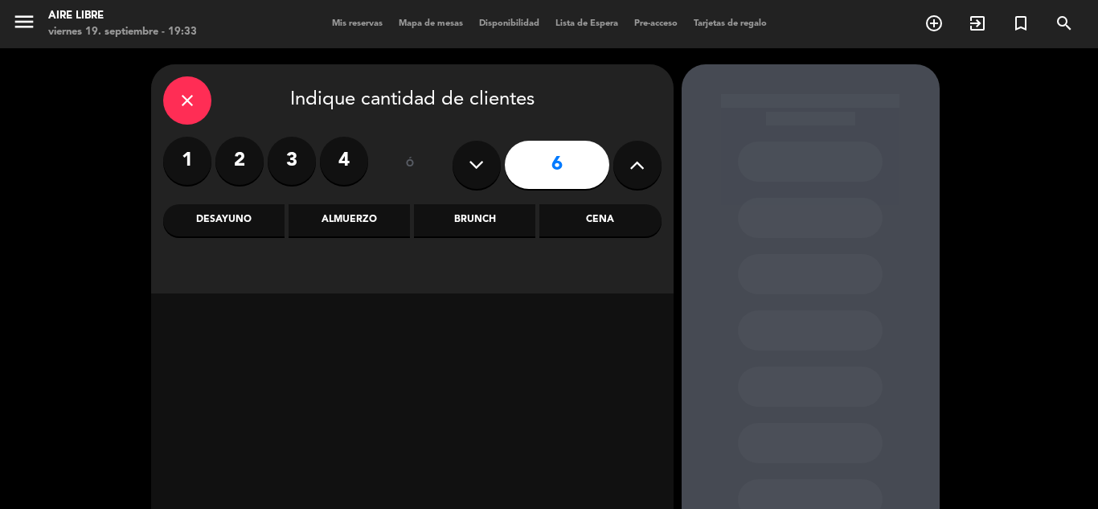
click at [598, 222] on div "Cena" at bounding box center [599, 220] width 121 height 32
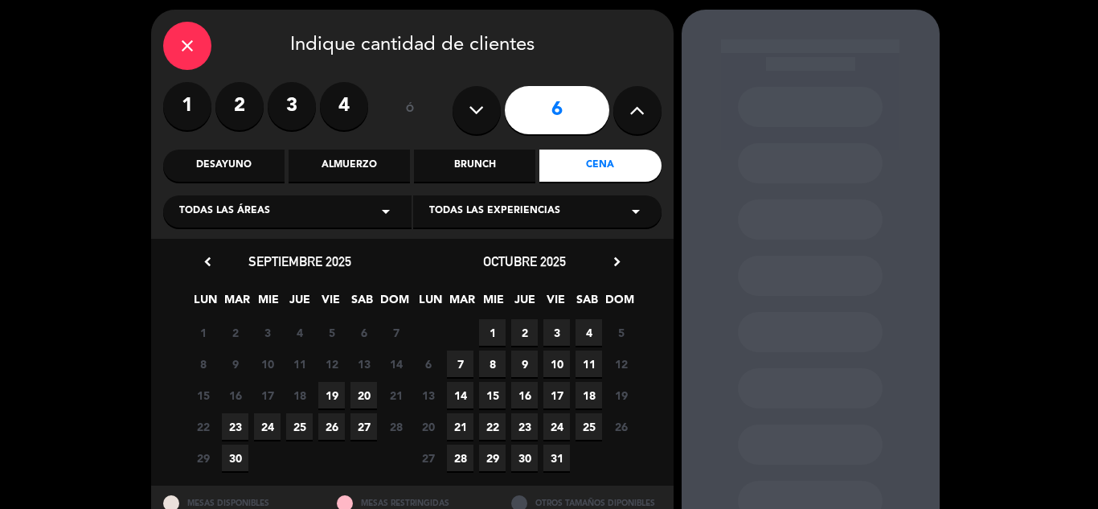
scroll to position [116, 0]
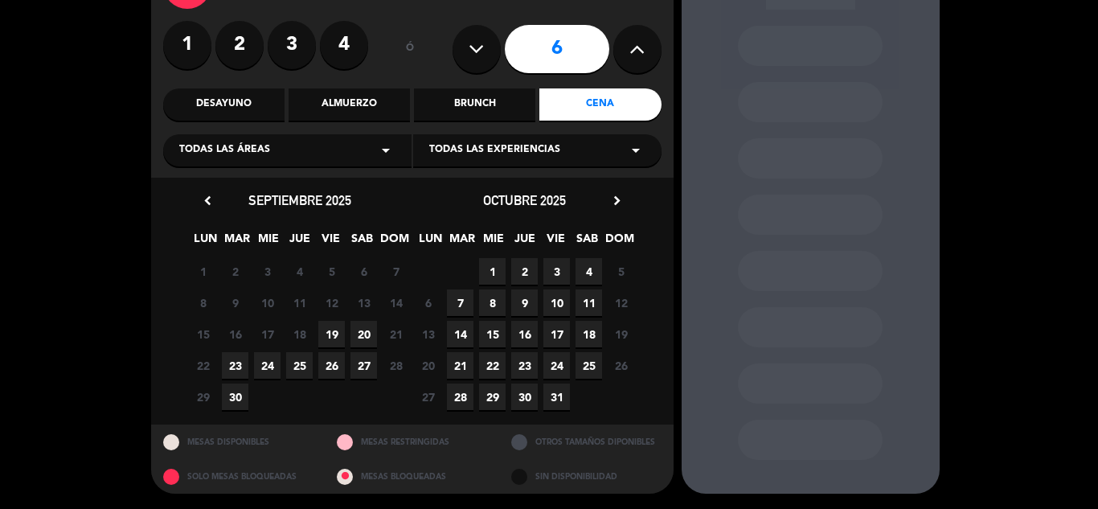
click at [329, 338] on span "19" at bounding box center [331, 334] width 27 height 27
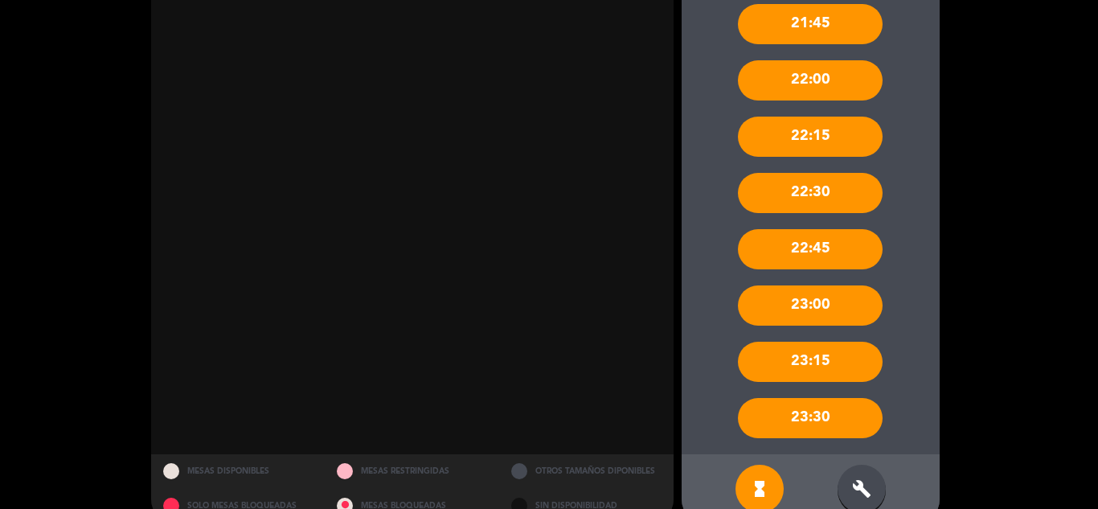
scroll to position [645, 0]
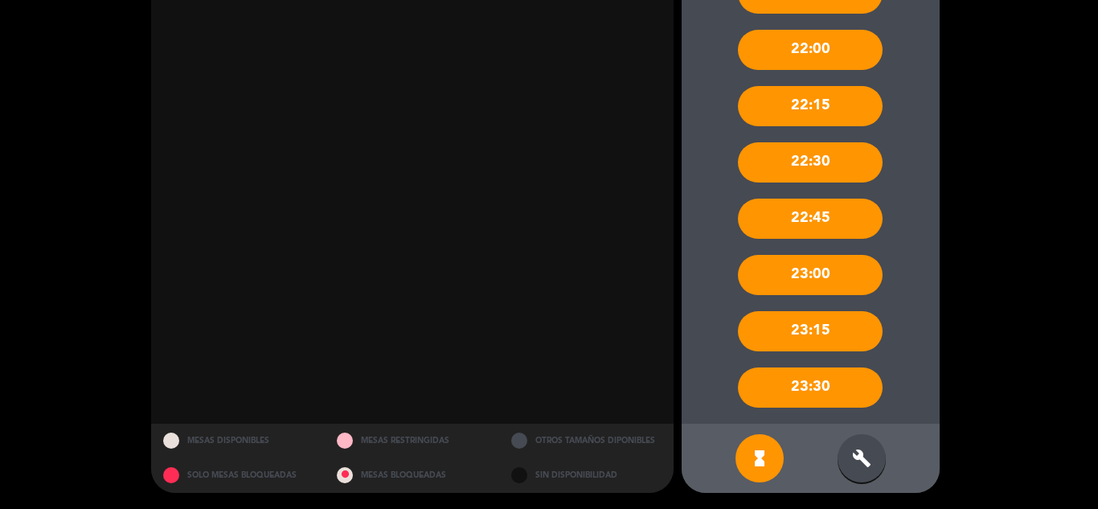
click at [860, 461] on icon "build" at bounding box center [861, 457] width 19 height 19
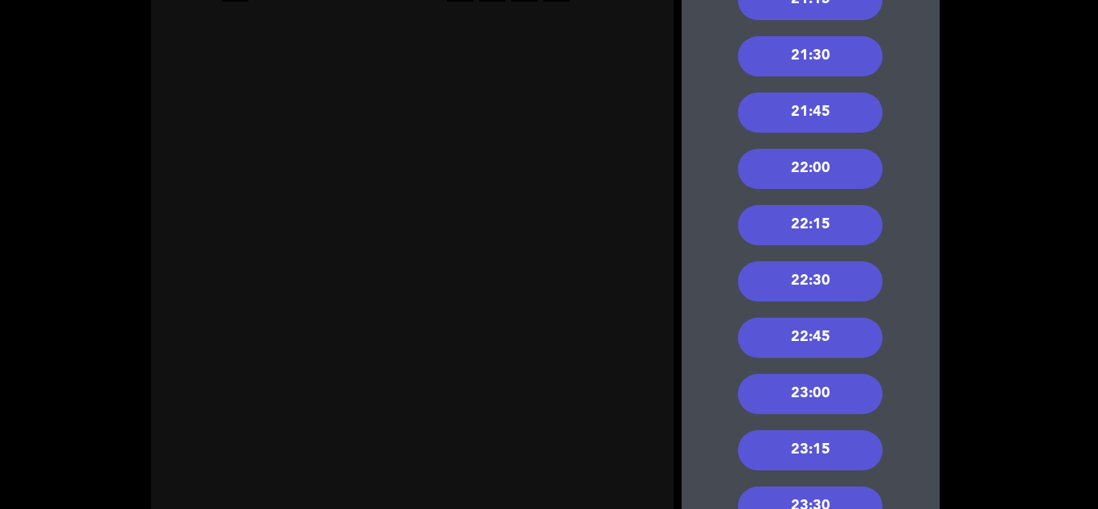
click at [815, 174] on div "22:00" at bounding box center [810, 169] width 145 height 40
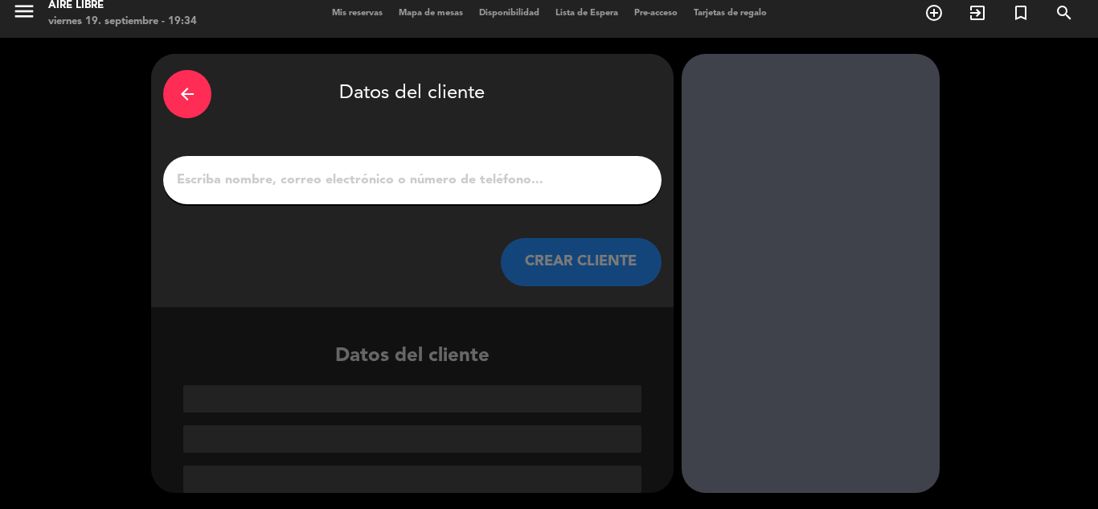
click at [357, 182] on input "1" at bounding box center [412, 180] width 474 height 23
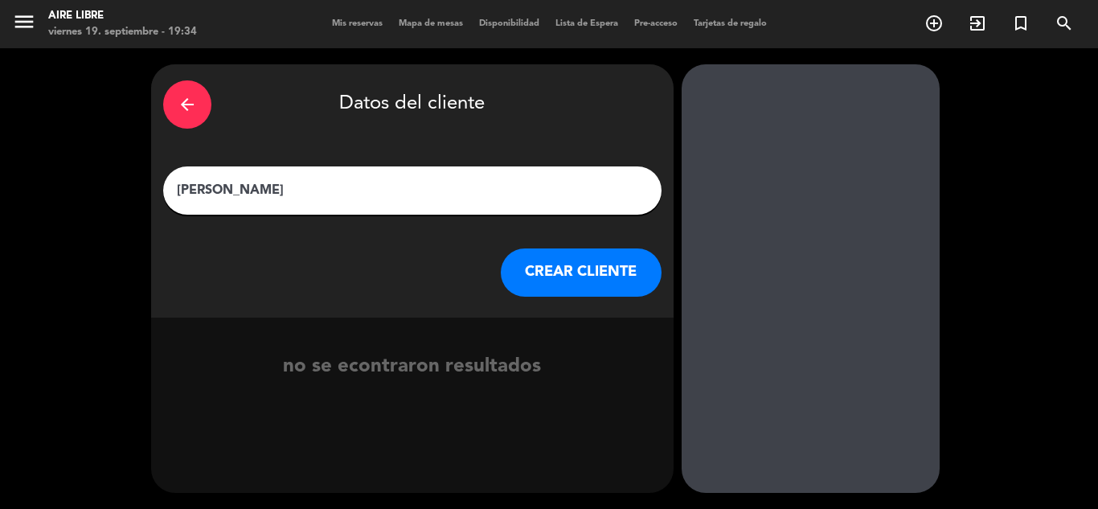
type input "[PERSON_NAME]"
click at [577, 267] on button "CREAR CLIENTE" at bounding box center [581, 272] width 161 height 48
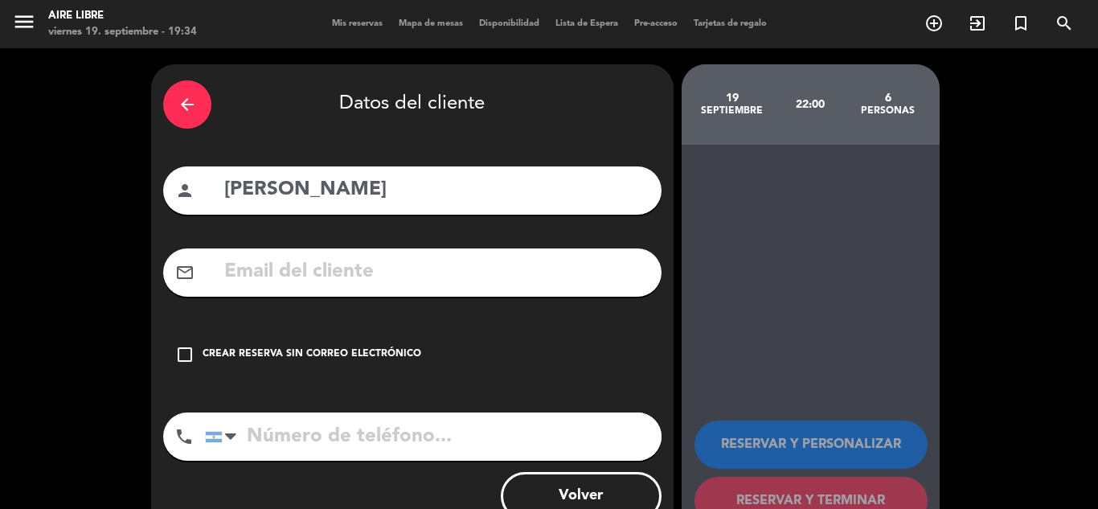
click at [290, 438] on input "tel" at bounding box center [433, 436] width 456 height 48
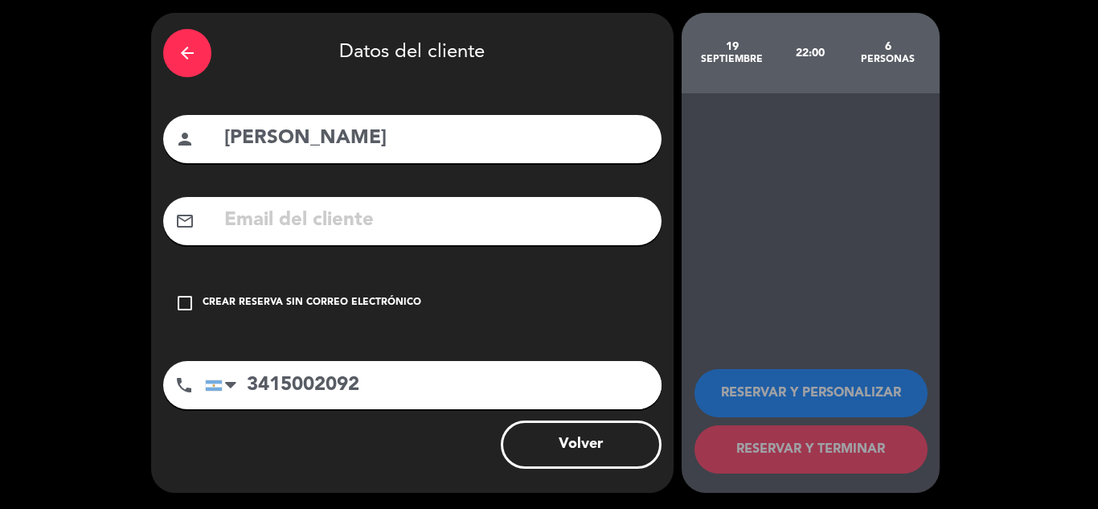
type input "3415002092"
click at [190, 307] on icon "check_box_outline_blank" at bounding box center [184, 302] width 19 height 19
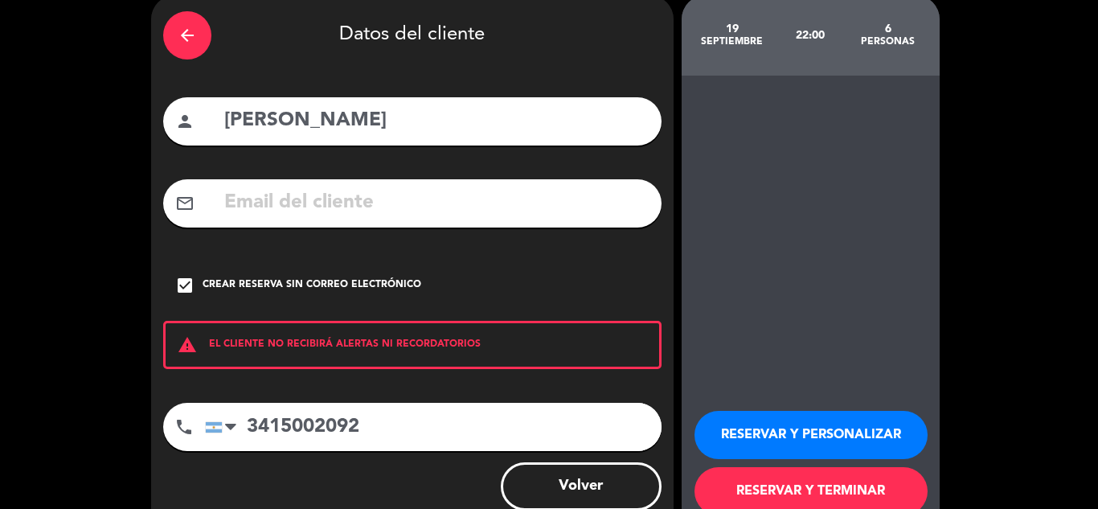
scroll to position [111, 0]
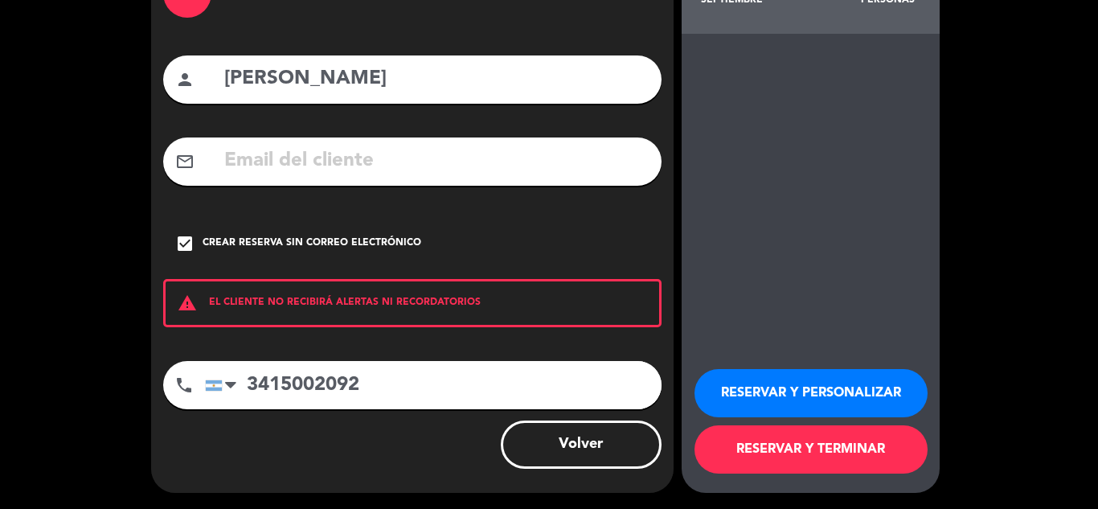
click at [826, 456] on button "RESERVAR Y TERMINAR" at bounding box center [810, 449] width 233 height 48
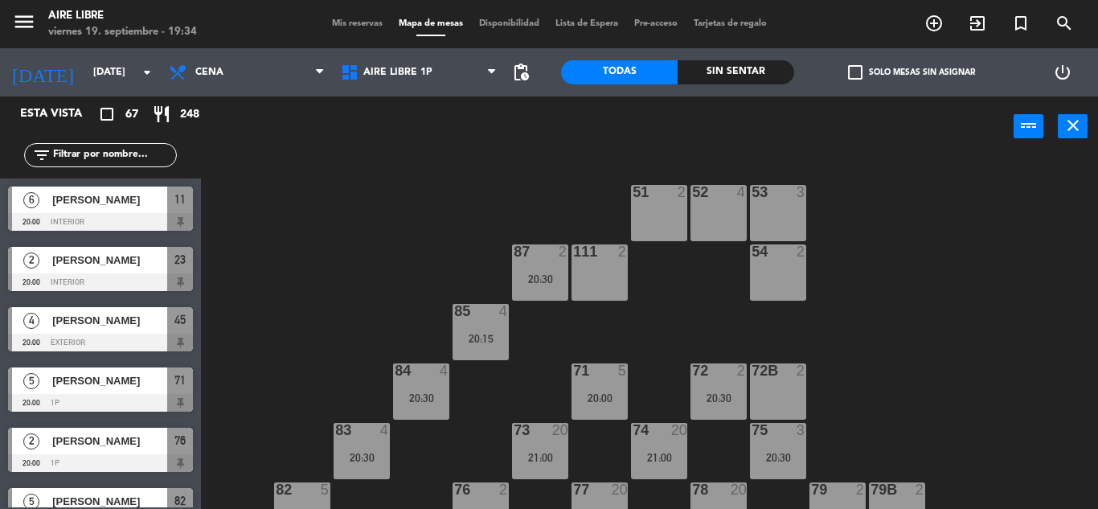
click at [853, 70] on span "check_box_outline_blank" at bounding box center [855, 72] width 14 height 14
click at [911, 72] on input "check_box_outline_blank Solo mesas sin asignar" at bounding box center [911, 72] width 0 height 0
click at [107, 157] on input "text" at bounding box center [113, 155] width 125 height 18
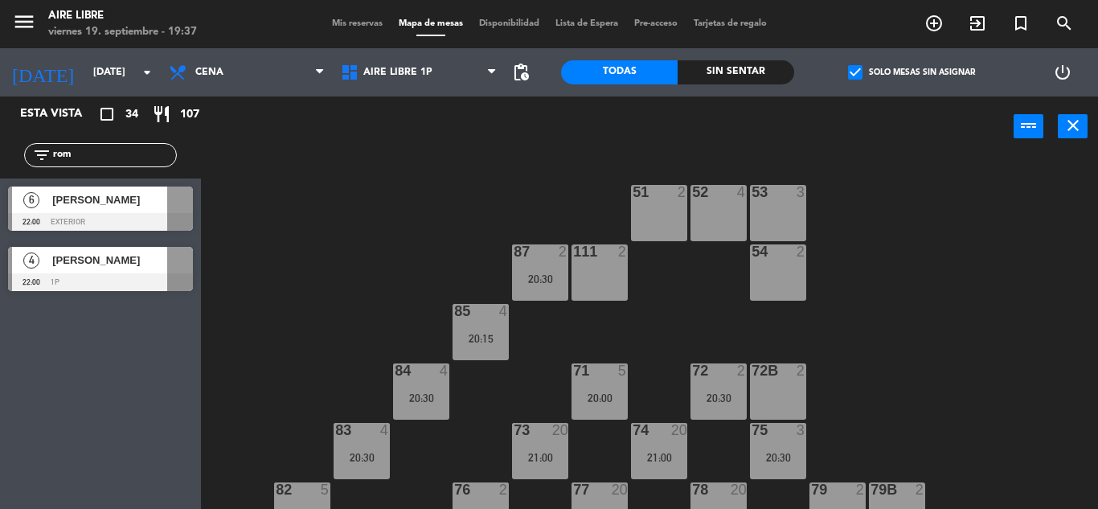
type input "rom"
click at [108, 403] on div "Esta vista crop_square 34 restaurant 107 filter_list rom 6 [PERSON_NAME] 22:00 …" at bounding box center [100, 302] width 201 height 412
click at [98, 276] on div at bounding box center [100, 282] width 185 height 18
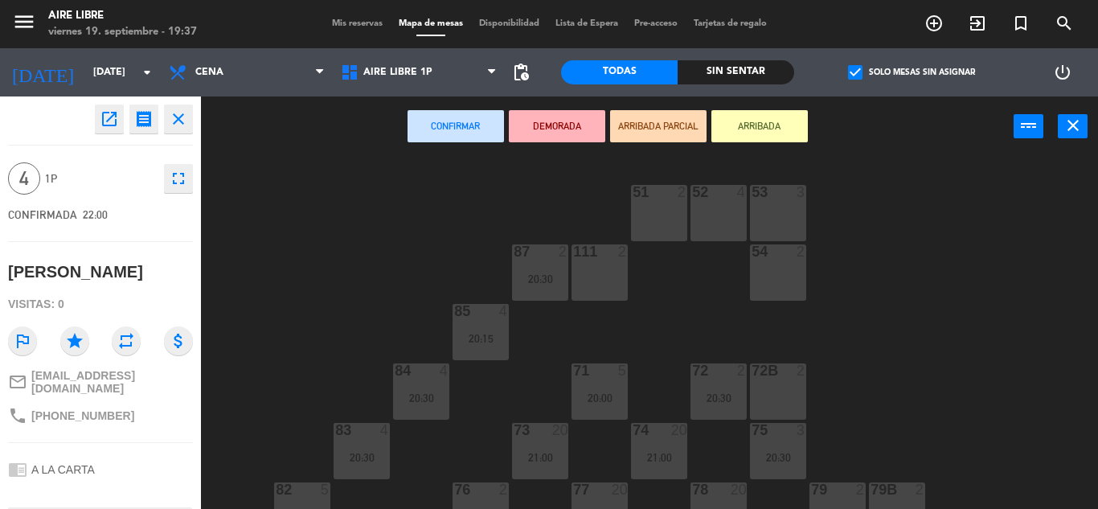
click at [115, 117] on icon "open_in_new" at bounding box center [109, 118] width 19 height 19
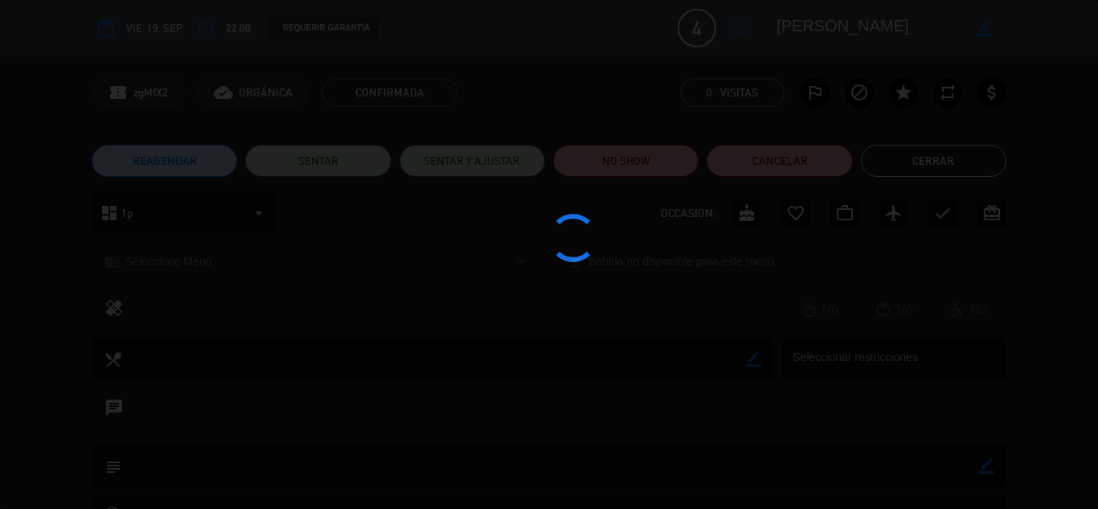
click at [955, 158] on button "Cerrar" at bounding box center [933, 161] width 145 height 32
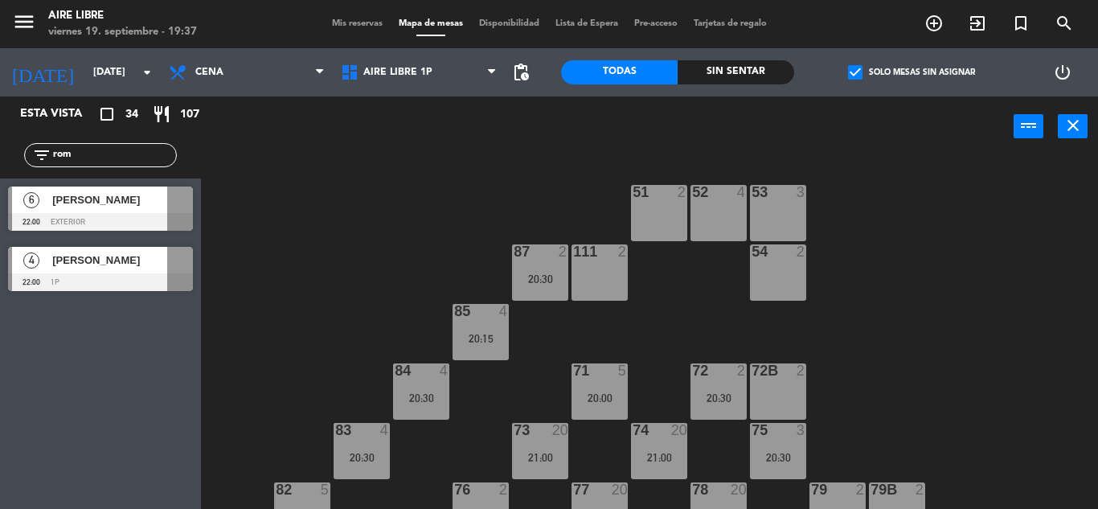
click at [113, 142] on div "filter_list rom" at bounding box center [100, 155] width 201 height 47
click at [100, 149] on input "rom" at bounding box center [113, 155] width 125 height 18
type input "r"
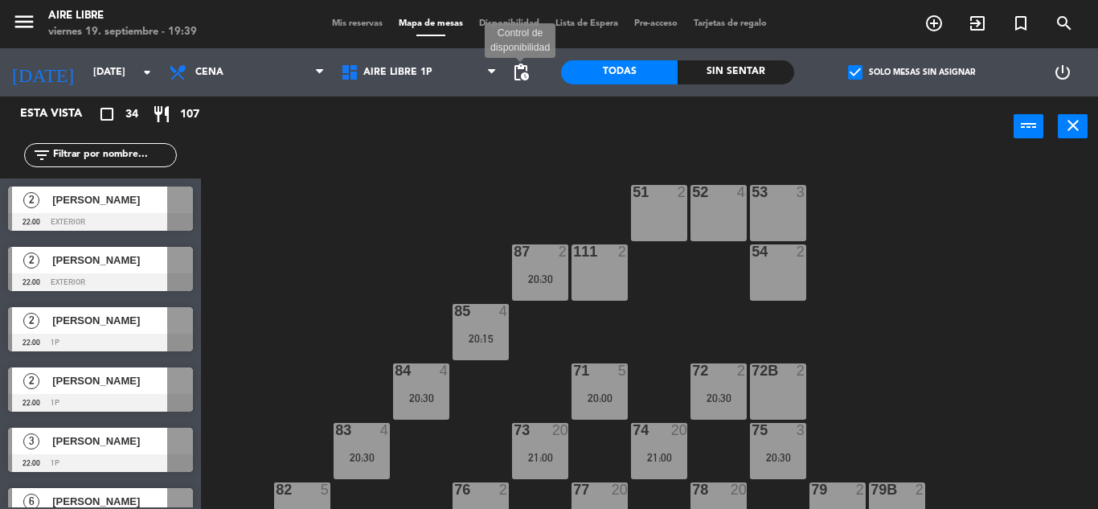
click at [520, 76] on span "pending_actions" at bounding box center [520, 72] width 19 height 19
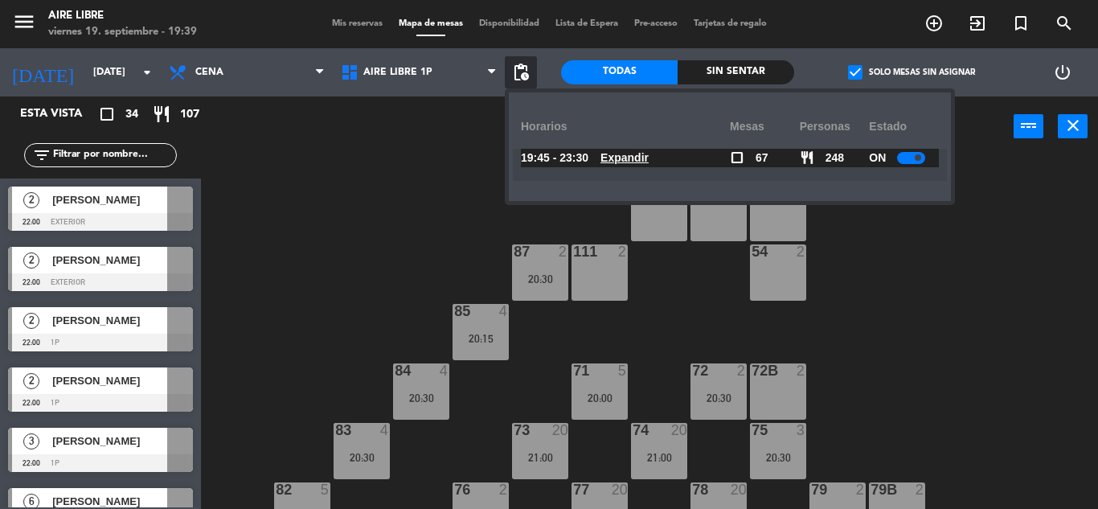
click at [641, 160] on u "Expandir" at bounding box center [624, 157] width 48 height 13
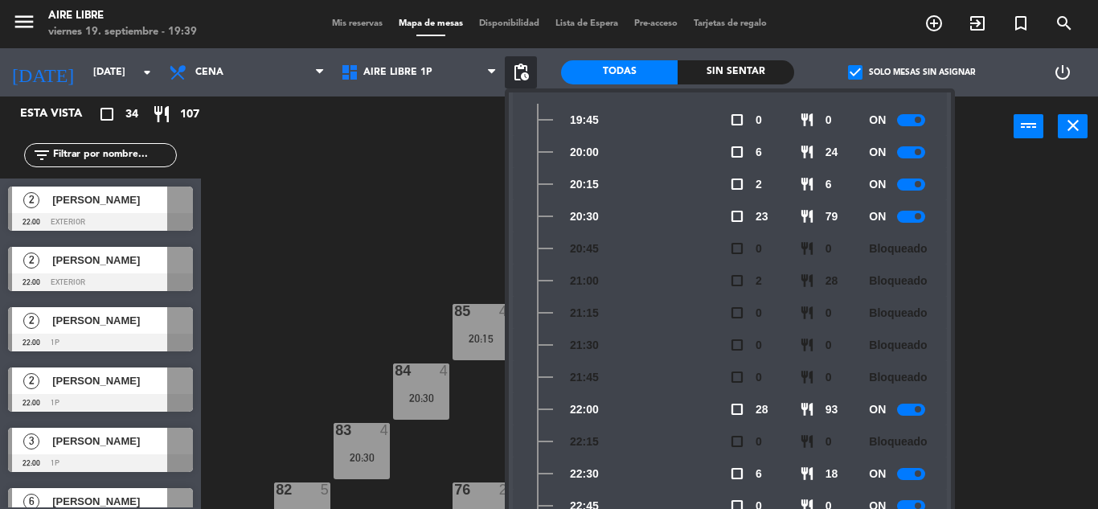
scroll to position [141, 0]
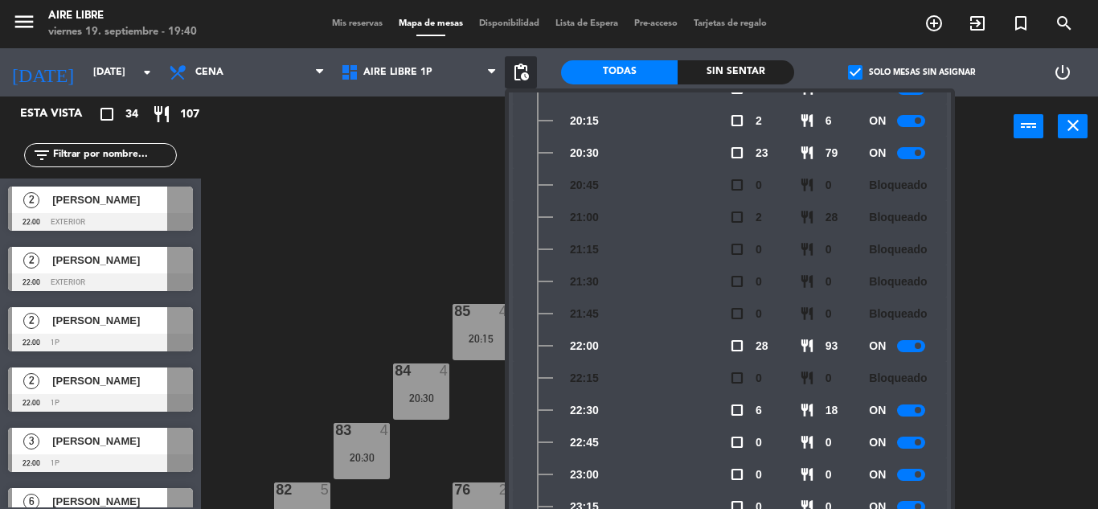
click at [392, 227] on div "51 2 52 4 53 3 111 2 54 2 87 2 20:30 85 4 20:15 72 2 20:30 84 4 20:30 71 5 20:0…" at bounding box center [655, 333] width 886 height 352
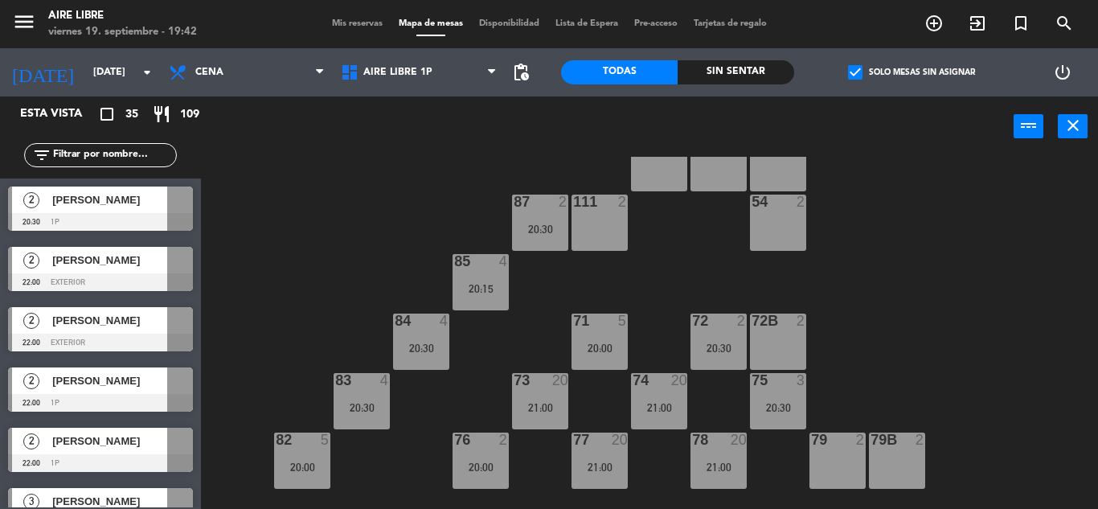
scroll to position [42, 0]
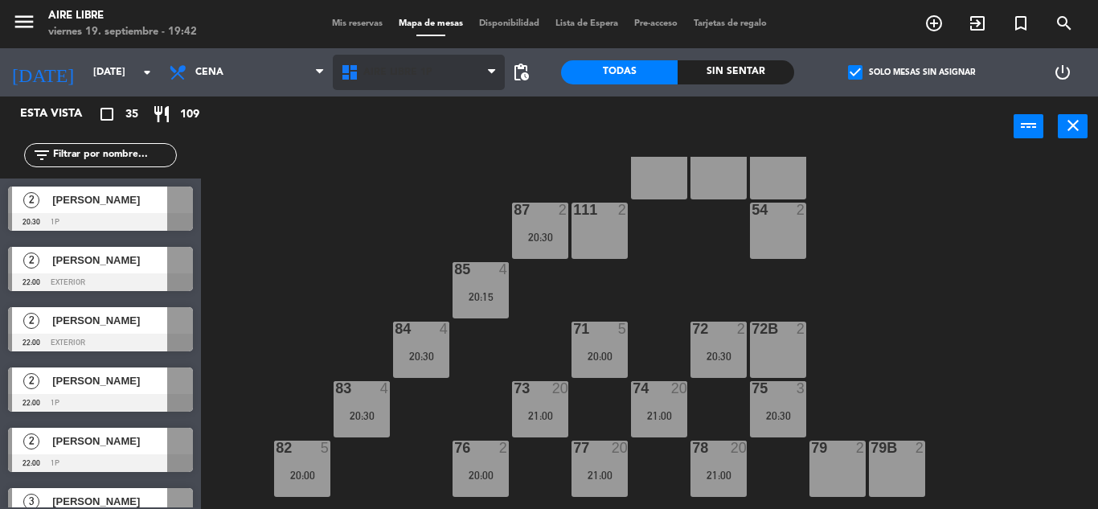
click at [377, 72] on span "Aire Libre 1P" at bounding box center [397, 72] width 69 height 11
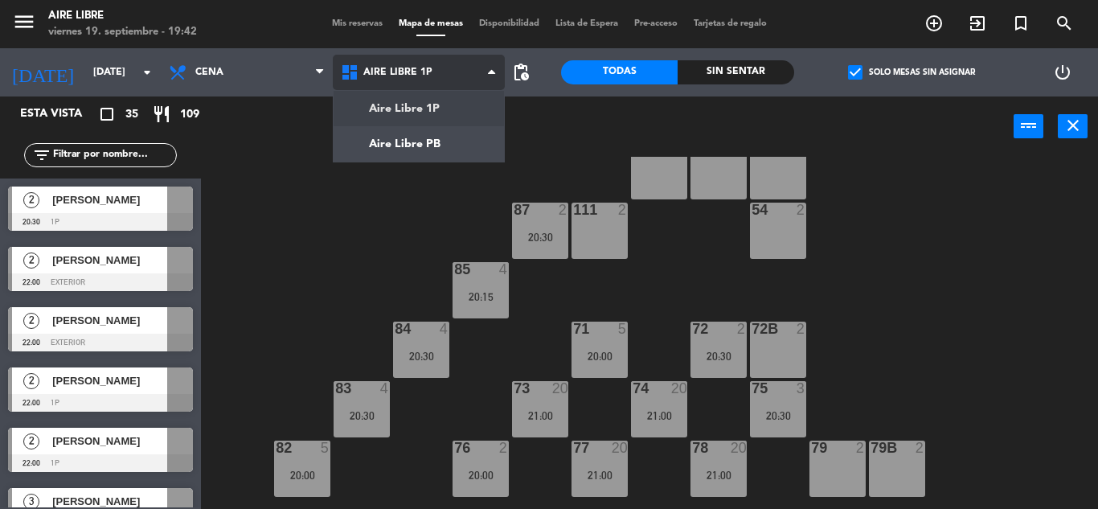
click at [400, 145] on ng-component "menu Aire Libre [DATE] 19. septiembre - 19:42 Mis reservas Mapa de mesas Dispon…" at bounding box center [549, 254] width 1098 height 509
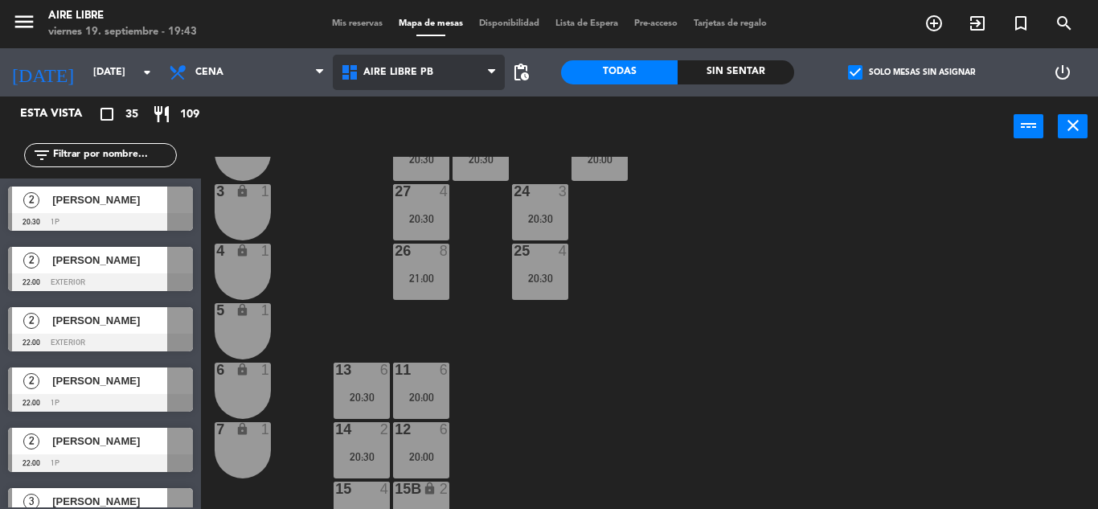
scroll to position [446, 0]
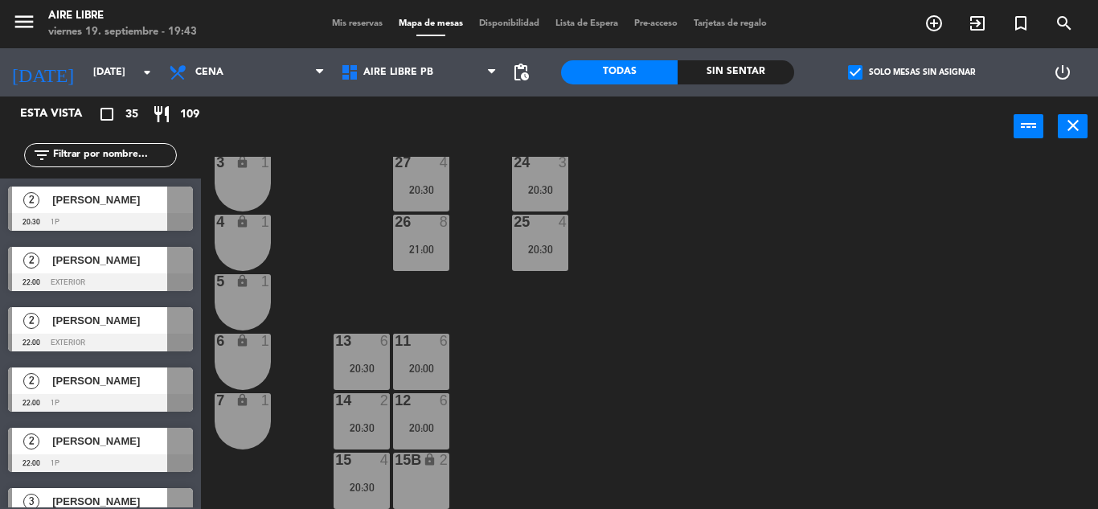
click at [372, 475] on div "15 4 20:30" at bounding box center [362, 480] width 56 height 56
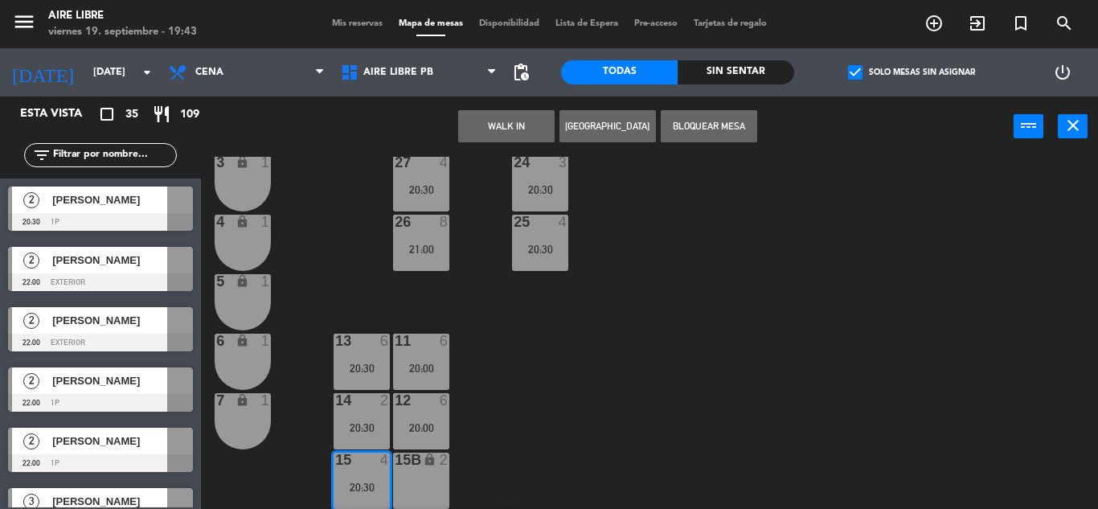
click at [349, 248] on div "42 4 20:30 43 2 31 5 20:30 32 7 33 7 42B 4 20:30 43B 2 41 6 22:00 44 2 20:30 45…" at bounding box center [655, 333] width 886 height 352
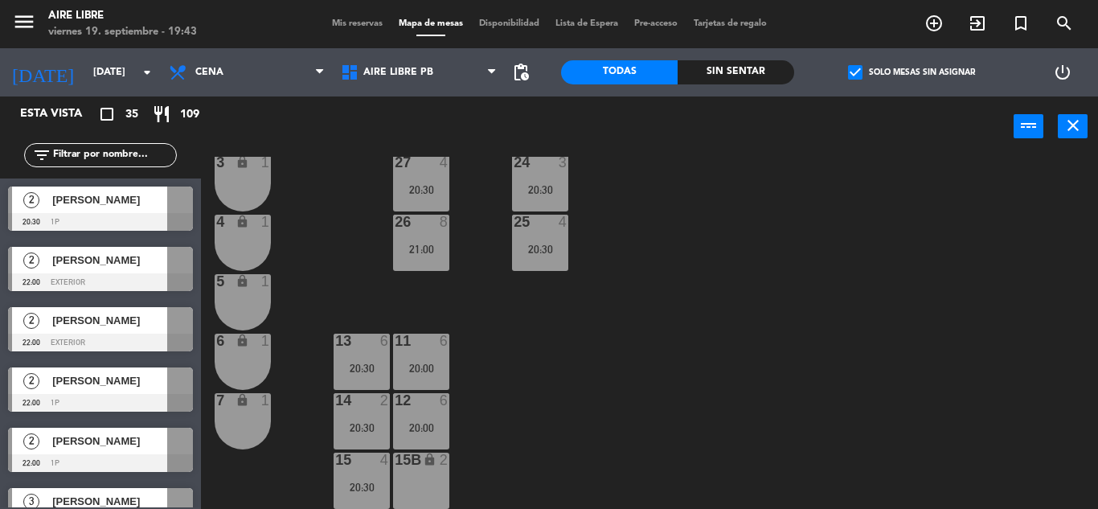
click at [366, 479] on div "15 4 20:30" at bounding box center [362, 480] width 56 height 56
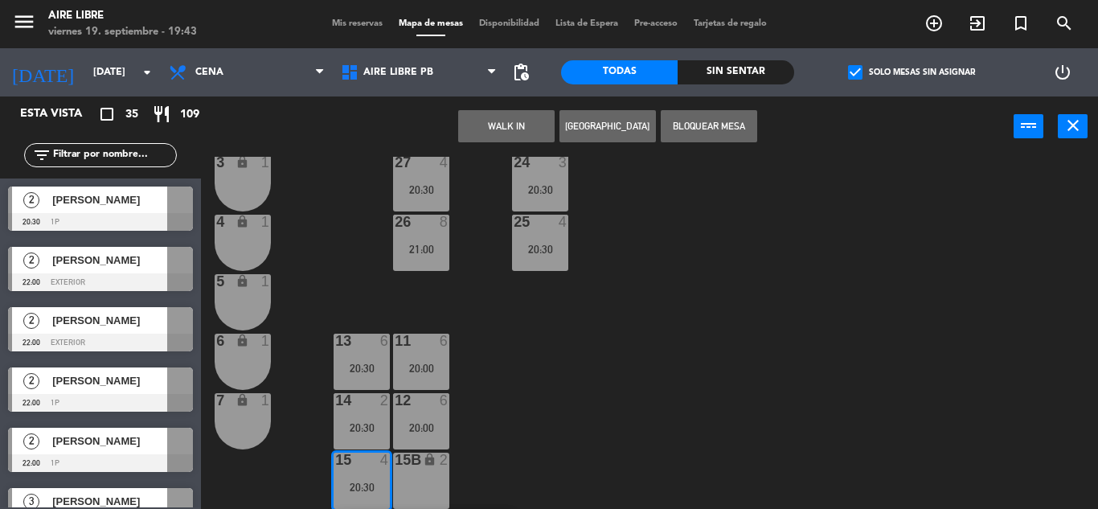
click at [246, 430] on div "7 lock 1" at bounding box center [243, 421] width 56 height 56
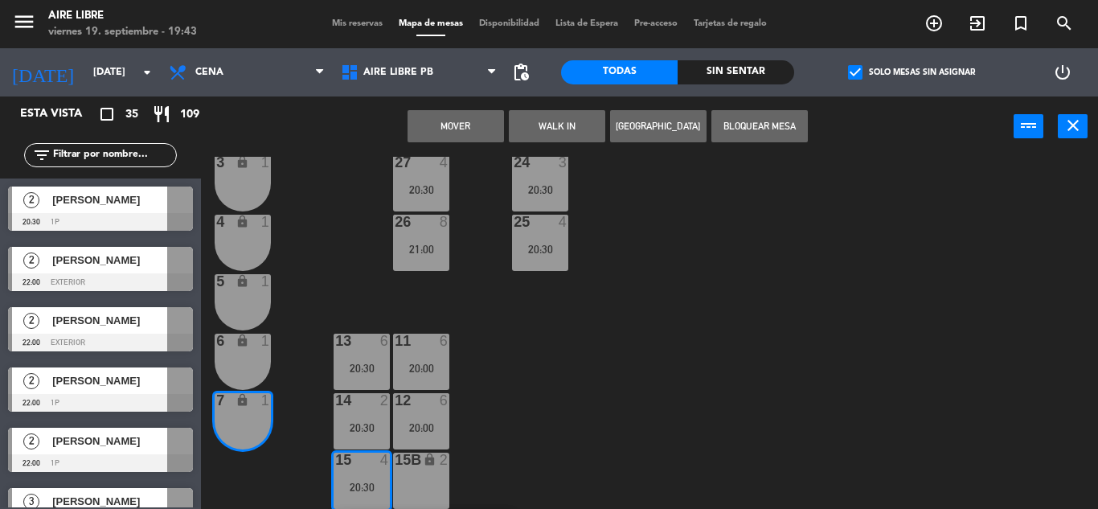
click at [470, 129] on button "Mover" at bounding box center [455, 126] width 96 height 32
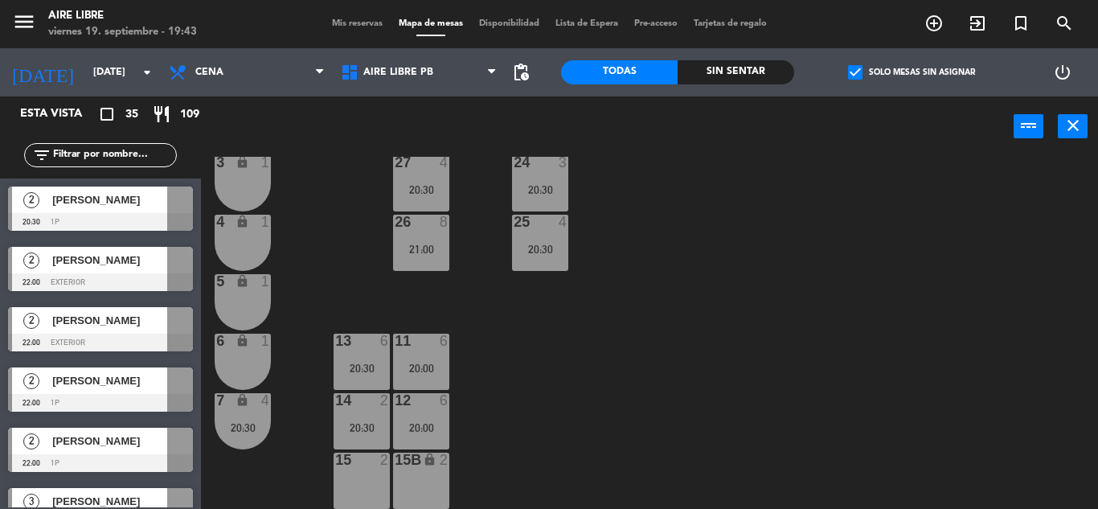
click at [246, 421] on div "20:30" at bounding box center [243, 427] width 56 height 12
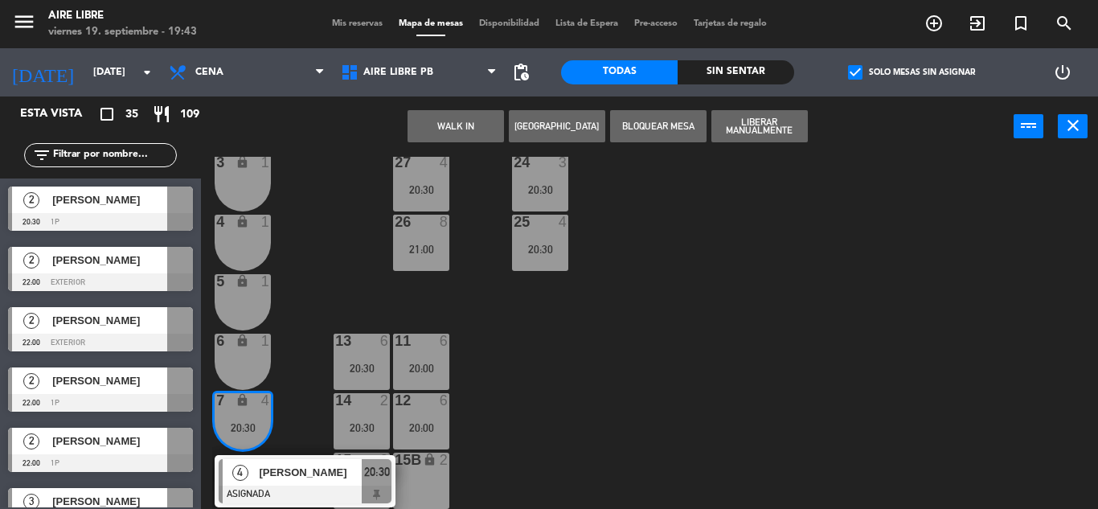
click at [282, 473] on span "[PERSON_NAME]" at bounding box center [310, 472] width 103 height 17
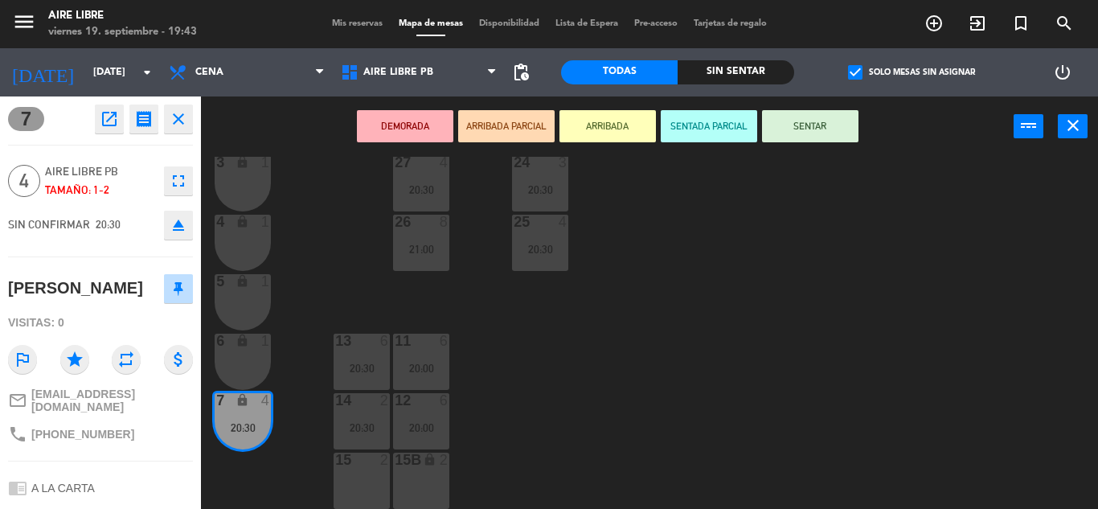
click at [173, 229] on icon "eject" at bounding box center [178, 224] width 19 height 19
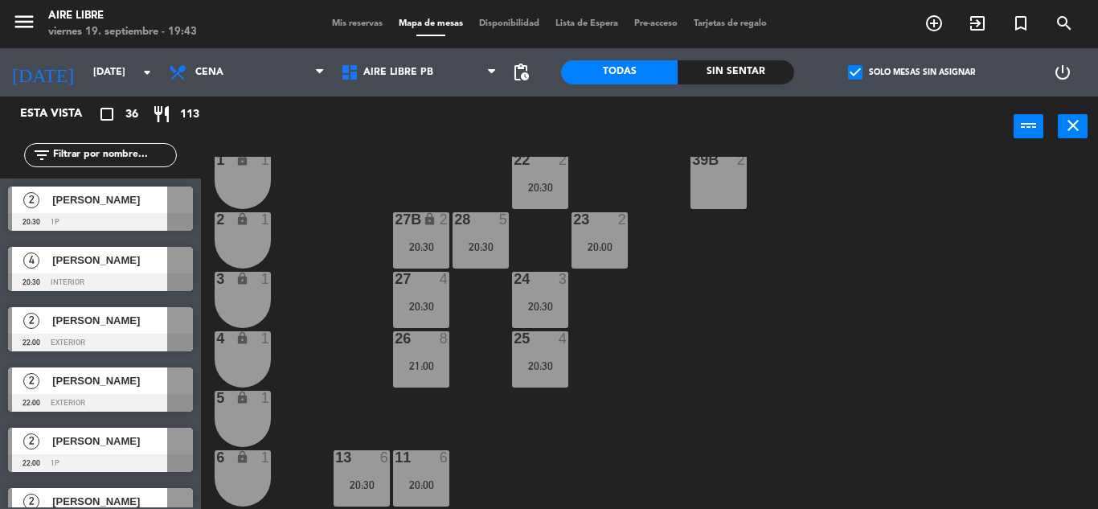
click at [417, 229] on div "27B lock 2 20:30" at bounding box center [421, 240] width 56 height 56
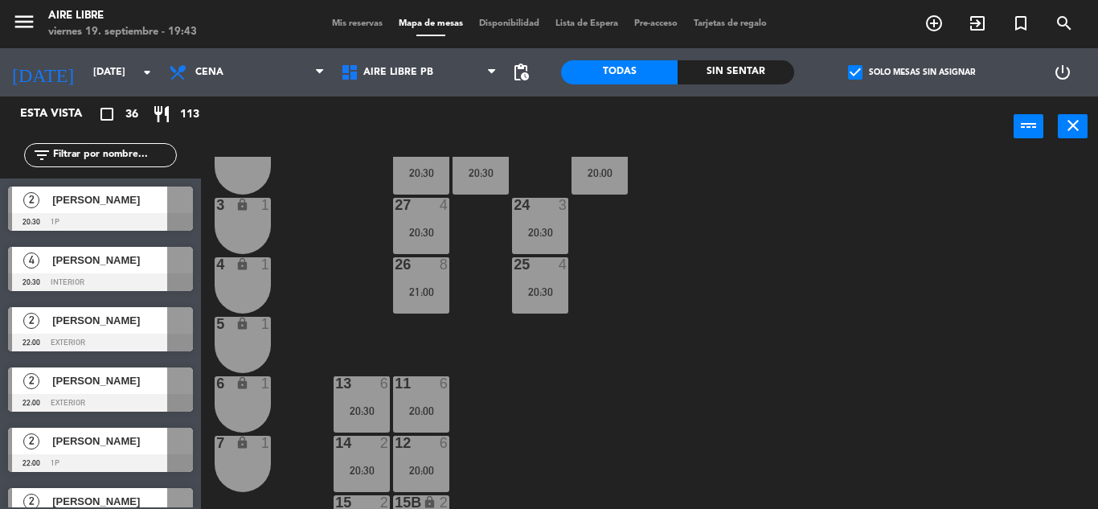
scroll to position [402, 0]
click at [405, 177] on div "20:30" at bounding box center [421, 174] width 56 height 11
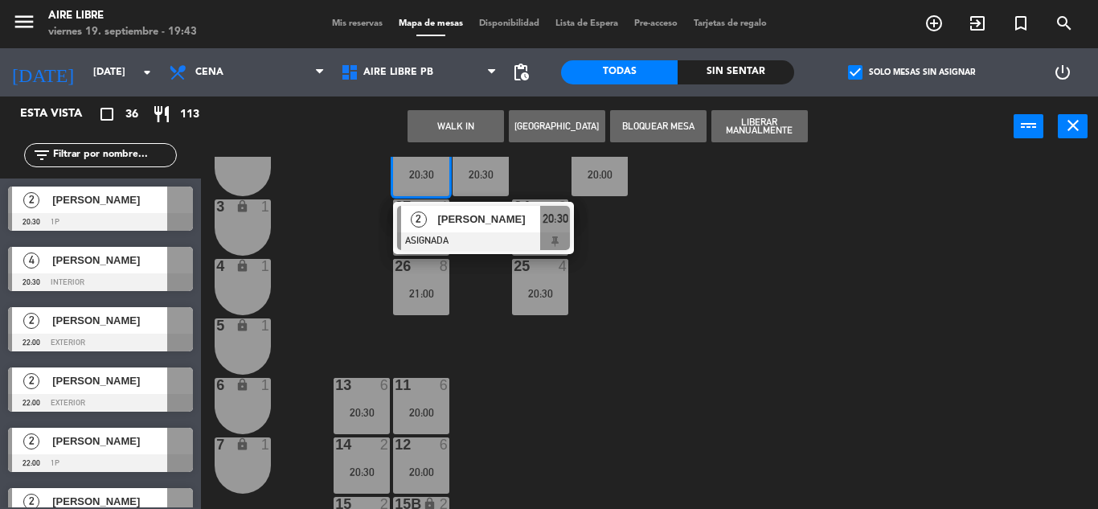
click at [364, 497] on div at bounding box center [361, 504] width 27 height 14
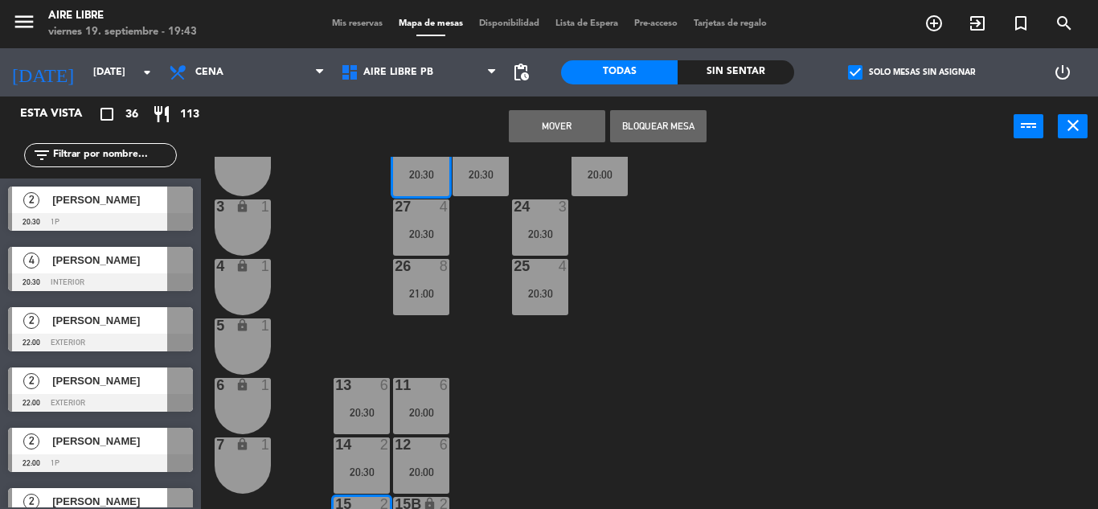
click at [567, 126] on button "Mover" at bounding box center [557, 126] width 96 height 32
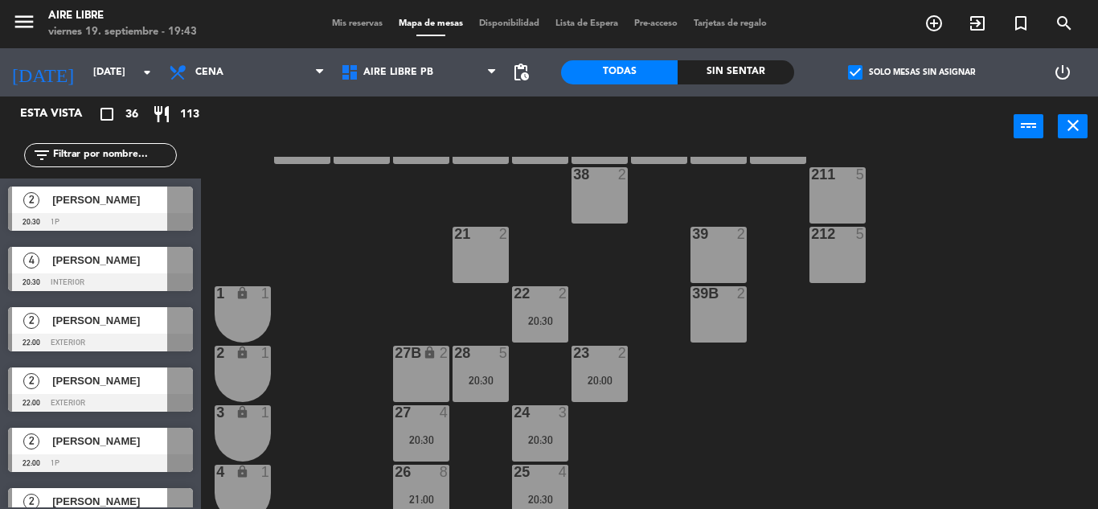
scroll to position [197, 0]
click at [146, 205] on span "[PERSON_NAME]" at bounding box center [109, 199] width 115 height 17
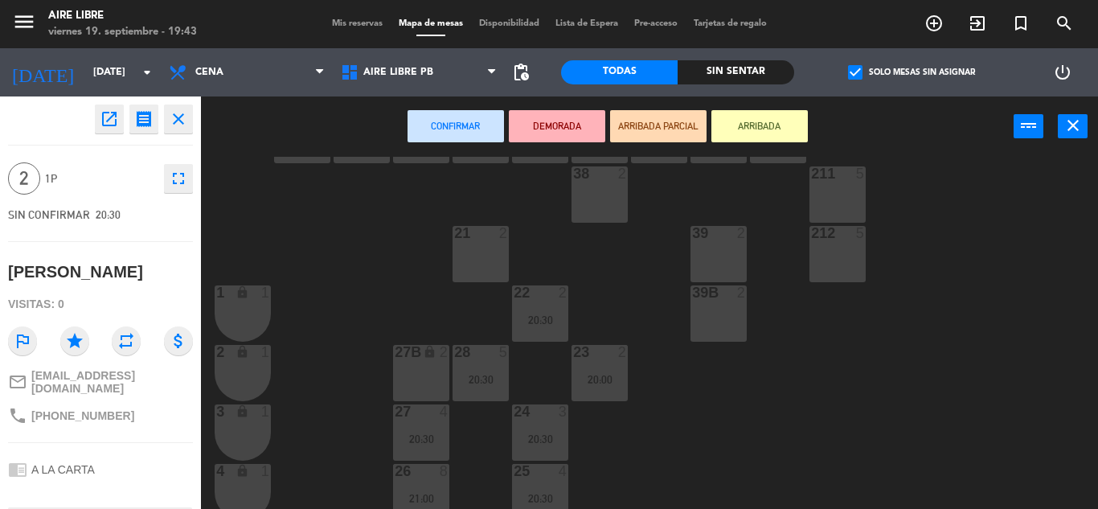
click at [430, 378] on div "27B lock 2" at bounding box center [421, 373] width 56 height 56
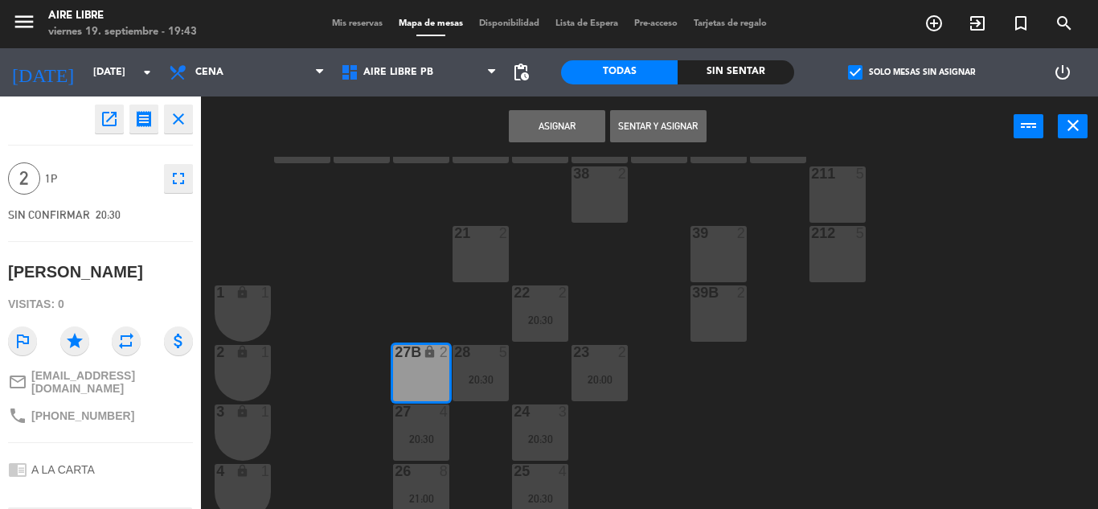
click at [560, 120] on button "Asignar" at bounding box center [557, 126] width 96 height 32
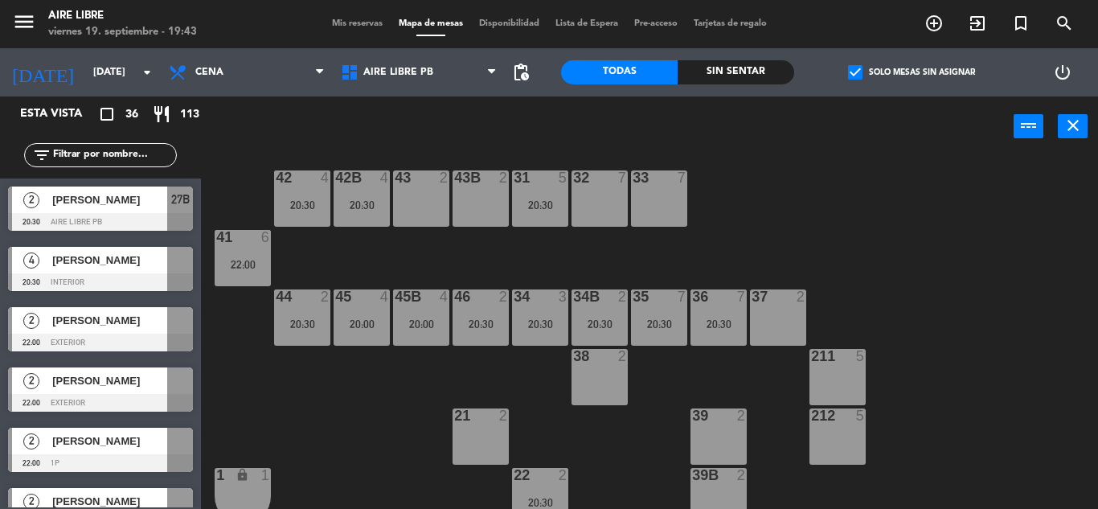
scroll to position [11, 0]
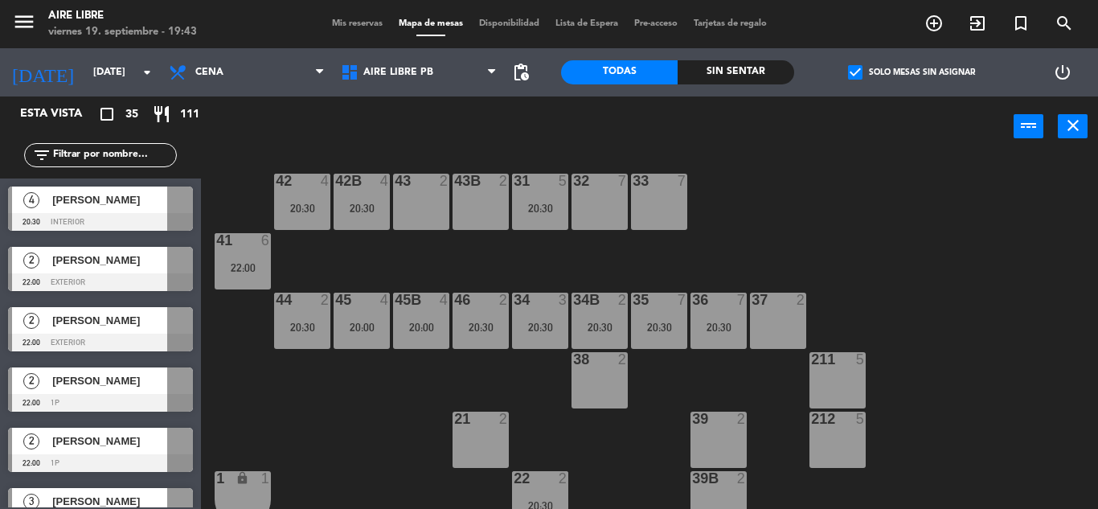
click at [374, 433] on div "42 4 20:30 43 2 31 5 20:30 32 7 33 7 42B 4 20:30 43B 2 41 6 22:00 44 2 20:30 45…" at bounding box center [655, 333] width 886 height 352
click at [117, 209] on div "[PERSON_NAME]" at bounding box center [109, 199] width 117 height 27
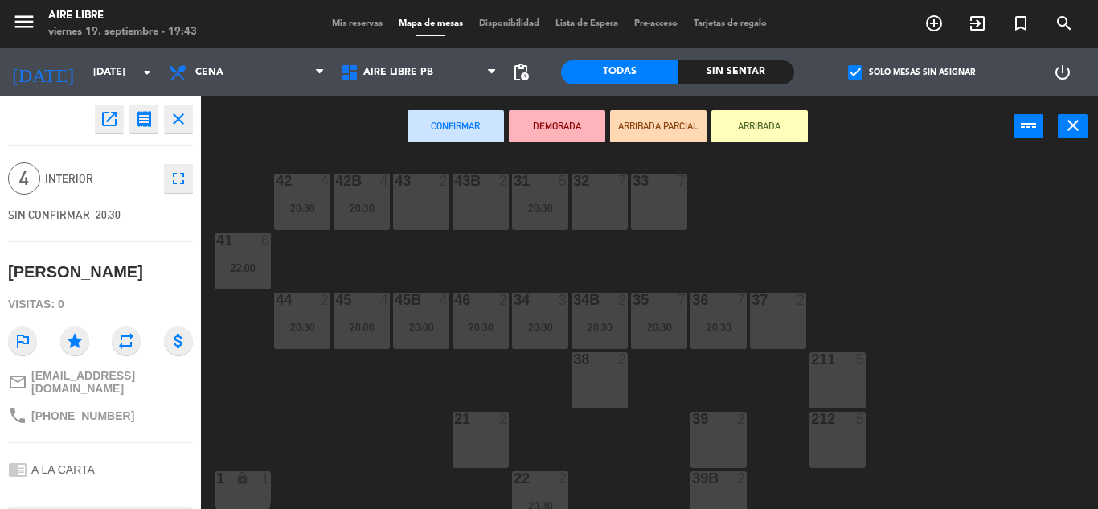
click at [430, 199] on div "43 2" at bounding box center [421, 202] width 56 height 56
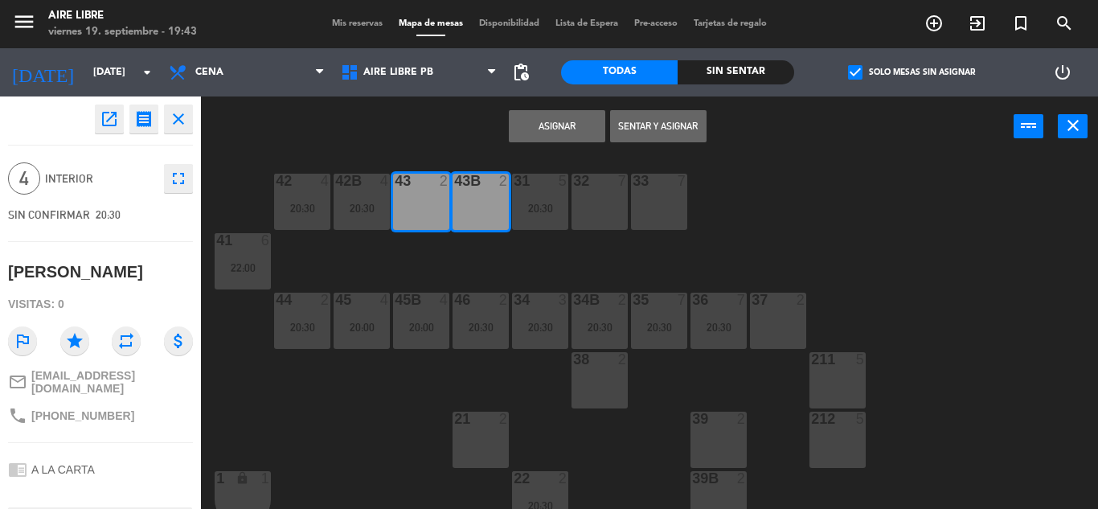
click at [559, 123] on button "Asignar" at bounding box center [557, 126] width 96 height 32
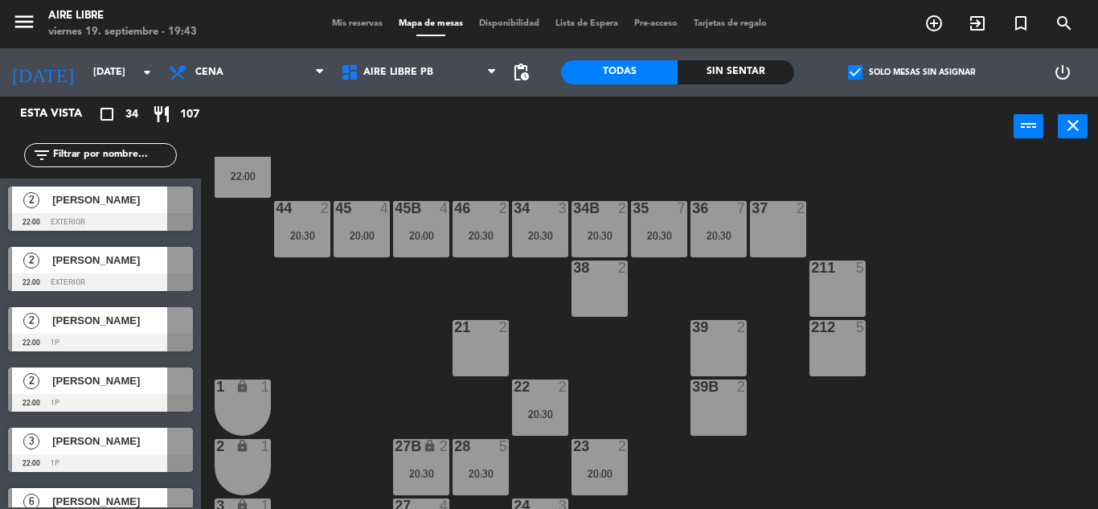
scroll to position [108, 0]
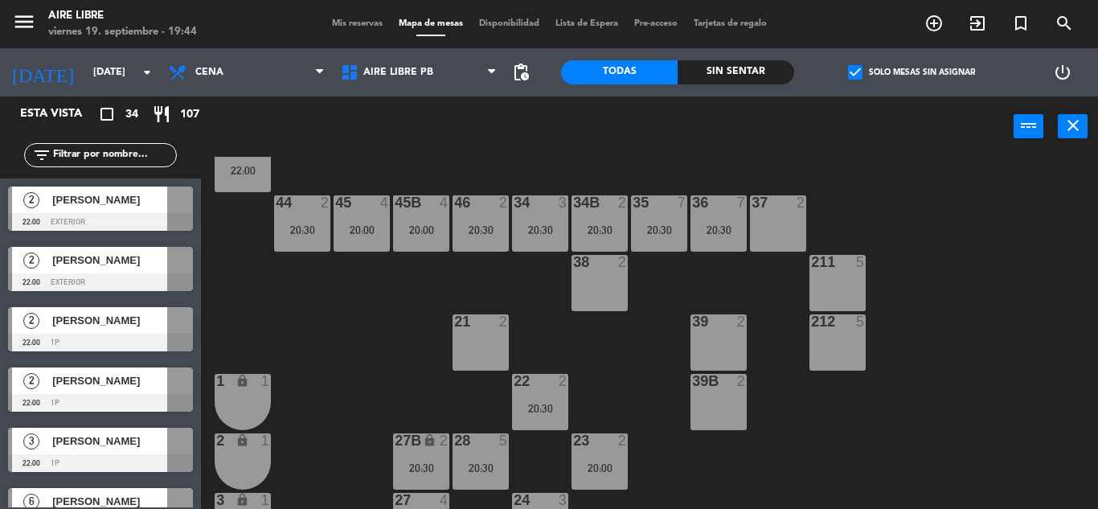
click at [652, 223] on div "20:30" at bounding box center [659, 229] width 56 height 12
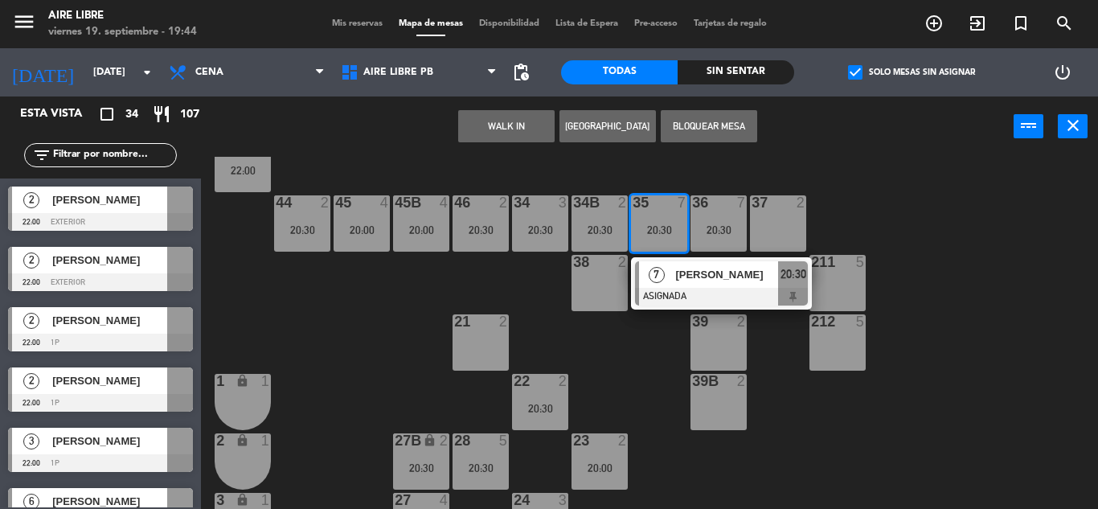
click at [685, 284] on div "[PERSON_NAME]" at bounding box center [725, 274] width 104 height 27
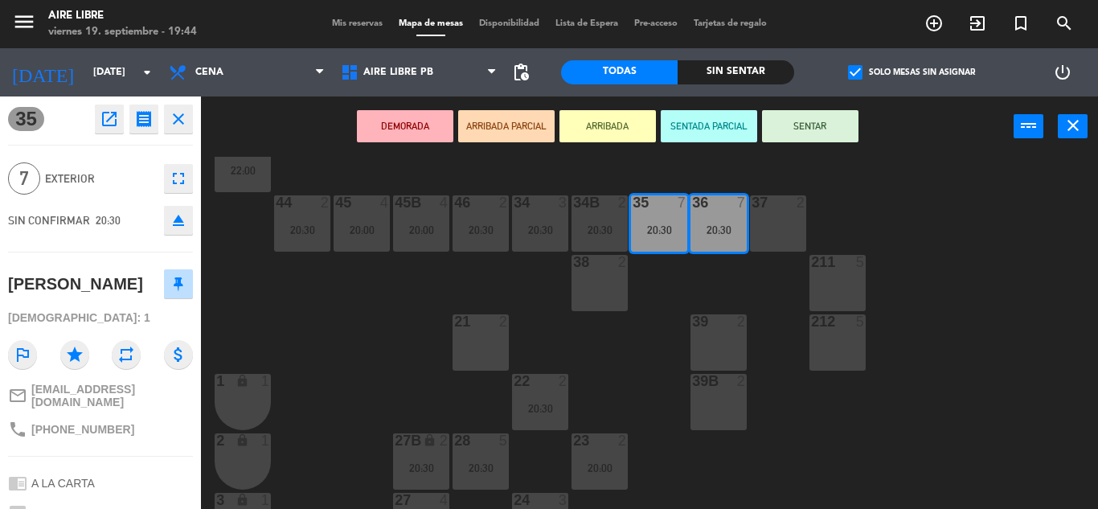
click at [183, 228] on icon "eject" at bounding box center [178, 220] width 19 height 19
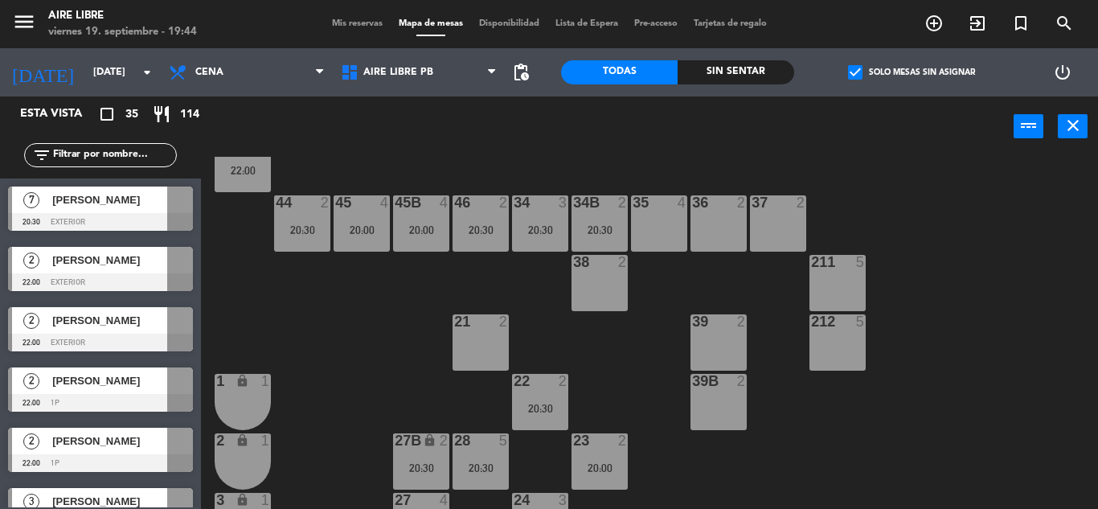
click at [140, 201] on span "[PERSON_NAME]" at bounding box center [109, 199] width 115 height 17
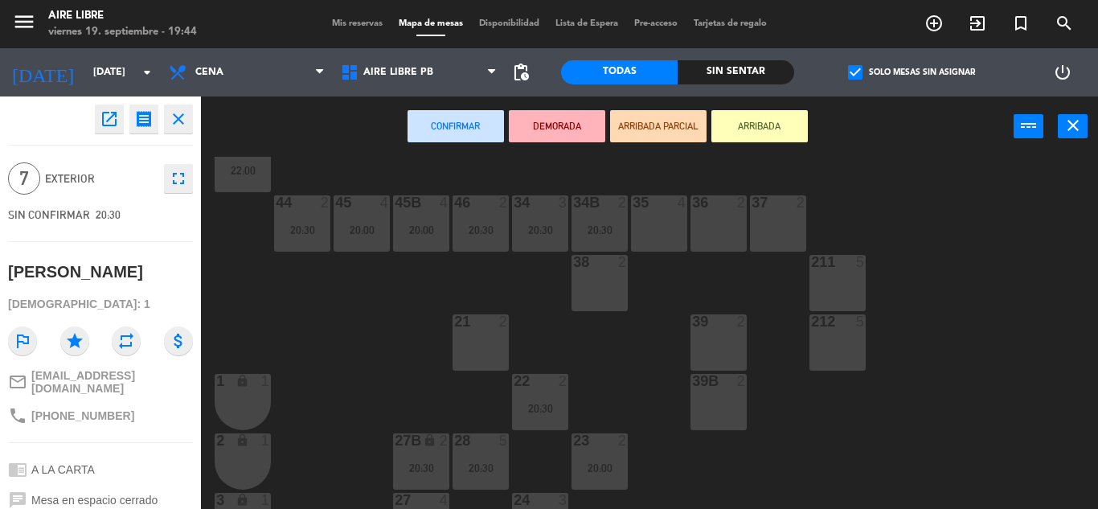
click at [664, 214] on div "35 4" at bounding box center [659, 223] width 56 height 56
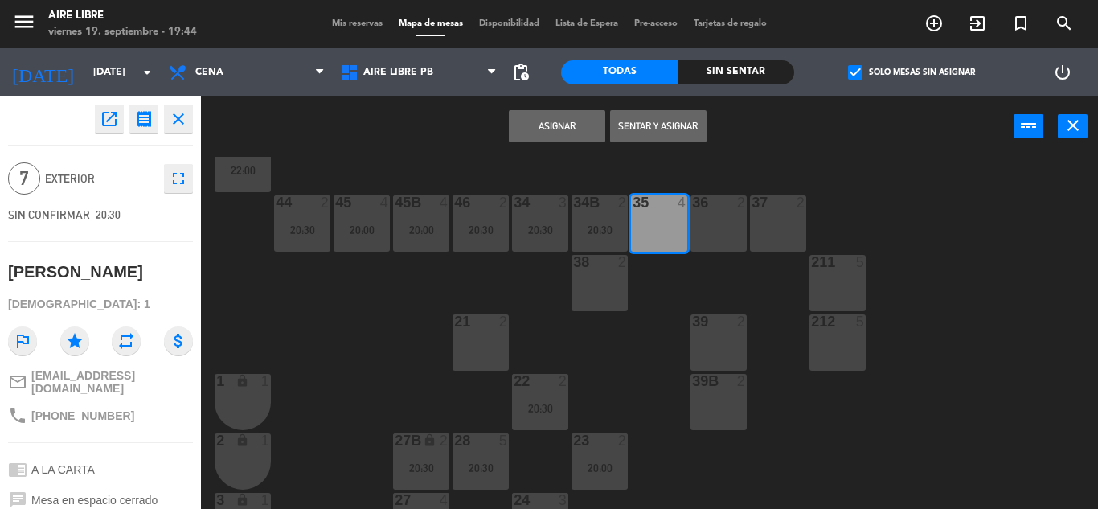
click at [558, 122] on button "Asignar" at bounding box center [557, 126] width 96 height 32
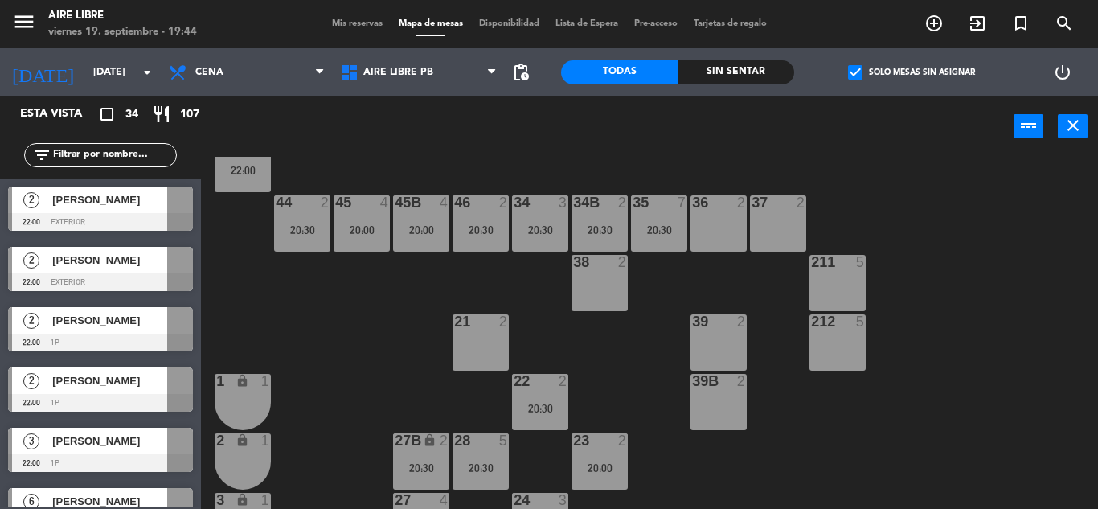
click at [104, 149] on input "text" at bounding box center [113, 155] width 125 height 18
click at [862, 72] on span "check_box" at bounding box center [855, 72] width 14 height 14
click at [911, 72] on input "check_box Solo mesas sin asignar" at bounding box center [911, 72] width 0 height 0
click at [108, 158] on input "text" at bounding box center [113, 155] width 125 height 18
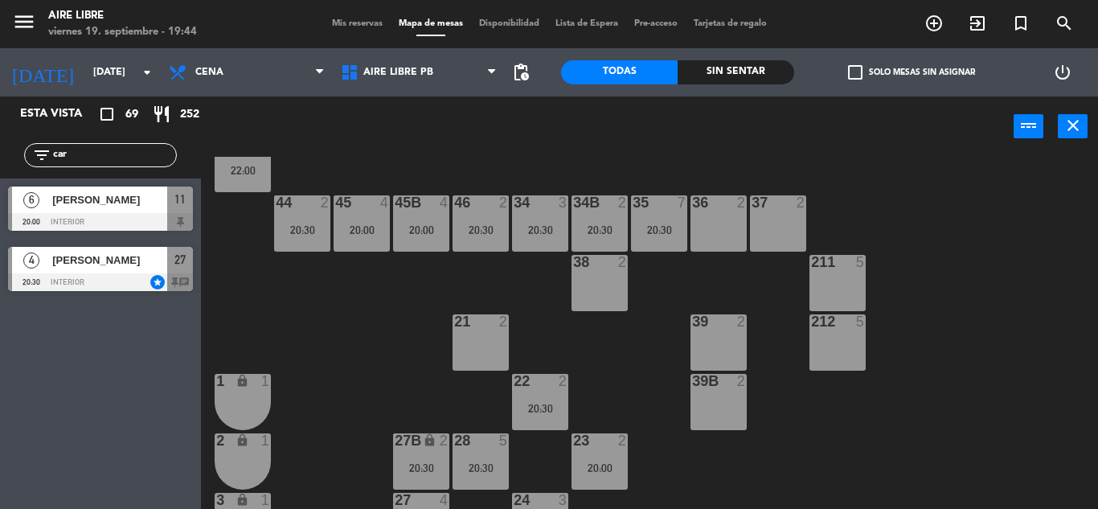
type input "car"
click at [393, 362] on div "42 4 20:30 43 4 20:30 31 5 20:30 32 7 33 7 42B 4 20:30 43B 4 20:30 41 6 22:00 4…" at bounding box center [655, 333] width 886 height 352
click at [112, 212] on div "[PERSON_NAME]" at bounding box center [109, 199] width 117 height 27
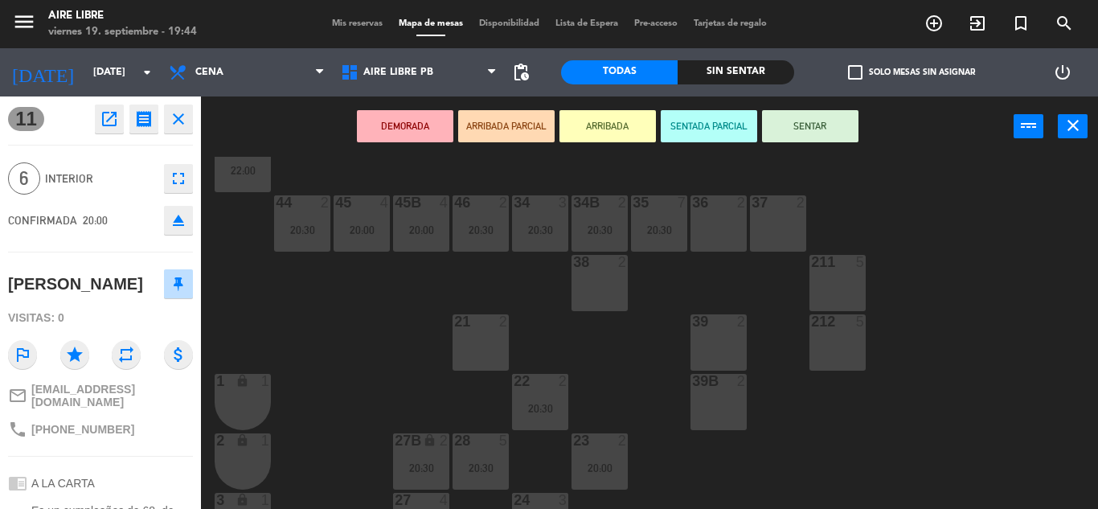
click at [619, 114] on button "ARRIBADA" at bounding box center [607, 126] width 96 height 32
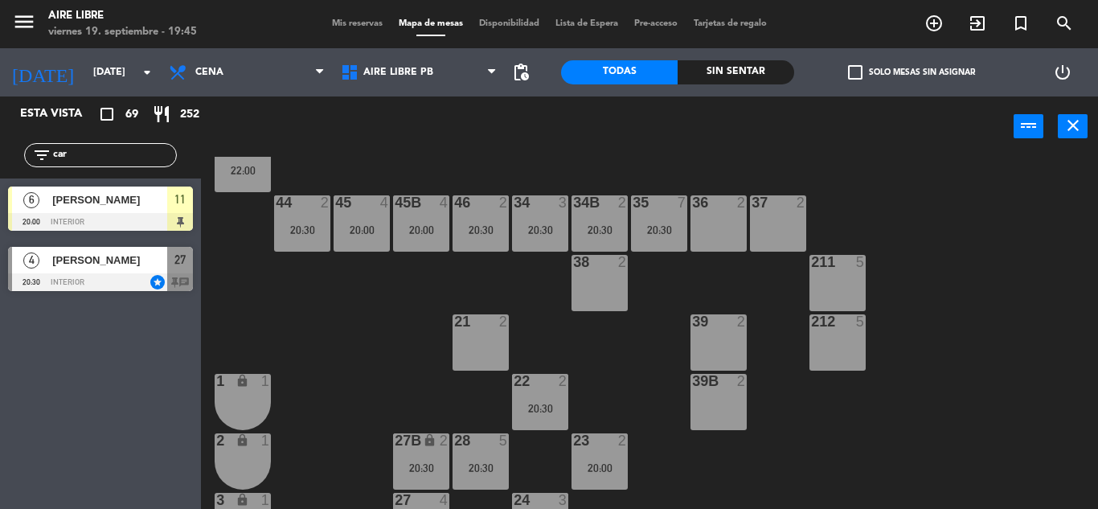
click at [651, 211] on div "35 7" at bounding box center [659, 203] width 56 height 16
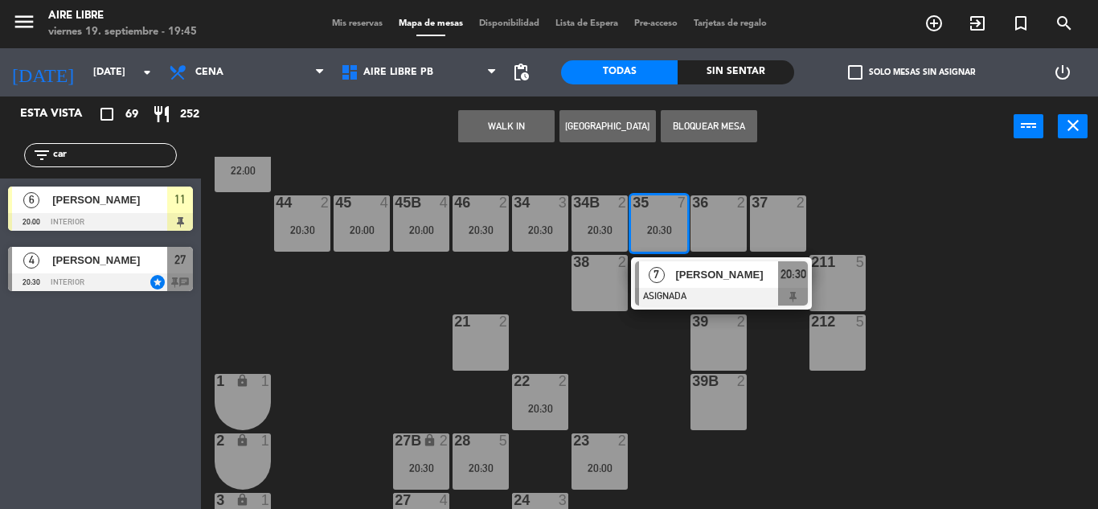
click at [673, 287] on div "[PERSON_NAME]" at bounding box center [725, 274] width 104 height 27
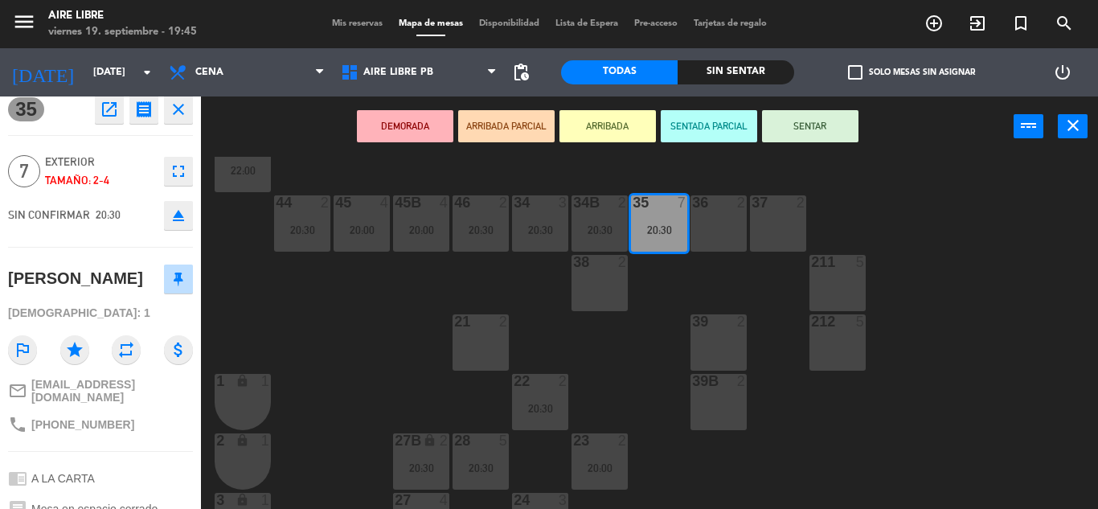
scroll to position [0, 0]
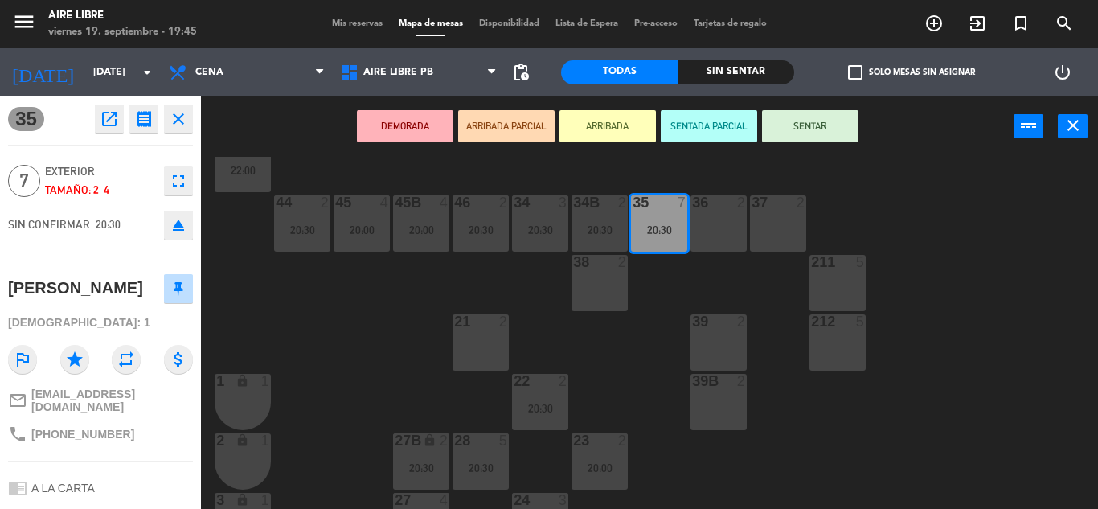
click at [110, 121] on icon "open_in_new" at bounding box center [109, 118] width 19 height 19
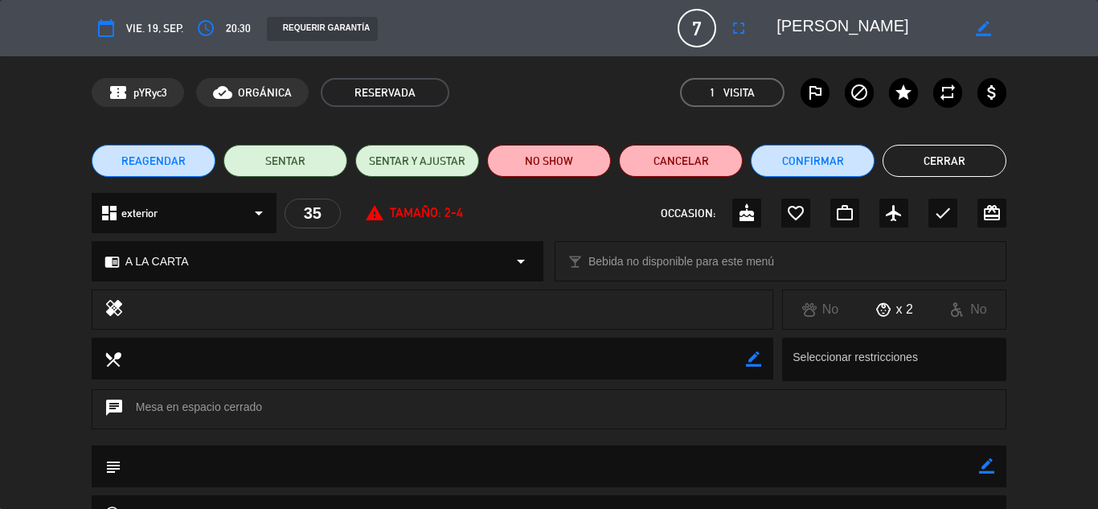
click at [951, 156] on button "Cerrar" at bounding box center [944, 161] width 124 height 32
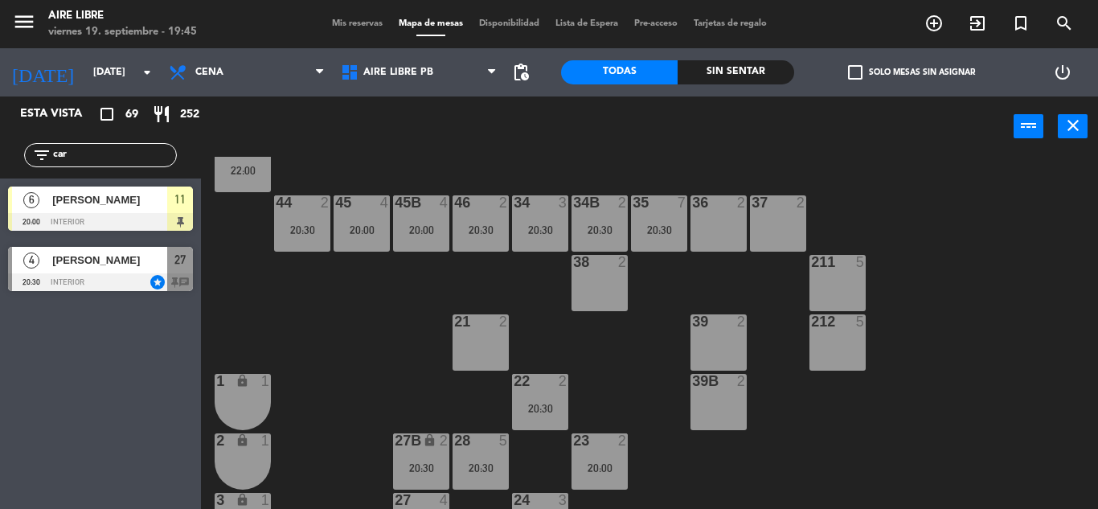
click at [126, 218] on div at bounding box center [100, 222] width 185 height 18
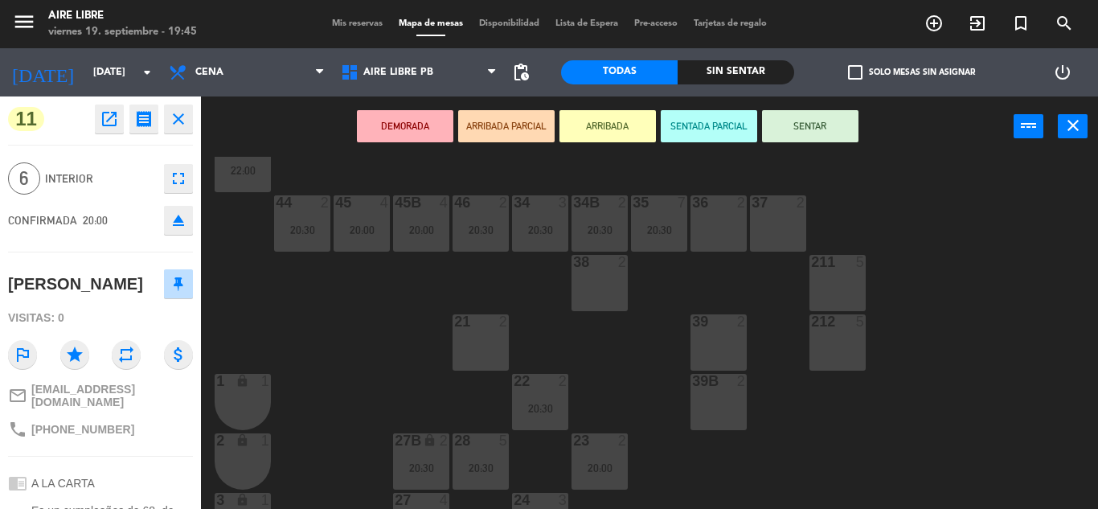
click at [818, 131] on button "SENTAR" at bounding box center [810, 126] width 96 height 32
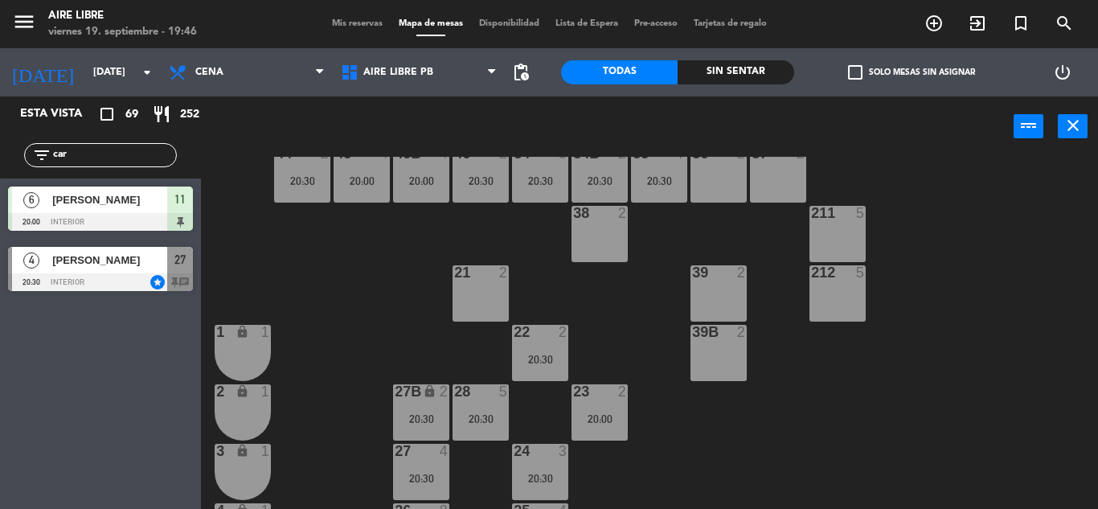
scroll to position [199, 0]
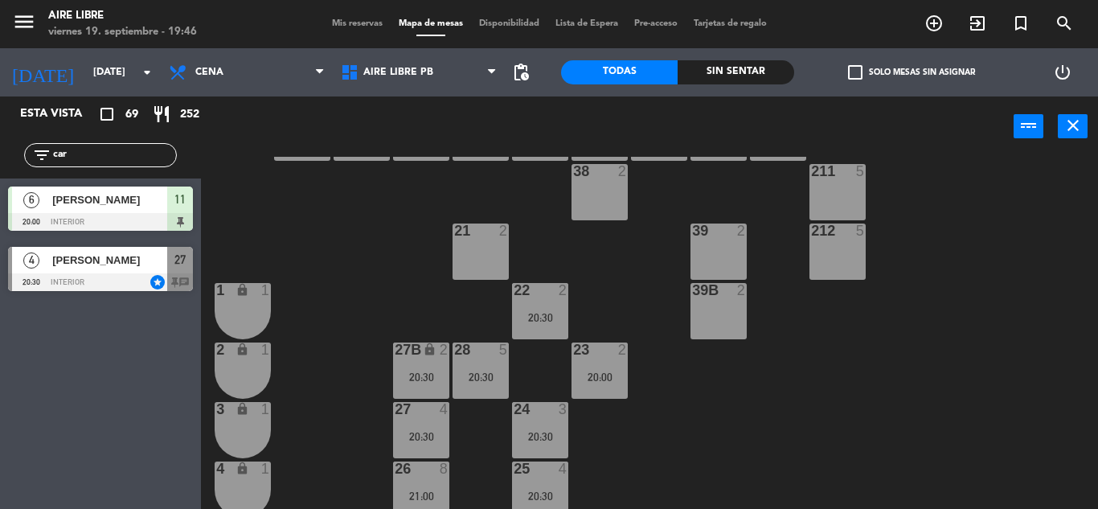
click at [96, 153] on input "car" at bounding box center [113, 155] width 125 height 18
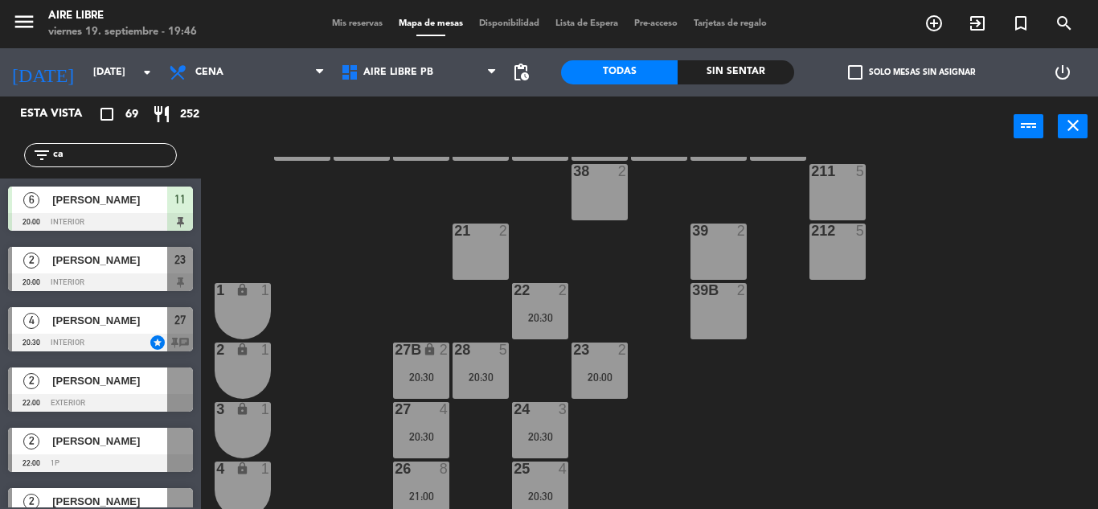
type input "c"
click at [853, 71] on span "check_box_outline_blank" at bounding box center [855, 72] width 14 height 14
click at [911, 72] on input "check_box_outline_blank Solo mesas sin asignar" at bounding box center [911, 72] width 0 height 0
click at [81, 156] on input "text" at bounding box center [113, 155] width 125 height 18
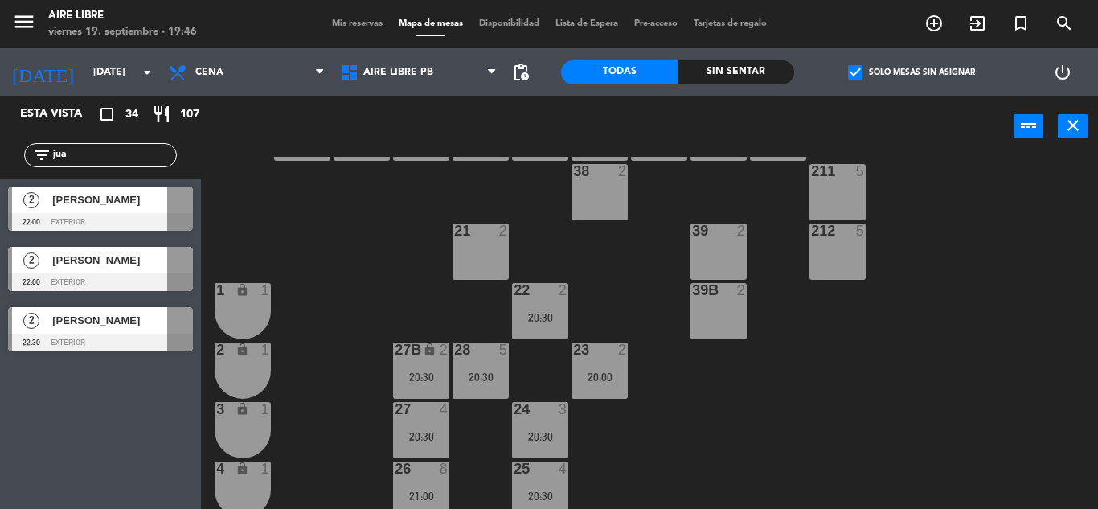
type input "jua"
click at [90, 451] on div "Esta vista crop_square 34 restaurant 107 filter_list jua 2 [PERSON_NAME] 22:00 …" at bounding box center [100, 302] width 201 height 412
click at [95, 330] on div "[PERSON_NAME]" at bounding box center [109, 320] width 117 height 27
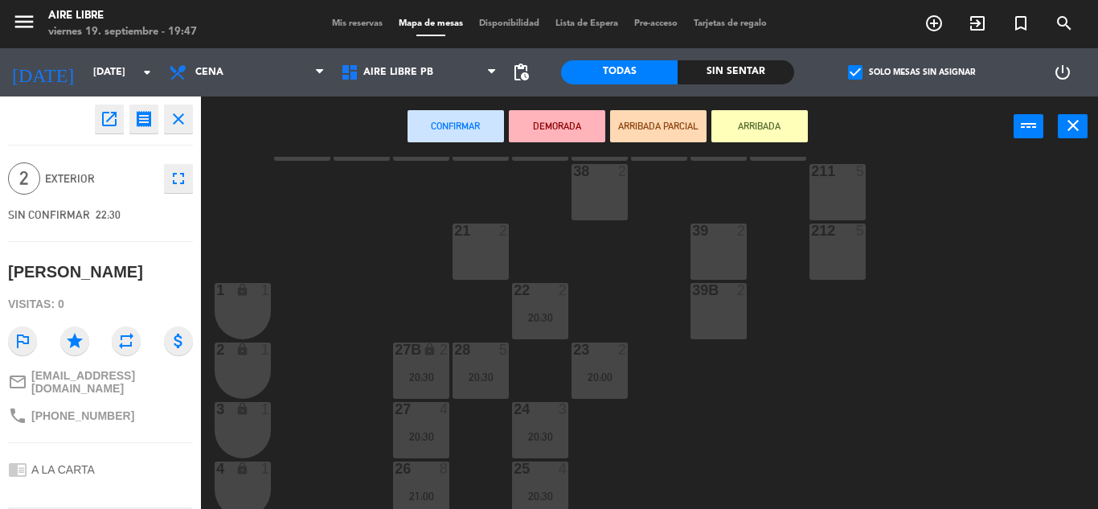
click at [111, 117] on icon "open_in_new" at bounding box center [109, 118] width 19 height 19
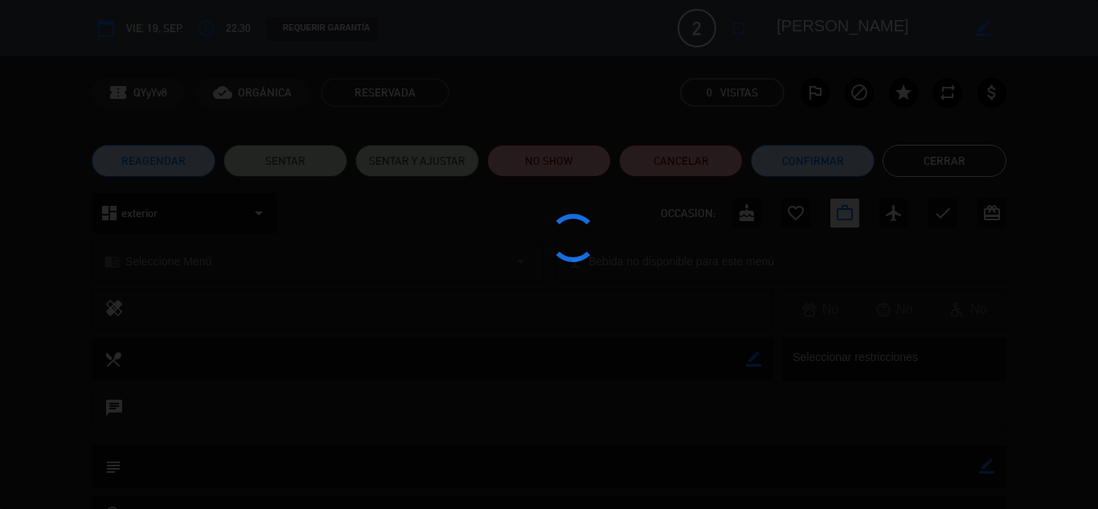
click at [814, 162] on div at bounding box center [549, 254] width 1098 height 509
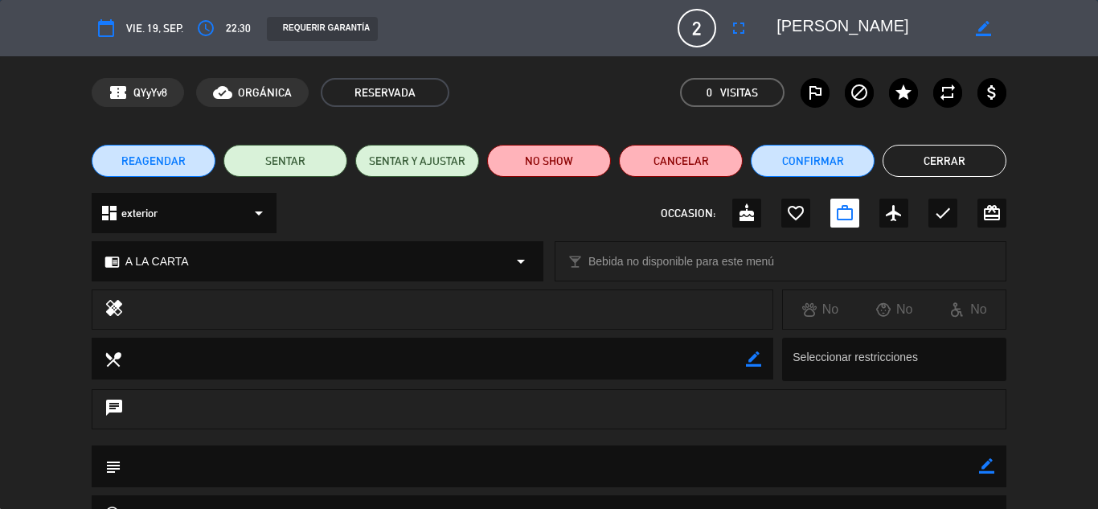
click at [814, 162] on button "Confirmar" at bounding box center [813, 161] width 124 height 32
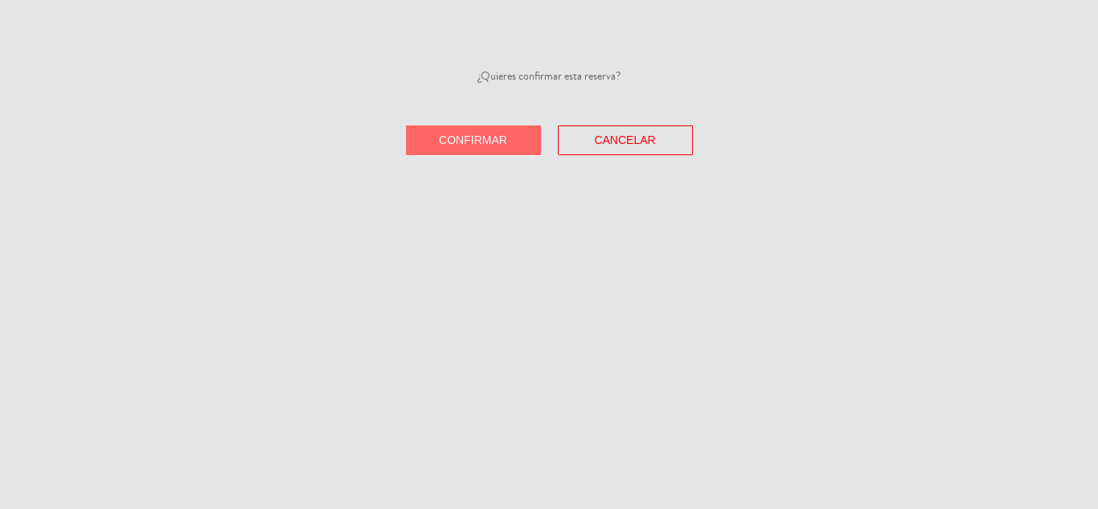
click at [494, 144] on span "Confirmar" at bounding box center [473, 139] width 68 height 13
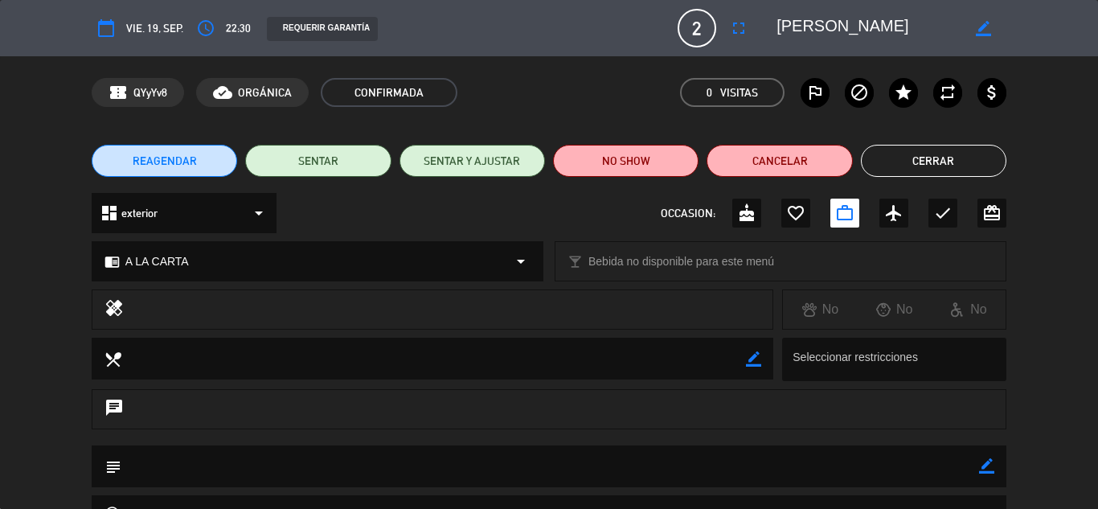
click at [957, 163] on button "Cerrar" at bounding box center [933, 161] width 145 height 32
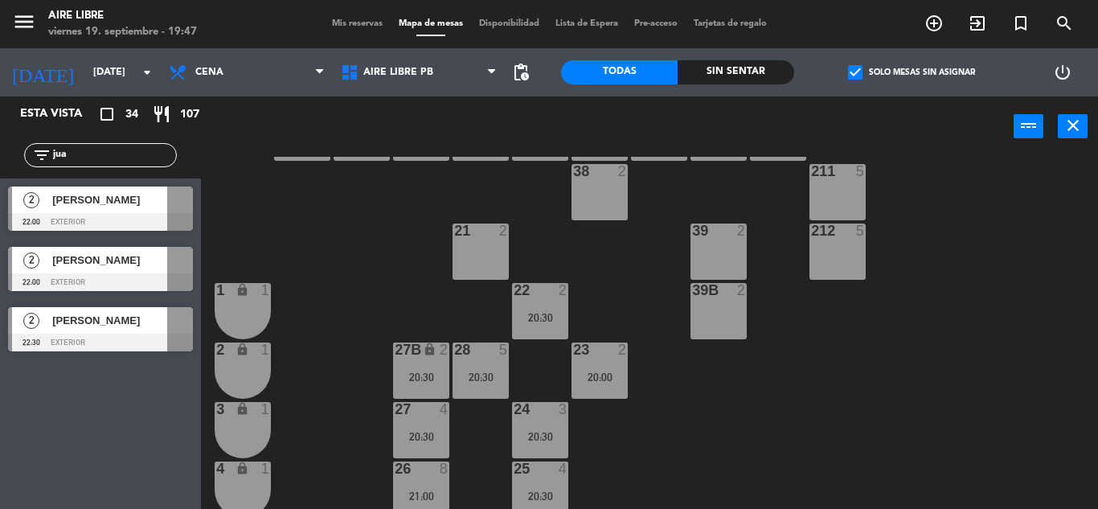
click at [84, 154] on input "jua" at bounding box center [113, 155] width 125 height 18
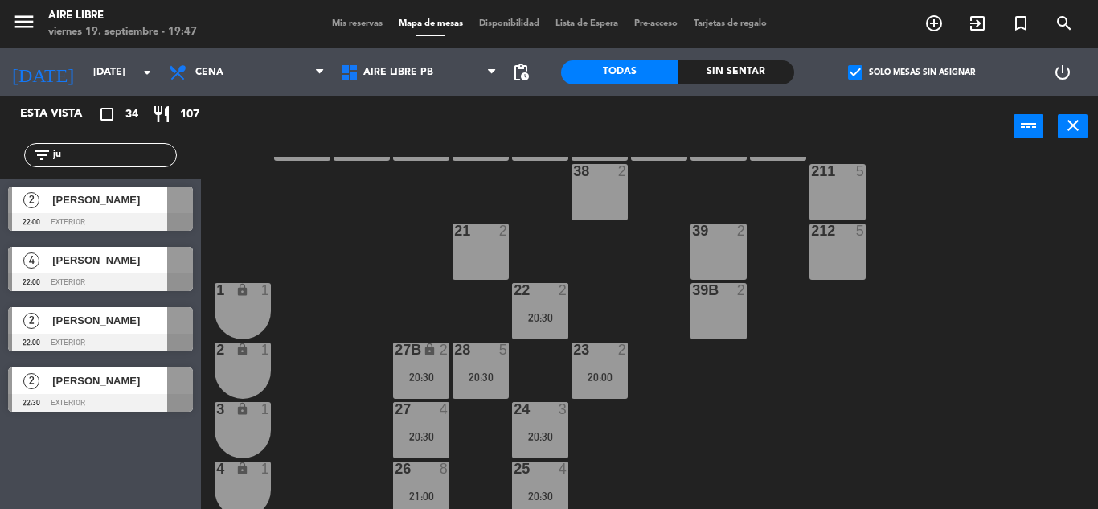
type input "j"
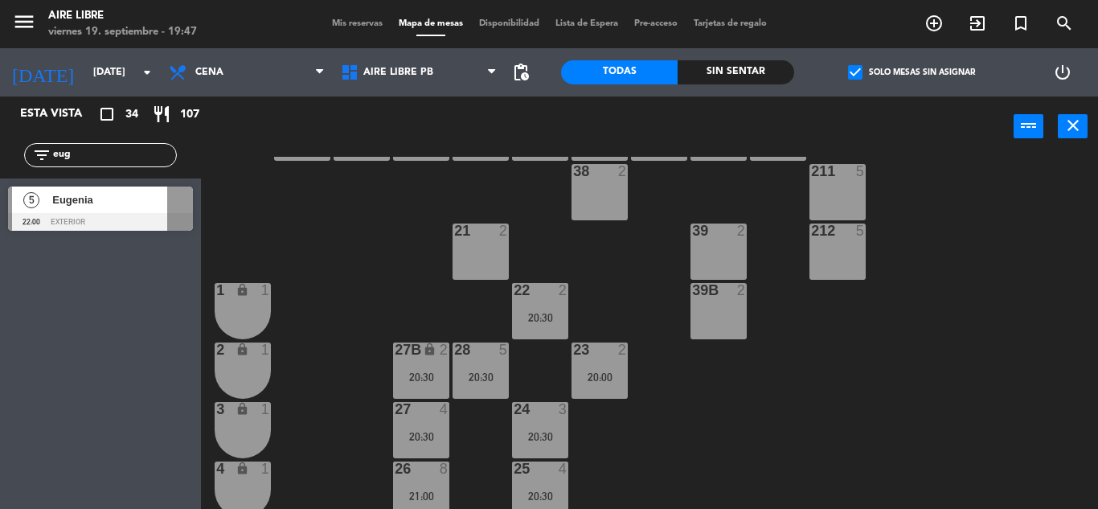
type input "eug"
click at [63, 218] on div at bounding box center [100, 222] width 185 height 18
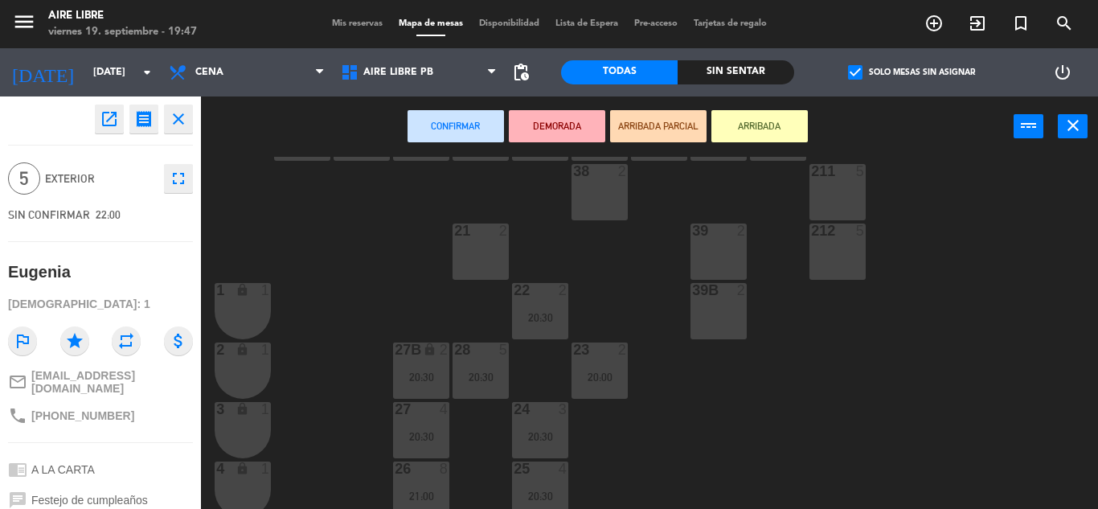
click at [118, 128] on icon "open_in_new" at bounding box center [109, 118] width 19 height 19
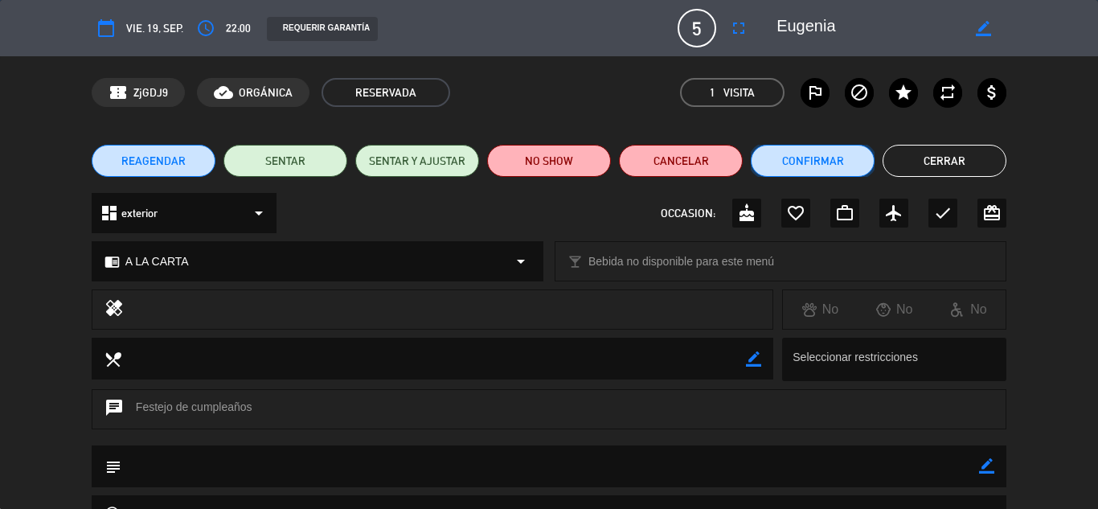
click at [816, 153] on button "Confirmar" at bounding box center [813, 161] width 124 height 32
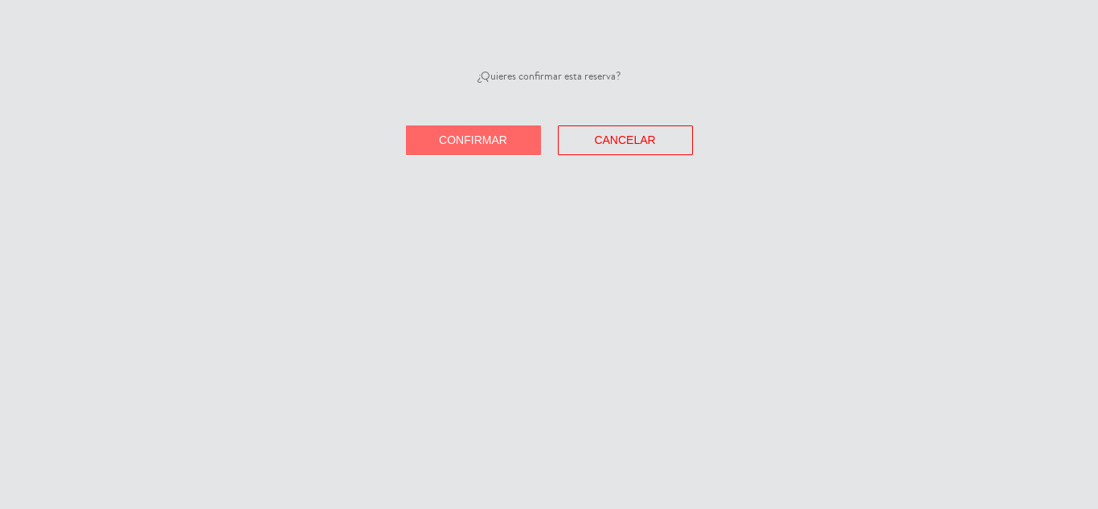
click at [489, 134] on span "Confirmar" at bounding box center [473, 139] width 68 height 13
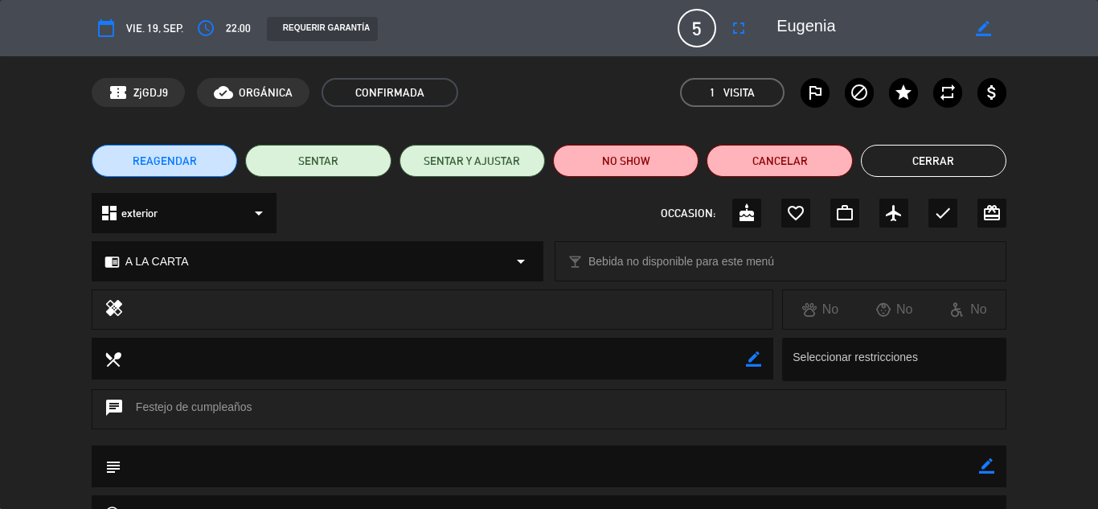
click at [949, 158] on button "Cerrar" at bounding box center [933, 161] width 145 height 32
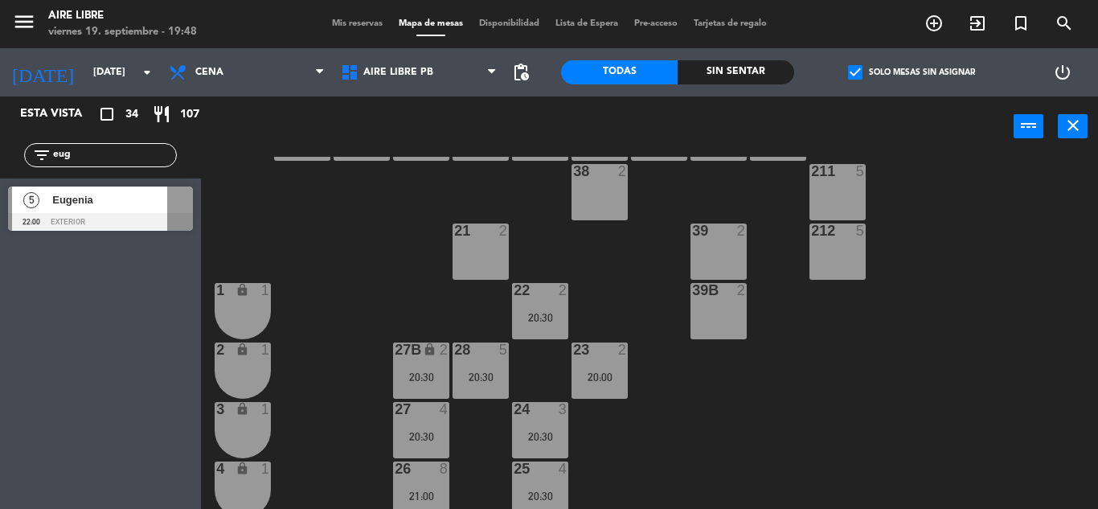
click at [92, 149] on input "eug" at bounding box center [113, 155] width 125 height 18
type input "e"
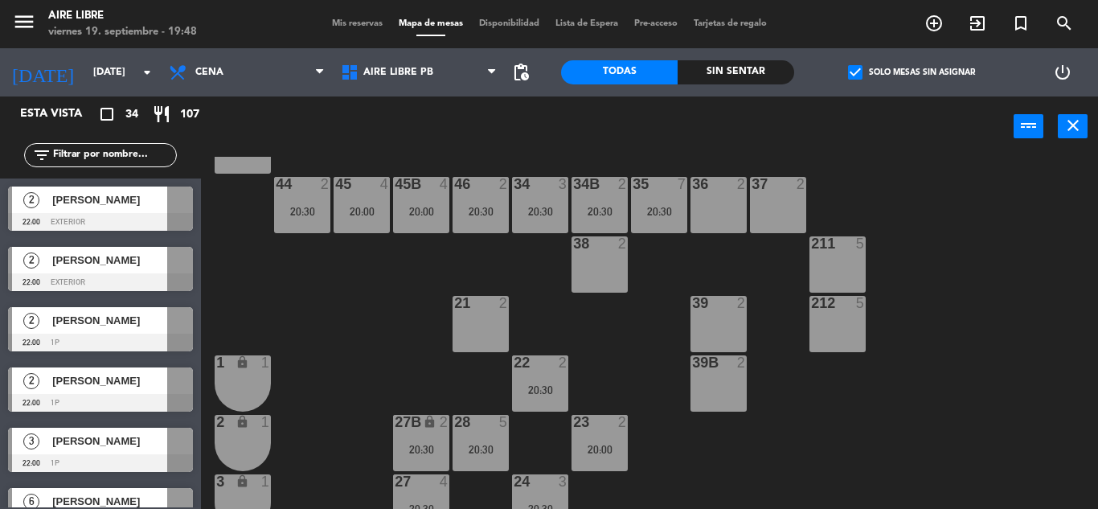
scroll to position [0, 0]
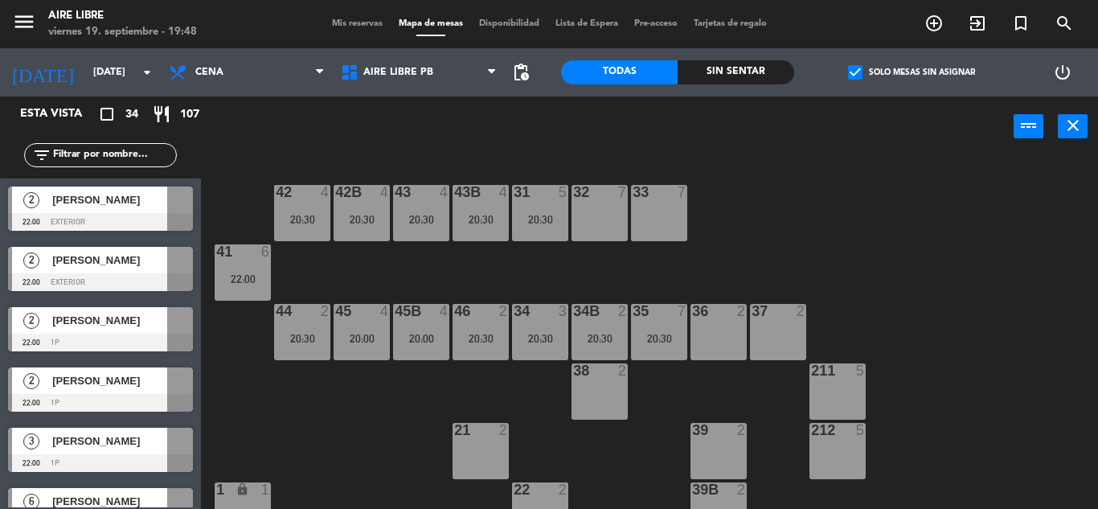
click at [859, 69] on span "check_box" at bounding box center [855, 72] width 14 height 14
click at [911, 72] on input "check_box Solo mesas sin asignar" at bounding box center [911, 72] width 0 height 0
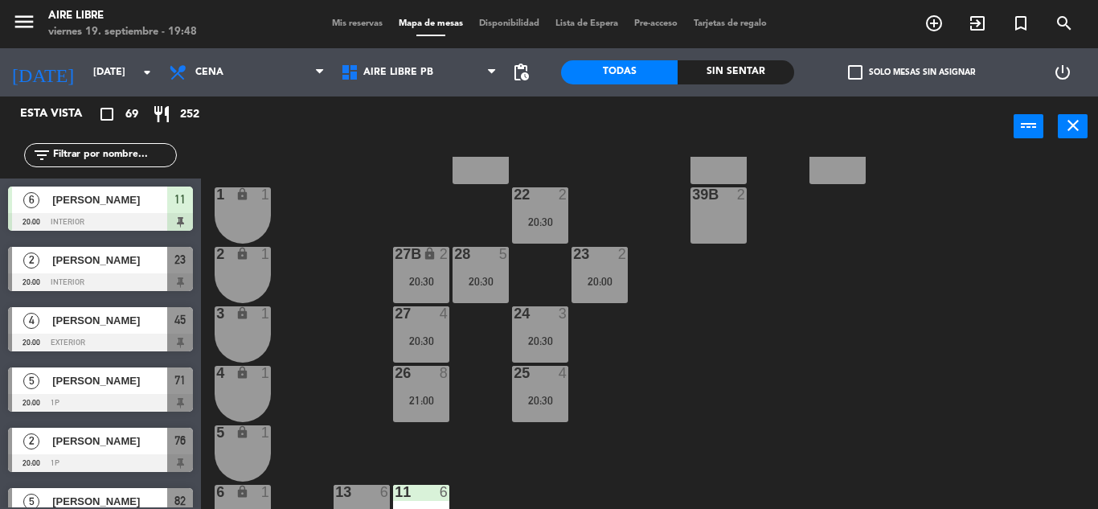
scroll to position [296, 0]
click at [126, 153] on input "text" at bounding box center [113, 155] width 125 height 18
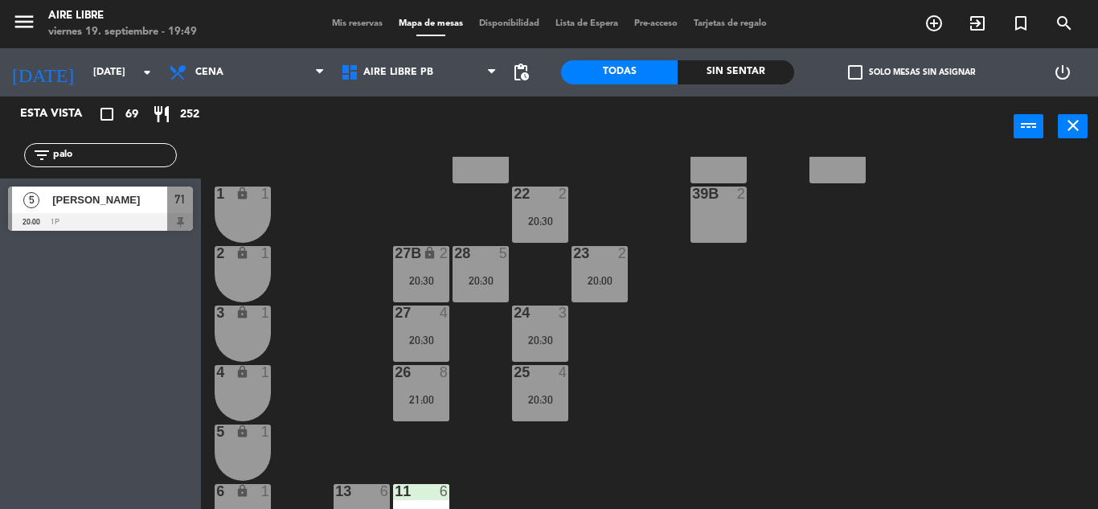
type input "palo"
click at [113, 204] on span "[PERSON_NAME]" at bounding box center [109, 199] width 115 height 17
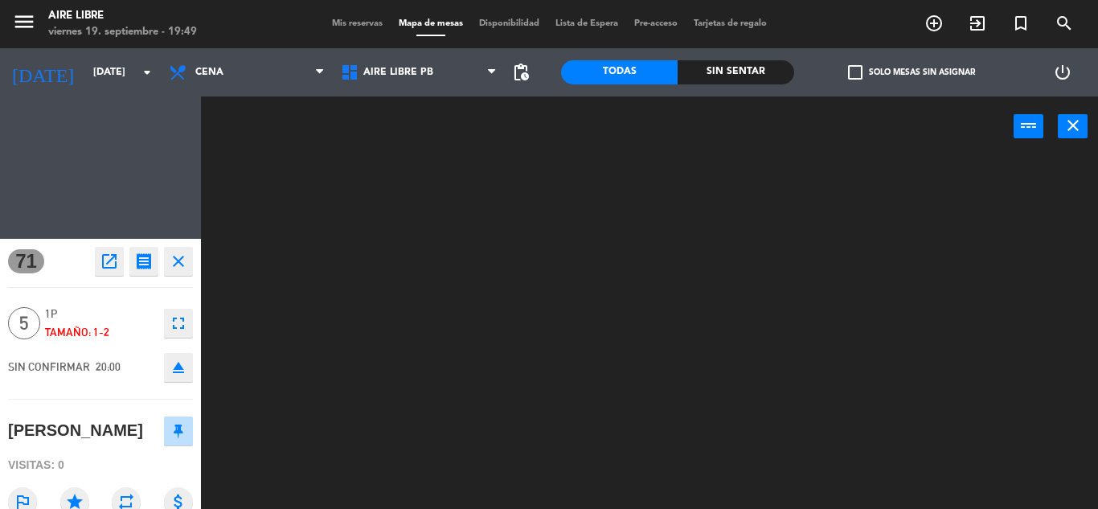
scroll to position [0, 0]
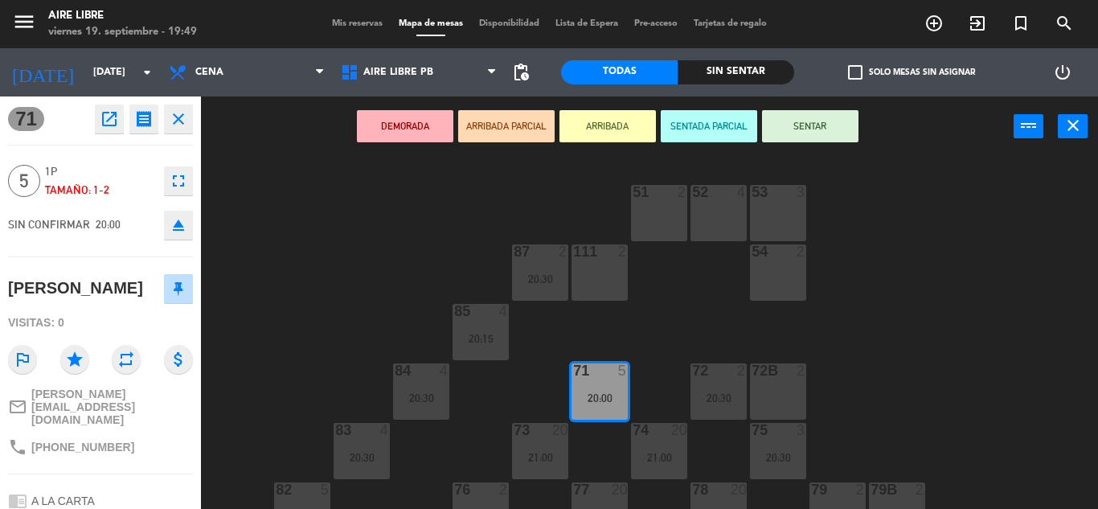
click at [600, 392] on div "20:00" at bounding box center [599, 397] width 56 height 11
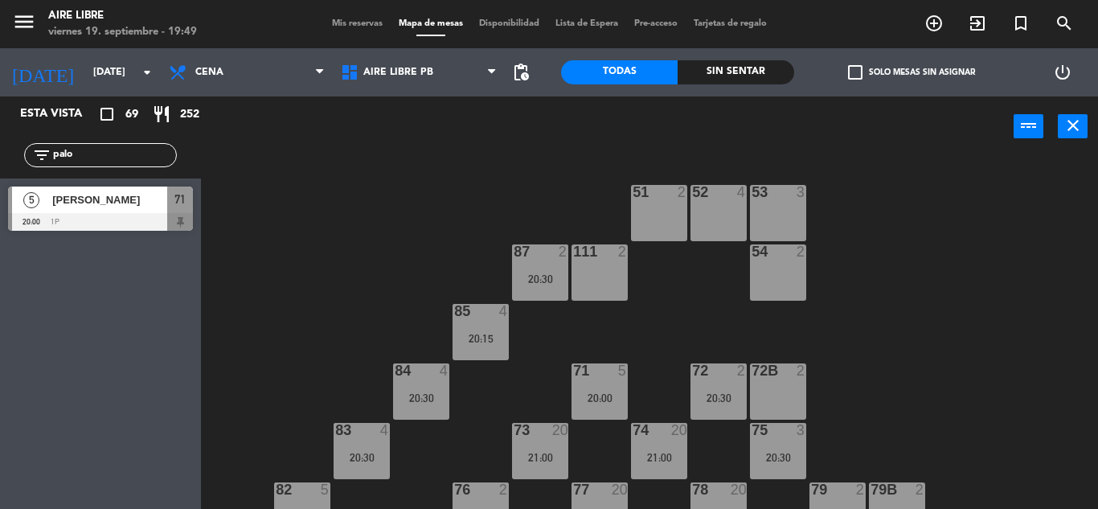
click at [135, 218] on div at bounding box center [100, 222] width 185 height 18
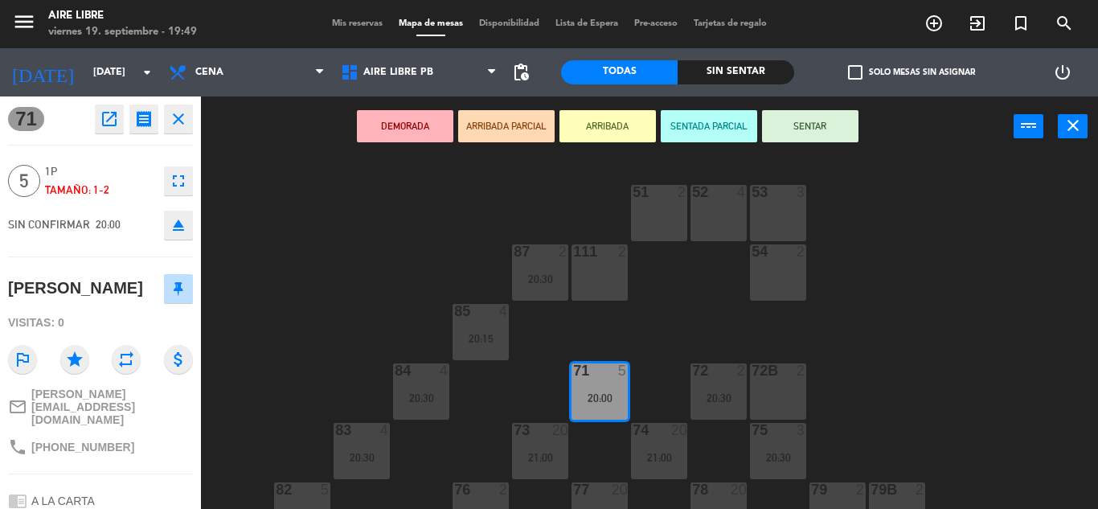
click at [172, 182] on icon "fullscreen" at bounding box center [178, 180] width 19 height 19
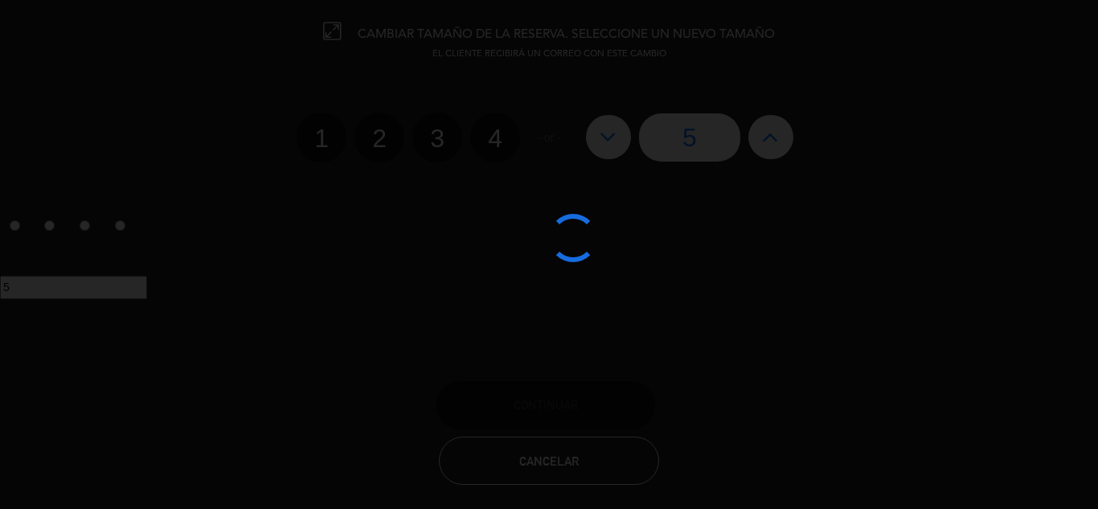
click at [488, 134] on div at bounding box center [549, 254] width 1098 height 509
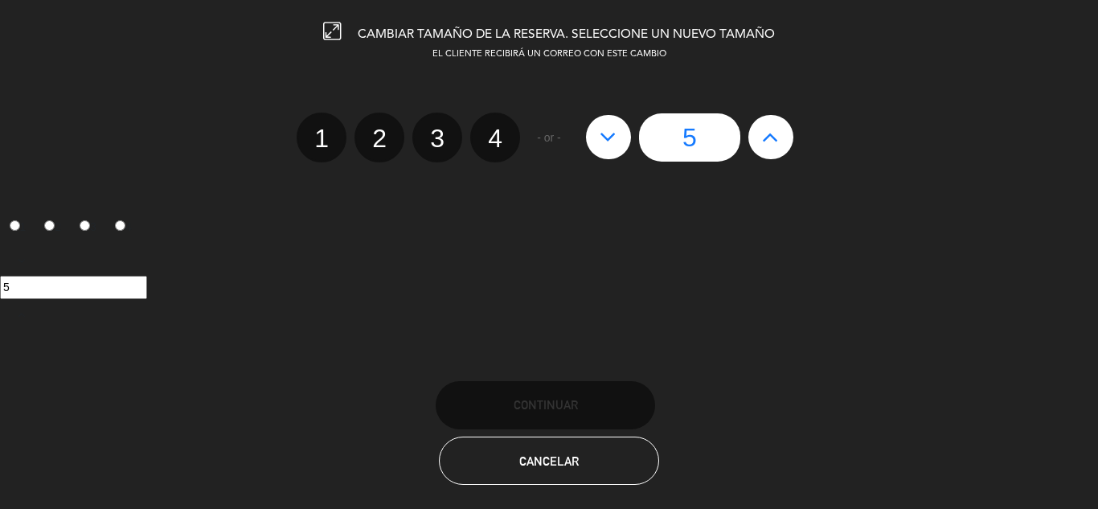
click at [503, 132] on label "4" at bounding box center [495, 138] width 50 height 50
click at [498, 129] on input "4" at bounding box center [493, 124] width 10 height 10
radio input "true"
radio input "false"
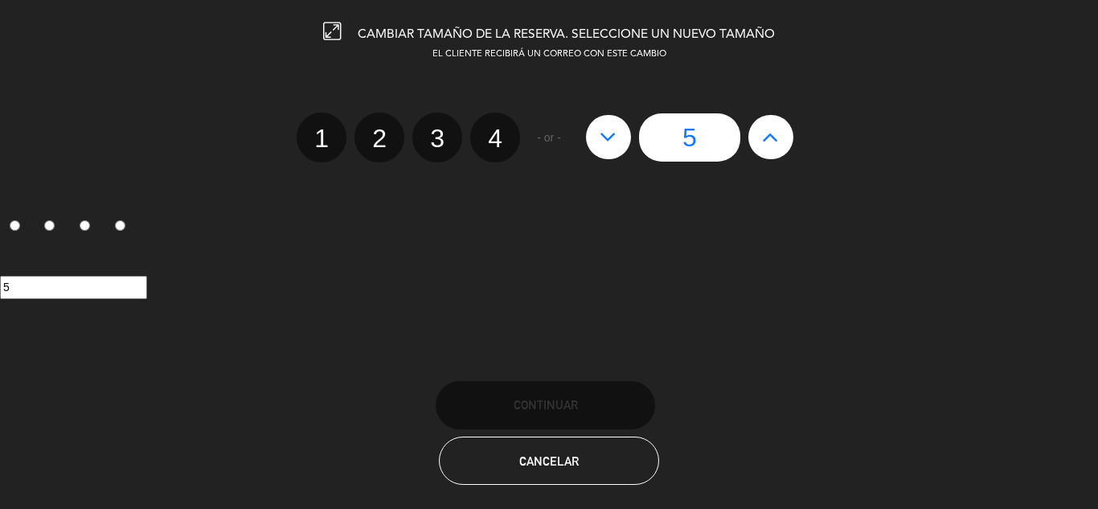
radio input "false"
radio input "true"
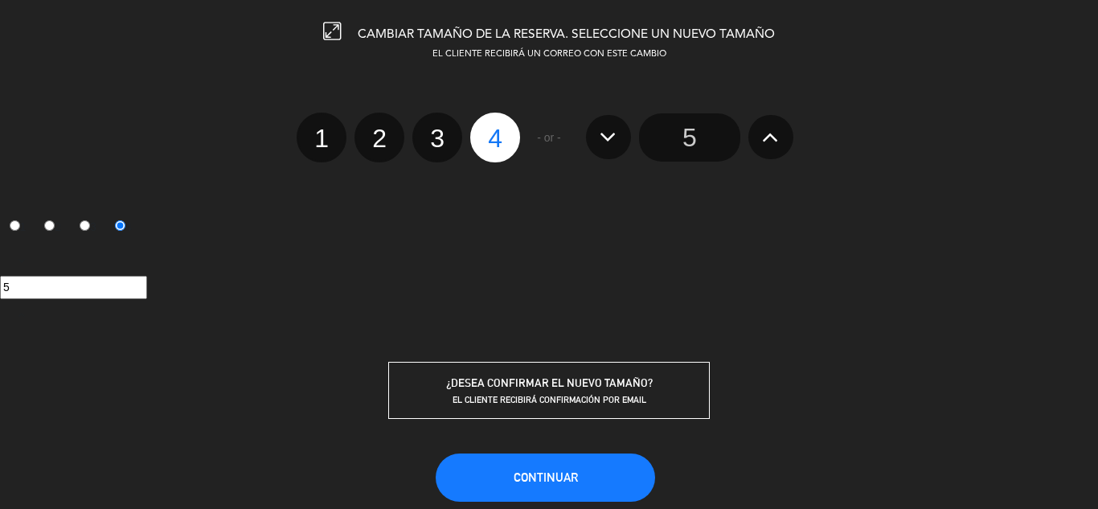
click at [547, 467] on button "Continuar" at bounding box center [545, 477] width 219 height 48
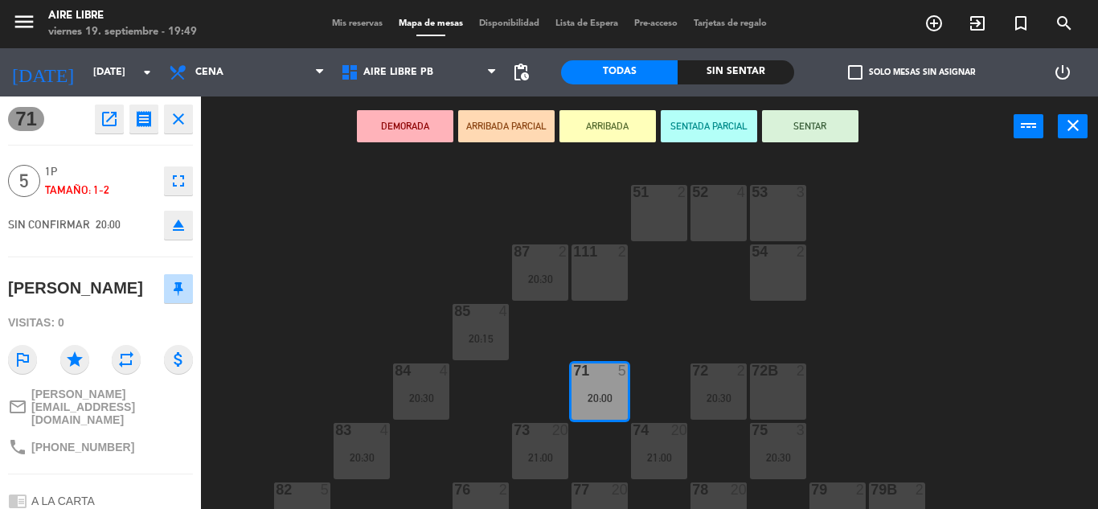
click at [609, 129] on button "ARRIBADA" at bounding box center [607, 126] width 96 height 32
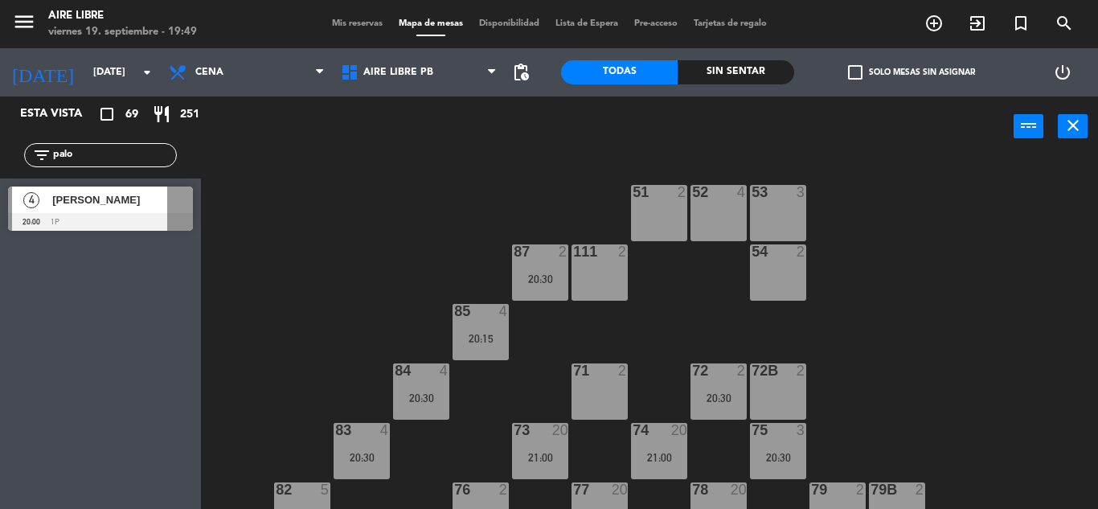
click at [100, 219] on div at bounding box center [100, 222] width 185 height 18
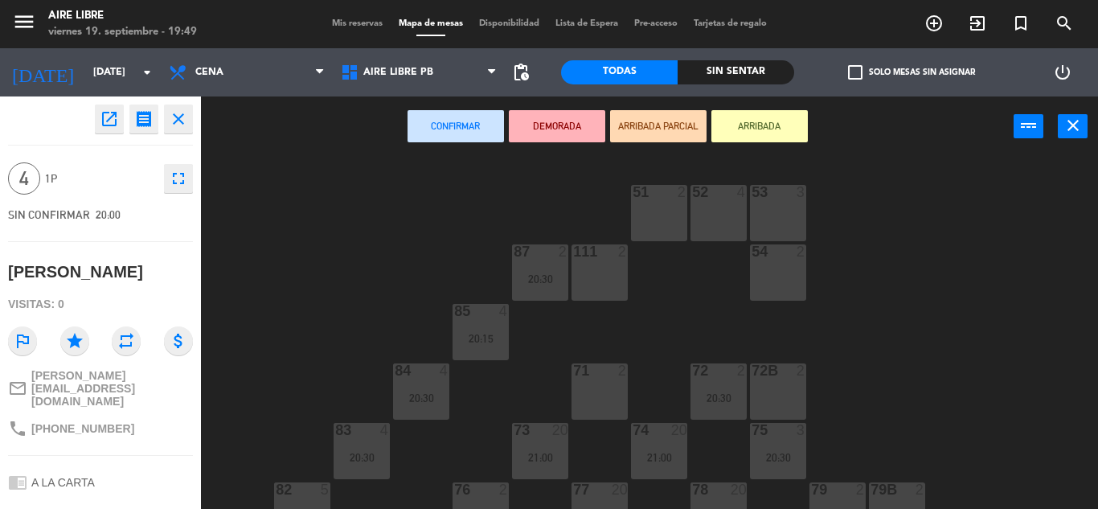
click at [610, 391] on div "71 2" at bounding box center [599, 391] width 56 height 56
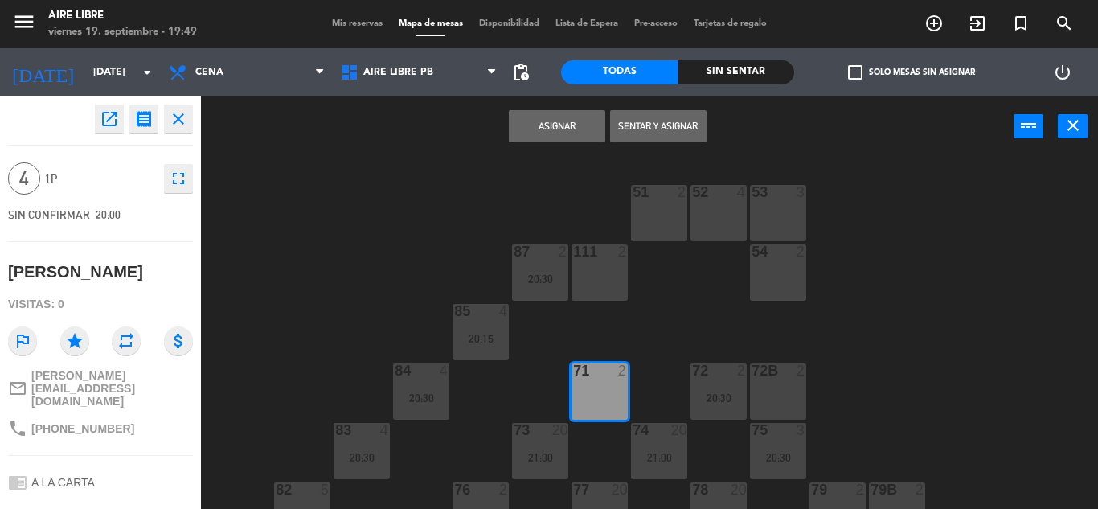
click at [653, 126] on button "Sentar y Asignar" at bounding box center [658, 126] width 96 height 32
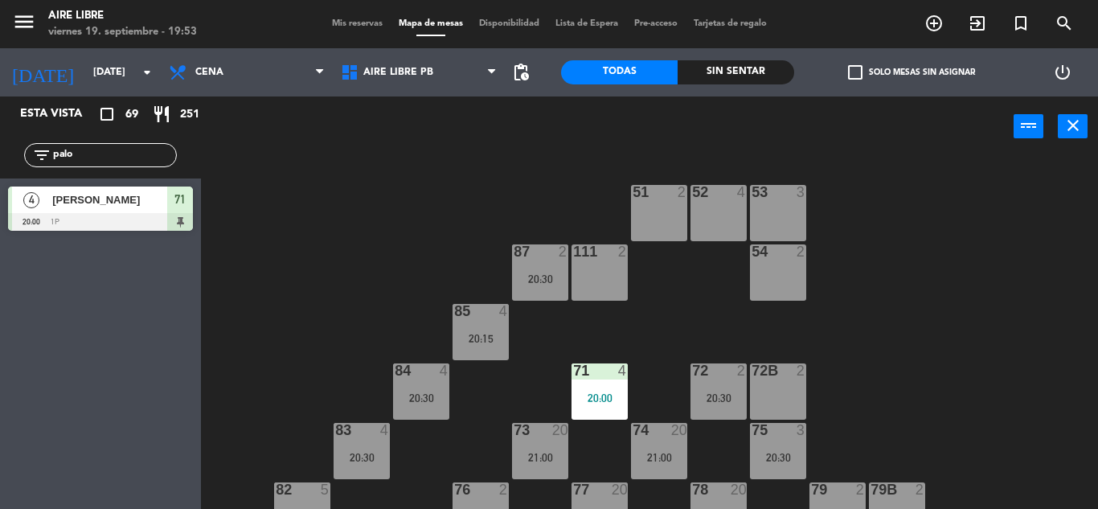
click at [88, 153] on input "palo" at bounding box center [113, 155] width 125 height 18
type input "p"
type input "rami"
click at [82, 394] on div "Esta vista crop_square 69 restaurant 251 filter_list rami 5 [PERSON_NAME] 20:00…" at bounding box center [100, 302] width 201 height 412
click at [125, 203] on span "[PERSON_NAME]" at bounding box center [109, 199] width 115 height 17
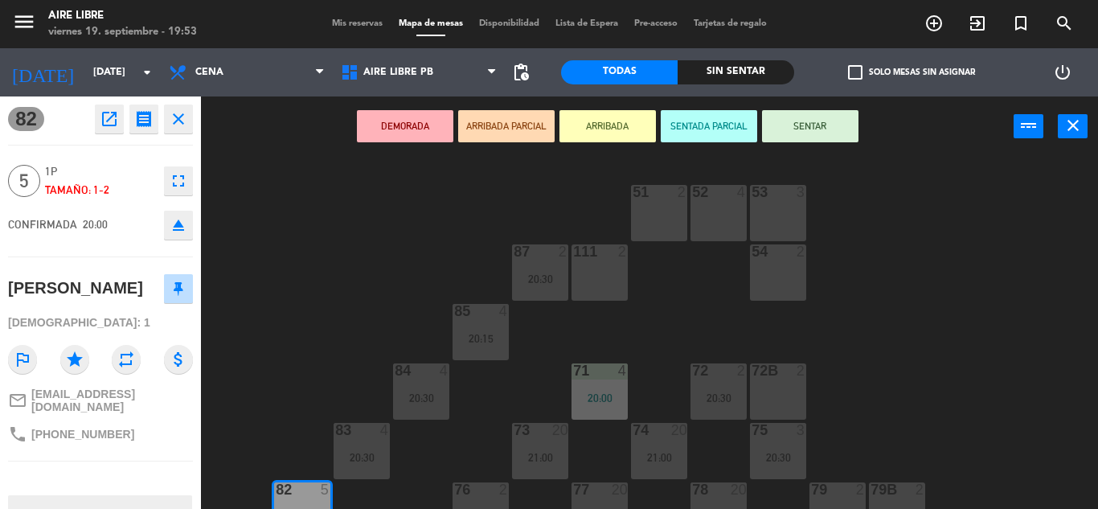
click at [608, 131] on button "ARRIBADA" at bounding box center [607, 126] width 96 height 32
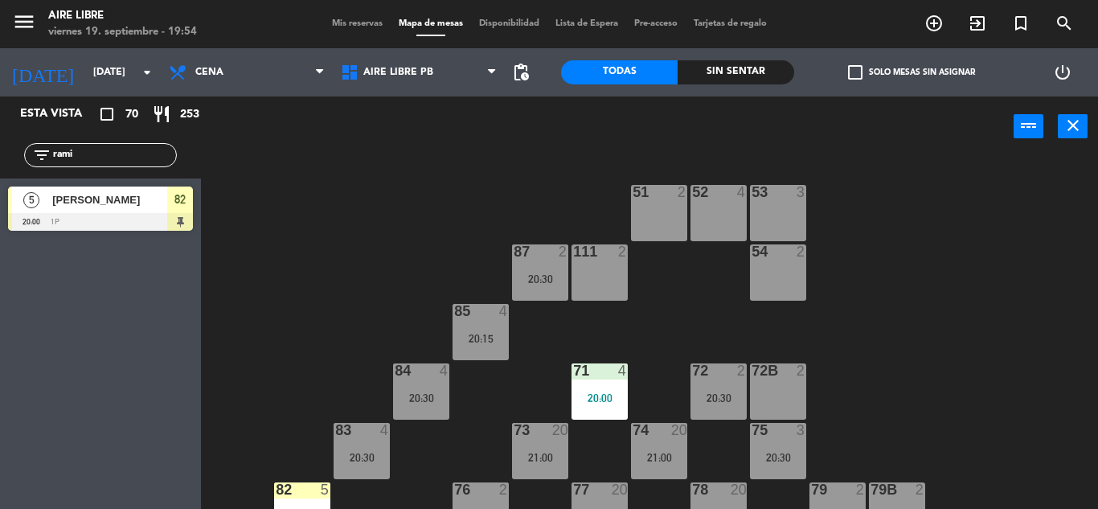
scroll to position [108, 0]
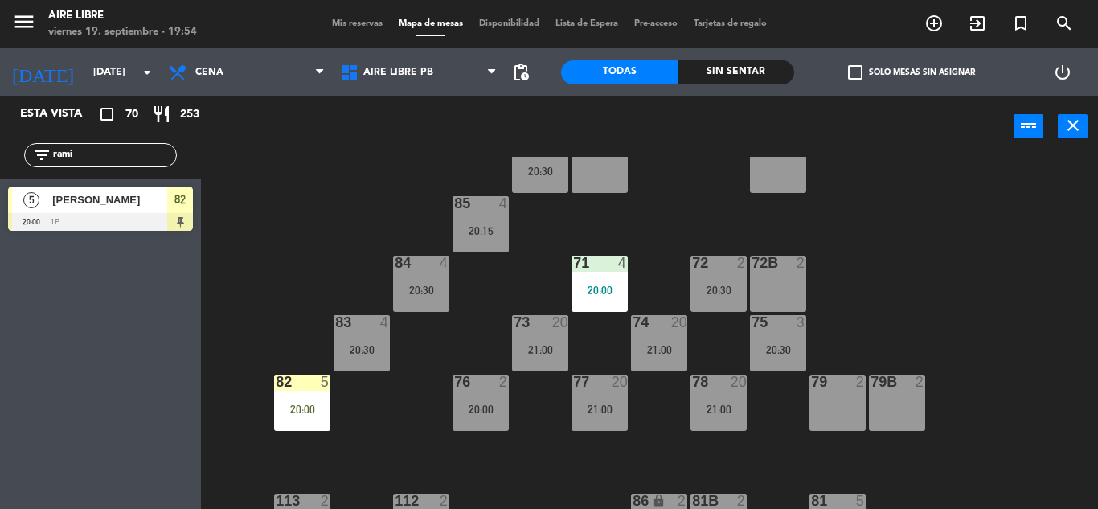
click at [308, 403] on div "20:00" at bounding box center [302, 408] width 56 height 11
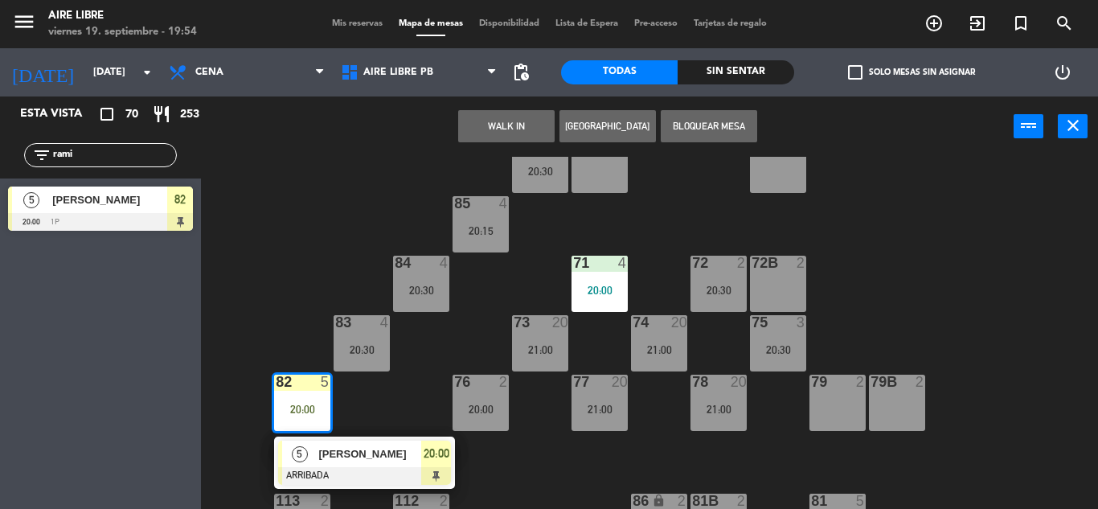
click at [383, 453] on span "[PERSON_NAME]" at bounding box center [369, 453] width 103 height 17
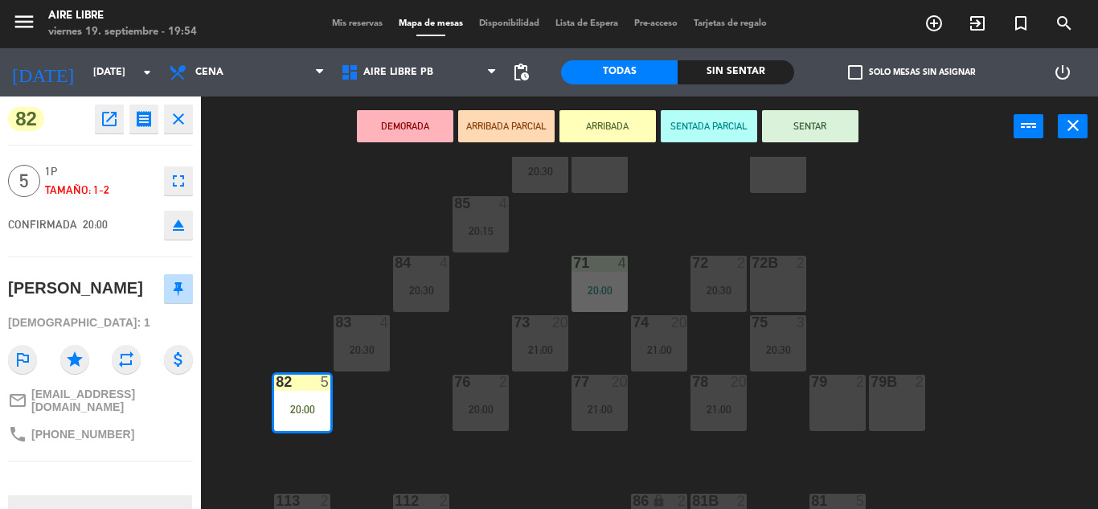
click at [835, 133] on button "SENTAR" at bounding box center [810, 126] width 96 height 32
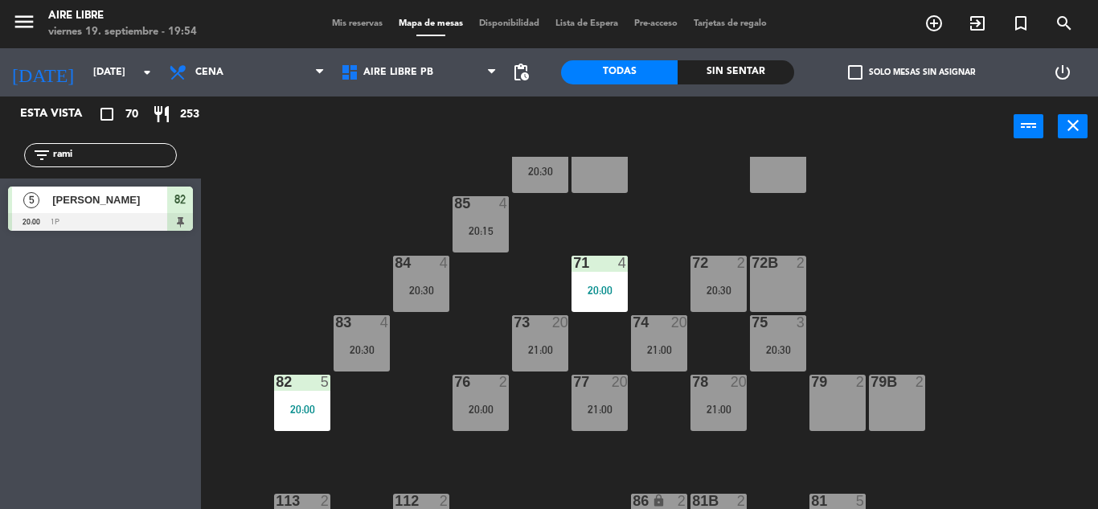
scroll to position [0, 0]
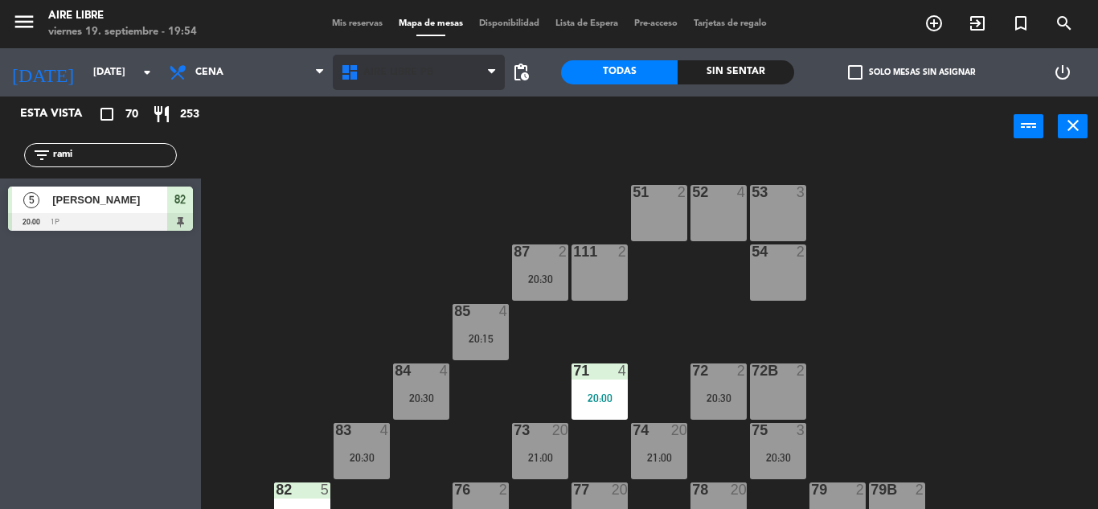
click at [391, 86] on span "Aire Libre PB" at bounding box center [419, 72] width 172 height 35
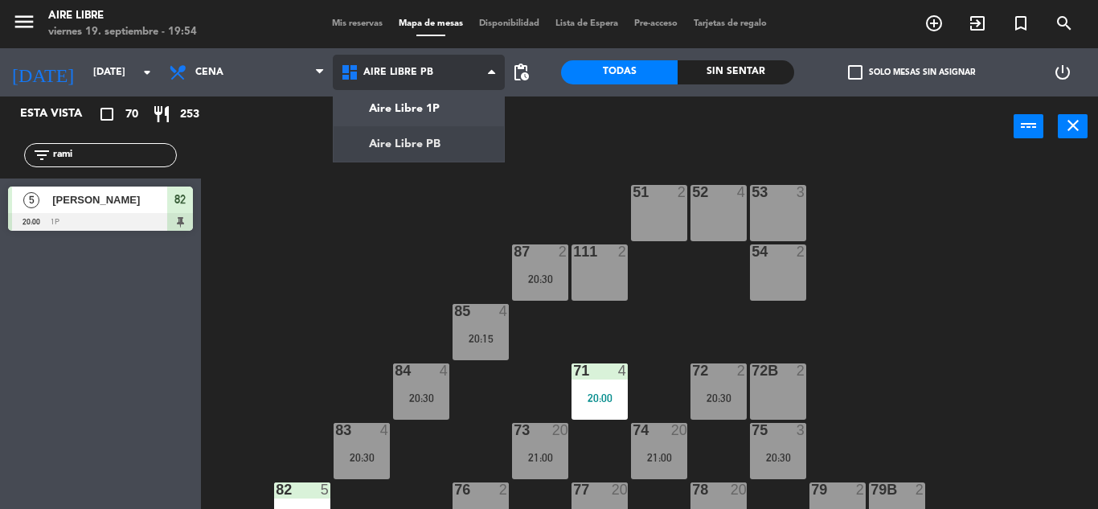
click at [391, 141] on ng-component "menu Aire Libre [DATE] 19. septiembre - 19:54 Mis reservas Mapa de mesas Dispon…" at bounding box center [549, 254] width 1098 height 509
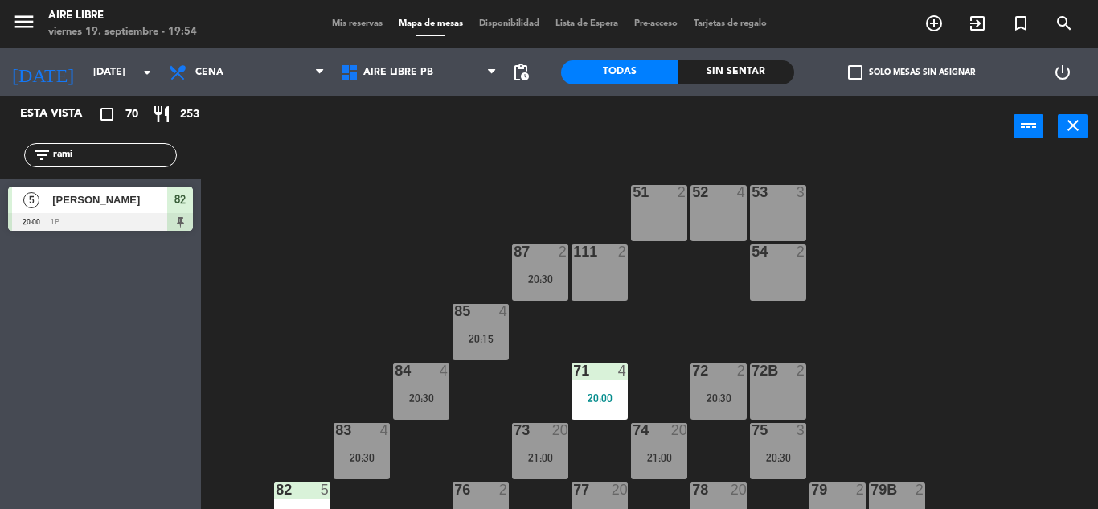
click at [108, 158] on input "rami" at bounding box center [113, 155] width 125 height 18
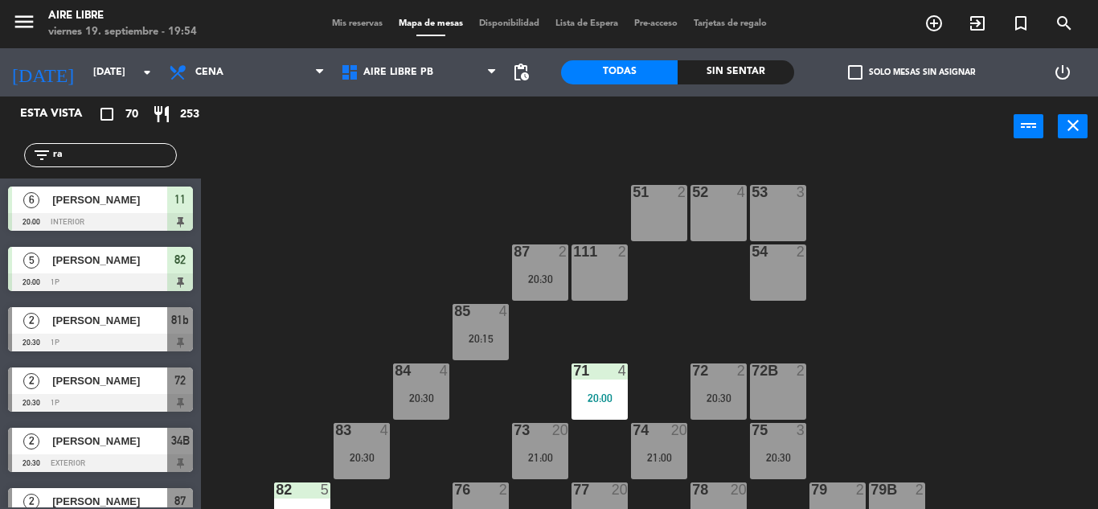
type input "r"
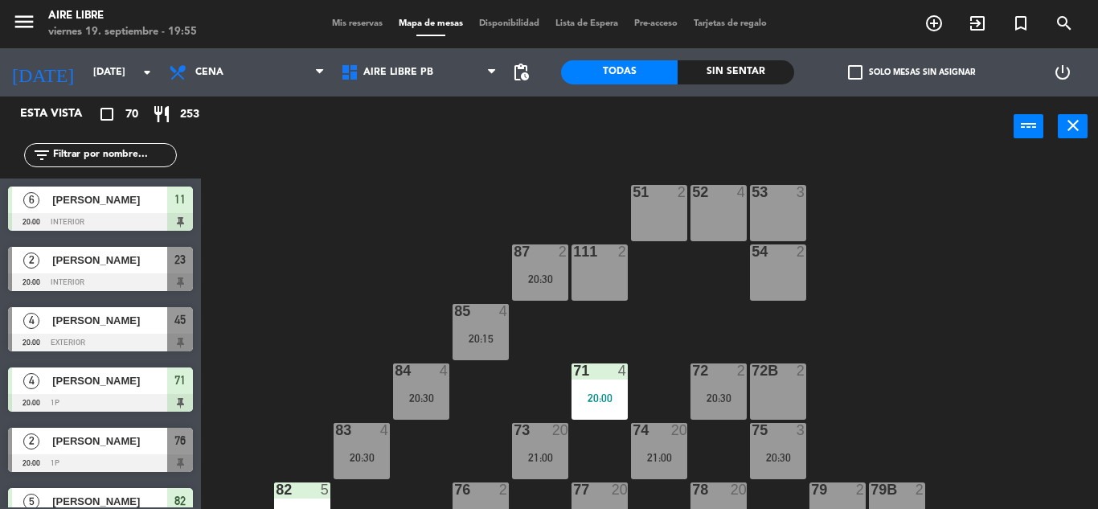
click at [972, 26] on icon "exit_to_app" at bounding box center [977, 23] width 19 height 19
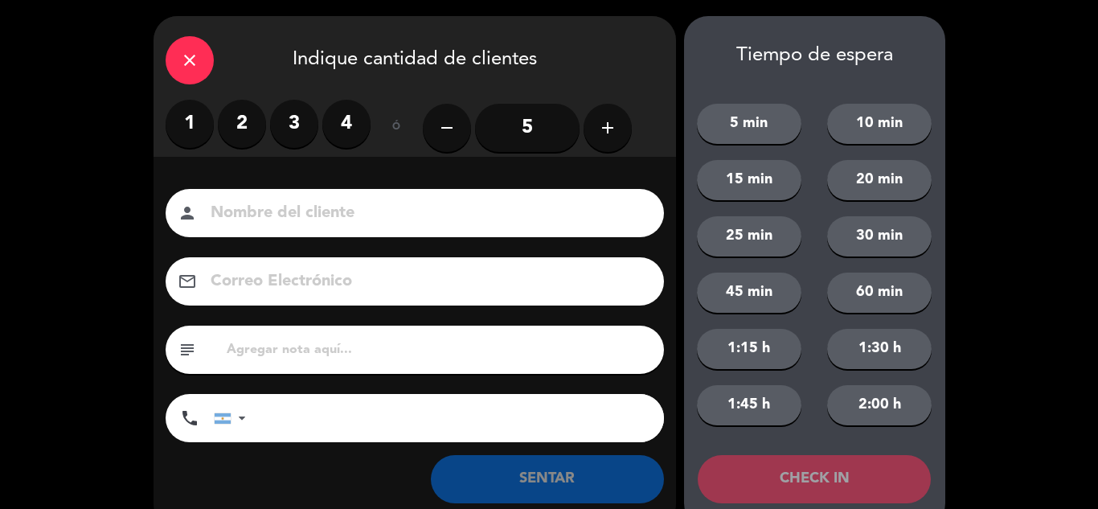
click at [346, 111] on label "4" at bounding box center [346, 124] width 48 height 48
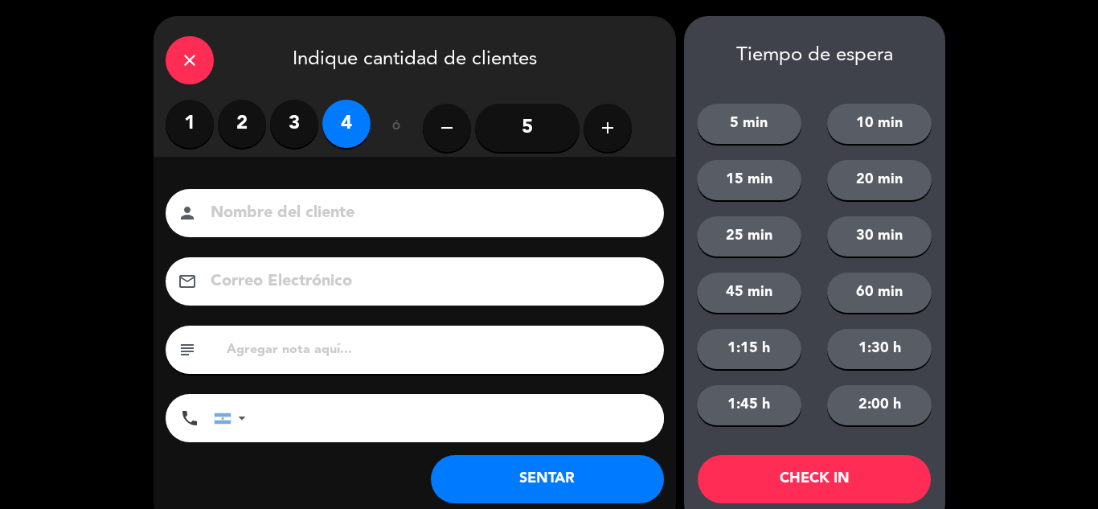
click at [553, 473] on button "SENTAR" at bounding box center [547, 479] width 233 height 48
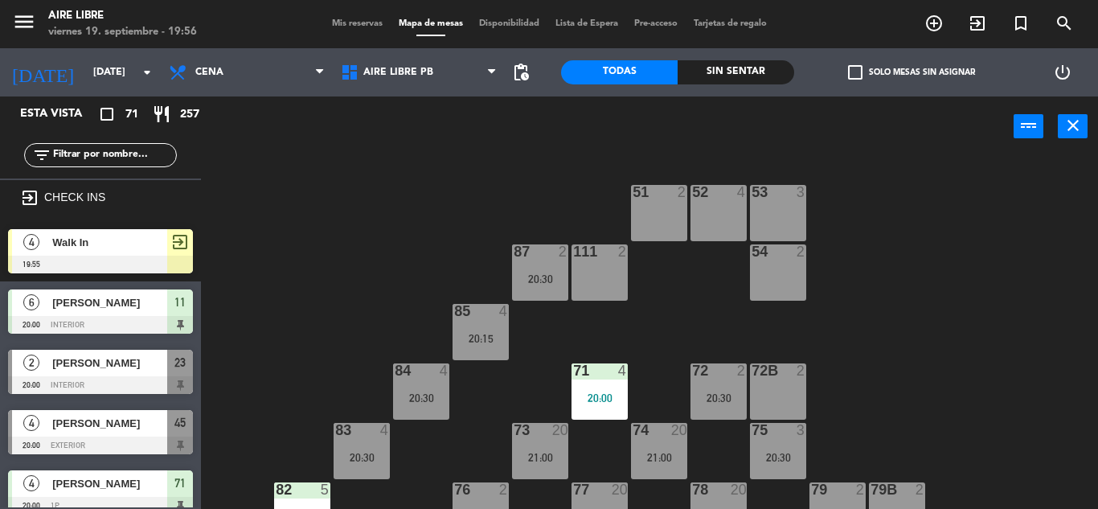
scroll to position [18, 0]
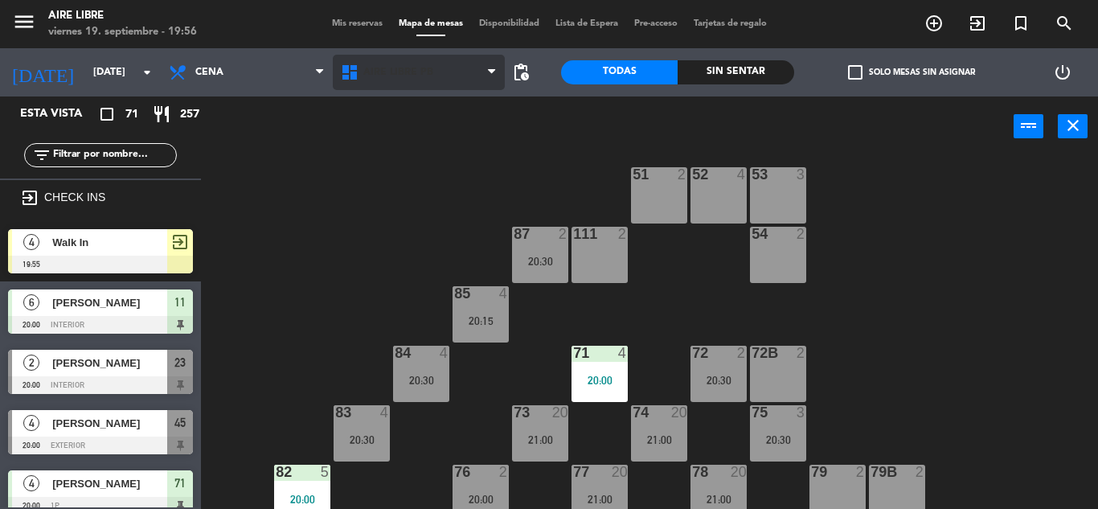
click at [398, 70] on span "Aire Libre PB" at bounding box center [398, 72] width 70 height 11
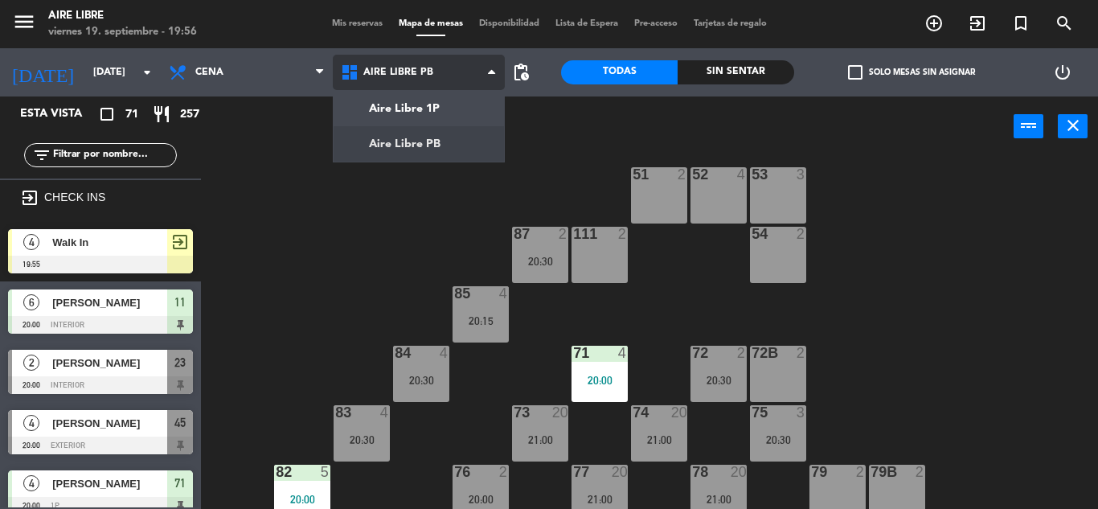
click at [415, 140] on ng-component "menu Aire Libre [DATE] 19. septiembre - 19:56 Mis reservas Mapa de mesas Dispon…" at bounding box center [549, 254] width 1098 height 509
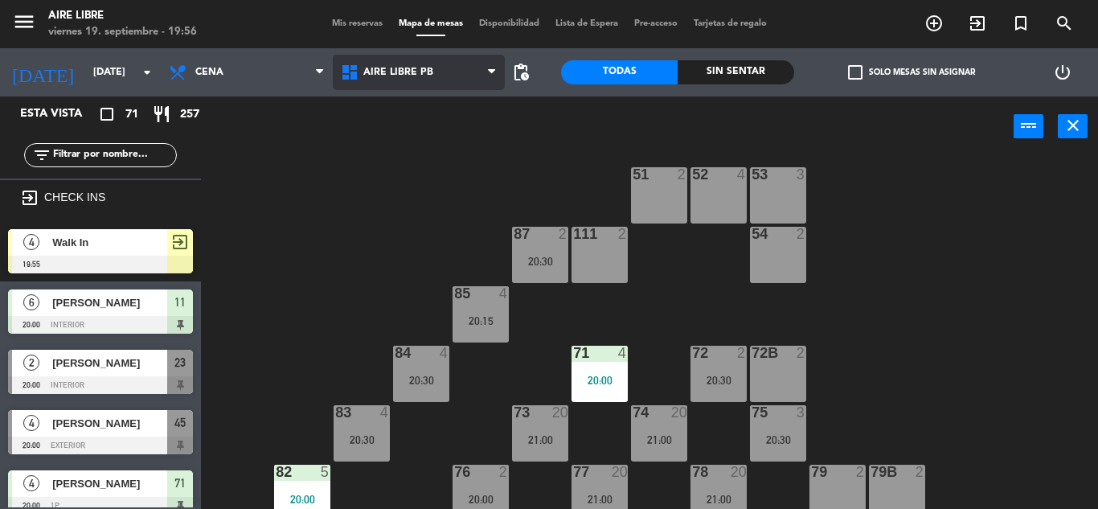
click at [398, 70] on span "Aire Libre PB" at bounding box center [398, 72] width 70 height 11
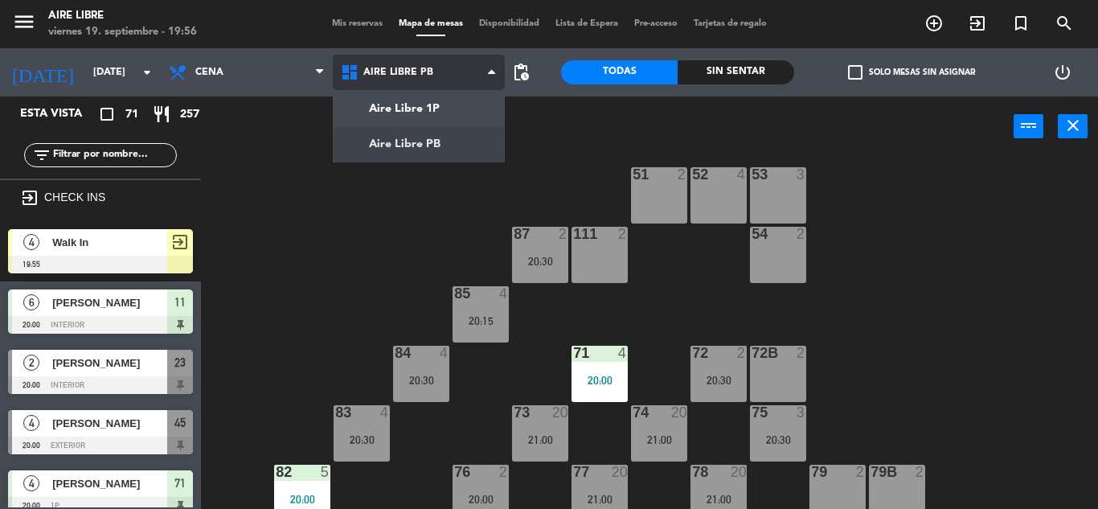
click at [409, 108] on ng-component "menu Aire Libre [DATE] 19. septiembre - 19:56 Mis reservas Mapa de mesas Dispon…" at bounding box center [549, 254] width 1098 height 509
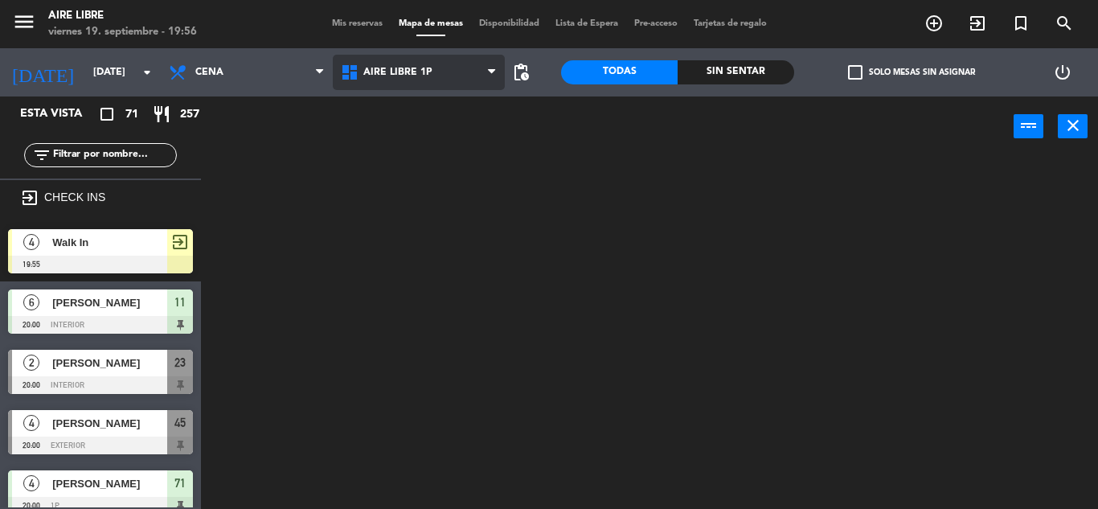
scroll to position [0, 0]
click at [411, 73] on span "Aire Libre 1P" at bounding box center [397, 72] width 69 height 11
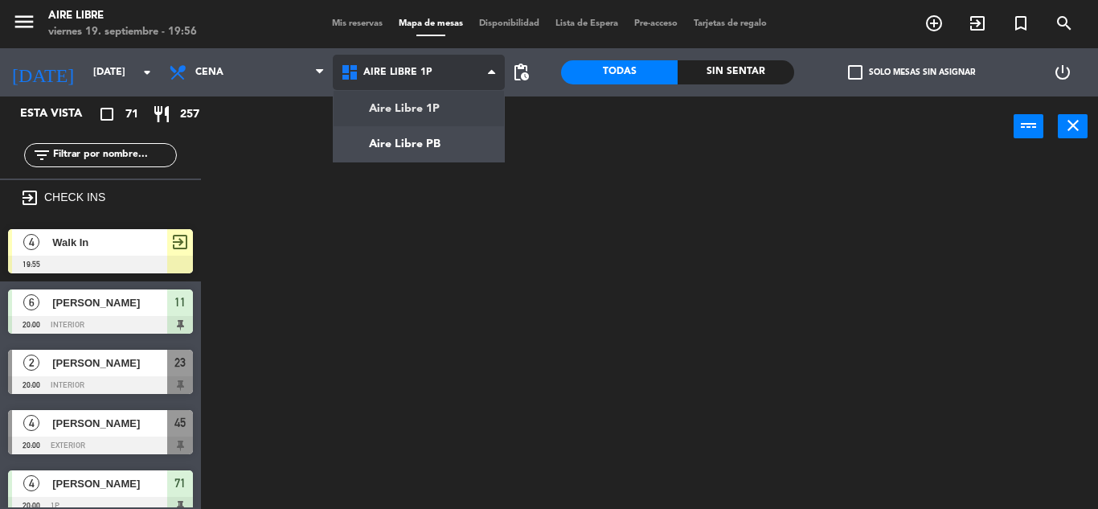
click at [428, 146] on ng-component "menu Aire Libre [DATE] 19. septiembre - 19:56 Mis reservas Mapa de mesas Dispon…" at bounding box center [549, 254] width 1098 height 509
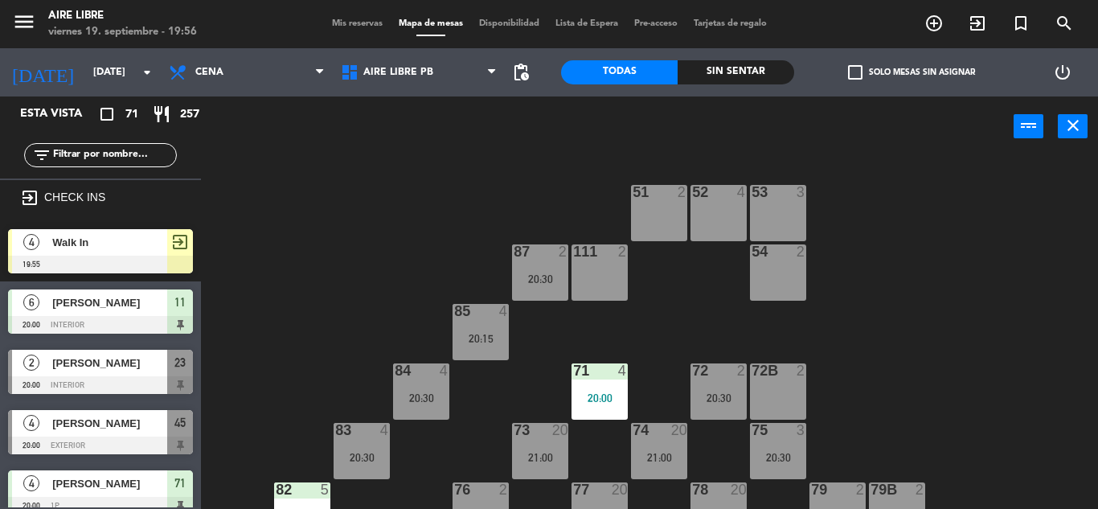
click at [153, 258] on div at bounding box center [100, 265] width 185 height 18
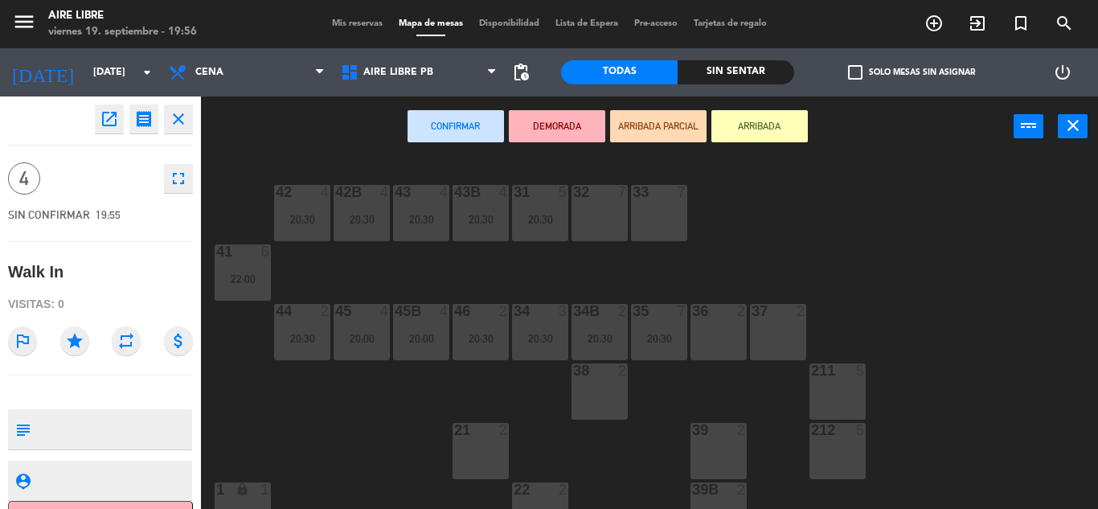
click at [612, 217] on div "32 7" at bounding box center [599, 213] width 56 height 56
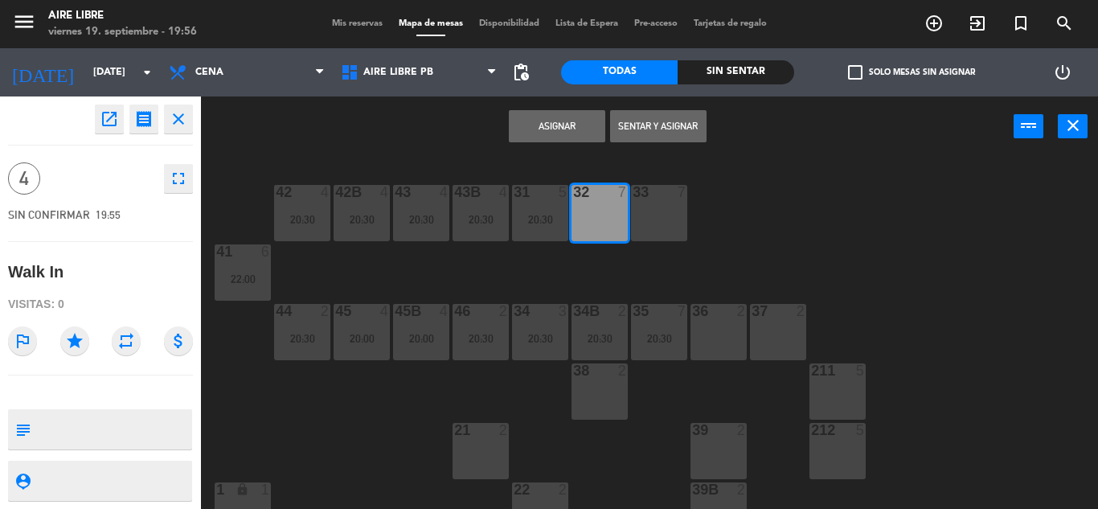
click at [656, 130] on button "Sentar y Asignar" at bounding box center [658, 126] width 96 height 32
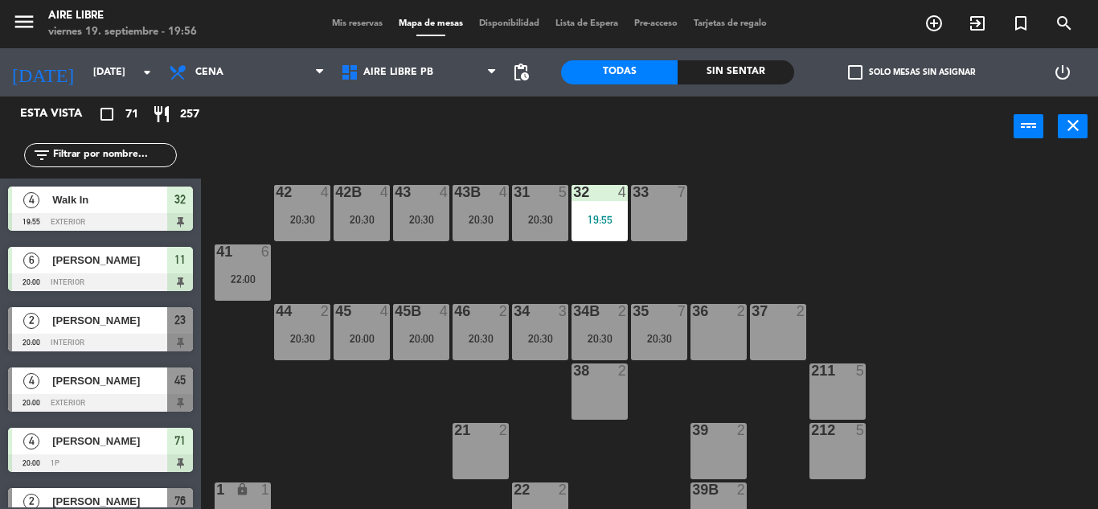
click at [861, 75] on span "check_box_outline_blank" at bounding box center [855, 72] width 14 height 14
click at [911, 72] on input "check_box_outline_blank Solo mesas sin asignar" at bounding box center [911, 72] width 0 height 0
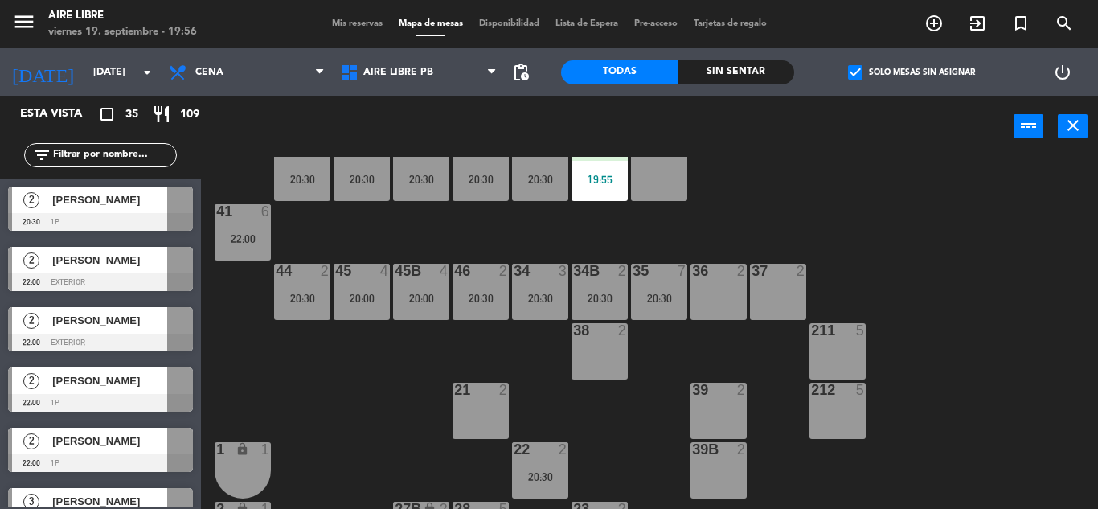
scroll to position [14, 0]
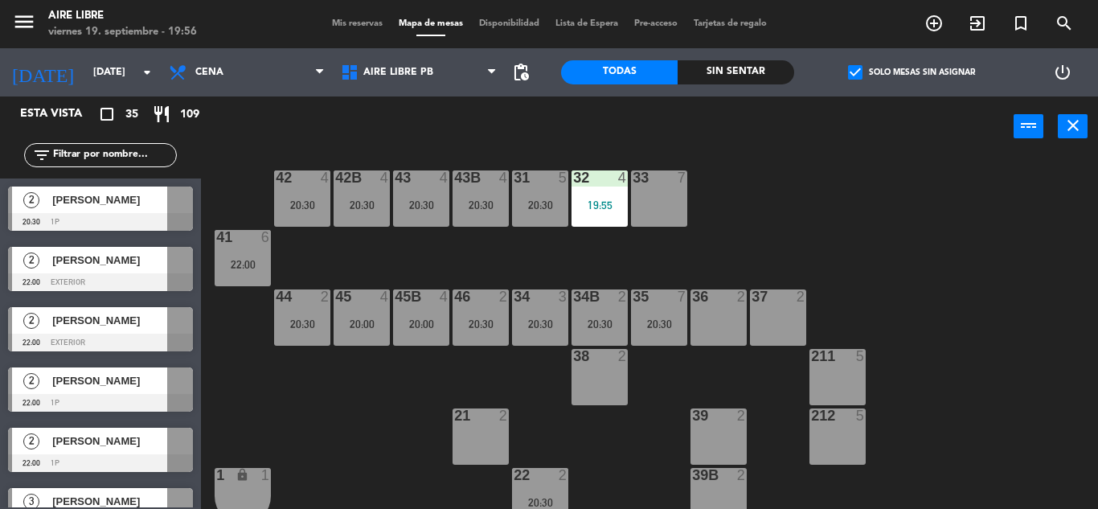
click at [135, 213] on div at bounding box center [100, 222] width 185 height 18
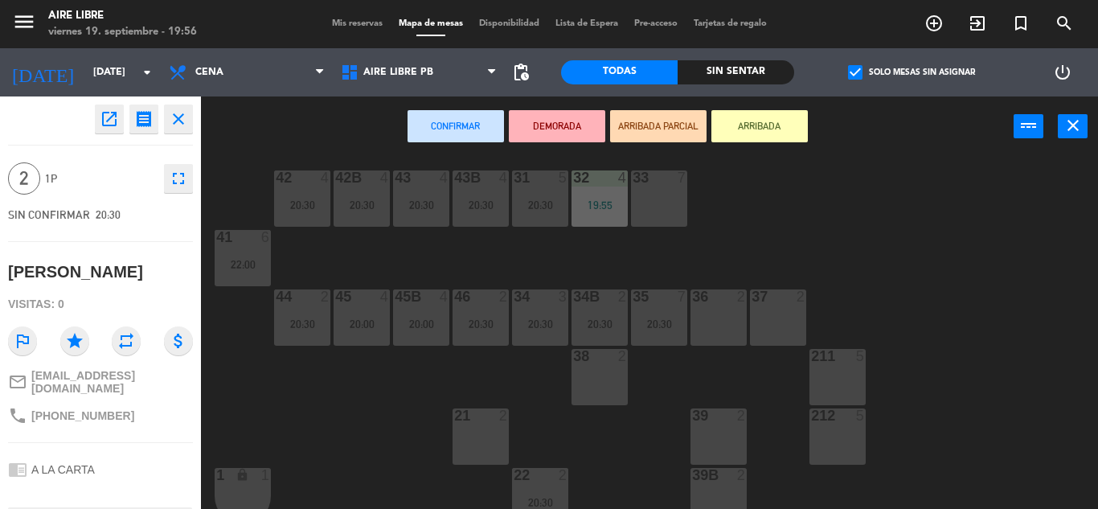
click at [730, 321] on div "36 2" at bounding box center [718, 317] width 56 height 56
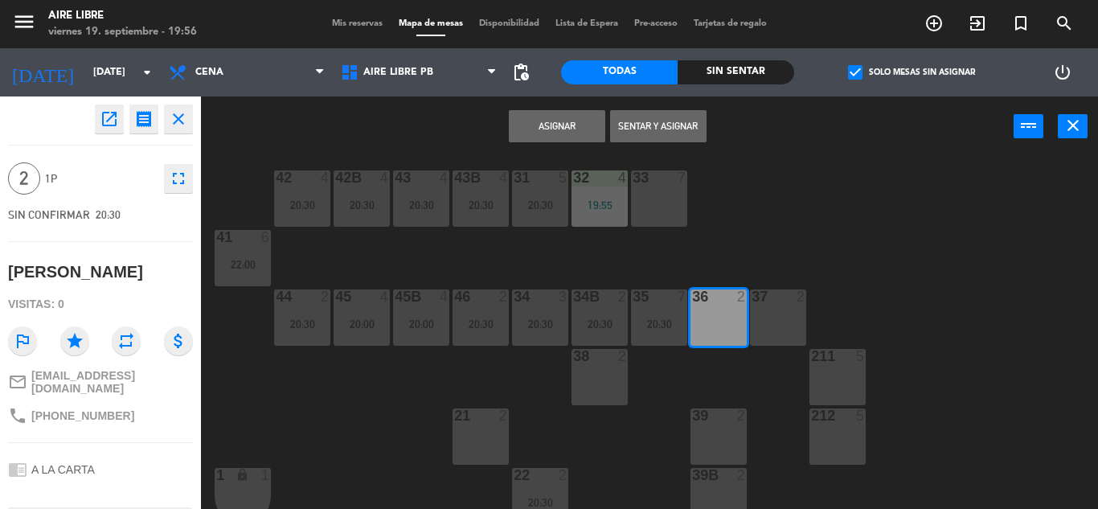
click at [573, 128] on button "Asignar" at bounding box center [557, 126] width 96 height 32
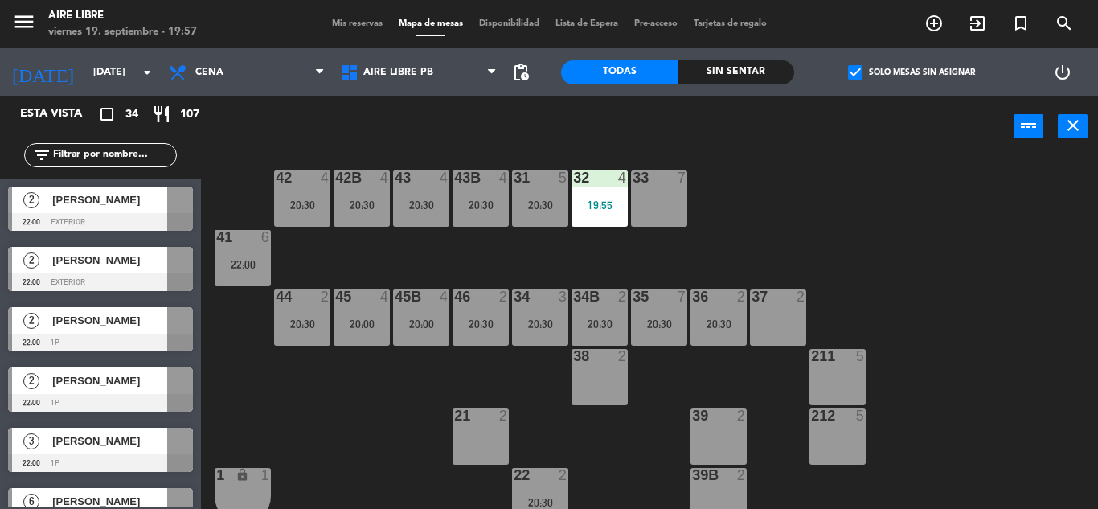
click at [660, 333] on div "35 7 20:30" at bounding box center [659, 317] width 56 height 56
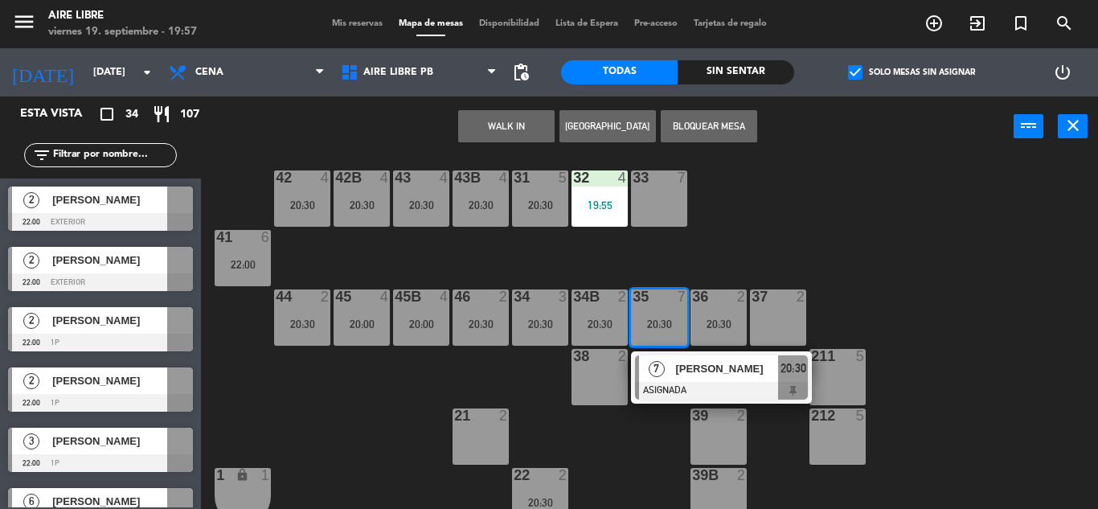
click at [630, 446] on div "42 4 20:30 43 4 20:30 31 5 20:30 32 4 19:55 33 7 42B 4 20:30 43B 4 20:30 41 6 2…" at bounding box center [655, 333] width 886 height 352
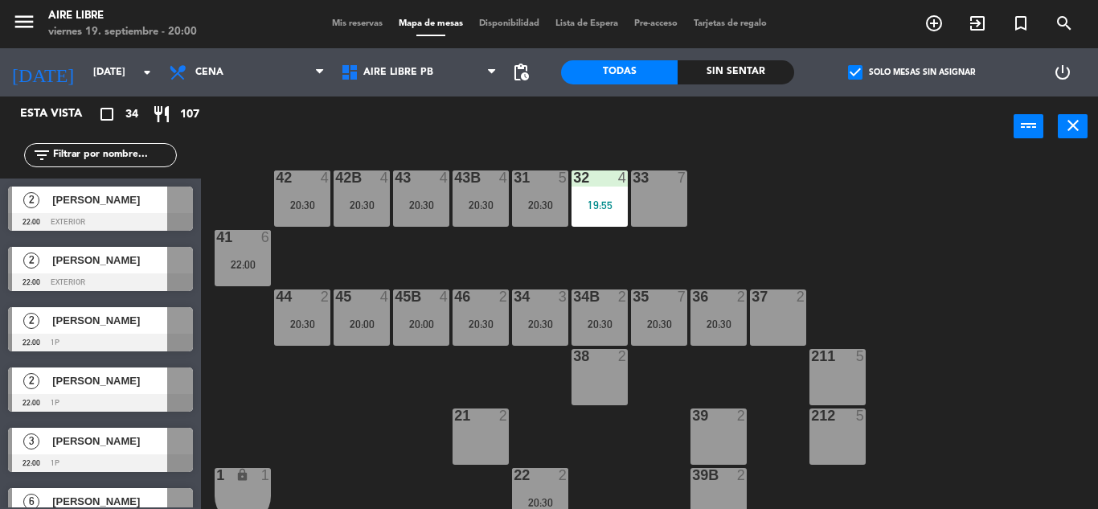
drag, startPoint x: 107, startPoint y: 144, endPoint x: 106, endPoint y: 172, distance: 28.1
click at [106, 172] on div "filter_list" at bounding box center [100, 155] width 201 height 47
click at [859, 75] on span "check_box" at bounding box center [855, 72] width 14 height 14
click at [911, 72] on input "check_box Solo mesas sin asignar" at bounding box center [911, 72] width 0 height 0
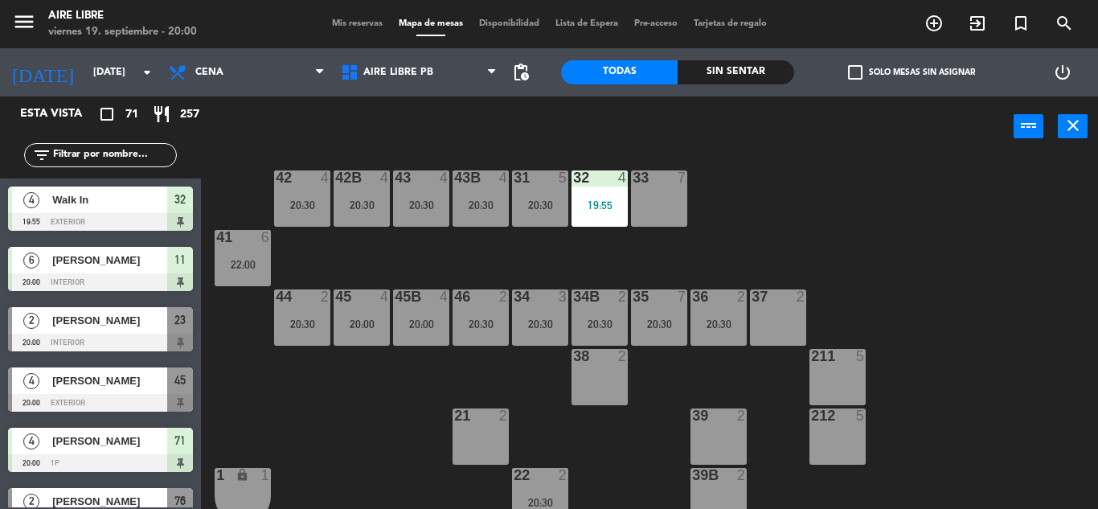
click at [82, 151] on input "text" at bounding box center [113, 155] width 125 height 18
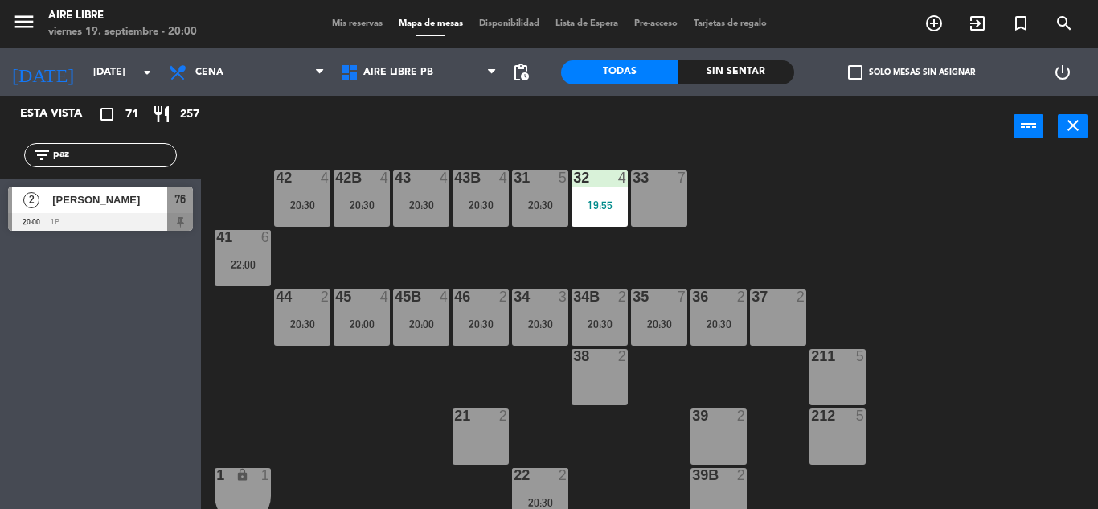
type input "paz"
click at [111, 211] on div "[PERSON_NAME]" at bounding box center [109, 199] width 117 height 27
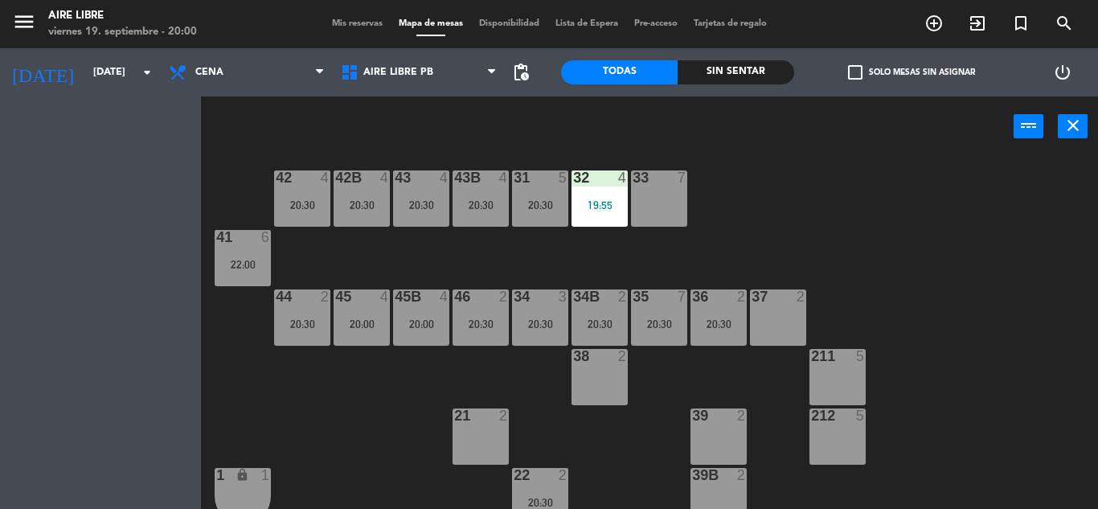
scroll to position [0, 0]
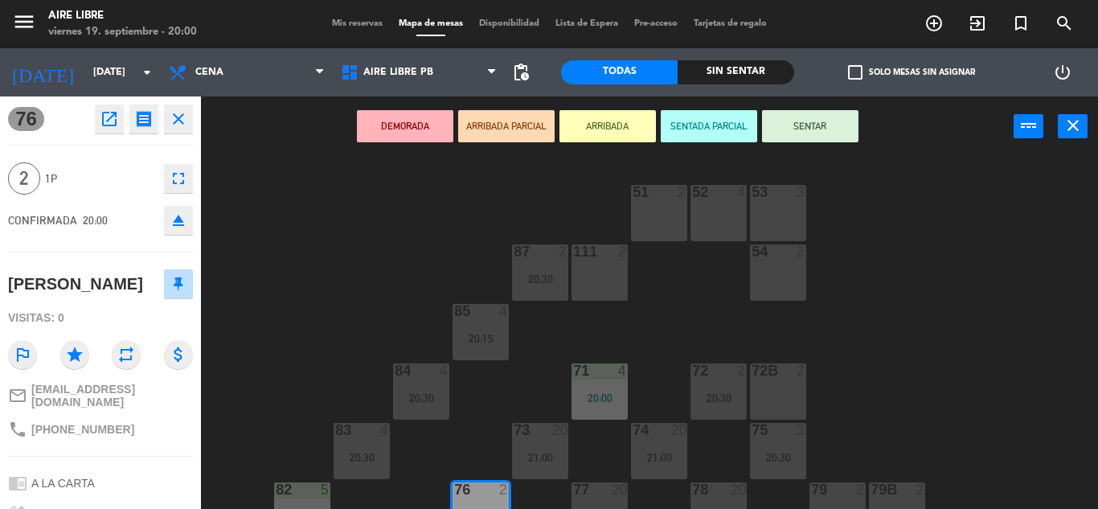
click at [595, 135] on button "ARRIBADA" at bounding box center [607, 126] width 96 height 32
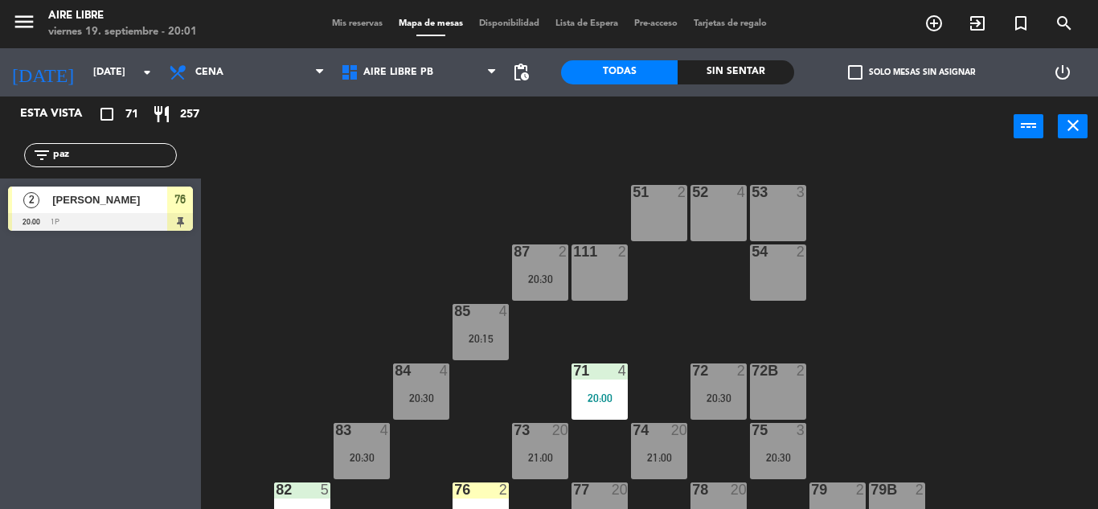
click at [90, 156] on input "paz" at bounding box center [113, 155] width 125 height 18
type input "p"
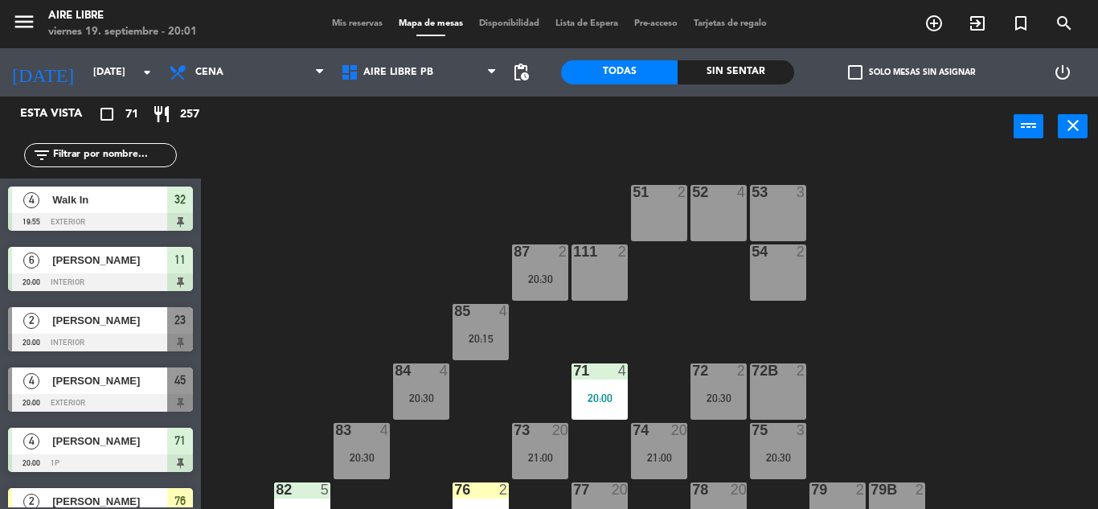
click at [598, 397] on div "20:00" at bounding box center [599, 397] width 56 height 11
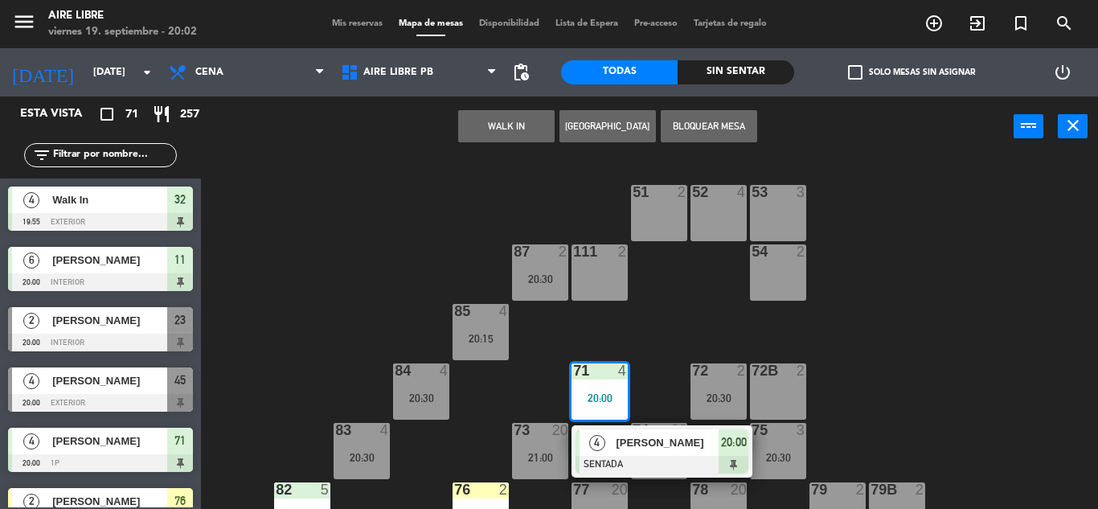
click at [98, 159] on input "text" at bounding box center [113, 155] width 125 height 18
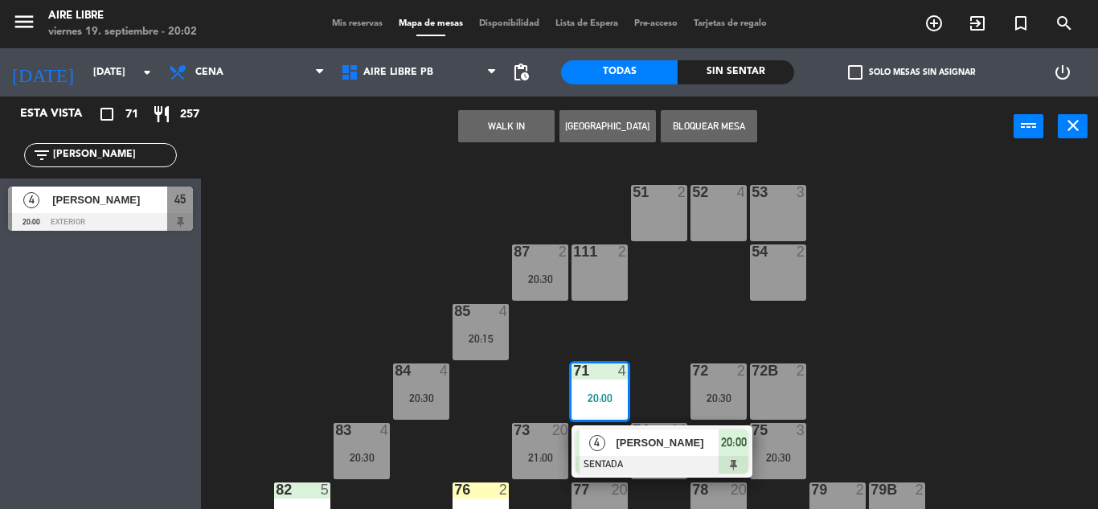
type input "[PERSON_NAME]"
click at [111, 211] on div "[PERSON_NAME]" at bounding box center [109, 199] width 117 height 27
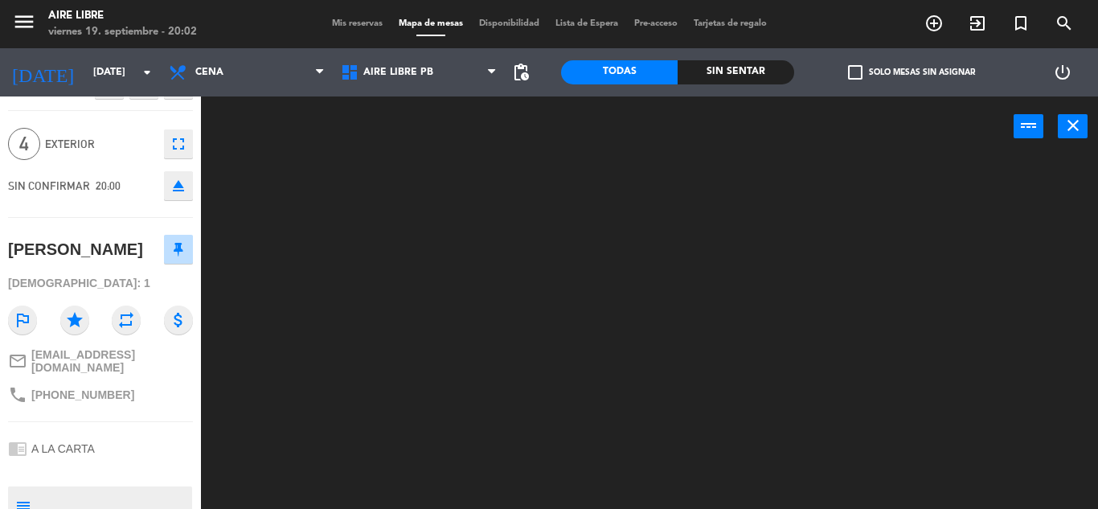
scroll to position [35, 0]
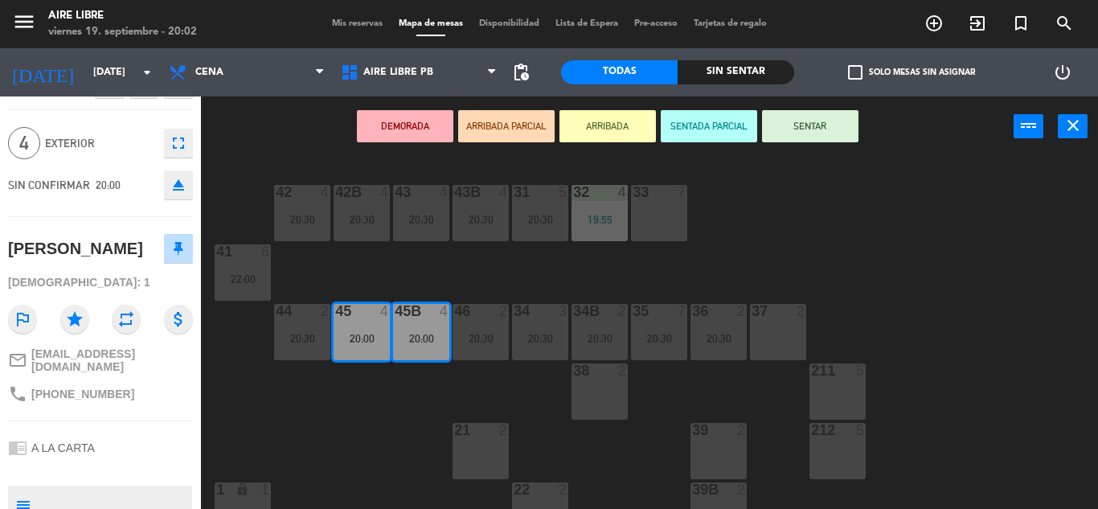
click at [620, 125] on button "ARRIBADA" at bounding box center [607, 126] width 96 height 32
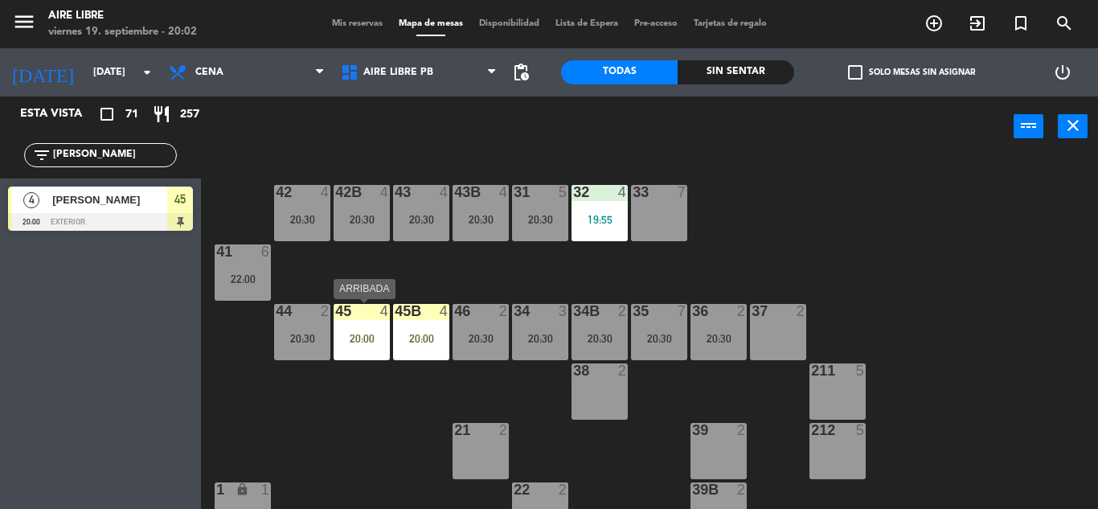
click at [347, 348] on div "45 4 20:00" at bounding box center [362, 332] width 56 height 56
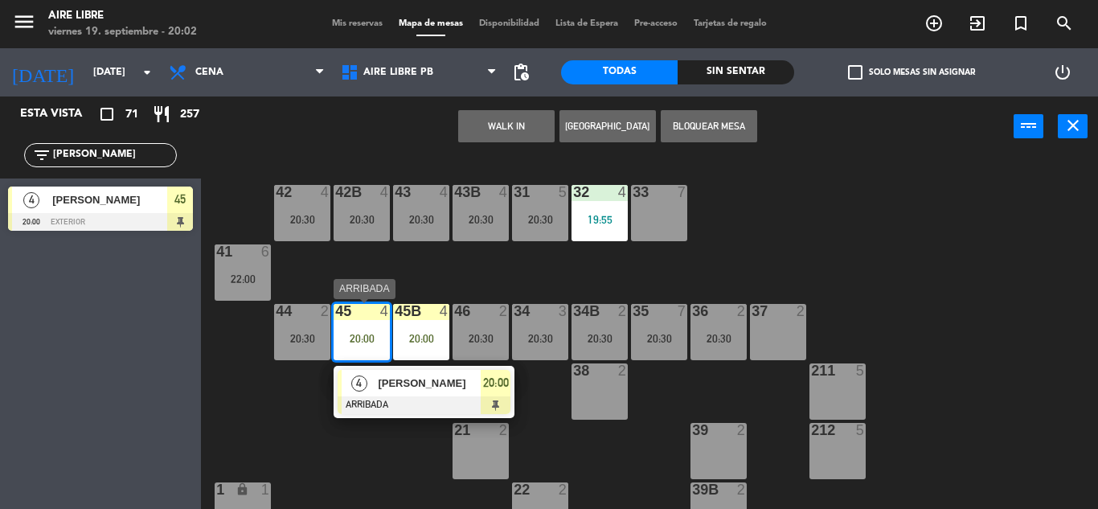
click at [464, 386] on span "[PERSON_NAME]" at bounding box center [429, 382] width 103 height 17
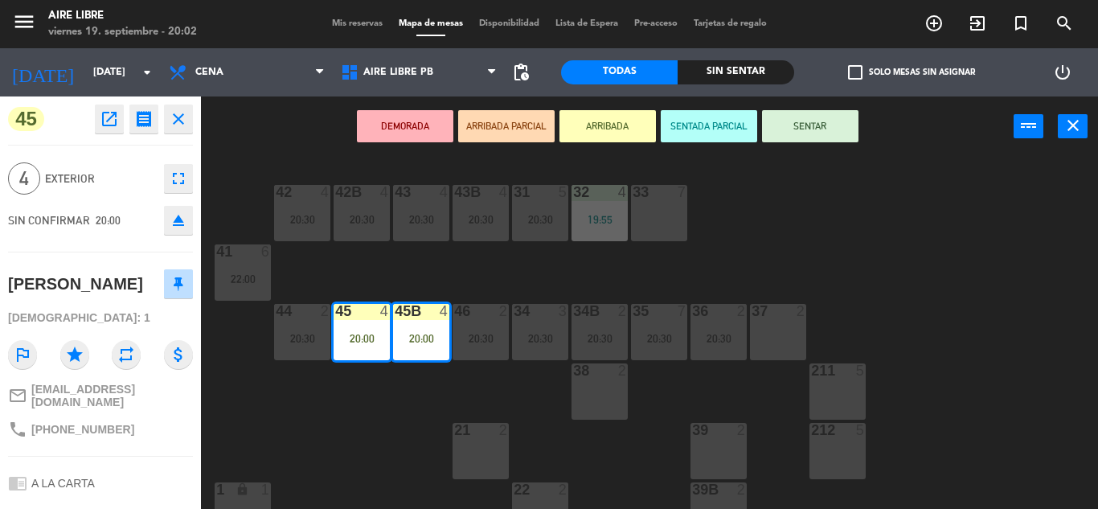
click at [796, 127] on button "SENTAR" at bounding box center [810, 126] width 96 height 32
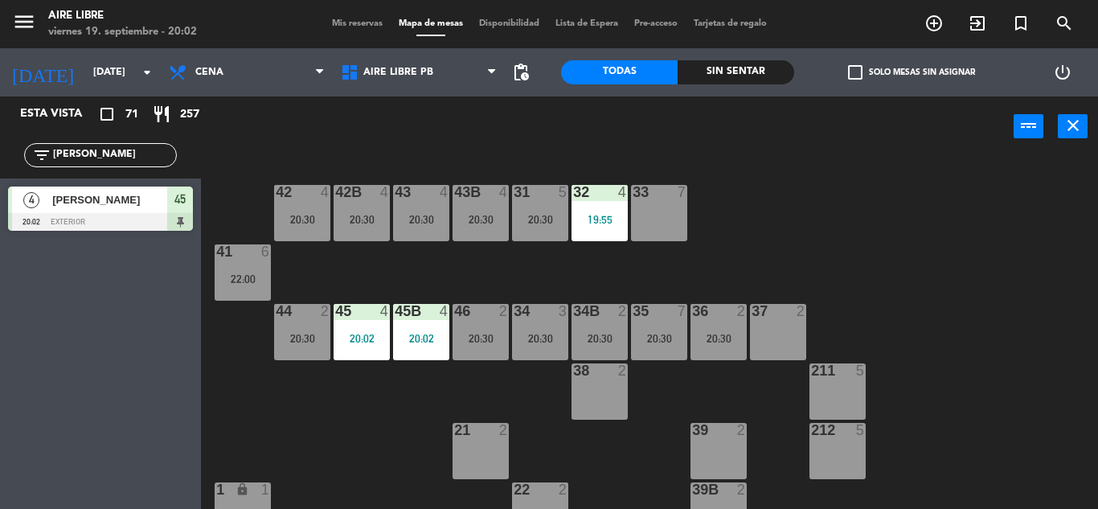
click at [58, 173] on div "filter_list [PERSON_NAME]" at bounding box center [100, 155] width 201 height 47
click at [90, 216] on div at bounding box center [100, 222] width 185 height 18
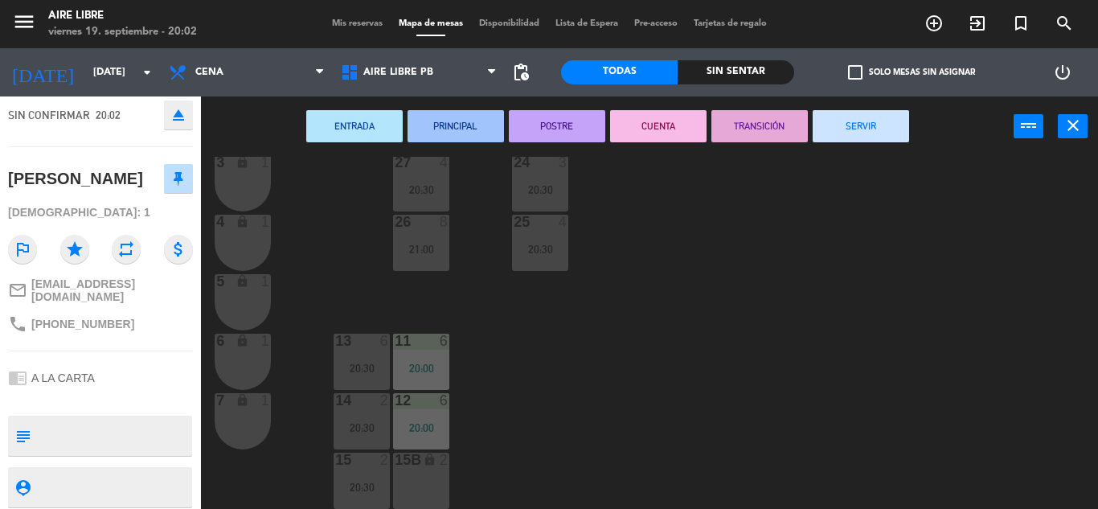
scroll to position [0, 0]
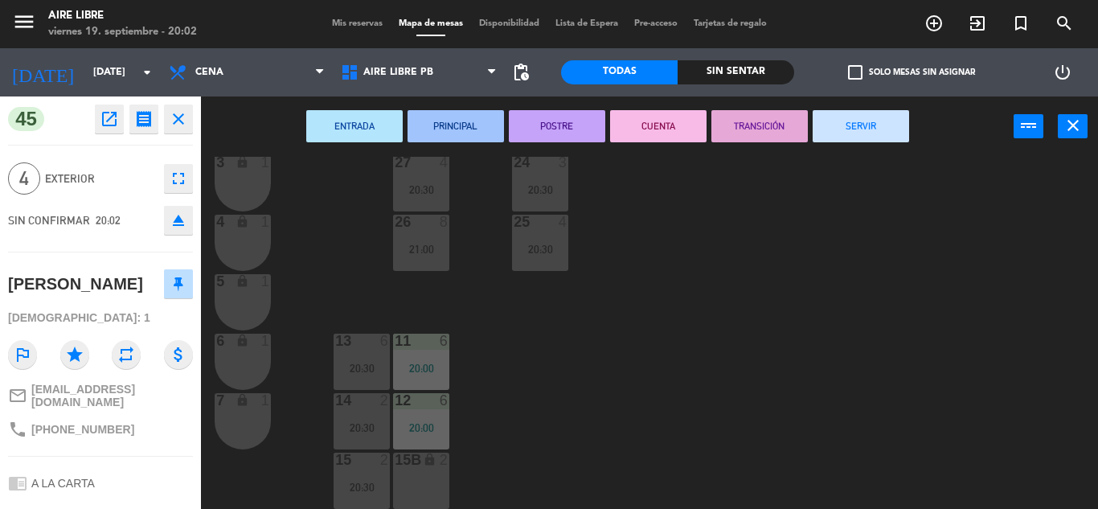
click at [105, 112] on icon "open_in_new" at bounding box center [109, 118] width 19 height 19
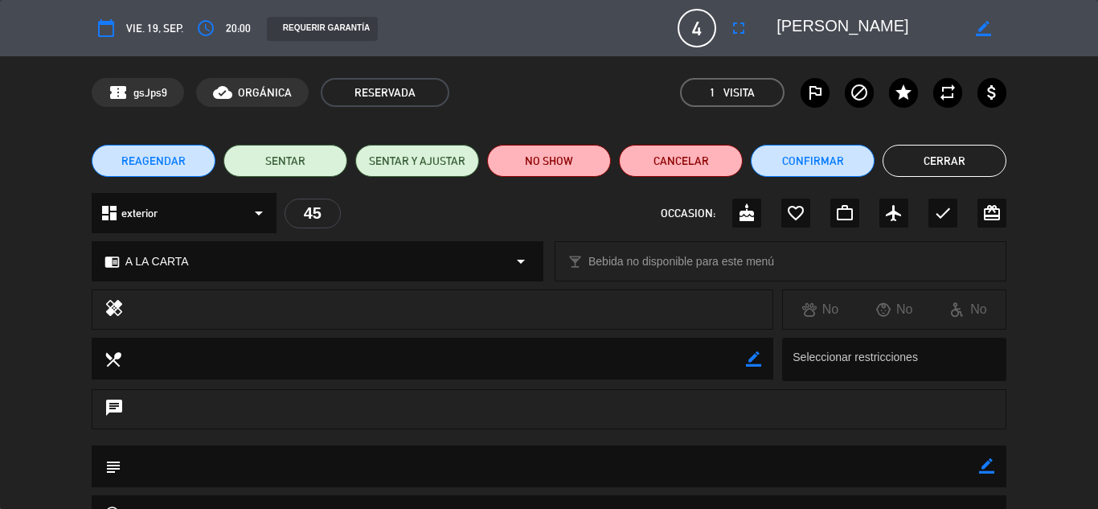
scroll to position [228, 0]
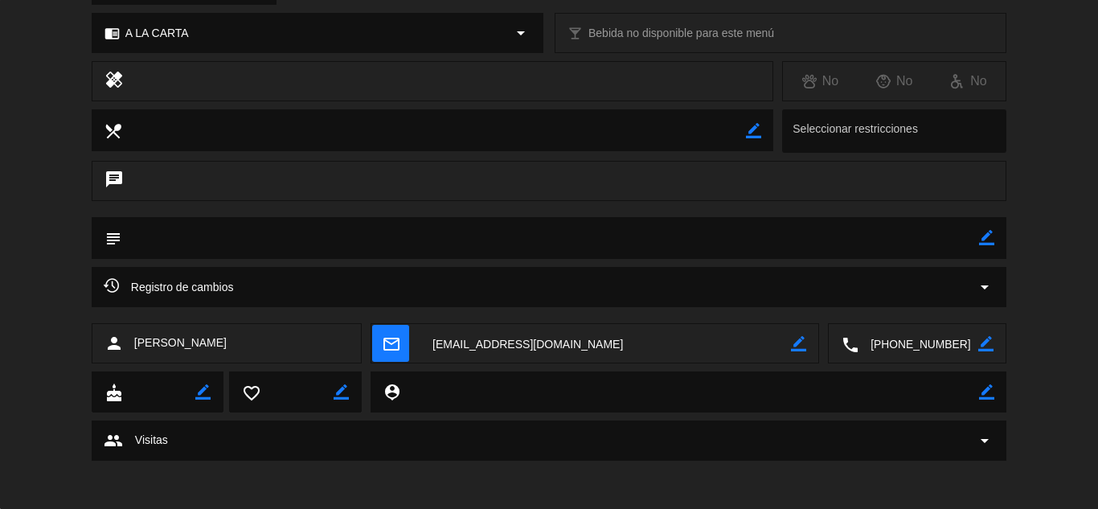
click at [984, 288] on icon "arrow_drop_down" at bounding box center [984, 286] width 19 height 19
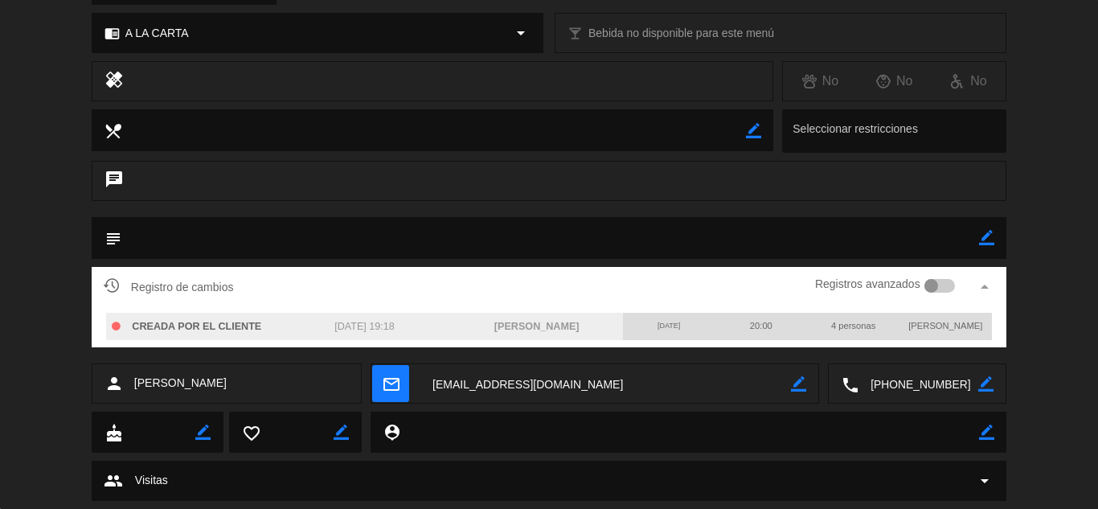
click at [988, 284] on icon "arrow_drop_up" at bounding box center [984, 286] width 19 height 19
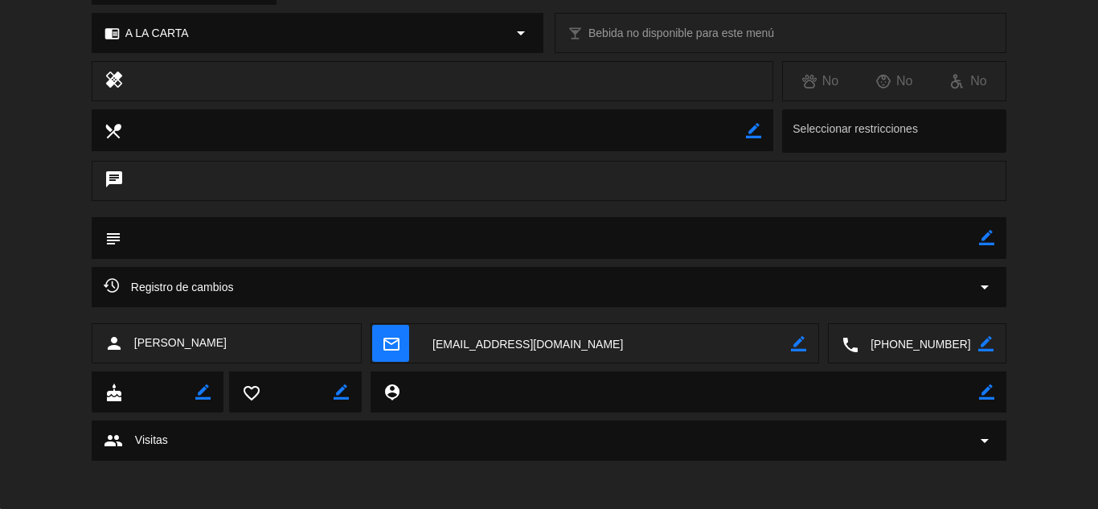
scroll to position [0, 0]
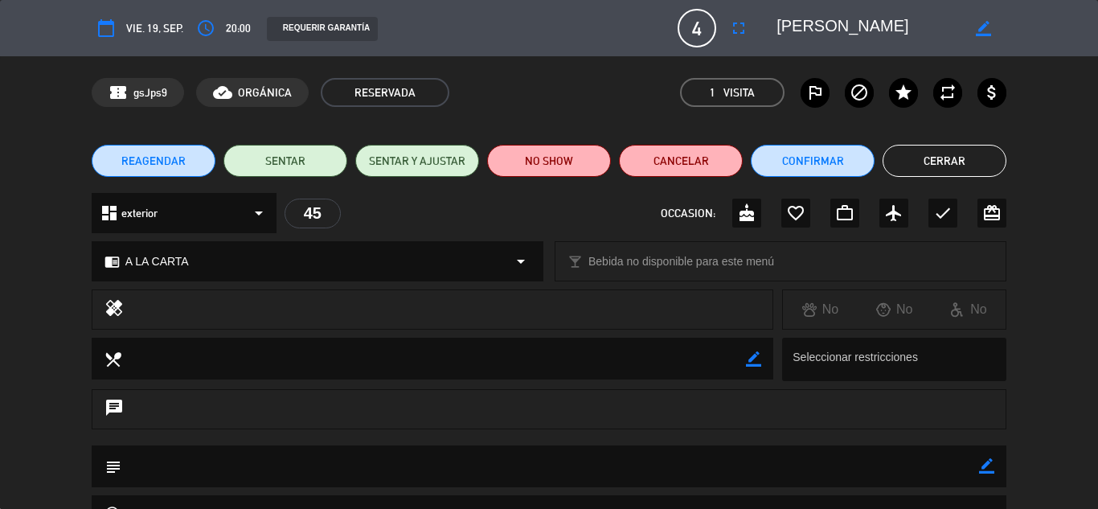
click at [969, 158] on button "Cerrar" at bounding box center [944, 161] width 124 height 32
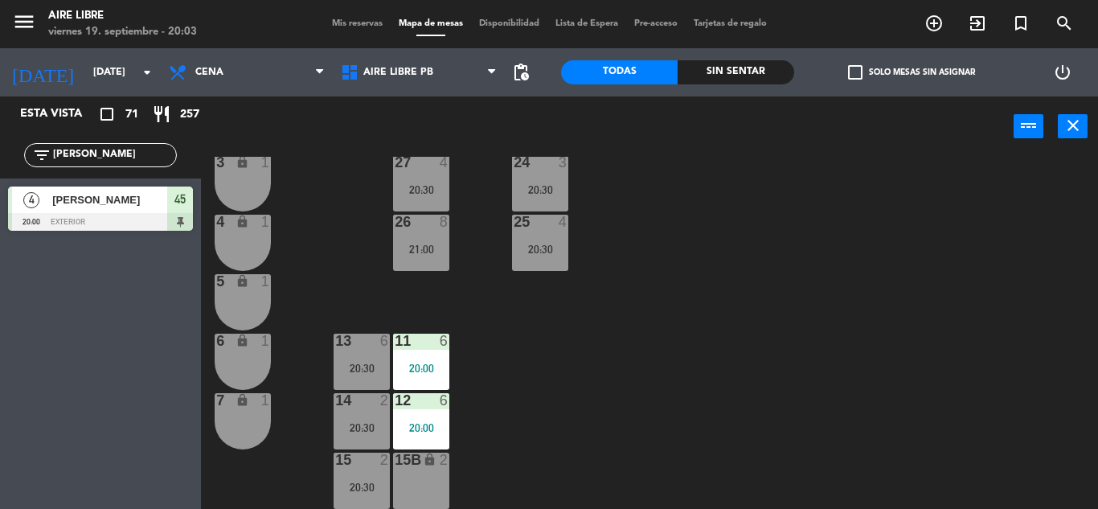
click at [107, 150] on input "[PERSON_NAME]" at bounding box center [113, 155] width 125 height 18
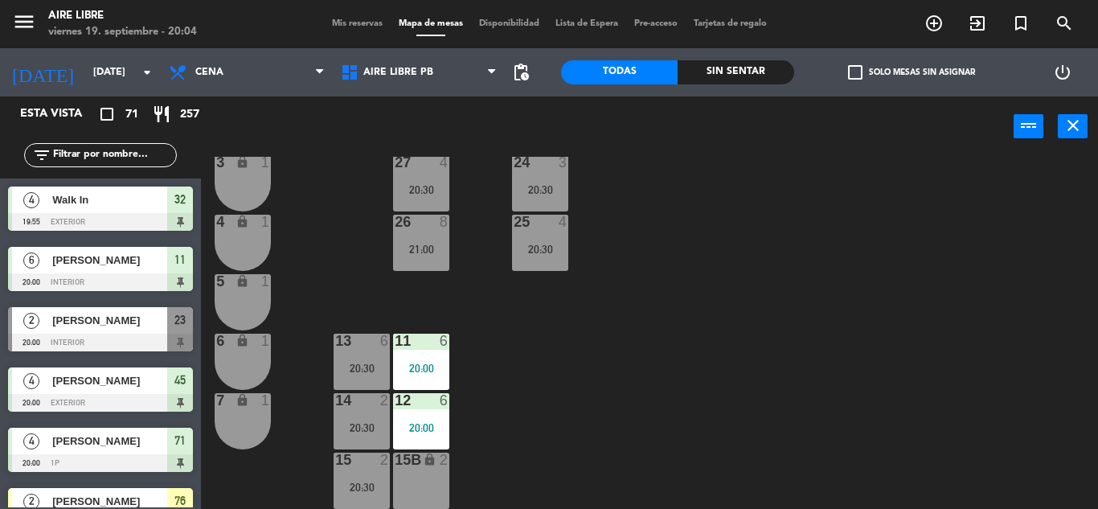
click at [128, 156] on input "text" at bounding box center [113, 155] width 125 height 18
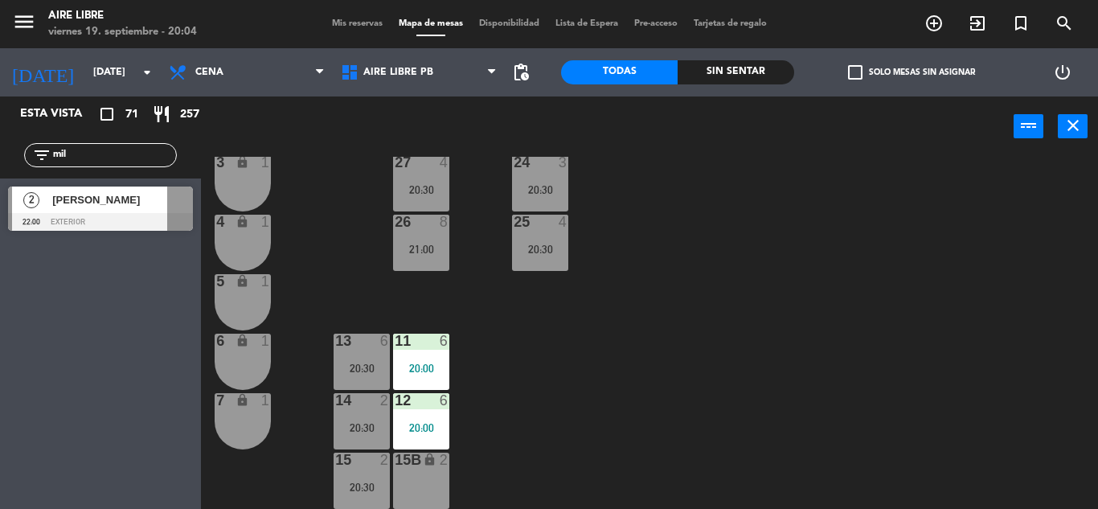
type input "mil"
click at [118, 420] on div "Esta vista crop_square 71 restaurant 257 filter_list mil 2 [PERSON_NAME] 22:00 …" at bounding box center [100, 302] width 201 height 412
click at [102, 209] on div "[PERSON_NAME]" at bounding box center [109, 199] width 117 height 27
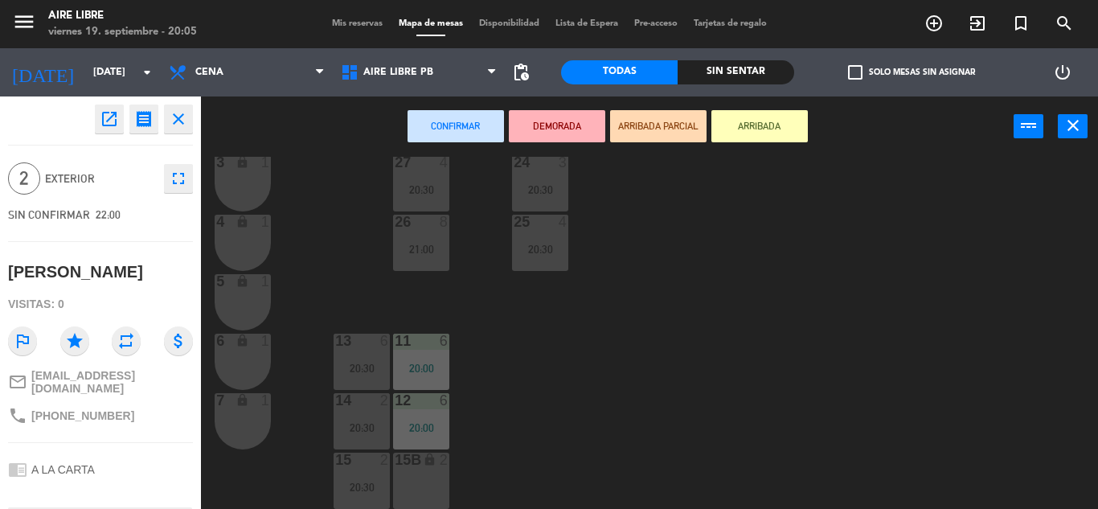
click at [115, 126] on icon "open_in_new" at bounding box center [109, 118] width 19 height 19
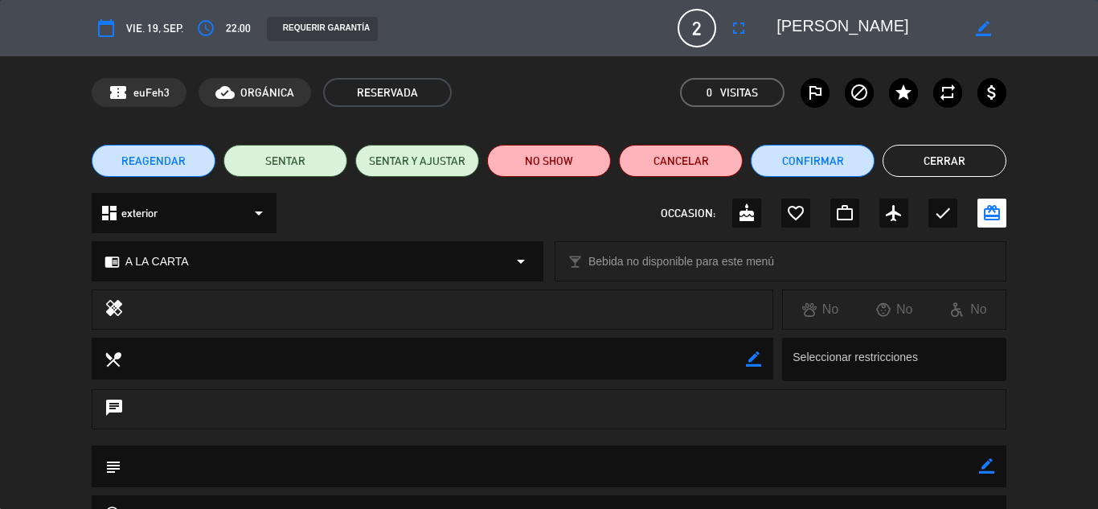
click at [810, 158] on button "Confirmar" at bounding box center [813, 161] width 124 height 32
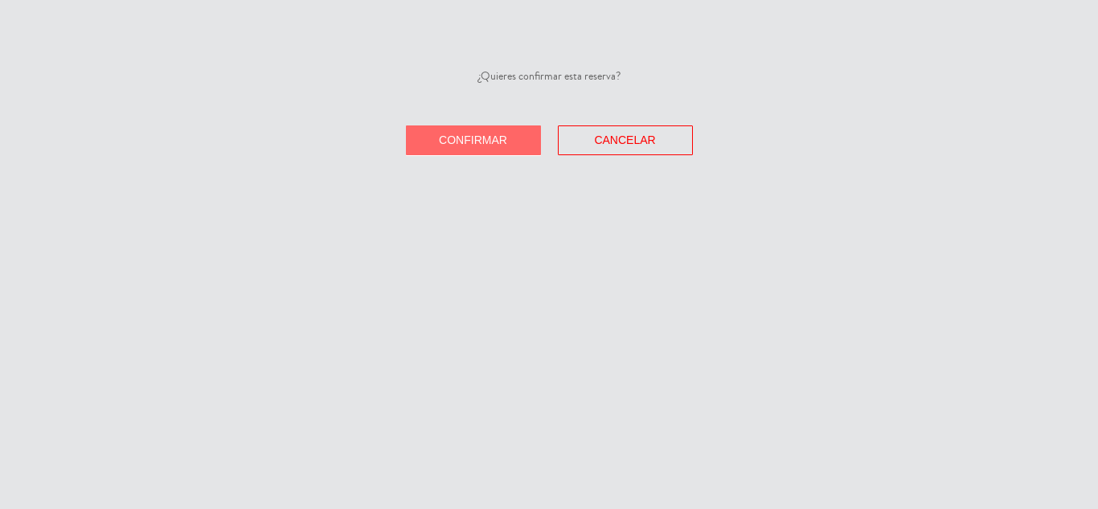
click at [471, 140] on span "Confirmar" at bounding box center [473, 139] width 68 height 13
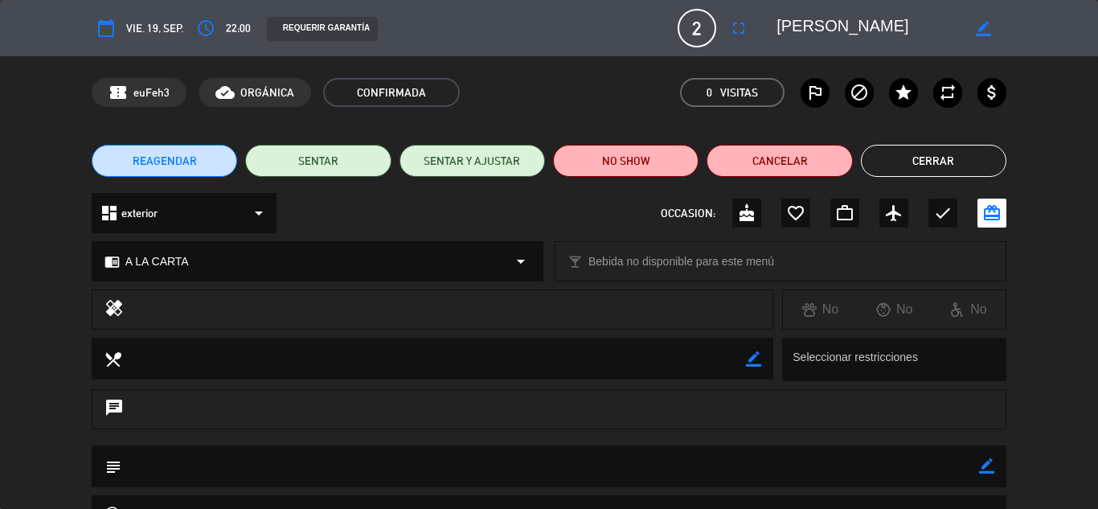
click at [960, 173] on button "Cerrar" at bounding box center [933, 161] width 145 height 32
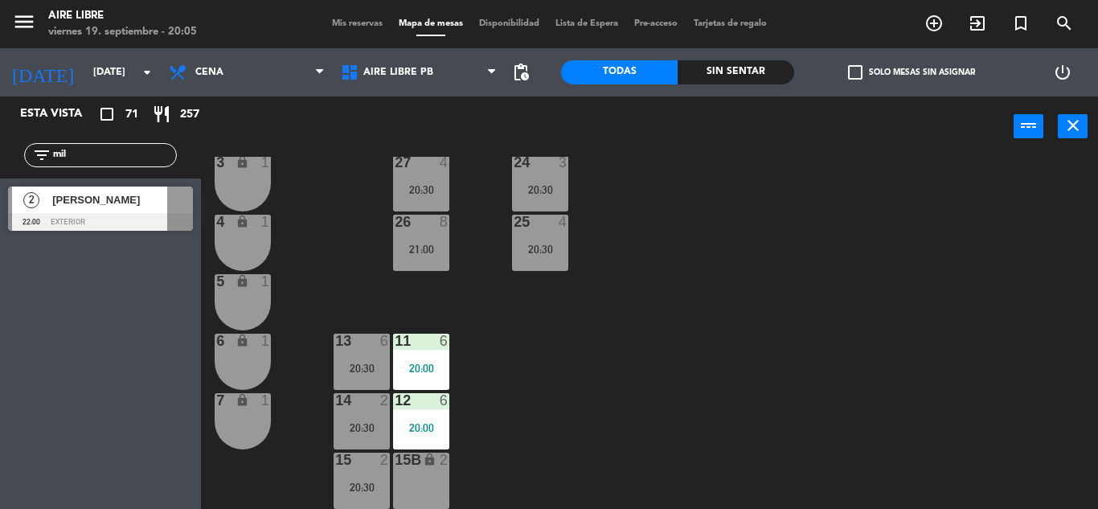
click at [137, 152] on input "mil" at bounding box center [113, 155] width 125 height 18
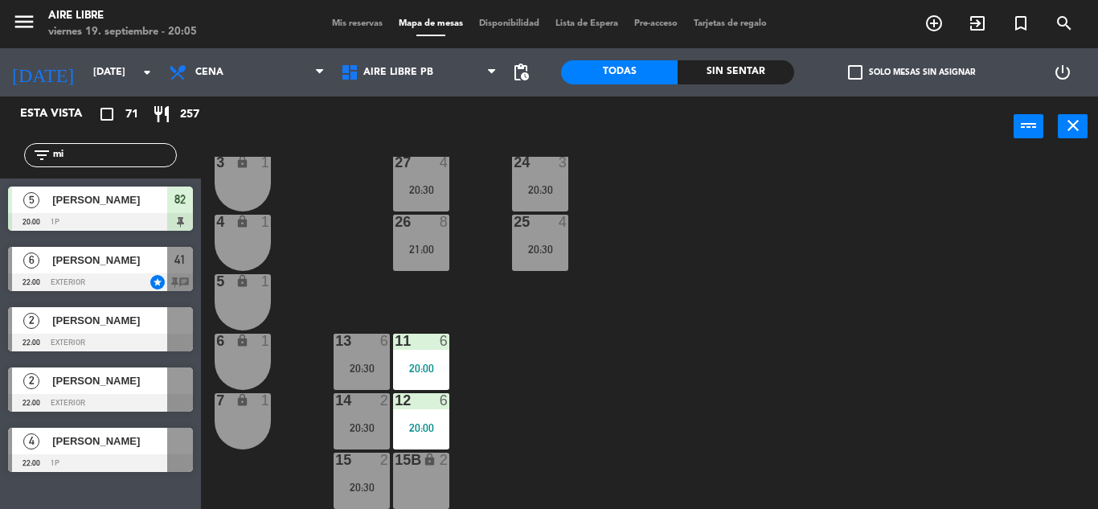
type input "m"
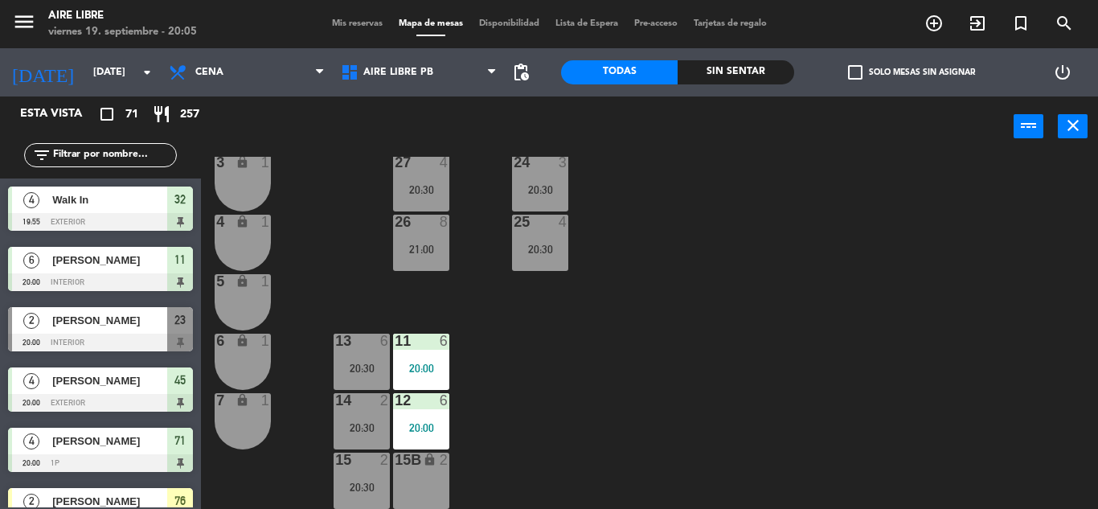
click at [848, 68] on span "check_box_outline_blank" at bounding box center [855, 72] width 14 height 14
click at [911, 72] on input "check_box_outline_blank Solo mesas sin asignar" at bounding box center [911, 72] width 0 height 0
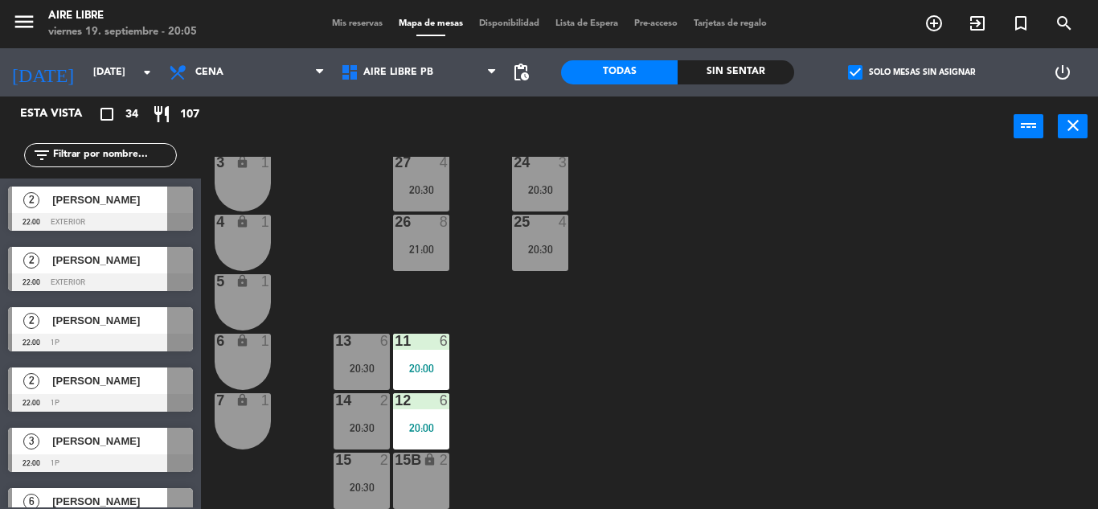
click at [862, 71] on span "check_box" at bounding box center [855, 72] width 14 height 14
click at [911, 72] on input "check_box Solo mesas sin asignar" at bounding box center [911, 72] width 0 height 0
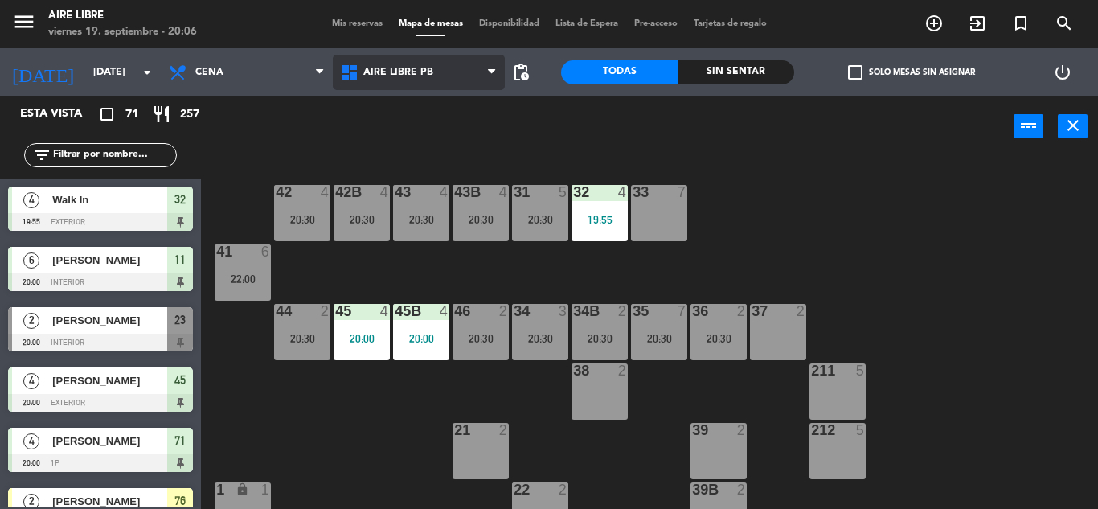
click at [437, 88] on span "Aire Libre PB" at bounding box center [419, 72] width 172 height 35
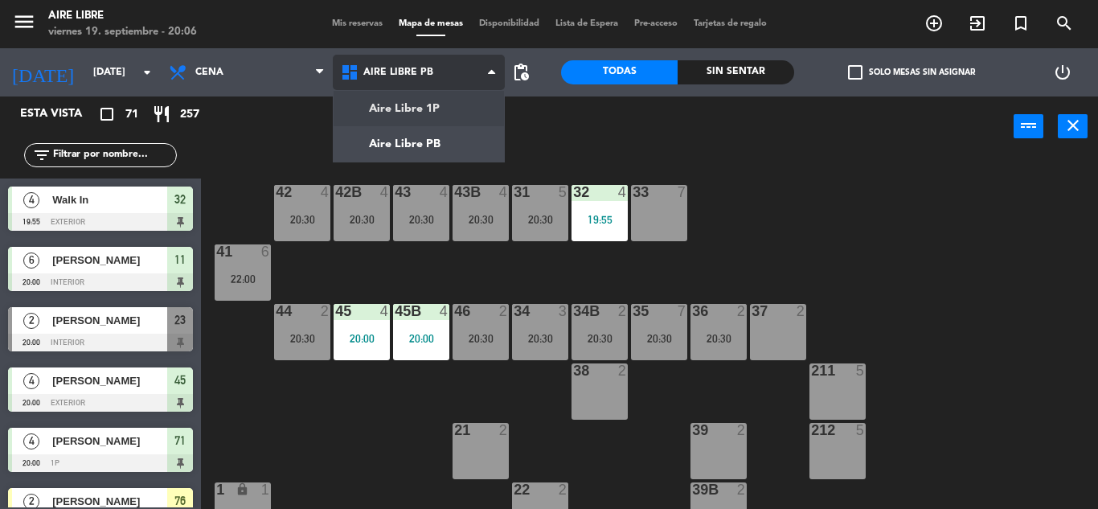
click at [421, 102] on ng-component "menu Aire Libre [DATE] 19. septiembre - 20:06 Mis reservas Mapa de mesas Dispon…" at bounding box center [549, 254] width 1098 height 509
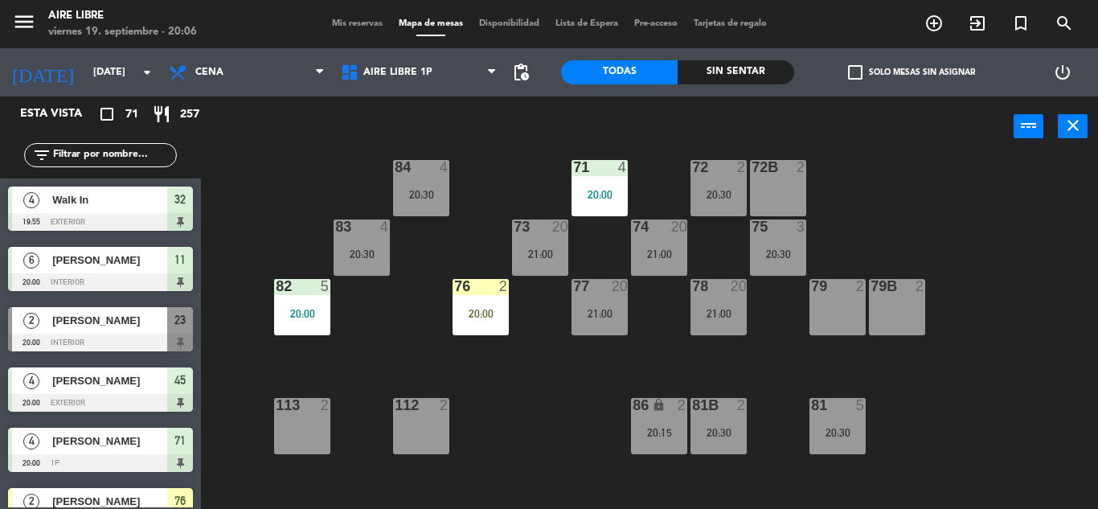
scroll to position [204, 0]
click at [499, 310] on div "20:00" at bounding box center [480, 312] width 56 height 11
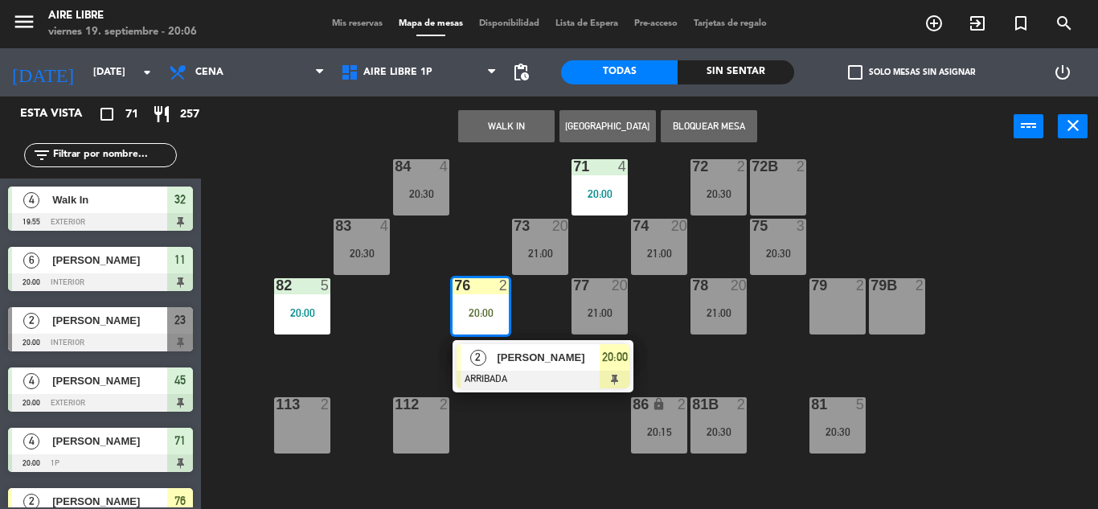
click at [546, 377] on div at bounding box center [542, 379] width 173 height 18
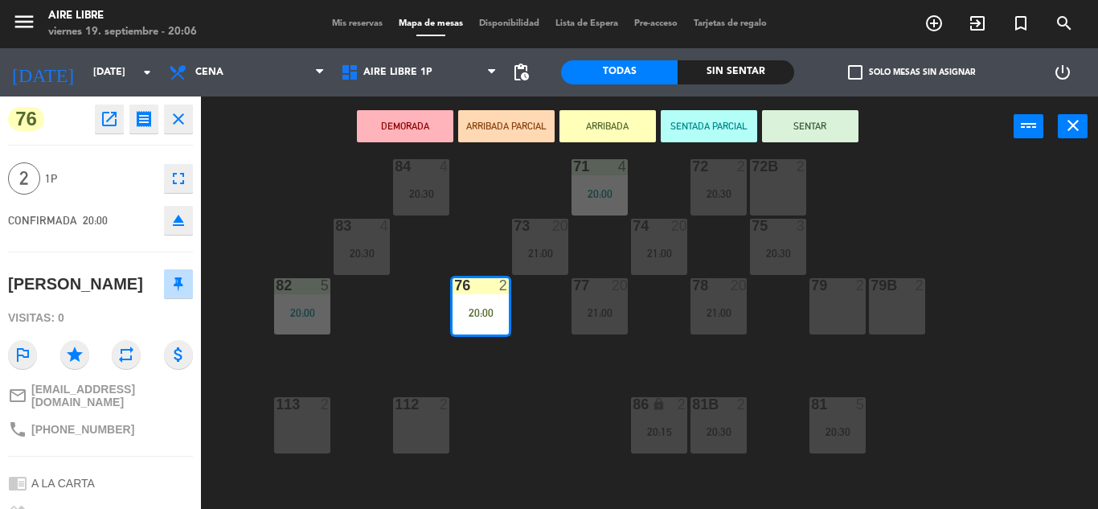
click at [829, 125] on button "SENTAR" at bounding box center [810, 126] width 96 height 32
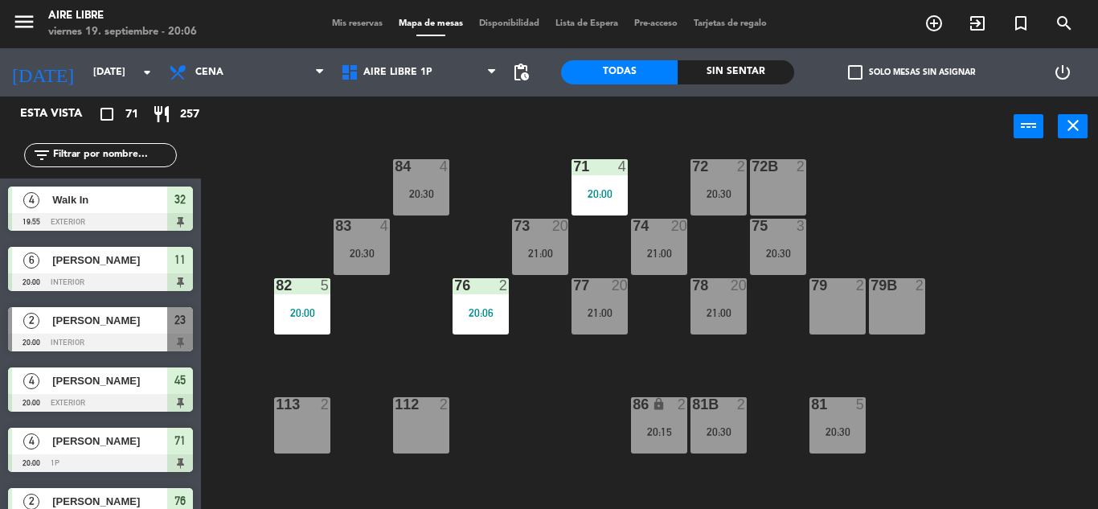
scroll to position [0, 0]
click at [133, 147] on input "text" at bounding box center [113, 155] width 125 height 18
click at [342, 23] on span "Mis reservas" at bounding box center [357, 23] width 67 height 9
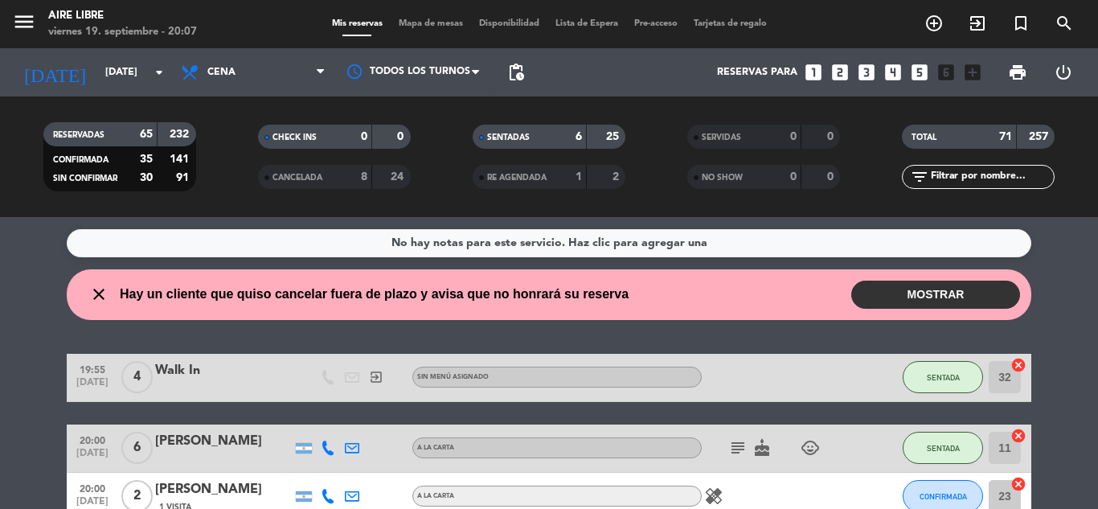
click at [933, 294] on button "MOSTRAR" at bounding box center [935, 294] width 169 height 28
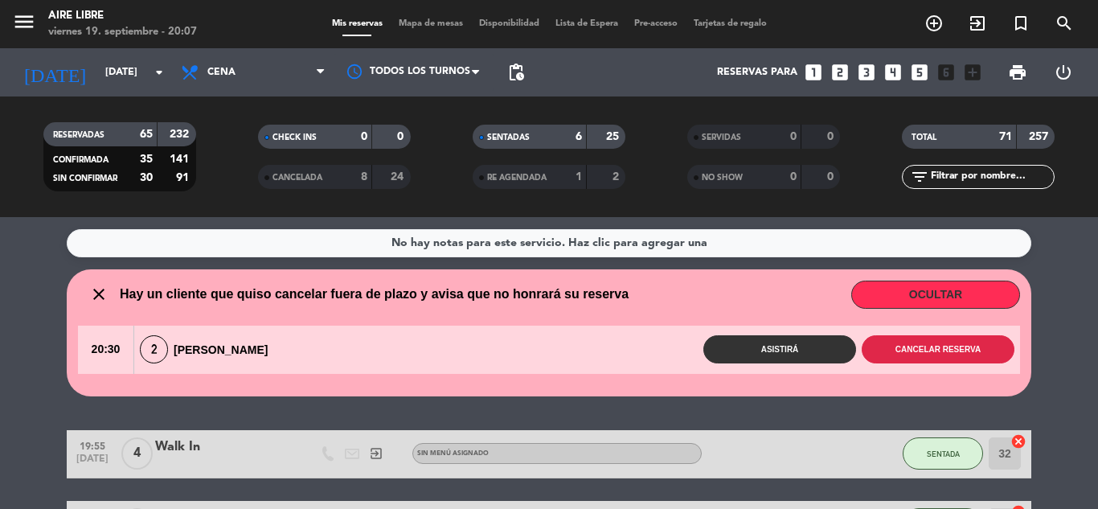
click at [919, 346] on button "Cancelar reserva" at bounding box center [938, 349] width 153 height 28
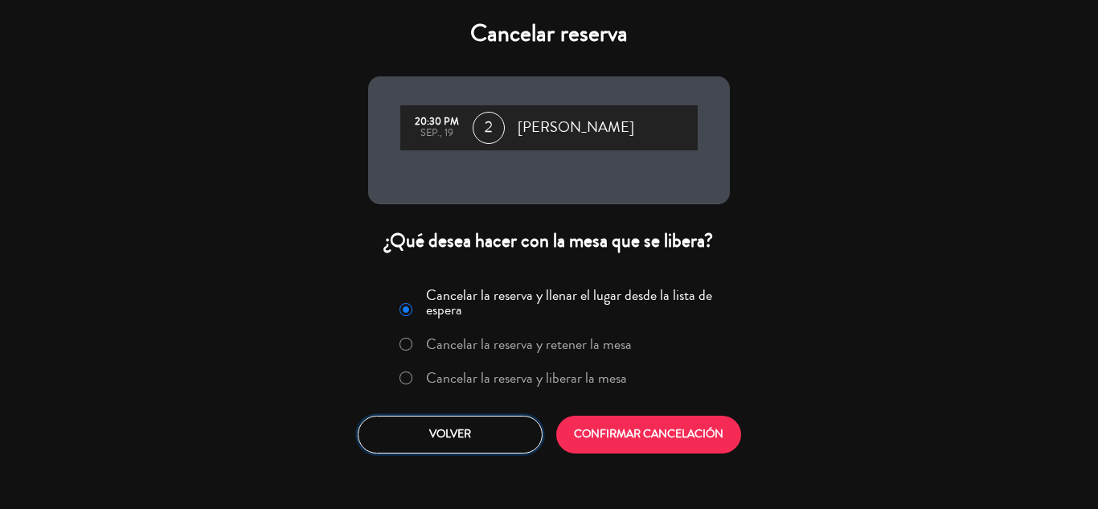
click at [469, 446] on button "Volver" at bounding box center [450, 434] width 185 height 38
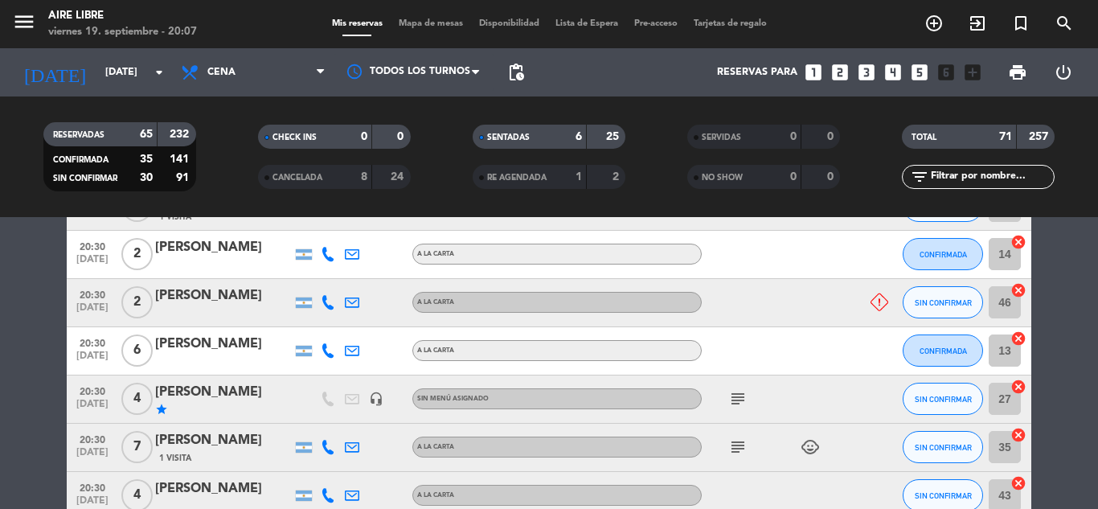
scroll to position [1521, 0]
click at [919, 309] on button "SIN CONFIRMAR" at bounding box center [942, 301] width 80 height 32
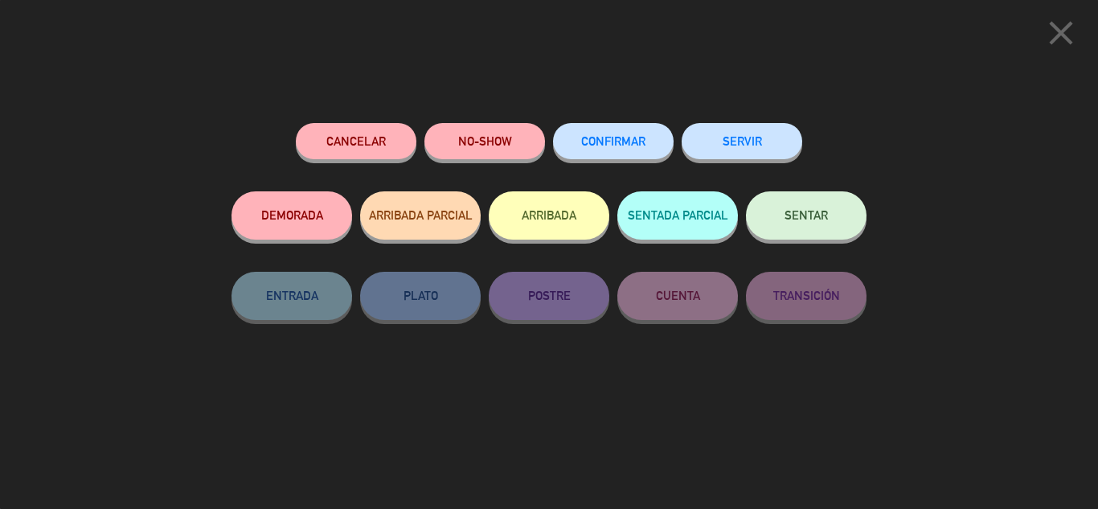
click at [394, 134] on button "Cancelar" at bounding box center [356, 141] width 121 height 36
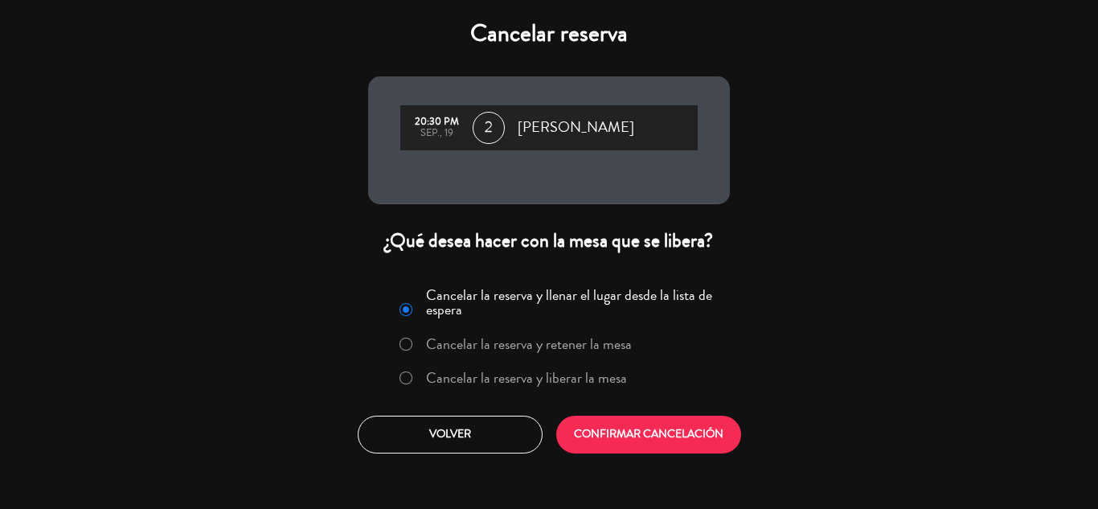
click at [598, 384] on label "Cancelar la reserva y liberar la mesa" at bounding box center [526, 377] width 201 height 14
click at [620, 440] on button "CONFIRMAR CANCELACIÓN" at bounding box center [648, 434] width 185 height 38
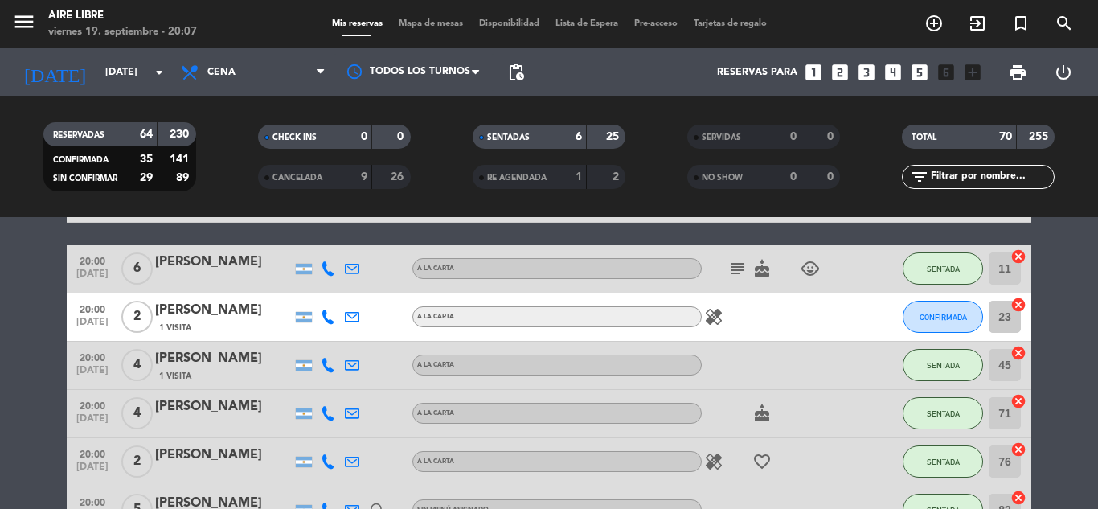
scroll to position [0, 0]
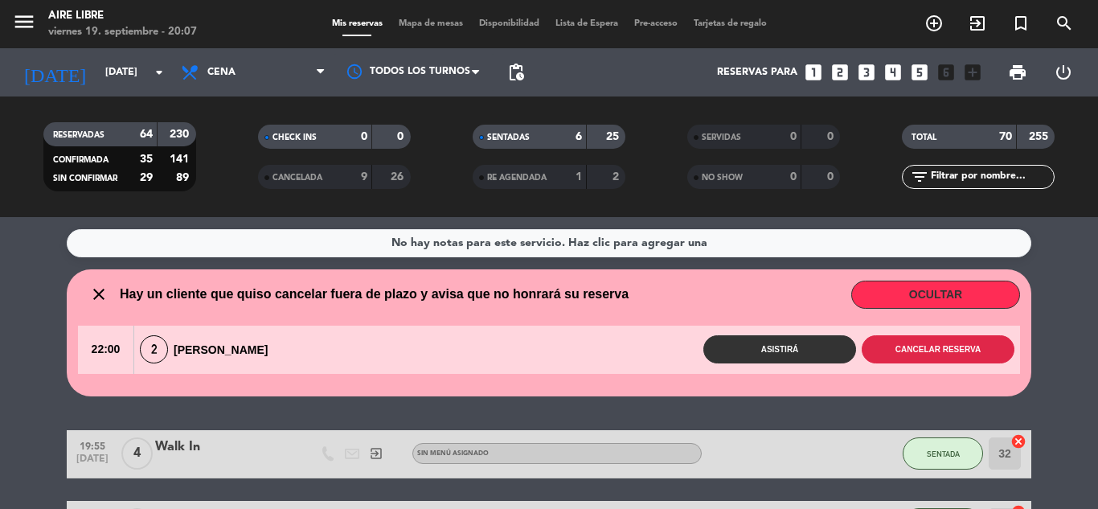
click at [959, 342] on button "Cancelar reserva" at bounding box center [938, 349] width 153 height 28
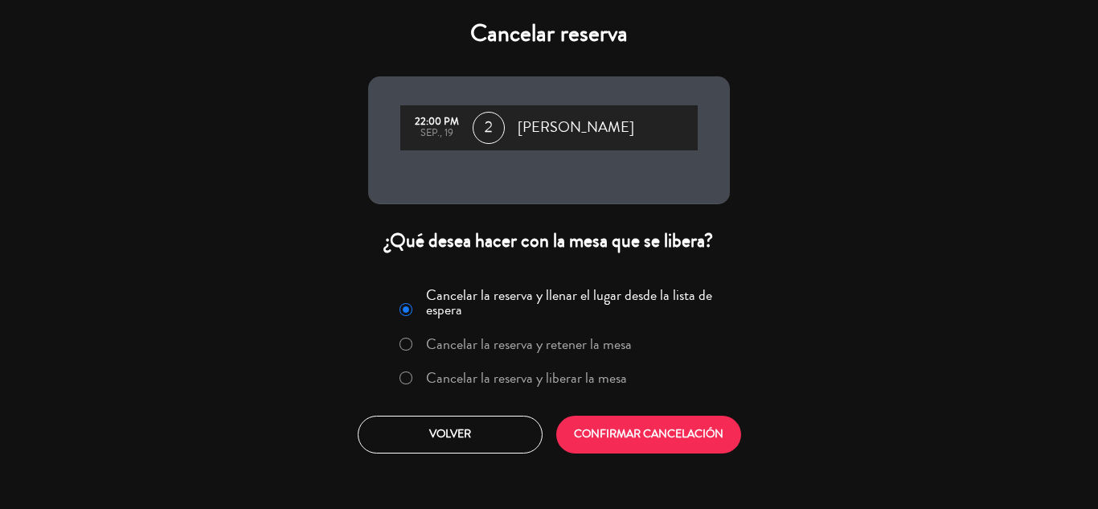
click at [564, 366] on label "Cancelar la reserva y liberar la mesa" at bounding box center [513, 378] width 244 height 29
click at [626, 450] on button "CONFIRMAR CANCELACIÓN" at bounding box center [648, 434] width 185 height 38
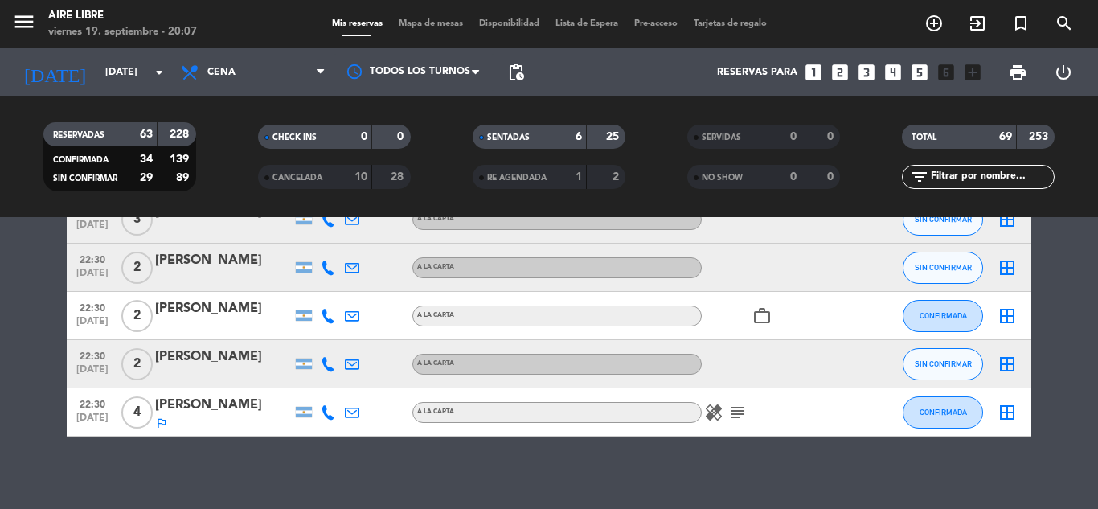
scroll to position [3325, 0]
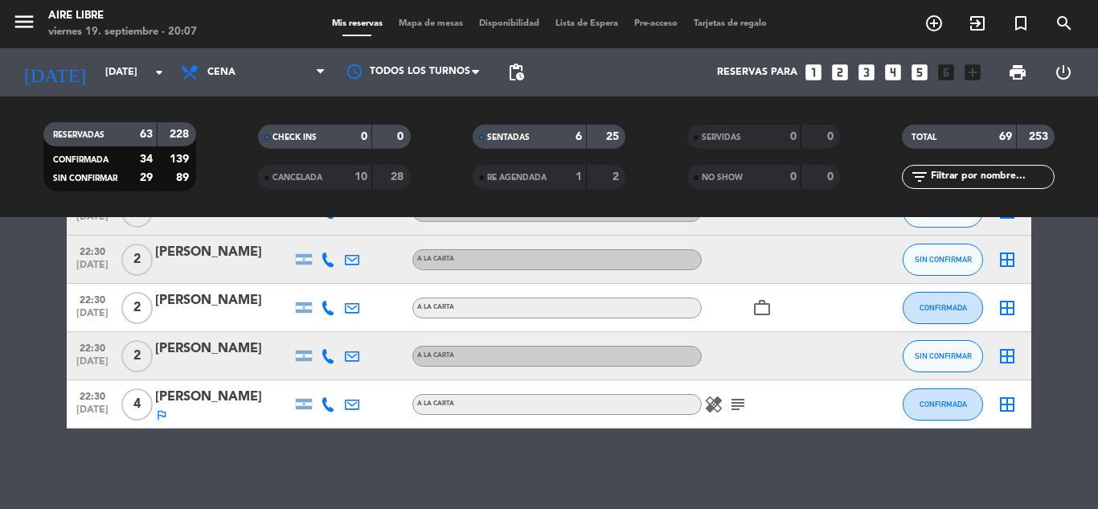
click at [981, 178] on input "text" at bounding box center [991, 177] width 125 height 18
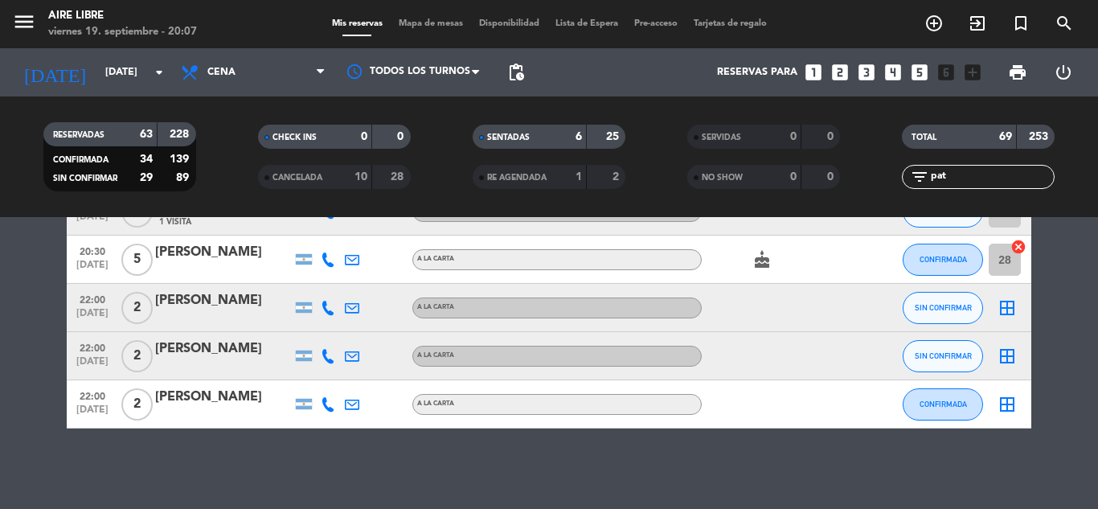
scroll to position [0, 0]
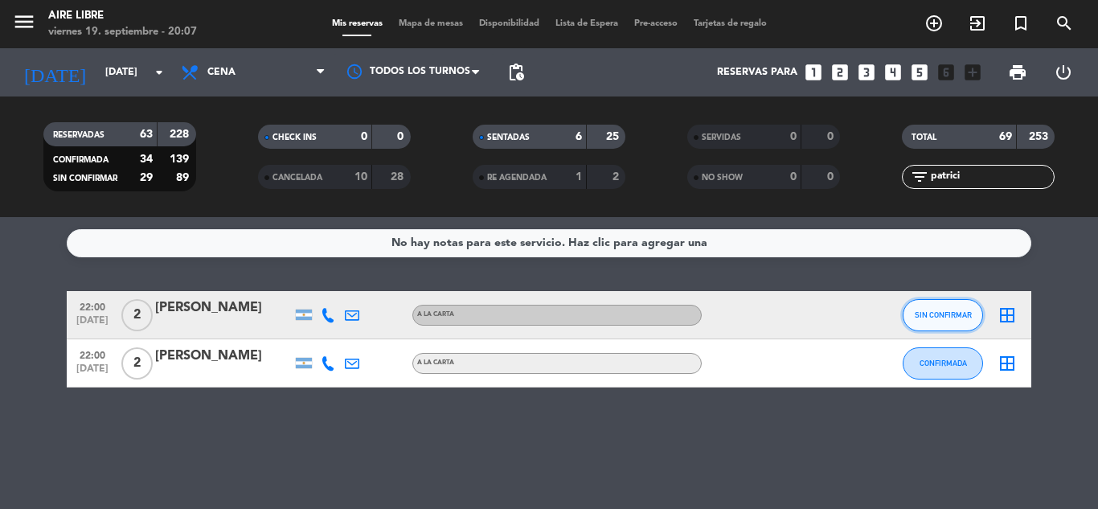
click at [950, 314] on span "SIN CONFIRMAR" at bounding box center [943, 314] width 57 height 9
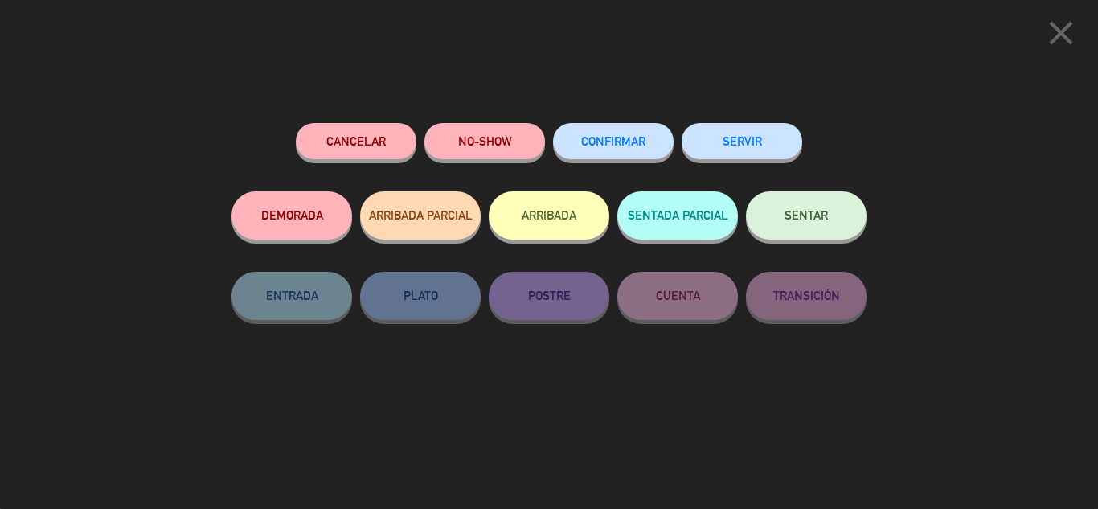
click at [604, 133] on button "CONFIRMAR" at bounding box center [613, 141] width 121 height 36
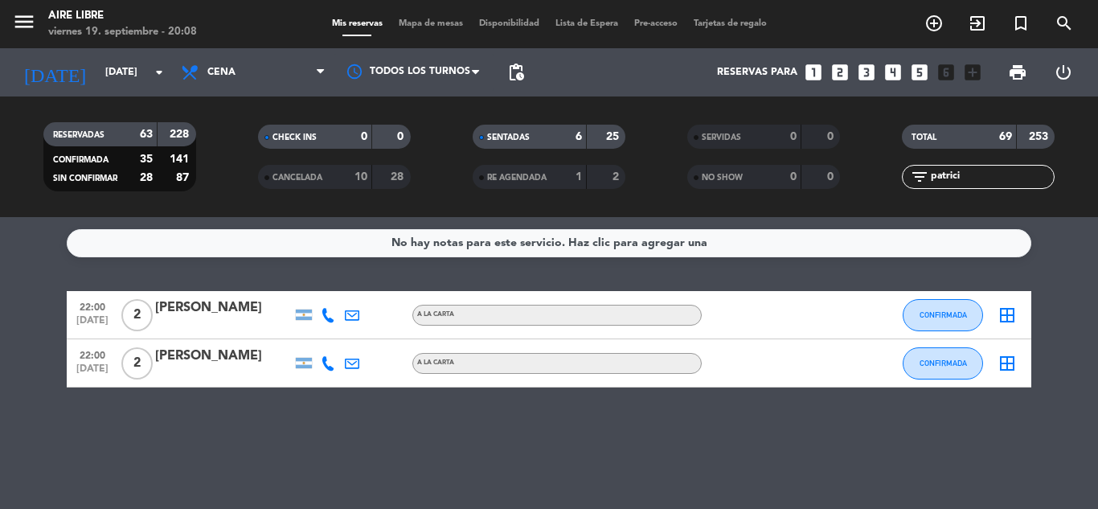
click at [981, 181] on input "patrici" at bounding box center [991, 177] width 125 height 18
click at [982, 182] on input "patrici" at bounding box center [991, 177] width 125 height 18
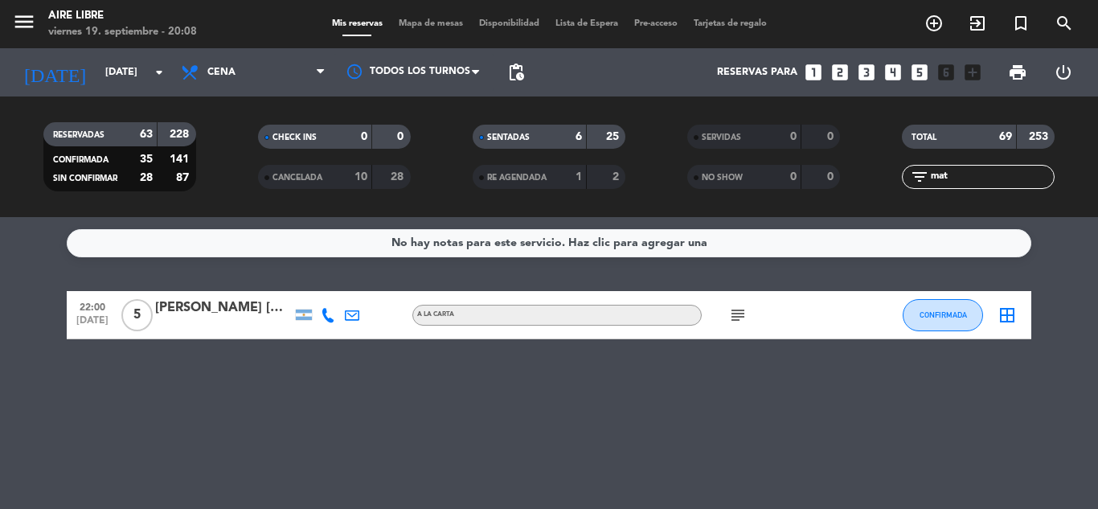
type input "mat"
click at [583, 444] on div "No hay notas para este servicio. Haz clic para agregar una 22:00 [DATE] 5 [PERS…" at bounding box center [549, 363] width 1098 height 292
click at [988, 176] on input "mat" at bounding box center [991, 177] width 125 height 18
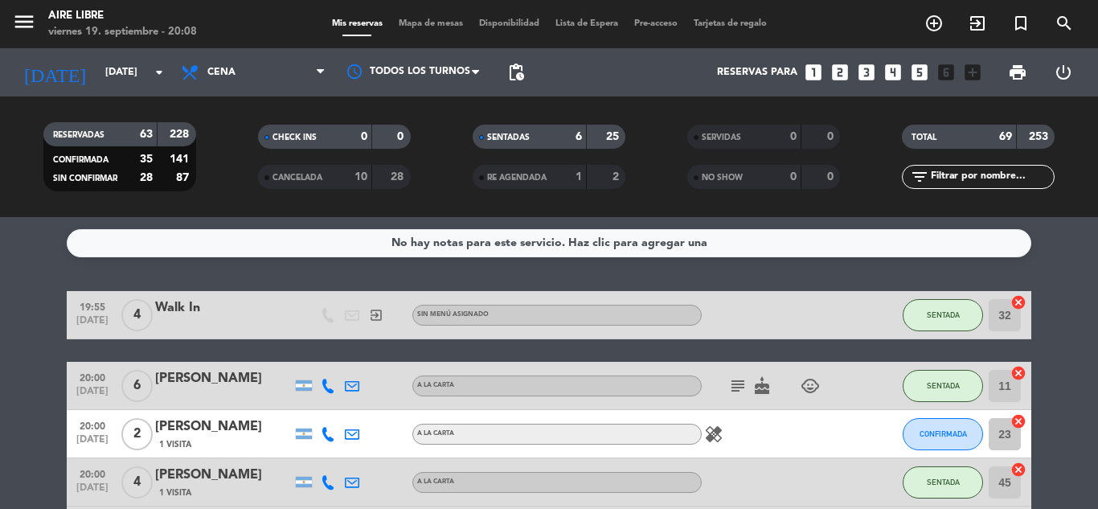
click at [428, 23] on span "Mapa de mesas" at bounding box center [431, 23] width 80 height 9
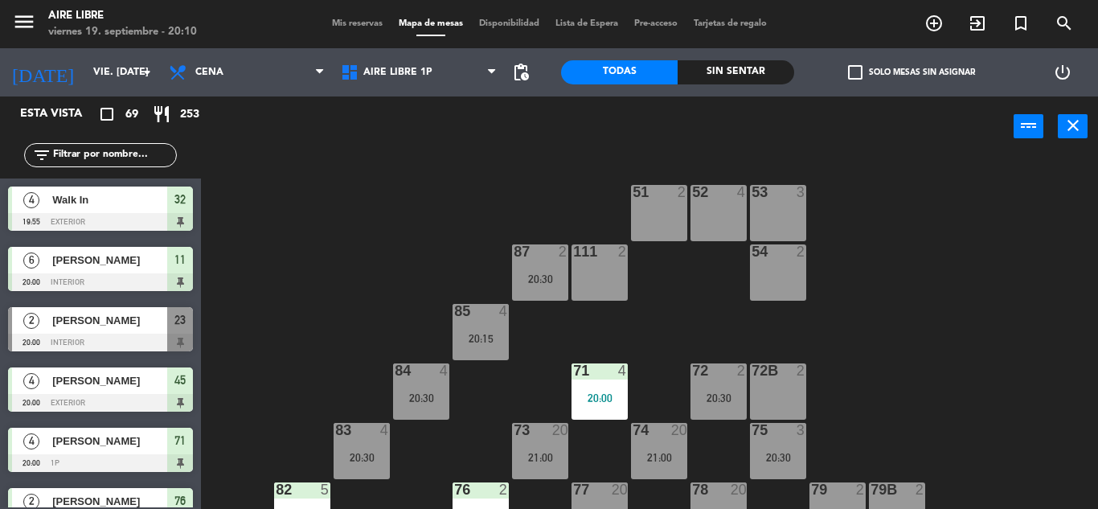
scroll to position [327, 0]
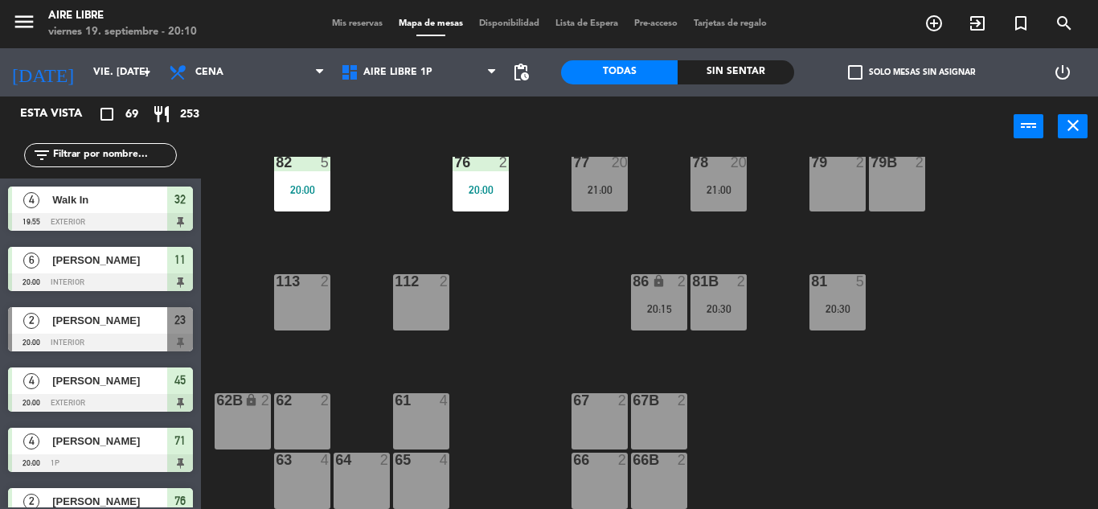
click at [59, 155] on input "text" at bounding box center [113, 155] width 125 height 18
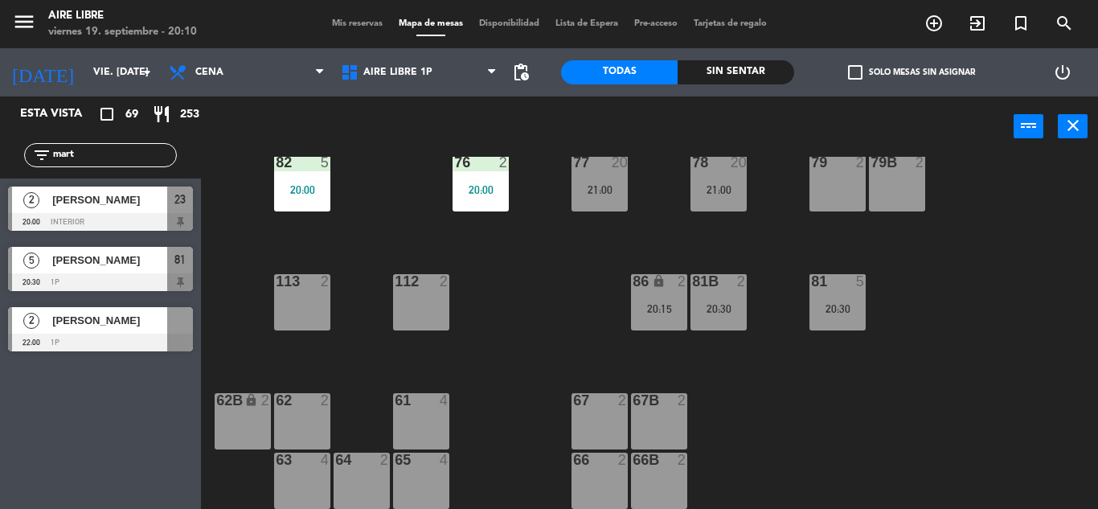
type input "mart"
click at [68, 401] on div "Esta vista crop_square 69 restaurant 253 filter_list mart 2 Catalina Martinez 2…" at bounding box center [100, 302] width 201 height 412
click at [101, 155] on input "mart" at bounding box center [113, 155] width 125 height 18
click at [132, 426] on div "Esta vista crop_square 69 restaurant 253 filter_list mart 2 Catalina Martinez 2…" at bounding box center [100, 302] width 201 height 412
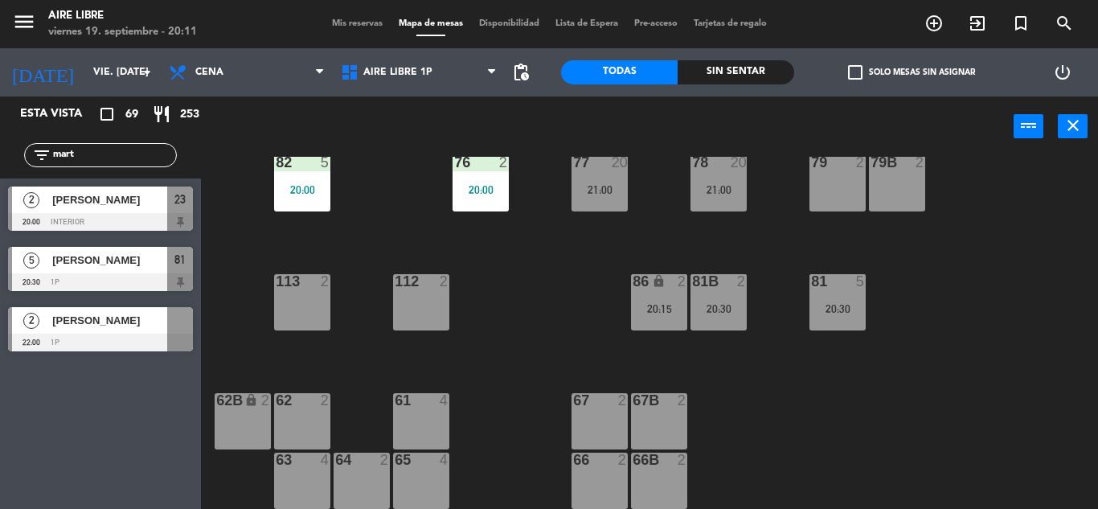
click at [170, 207] on div "23" at bounding box center [180, 199] width 26 height 27
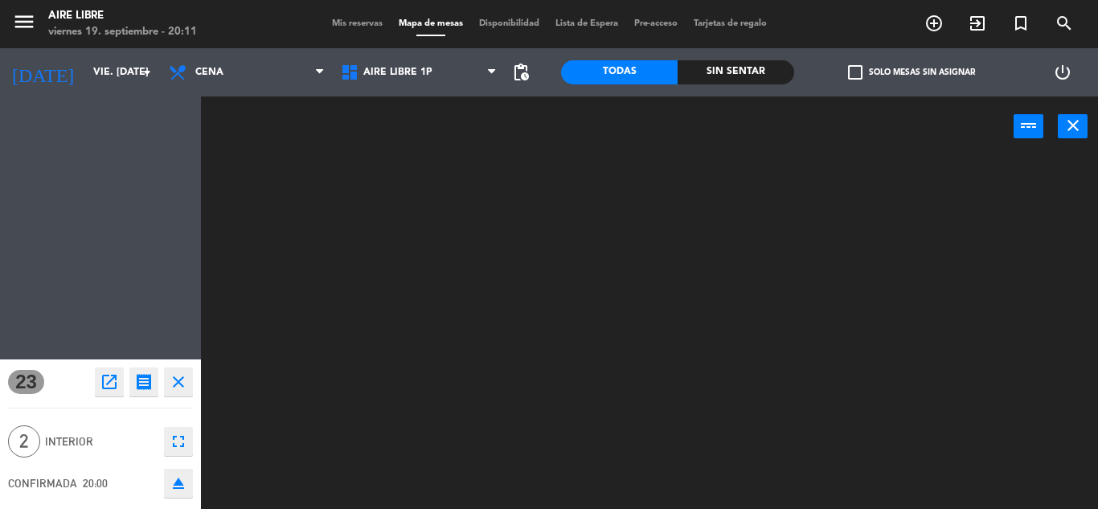
scroll to position [0, 0]
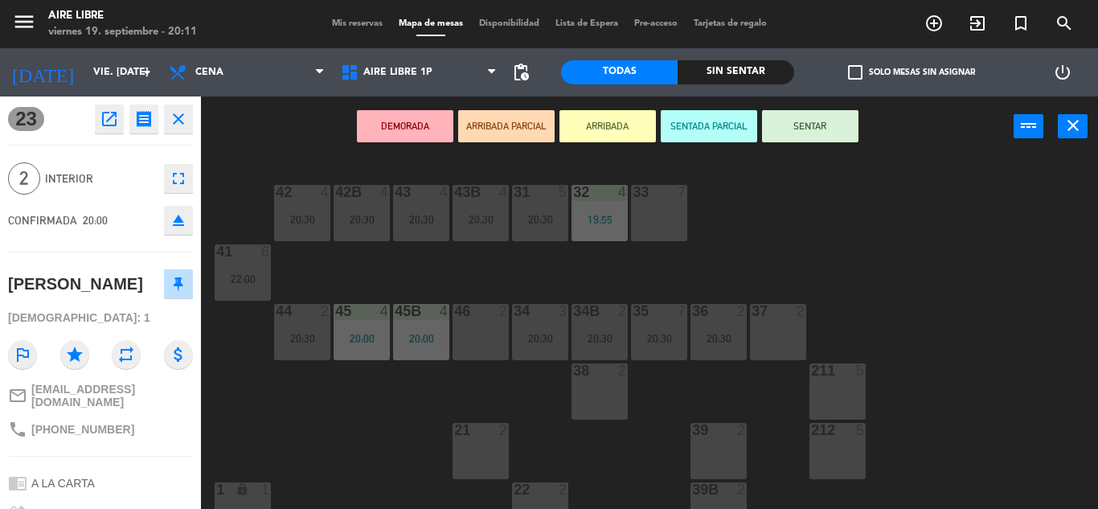
click at [802, 134] on button "SENTAR" at bounding box center [810, 126] width 96 height 32
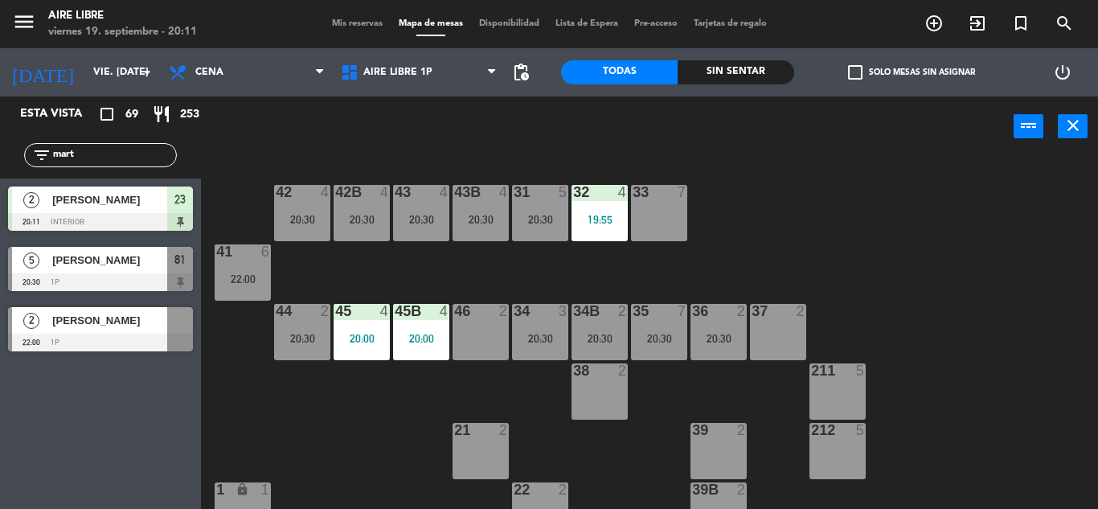
click at [91, 160] on input "mart" at bounding box center [113, 155] width 125 height 18
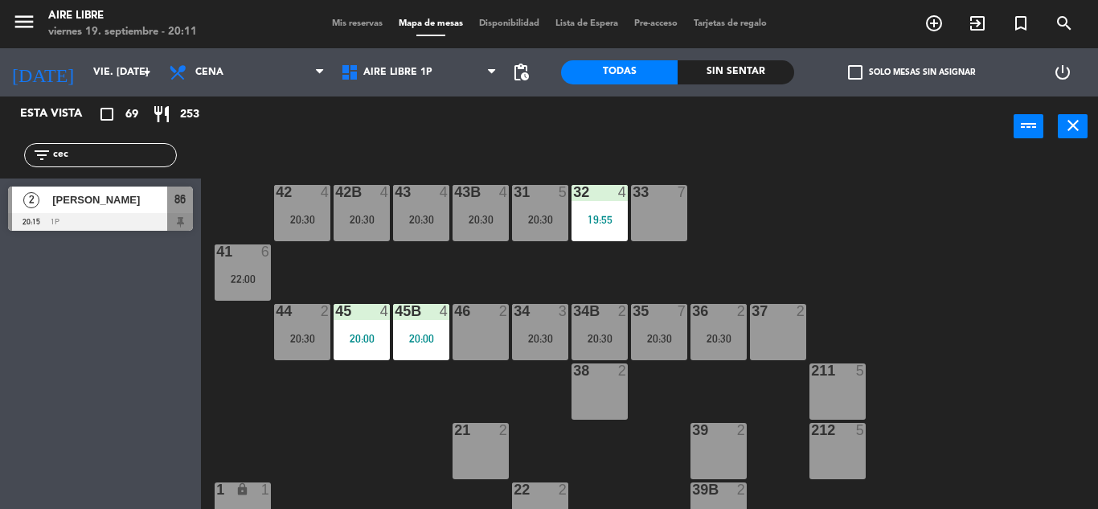
type input "cec"
click at [6, 423] on div "Esta vista crop_square 69 restaurant 253 filter_list cec 2 Cecilia Goldemberg 2…" at bounding box center [100, 302] width 201 height 412
click at [172, 199] on div "86" at bounding box center [180, 199] width 26 height 27
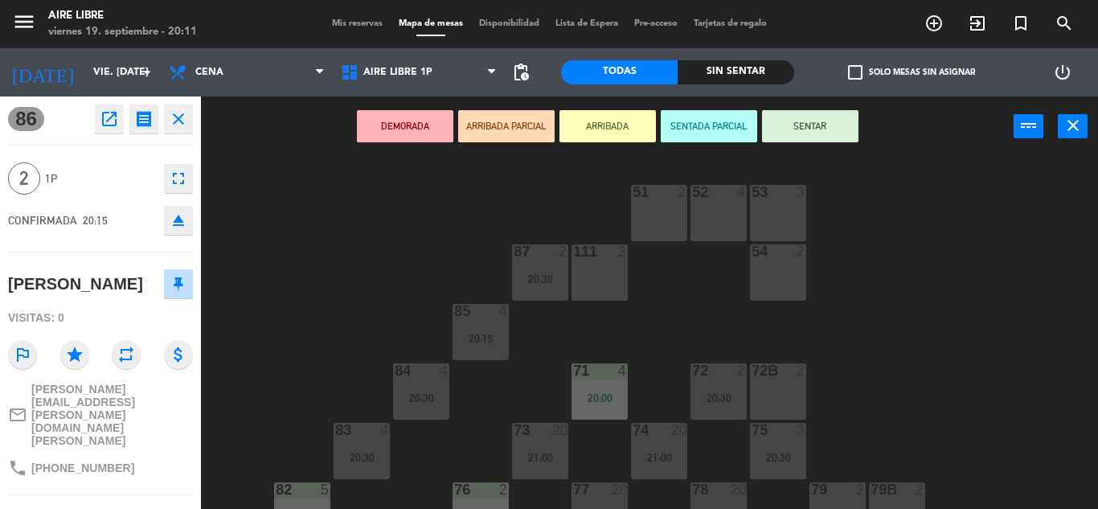
click at [820, 123] on button "SENTAR" at bounding box center [810, 126] width 96 height 32
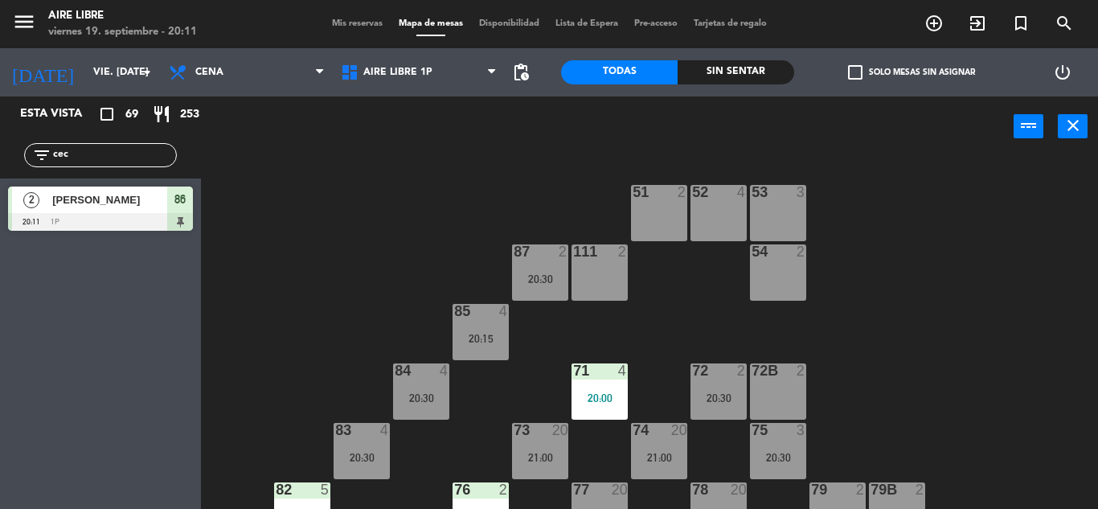
click at [160, 151] on input "cec" at bounding box center [113, 155] width 125 height 18
click at [24, 313] on div "Esta vista crop_square 69 restaurant 253 filter_list caro 6 Carolina Braghini 2…" at bounding box center [100, 302] width 201 height 412
click at [129, 151] on input "caro" at bounding box center [113, 155] width 125 height 18
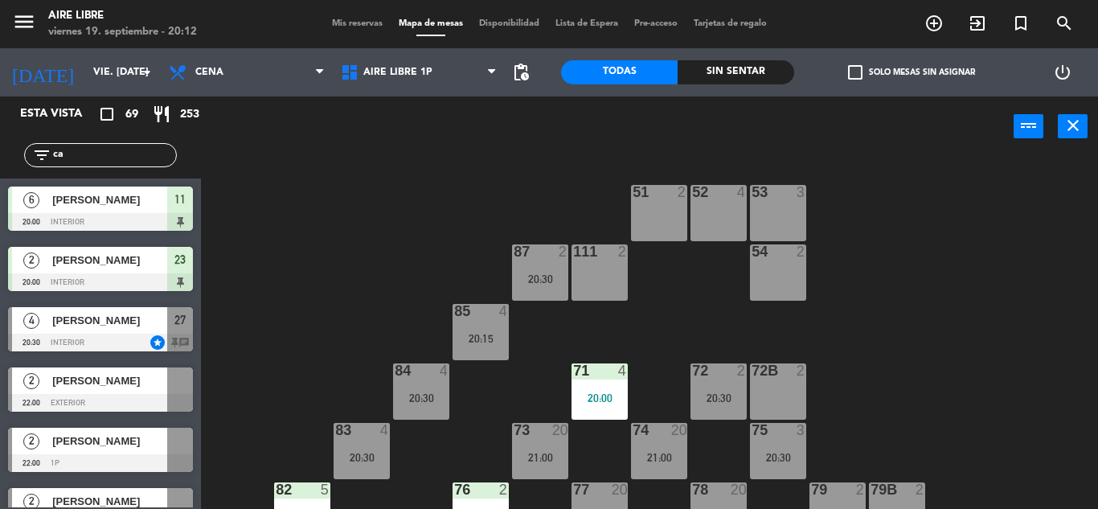
type input "c"
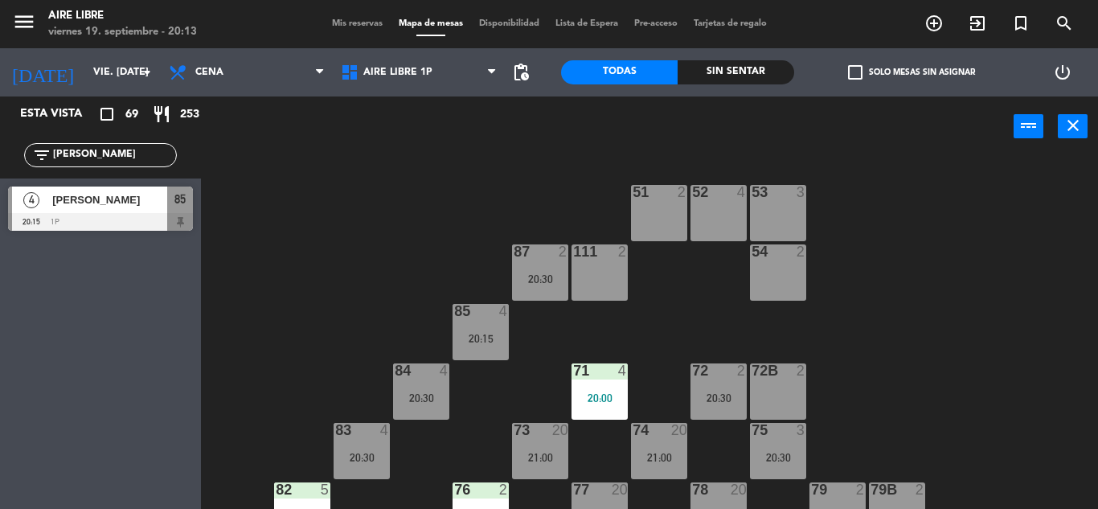
type input "marie"
click at [59, 461] on div "Esta vista crop_square 69 restaurant 253 filter_list marie 4 Mariela Balart 20:…" at bounding box center [100, 302] width 201 height 412
click at [93, 215] on div at bounding box center [100, 222] width 185 height 18
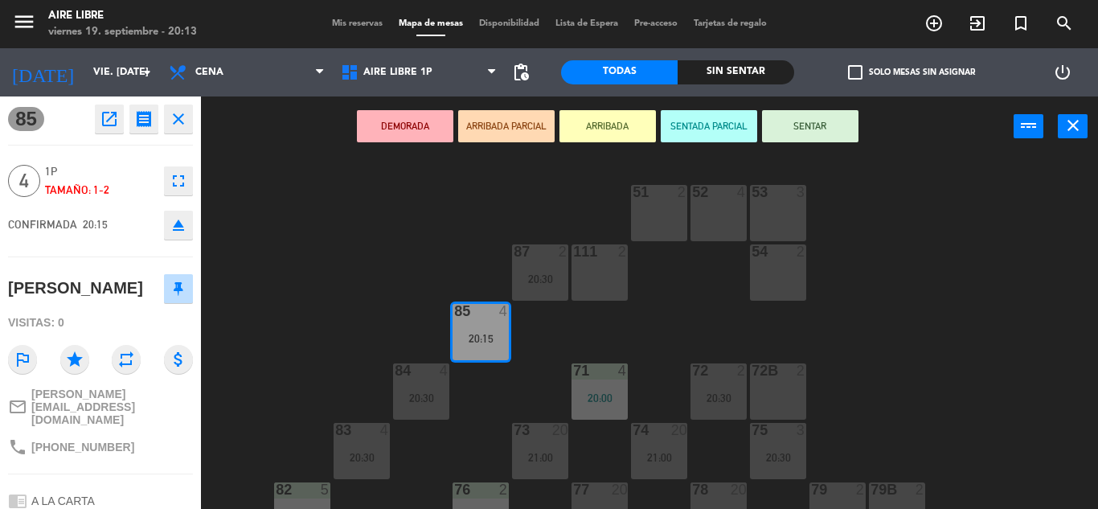
click at [604, 127] on button "ARRIBADA" at bounding box center [607, 126] width 96 height 32
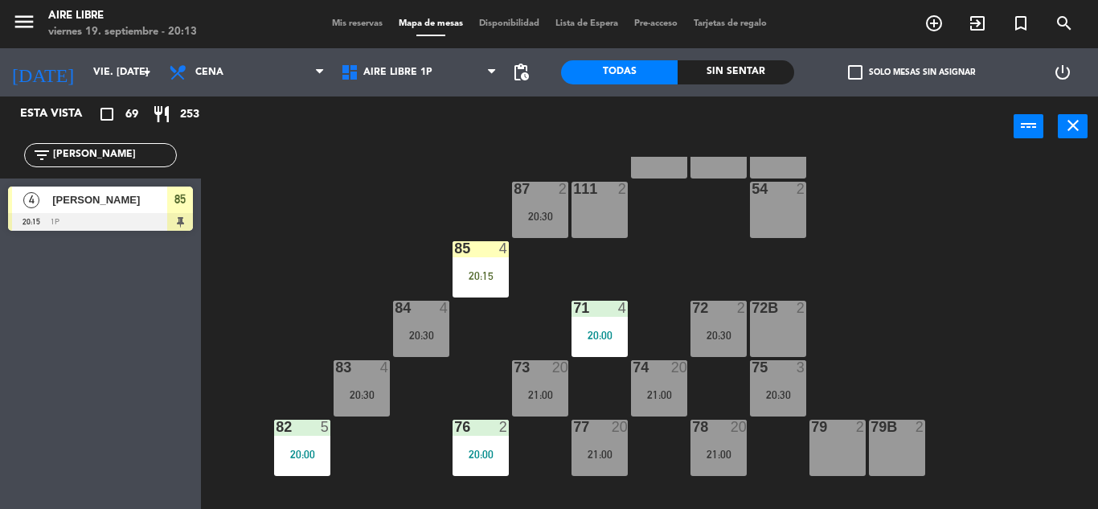
scroll to position [92, 0]
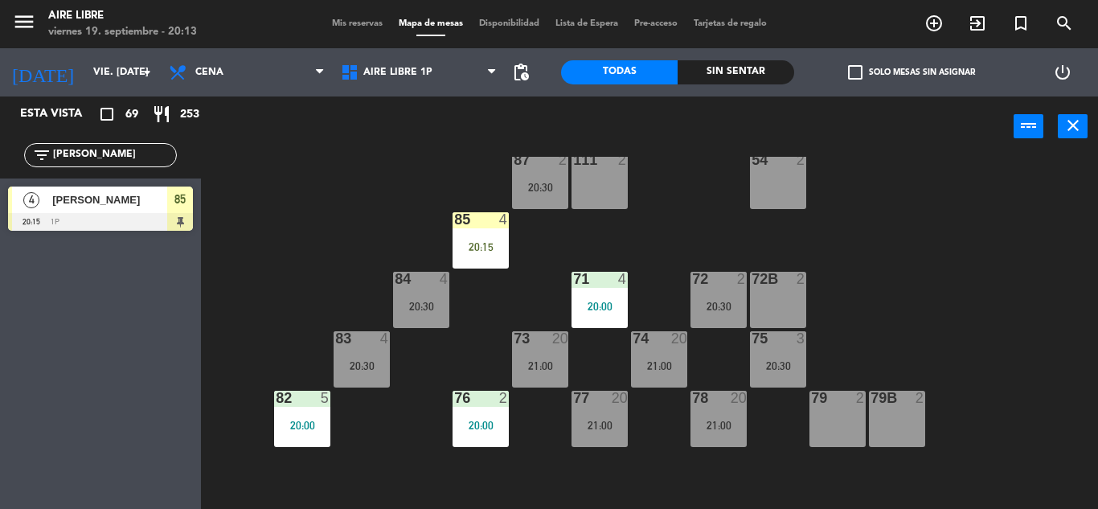
click at [482, 250] on div "20:15" at bounding box center [480, 246] width 56 height 11
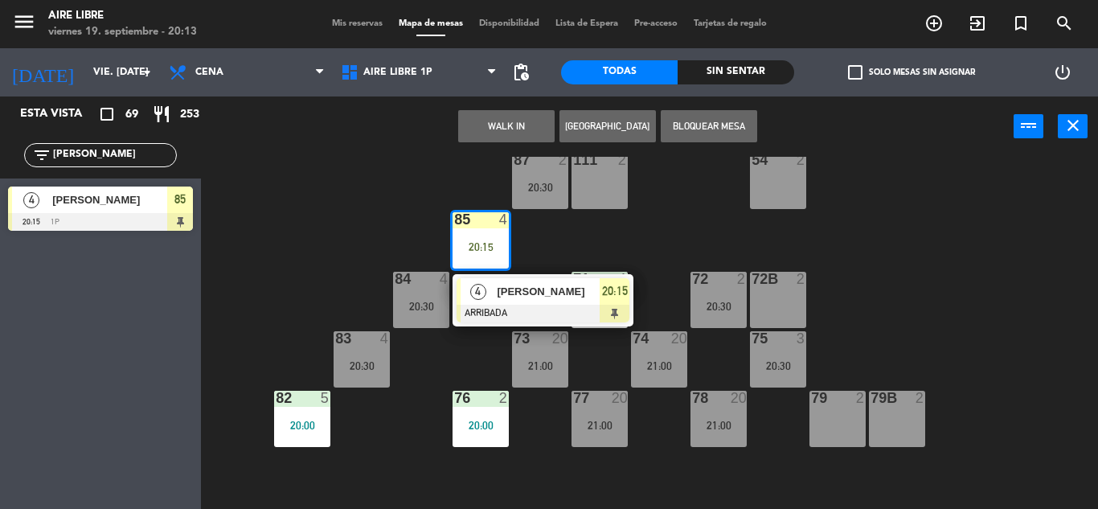
click at [531, 301] on div "[PERSON_NAME]" at bounding box center [547, 291] width 104 height 27
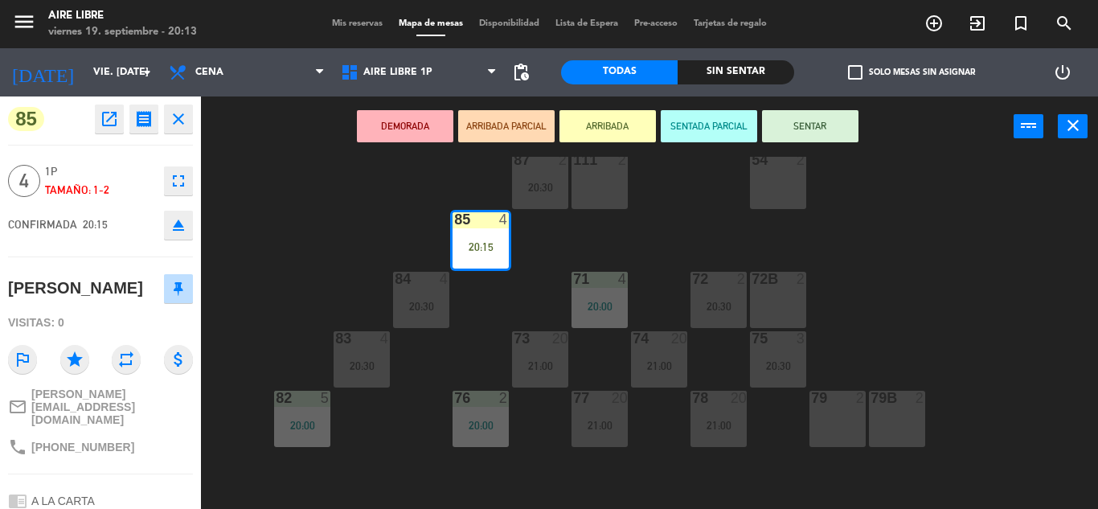
click at [821, 128] on button "SENTAR" at bounding box center [810, 126] width 96 height 32
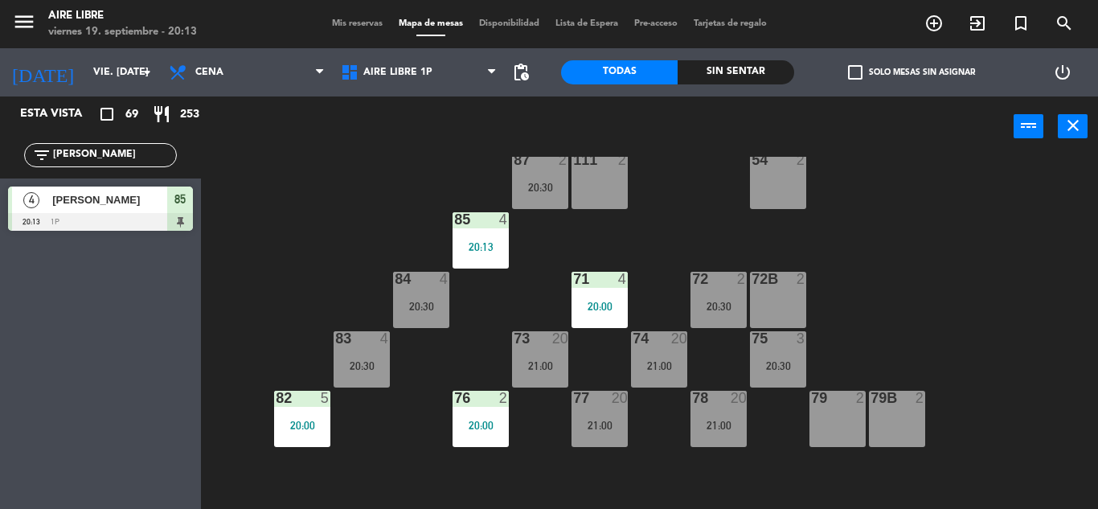
click at [111, 150] on input "marie" at bounding box center [113, 155] width 125 height 18
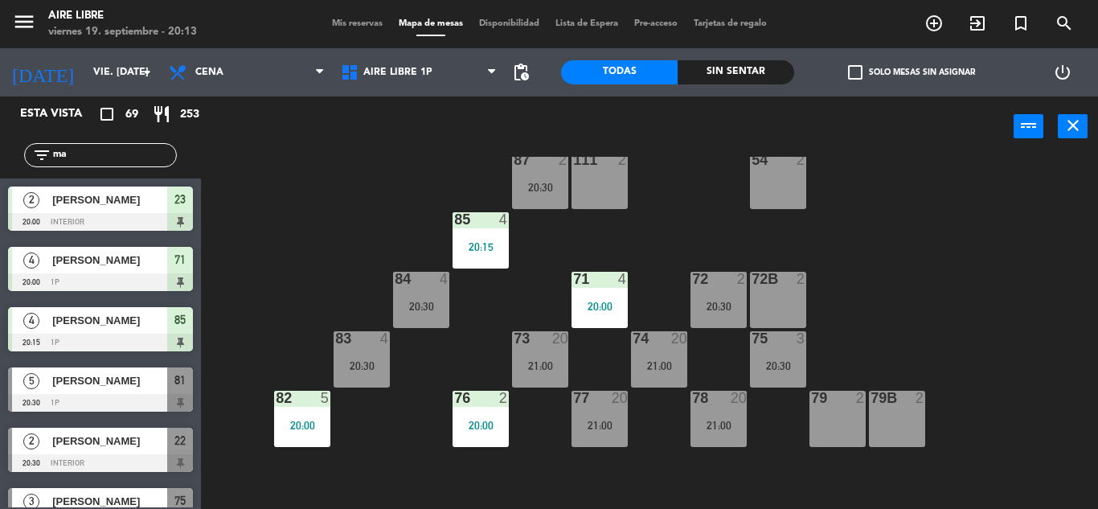
type input "m"
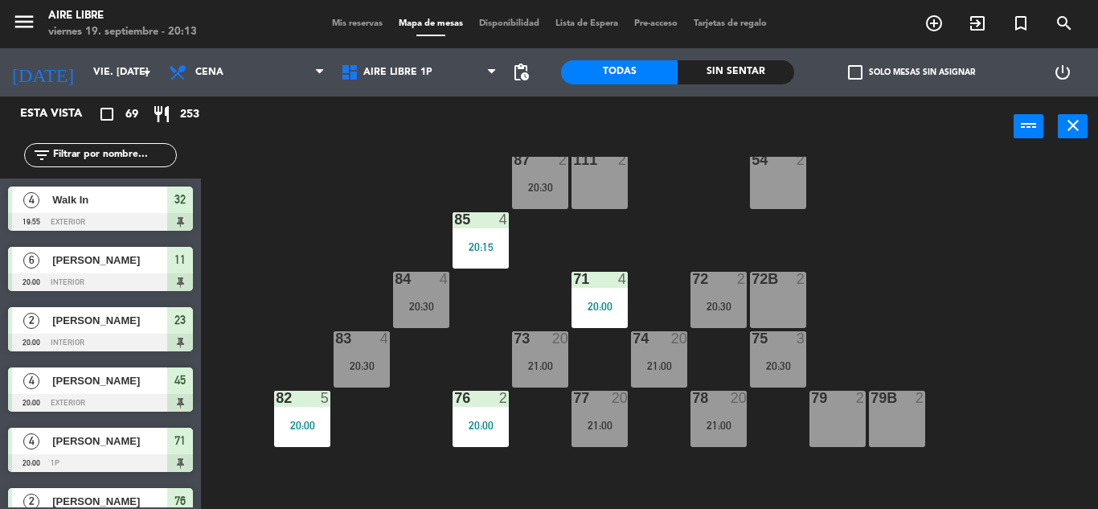
click at [862, 77] on span "check_box_outline_blank" at bounding box center [855, 72] width 14 height 14
click at [911, 72] on input "check_box_outline_blank Solo mesas sin asignar" at bounding box center [911, 72] width 0 height 0
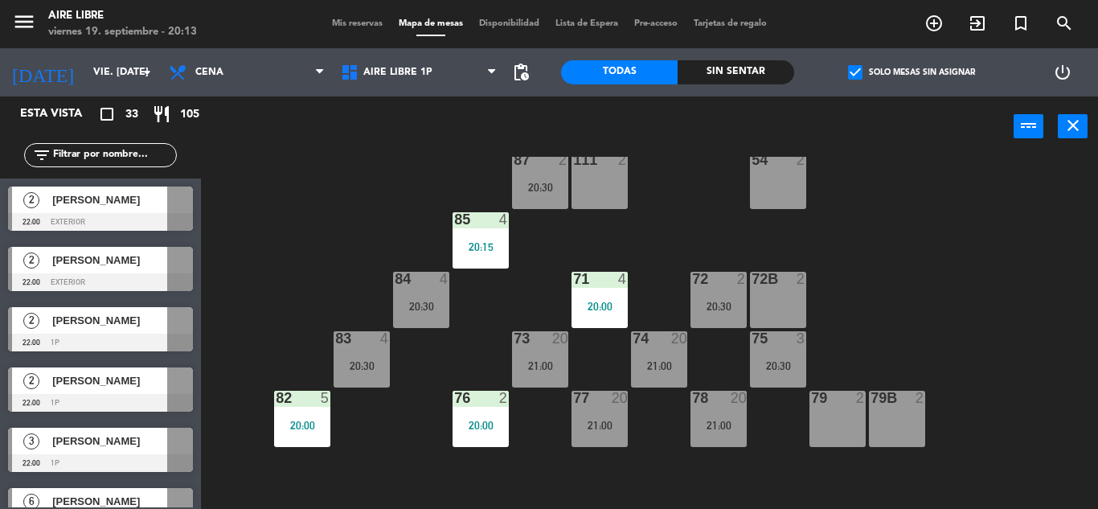
click at [521, 81] on span "pending_actions" at bounding box center [520, 72] width 19 height 19
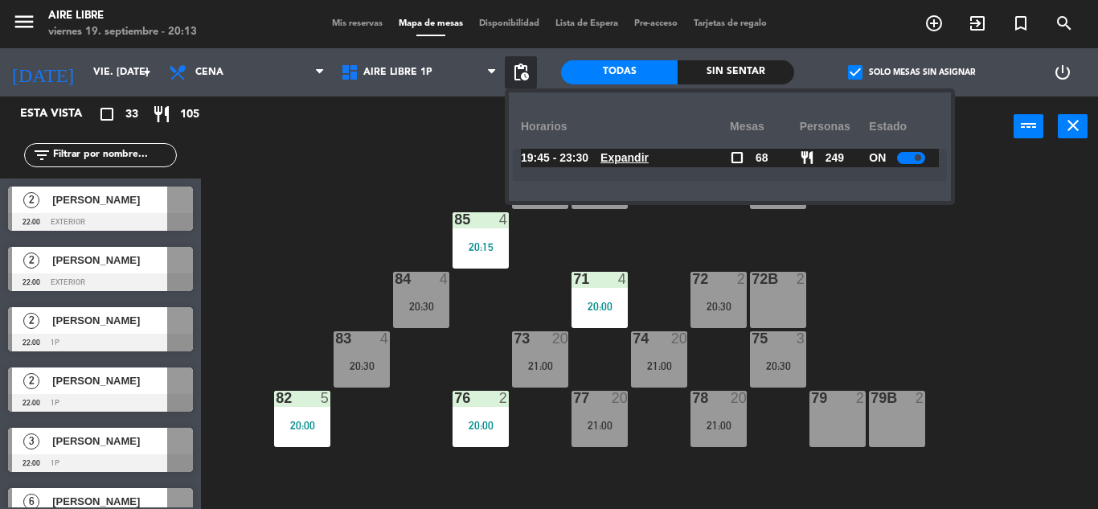
click at [649, 156] on u "Expandir" at bounding box center [624, 157] width 48 height 13
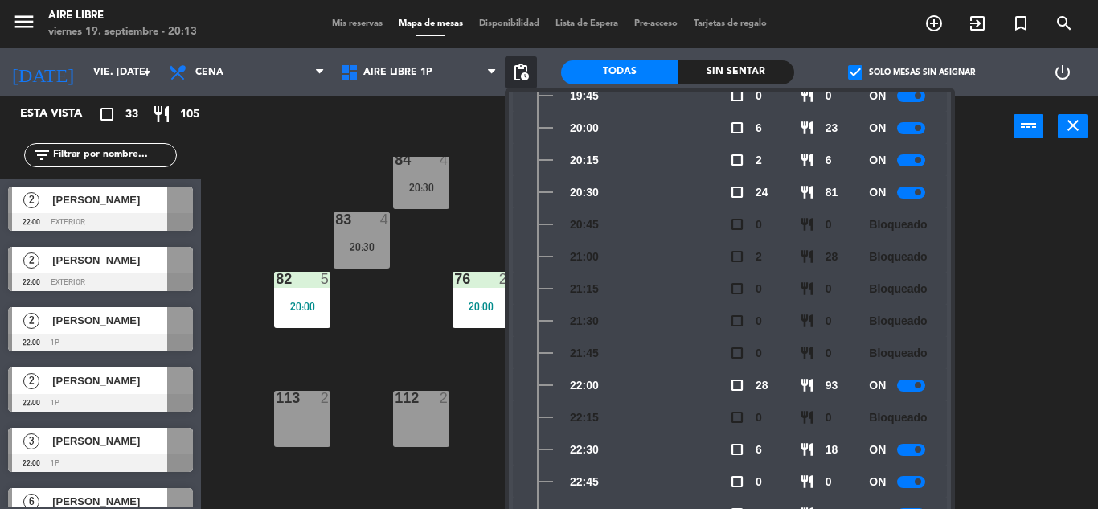
scroll to position [0, 0]
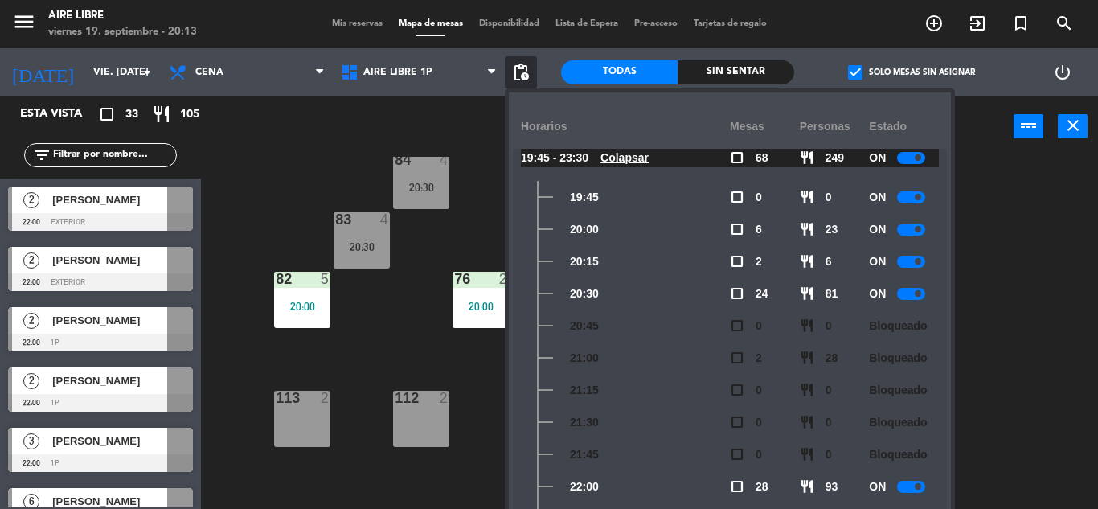
click at [1074, 280] on div "51 2 52 4 53 3 111 2 54 2 87 2 20:30 85 4 20:15 72 2 20:30 84 4 20:30 71 4 20:0…" at bounding box center [655, 333] width 886 height 352
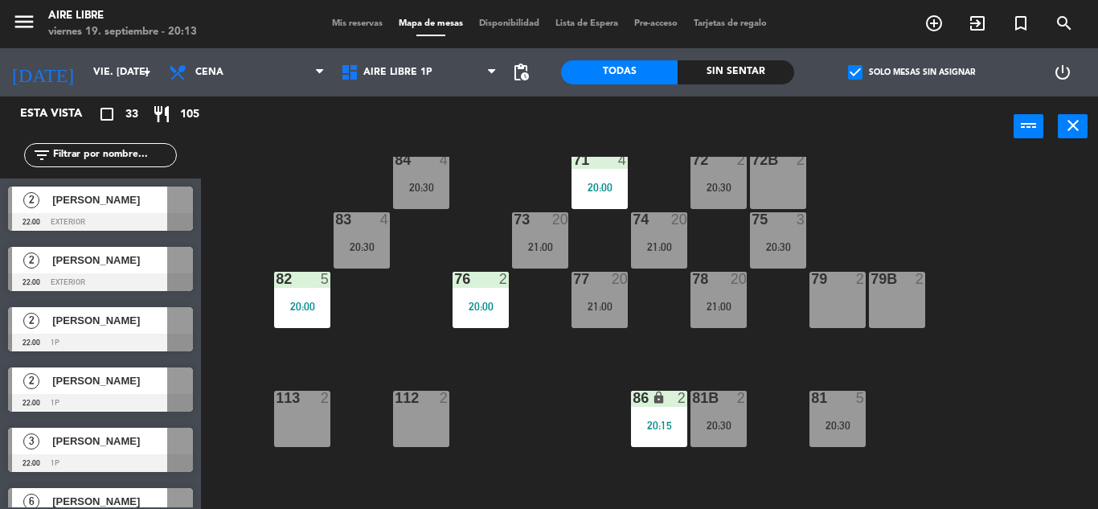
click at [855, 69] on span "check_box" at bounding box center [855, 72] width 14 height 14
click at [911, 72] on input "check_box Solo mesas sin asignar" at bounding box center [911, 72] width 0 height 0
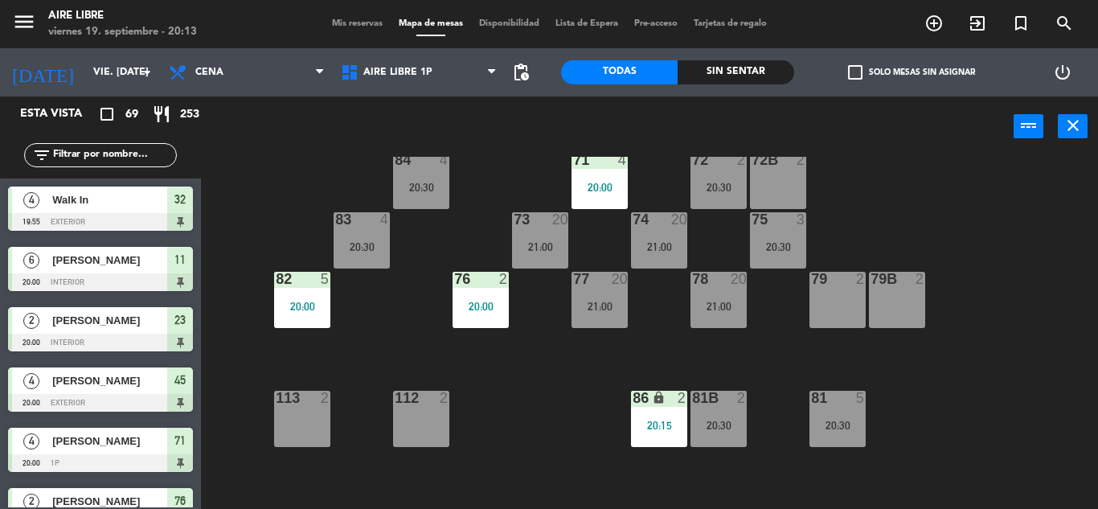
click at [96, 158] on input "text" at bounding box center [113, 155] width 125 height 18
click at [141, 157] on input "text" at bounding box center [113, 155] width 125 height 18
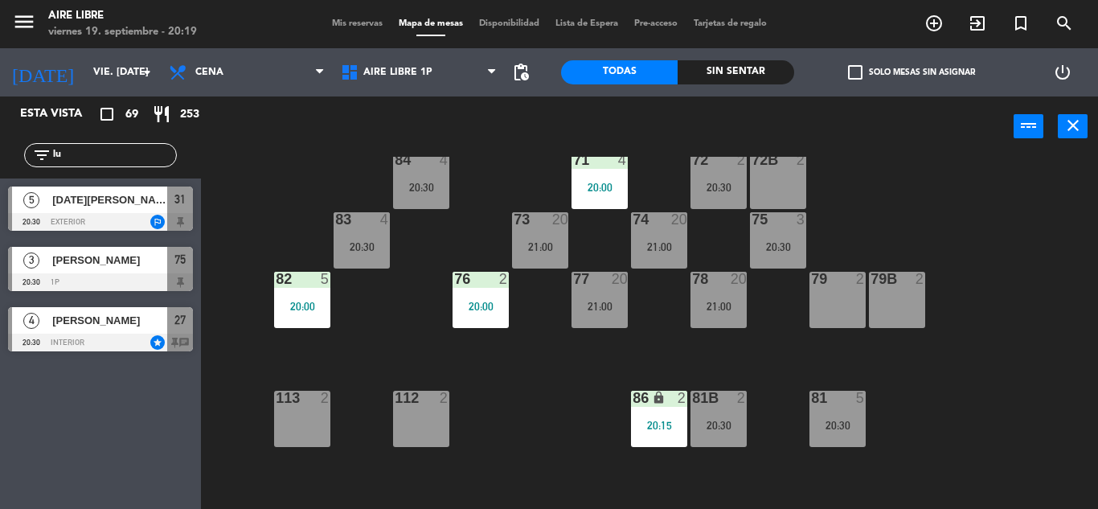
click at [59, 377] on div "Esta vista crop_square 69 restaurant 253 filter_list lu 5 Lucia Viel 20:30 exte…" at bounding box center [100, 302] width 201 height 412
click at [857, 75] on span "check_box_outline_blank" at bounding box center [855, 72] width 14 height 14
click at [911, 72] on input "check_box_outline_blank Solo mesas sin asignar" at bounding box center [911, 72] width 0 height 0
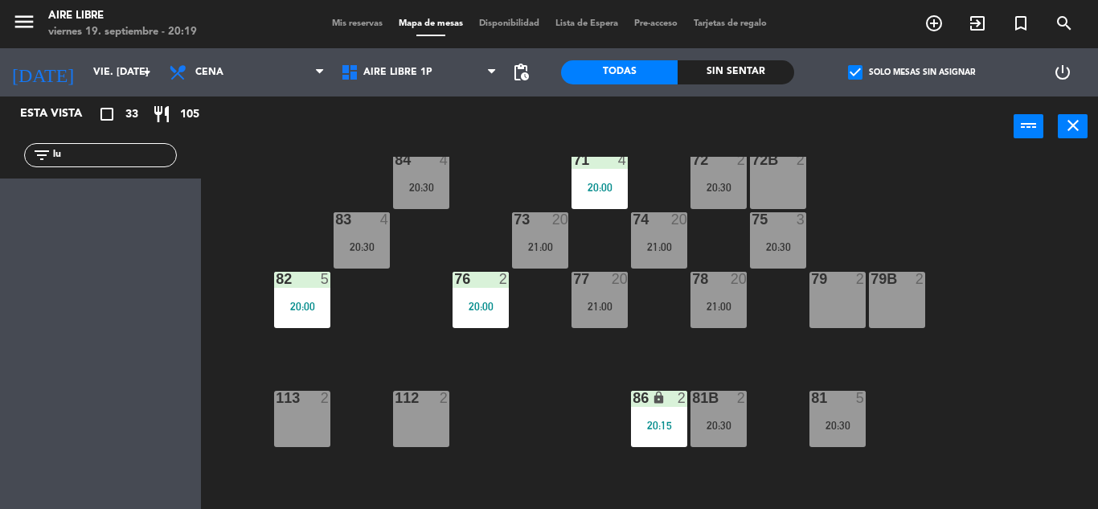
click at [857, 75] on span "check_box" at bounding box center [855, 72] width 14 height 14
click at [911, 72] on input "check_box Solo mesas sin asignar" at bounding box center [911, 72] width 0 height 0
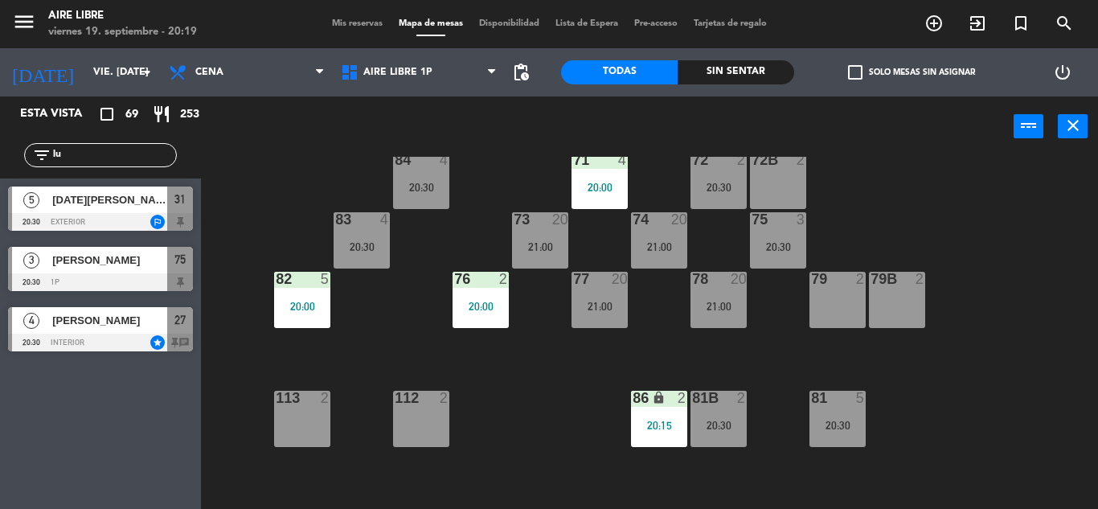
click at [100, 150] on input "lu" at bounding box center [113, 155] width 125 height 18
type input "l"
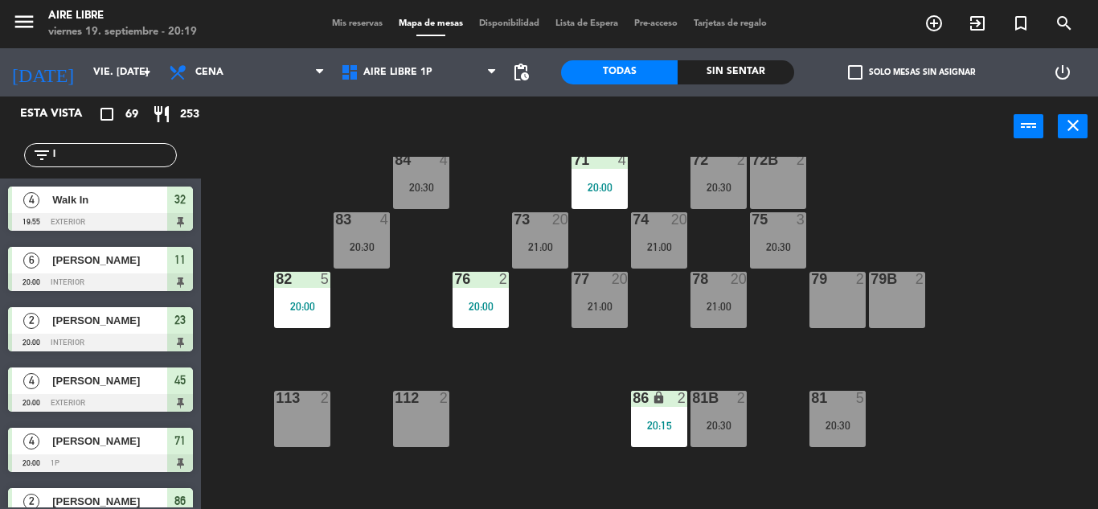
click at [100, 150] on input "l" at bounding box center [113, 155] width 125 height 18
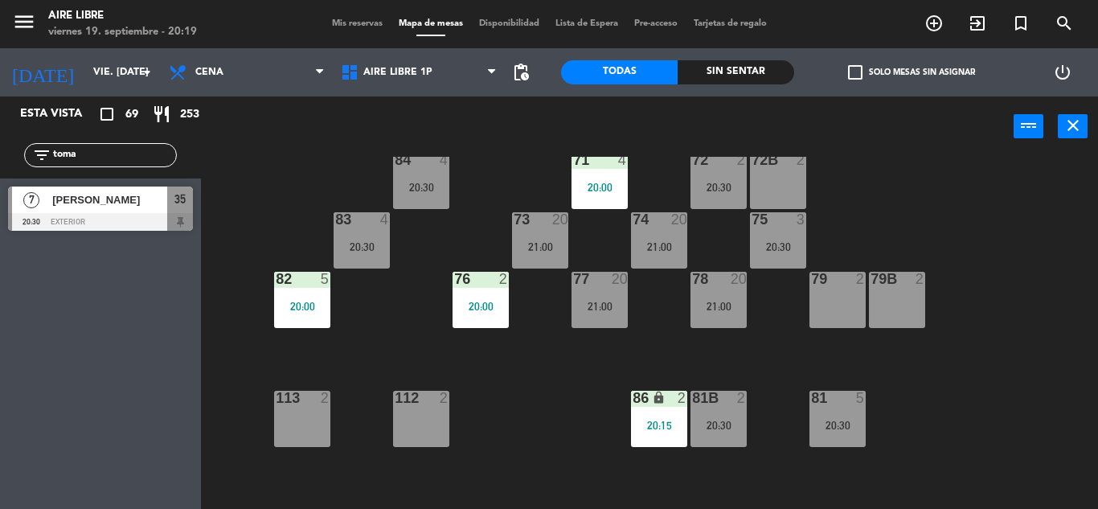
type input "toma"
click at [133, 436] on div "Esta vista crop_square 69 restaurant 253 filter_list toma 7 Tomas Darcyl 20:30 …" at bounding box center [100, 302] width 201 height 412
click at [80, 214] on div at bounding box center [100, 222] width 185 height 18
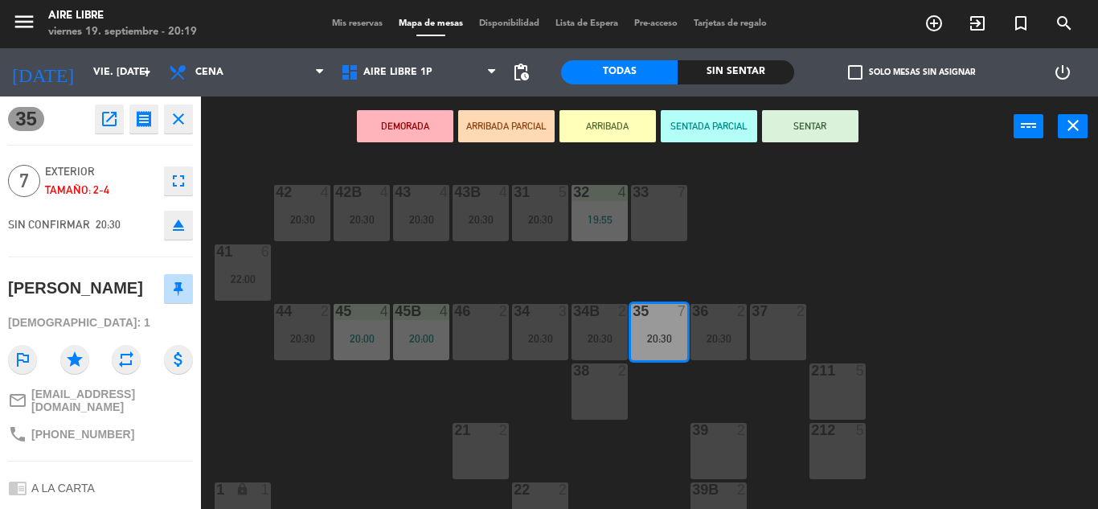
click at [177, 187] on icon "fullscreen" at bounding box center [178, 180] width 19 height 19
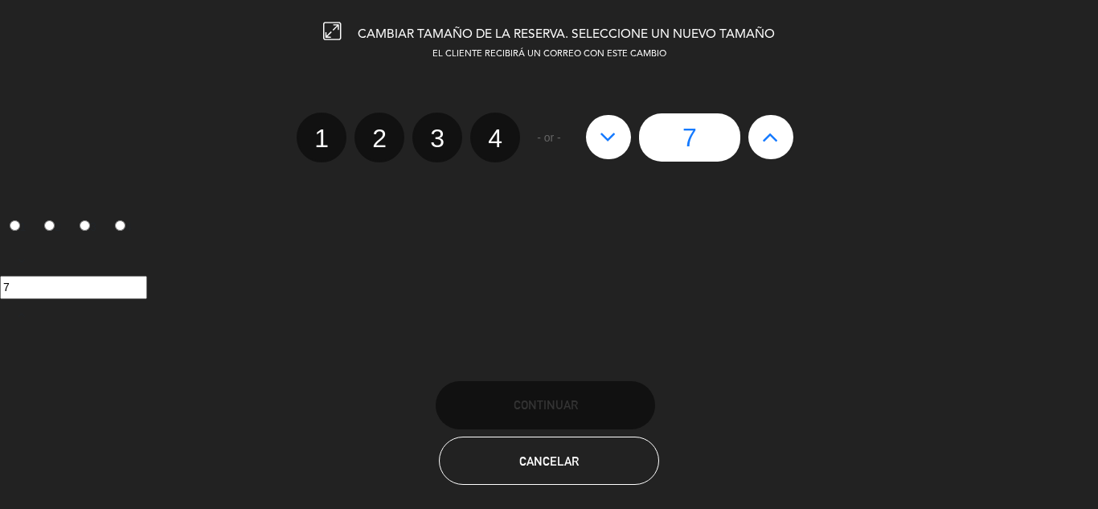
click at [776, 134] on icon at bounding box center [770, 137] width 17 height 26
type input "8"
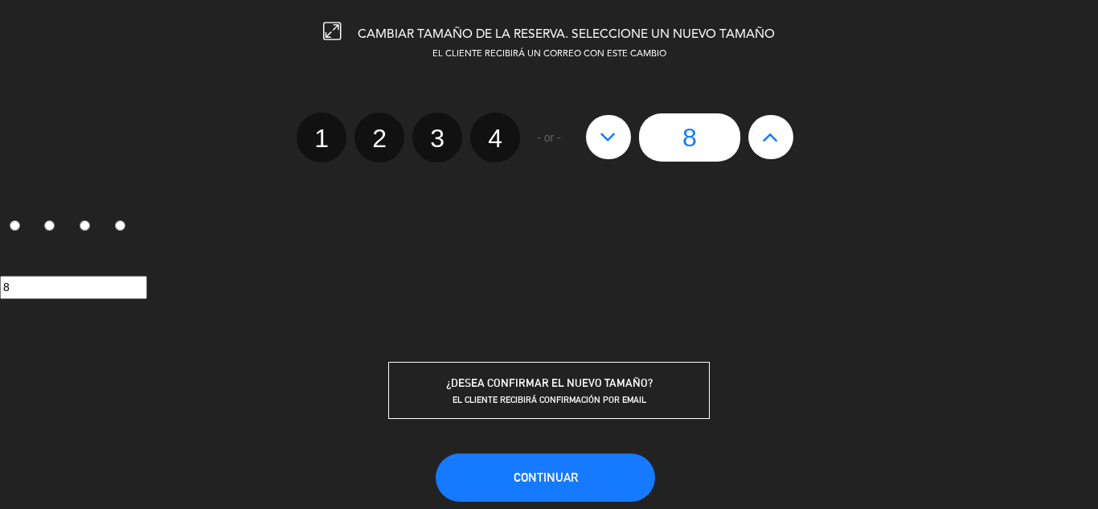
click at [570, 472] on span "Continuar" at bounding box center [546, 477] width 64 height 14
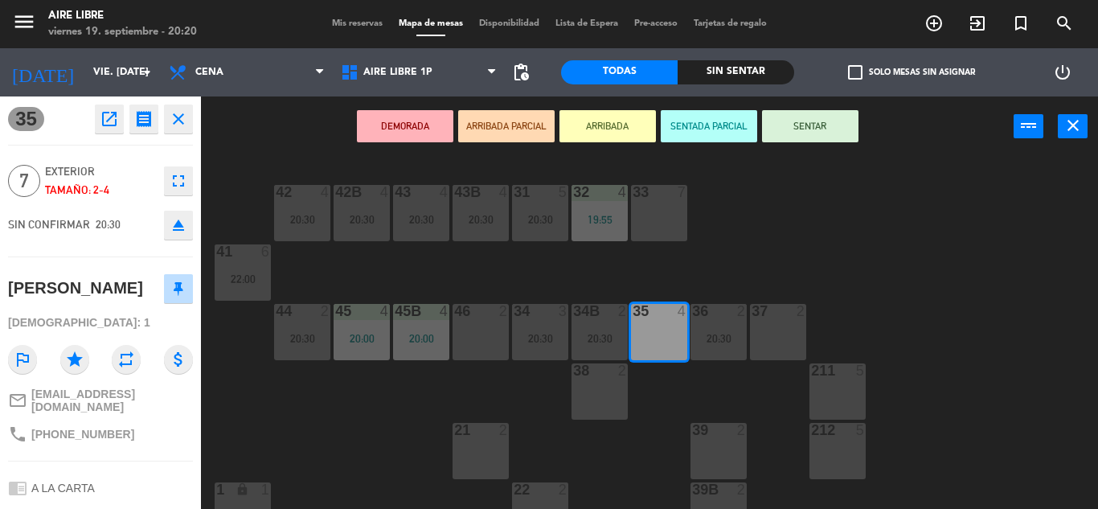
click at [998, 356] on div "42 4 20:30 43 4 20:30 31 5 20:30 32 4 19:55 33 7 42B 4 20:30 43B 4 20:30 41 6 2…" at bounding box center [655, 333] width 886 height 352
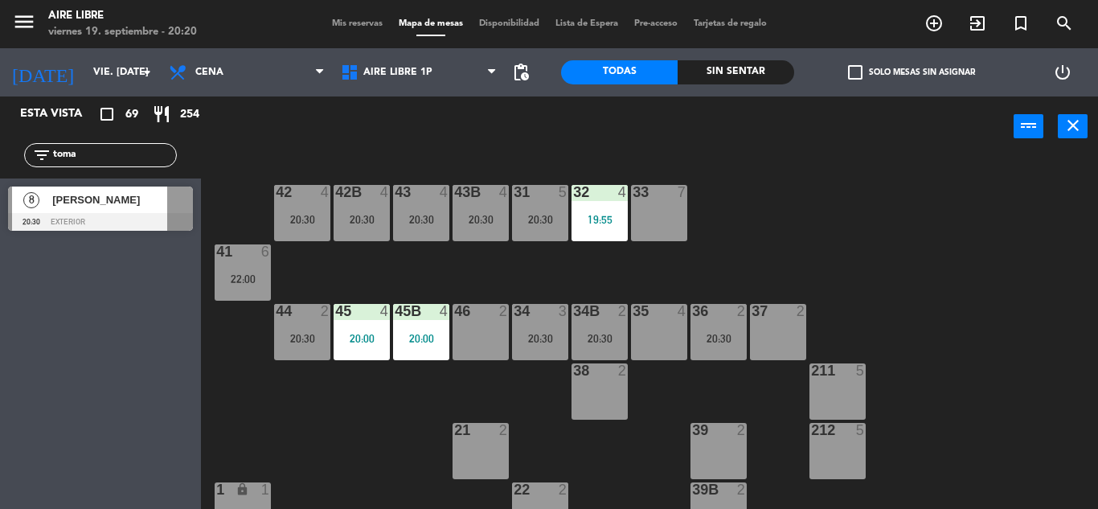
click at [86, 204] on span "[PERSON_NAME]" at bounding box center [109, 199] width 115 height 17
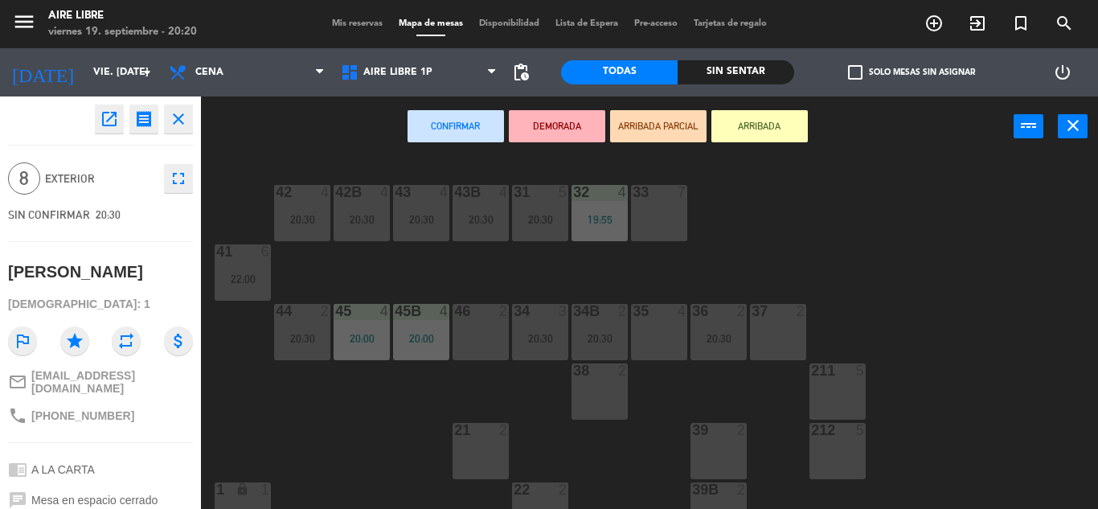
click at [179, 174] on icon "fullscreen" at bounding box center [178, 178] width 19 height 19
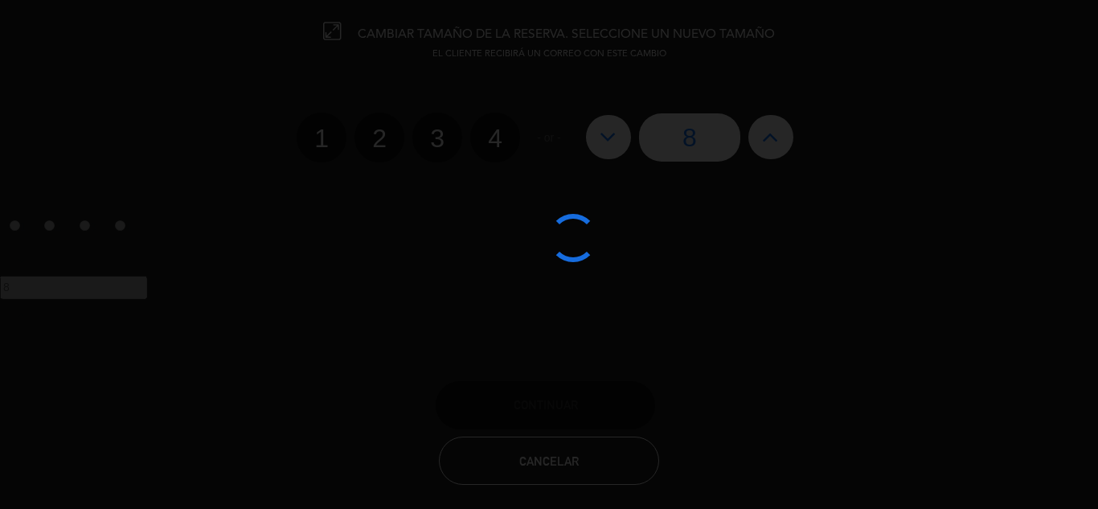
click at [609, 125] on div at bounding box center [549, 254] width 1098 height 509
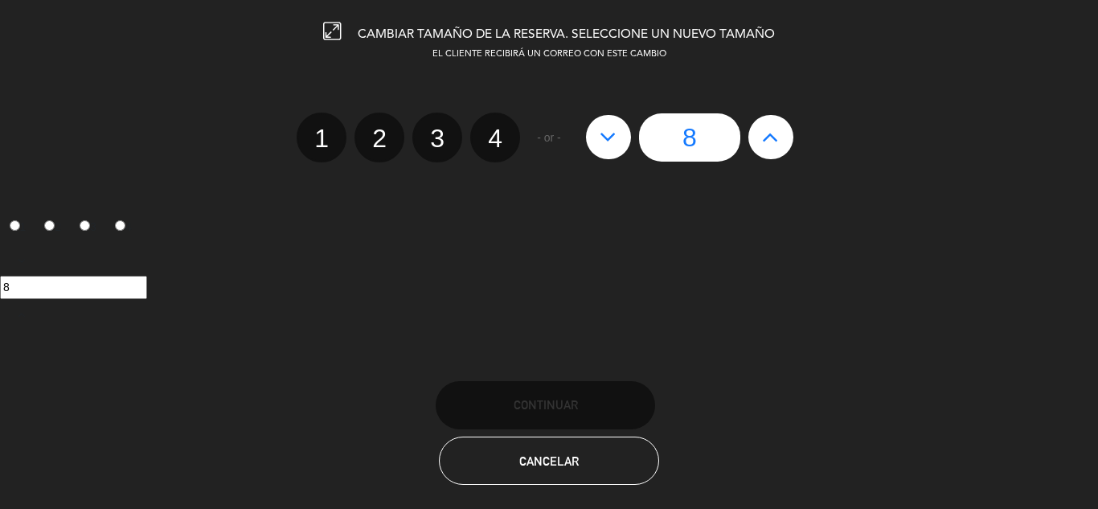
click at [606, 139] on icon at bounding box center [608, 137] width 17 height 26
type input "7"
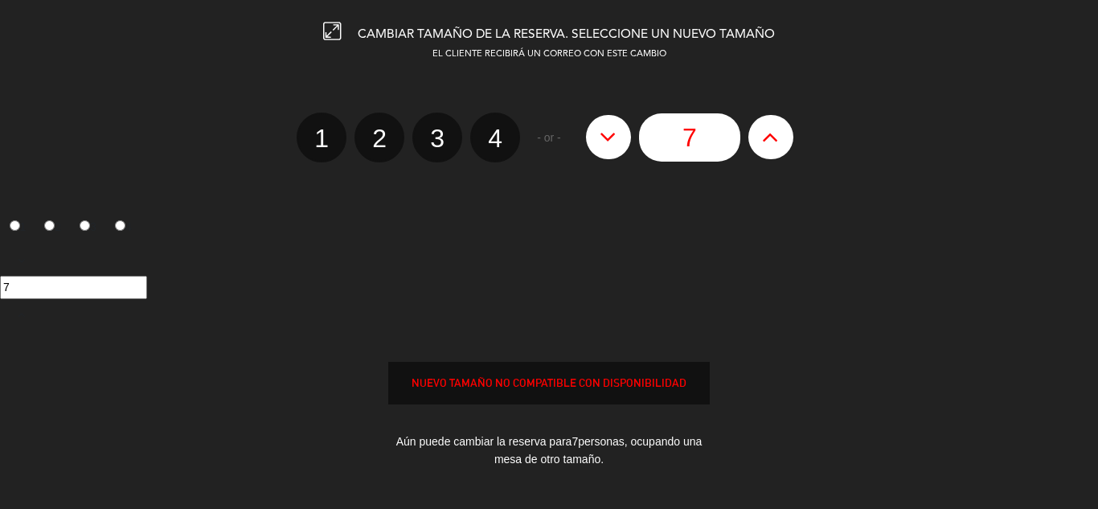
click at [882, 344] on div "EL CLIENTE RECIBIRÁ UN CORREO CON ESTE CAMBIO 1 2 3 4 - or - 7 1 2 3 4 7 NUEVO …" at bounding box center [549, 280] width 1122 height 467
click at [575, 381] on div "NUEVO TAMAÑO NO COMPATIBLE CON DISPONIBILIDAD" at bounding box center [549, 383] width 320 height 18
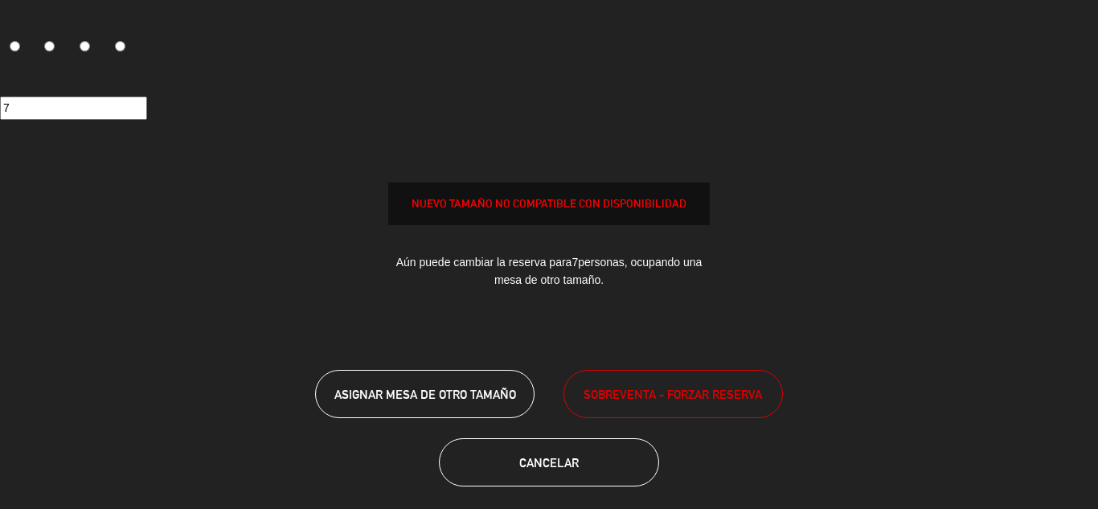
scroll to position [182, 0]
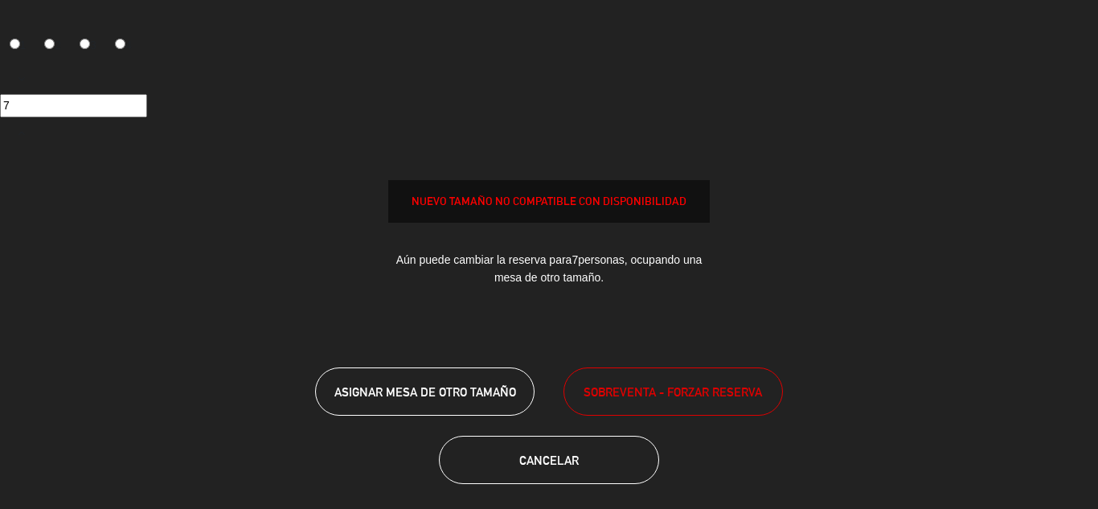
click at [671, 383] on span "SOBREVENTA - FORZAR RESERVA" at bounding box center [672, 392] width 178 height 18
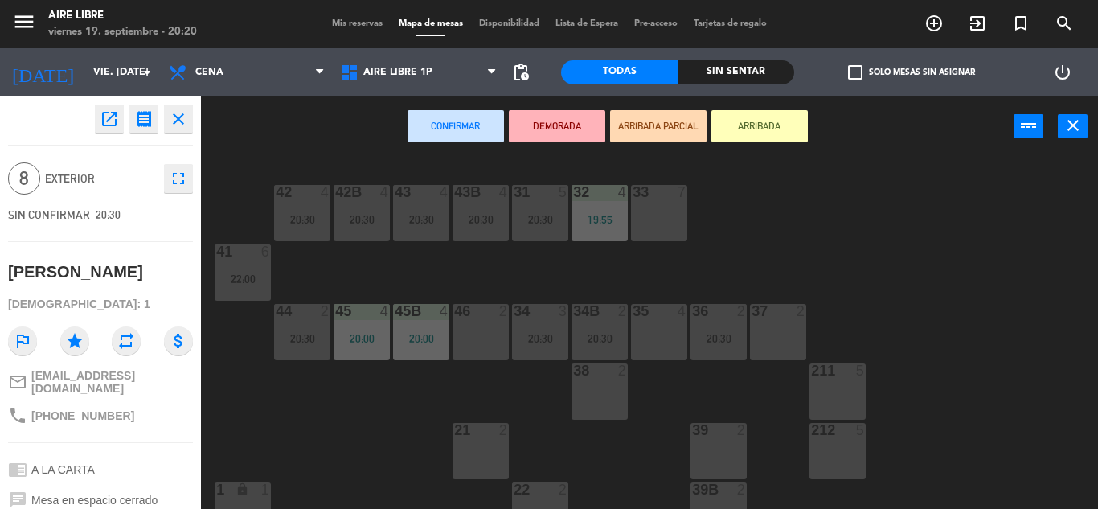
click at [624, 440] on div "42 4 20:30 43 4 20:30 31 5 20:30 32 4 19:55 33 7 42B 4 20:30 43B 4 20:30 41 6 2…" at bounding box center [655, 333] width 886 height 352
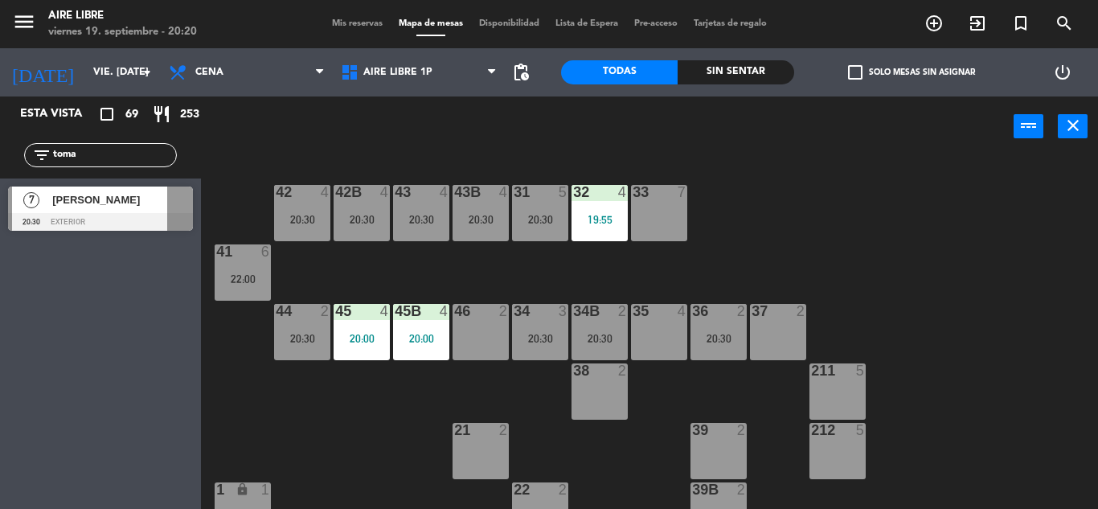
click at [117, 213] on div at bounding box center [100, 222] width 185 height 18
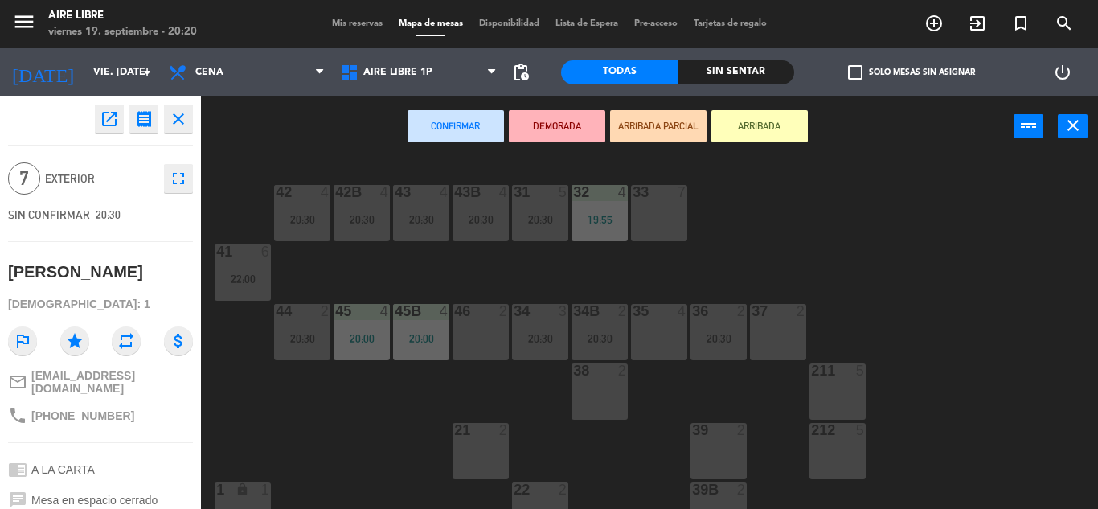
click at [659, 340] on div "35 4" at bounding box center [659, 332] width 56 height 56
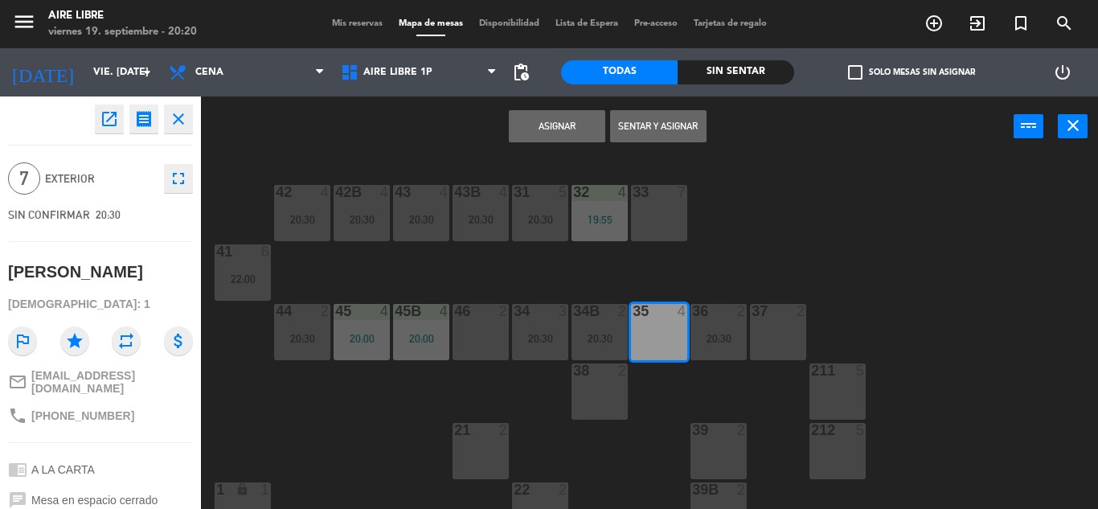
click at [657, 126] on button "Sentar y Asignar" at bounding box center [658, 126] width 96 height 32
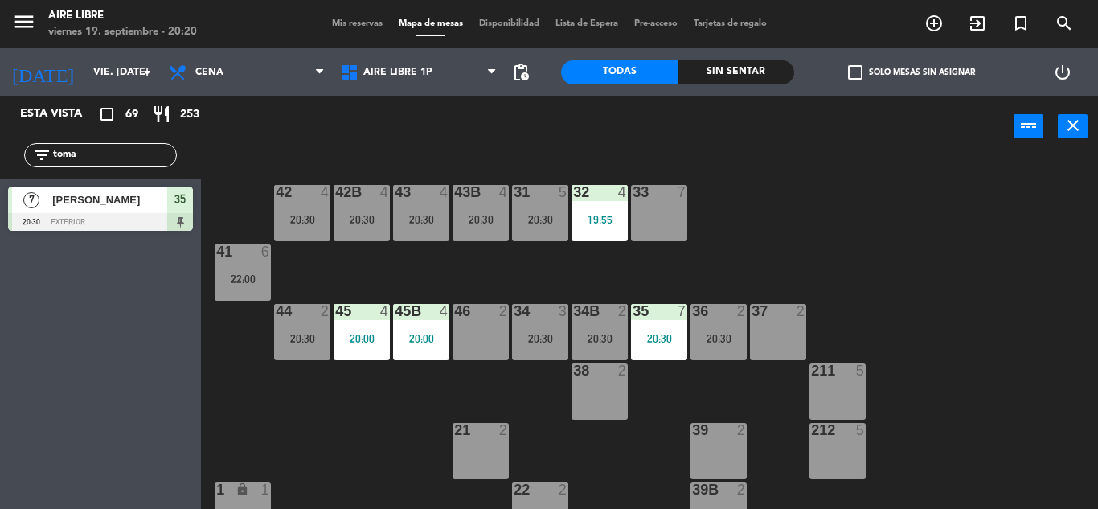
click at [97, 147] on input "toma" at bounding box center [113, 155] width 125 height 18
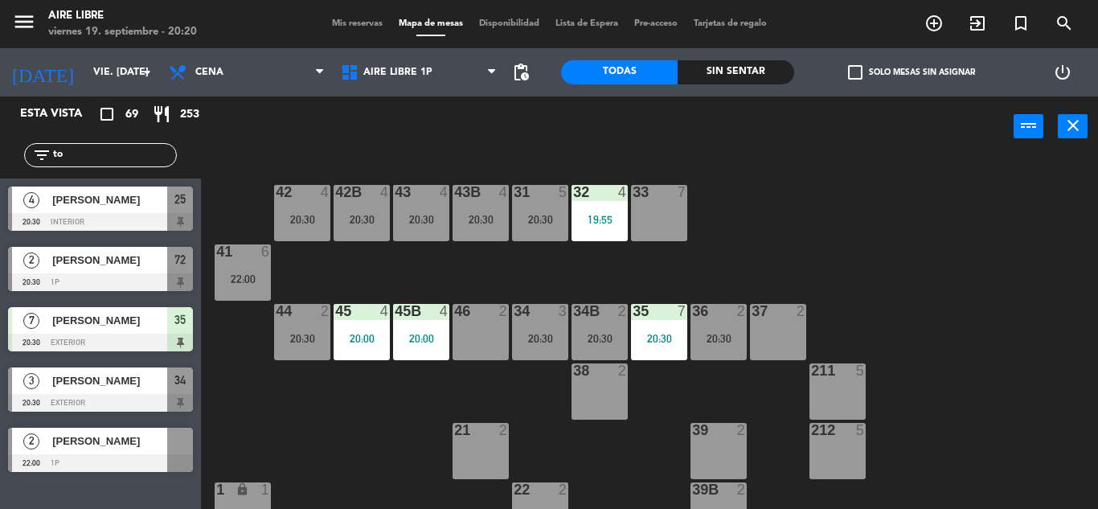
type input "t"
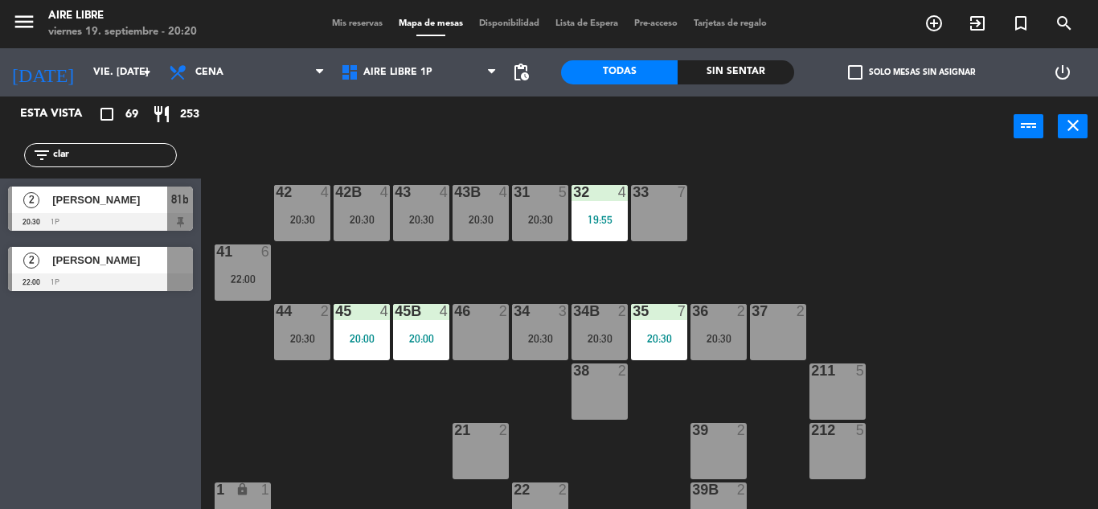
type input "clar"
click at [91, 452] on div "Esta vista crop_square 69 restaurant 253 filter_list clar 2 Clara del río 20:30…" at bounding box center [100, 302] width 201 height 412
click at [94, 197] on span "[PERSON_NAME]" at bounding box center [109, 199] width 115 height 17
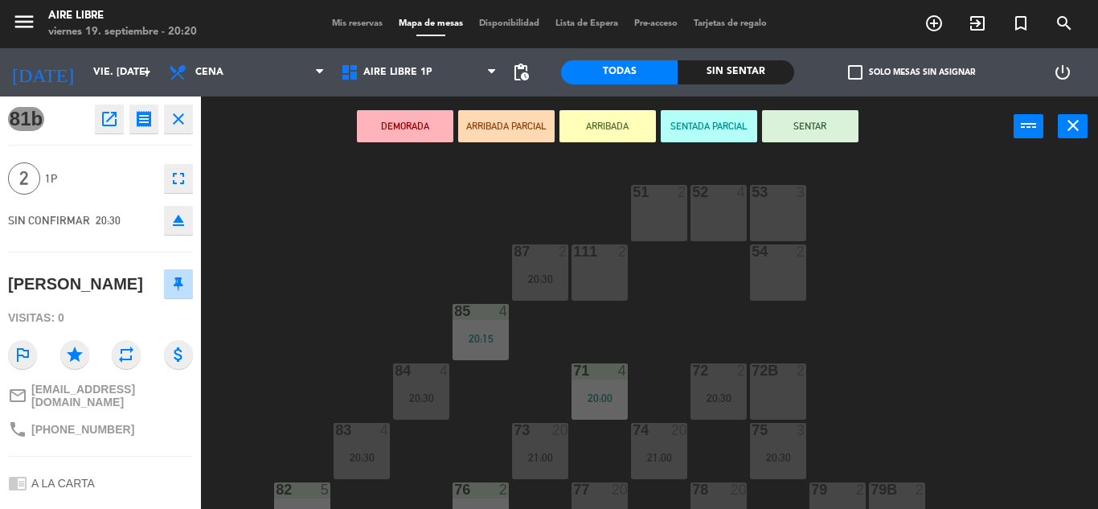
click at [610, 124] on button "ARRIBADA" at bounding box center [607, 126] width 96 height 32
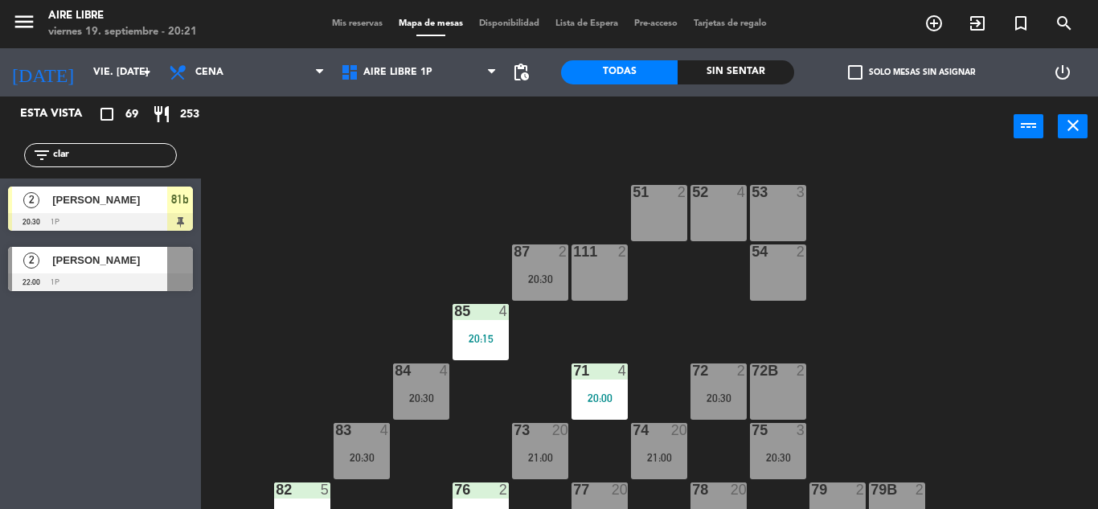
click at [149, 219] on div at bounding box center [100, 222] width 185 height 18
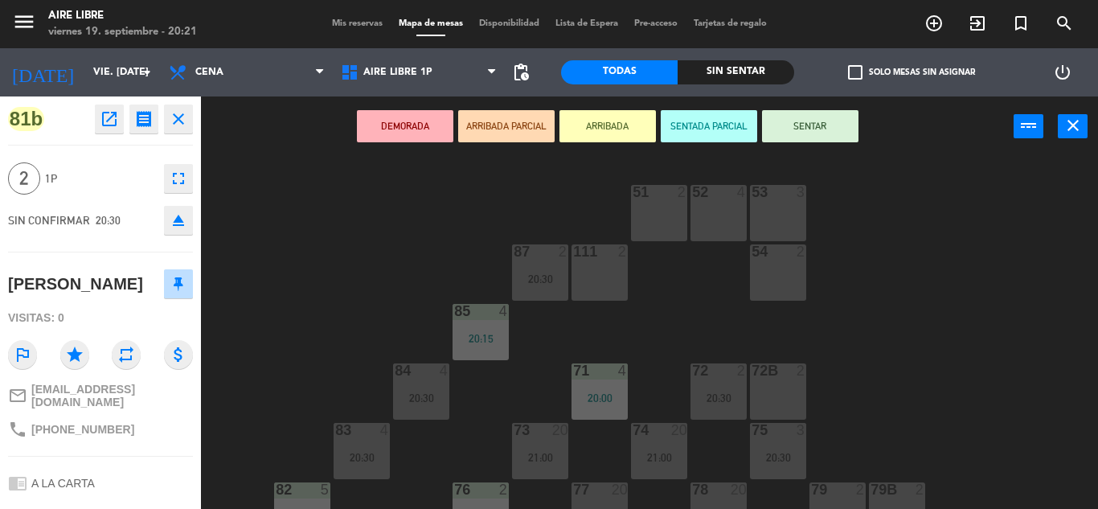
click at [185, 216] on icon "eject" at bounding box center [178, 220] width 19 height 19
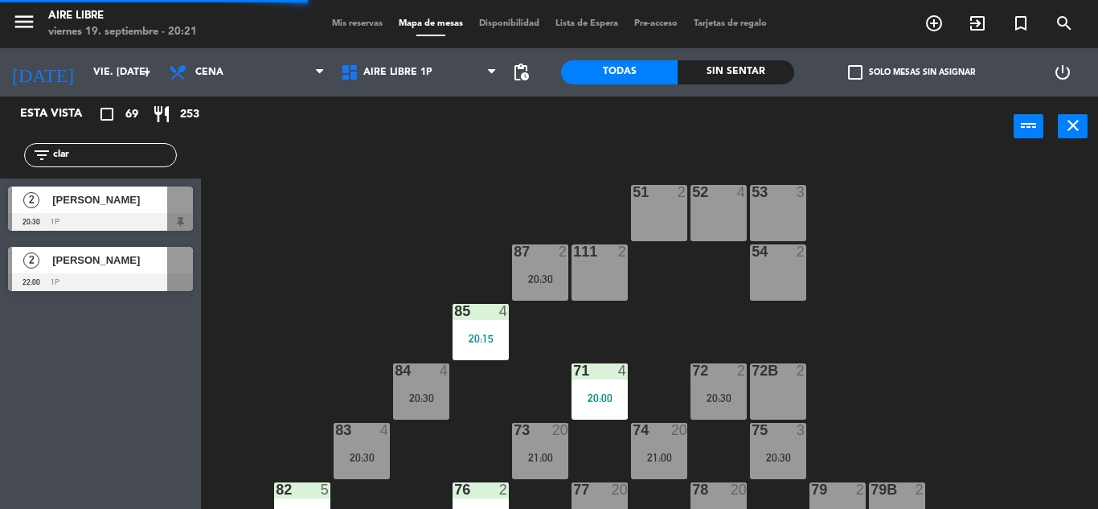
click at [143, 194] on span "[PERSON_NAME]" at bounding box center [109, 199] width 115 height 17
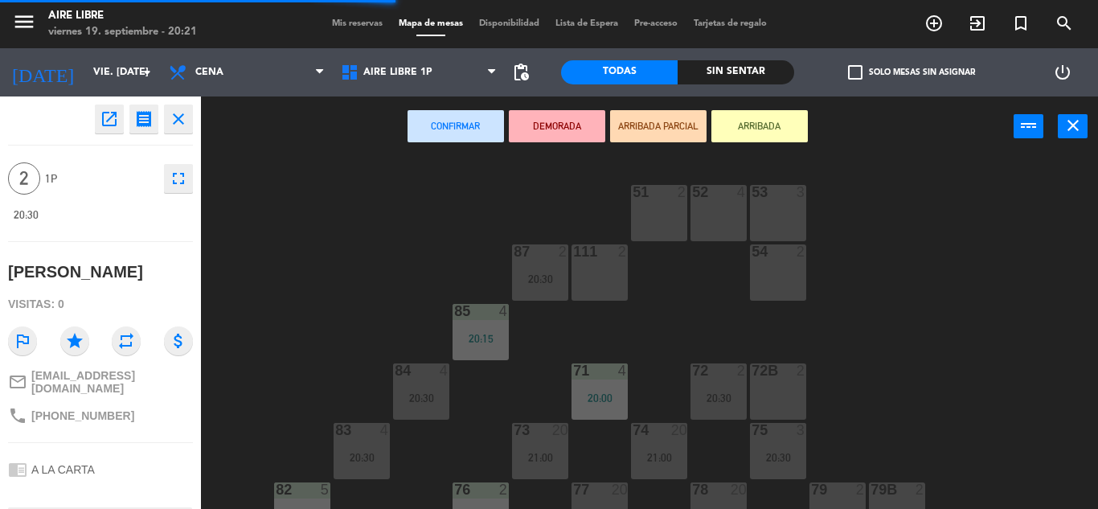
click at [763, 123] on button "ARRIBADA" at bounding box center [759, 126] width 96 height 32
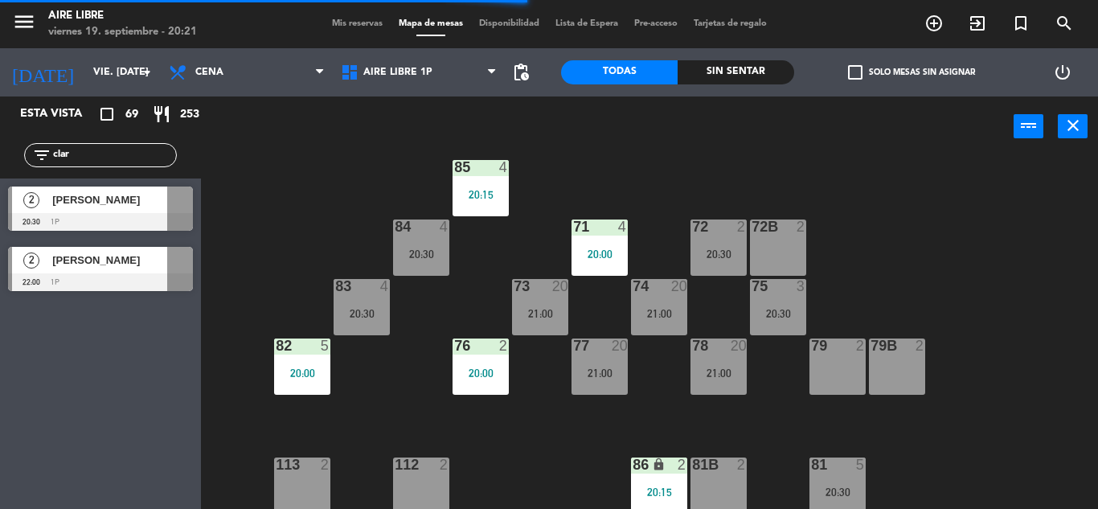
scroll to position [146, 0]
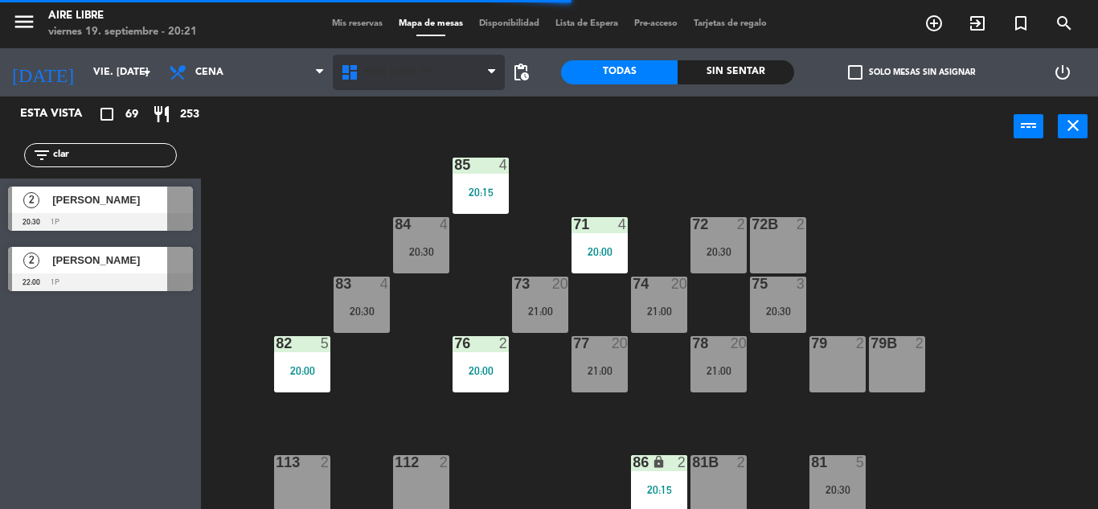
click at [395, 69] on span "Aire Libre 1P" at bounding box center [397, 72] width 69 height 11
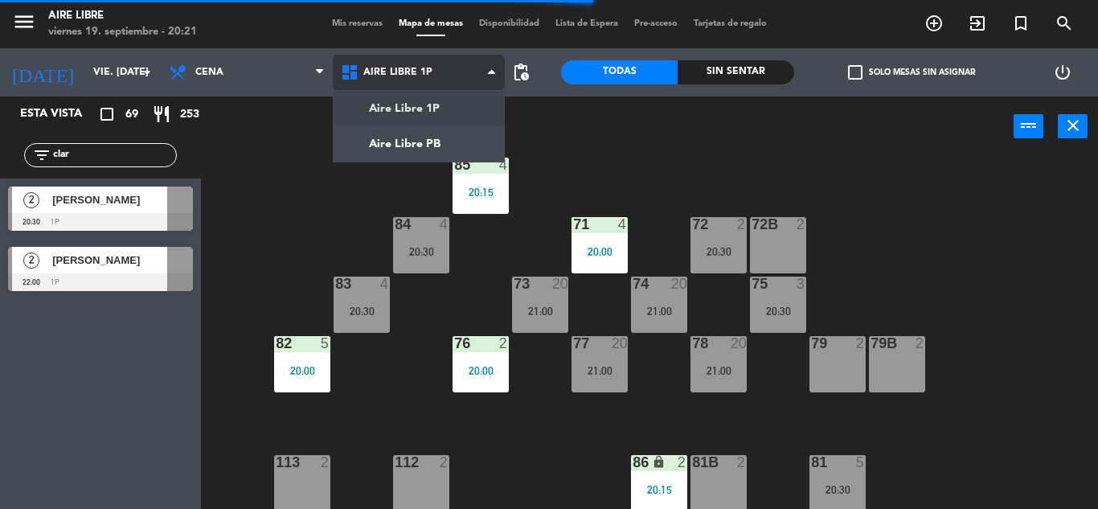
click at [420, 141] on ng-component "menu Aire Libre viernes 19. septiembre - 20:21 Mis reservas Mapa de mesas Dispo…" at bounding box center [549, 254] width 1098 height 509
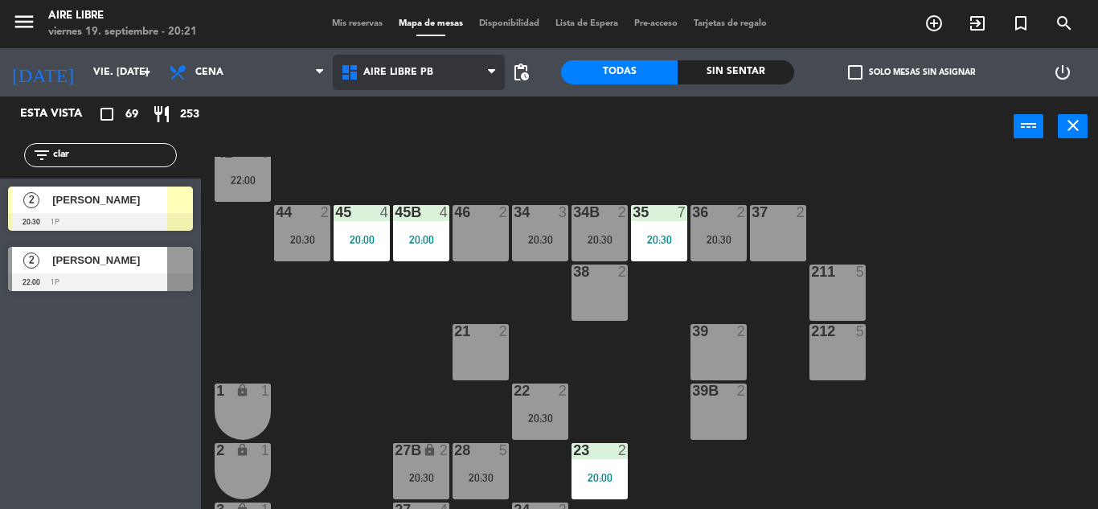
scroll to position [92, 0]
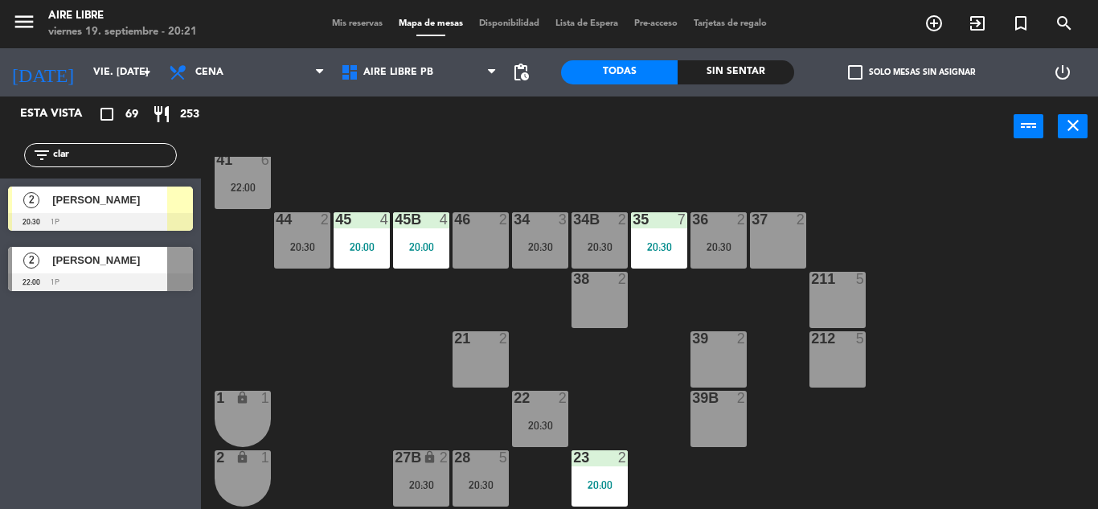
click at [602, 243] on div "20:30" at bounding box center [599, 246] width 56 height 11
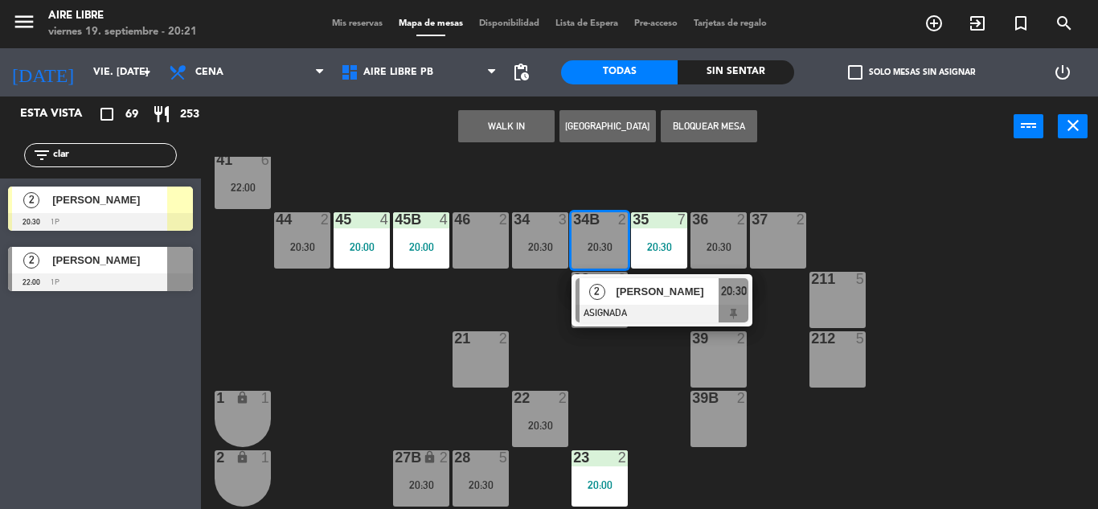
click at [618, 307] on div at bounding box center [661, 314] width 173 height 18
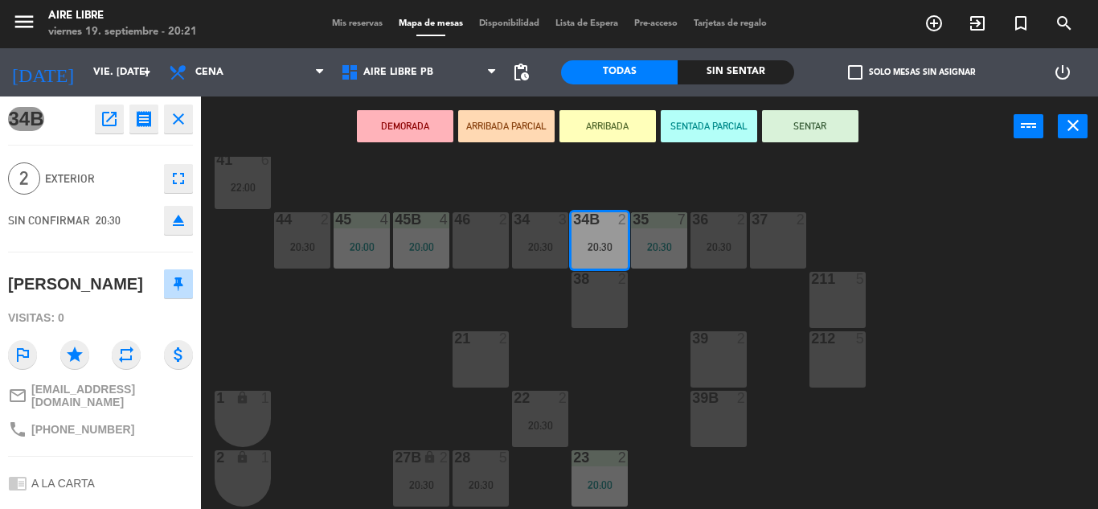
click at [183, 219] on icon "eject" at bounding box center [178, 220] width 19 height 19
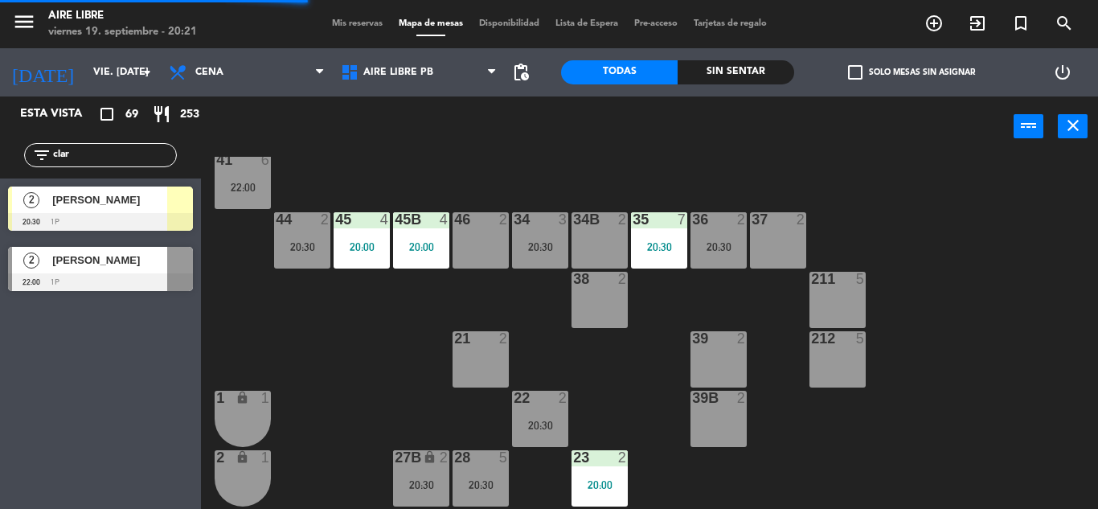
click at [132, 201] on span "[PERSON_NAME]" at bounding box center [109, 199] width 115 height 17
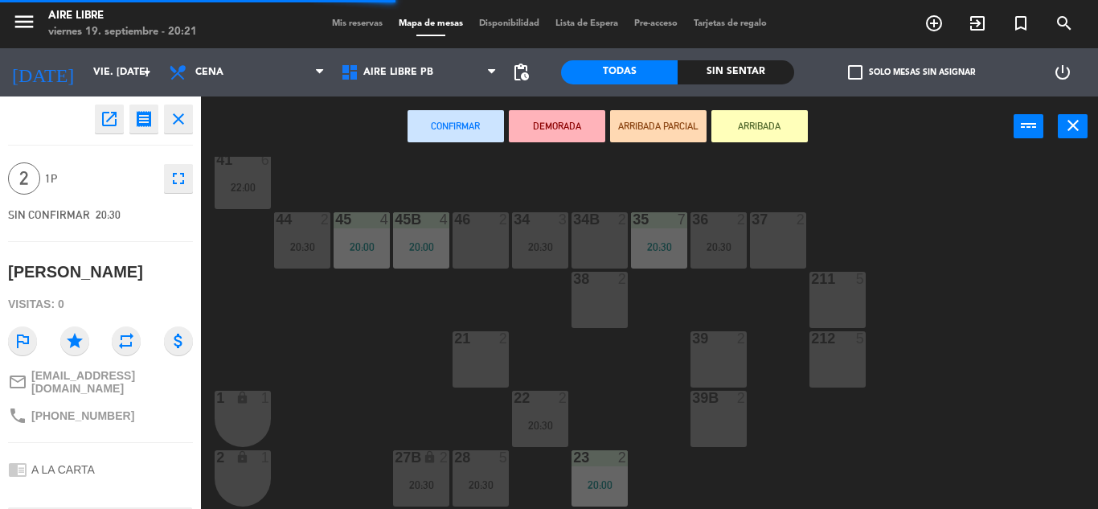
click at [608, 251] on div "34B 2" at bounding box center [599, 240] width 56 height 56
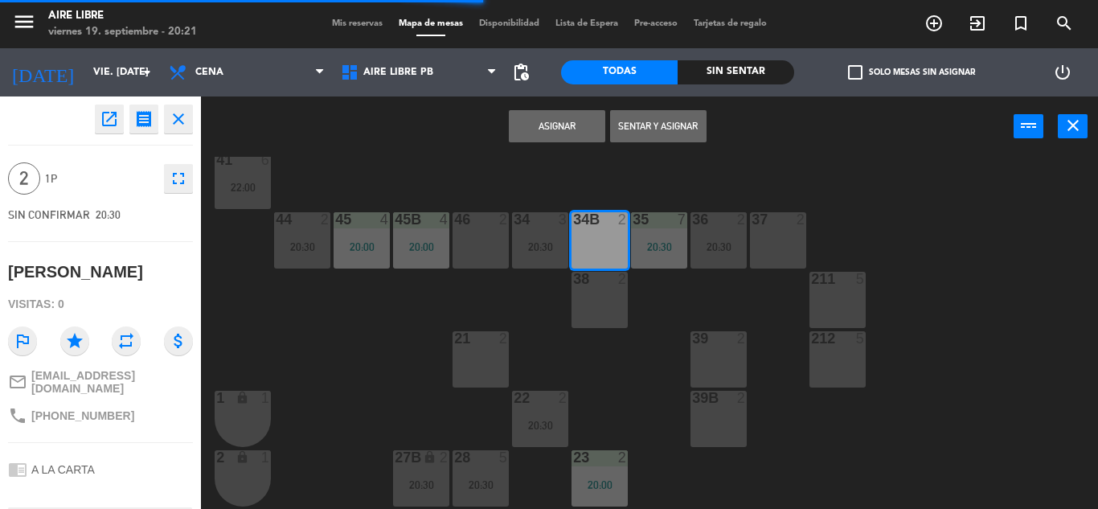
click at [679, 126] on button "Sentar y Asignar" at bounding box center [658, 126] width 96 height 32
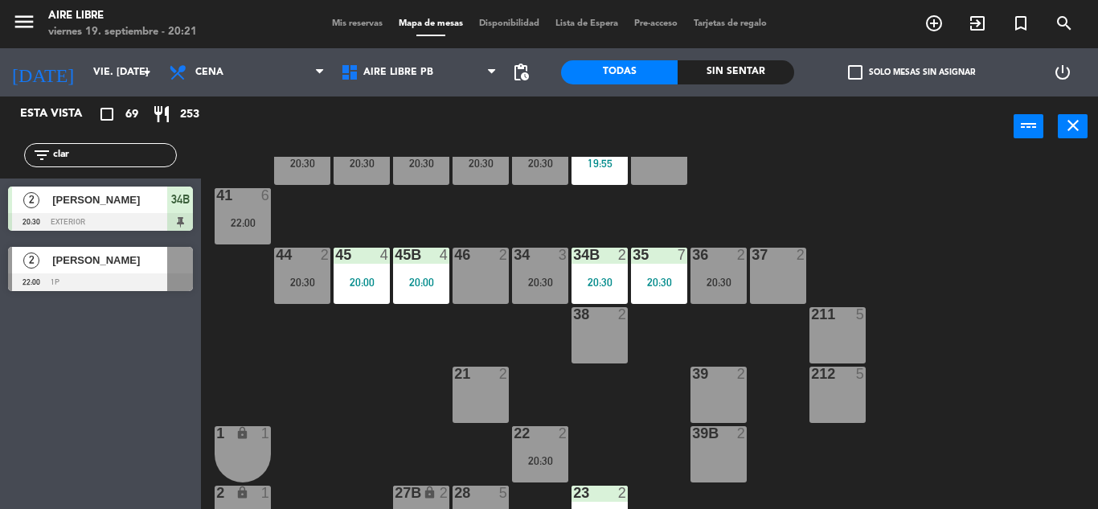
scroll to position [52, 0]
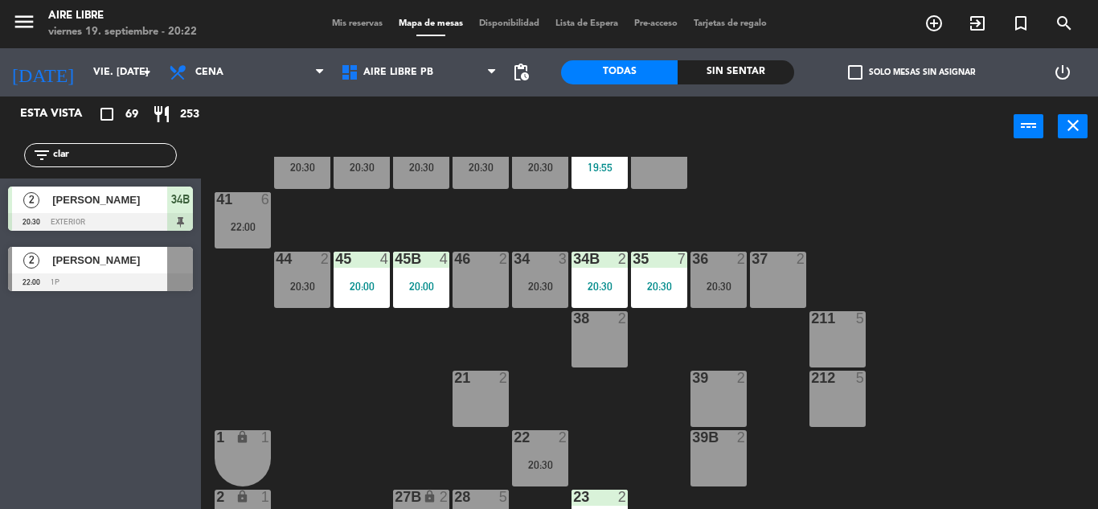
click at [597, 280] on div "20:30" at bounding box center [599, 285] width 56 height 11
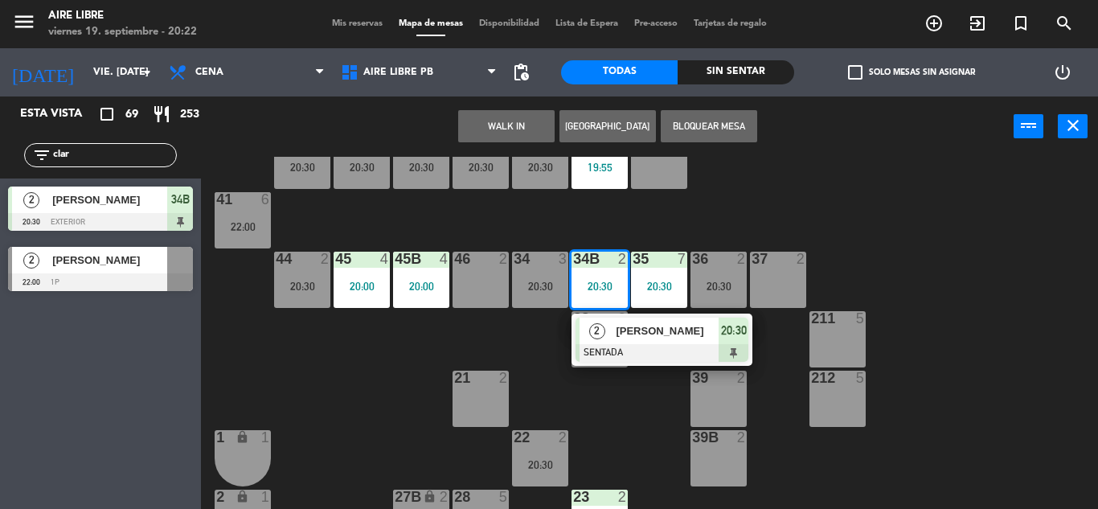
click at [993, 342] on div "42 4 20:30 43 4 20:30 31 5 20:30 32 4 19:55 33 7 42B 4 20:30 43B 4 20:30 41 6 2…" at bounding box center [655, 333] width 886 height 352
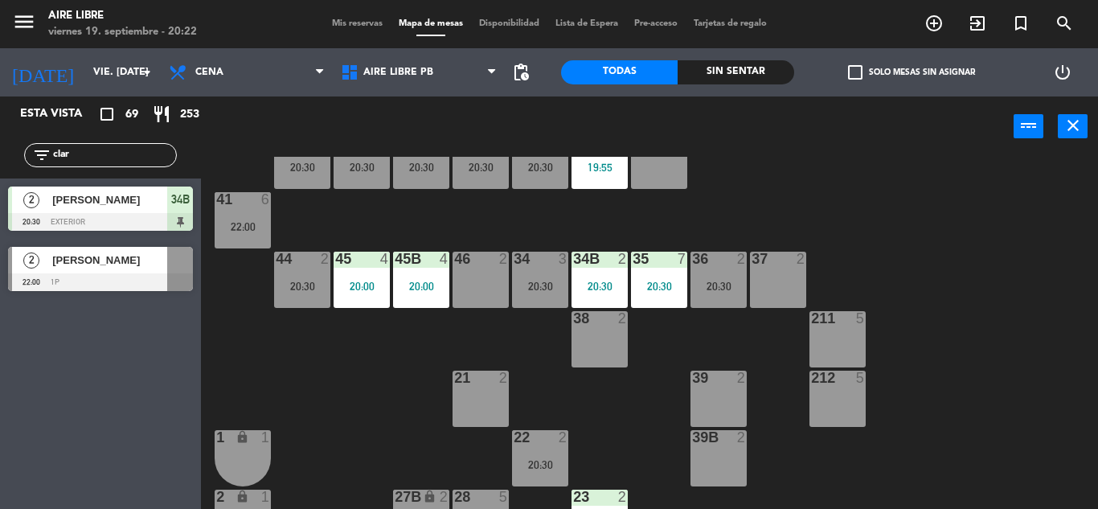
click at [113, 149] on input "clar" at bounding box center [113, 155] width 125 height 18
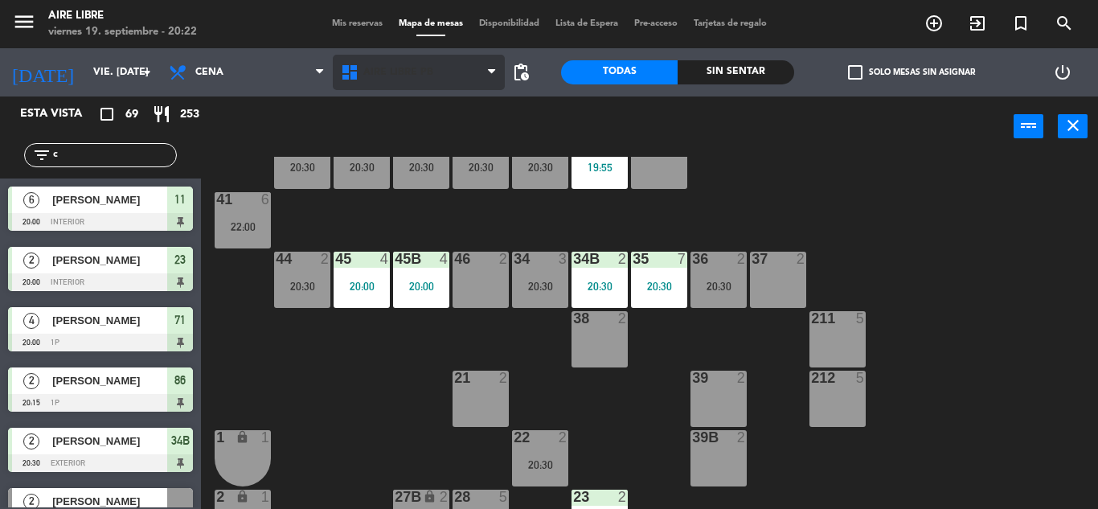
type input "c"
click at [397, 63] on span "Aire Libre PB" at bounding box center [419, 72] width 172 height 35
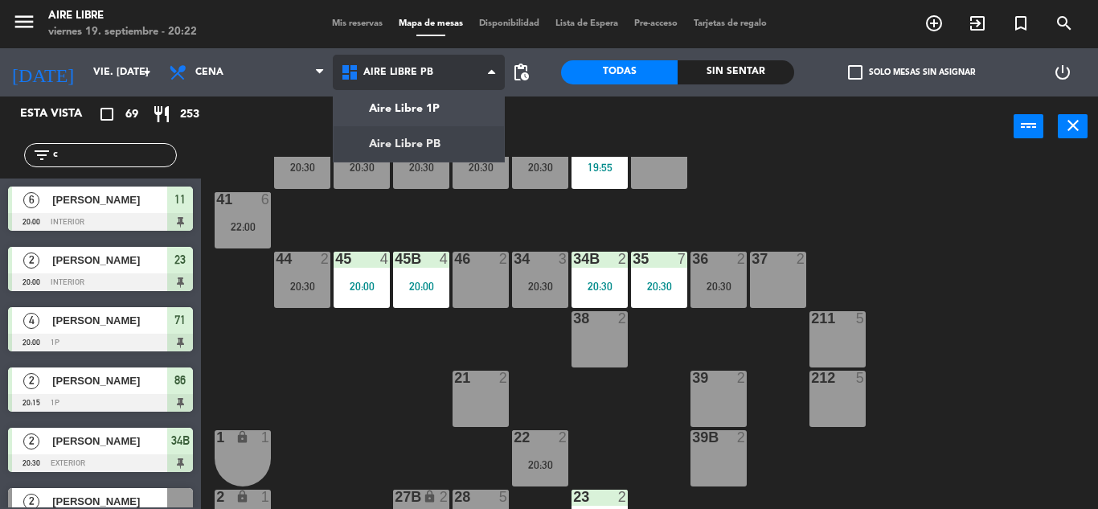
click at [426, 109] on ng-component "menu Aire Libre viernes 19. septiembre - 20:22 Mis reservas Mapa de mesas Dispo…" at bounding box center [549, 254] width 1098 height 509
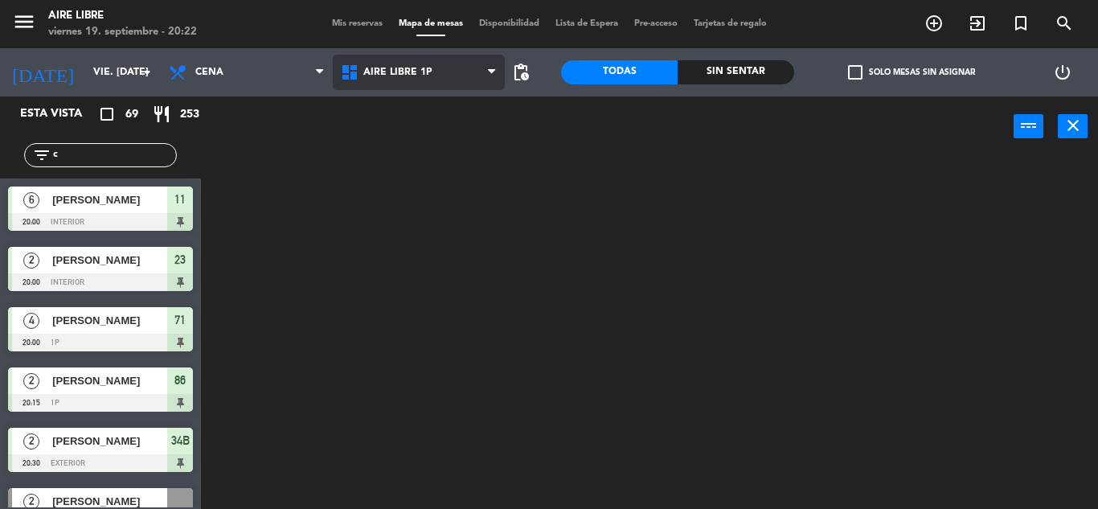
scroll to position [0, 0]
click at [855, 73] on span "check_box_outline_blank" at bounding box center [855, 72] width 14 height 14
click at [911, 72] on input "check_box_outline_blank Solo mesas sin asignar" at bounding box center [911, 72] width 0 height 0
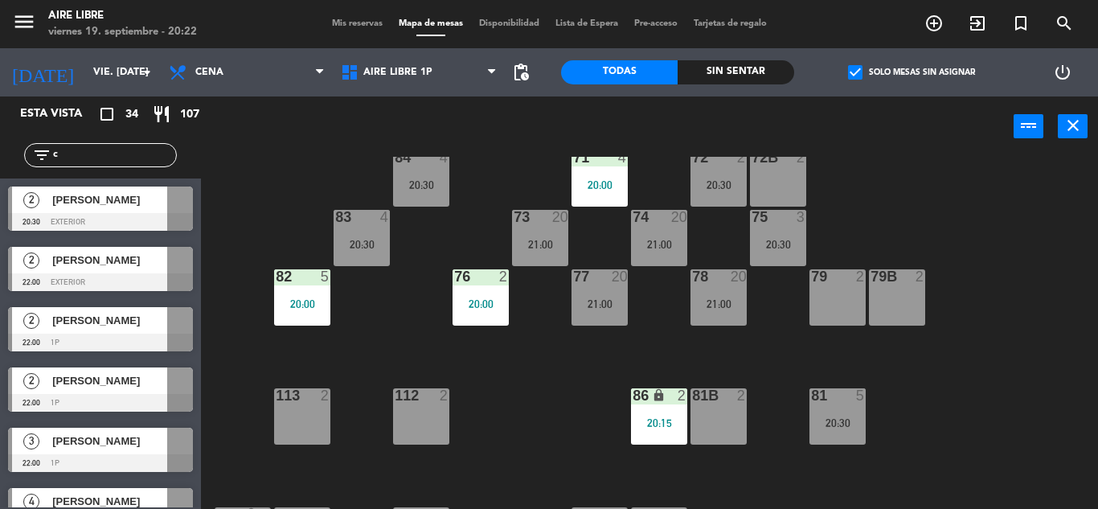
scroll to position [230, 0]
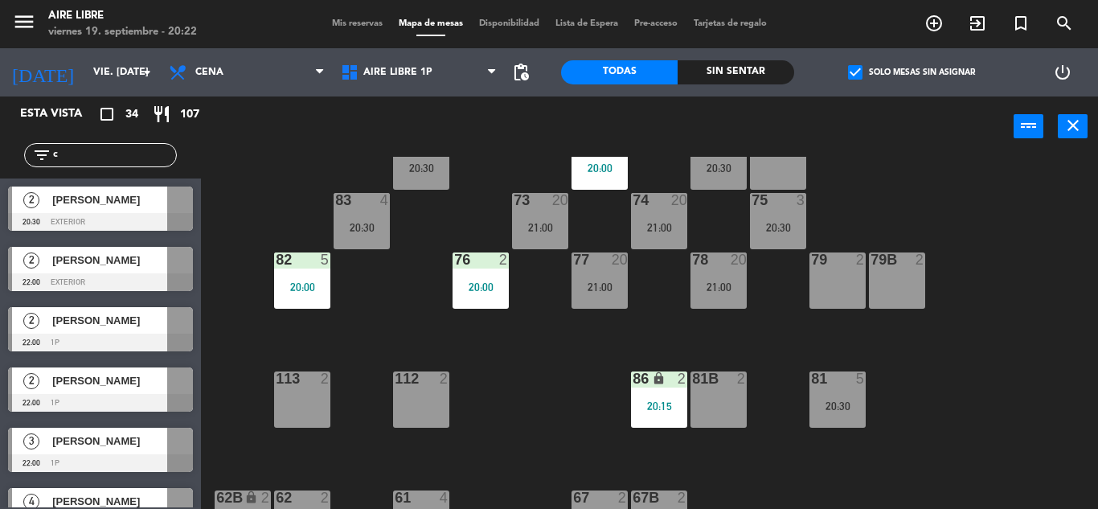
click at [77, 205] on span "[PERSON_NAME]" at bounding box center [109, 199] width 115 height 17
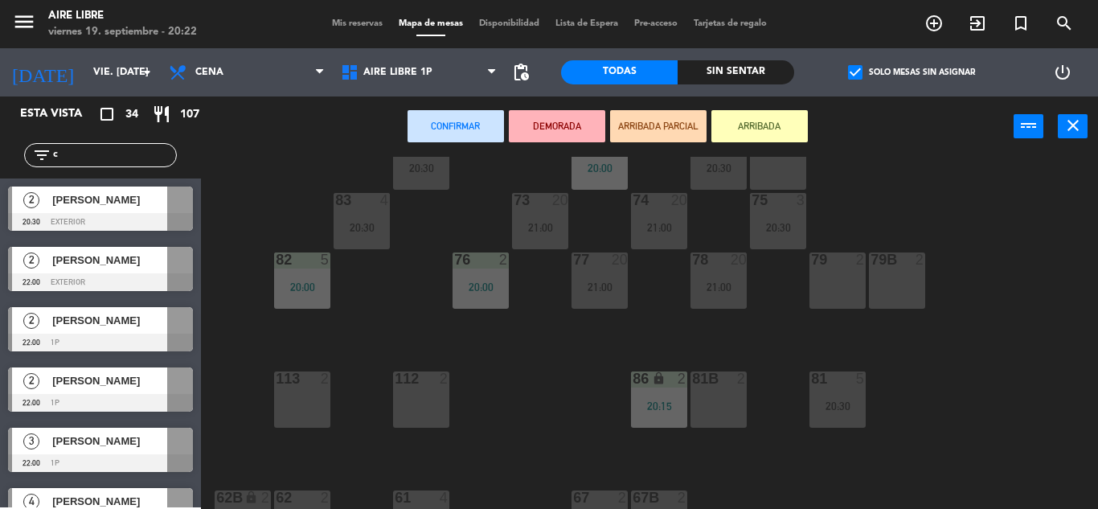
click at [721, 402] on div "81b 2" at bounding box center [718, 399] width 56 height 56
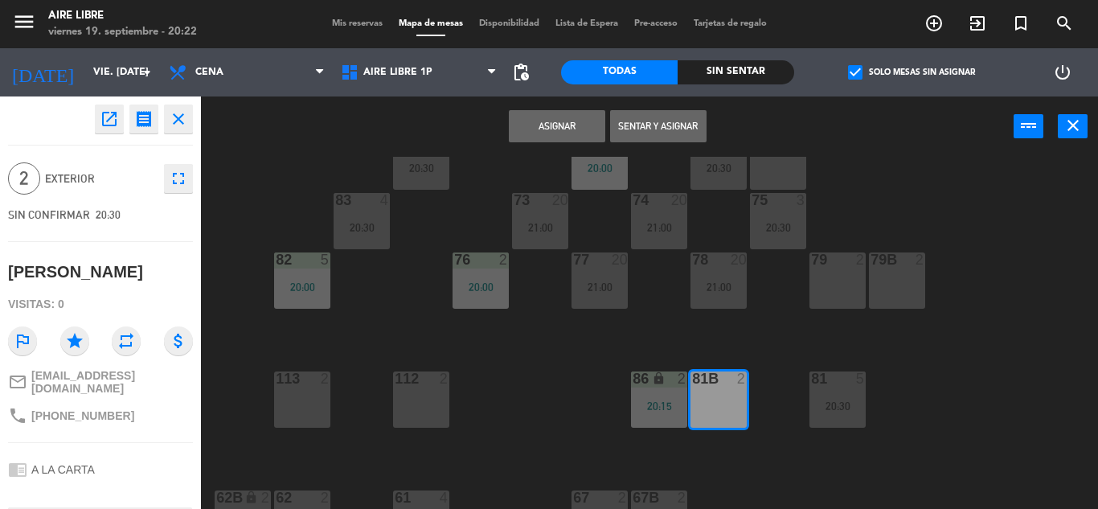
click at [549, 126] on button "Asignar" at bounding box center [557, 126] width 96 height 32
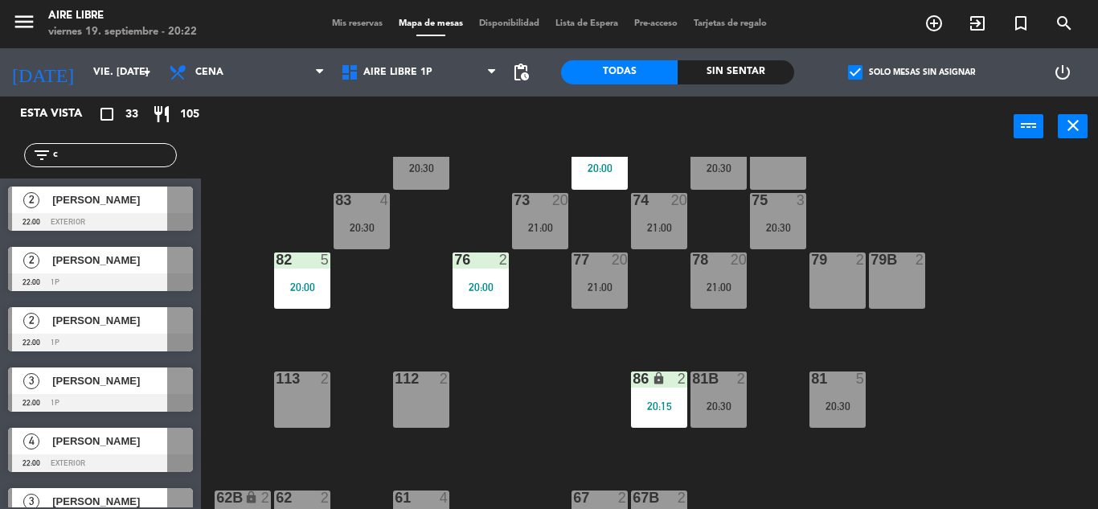
click at [75, 152] on input "c" at bounding box center [113, 155] width 125 height 18
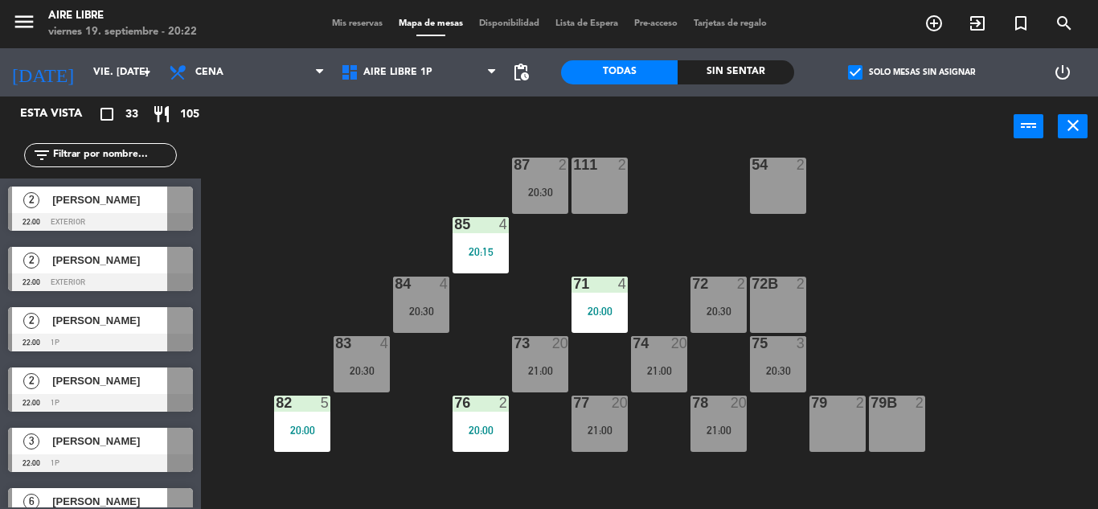
scroll to position [84, 0]
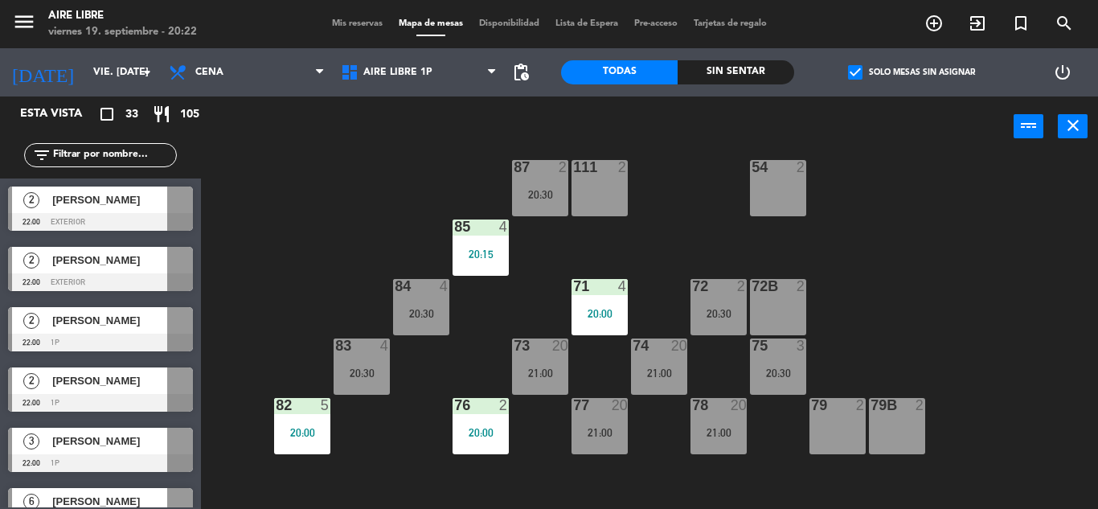
click at [848, 69] on span "check_box" at bounding box center [855, 72] width 14 height 14
click at [911, 72] on input "check_box Solo mesas sin asignar" at bounding box center [911, 72] width 0 height 0
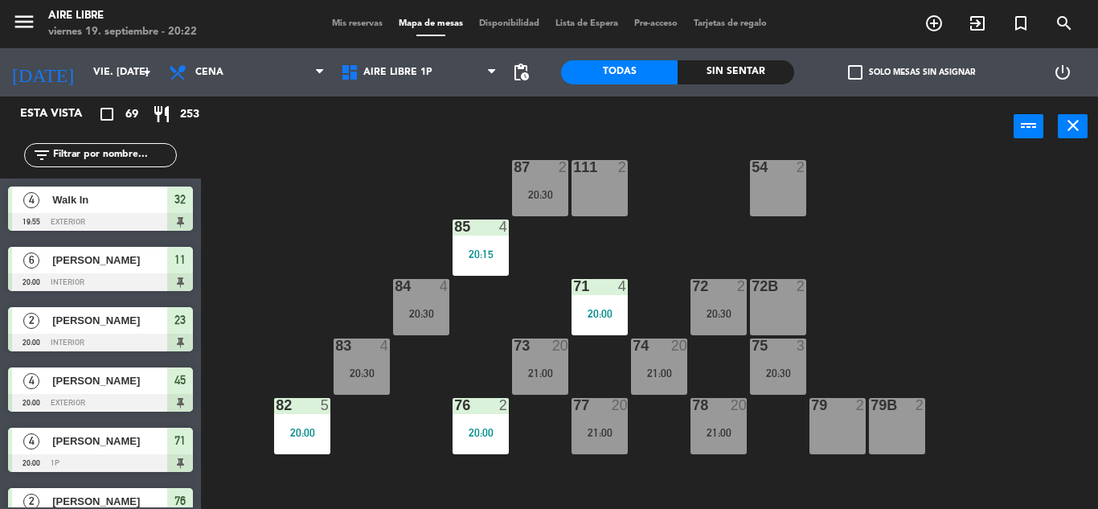
click at [111, 152] on input "text" at bounding box center [113, 155] width 125 height 18
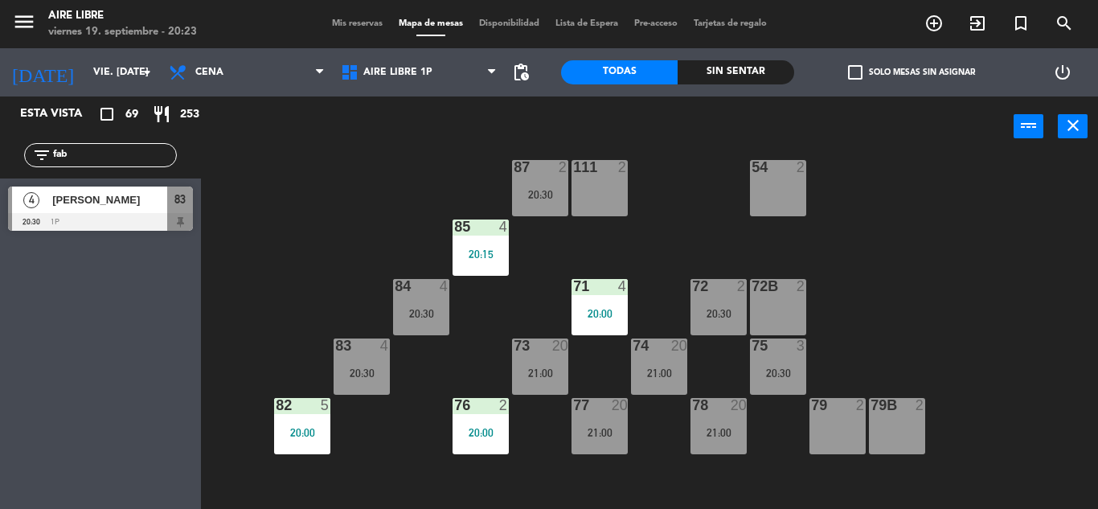
type input "fab"
click at [77, 383] on div "Esta vista crop_square 69 restaurant 253 filter_list fab 4 Fabiana Munitz 20:30…" at bounding box center [100, 302] width 201 height 412
click at [108, 210] on div "[PERSON_NAME]" at bounding box center [109, 199] width 117 height 27
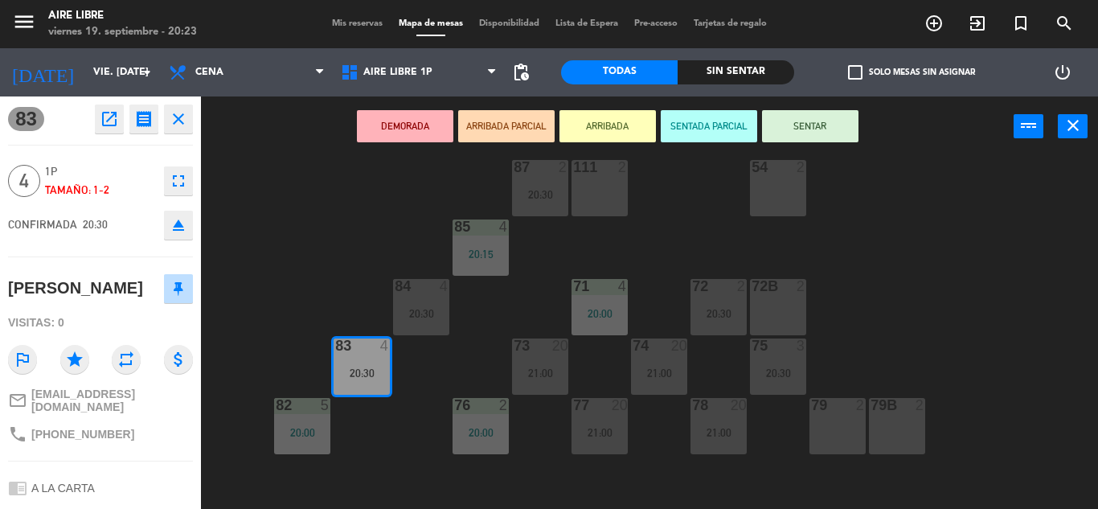
click at [596, 124] on button "ARRIBADA" at bounding box center [607, 126] width 96 height 32
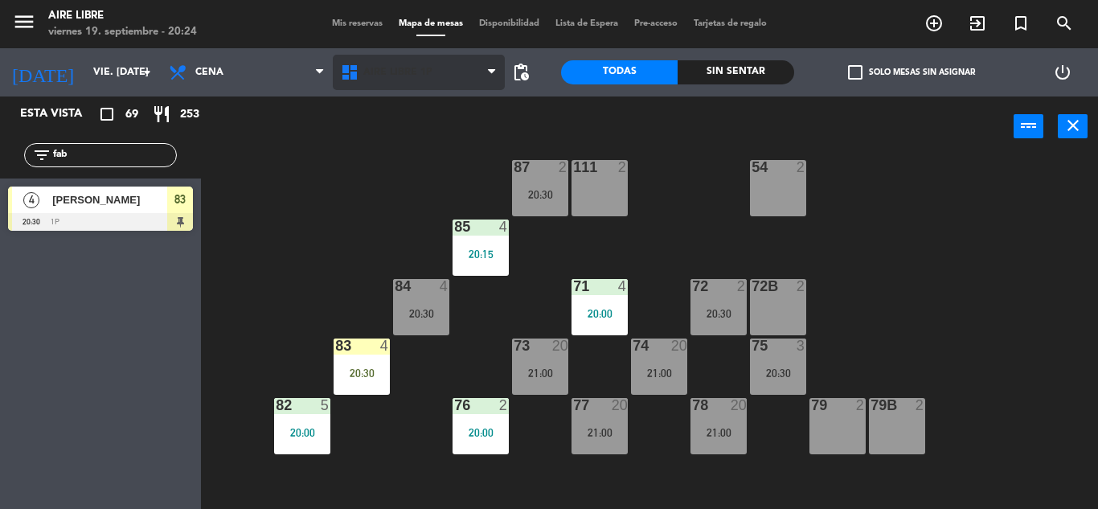
click at [400, 72] on span "Aire Libre 1P" at bounding box center [397, 72] width 69 height 11
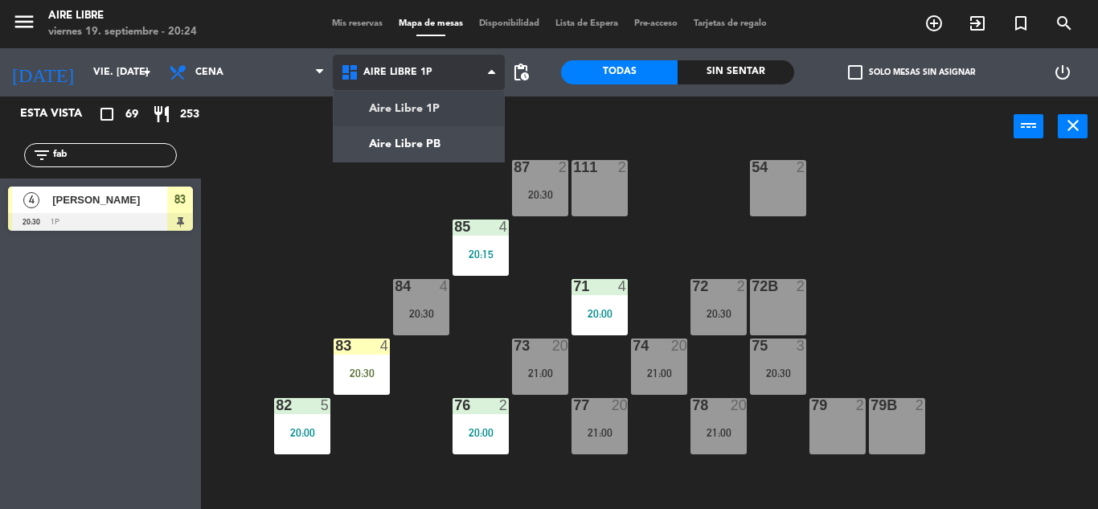
click at [416, 140] on ng-component "menu Aire Libre viernes 19. septiembre - 20:24 Mis reservas Mapa de mesas Dispo…" at bounding box center [549, 254] width 1098 height 509
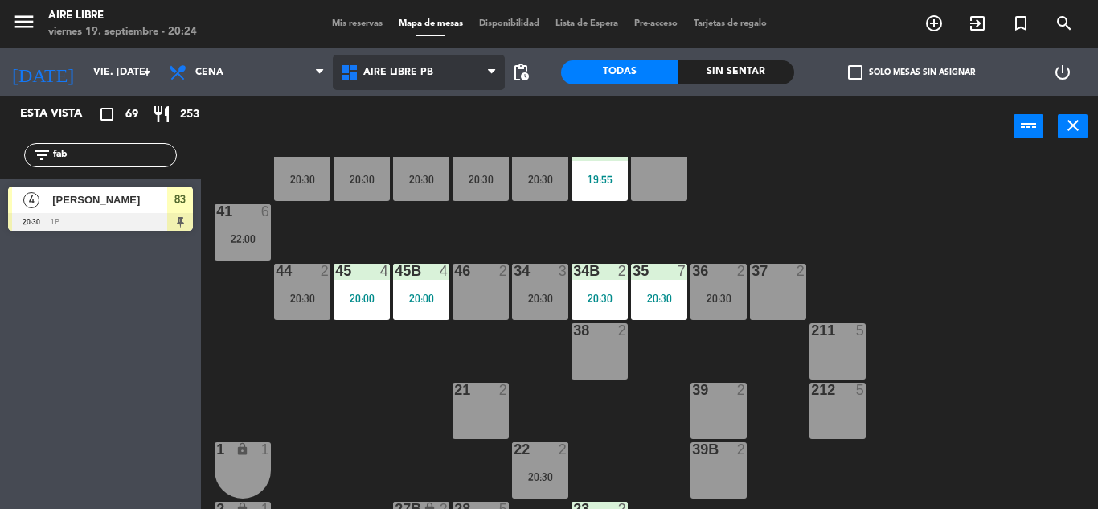
scroll to position [72, 0]
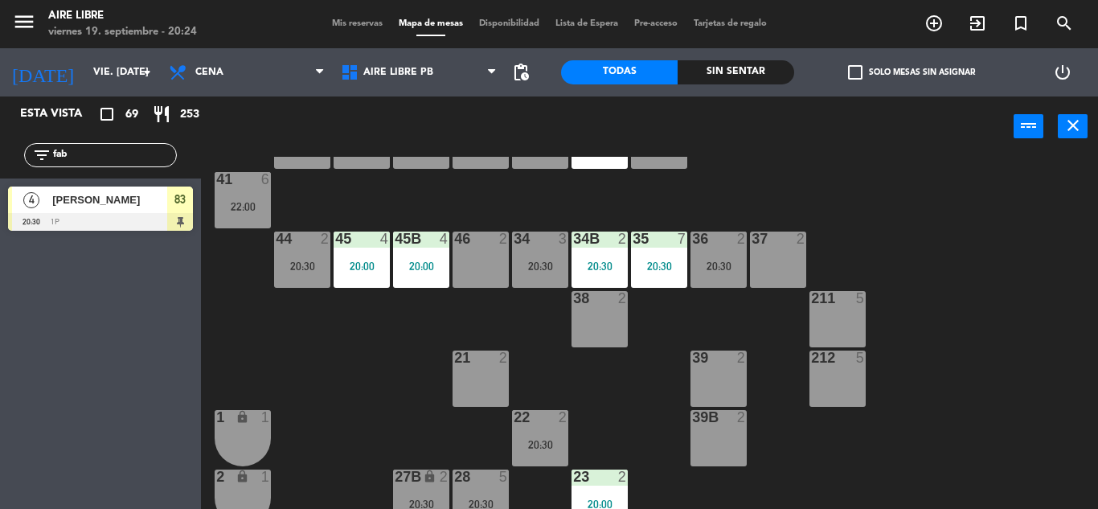
click at [592, 250] on div "34B 2 20:30" at bounding box center [599, 259] width 56 height 56
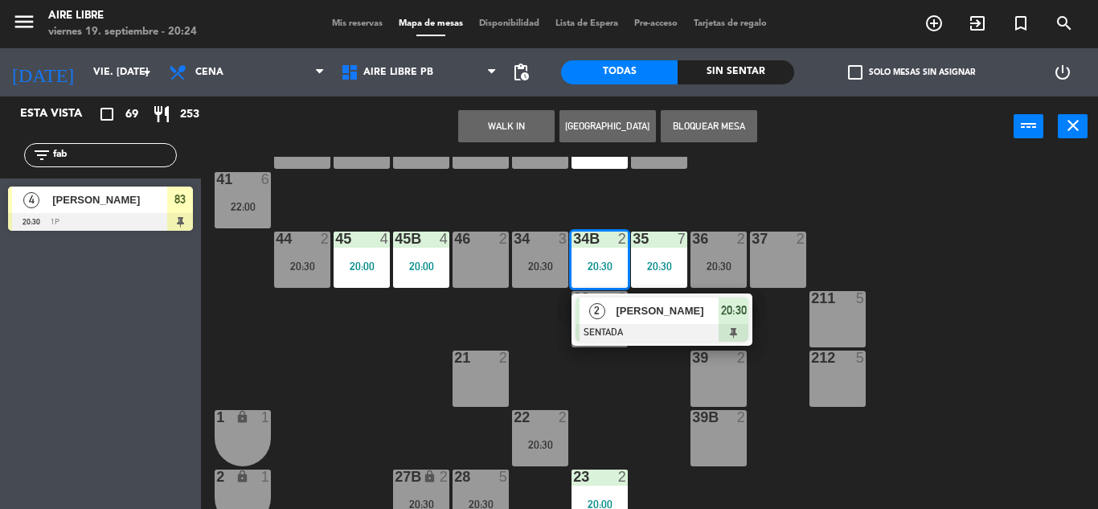
click at [476, 252] on div "46 2" at bounding box center [480, 259] width 56 height 56
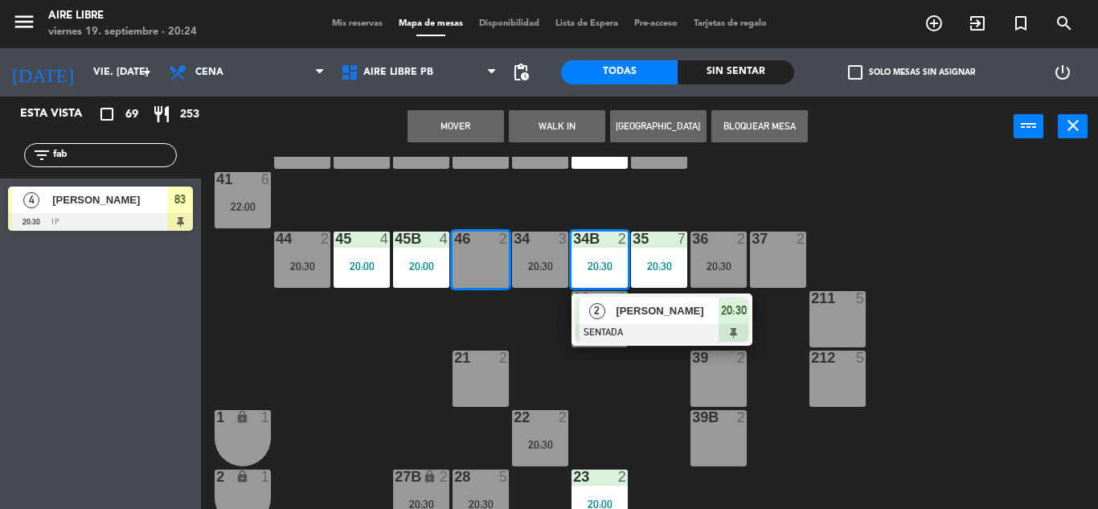
click at [459, 130] on button "Mover" at bounding box center [455, 126] width 96 height 32
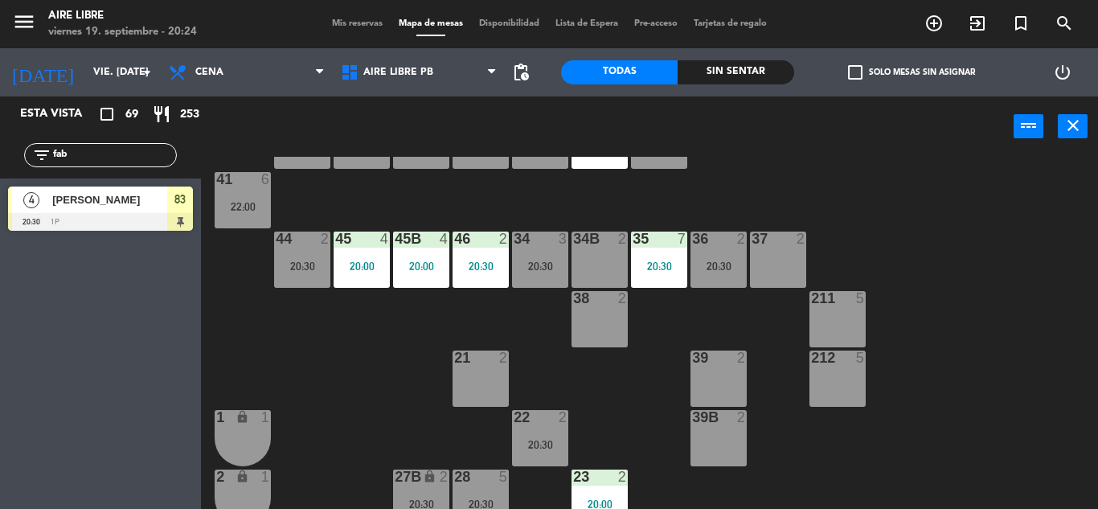
scroll to position [0, 0]
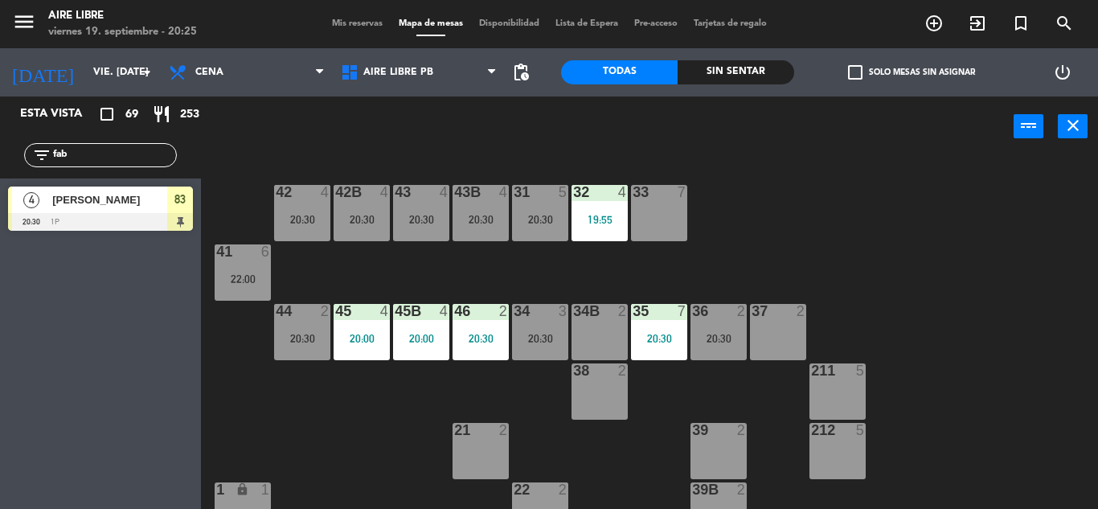
click at [138, 158] on input "fab" at bounding box center [113, 155] width 125 height 18
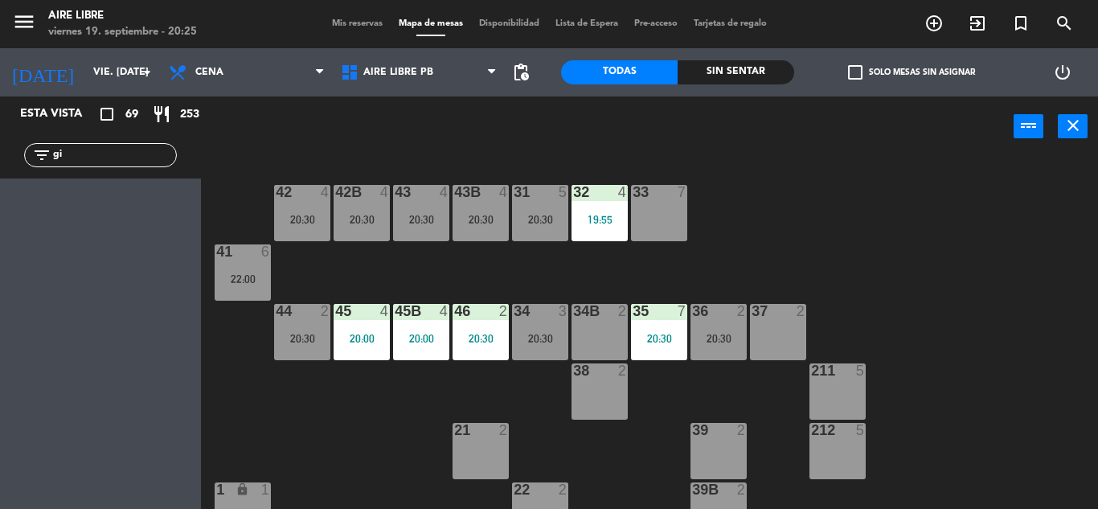
type input "g"
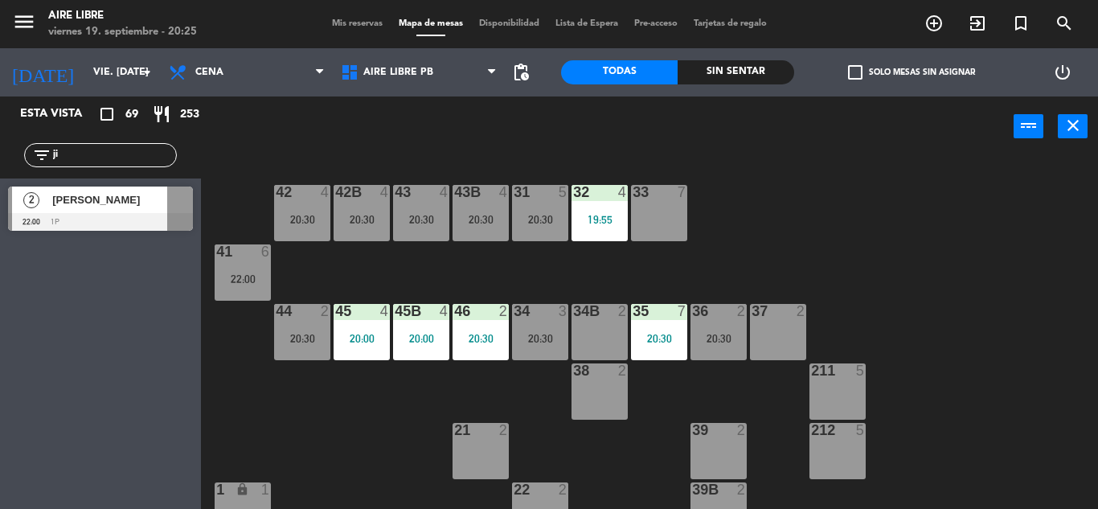
type input "ji"
click at [14, 367] on div "Esta vista crop_square 69 restaurant 253 filter_list ji 2 Jimena salgueiros 22:…" at bounding box center [100, 302] width 201 height 412
click at [95, 149] on input "ji" at bounding box center [113, 155] width 125 height 18
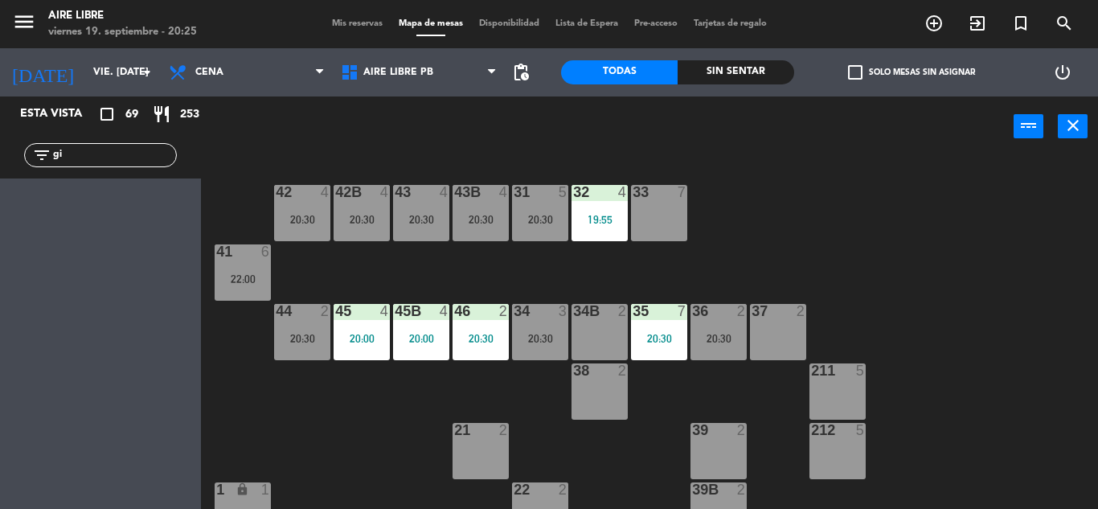
type input "g"
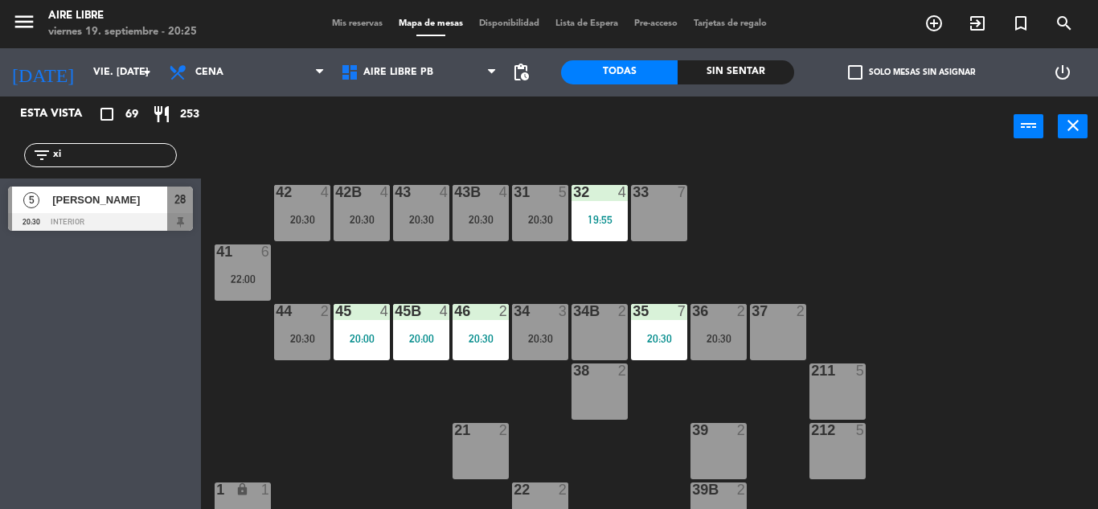
type input "xi"
click at [113, 220] on div at bounding box center [100, 222] width 185 height 18
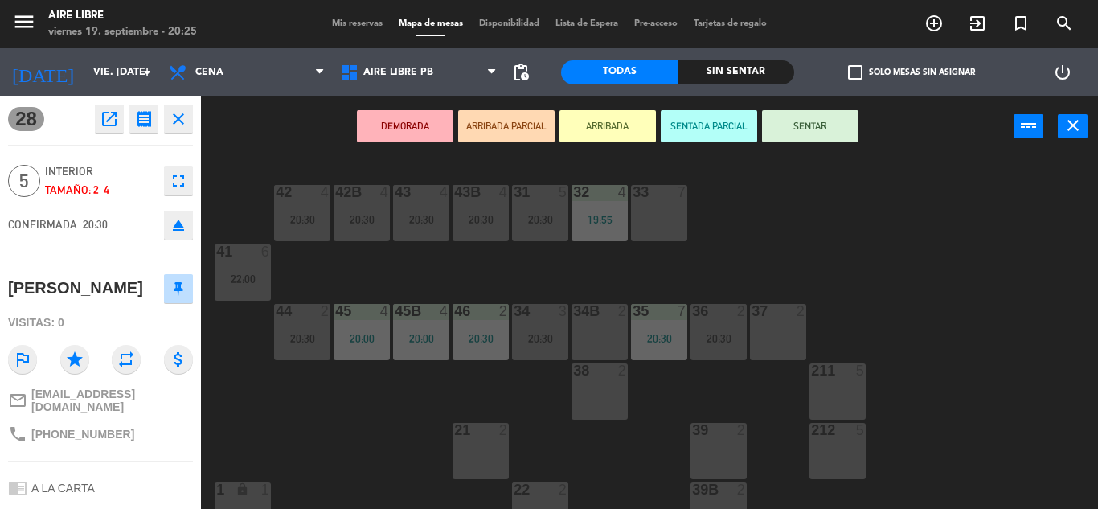
click at [634, 128] on button "ARRIBADA" at bounding box center [607, 126] width 96 height 32
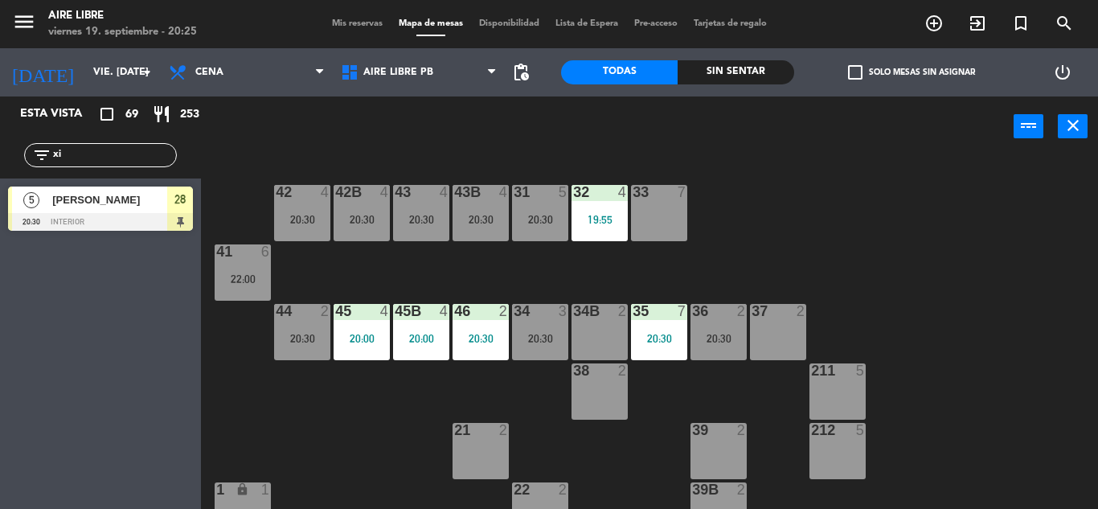
click at [153, 217] on div at bounding box center [100, 222] width 185 height 18
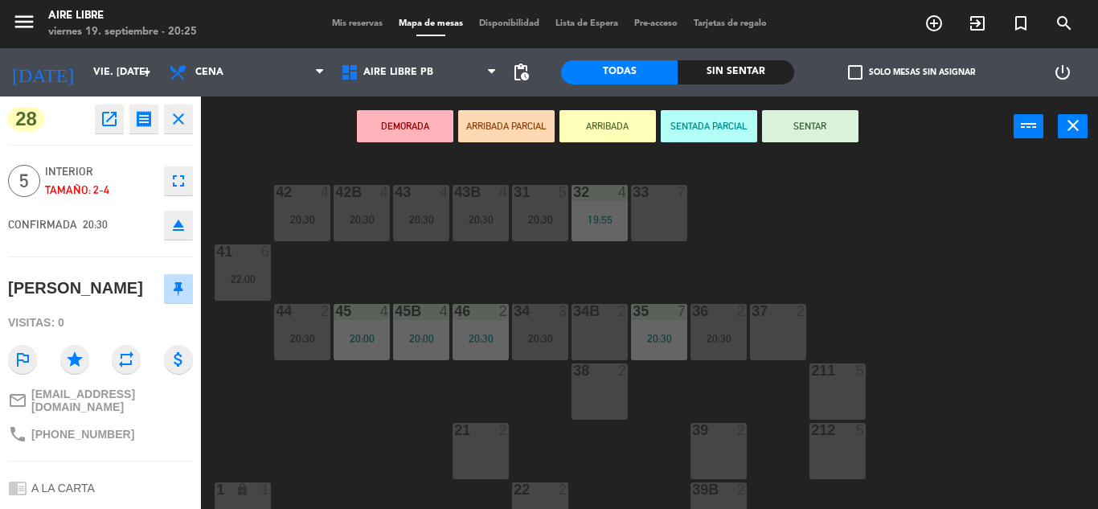
click at [812, 115] on button "SENTAR" at bounding box center [810, 126] width 96 height 32
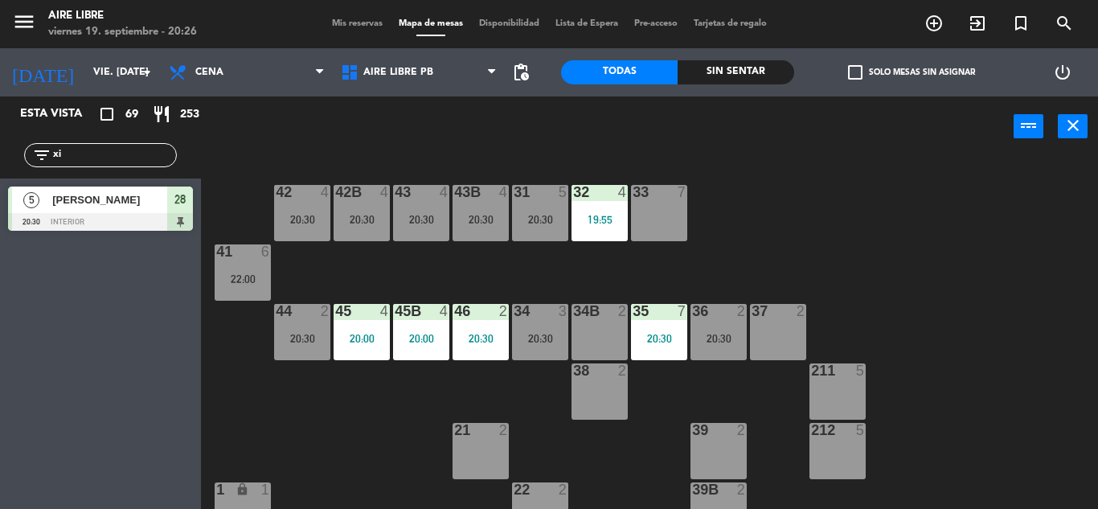
click at [108, 141] on div "filter_list xi" at bounding box center [100, 155] width 201 height 47
click at [108, 156] on input "xi" at bounding box center [113, 155] width 125 height 18
click at [31, 359] on div "Esta vista crop_square 69 restaurant 253 filter_list mariel 4 Mariela Balart 20…" at bounding box center [100, 302] width 201 height 412
click at [113, 153] on input "mariel" at bounding box center [113, 155] width 125 height 18
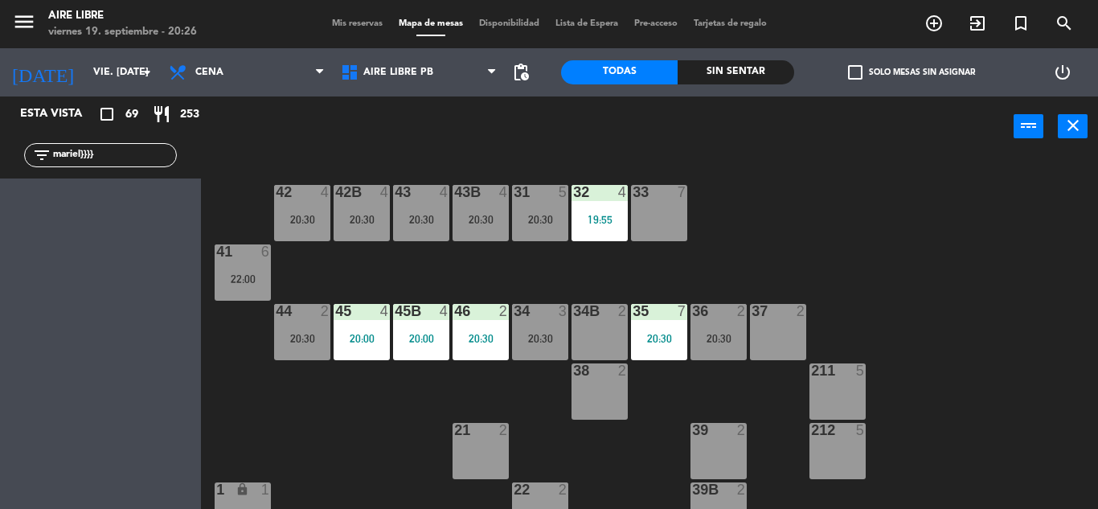
click at [116, 158] on input "mariel}}}}" at bounding box center [113, 155] width 125 height 18
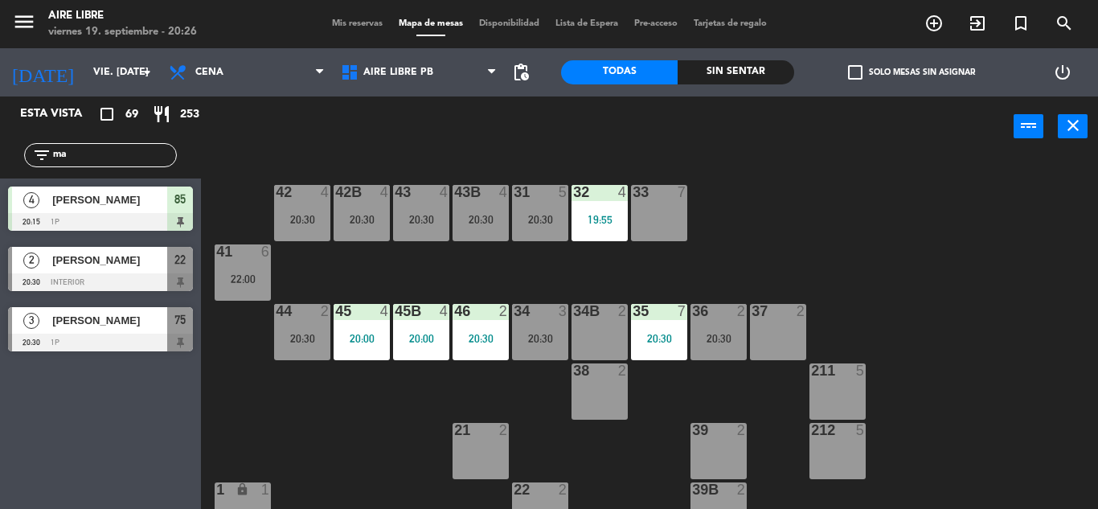
type input "m"
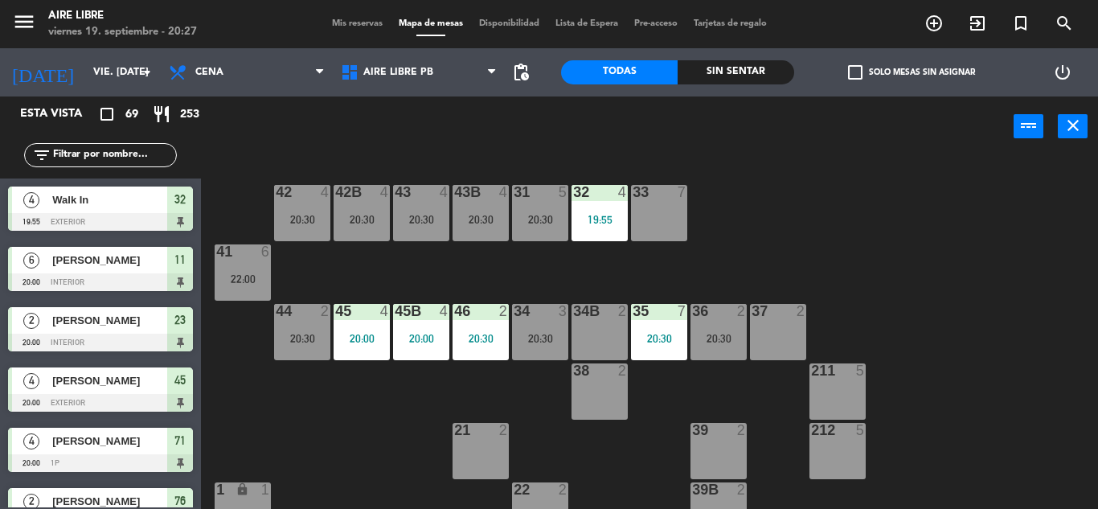
click at [400, 430] on div "42 4 20:30 43 4 20:30 31 5 20:30 32 4 19:55 33 7 42B 4 20:30 43B 4 20:30 41 6 2…" at bounding box center [655, 333] width 886 height 352
click at [91, 156] on input "text" at bounding box center [113, 155] width 125 height 18
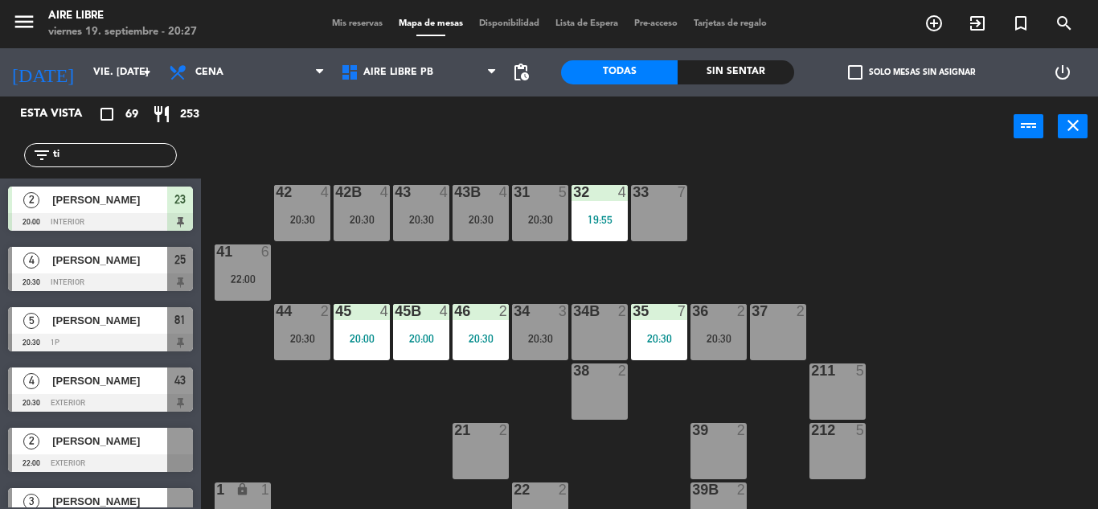
type input "ti"
click at [117, 268] on span "[PERSON_NAME]" at bounding box center [109, 260] width 115 height 17
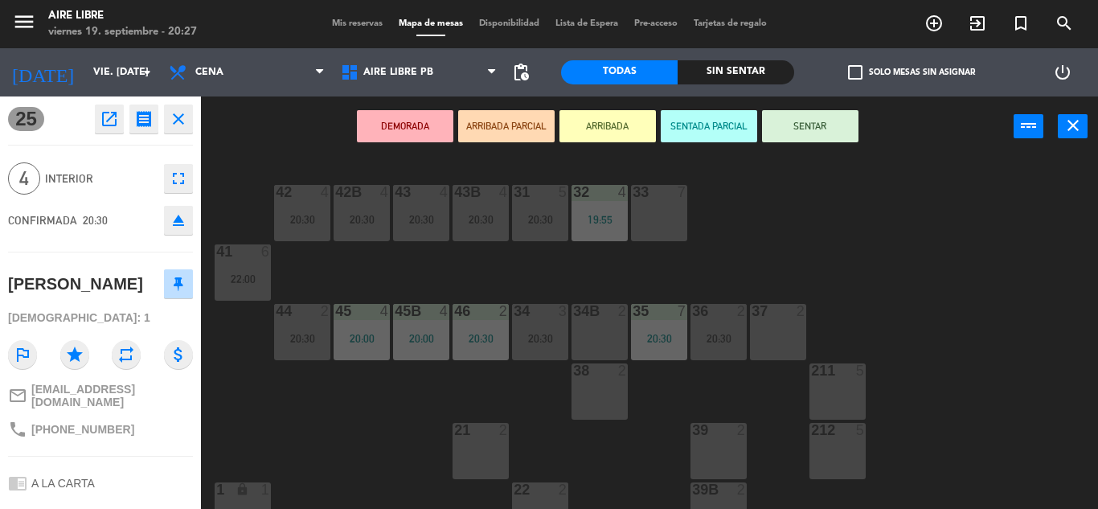
click at [616, 128] on button "ARRIBADA" at bounding box center [607, 126] width 96 height 32
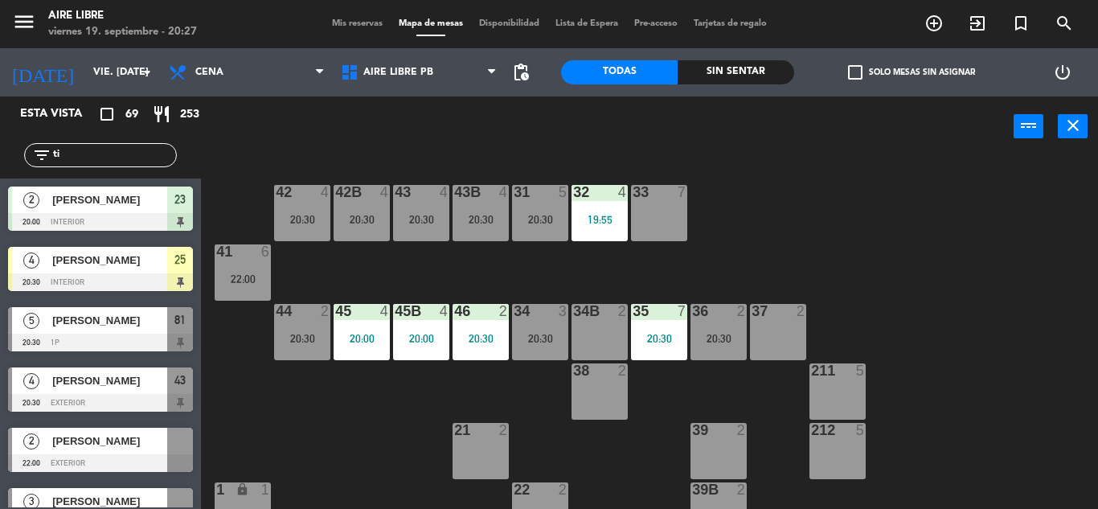
click at [100, 150] on input "ti" at bounding box center [113, 155] width 125 height 18
type input "t"
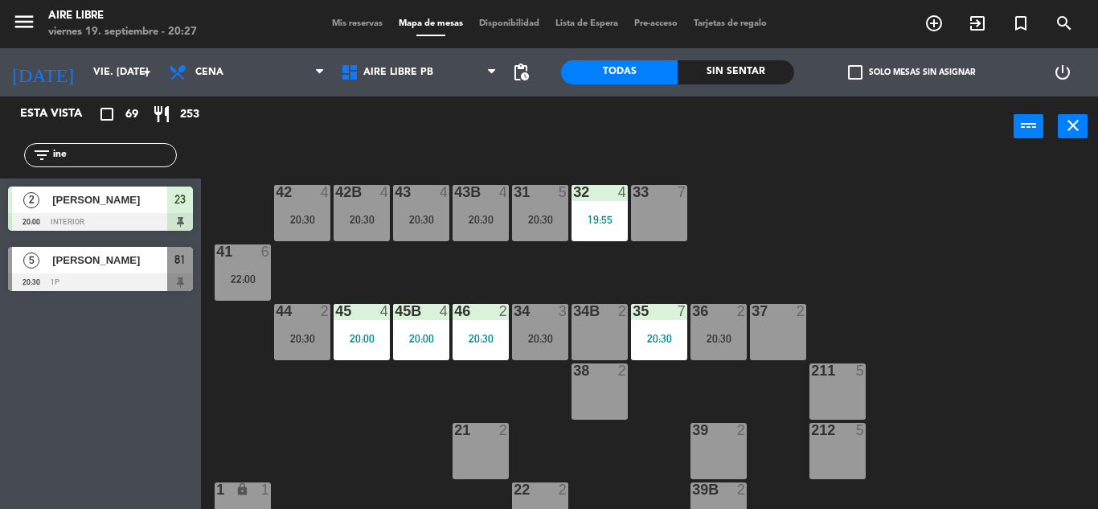
click at [41, 419] on div "Esta vista crop_square 69 restaurant 253 filter_list ine 2 Catalina Martinez 20…" at bounding box center [100, 302] width 201 height 412
click at [96, 152] on input "ine" at bounding box center [113, 155] width 125 height 18
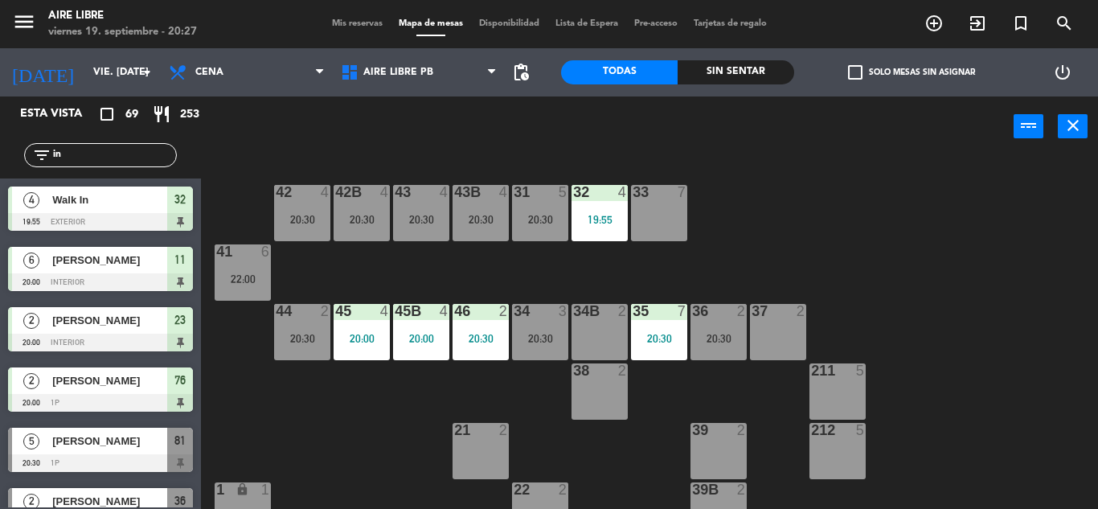
type input "i"
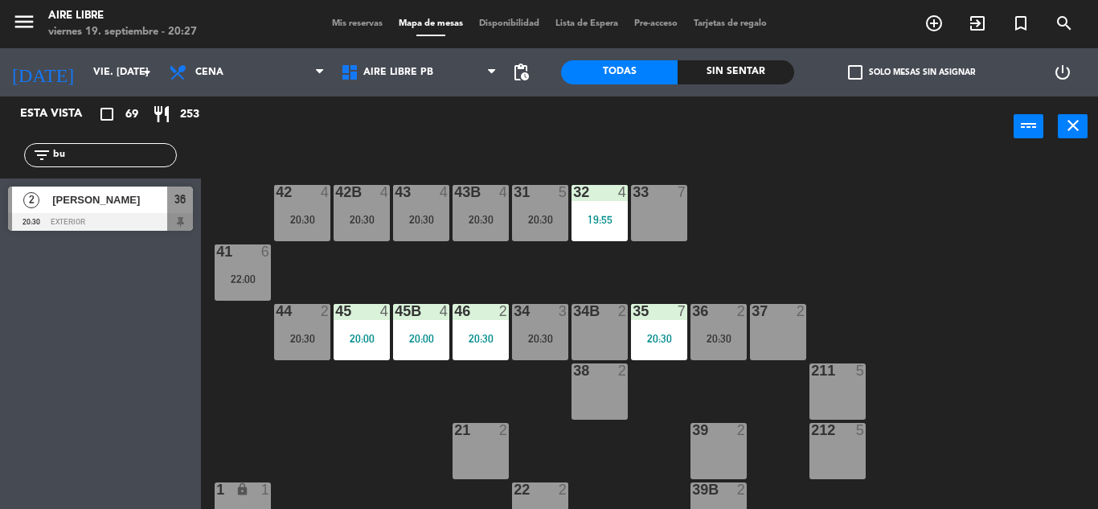
type input "bu"
click at [63, 413] on div "Esta vista crop_square 69 restaurant 253 filter_list bu 2 Inés Bulacio 20:30 ex…" at bounding box center [100, 302] width 201 height 412
click at [105, 204] on span "[PERSON_NAME]" at bounding box center [109, 199] width 115 height 17
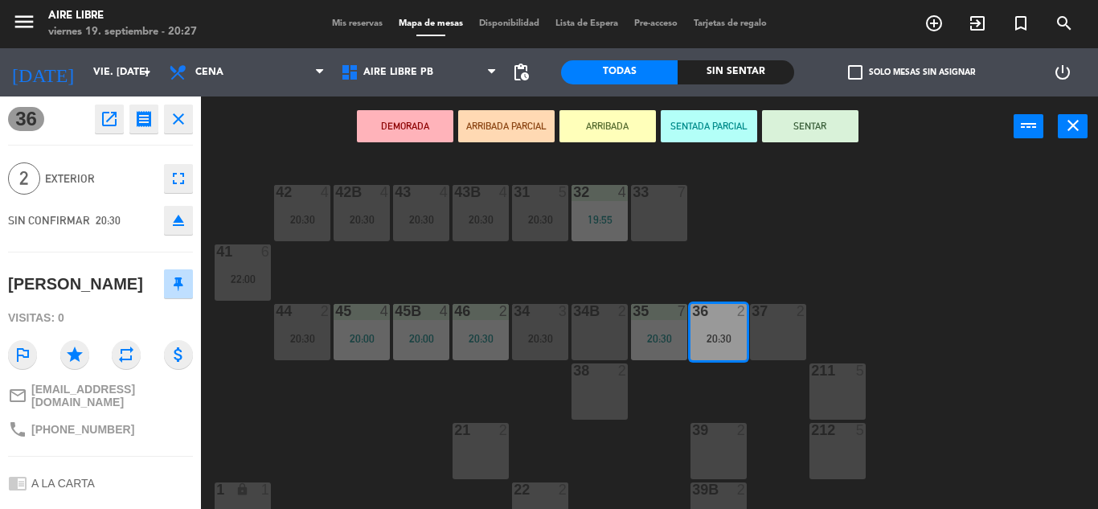
click at [604, 125] on button "ARRIBADA" at bounding box center [607, 126] width 96 height 32
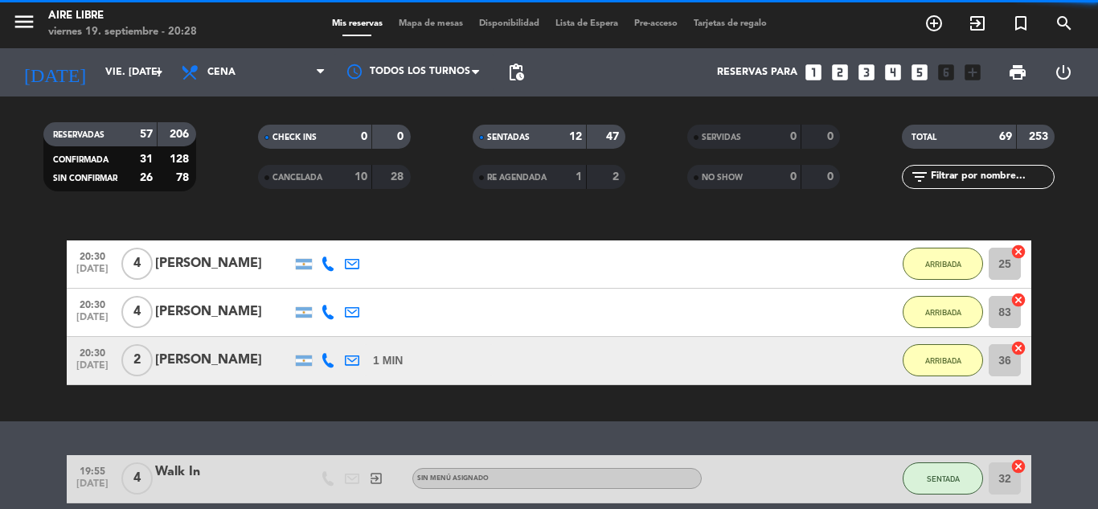
scroll to position [146, 0]
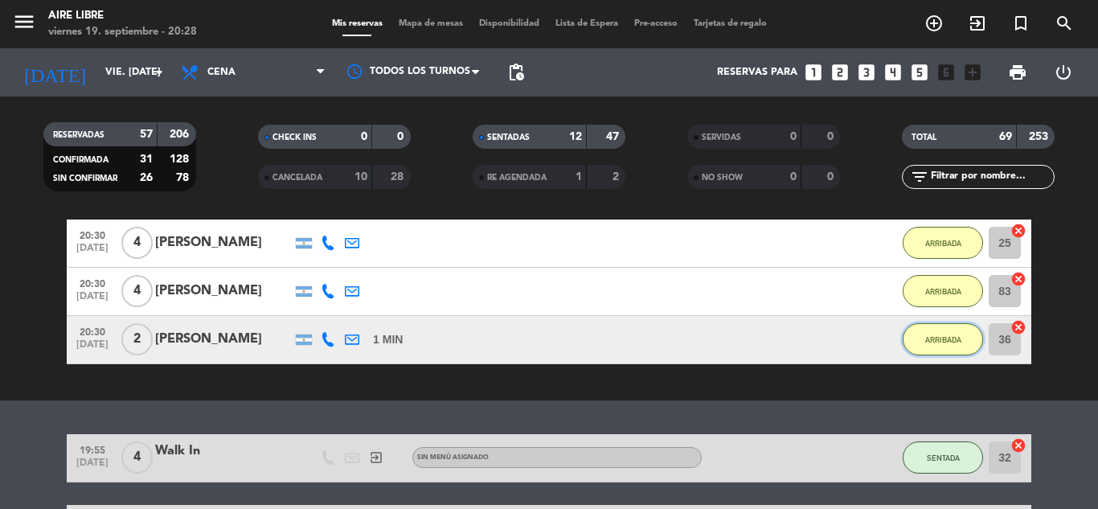
click at [945, 342] on span "ARRIBADA" at bounding box center [943, 339] width 36 height 9
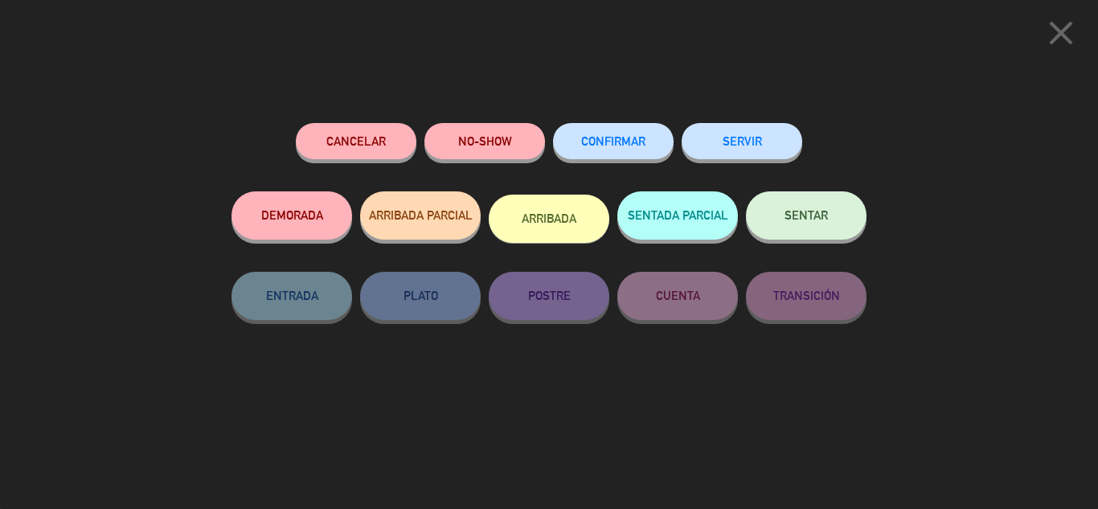
click at [1037, 207] on div "close Cancelar NO-SHOW CONFIRMAR SERVIR DEMORADA ARRIBADA PARCIAL ARRIBADA SENT…" at bounding box center [549, 254] width 1098 height 509
click at [1061, 43] on icon "close" at bounding box center [1061, 33] width 40 height 40
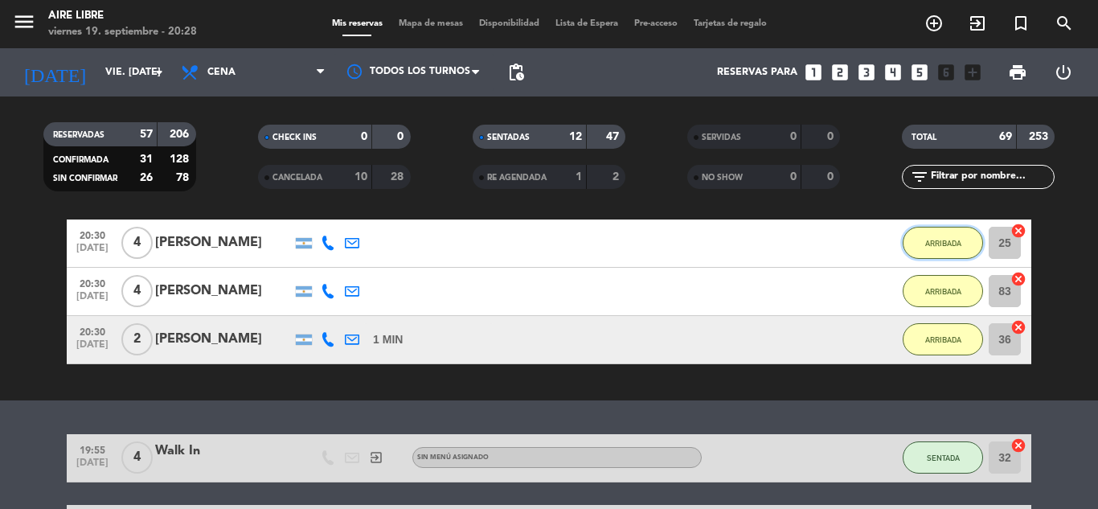
click at [940, 244] on span "ARRIBADA" at bounding box center [943, 243] width 36 height 9
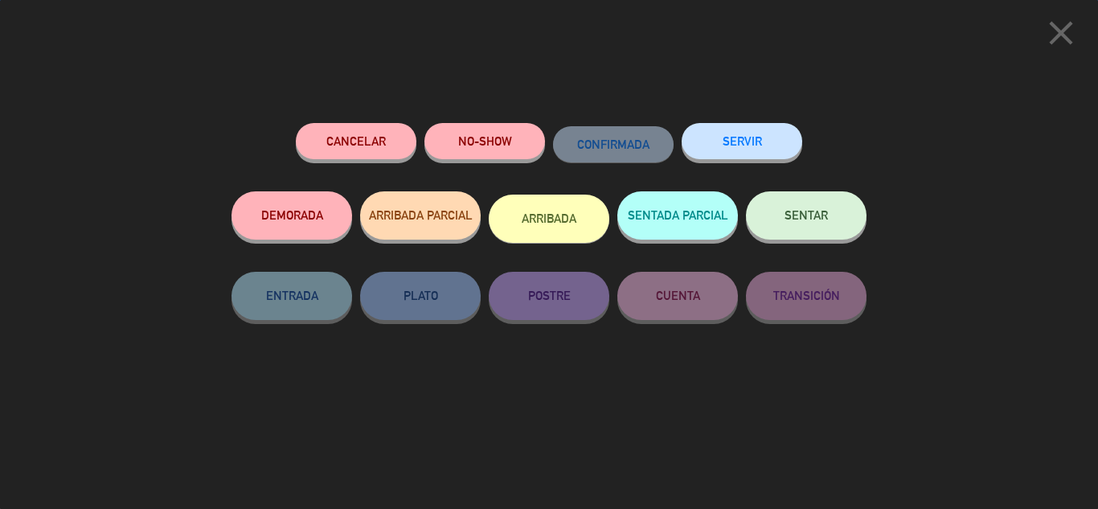
click at [747, 137] on button "SERVIR" at bounding box center [741, 141] width 121 height 36
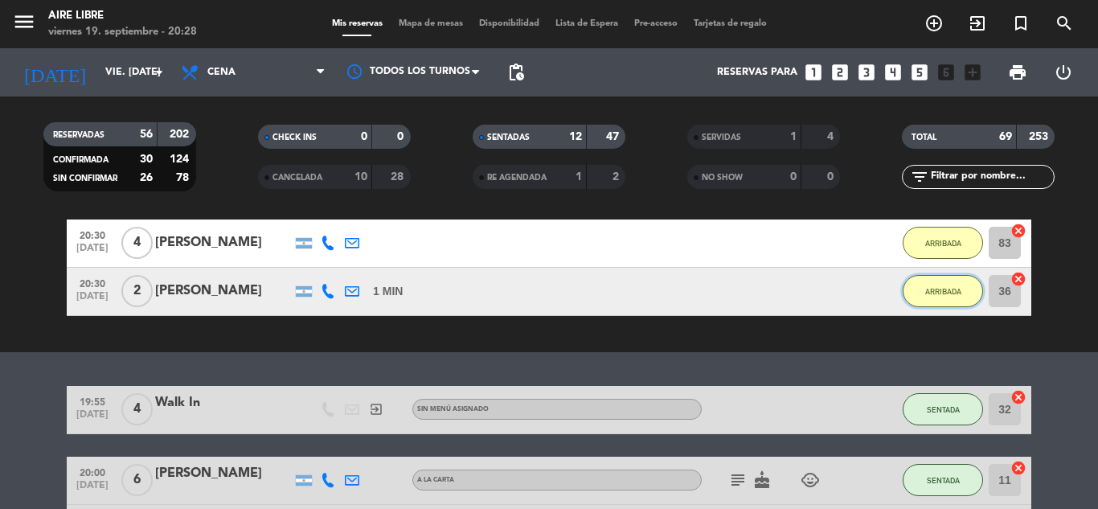
click at [947, 294] on span "ARRIBADA" at bounding box center [943, 291] width 36 height 9
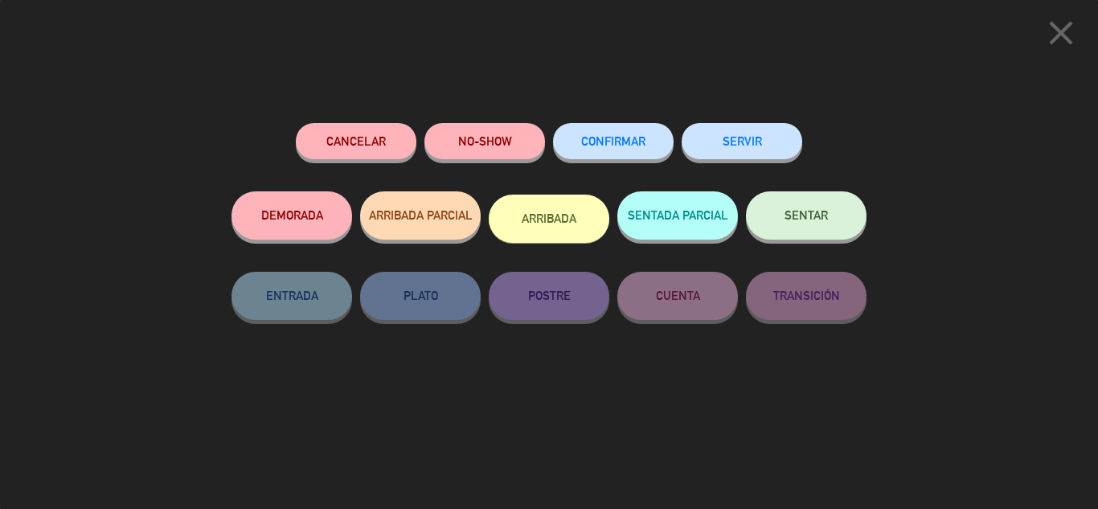
click at [1062, 299] on div "close Cancelar NO-SHOW CONFIRMAR SERVIR DEMORADA ARRIBADA PARCIAL ARRIBADA SENT…" at bounding box center [549, 254] width 1098 height 509
click at [1056, 39] on icon "close" at bounding box center [1061, 33] width 40 height 40
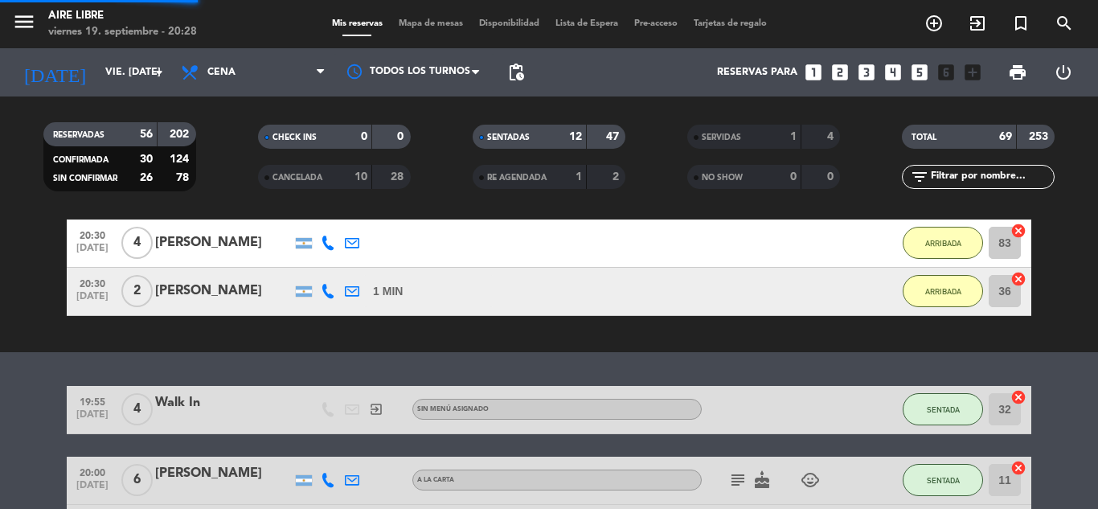
click at [407, 19] on span "Mapa de mesas" at bounding box center [431, 23] width 80 height 9
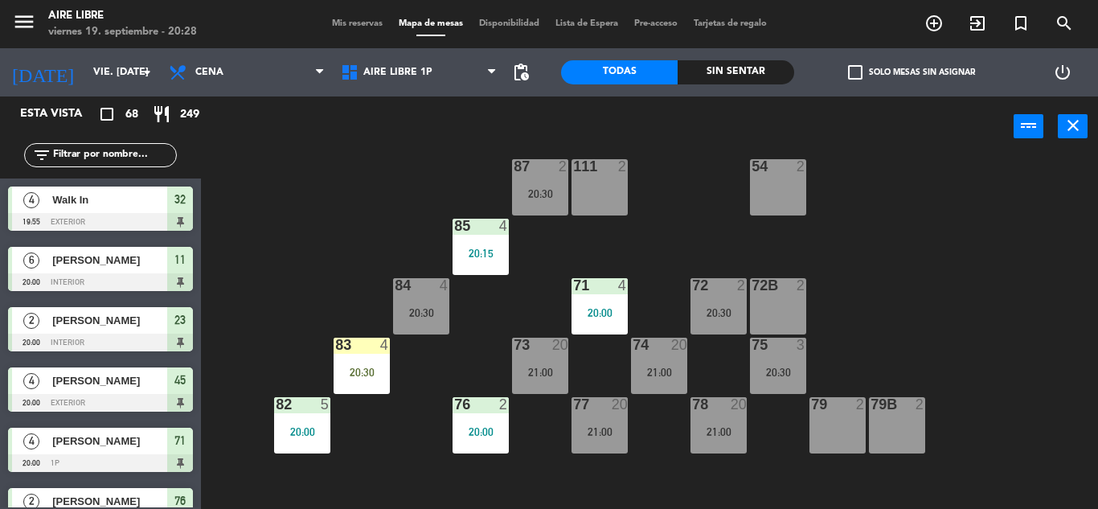
scroll to position [78, 0]
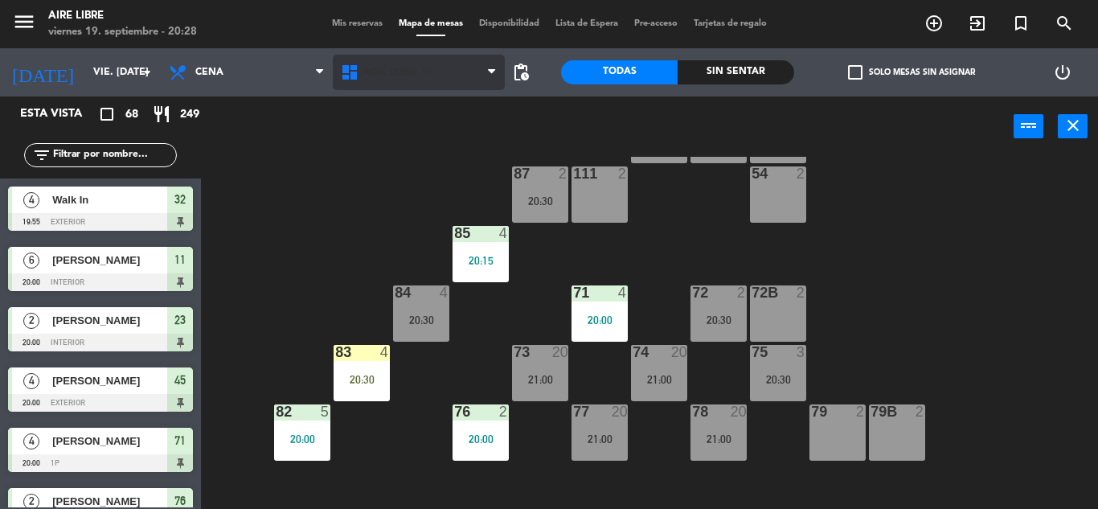
click at [407, 73] on span "Aire Libre 1P" at bounding box center [397, 72] width 69 height 11
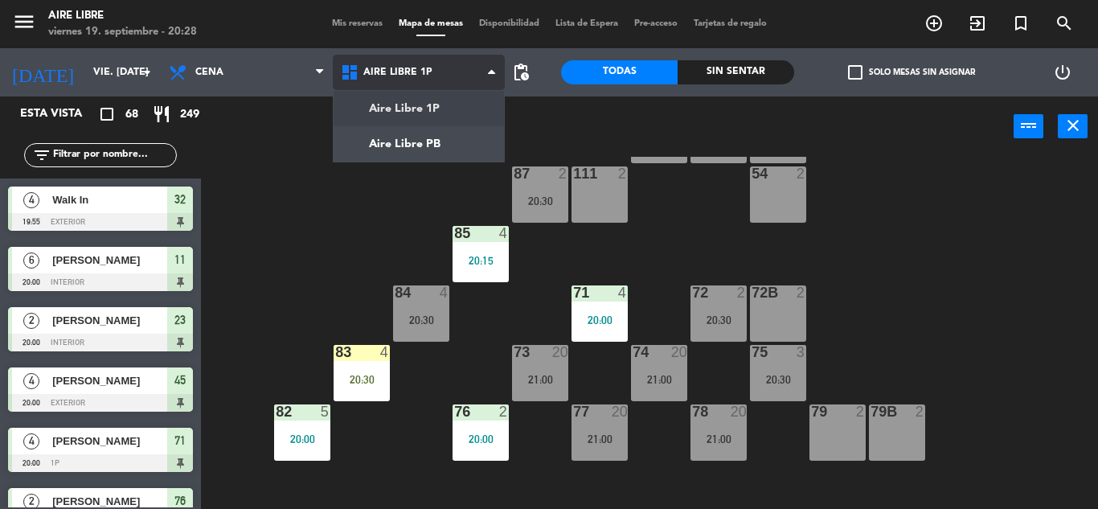
click at [423, 120] on ng-component "menu Aire Libre viernes 19. septiembre - 20:28 Mis reservas Mapa de mesas Dispo…" at bounding box center [549, 254] width 1098 height 509
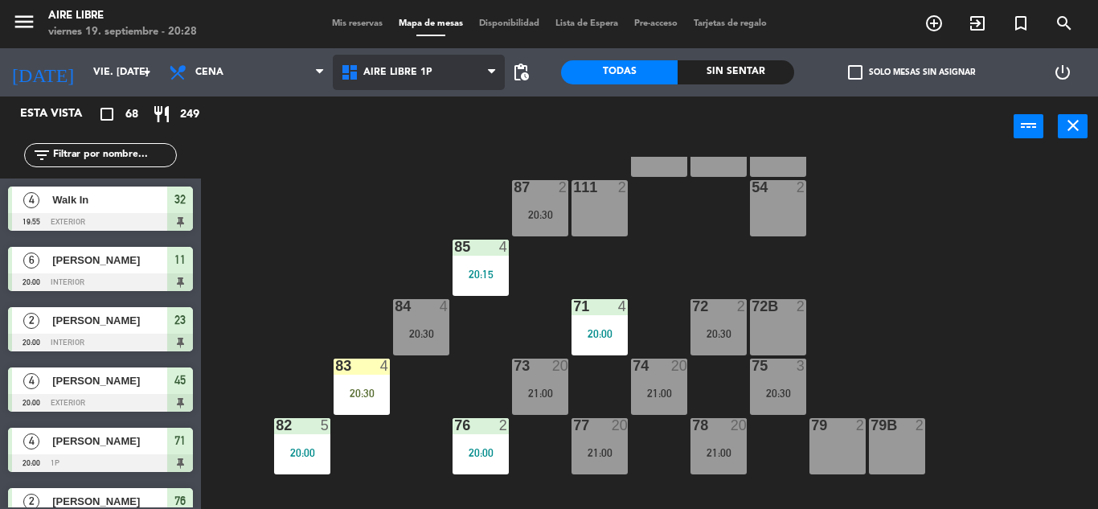
scroll to position [96, 0]
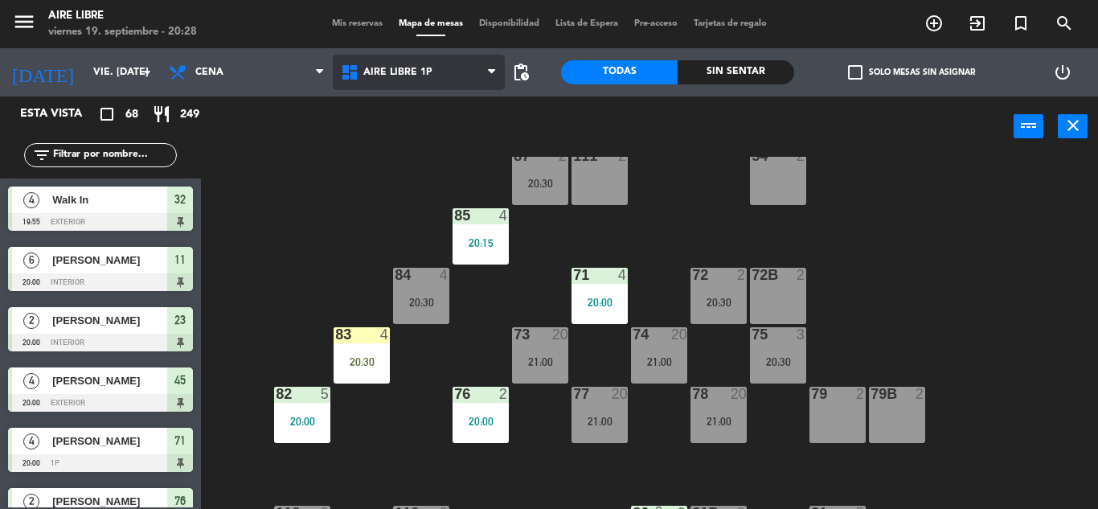
click at [397, 67] on span "Aire Libre 1P" at bounding box center [397, 72] width 69 height 11
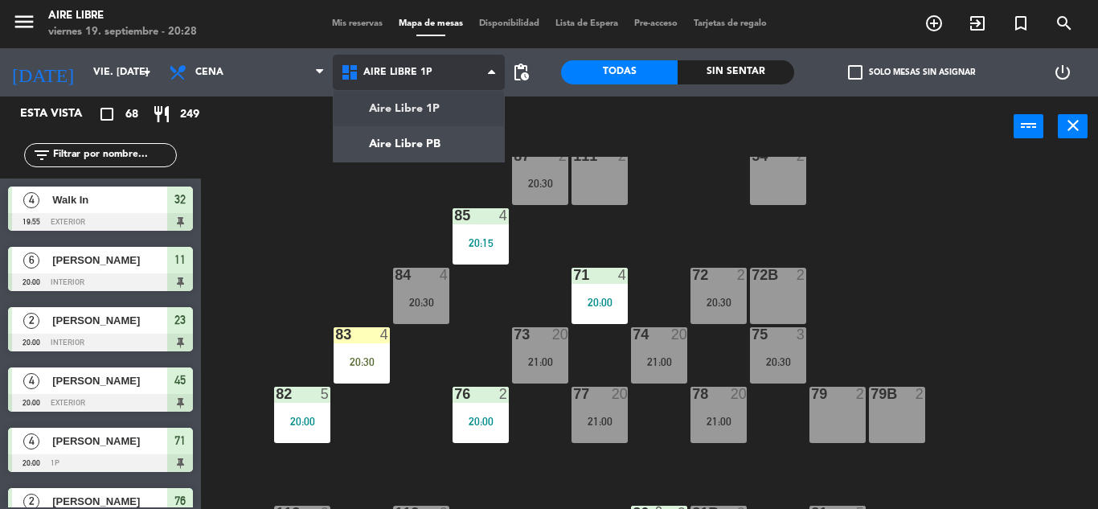
click at [408, 147] on ng-component "menu Aire Libre viernes 19. septiembre - 20:28 Mis reservas Mapa de mesas Dispo…" at bounding box center [549, 254] width 1098 height 509
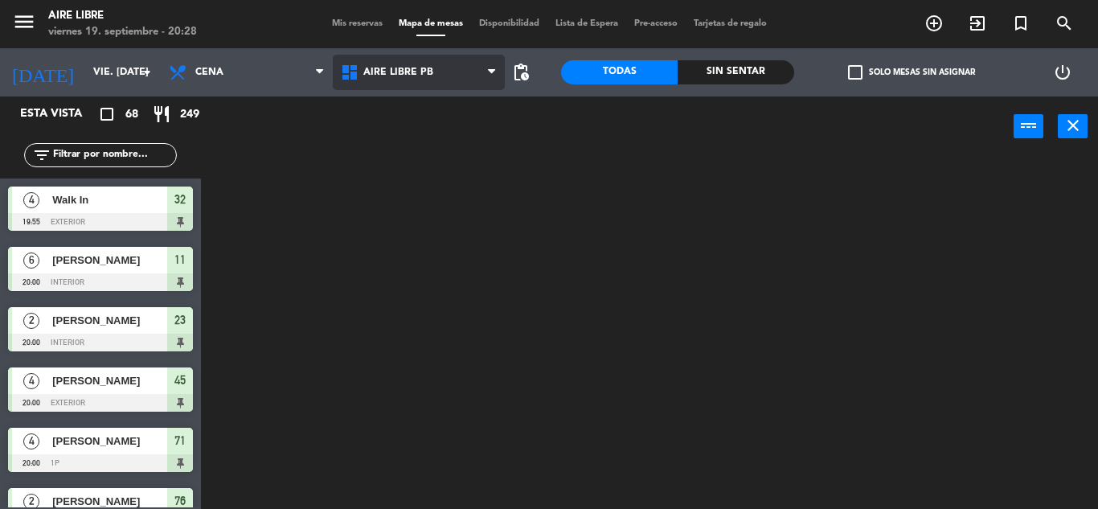
scroll to position [0, 0]
click at [407, 67] on span "Aire Libre PB" at bounding box center [398, 72] width 70 height 11
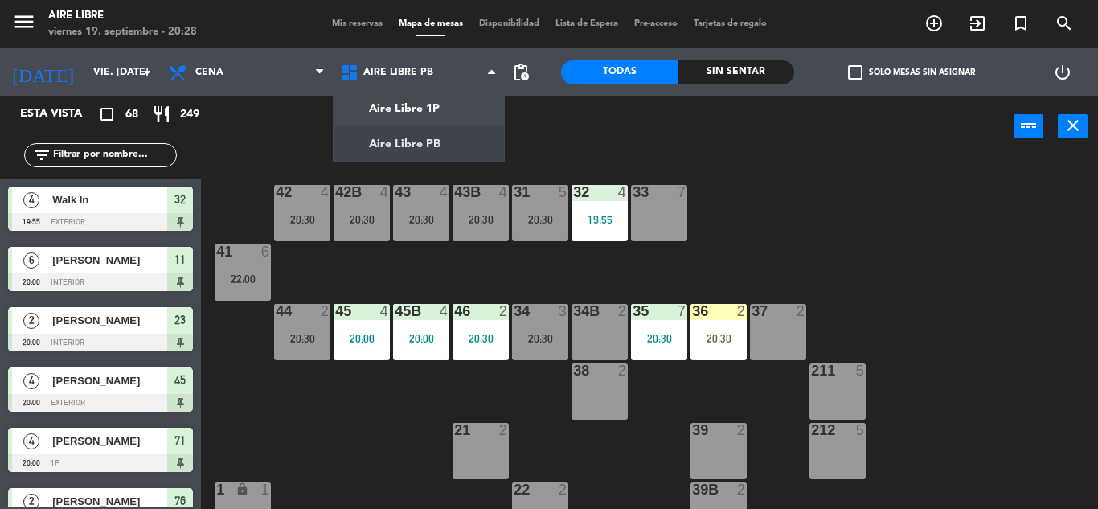
click at [709, 340] on div "20:30" at bounding box center [718, 338] width 56 height 11
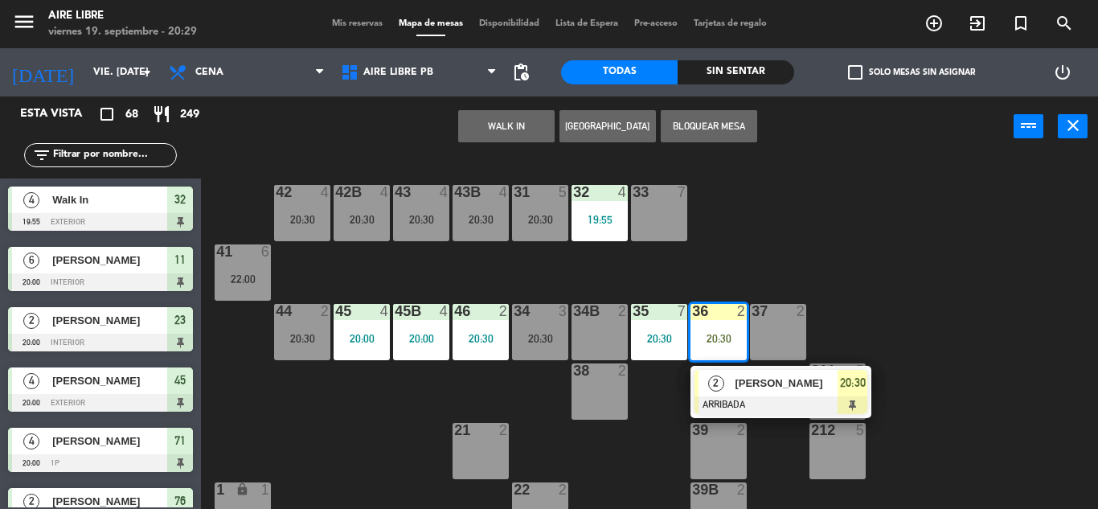
click at [600, 329] on div "34B 2" at bounding box center [599, 332] width 56 height 56
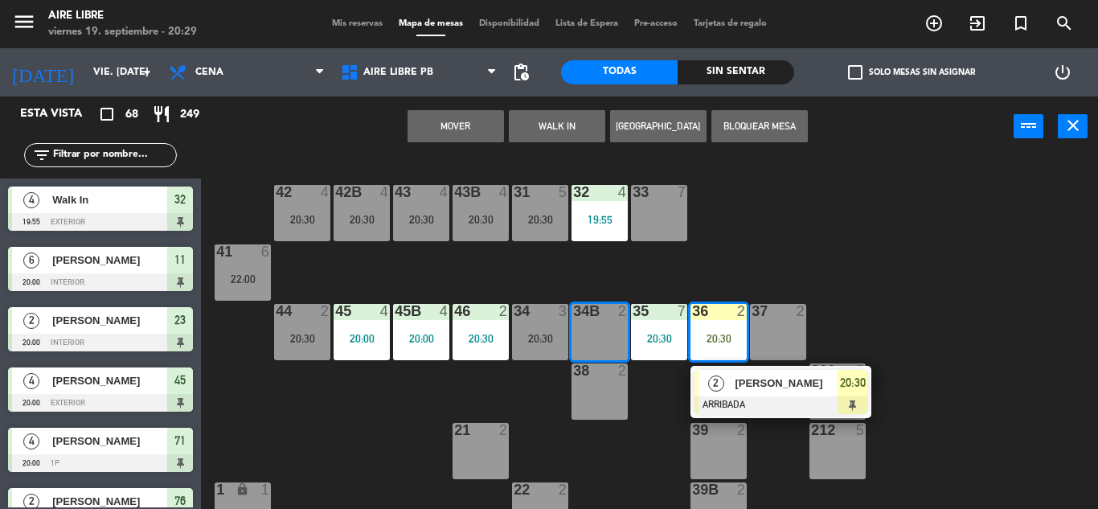
click at [452, 126] on button "Mover" at bounding box center [455, 126] width 96 height 32
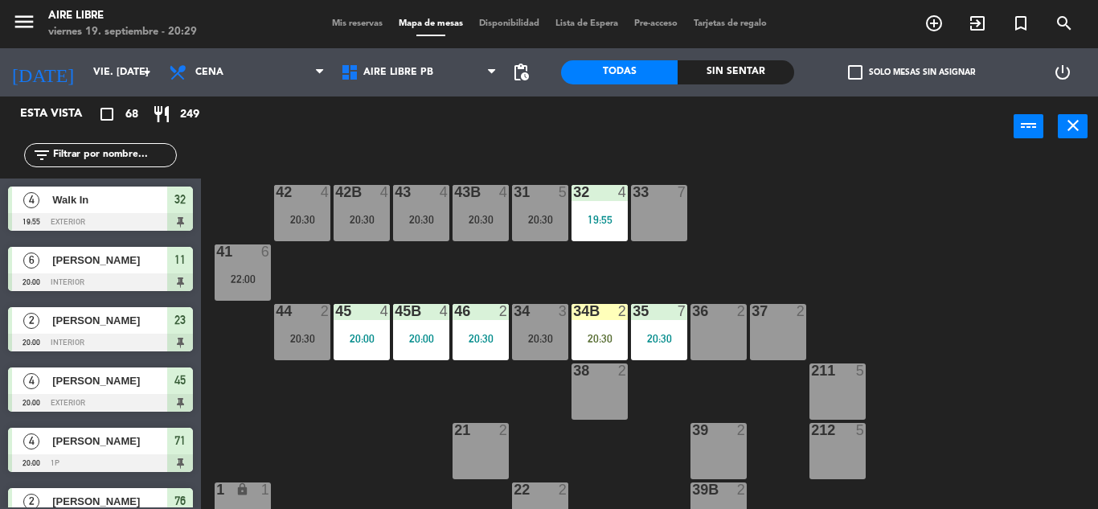
click at [80, 157] on input "text" at bounding box center [113, 155] width 125 height 18
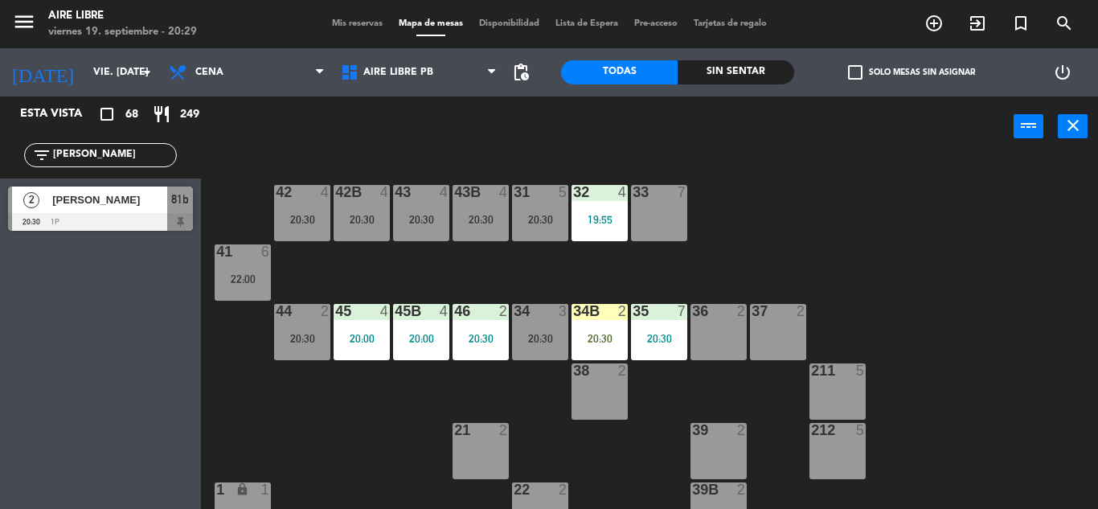
type input "fran"
click at [65, 423] on div "Esta vista crop_square 68 restaurant 249 filter_list fran 2 Franco Rossi 20:30 …" at bounding box center [100, 302] width 201 height 412
click at [92, 215] on div at bounding box center [100, 222] width 185 height 18
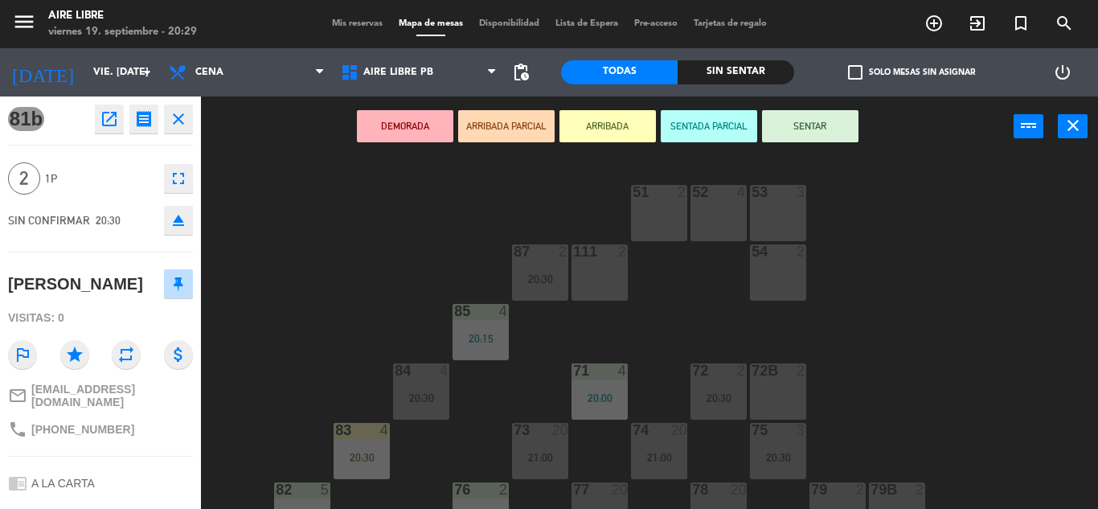
click at [616, 136] on button "ARRIBADA" at bounding box center [607, 126] width 96 height 32
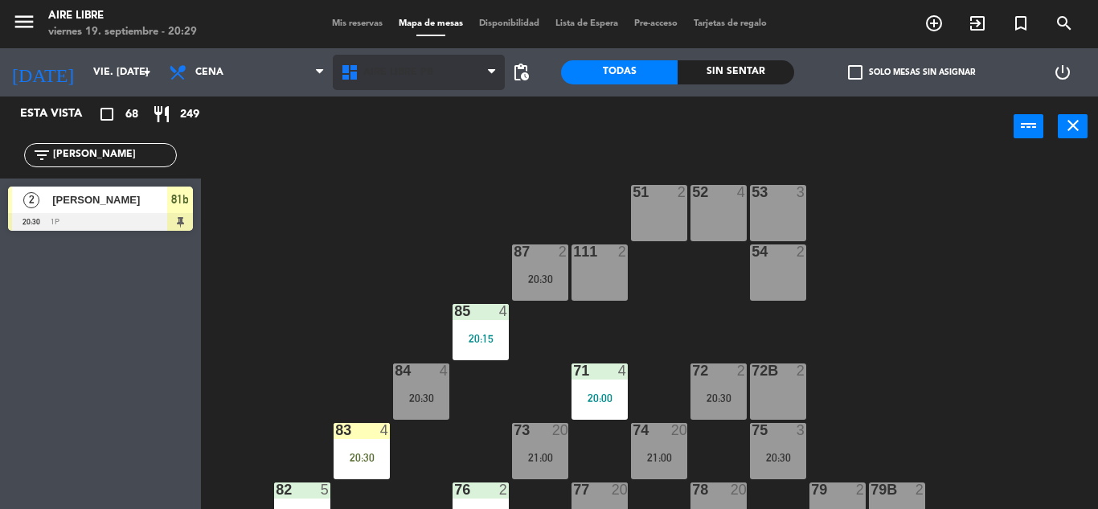
click at [390, 68] on span "Aire Libre PB" at bounding box center [398, 72] width 70 height 11
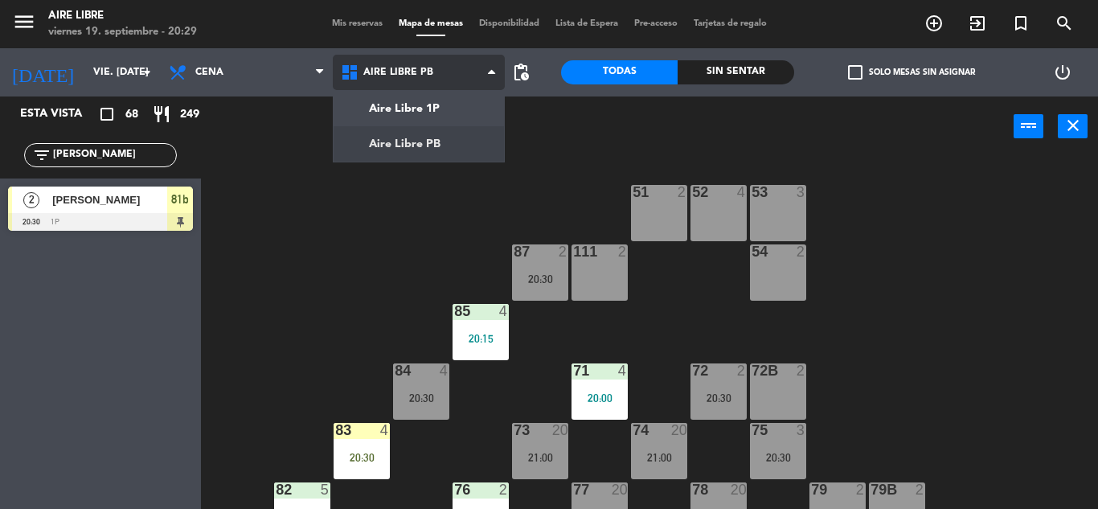
click at [447, 107] on ng-component "menu Aire Libre viernes 19. septiembre - 20:29 Mis reservas Mapa de mesas Dispo…" at bounding box center [549, 254] width 1098 height 509
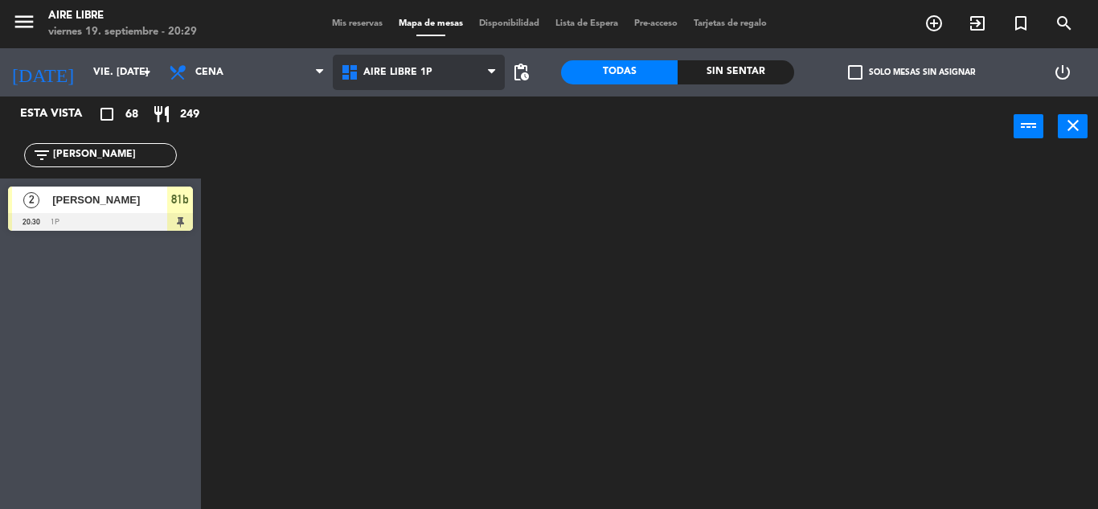
click at [407, 75] on span "Aire Libre 1P" at bounding box center [397, 72] width 69 height 11
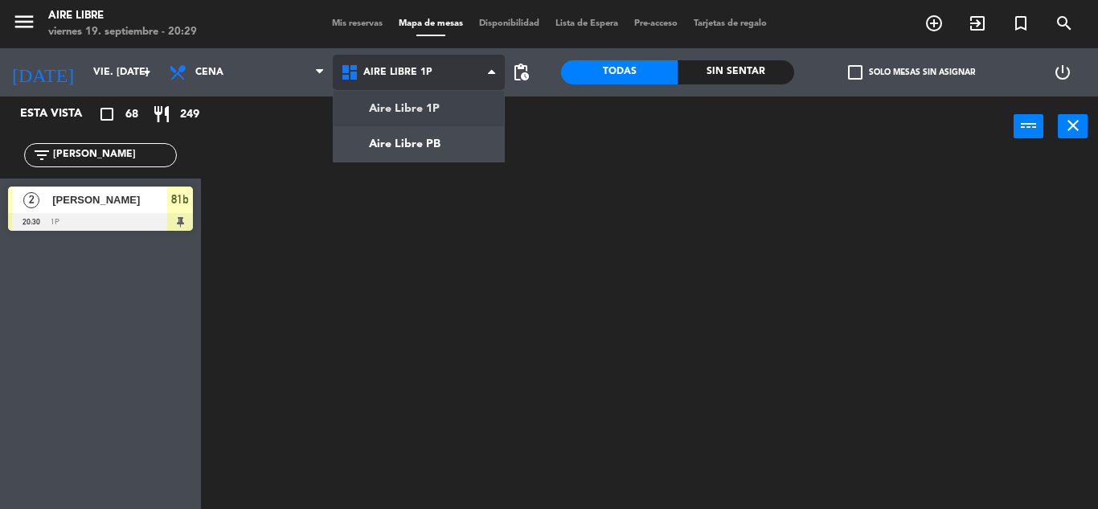
click at [415, 144] on ng-component "menu Aire Libre viernes 19. septiembre - 20:29 Mis reservas Mapa de mesas Dispo…" at bounding box center [549, 254] width 1098 height 509
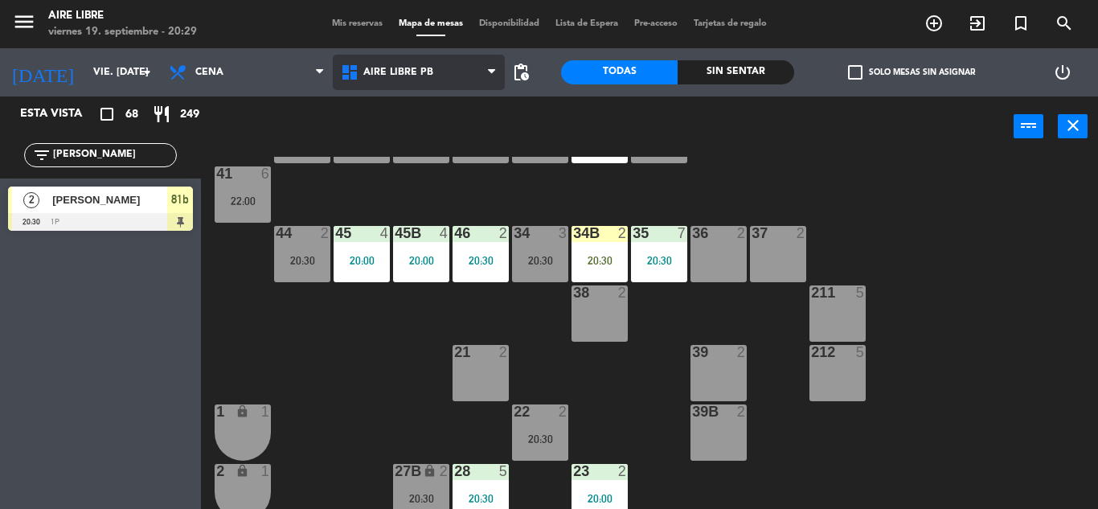
scroll to position [79, 0]
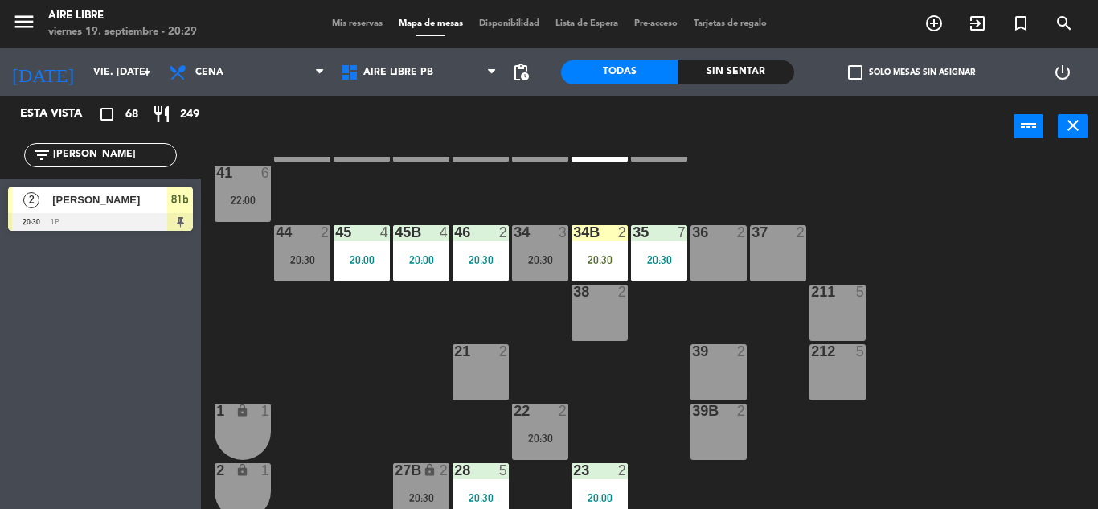
click at [600, 248] on div "34B 2 20:30" at bounding box center [599, 253] width 56 height 56
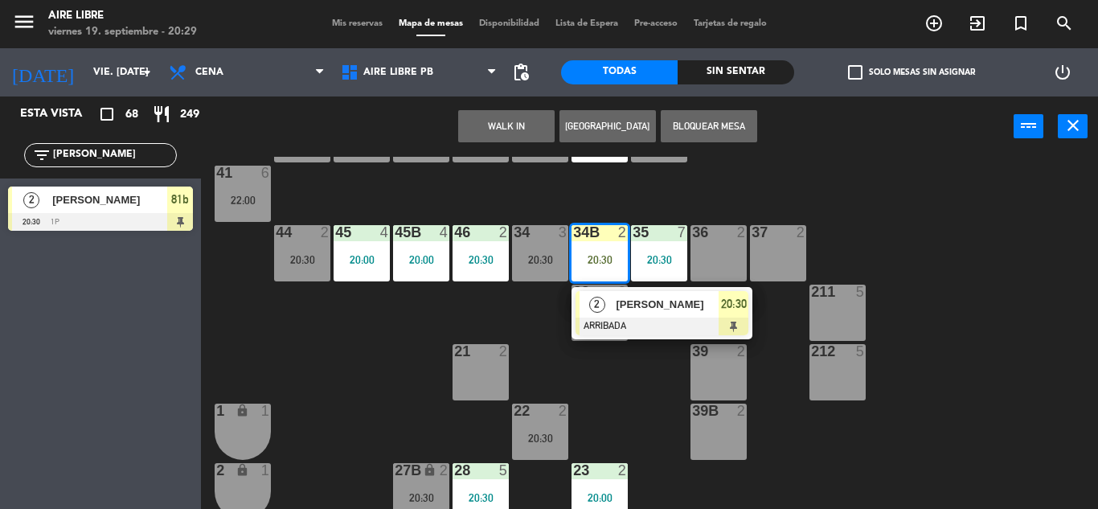
click at [683, 308] on span "[PERSON_NAME]" at bounding box center [667, 304] width 103 height 17
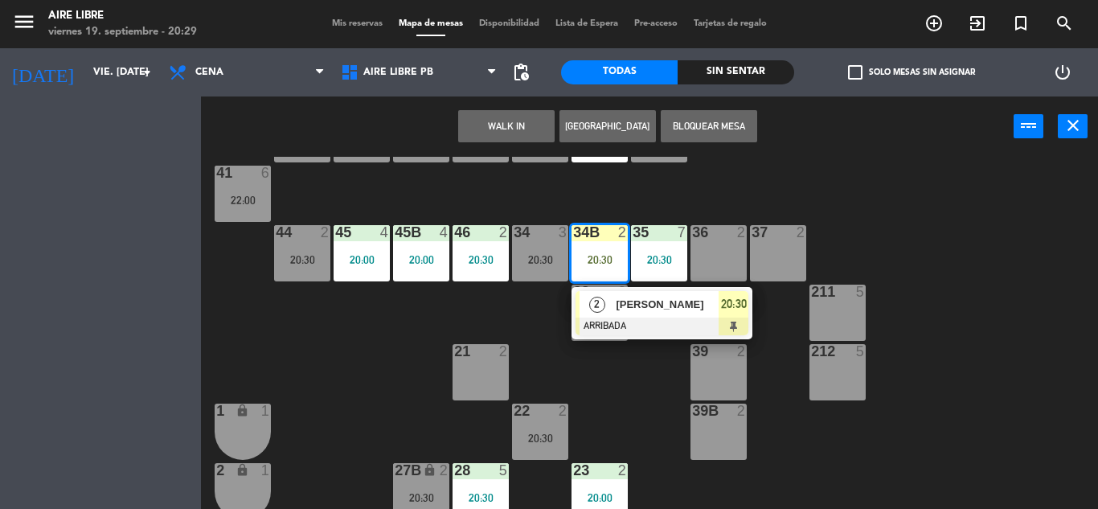
click at [683, 308] on div "42 4 20:30 43 4 20:30 31 5 20:30 32 4 19:55 33 7 42B 4 20:30 43B 4 20:30 41 6 2…" at bounding box center [655, 333] width 886 height 352
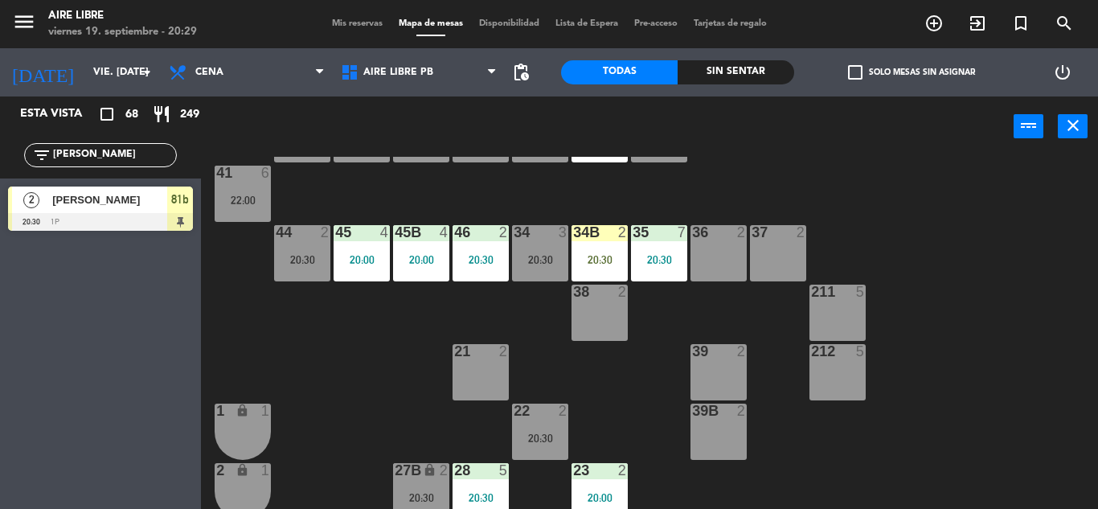
click at [606, 258] on div "20:30" at bounding box center [599, 259] width 56 height 11
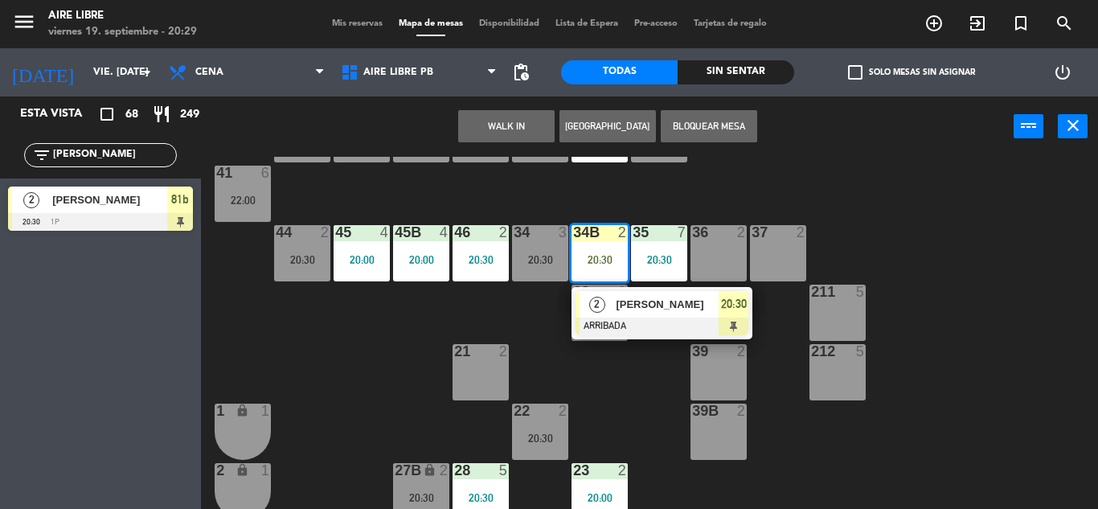
click at [668, 308] on span "[PERSON_NAME]" at bounding box center [667, 304] width 103 height 17
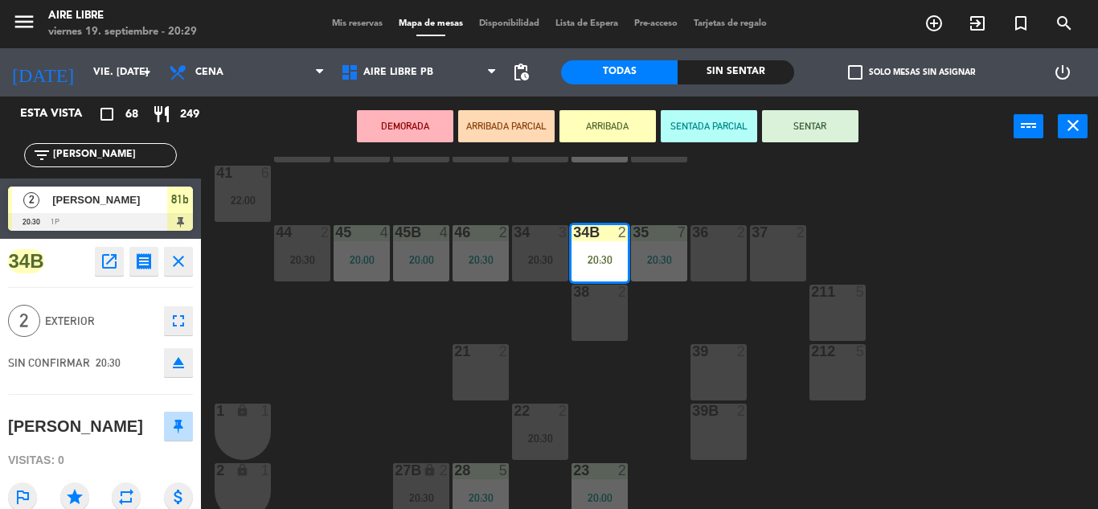
click at [815, 121] on button "SENTAR" at bounding box center [810, 126] width 96 height 32
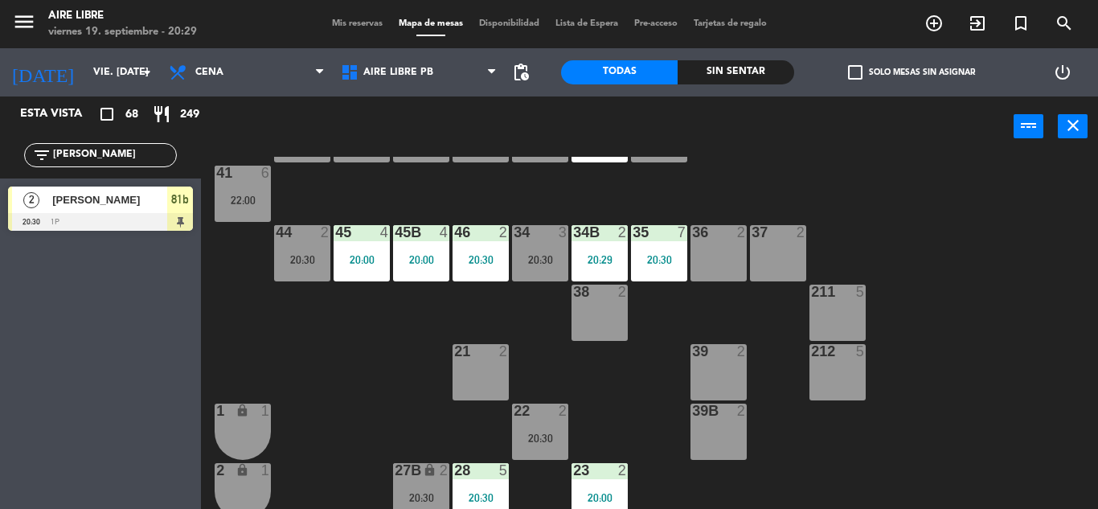
click at [90, 151] on input "fran" at bounding box center [113, 155] width 125 height 18
type input "f"
type input "rose"
click at [125, 207] on span "[PERSON_NAME]" at bounding box center [109, 199] width 115 height 17
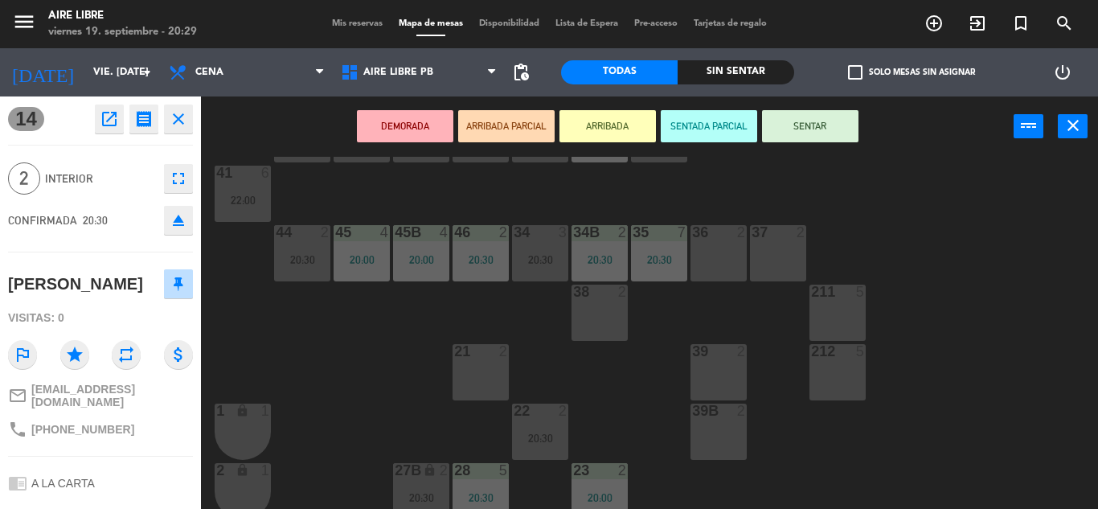
click at [605, 125] on button "ARRIBADA" at bounding box center [607, 126] width 96 height 32
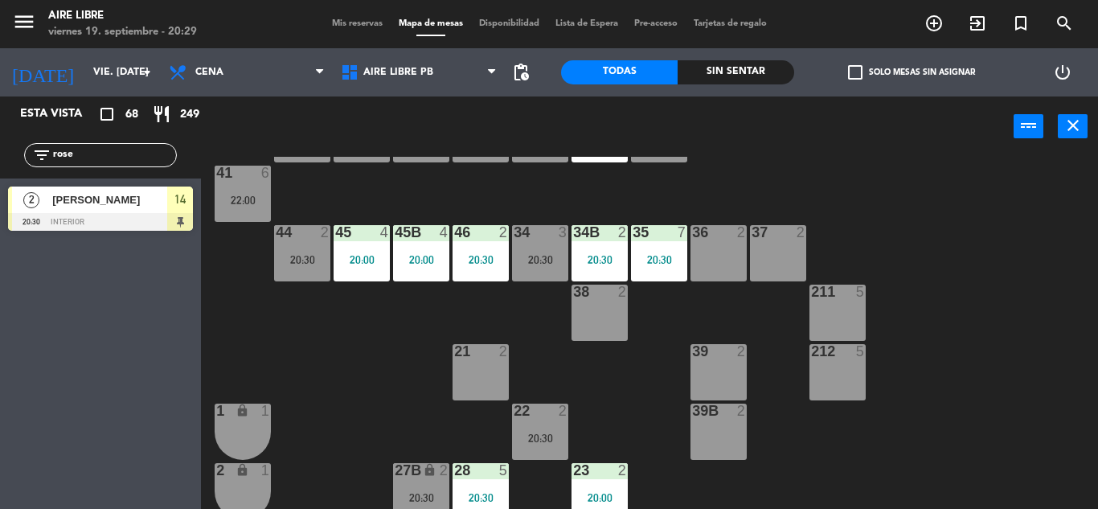
click at [122, 154] on input "rose" at bounding box center [113, 155] width 125 height 18
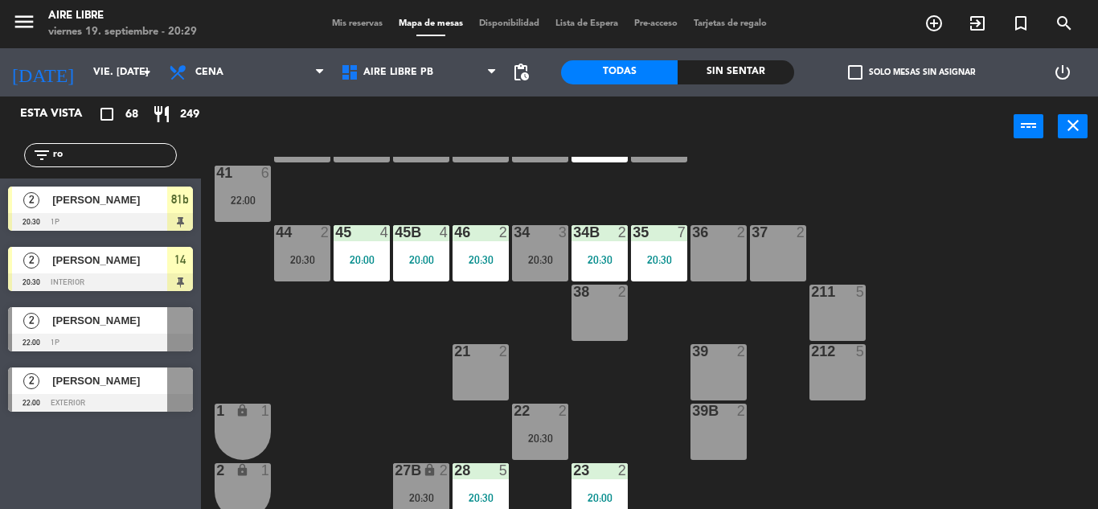
type input "r"
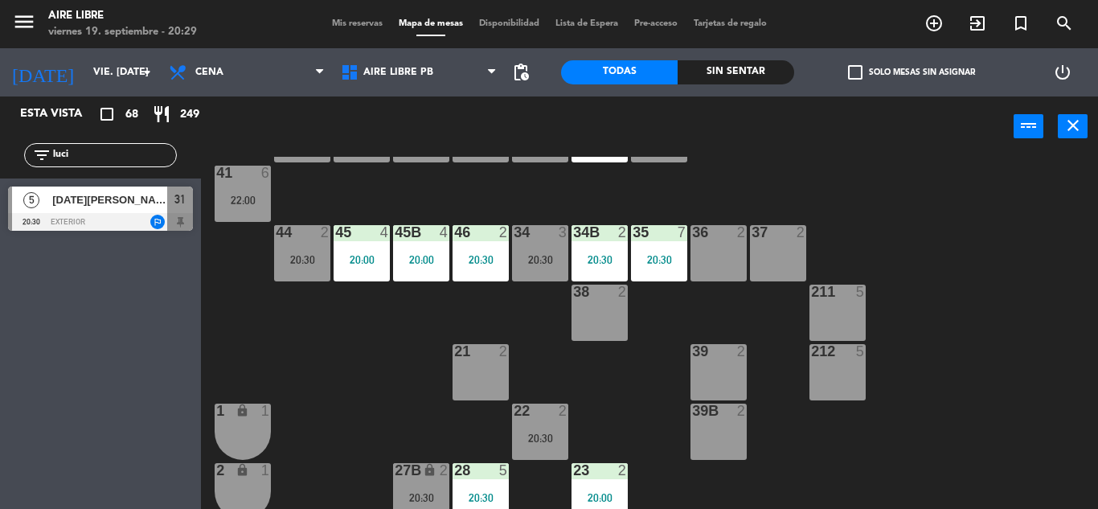
type input "luci"
click at [71, 443] on div "Esta vista crop_square 68 restaurant 249 filter_list luci 5 Lucia Viel 20:30 ex…" at bounding box center [100, 302] width 201 height 412
click at [125, 203] on span "[DATE][PERSON_NAME]" at bounding box center [109, 199] width 115 height 17
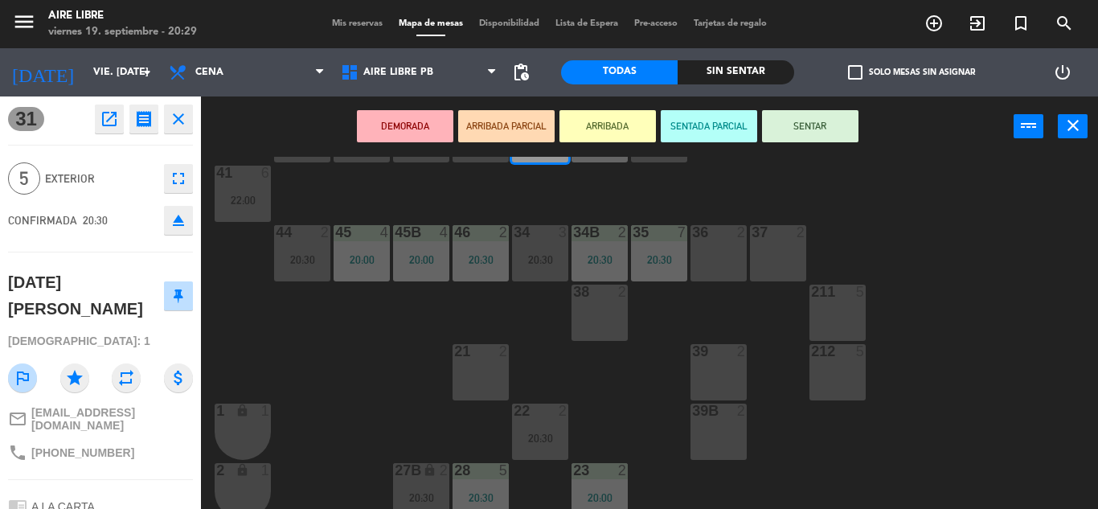
click at [619, 123] on button "ARRIBADA" at bounding box center [607, 126] width 96 height 32
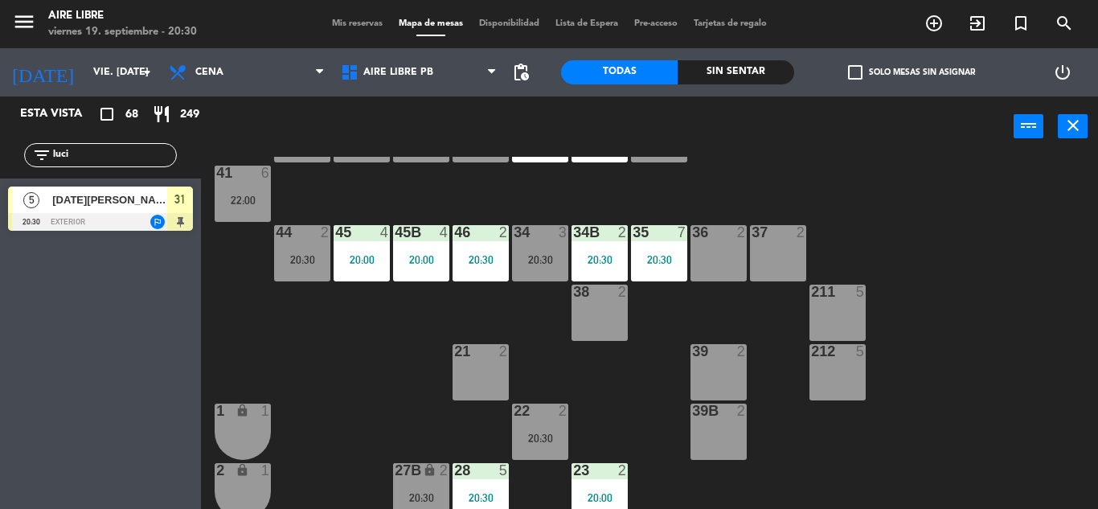
scroll to position [0, 0]
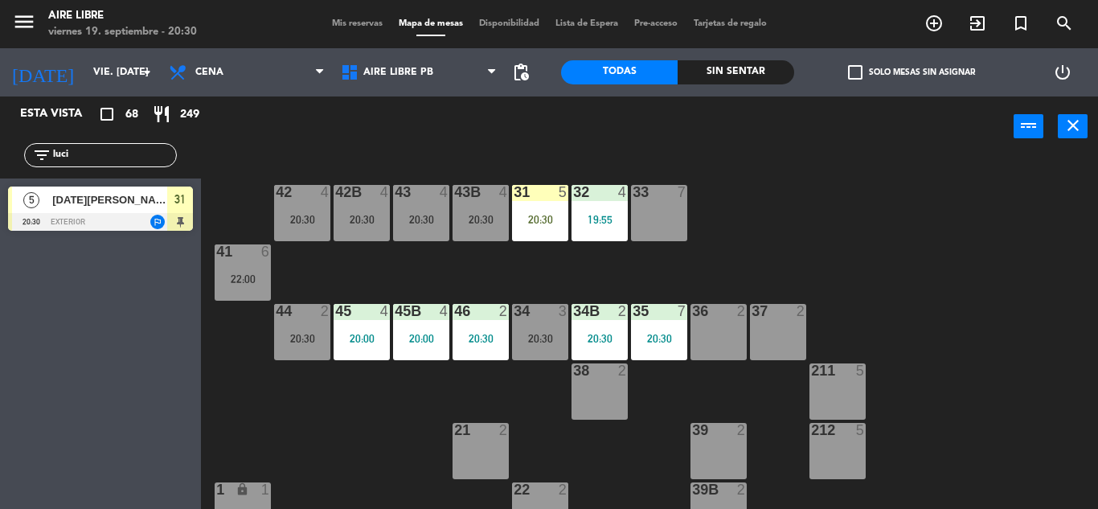
click at [550, 216] on div "20:30" at bounding box center [540, 219] width 56 height 11
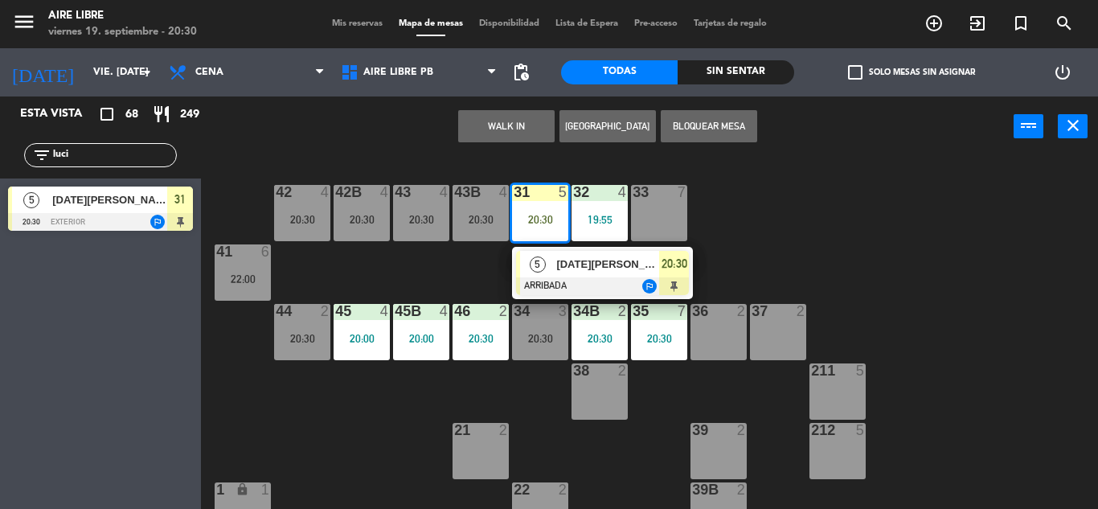
click at [591, 268] on span "[DATE][PERSON_NAME]" at bounding box center [607, 264] width 103 height 17
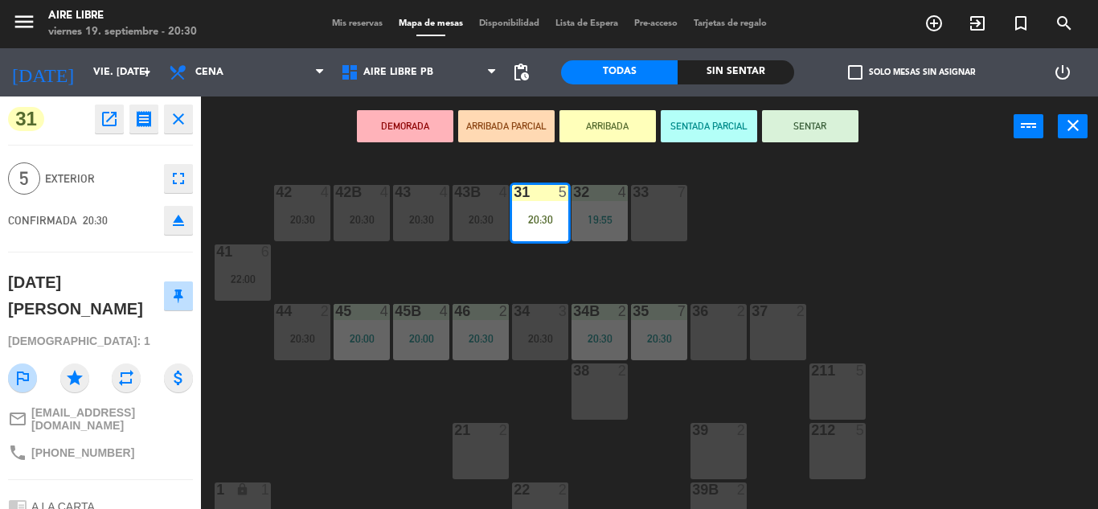
click at [802, 113] on button "SENTAR" at bounding box center [810, 126] width 96 height 32
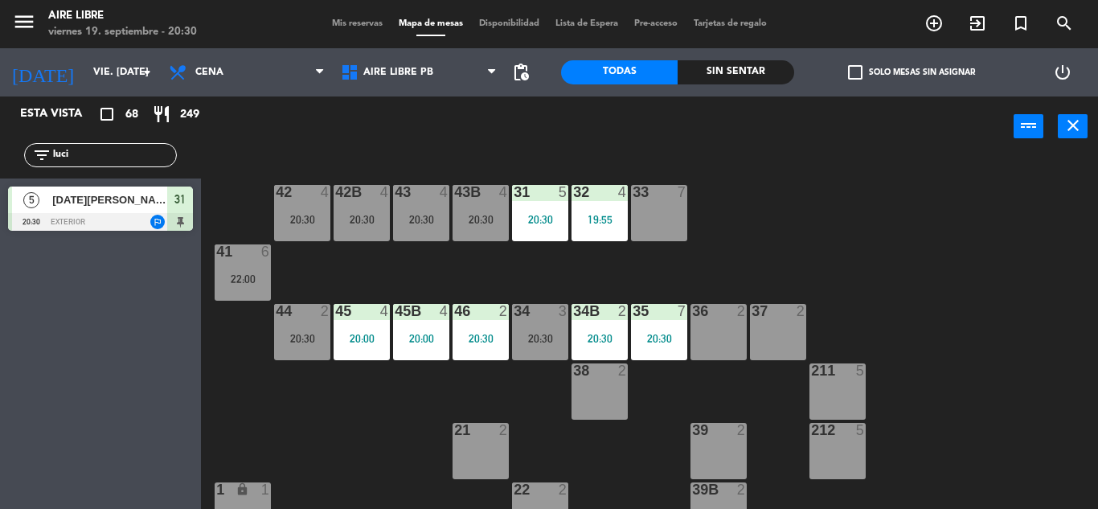
click at [112, 149] on input "luci" at bounding box center [113, 155] width 125 height 18
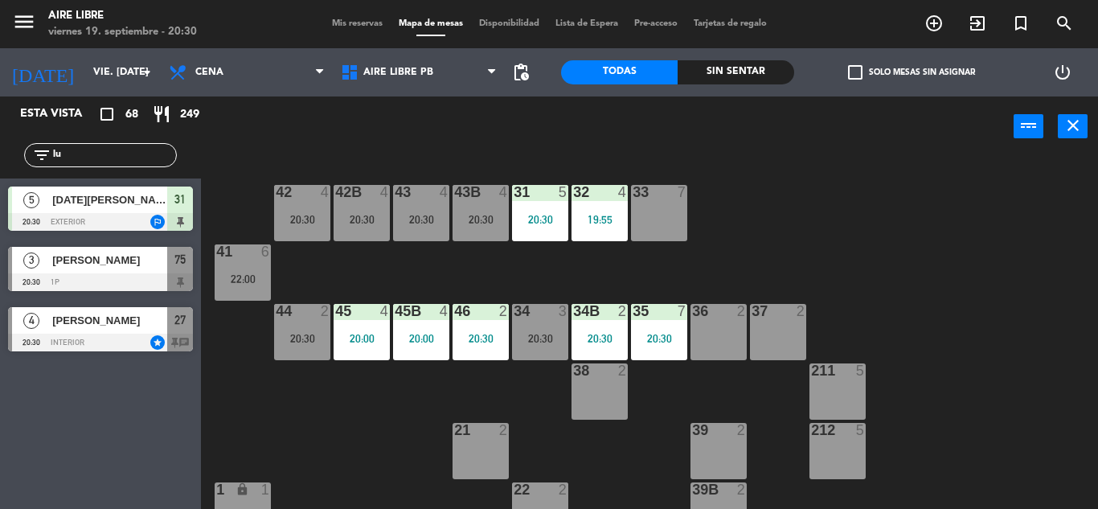
type input "l"
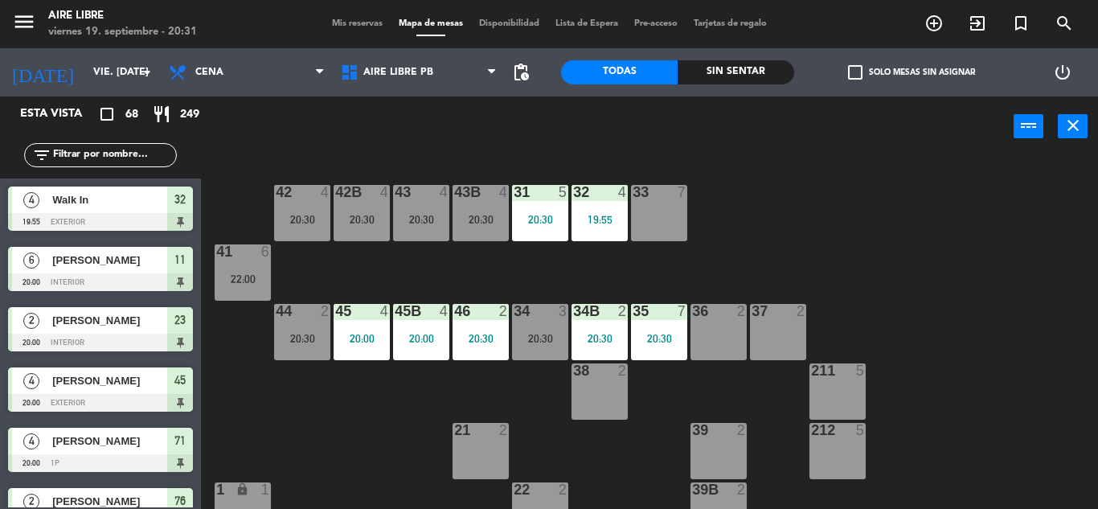
click at [98, 153] on input "text" at bounding box center [113, 155] width 125 height 18
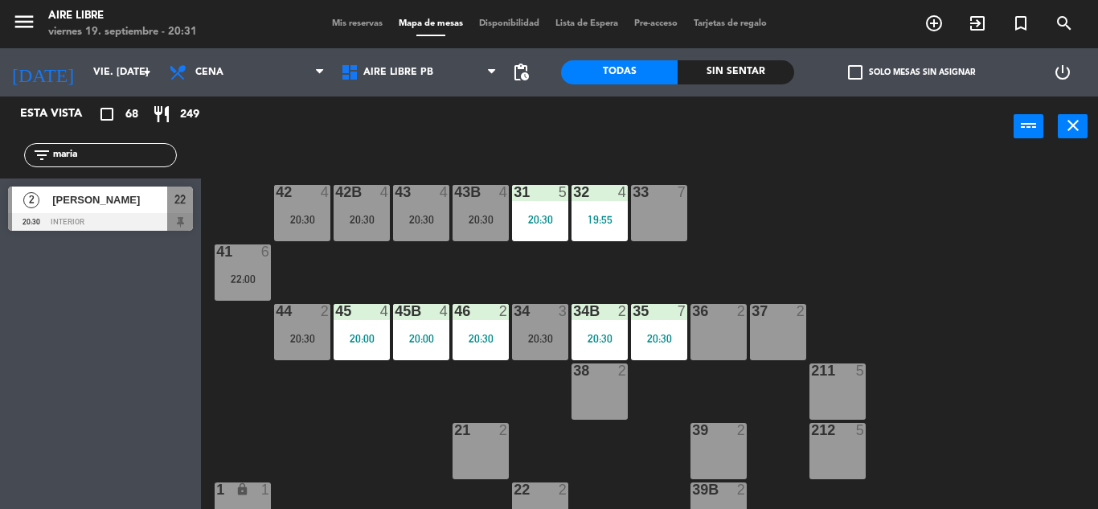
type input "maria"
click at [75, 428] on div "Esta vista crop_square 68 restaurant 249 filter_list maria 2 Maria Bailo 20:30 …" at bounding box center [100, 302] width 201 height 412
click at [116, 213] on div at bounding box center [100, 222] width 185 height 18
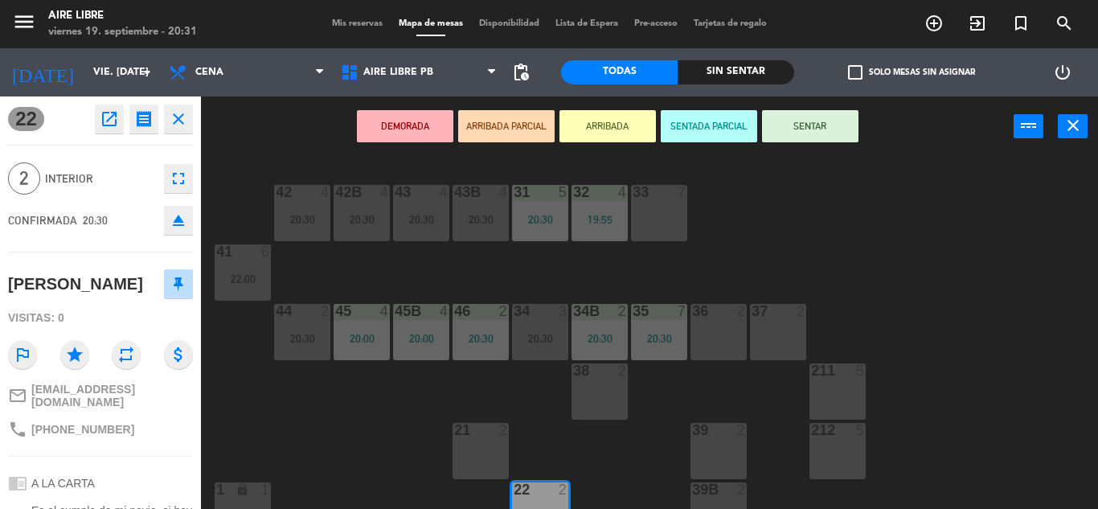
click at [607, 125] on button "ARRIBADA" at bounding box center [607, 126] width 96 height 32
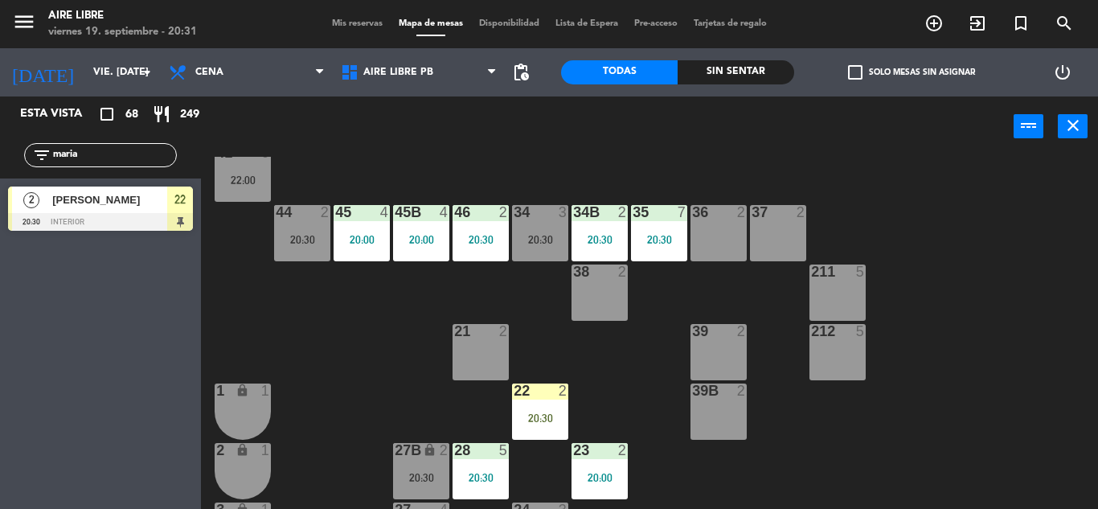
scroll to position [100, 0]
click at [532, 391] on div at bounding box center [539, 390] width 27 height 14
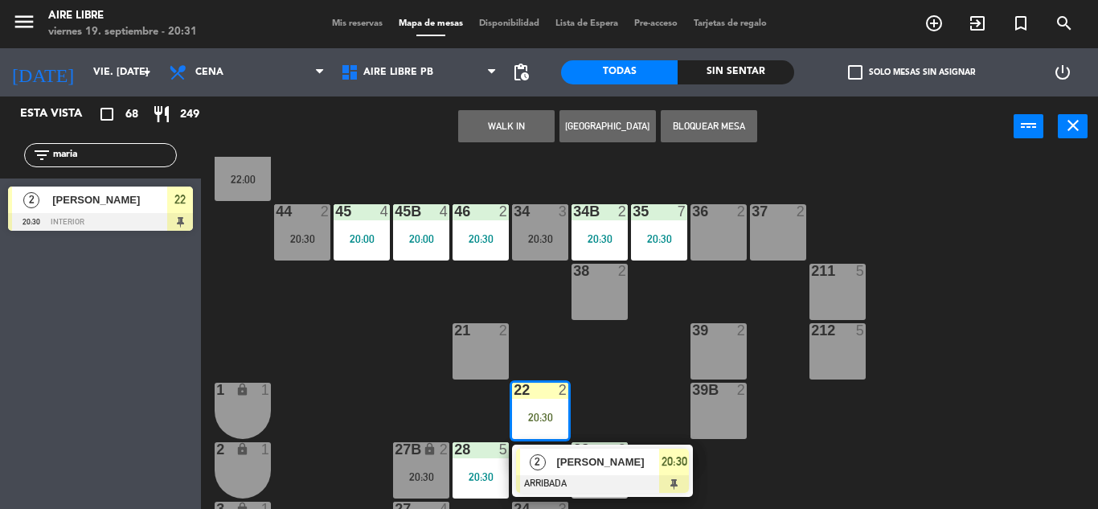
click at [574, 449] on div "[PERSON_NAME]" at bounding box center [607, 461] width 104 height 27
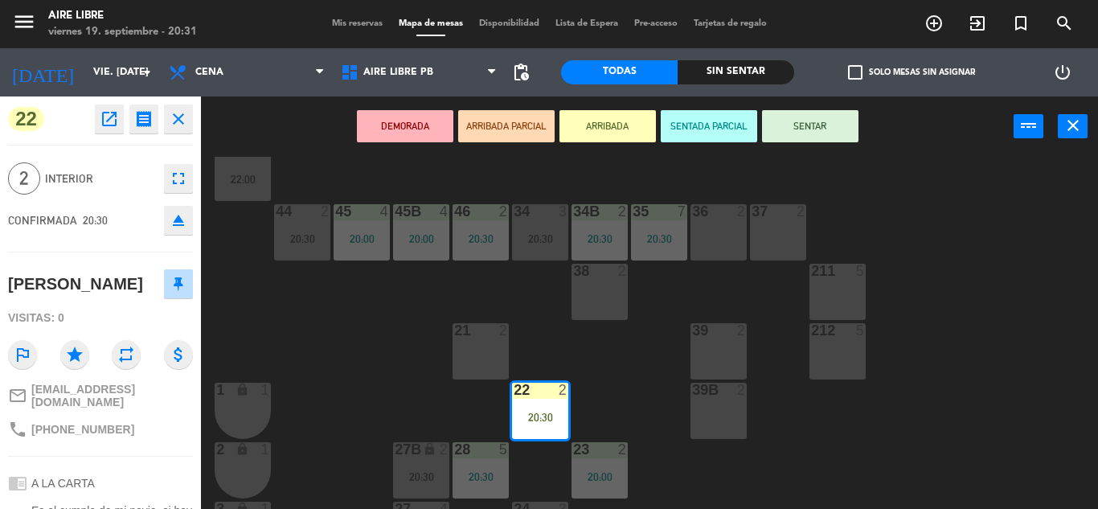
click at [824, 123] on button "SENTAR" at bounding box center [810, 126] width 96 height 32
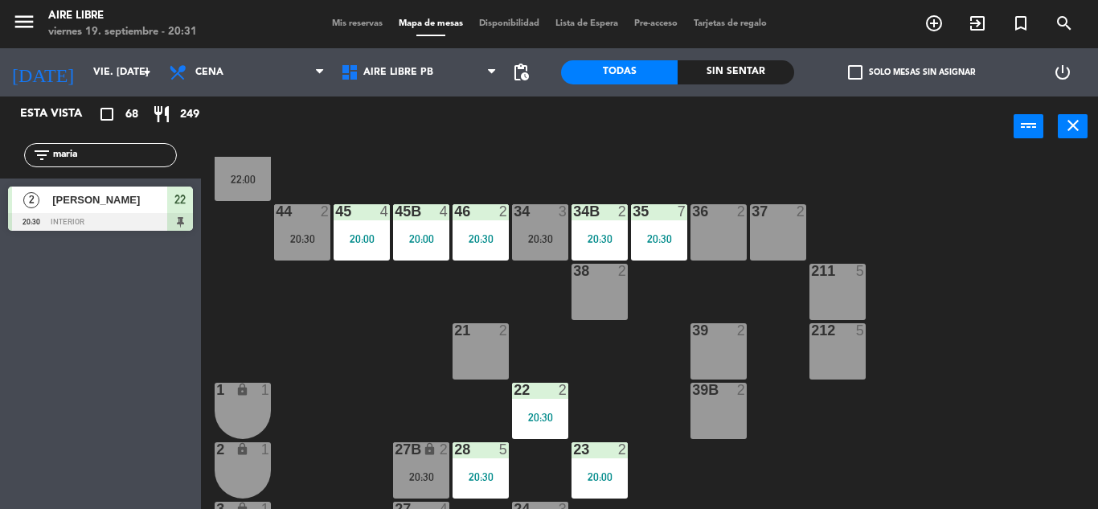
click at [112, 154] on input "maria" at bounding box center [113, 155] width 125 height 18
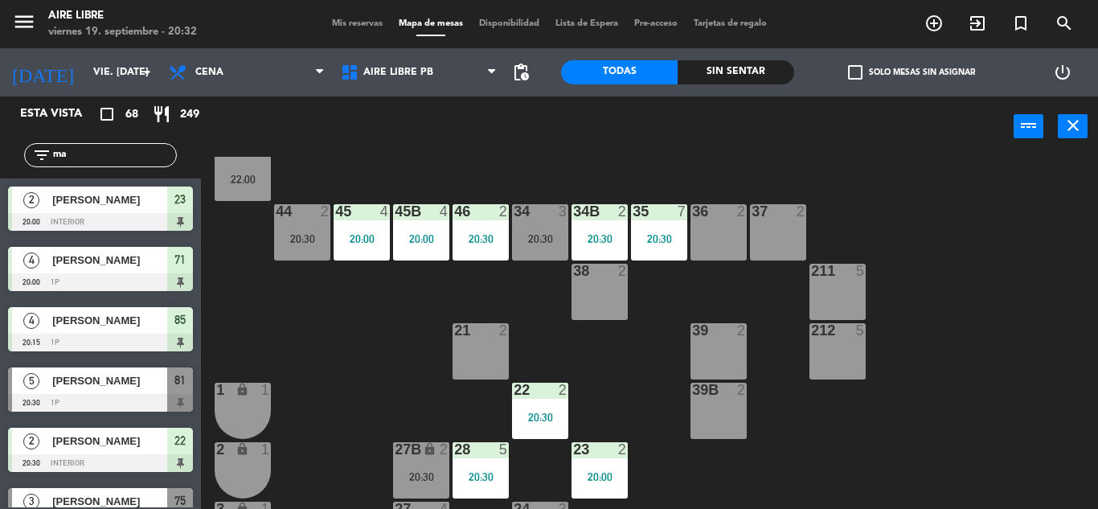
type input "m"
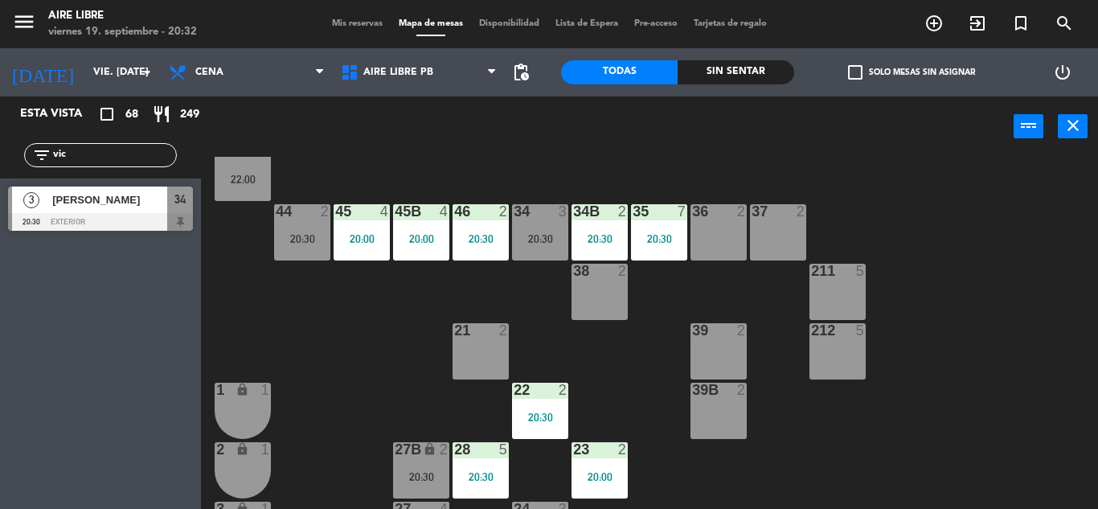
type input "vic"
click at [82, 436] on div "Esta vista crop_square 68 restaurant 249 filter_list vic 3 Victoria Bouvier 20:…" at bounding box center [100, 302] width 201 height 412
click at [121, 215] on div at bounding box center [100, 222] width 185 height 18
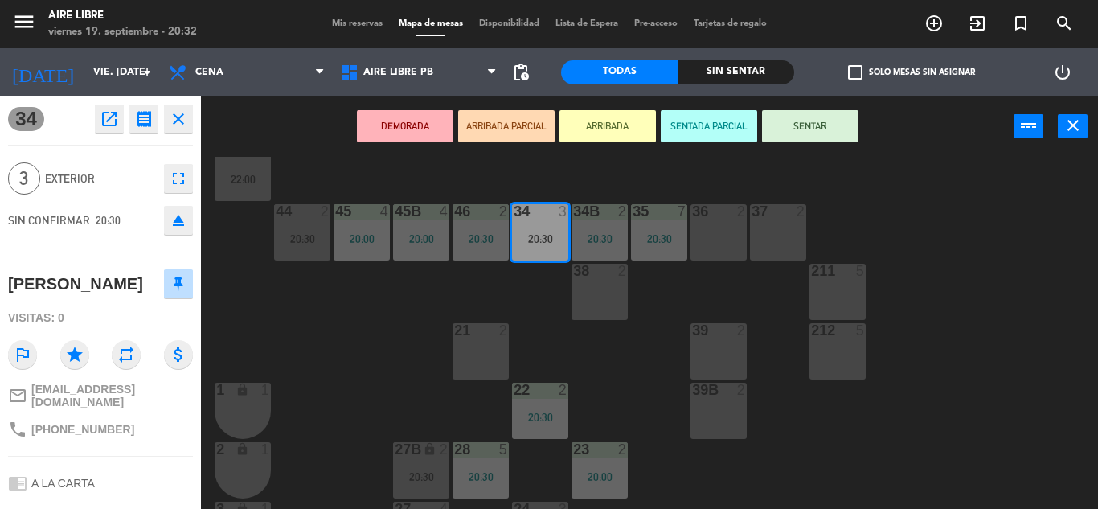
click at [612, 128] on button "ARRIBADA" at bounding box center [607, 126] width 96 height 32
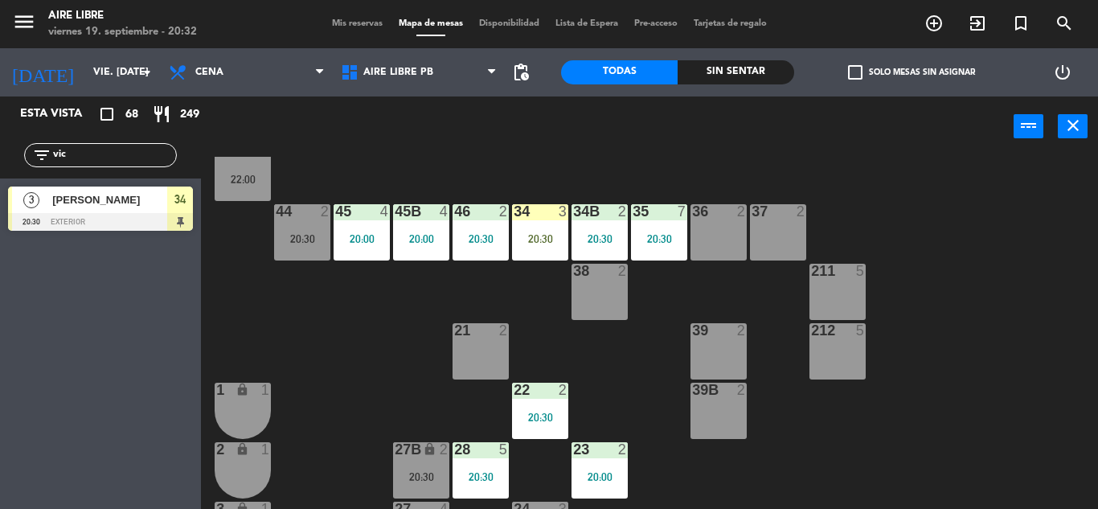
click at [107, 152] on input "vic" at bounding box center [113, 155] width 125 height 18
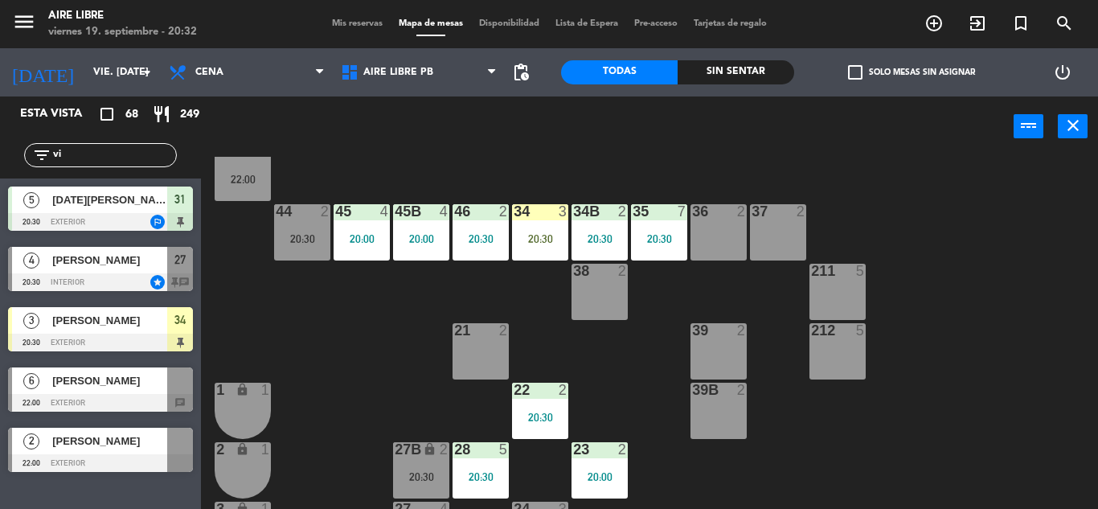
type input "vi"
click at [537, 248] on div "34 3 20:30" at bounding box center [540, 232] width 56 height 56
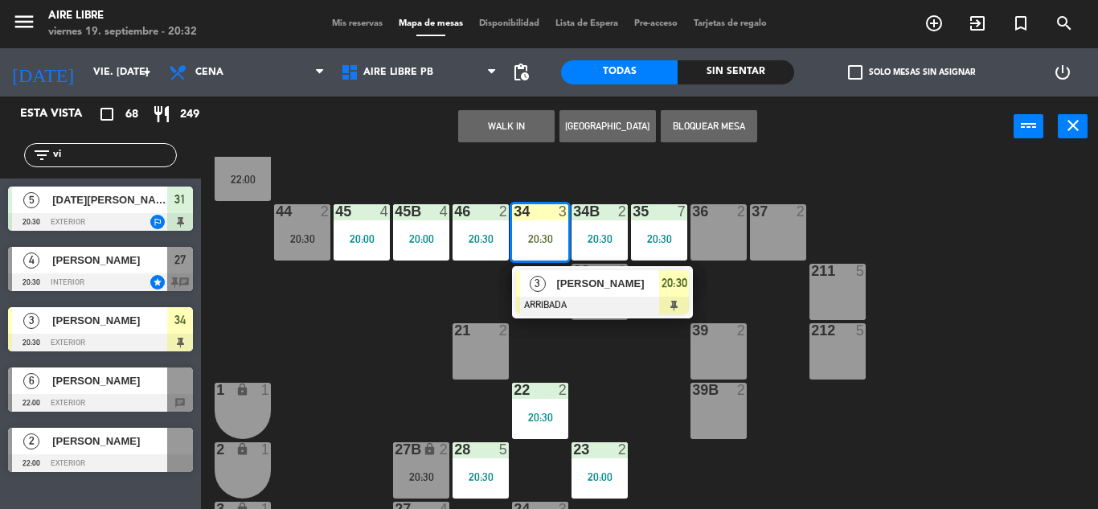
click at [564, 301] on div at bounding box center [602, 306] width 173 height 18
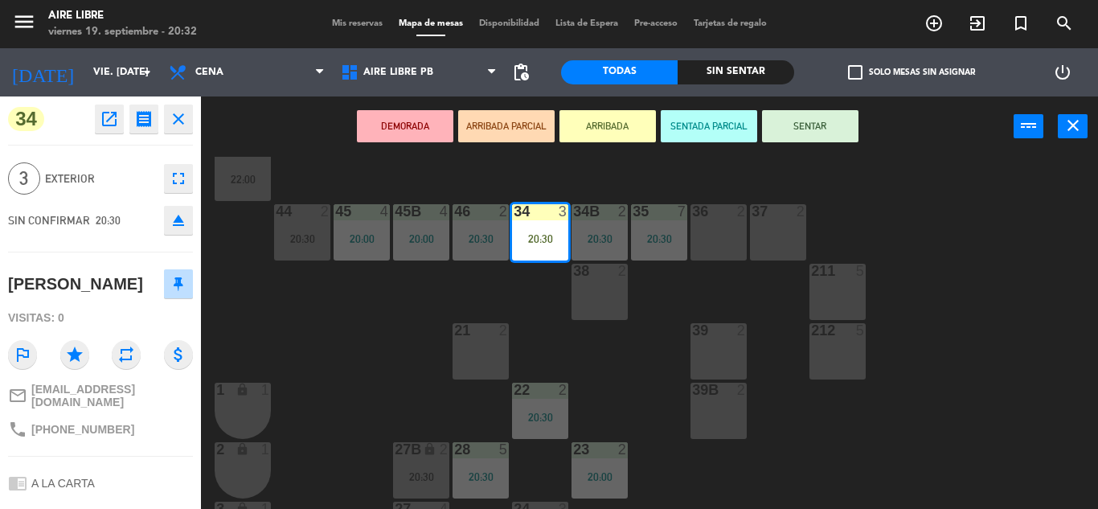
click at [181, 223] on icon "eject" at bounding box center [178, 220] width 19 height 19
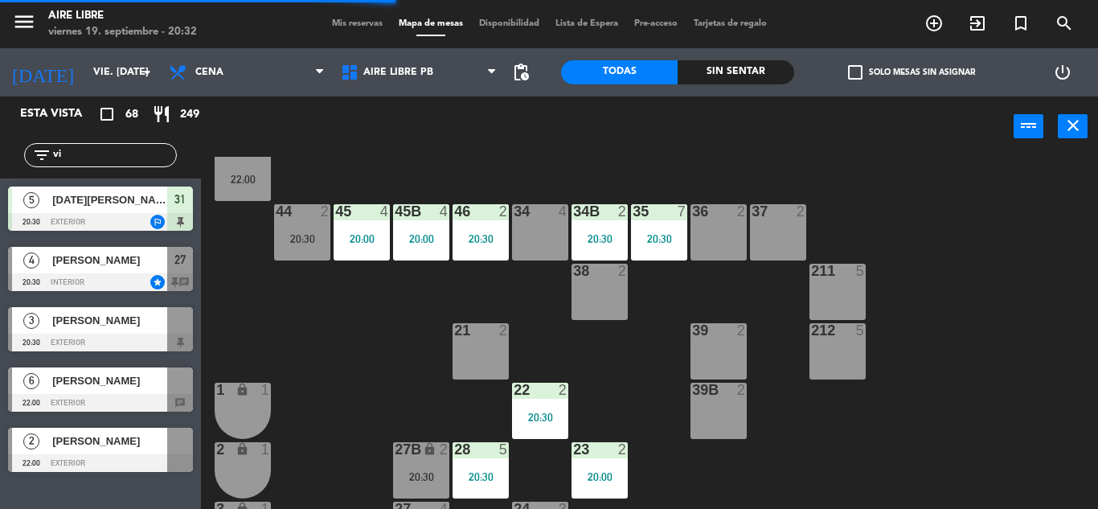
click at [121, 152] on input "vi" at bounding box center [113, 155] width 125 height 18
click at [317, 287] on div "42 4 20:30 43 4 20:30 31 5 20:30 32 4 19:55 33 7 42B 4 20:30 43B 4 20:30 41 6 2…" at bounding box center [655, 333] width 886 height 352
click at [136, 325] on span "[PERSON_NAME]" at bounding box center [109, 320] width 115 height 17
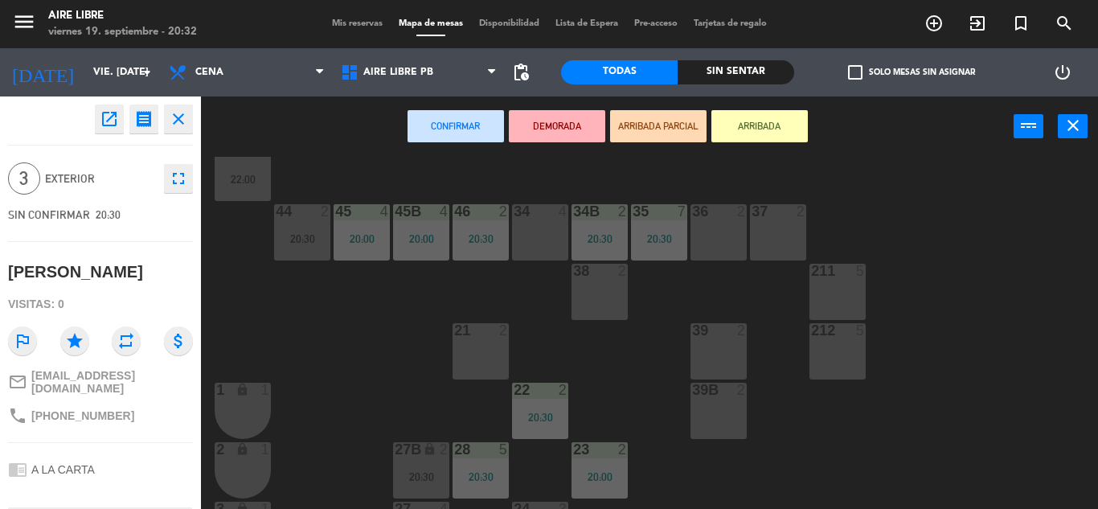
click at [549, 227] on div "34 4" at bounding box center [540, 232] width 56 height 56
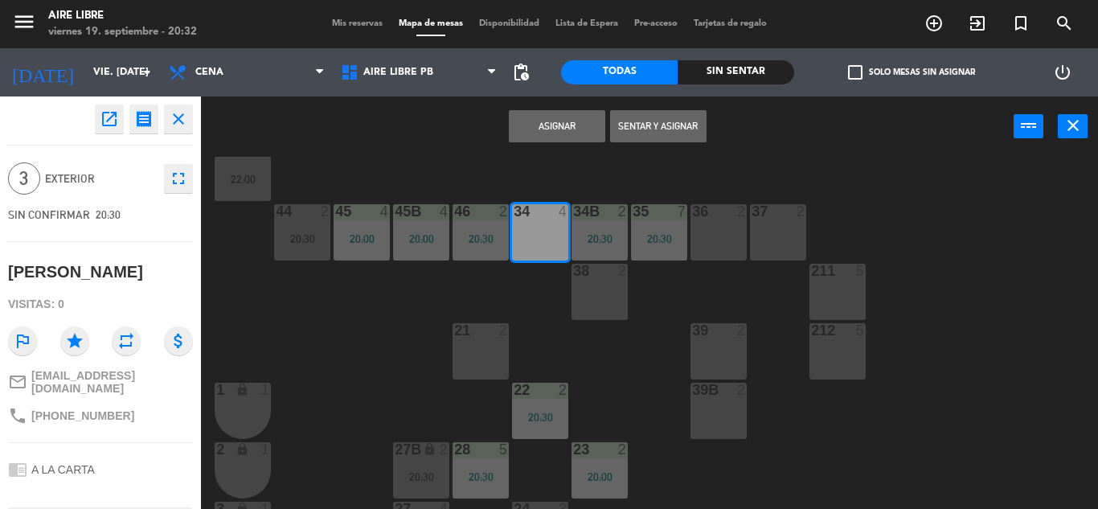
click at [563, 127] on button "Asignar" at bounding box center [557, 126] width 96 height 32
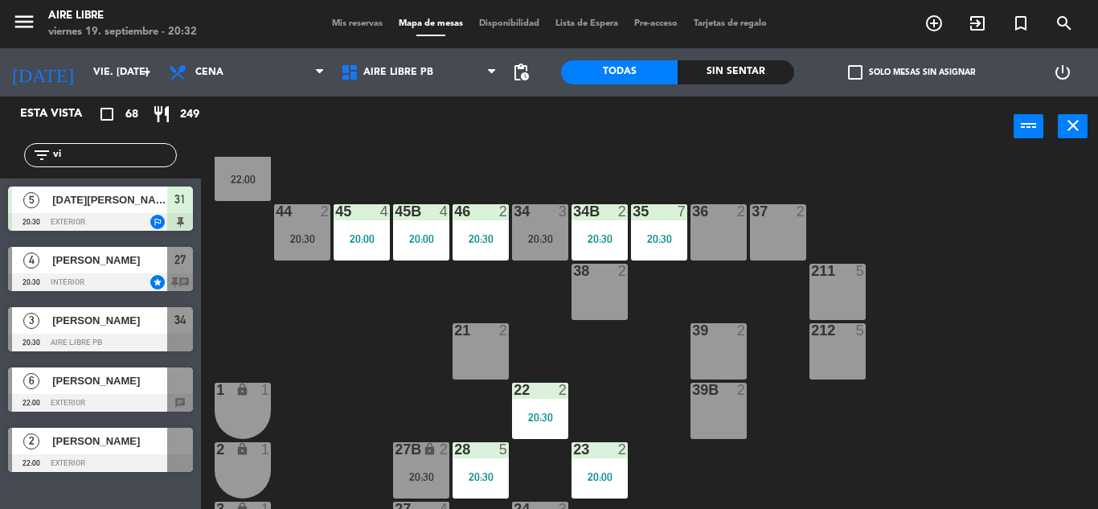
click at [117, 158] on input "vi" at bounding box center [113, 155] width 125 height 18
type input "v"
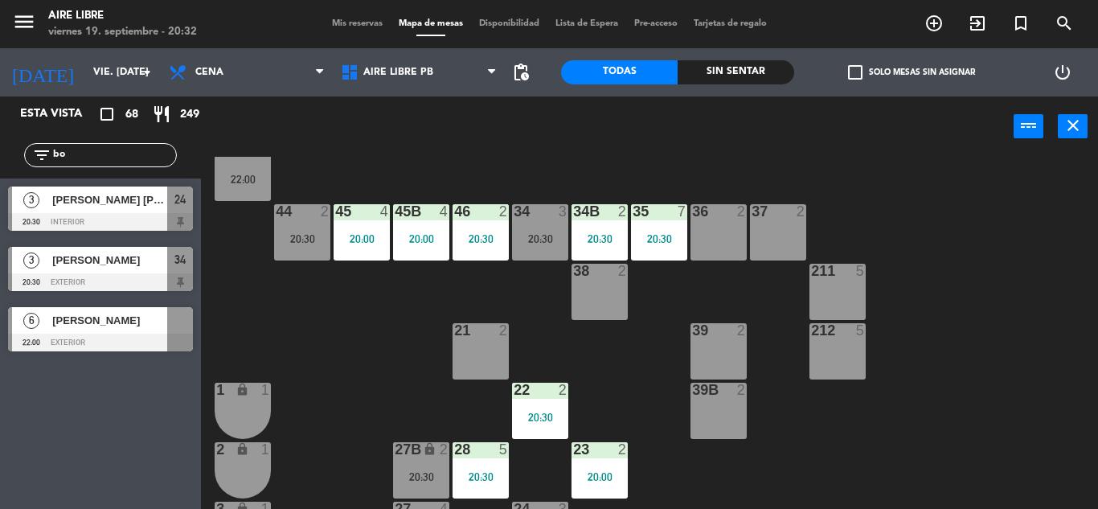
type input "b"
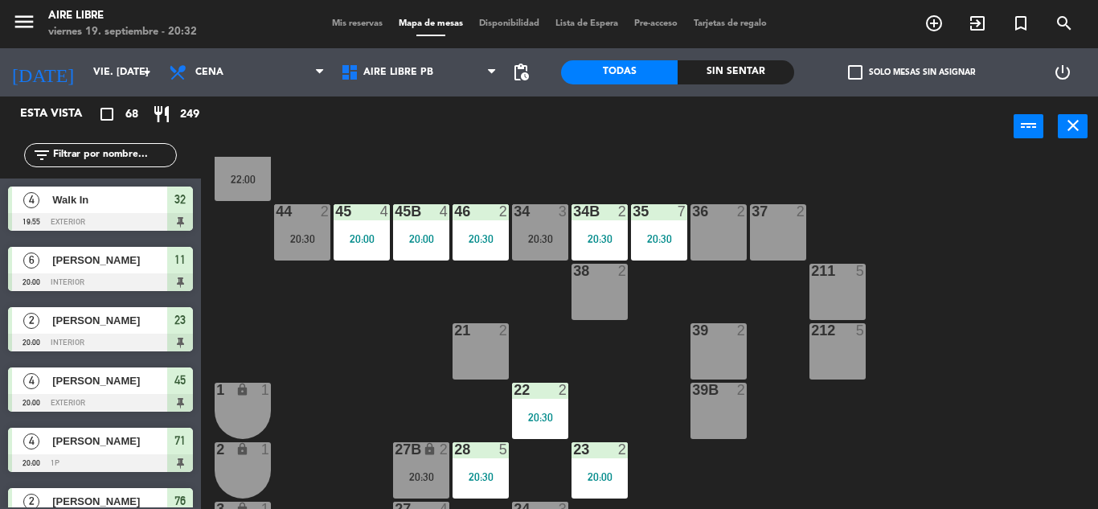
click at [92, 156] on input "text" at bounding box center [113, 155] width 125 height 18
click at [972, 19] on icon "exit_to_app" at bounding box center [977, 23] width 19 height 19
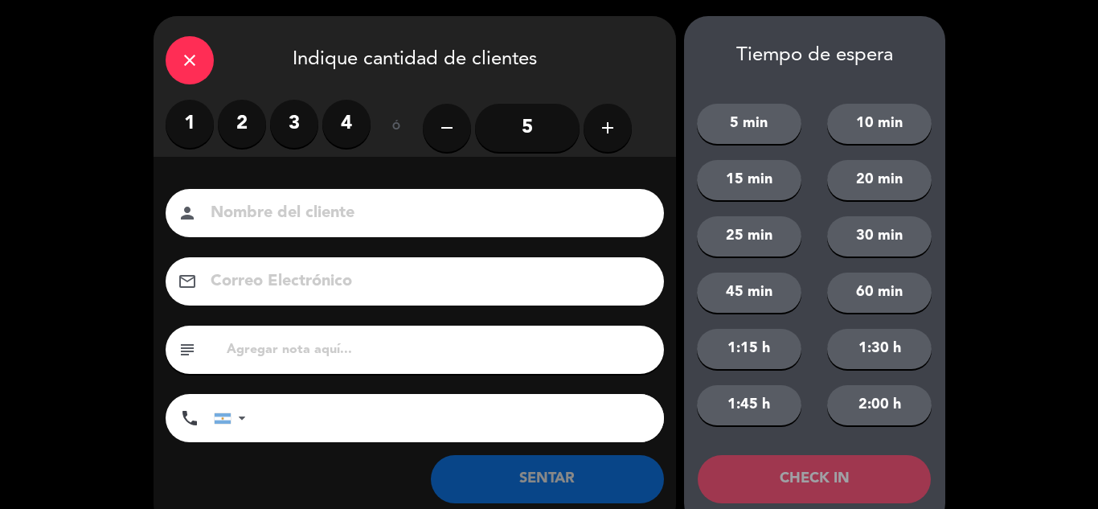
click at [246, 117] on label "2" at bounding box center [242, 124] width 48 height 48
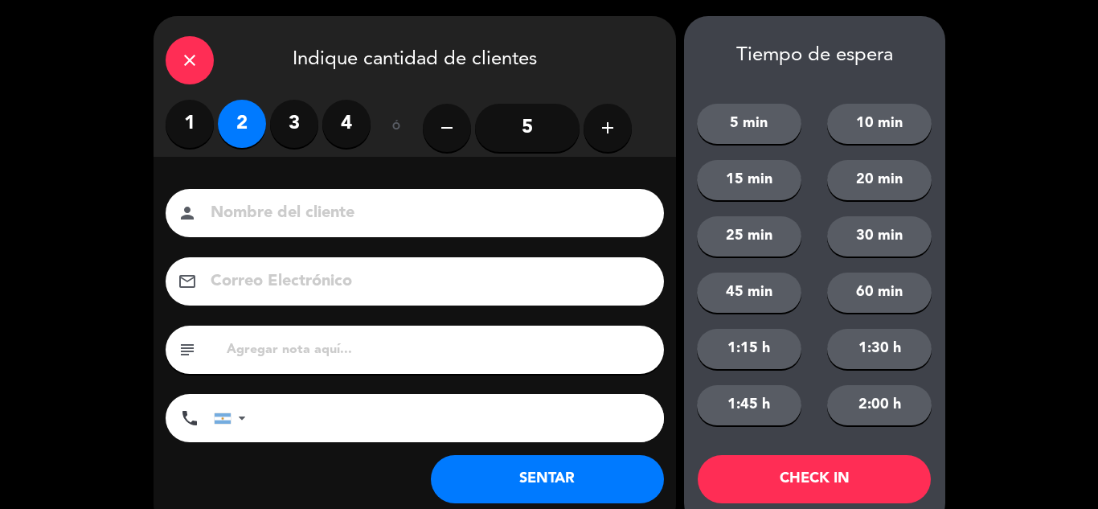
click at [525, 489] on button "SENTAR" at bounding box center [547, 479] width 233 height 48
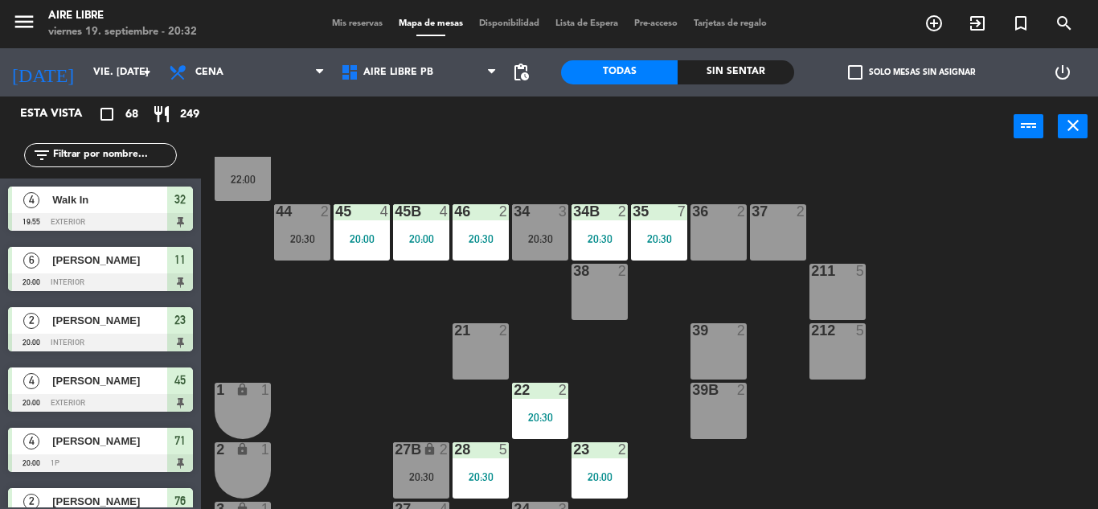
click at [109, 151] on input "text" at bounding box center [113, 155] width 125 height 18
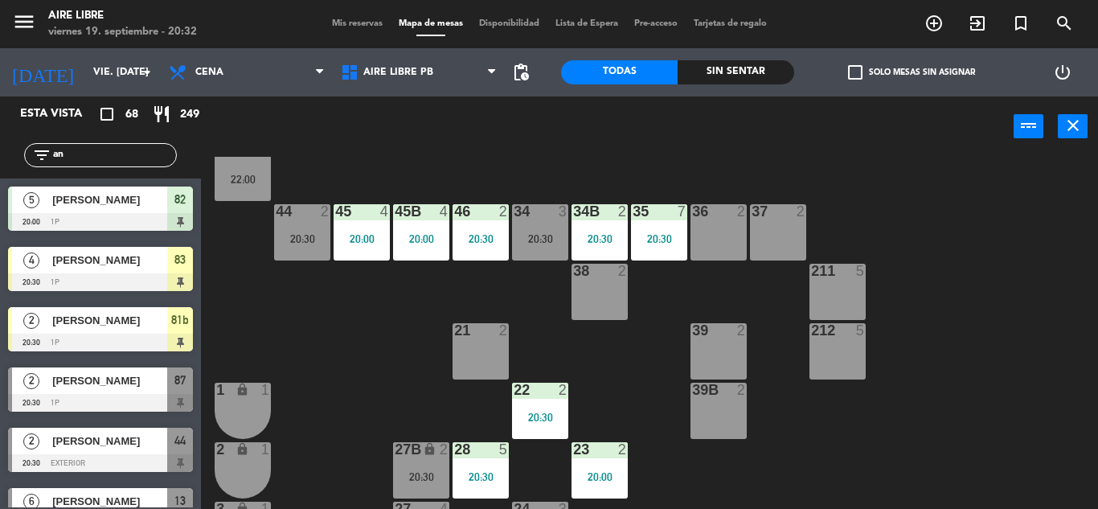
type input "a"
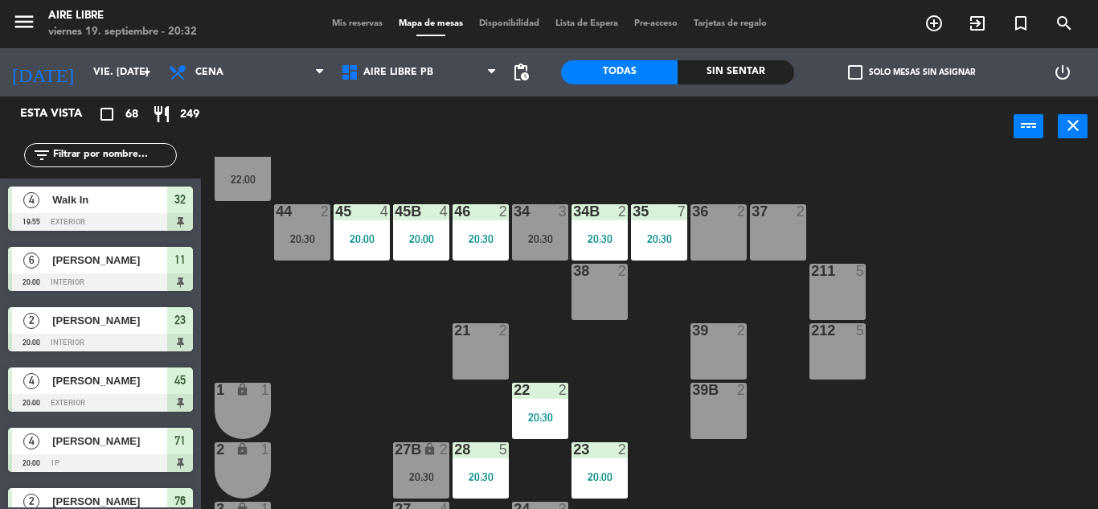
click at [89, 159] on input "text" at bounding box center [113, 155] width 125 height 18
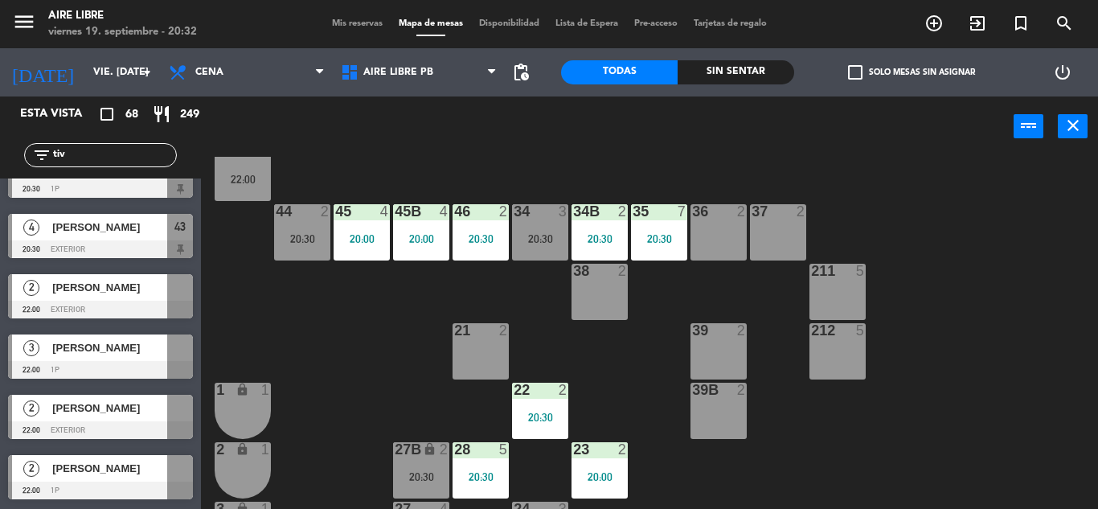
scroll to position [0, 0]
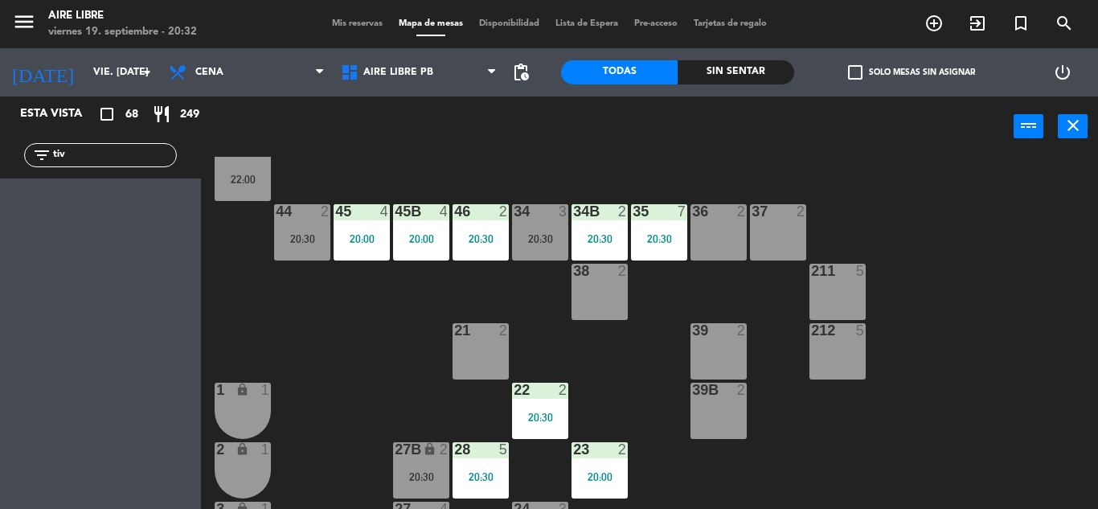
click at [108, 162] on input "tiv" at bounding box center [113, 155] width 125 height 18
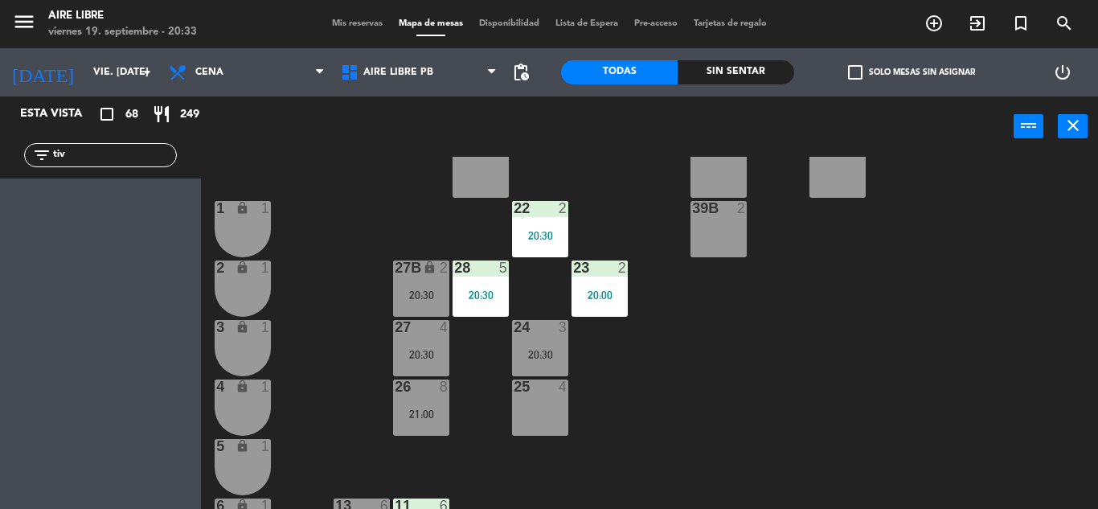
scroll to position [305, 0]
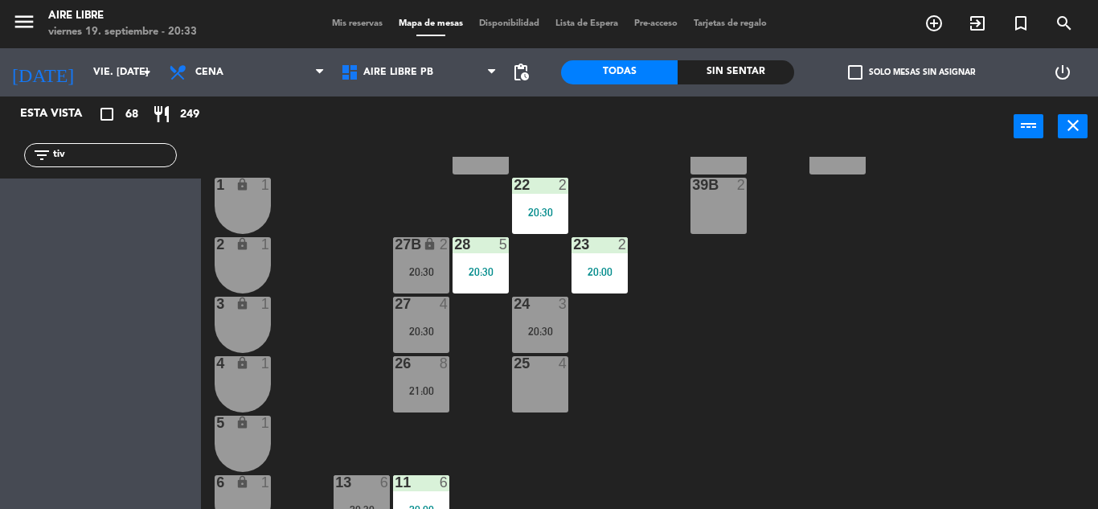
click at [695, 403] on div "42 4 20:30 43 4 20:30 31 5 20:30 32 4 19:55 33 7 42B 4 20:30 43B 4 20:30 41 6 2…" at bounding box center [655, 333] width 886 height 352
click at [90, 149] on input "tiv" at bounding box center [113, 155] width 125 height 18
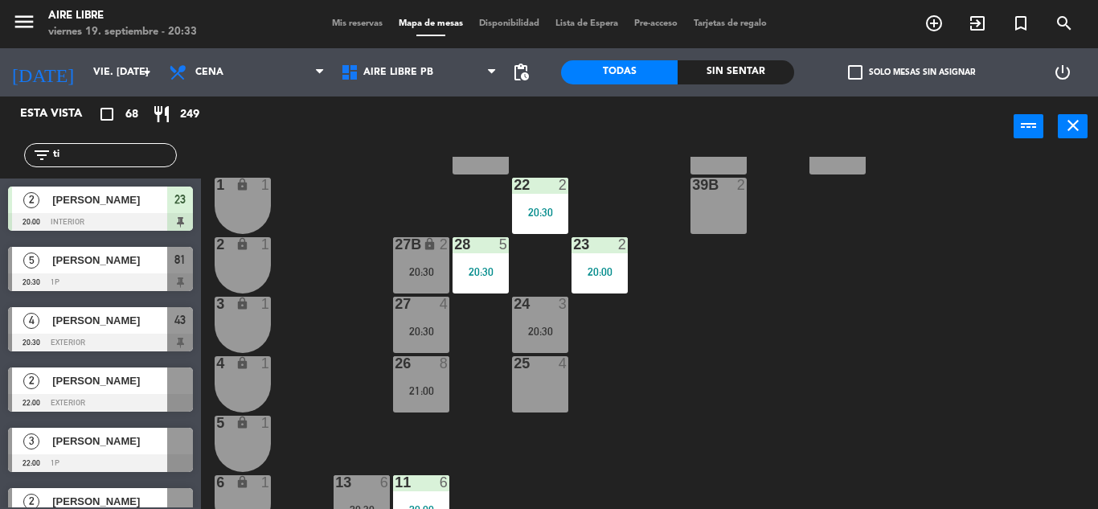
type input "t"
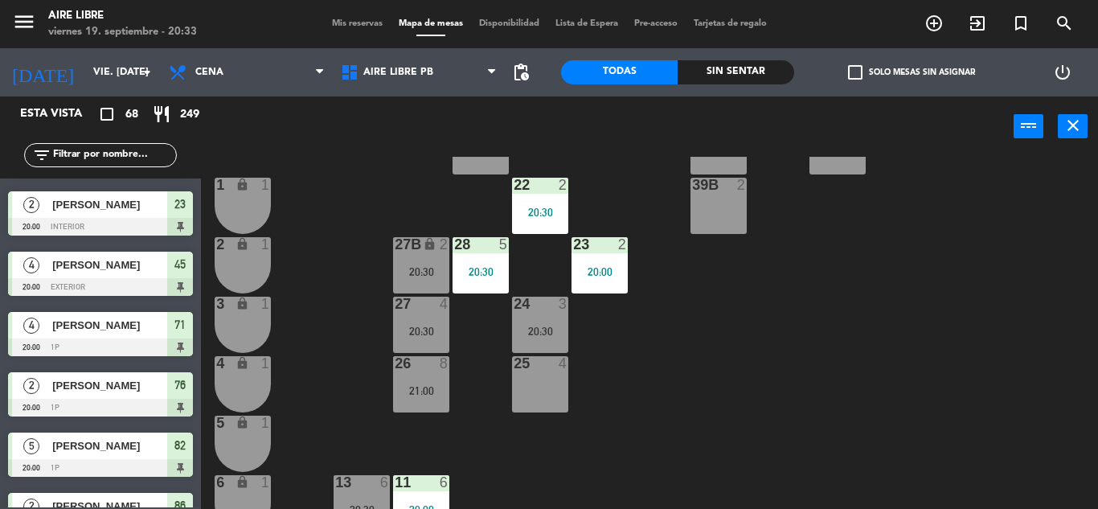
scroll to position [0, 0]
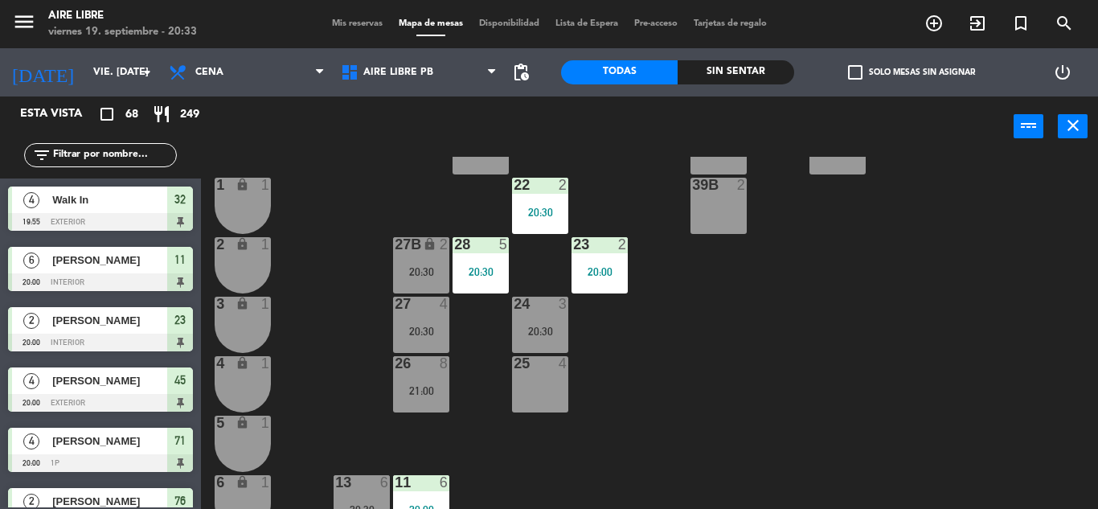
click at [108, 150] on input "text" at bounding box center [113, 155] width 125 height 18
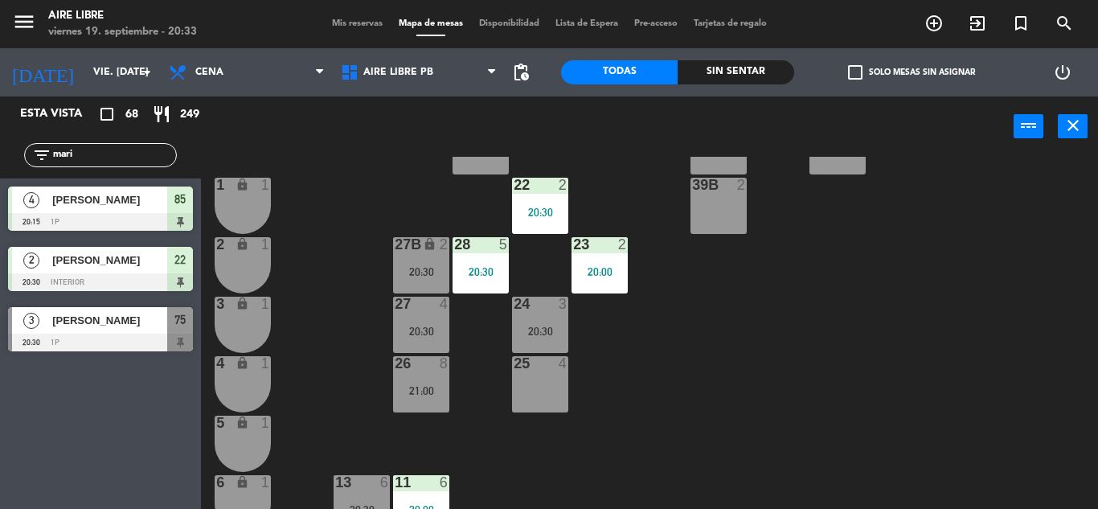
type input "mari"
click at [39, 433] on div "Esta vista crop_square 68 restaurant 249 filter_list mari 4 Mariela Balart 20:1…" at bounding box center [100, 302] width 201 height 412
click at [103, 322] on span "[PERSON_NAME]" at bounding box center [109, 320] width 115 height 17
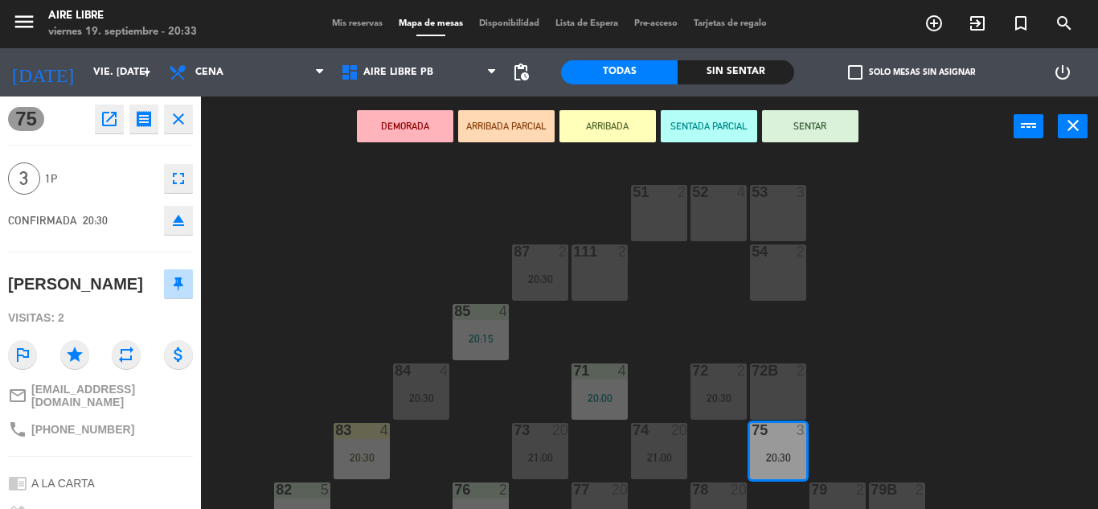
click at [617, 121] on button "ARRIBADA" at bounding box center [607, 126] width 96 height 32
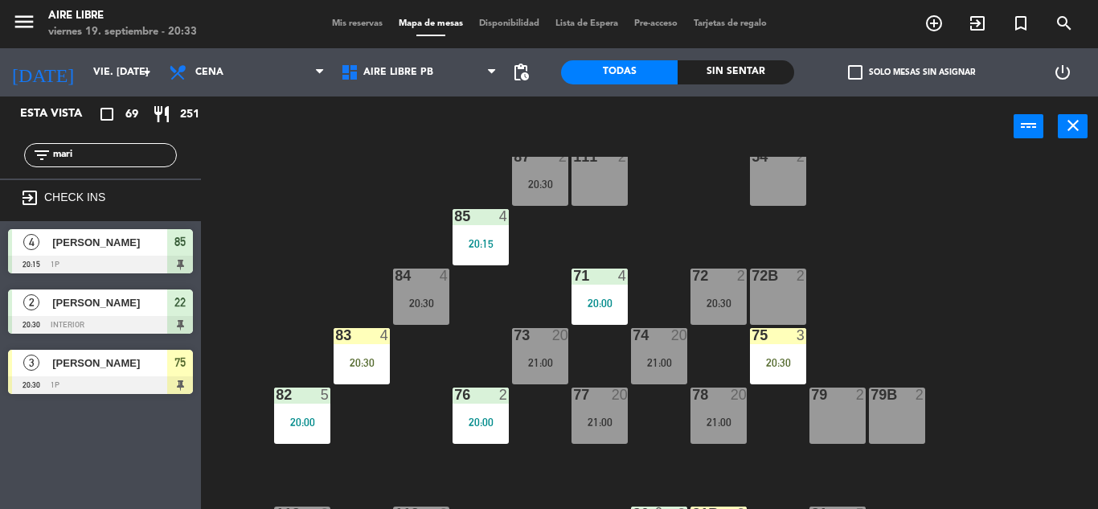
scroll to position [96, 0]
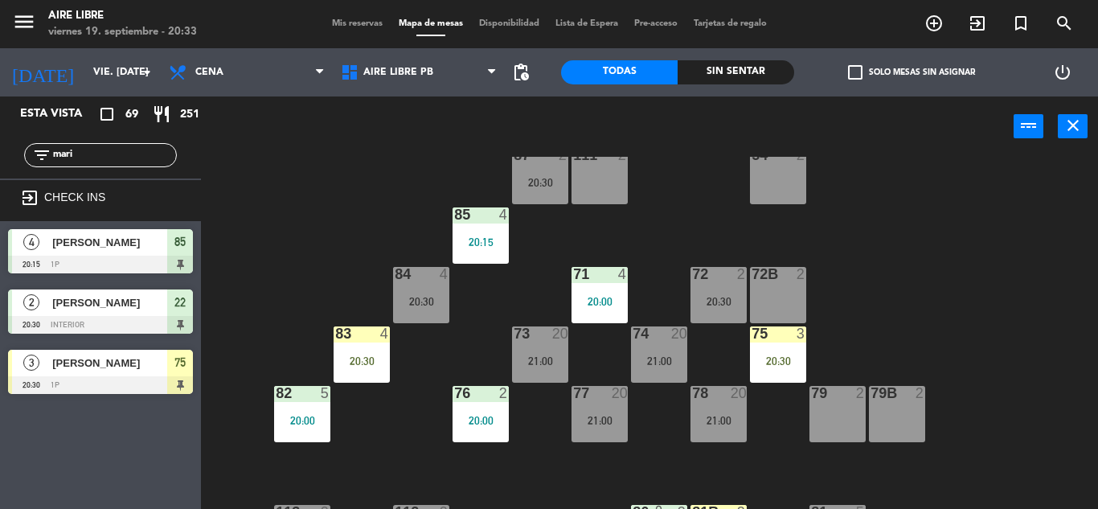
click at [783, 362] on div "20:30" at bounding box center [778, 360] width 56 height 11
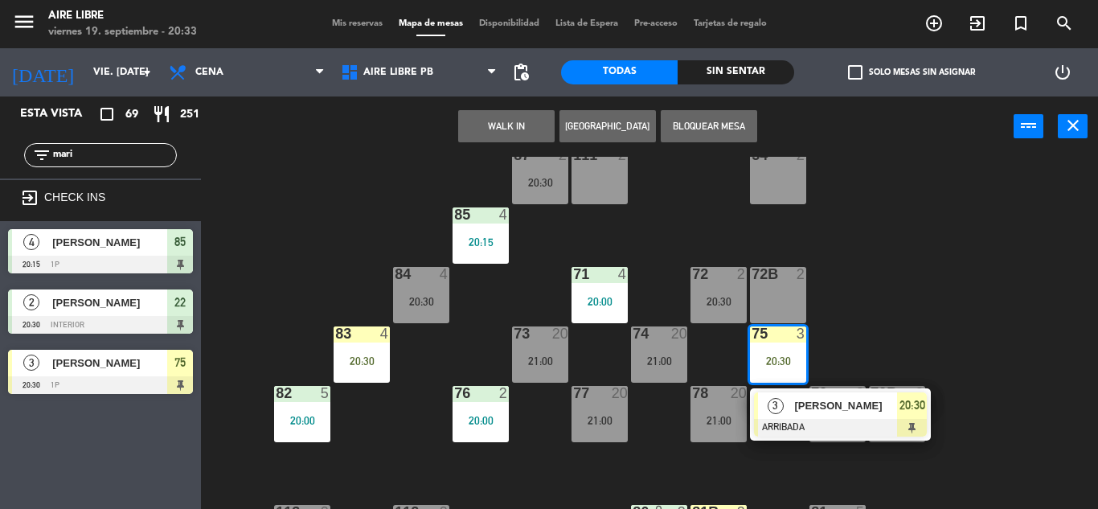
click at [816, 415] on div "[PERSON_NAME]" at bounding box center [844, 405] width 104 height 27
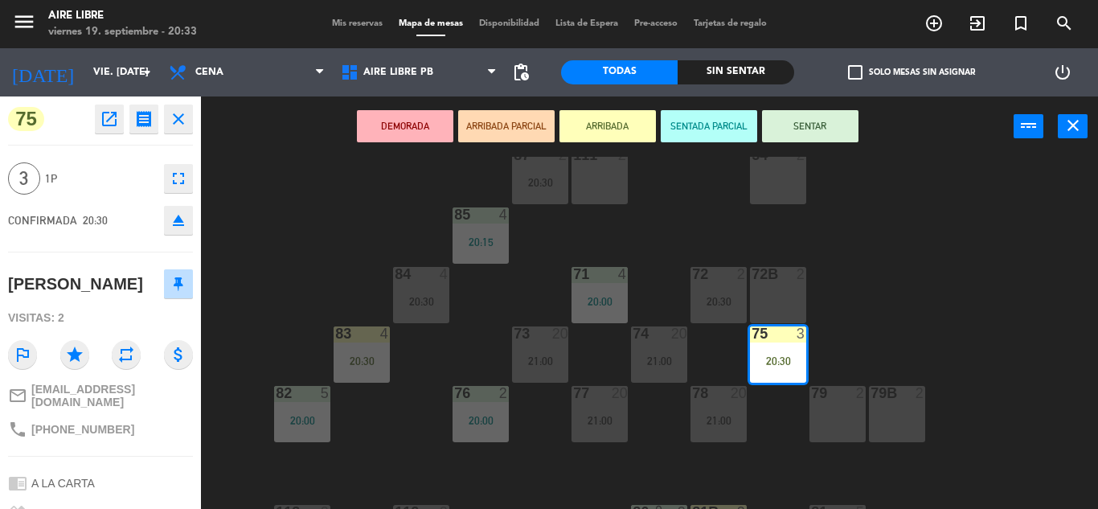
click at [829, 136] on button "SENTAR" at bounding box center [810, 126] width 96 height 32
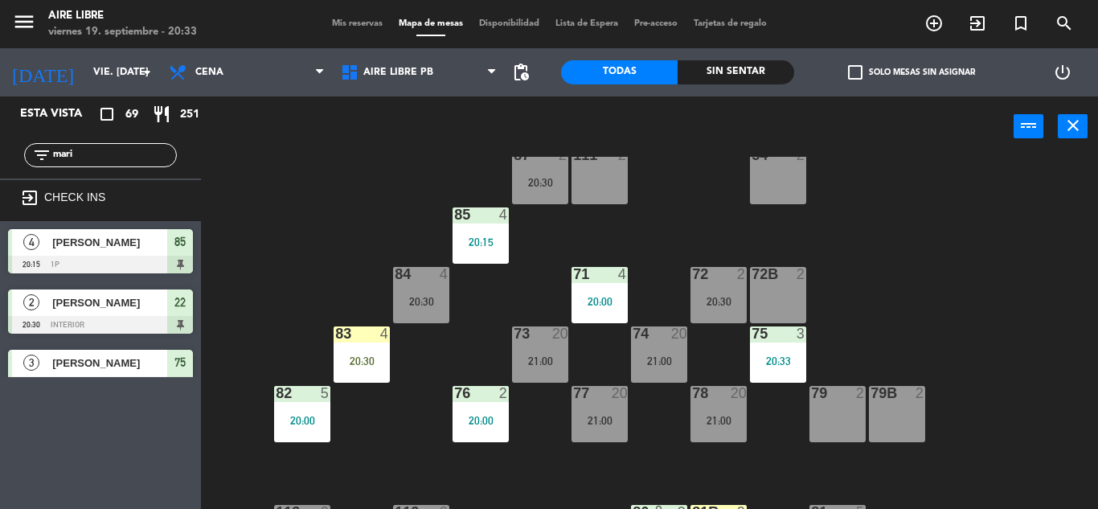
scroll to position [0, 0]
click at [107, 160] on input "mari" at bounding box center [113, 155] width 125 height 18
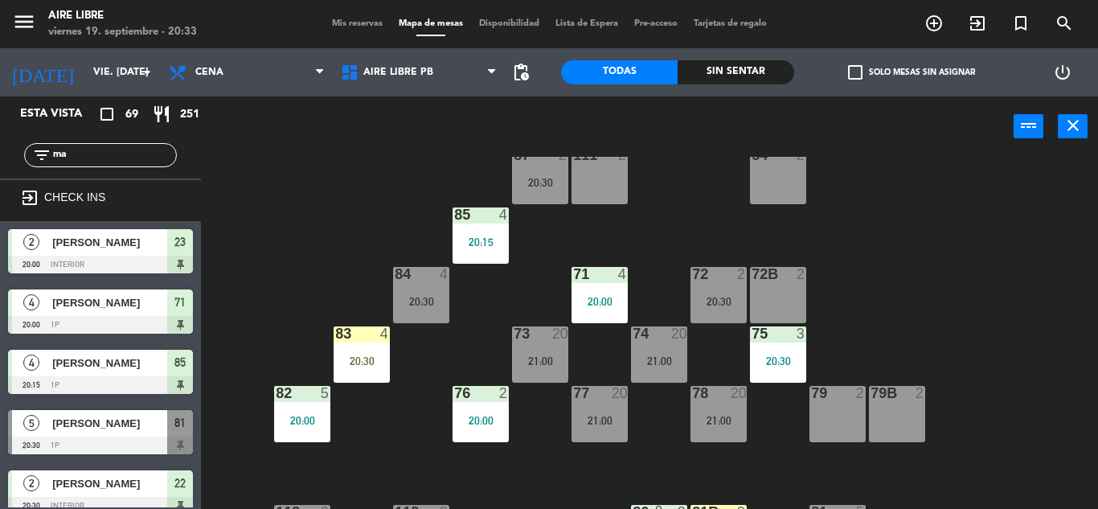
type input "m"
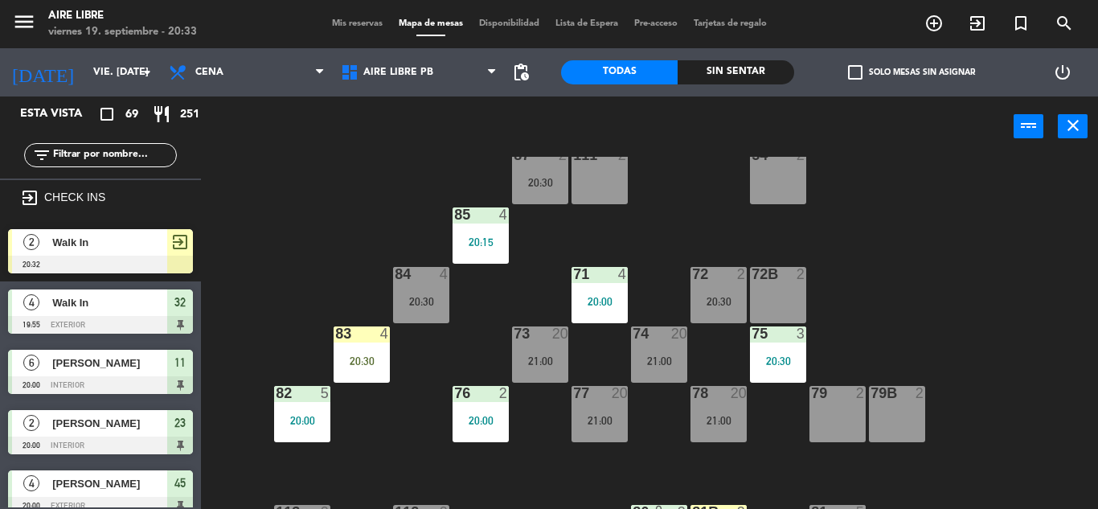
click at [91, 152] on input "text" at bounding box center [113, 155] width 125 height 18
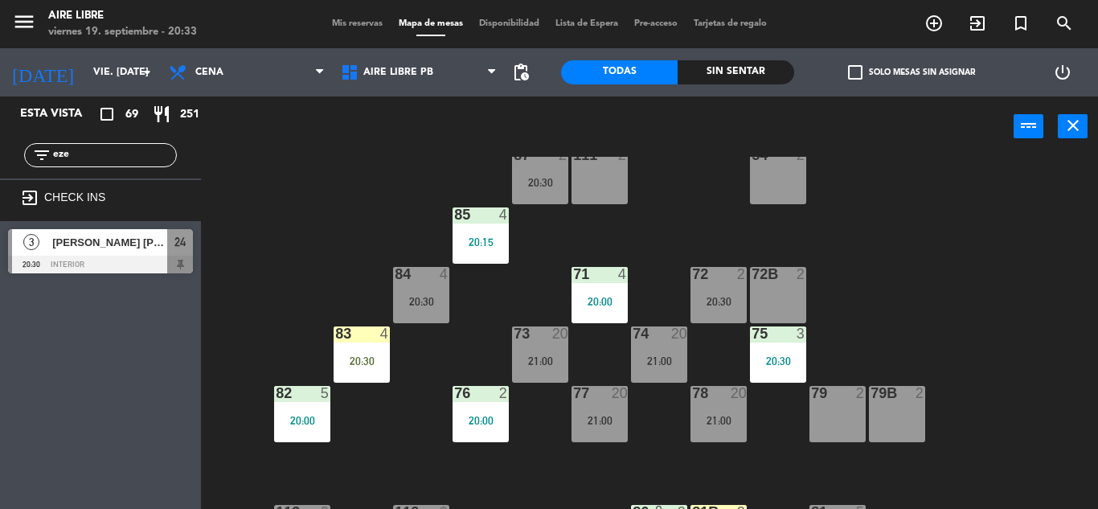
type input "eze"
click at [113, 256] on div at bounding box center [100, 265] width 185 height 18
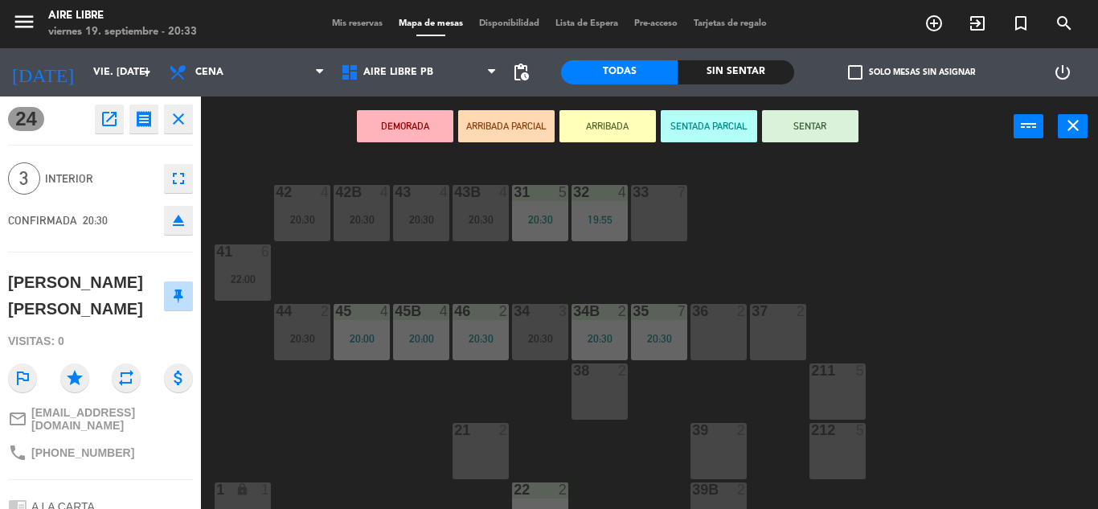
click at [602, 124] on button "ARRIBADA" at bounding box center [607, 126] width 96 height 32
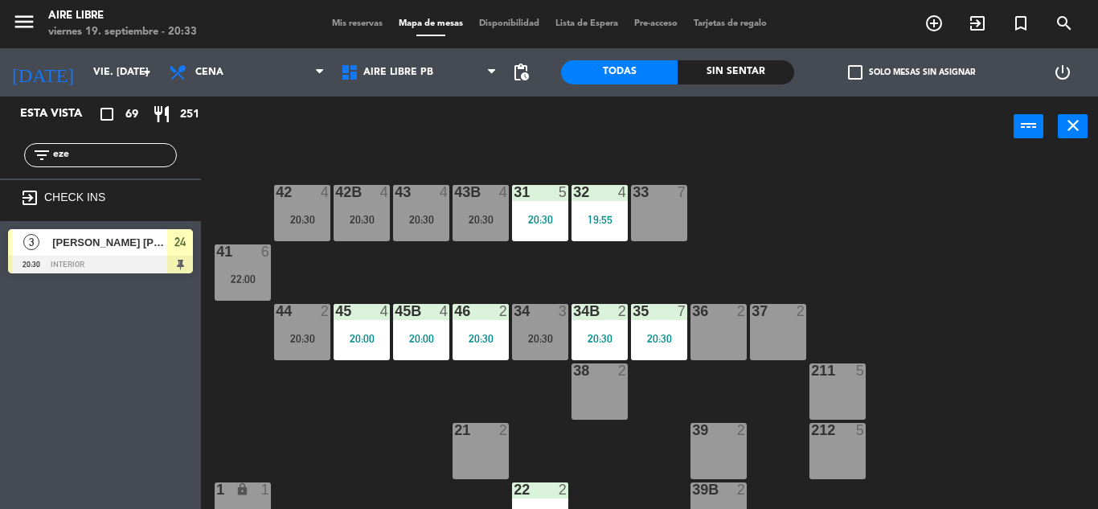
click at [90, 258] on div at bounding box center [100, 265] width 185 height 18
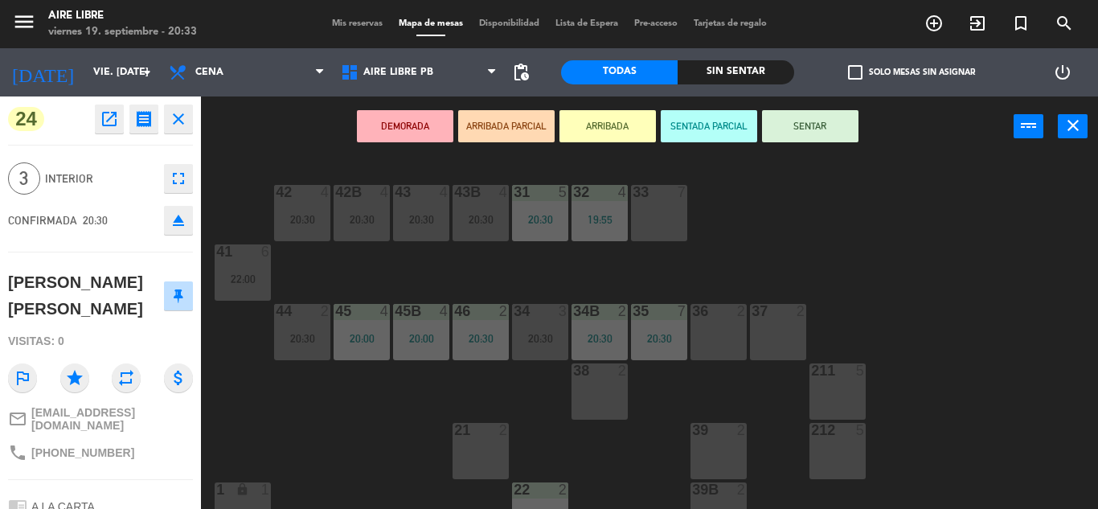
click at [981, 285] on div "42 4 20:30 43 4 20:30 31 5 20:30 32 4 19:55 33 7 42B 4 20:30 43B 4 20:30 41 6 2…" at bounding box center [655, 333] width 886 height 352
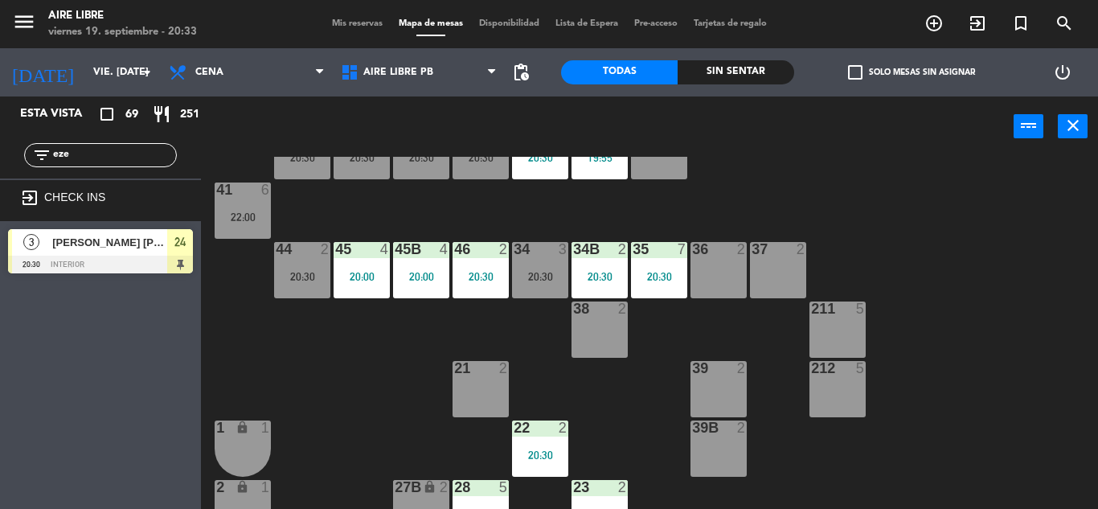
scroll to position [76, 0]
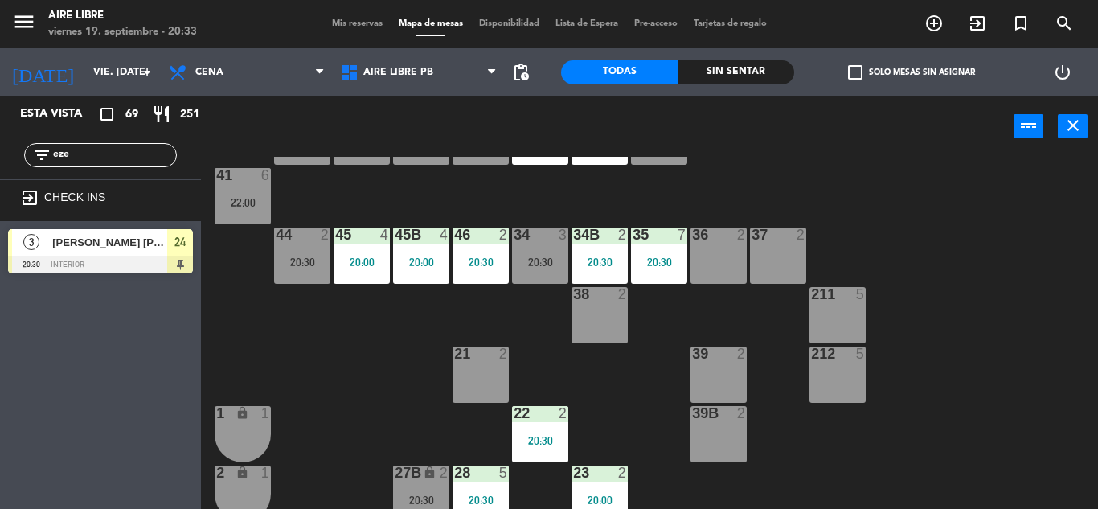
click at [97, 152] on input "eze" at bounding box center [113, 155] width 125 height 18
type input "e"
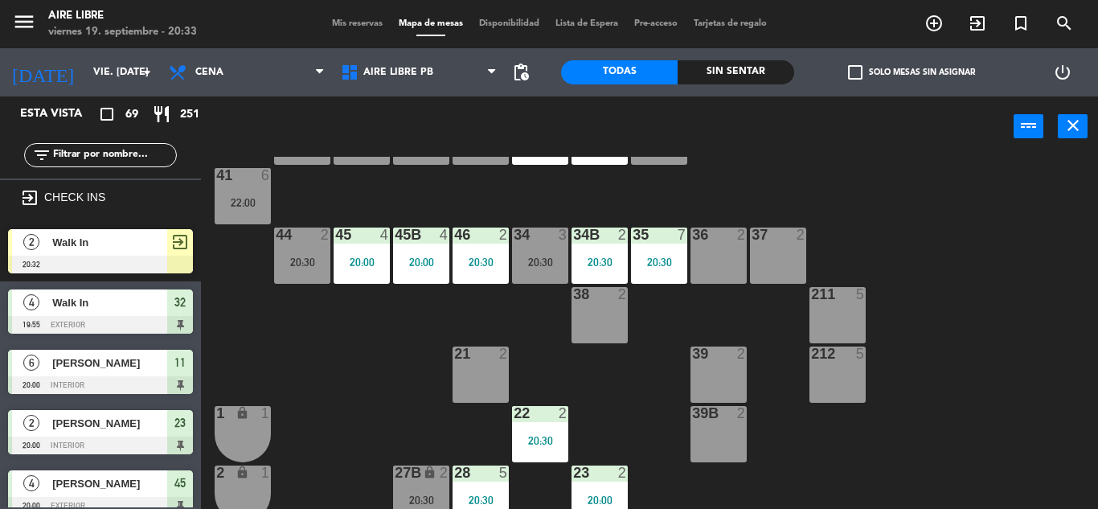
click at [80, 244] on span "Walk In" at bounding box center [109, 242] width 115 height 17
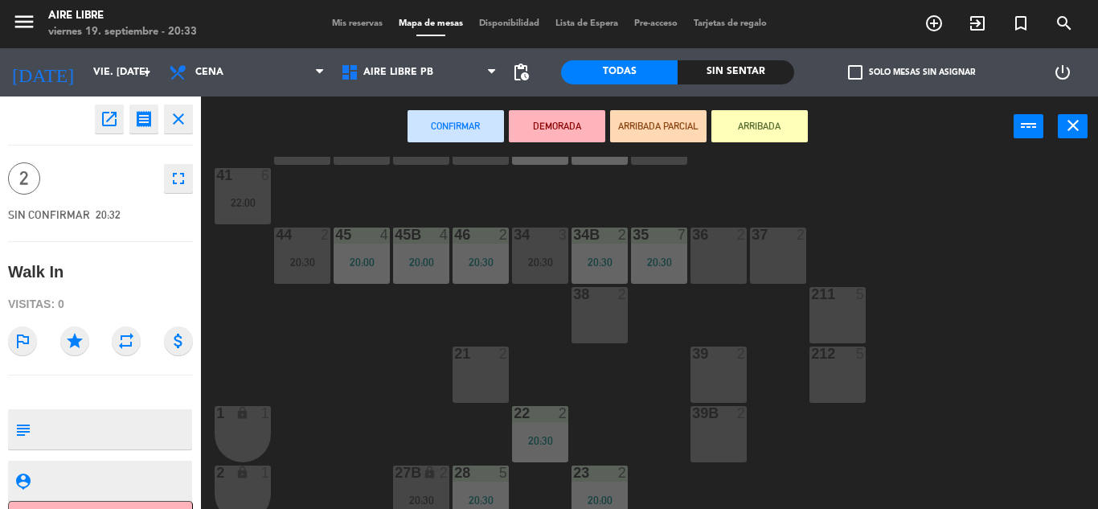
click at [784, 262] on div "37 2" at bounding box center [778, 255] width 56 height 56
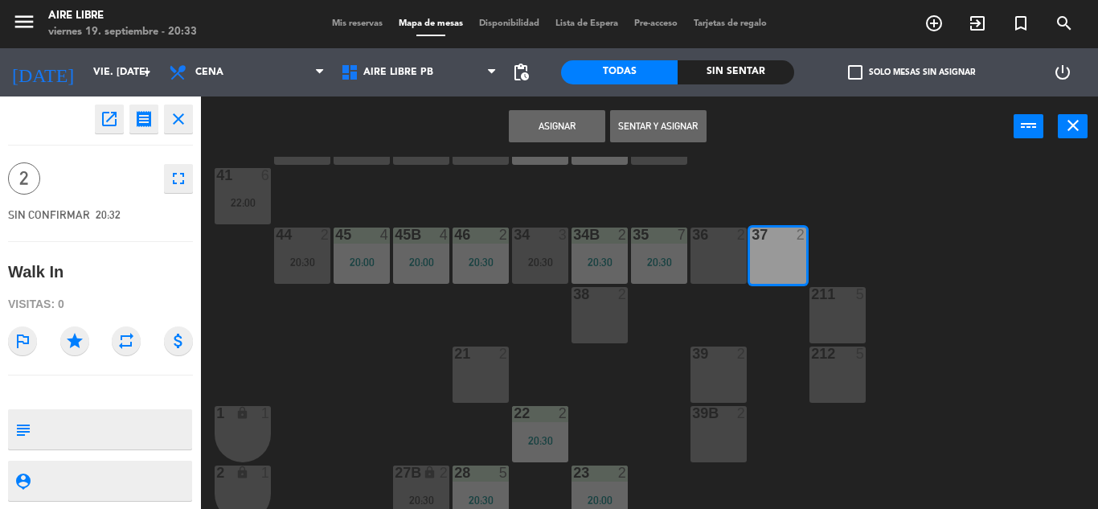
click at [673, 126] on button "Sentar y Asignar" at bounding box center [658, 126] width 96 height 32
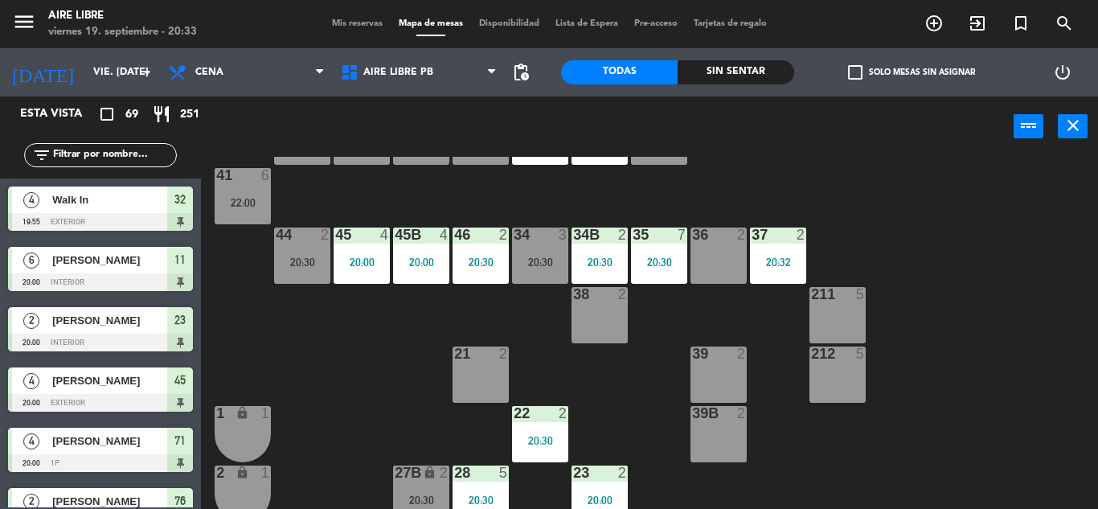
click at [540, 276] on div "34 3 20:30" at bounding box center [540, 255] width 56 height 56
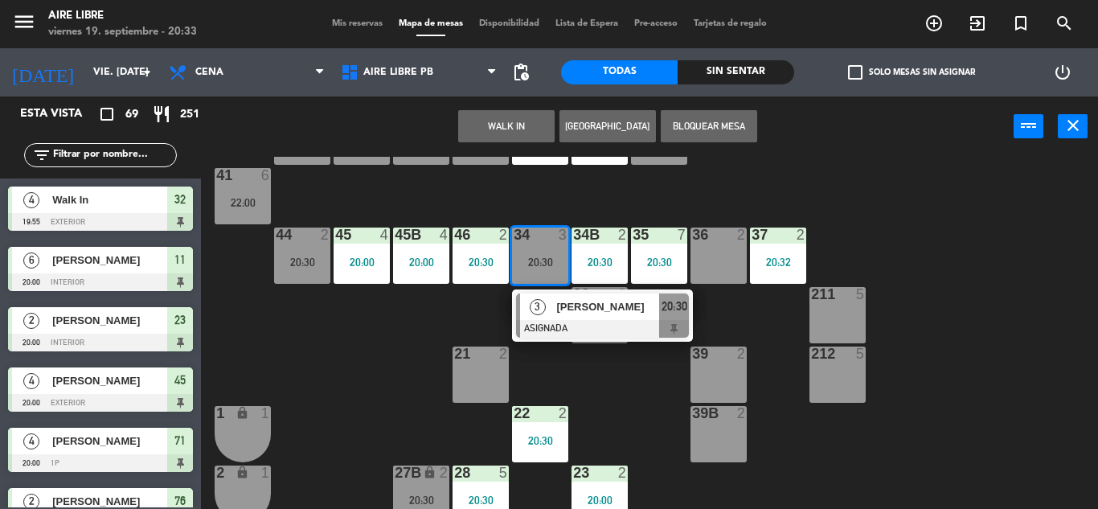
click at [340, 379] on div "42 4 20:30 43 4 20:30 31 5 20:30 32 4 19:55 33 7 42B 4 20:30 43B 4 20:30 41 6 2…" at bounding box center [655, 333] width 886 height 352
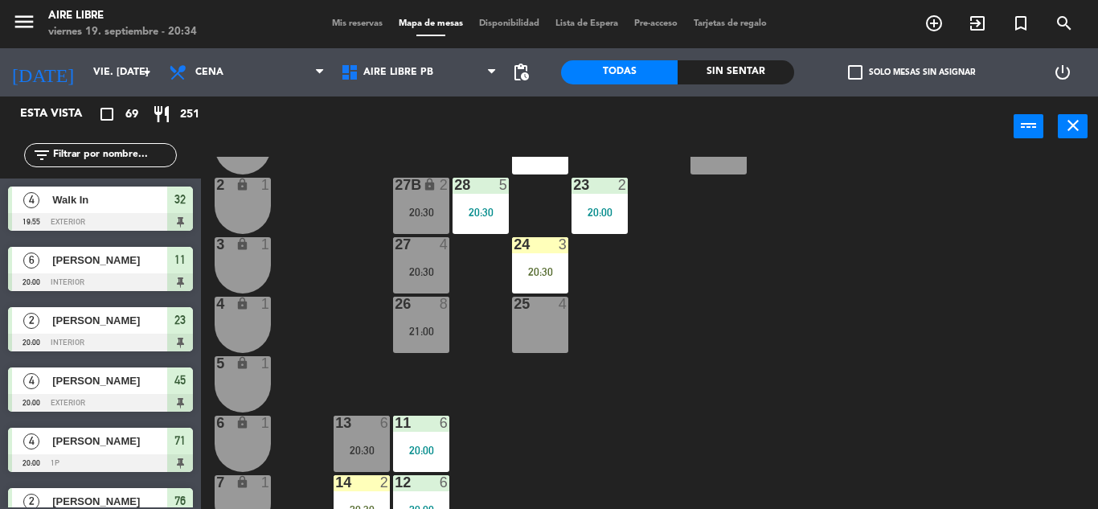
scroll to position [365, 0]
click at [551, 266] on div "20:30" at bounding box center [540, 270] width 56 height 11
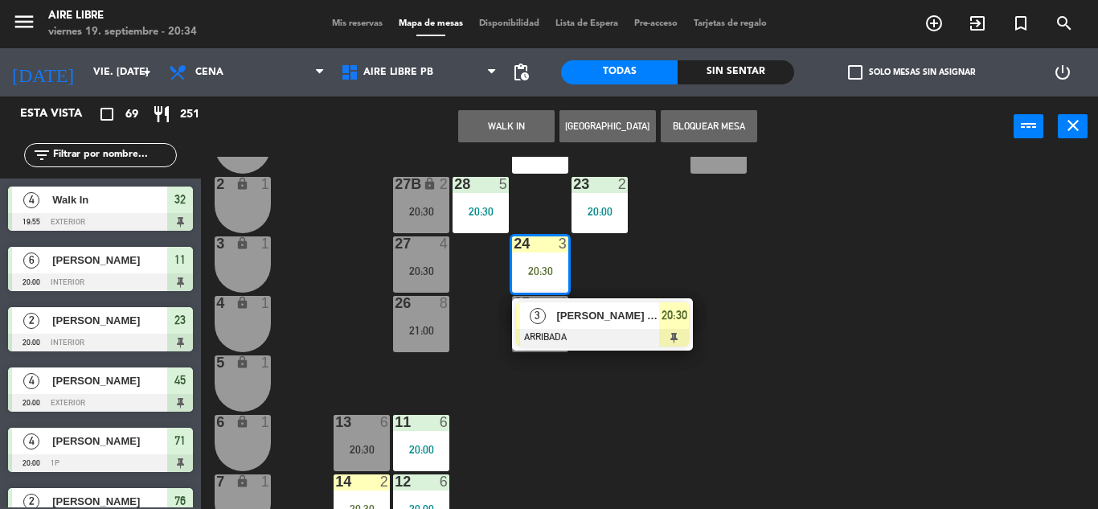
click at [642, 325] on div "[PERSON_NAME]" at bounding box center [607, 315] width 104 height 27
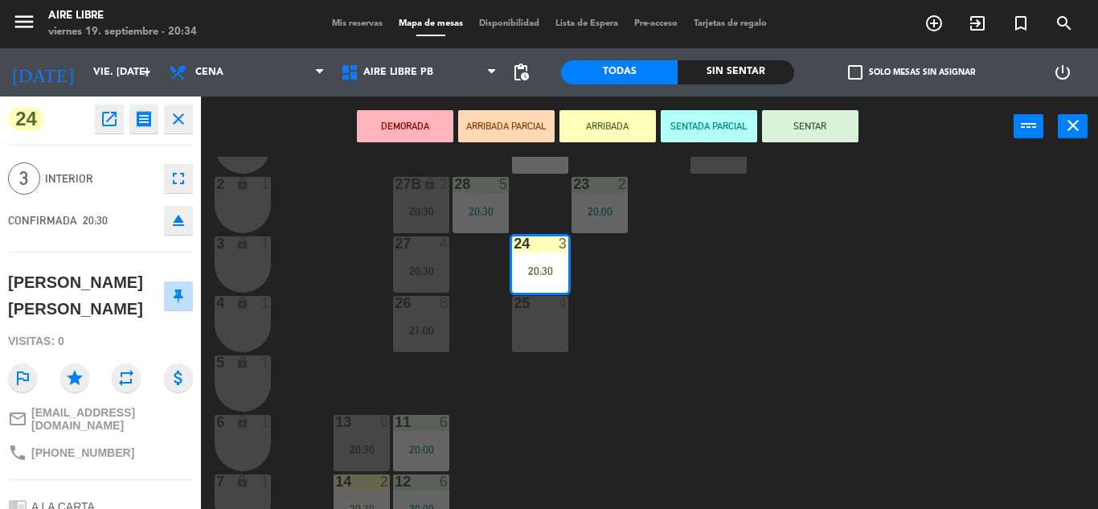
click at [818, 120] on button "SENTAR" at bounding box center [810, 126] width 96 height 32
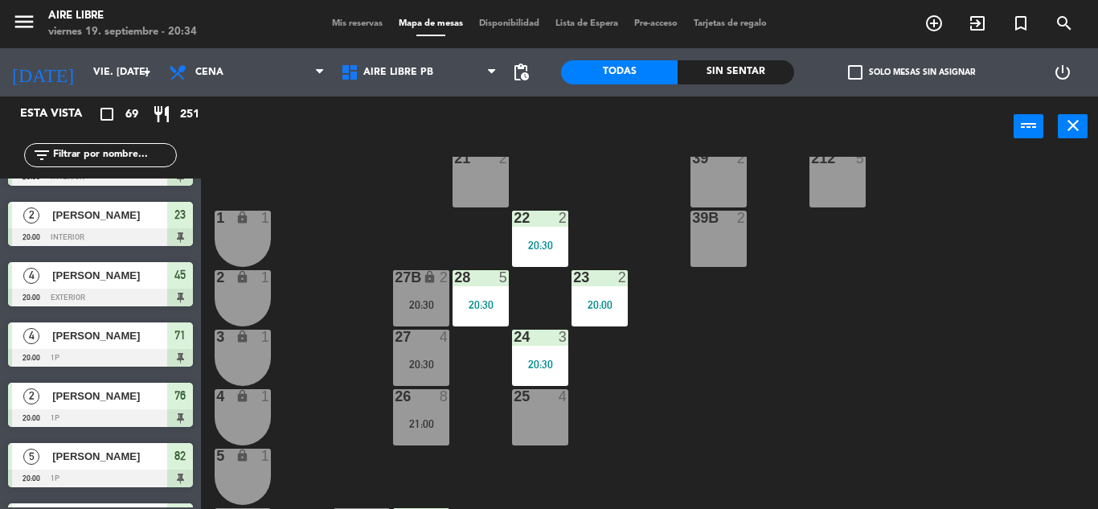
scroll to position [0, 0]
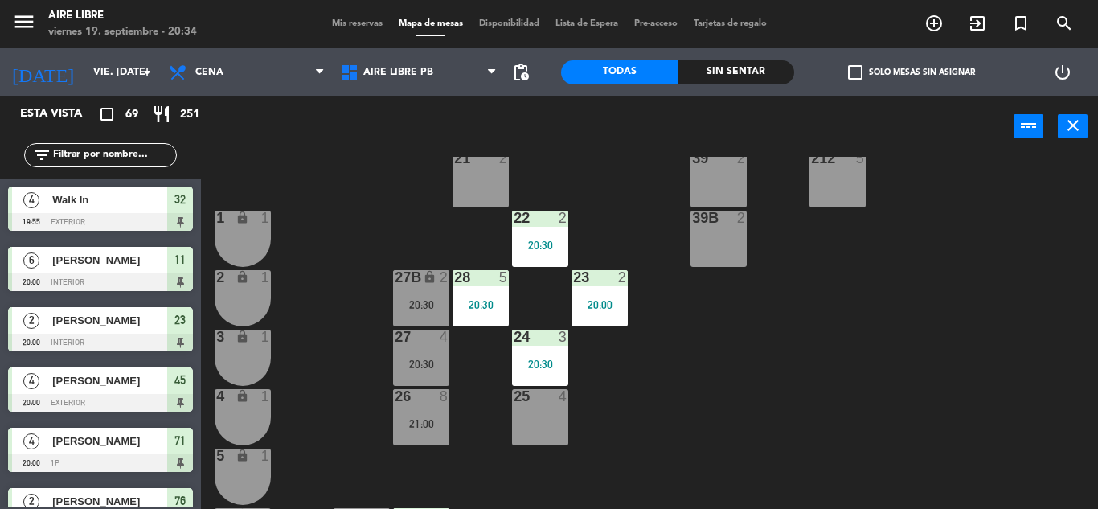
click at [558, 436] on div "25 4" at bounding box center [540, 417] width 56 height 56
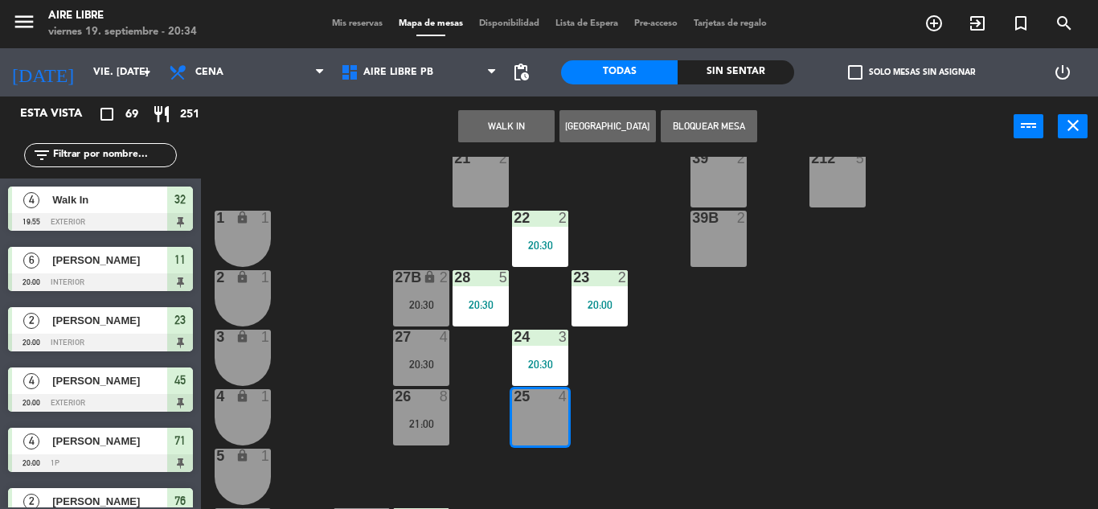
click at [349, 221] on div "42 4 20:30 43 4 20:30 31 5 20:30 32 4 19:55 33 7 42B 4 20:30 43B 4 20:30 41 6 2…" at bounding box center [655, 333] width 886 height 352
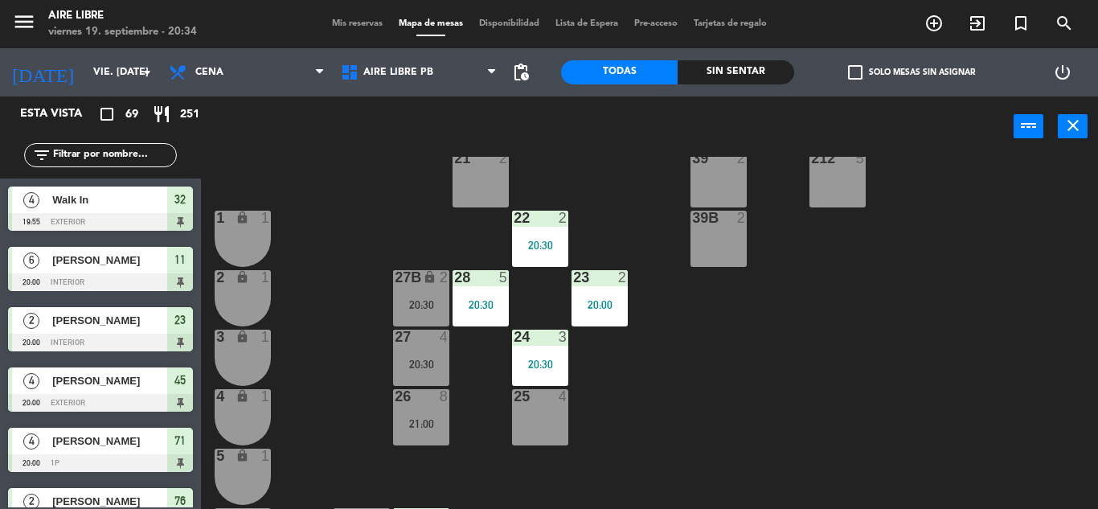
click at [96, 162] on input "text" at bounding box center [113, 155] width 125 height 18
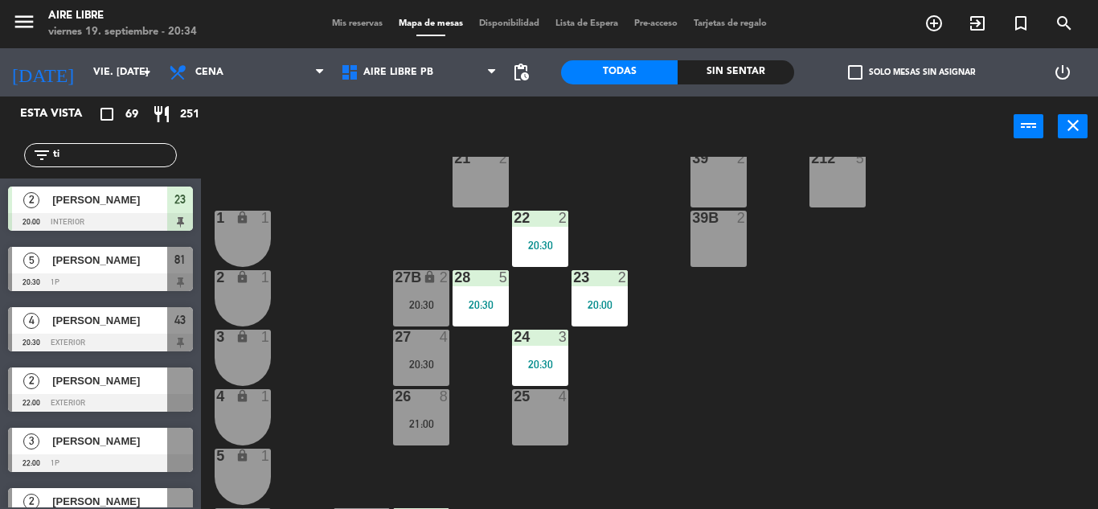
type input "t"
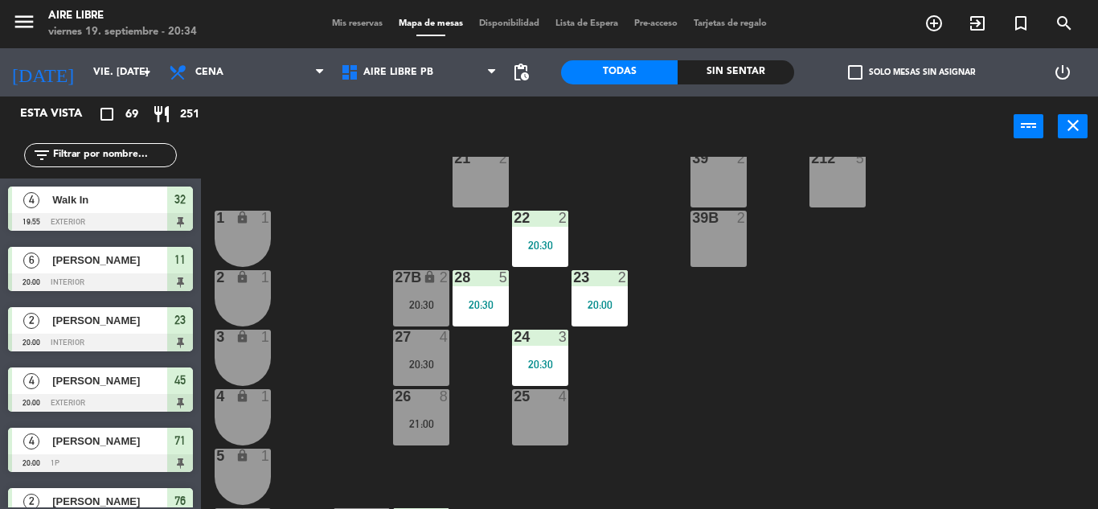
click at [353, 21] on span "Mis reservas" at bounding box center [357, 23] width 67 height 9
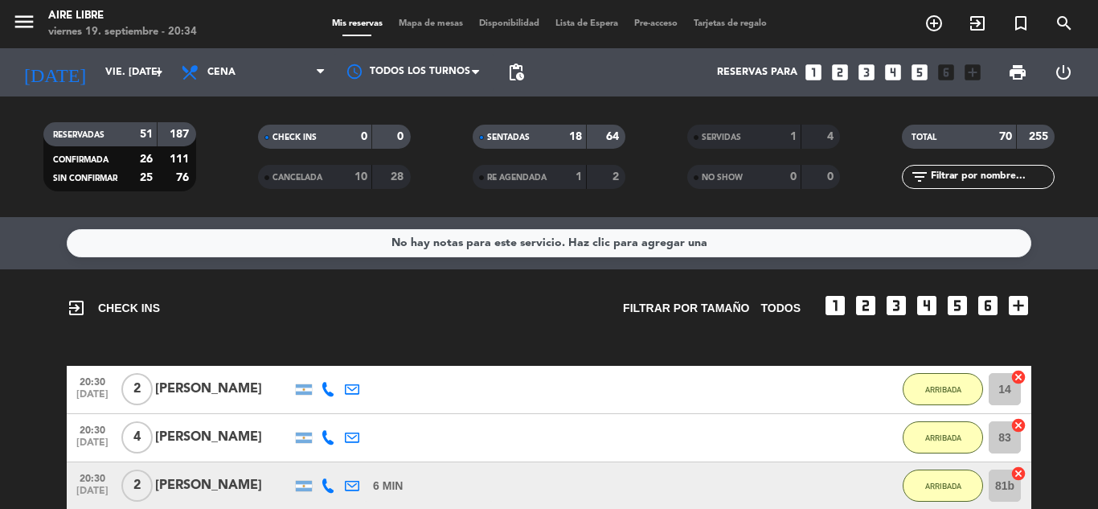
click at [731, 137] on span "SERVIDAS" at bounding box center [721, 137] width 39 height 8
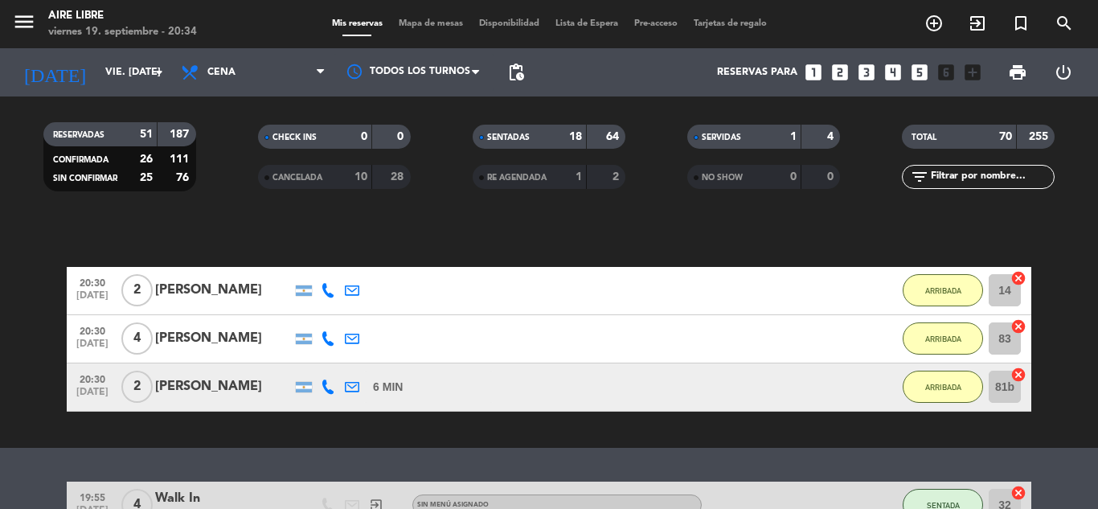
scroll to position [103, 0]
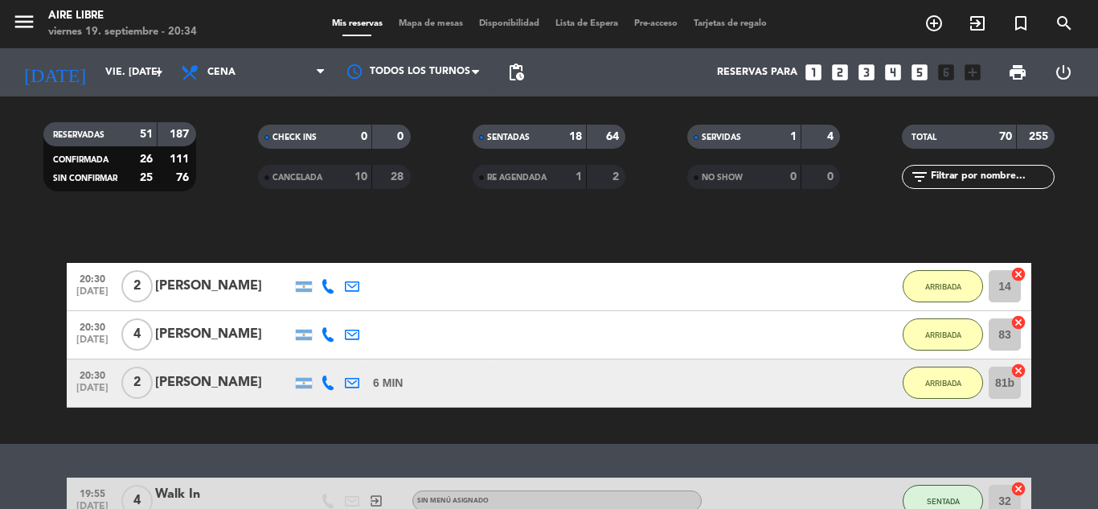
click at [980, 175] on input "text" at bounding box center [991, 177] width 125 height 18
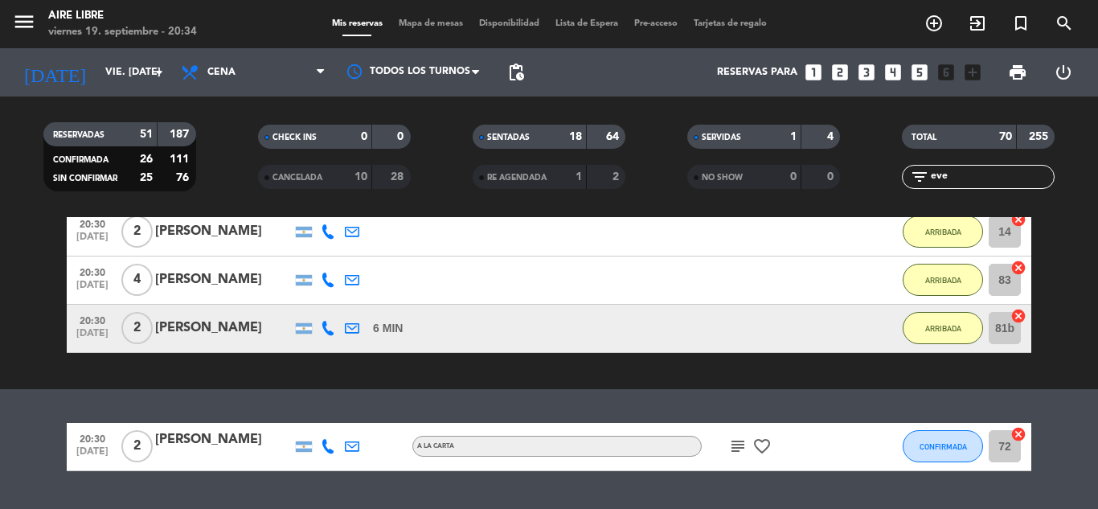
scroll to position [163, 0]
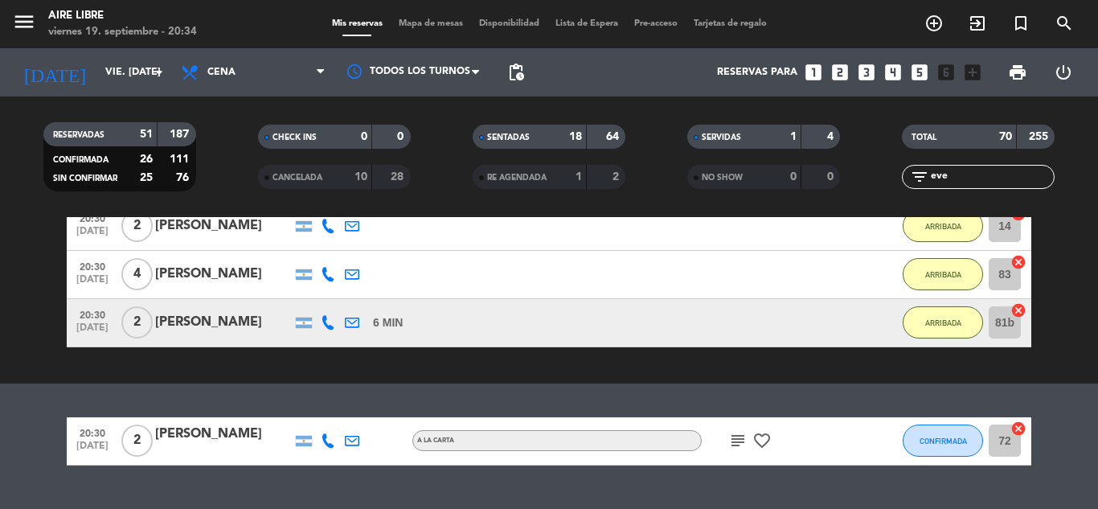
type input "eve"
click at [949, 438] on span "CONFIRMADA" at bounding box center [942, 440] width 47 height 9
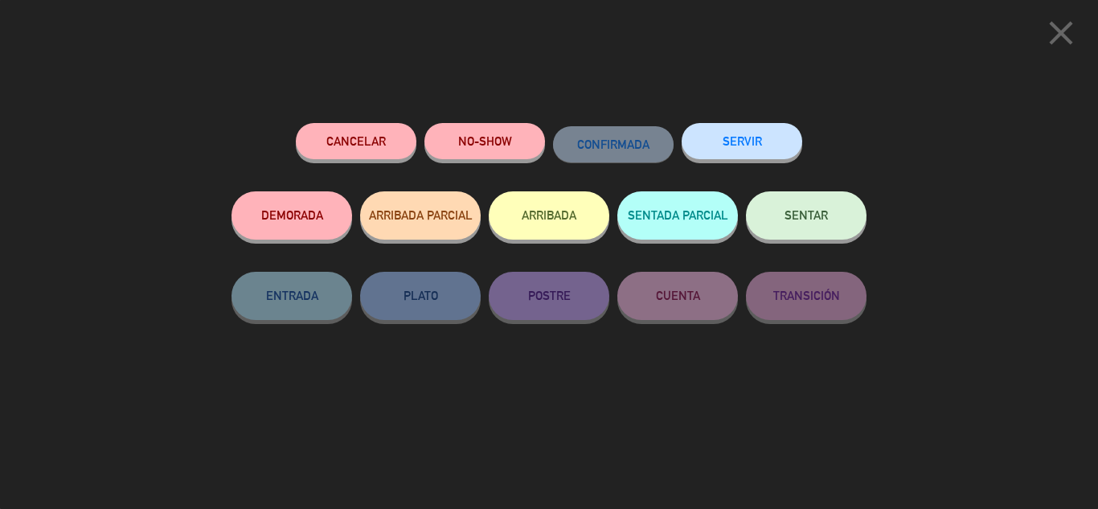
click at [563, 207] on button "ARRIBADA" at bounding box center [549, 215] width 121 height 48
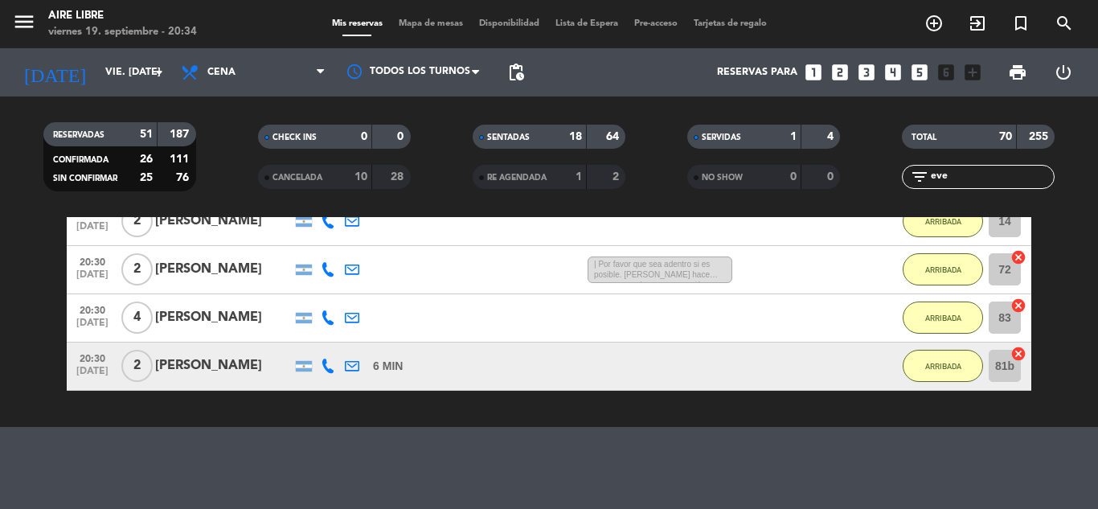
scroll to position [166, 0]
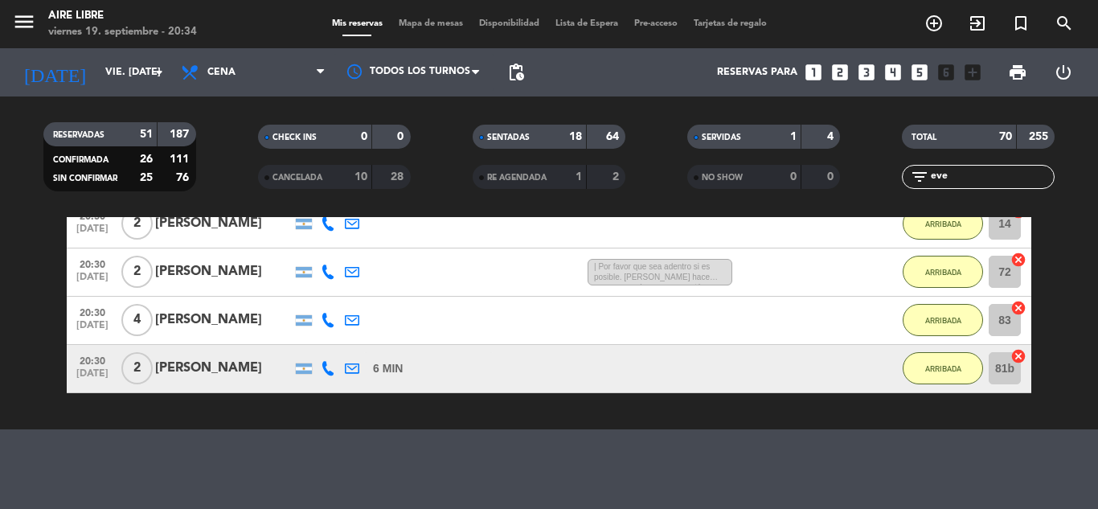
click at [736, 133] on span "SERVIDAS" at bounding box center [721, 137] width 39 height 8
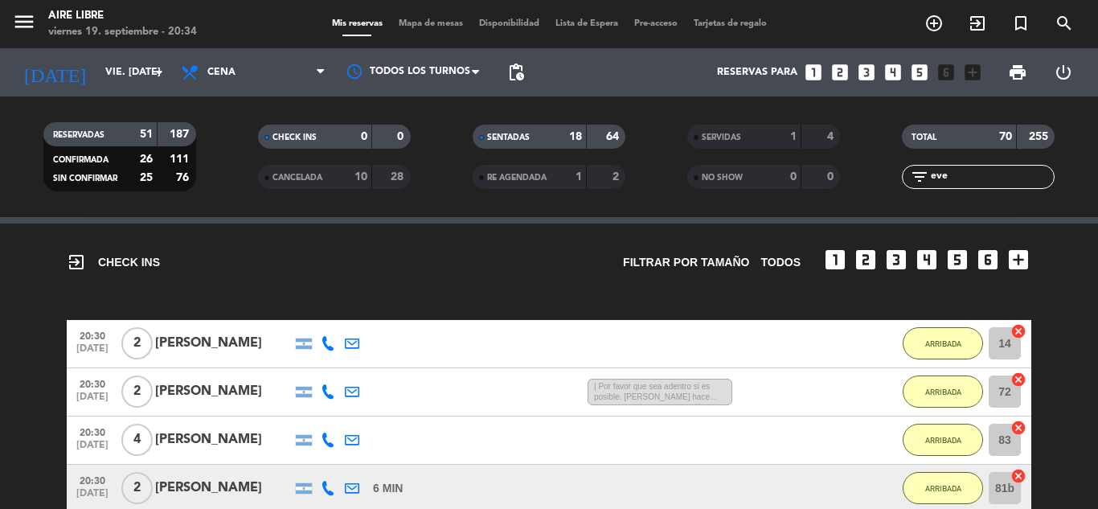
scroll to position [0, 0]
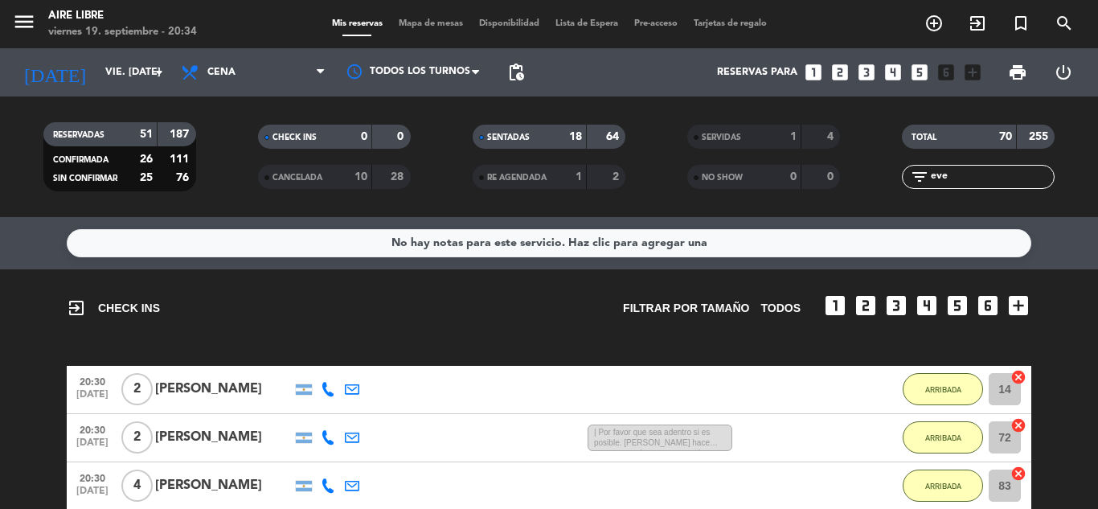
click at [736, 133] on span "SERVIDAS" at bounding box center [721, 137] width 39 height 8
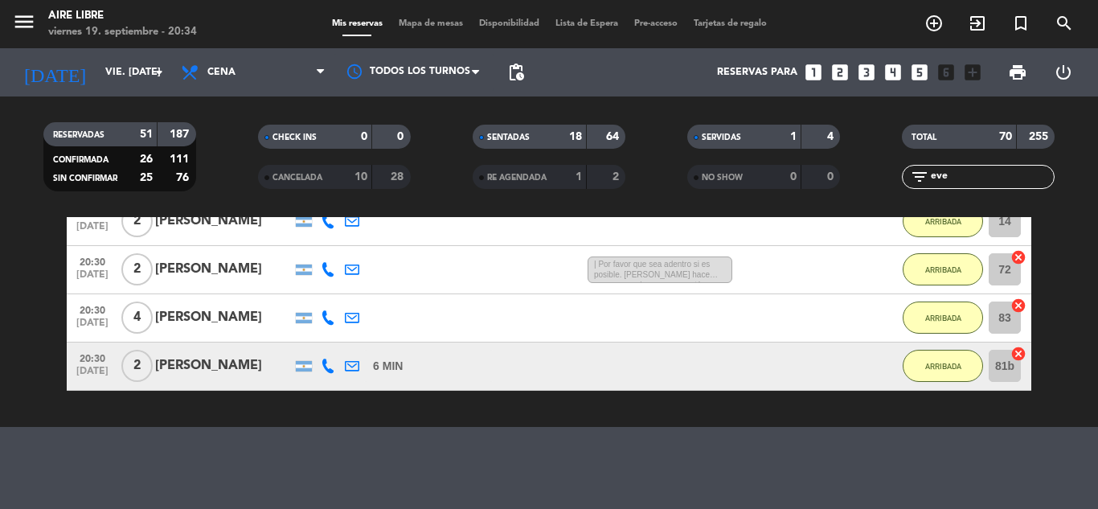
scroll to position [201, 0]
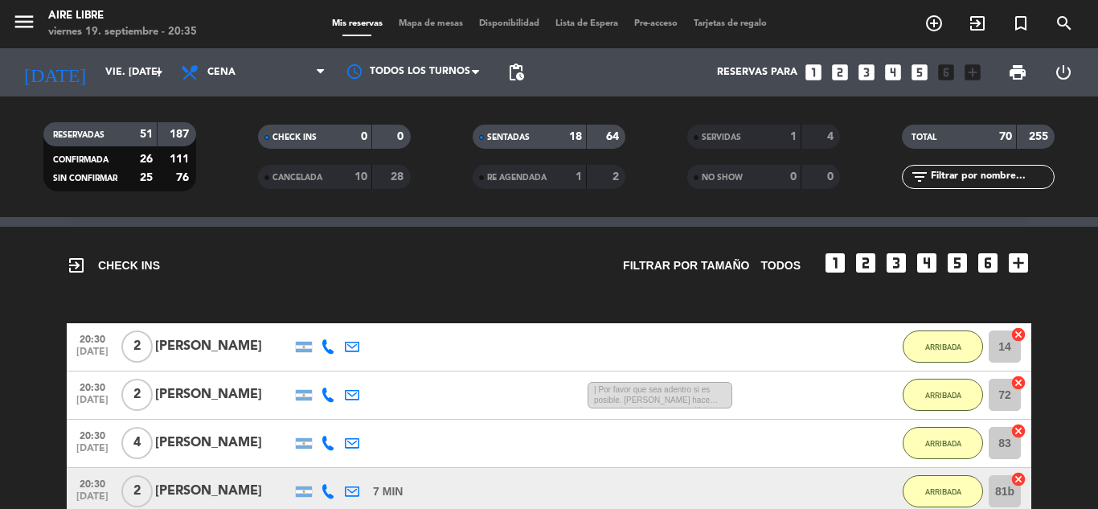
scroll to position [58, 0]
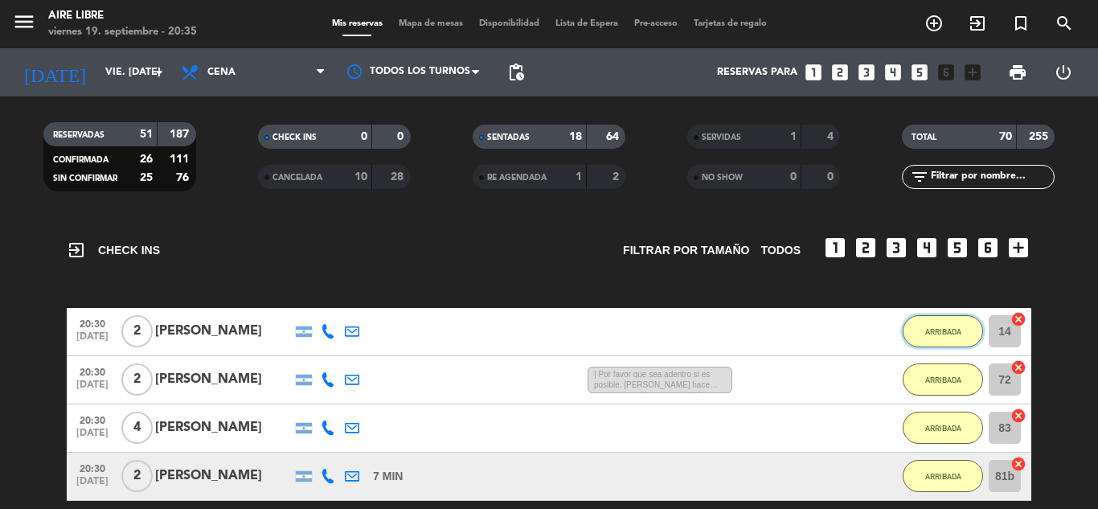
click at [945, 327] on span "ARRIBADA" at bounding box center [943, 331] width 36 height 9
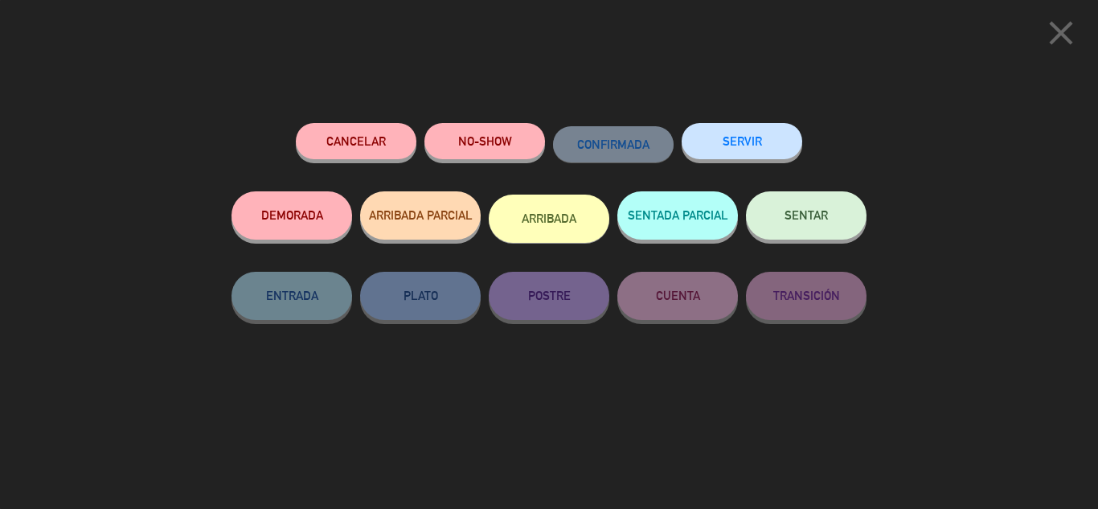
click at [814, 222] on span "SENTAR" at bounding box center [805, 215] width 43 height 14
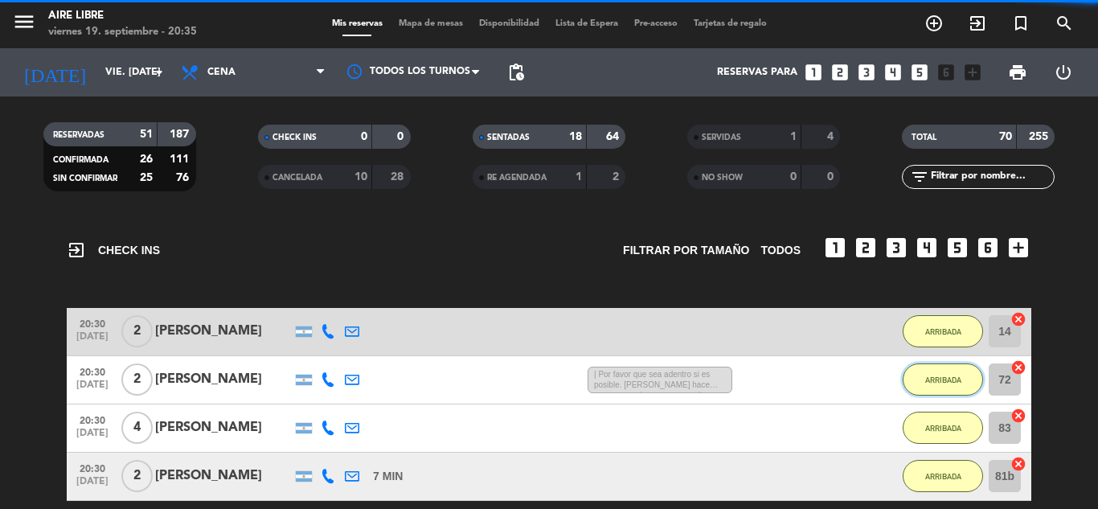
click at [946, 377] on span "ARRIBADA" at bounding box center [943, 379] width 36 height 9
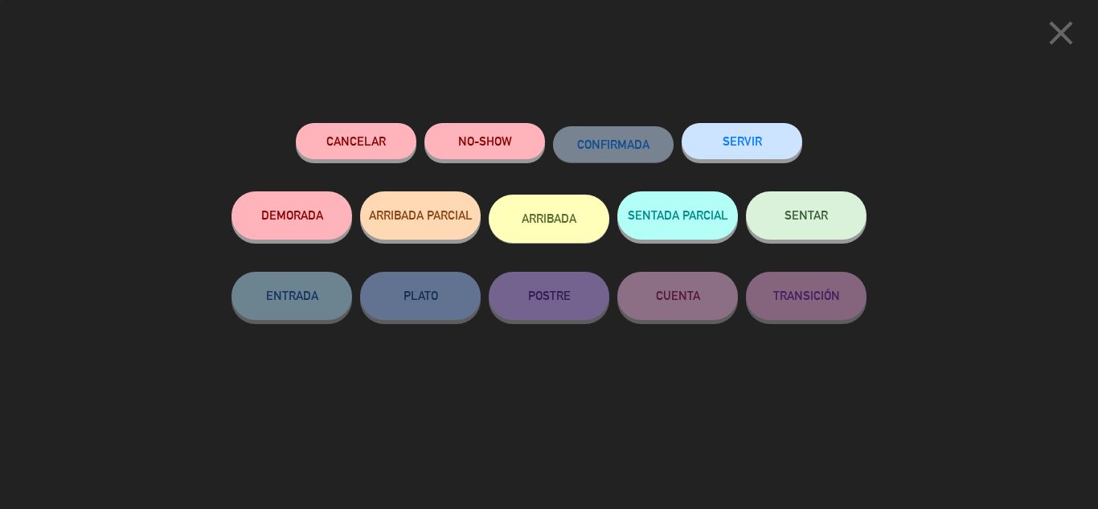
click at [814, 219] on span "SENTAR" at bounding box center [805, 215] width 43 height 14
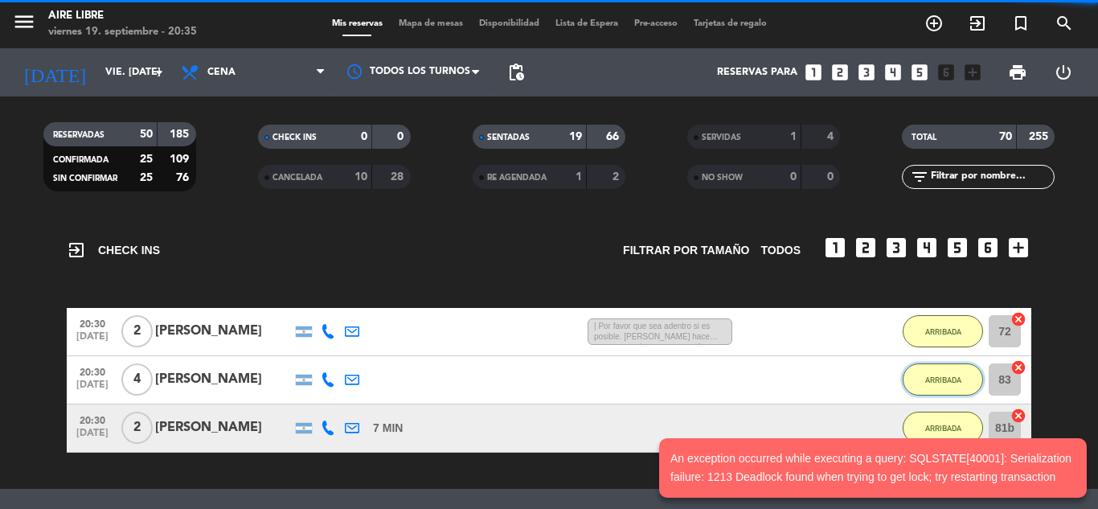
click at [944, 379] on span "ARRIBADA" at bounding box center [943, 379] width 36 height 9
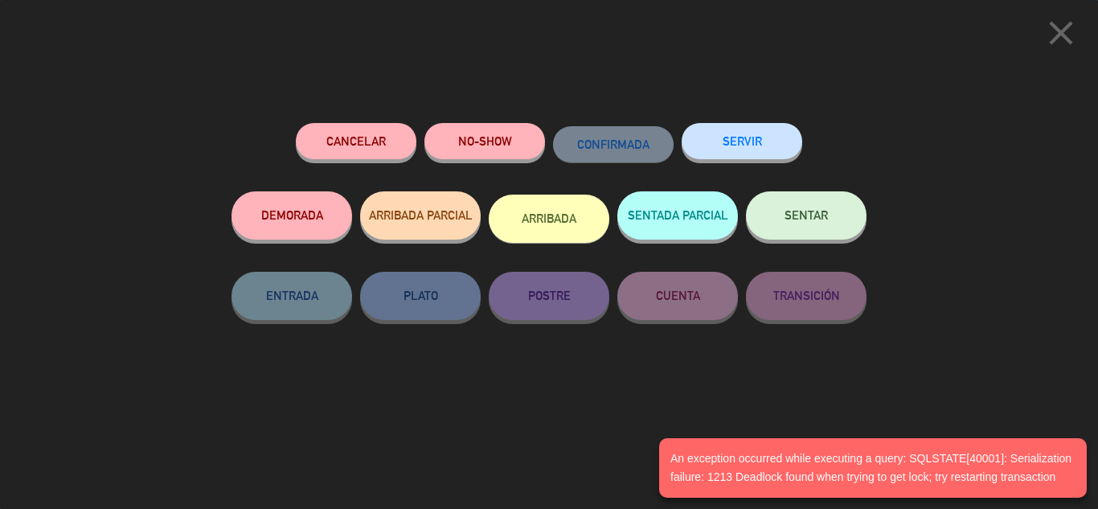
click at [814, 211] on span "SENTAR" at bounding box center [805, 215] width 43 height 14
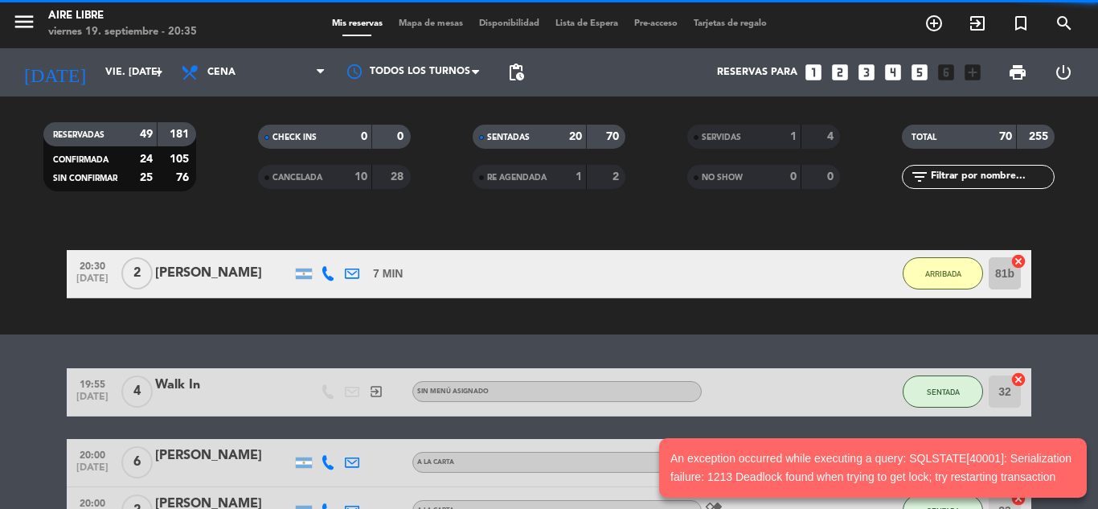
scroll to position [125, 0]
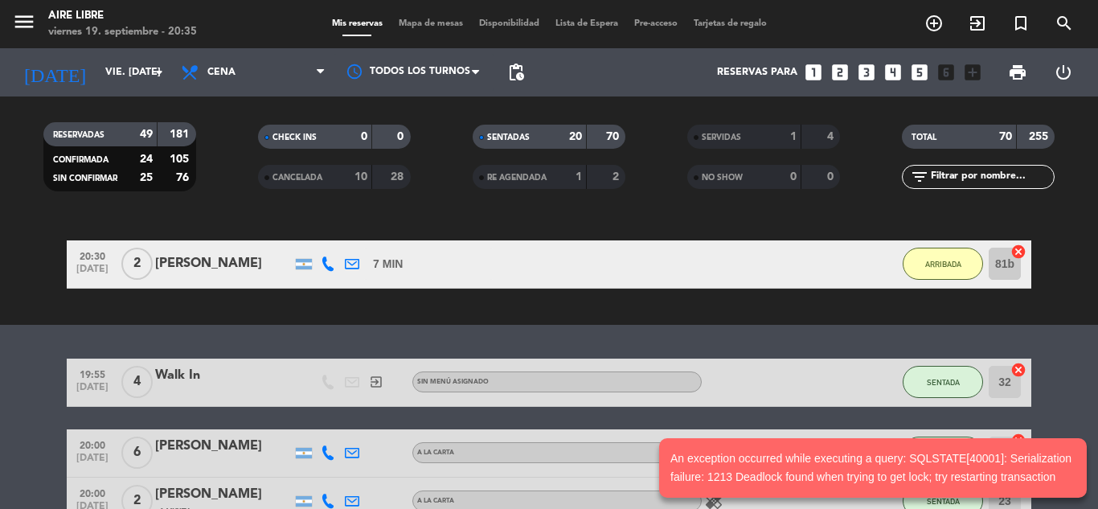
click at [936, 252] on button "ARRIBADA" at bounding box center [942, 264] width 80 height 32
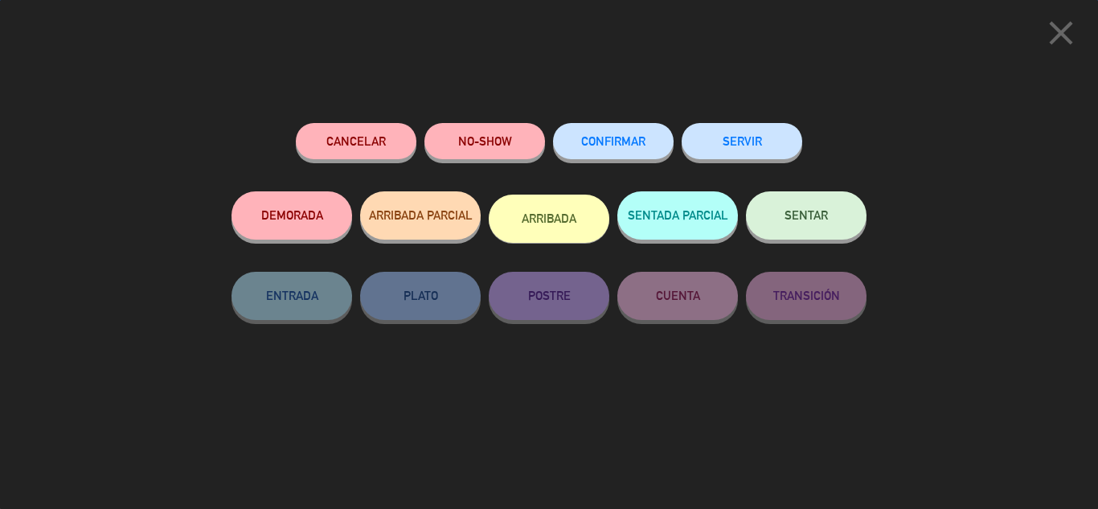
click at [817, 215] on span "SENTAR" at bounding box center [805, 215] width 43 height 14
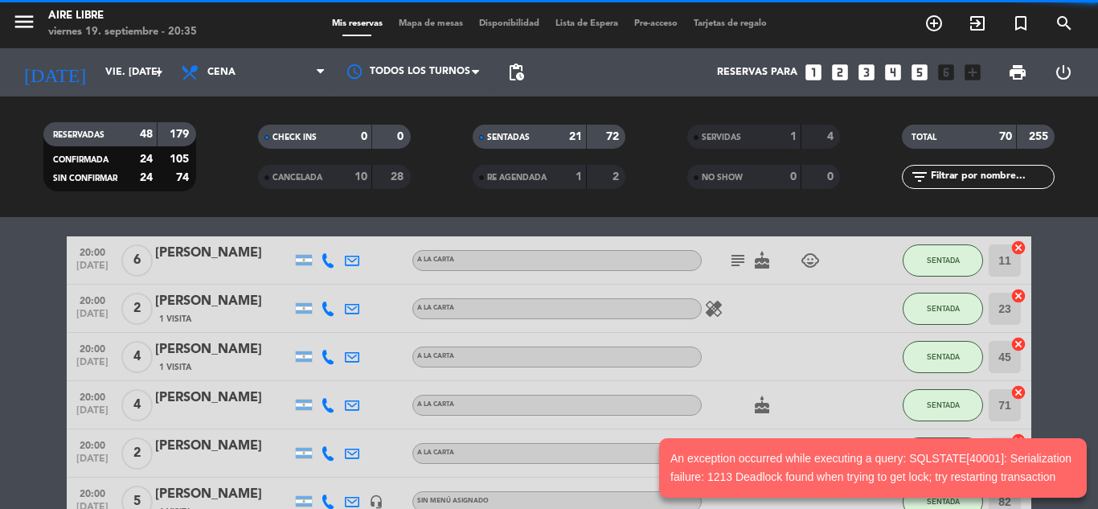
click at [933, 132] on div "No hay notas para este servicio. Haz clic para agregar una" at bounding box center [549, 118] width 964 height 28
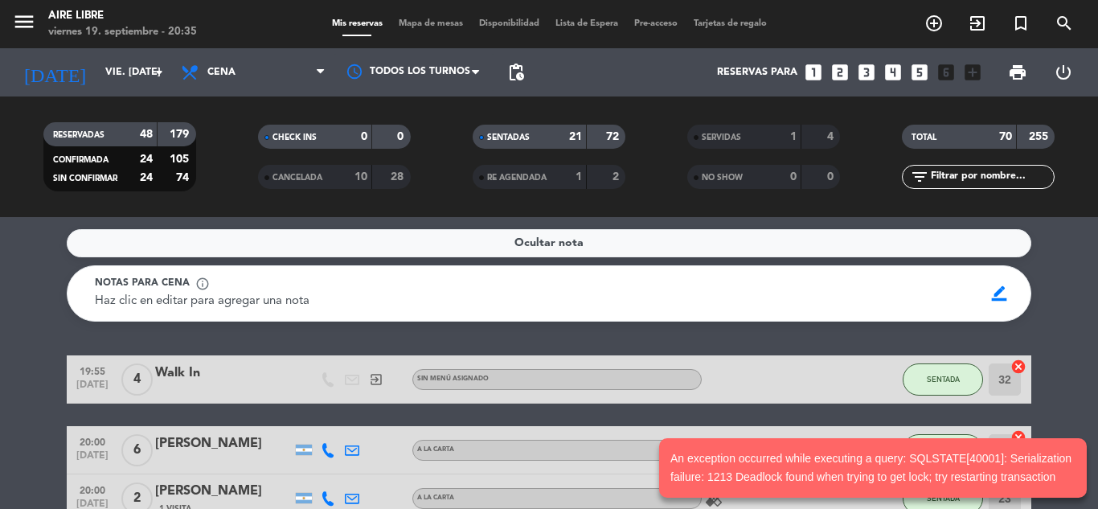
click at [1049, 298] on service-notes "Ocultar nota Notas para cena info_outline Haz clic en editar para agregar una n…" at bounding box center [549, 275] width 1098 height 92
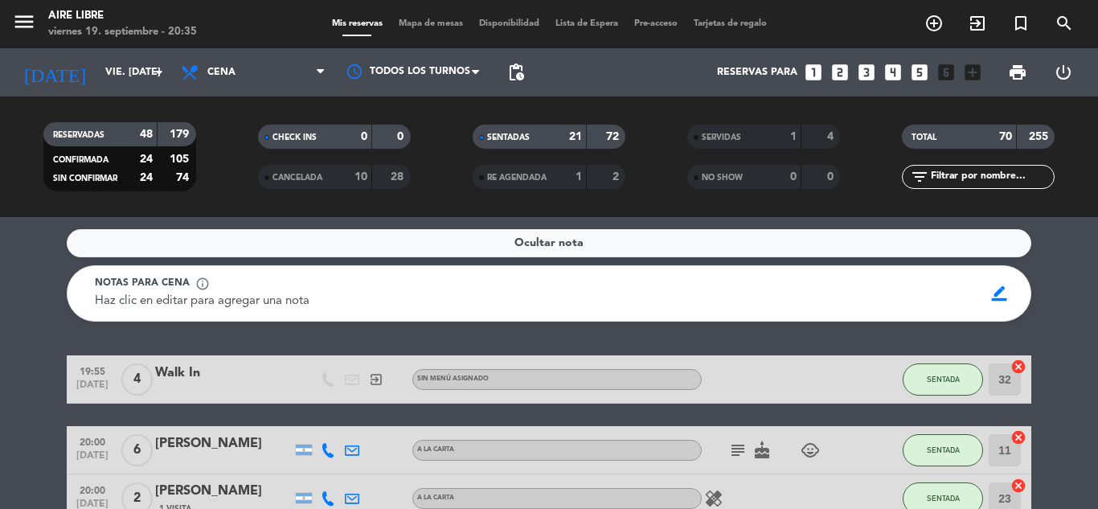
click at [755, 129] on div "SERVIDAS" at bounding box center [728, 137] width 74 height 18
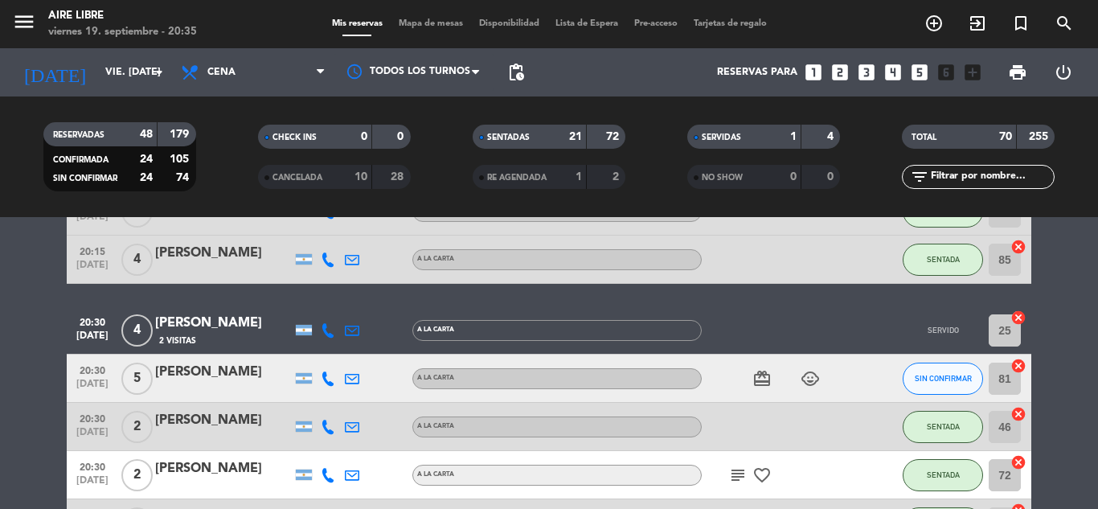
scroll to position [553, 0]
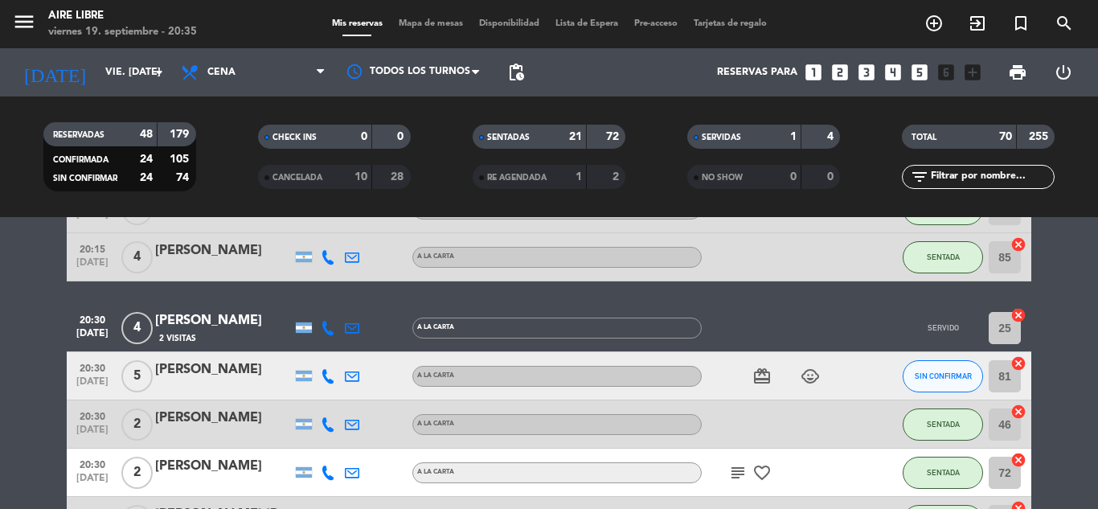
click at [196, 325] on div "[PERSON_NAME]" at bounding box center [223, 320] width 137 height 21
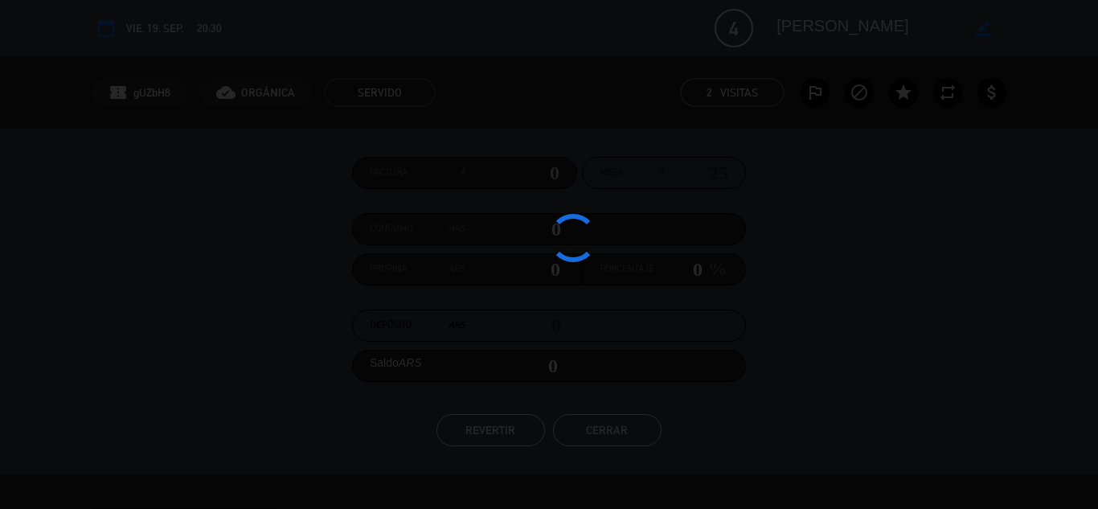
scroll to position [489, 0]
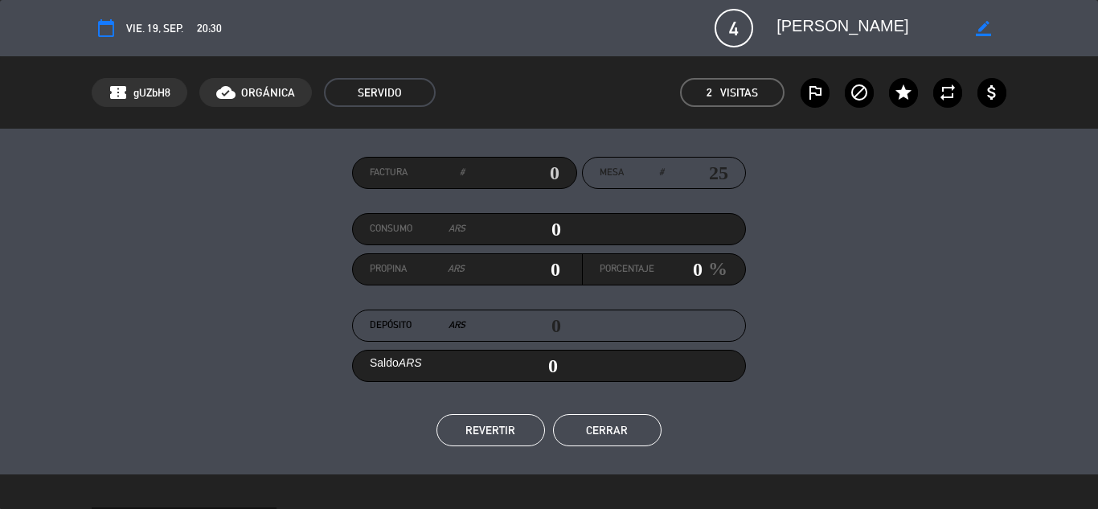
click at [499, 432] on button "REVERTIR" at bounding box center [490, 430] width 108 height 32
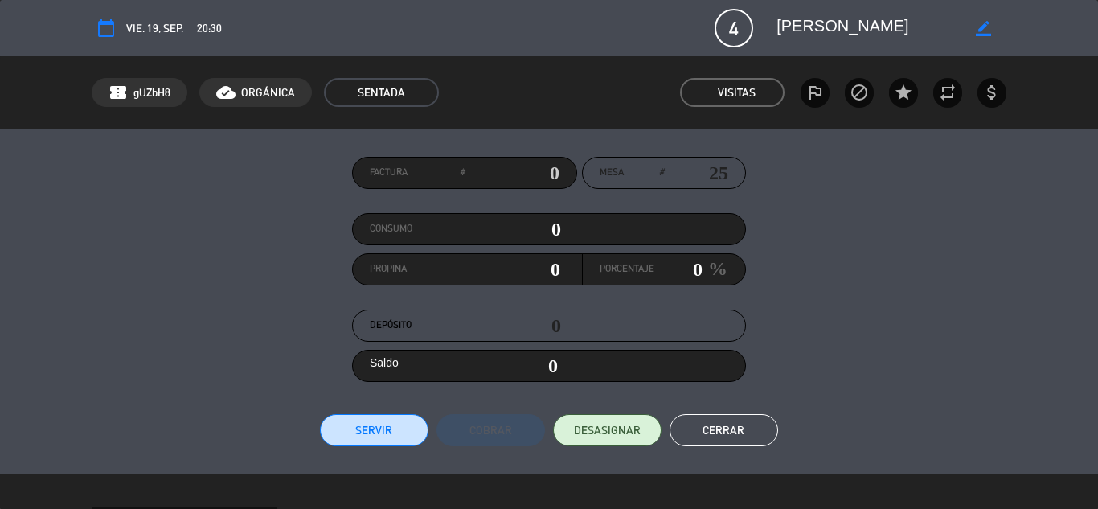
click at [721, 429] on button "Cerrar" at bounding box center [723, 430] width 108 height 32
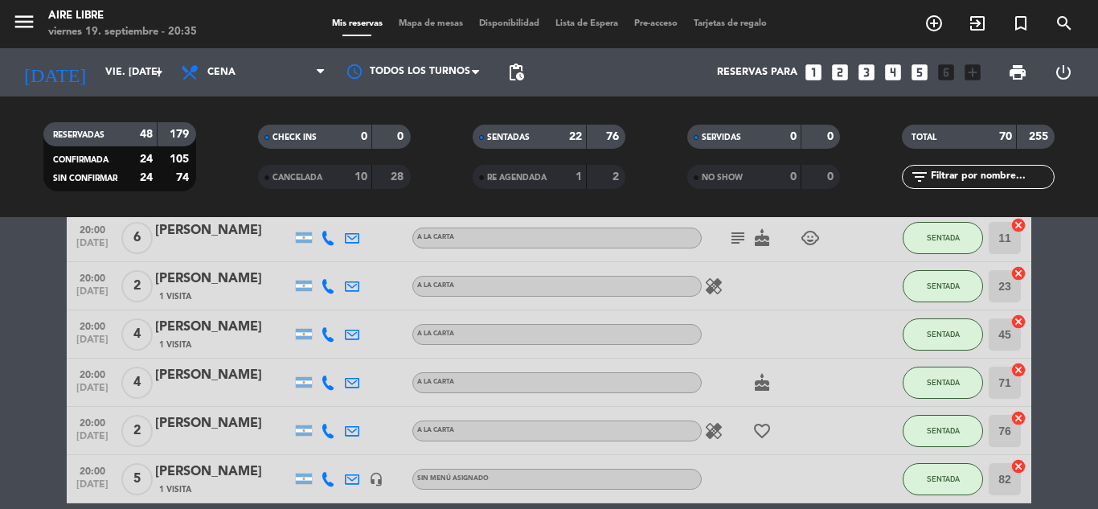
scroll to position [0, 0]
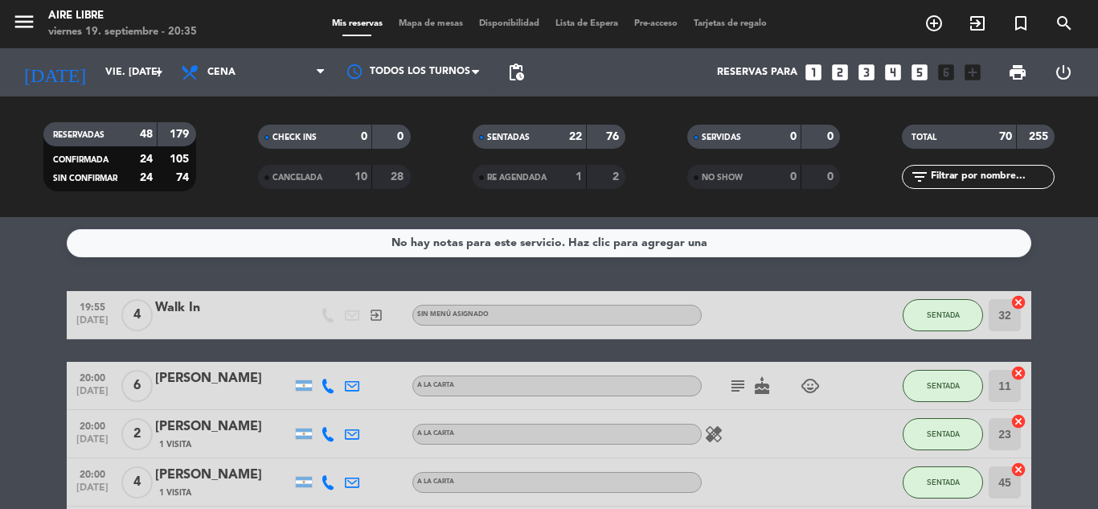
click at [430, 22] on span "Mapa de mesas" at bounding box center [431, 23] width 80 height 9
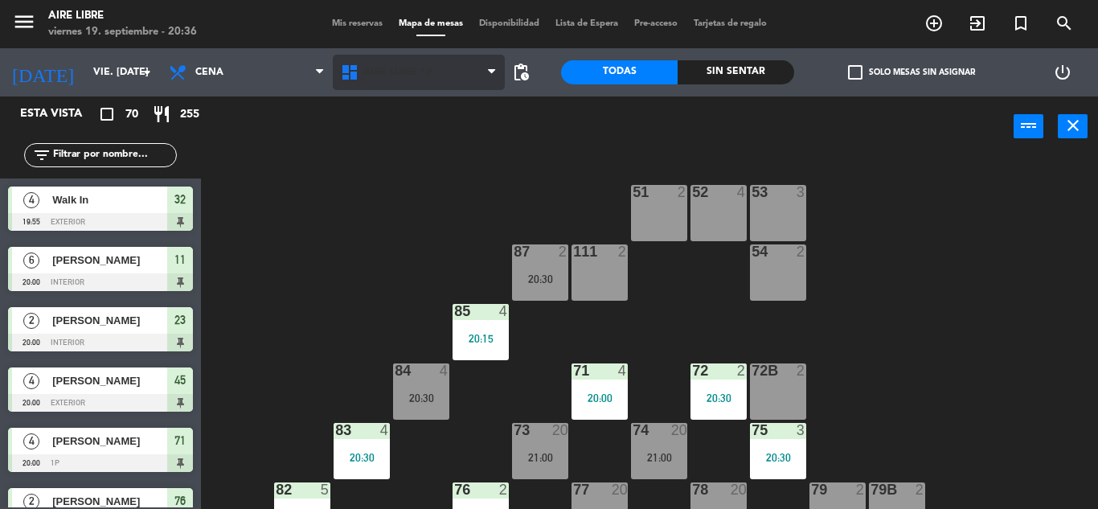
click at [360, 69] on icon at bounding box center [351, 72] width 23 height 19
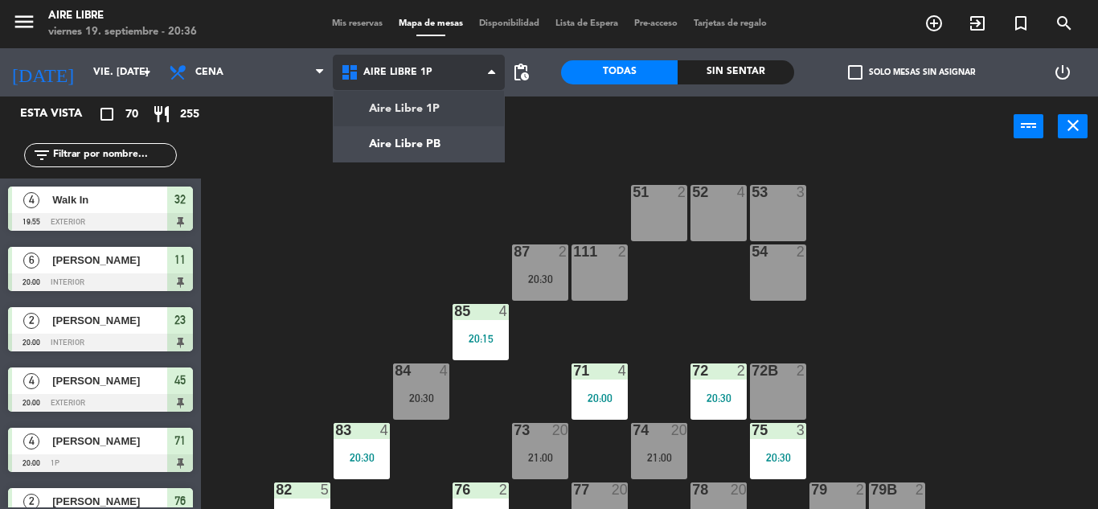
click at [399, 125] on ng-component "menu Aire Libre viernes 19. septiembre - 20:36 Mis reservas Mapa de mesas Dispo…" at bounding box center [549, 254] width 1098 height 509
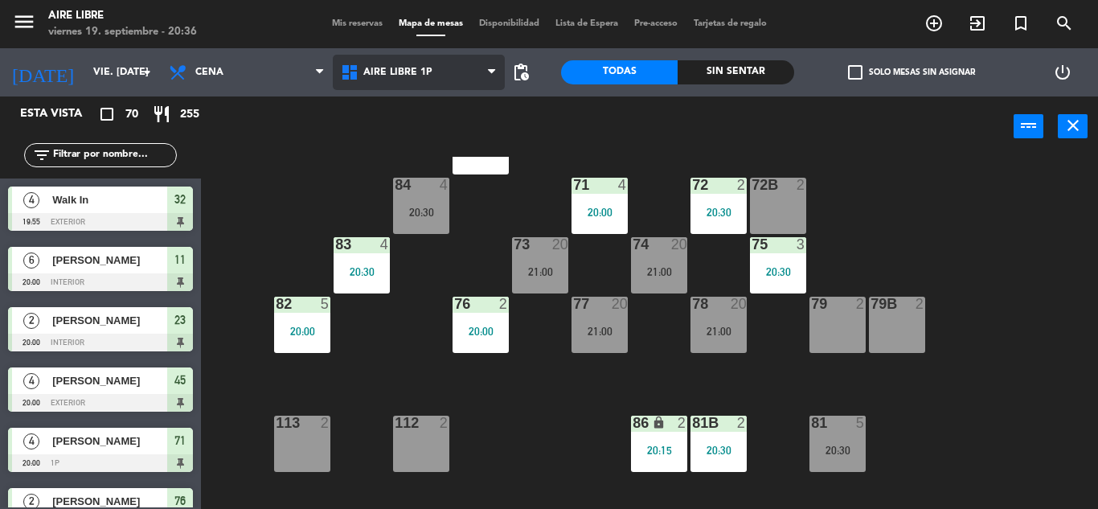
scroll to position [327, 0]
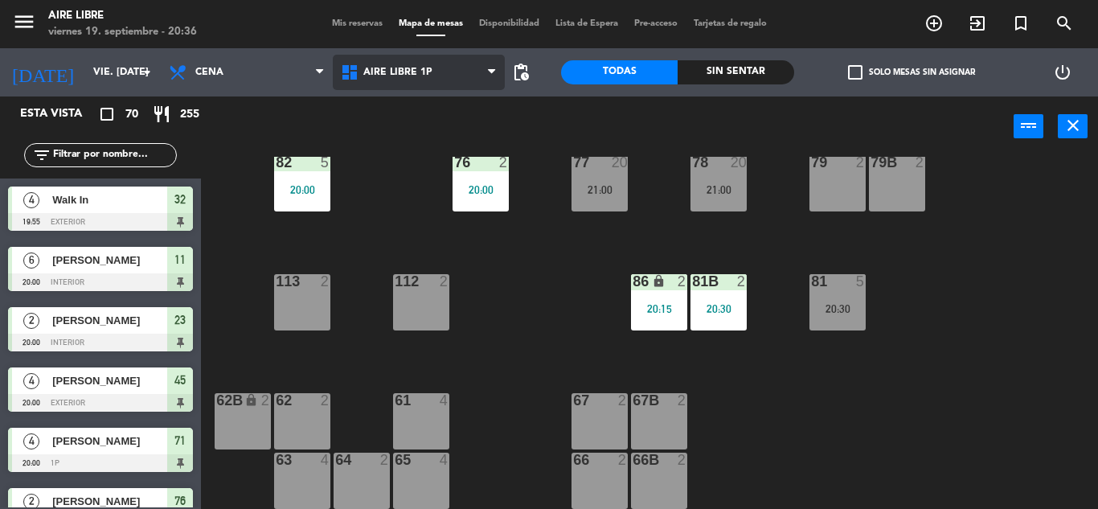
click at [398, 73] on span "Aire Libre 1P" at bounding box center [397, 72] width 69 height 11
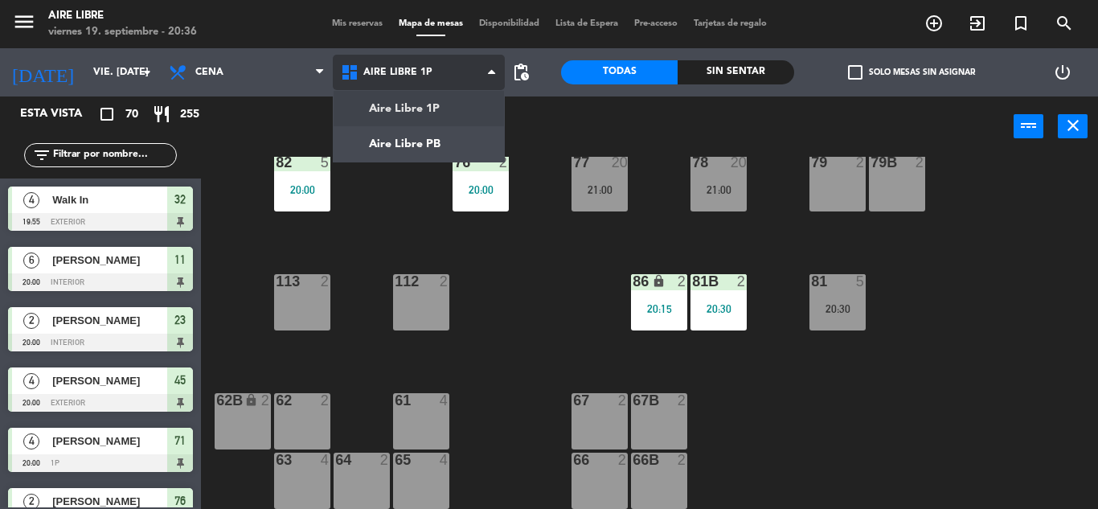
click at [403, 107] on ng-component "menu Aire Libre viernes 19. septiembre - 20:36 Mis reservas Mapa de mesas Dispo…" at bounding box center [549, 254] width 1098 height 509
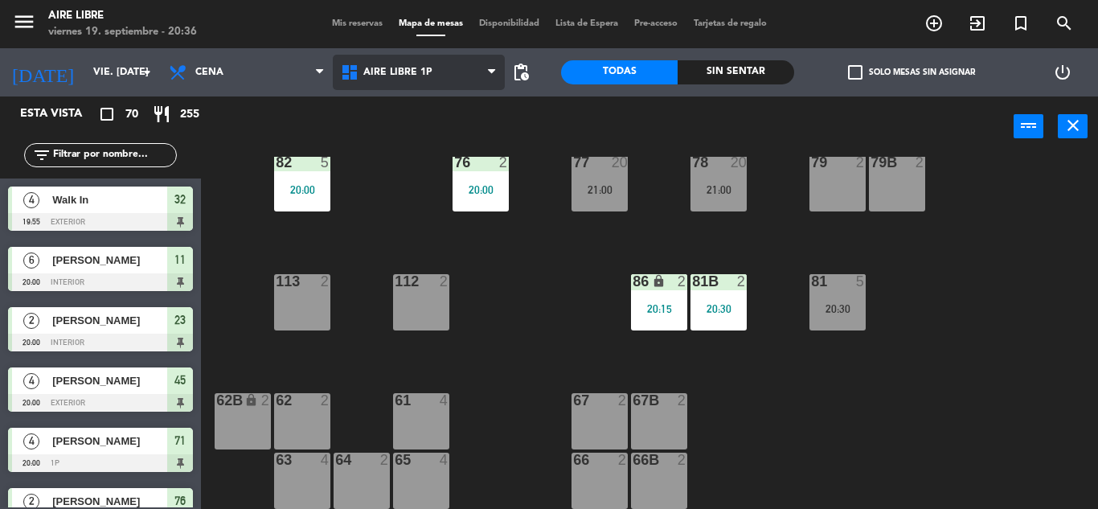
click at [404, 72] on span "Aire Libre 1P" at bounding box center [397, 72] width 69 height 11
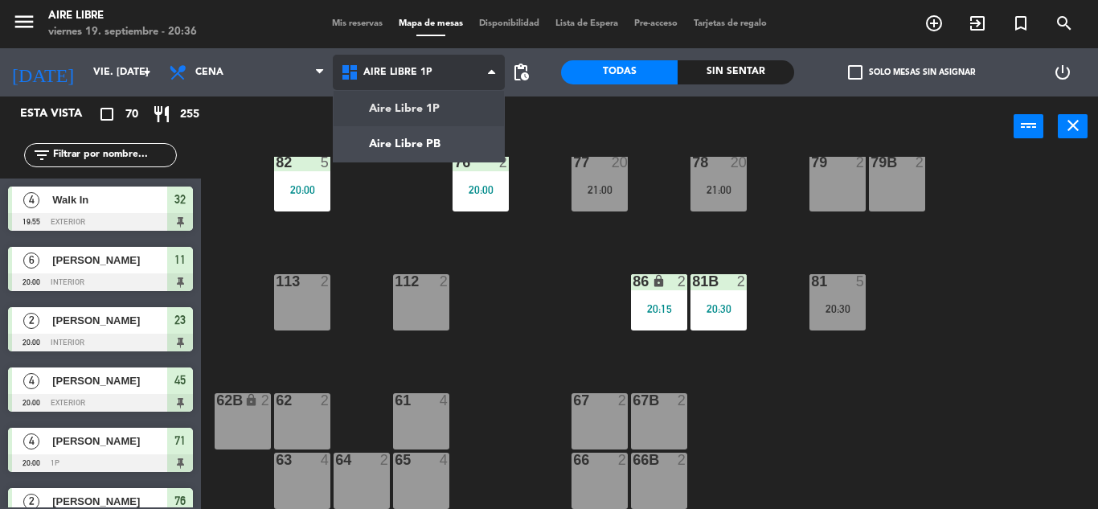
click at [412, 148] on ng-component "menu Aire Libre viernes 19. septiembre - 20:36 Mis reservas Mapa de mesas Dispo…" at bounding box center [549, 254] width 1098 height 509
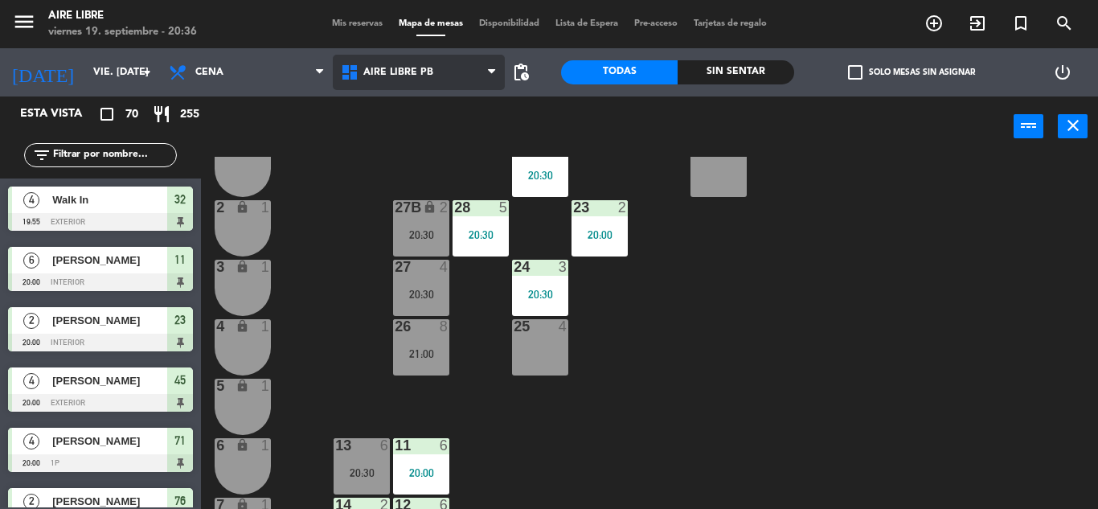
scroll to position [331, 0]
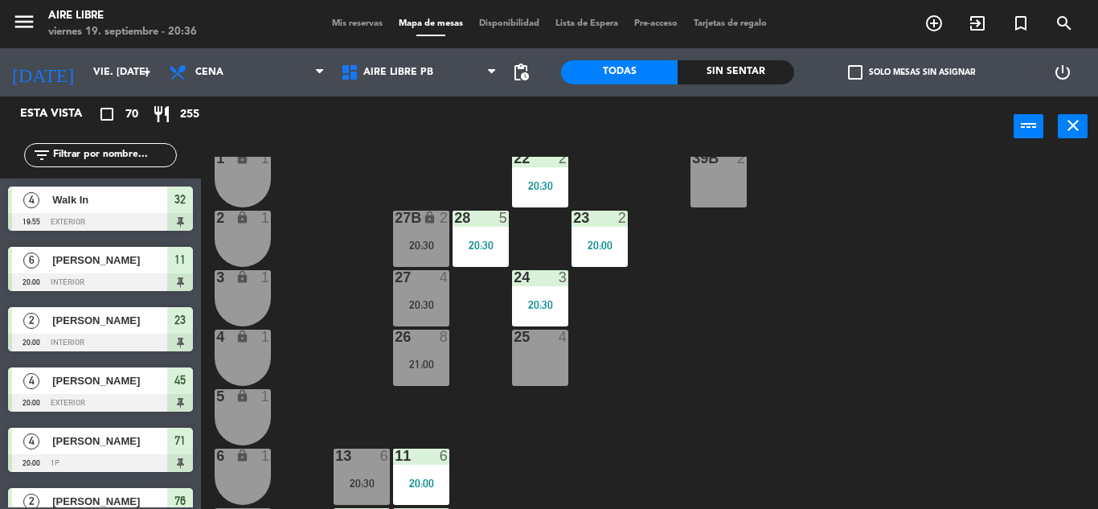
click at [116, 150] on input "text" at bounding box center [113, 155] width 125 height 18
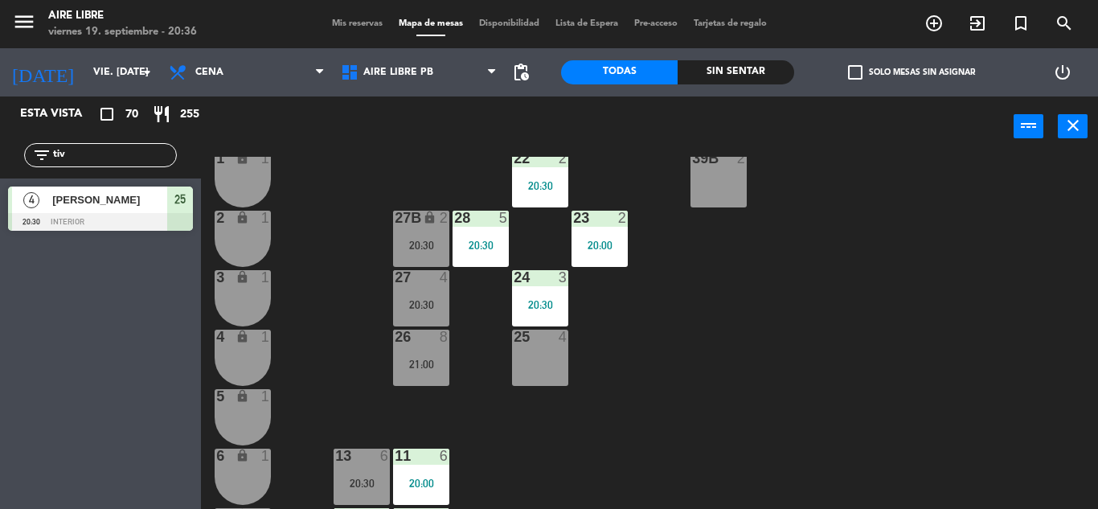
type input "tiv"
click at [133, 201] on span "[PERSON_NAME]" at bounding box center [109, 199] width 115 height 17
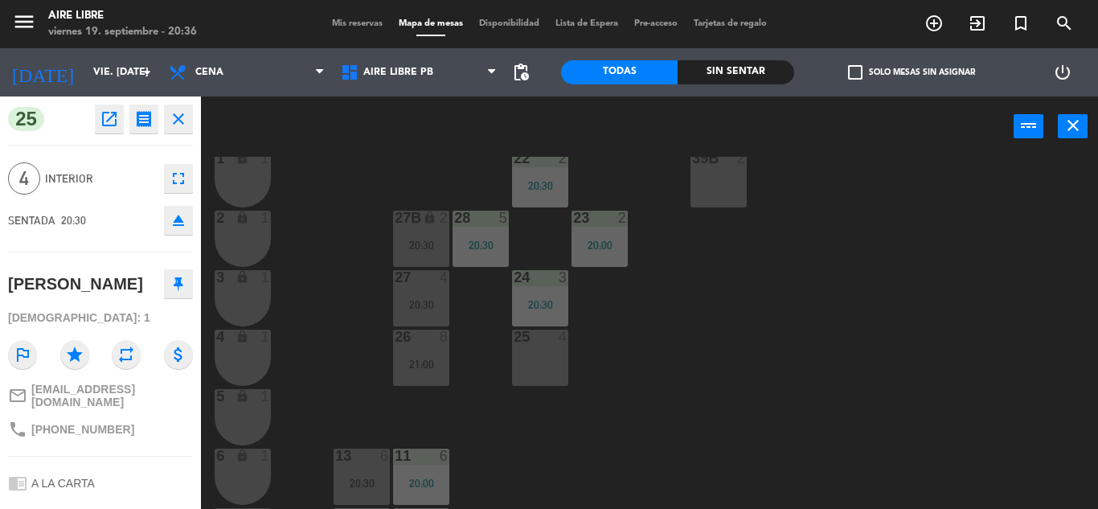
click at [547, 361] on div "25 4" at bounding box center [540, 357] width 56 height 56
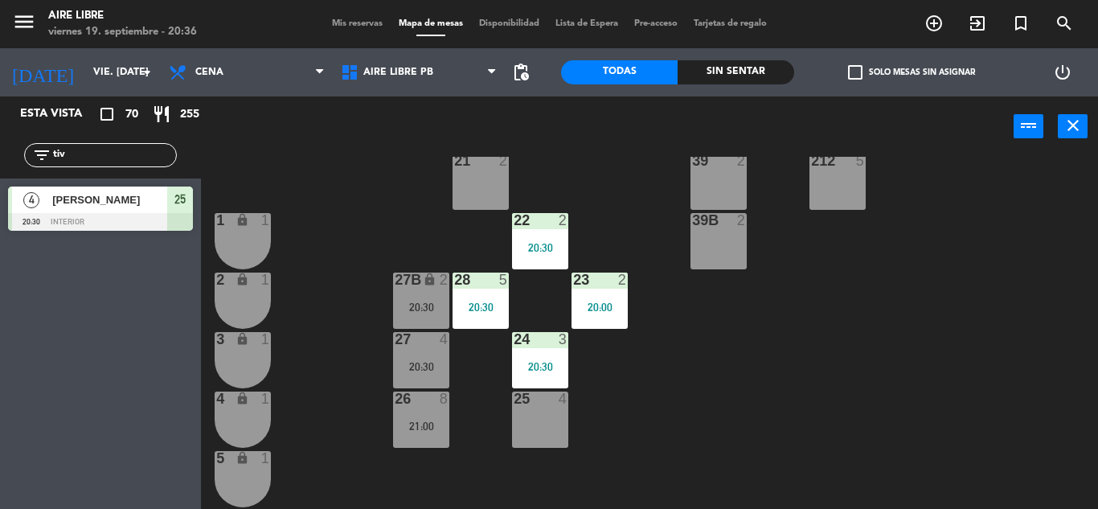
scroll to position [254, 0]
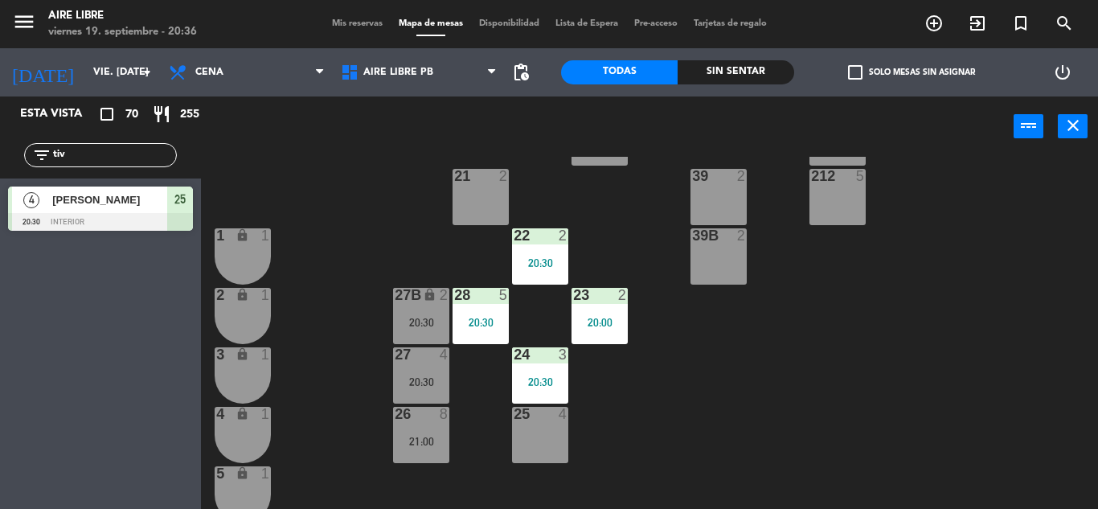
click at [93, 150] on input "tiv" at bounding box center [113, 155] width 125 height 18
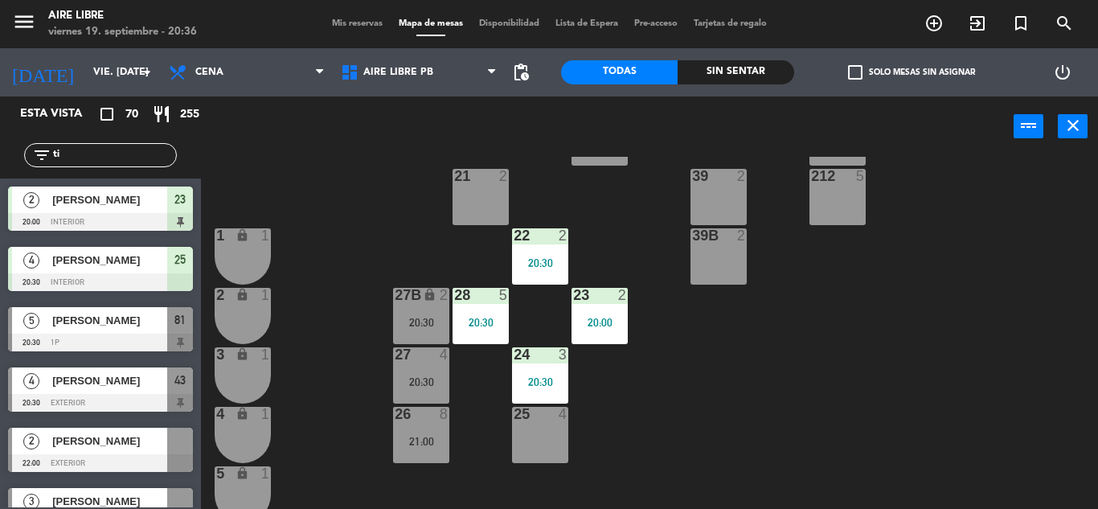
type input "ti"
click at [881, 365] on div "42 4 20:30 43 4 20:30 31 5 20:30 32 4 19:55 33 7 42B 4 20:30 43B 4 20:30 41 6 2…" at bounding box center [655, 333] width 886 height 352
click at [121, 272] on div "[PERSON_NAME]" at bounding box center [109, 260] width 117 height 27
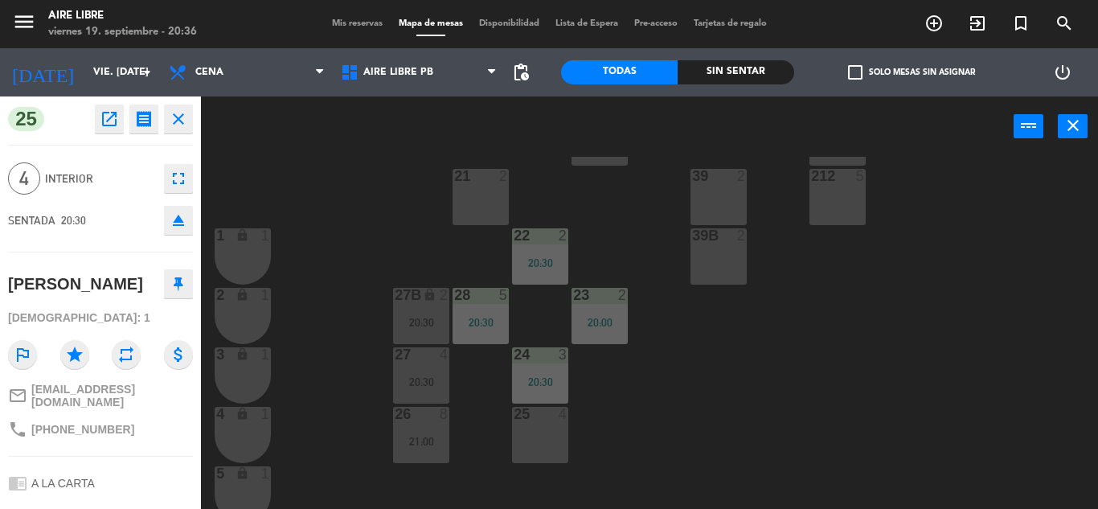
click at [556, 452] on div "25 4" at bounding box center [540, 435] width 56 height 56
click at [181, 226] on icon "eject" at bounding box center [178, 220] width 19 height 19
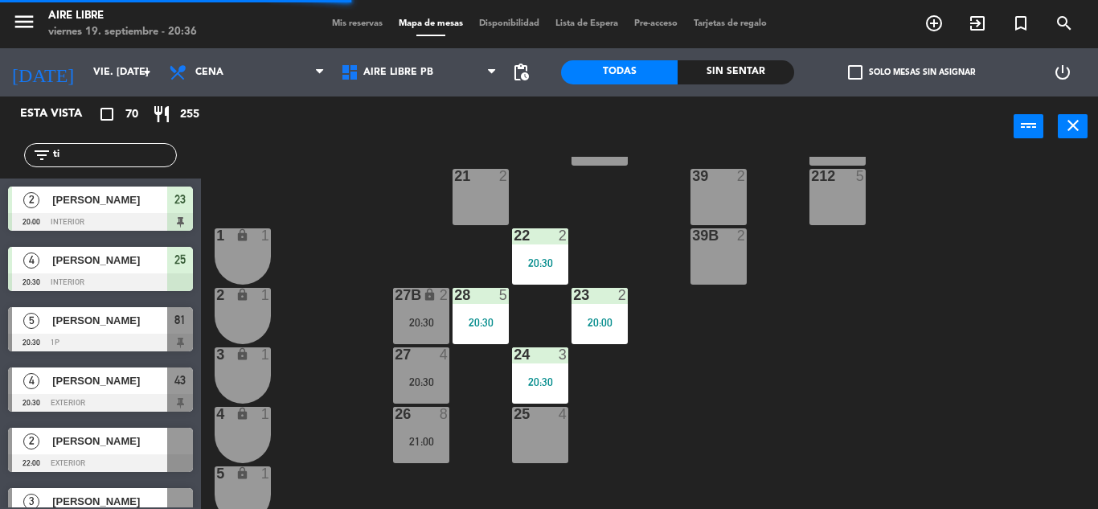
click at [124, 268] on span "[PERSON_NAME]" at bounding box center [109, 260] width 115 height 17
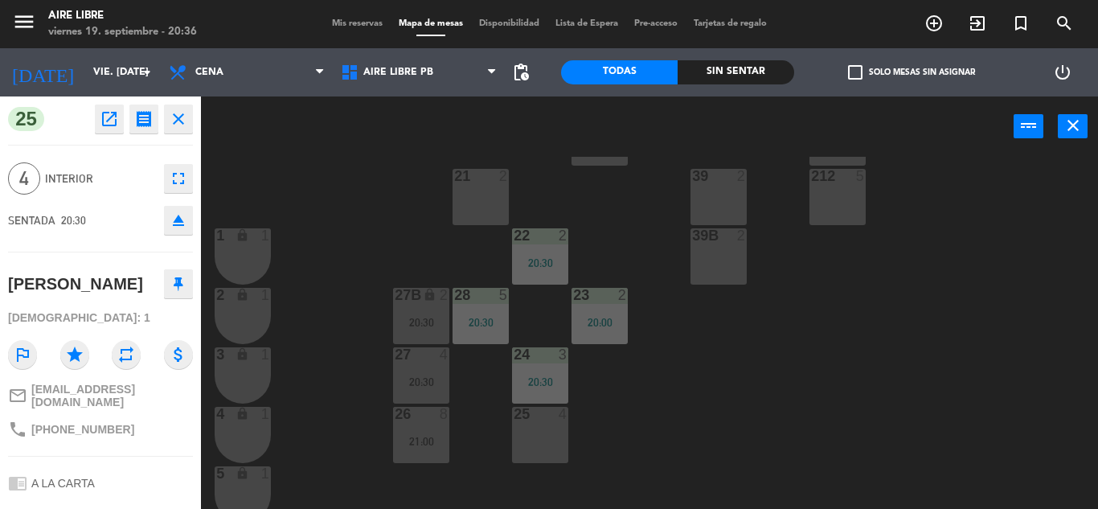
click at [396, 174] on div "42 4 20:30 43 4 20:30 31 5 20:30 32 4 19:55 33 7 42B 4 20:30 43B 4 20:30 41 6 2…" at bounding box center [655, 333] width 886 height 352
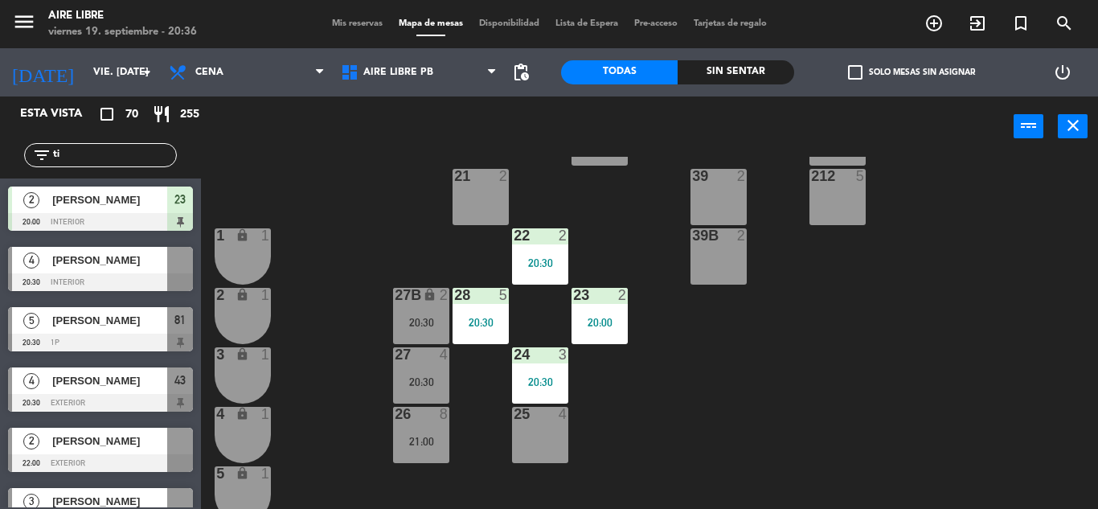
click at [145, 264] on span "[PERSON_NAME]" at bounding box center [109, 260] width 115 height 17
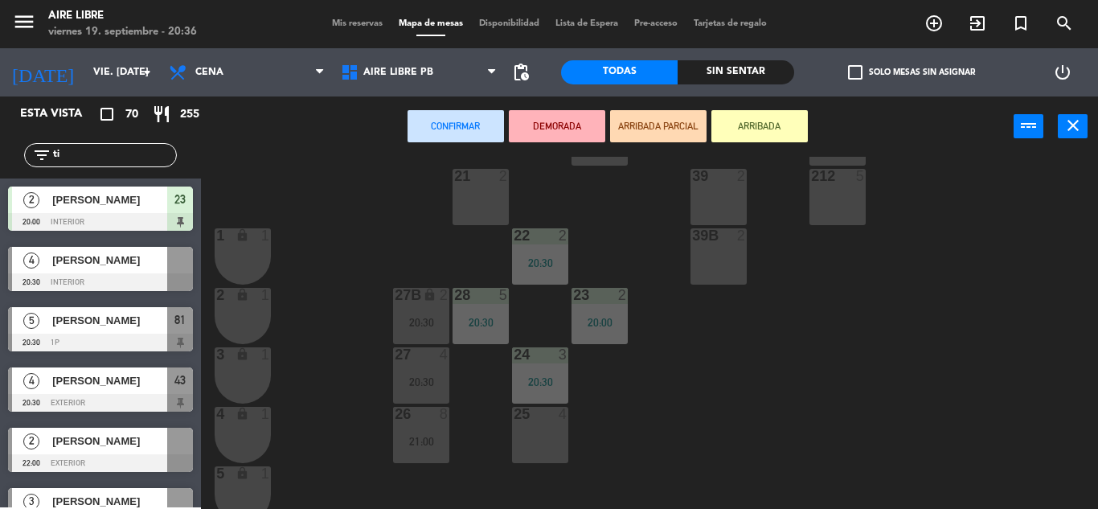
click at [534, 420] on div at bounding box center [539, 414] width 27 height 14
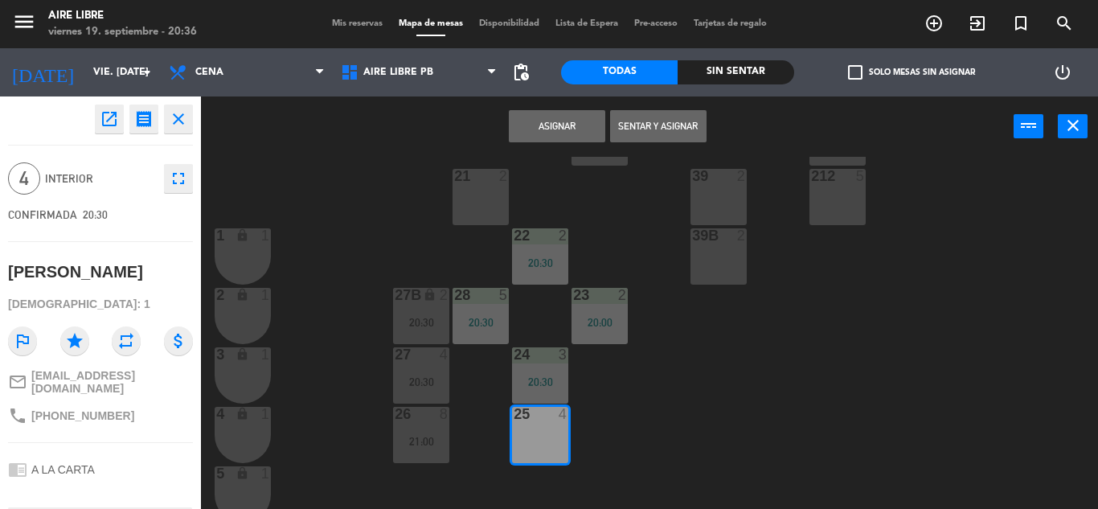
click at [673, 126] on button "Sentar y Asignar" at bounding box center [658, 126] width 96 height 32
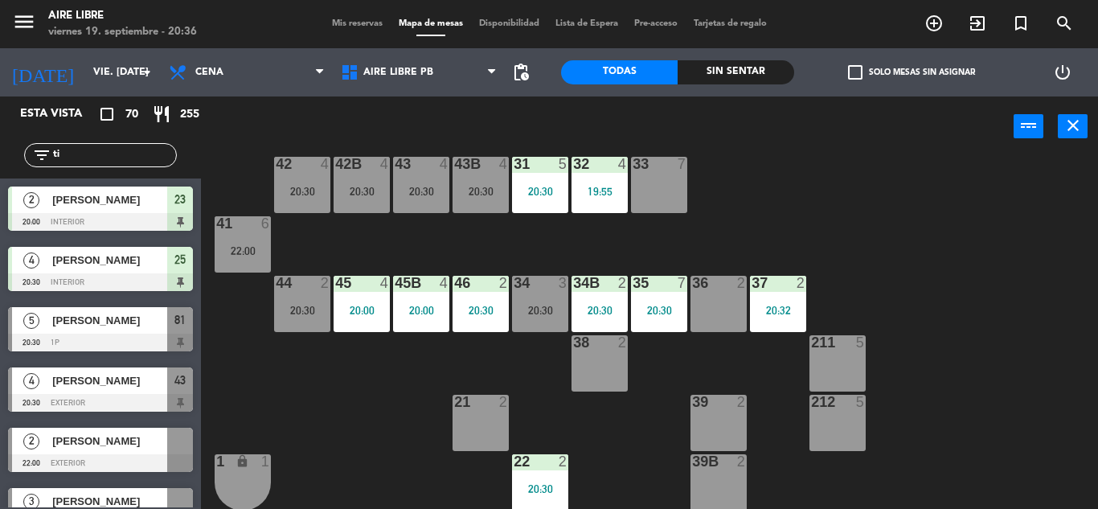
scroll to position [0, 0]
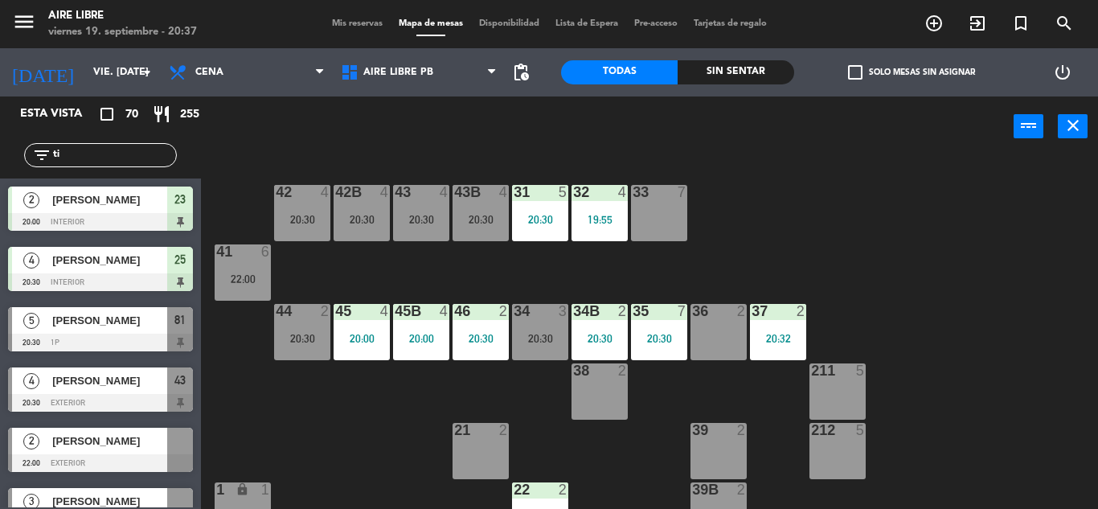
click at [110, 158] on input "ti" at bounding box center [113, 155] width 125 height 18
type input "t"
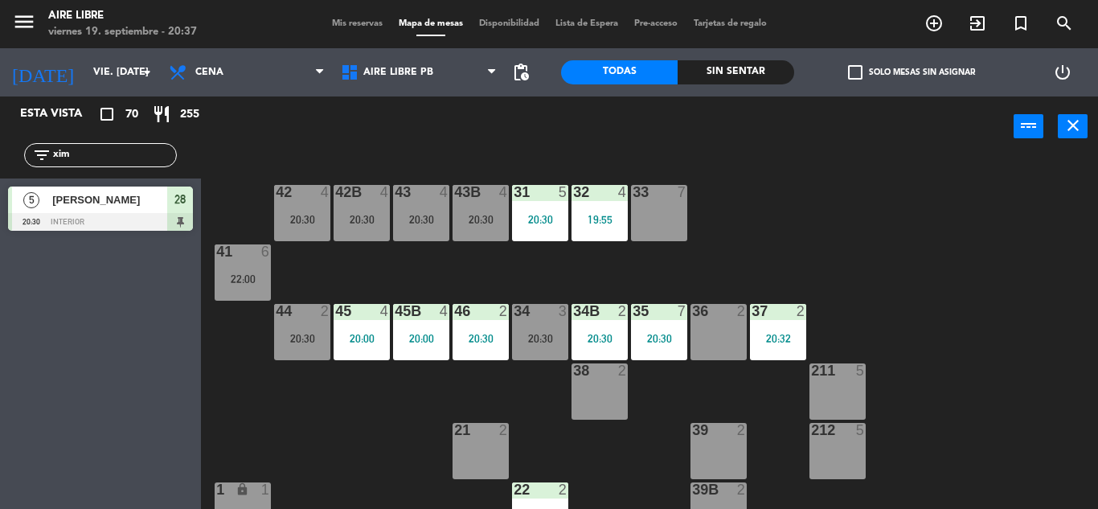
click at [104, 160] on input "xim" at bounding box center [113, 155] width 125 height 18
type input "x"
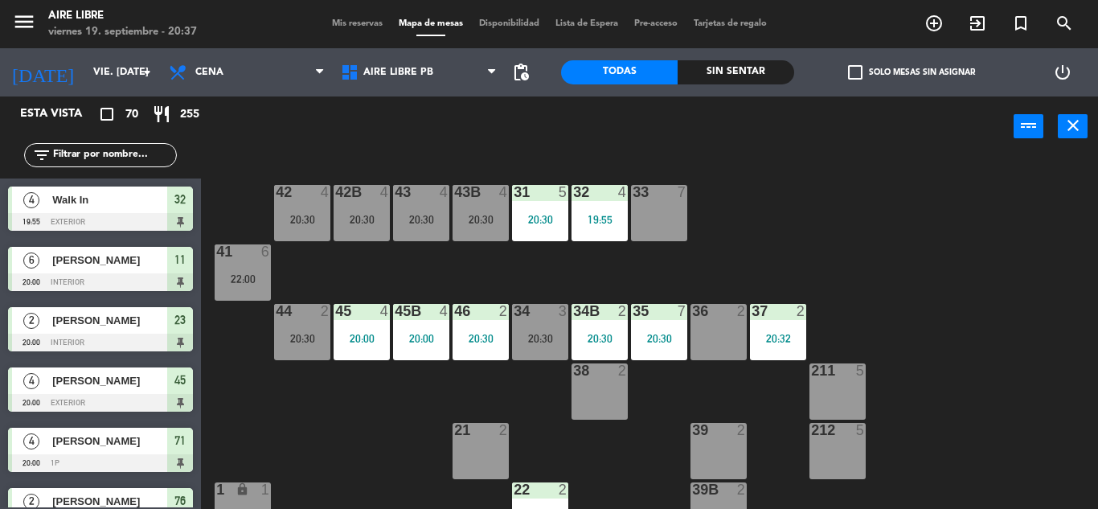
click at [104, 160] on input "text" at bounding box center [113, 155] width 125 height 18
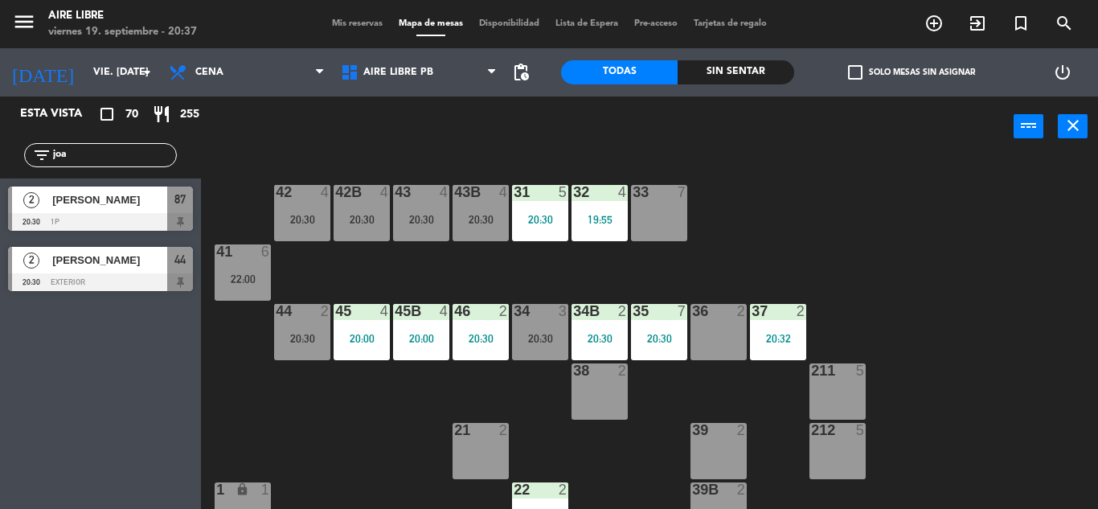
type input "joa"
click at [74, 441] on div "Esta vista crop_square 70 restaurant 255 filter_list joa 2 Joaquín Bertran 20:3…" at bounding box center [100, 302] width 201 height 412
click at [142, 207] on span "[PERSON_NAME]" at bounding box center [109, 199] width 115 height 17
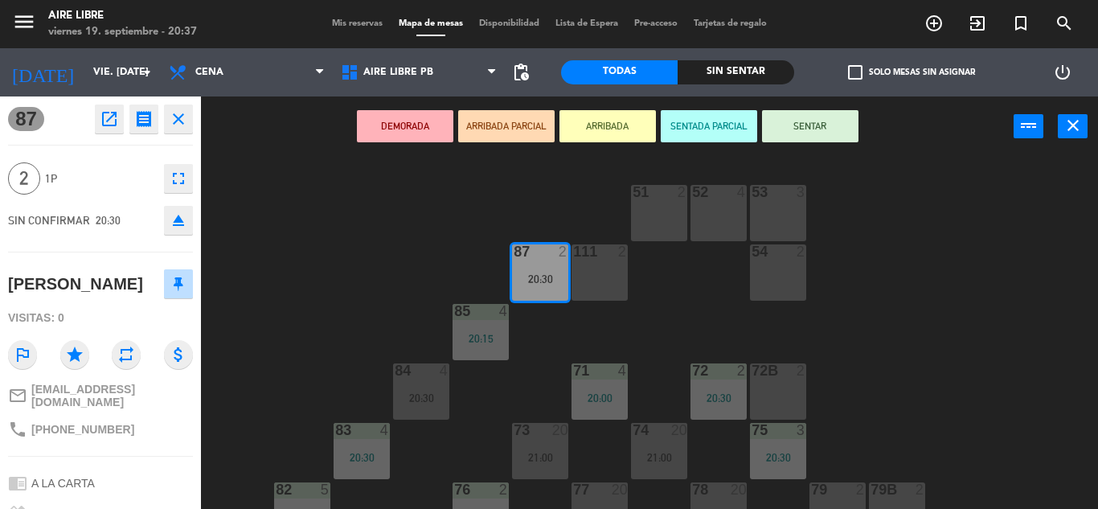
click at [619, 111] on button "ARRIBADA" at bounding box center [607, 126] width 96 height 32
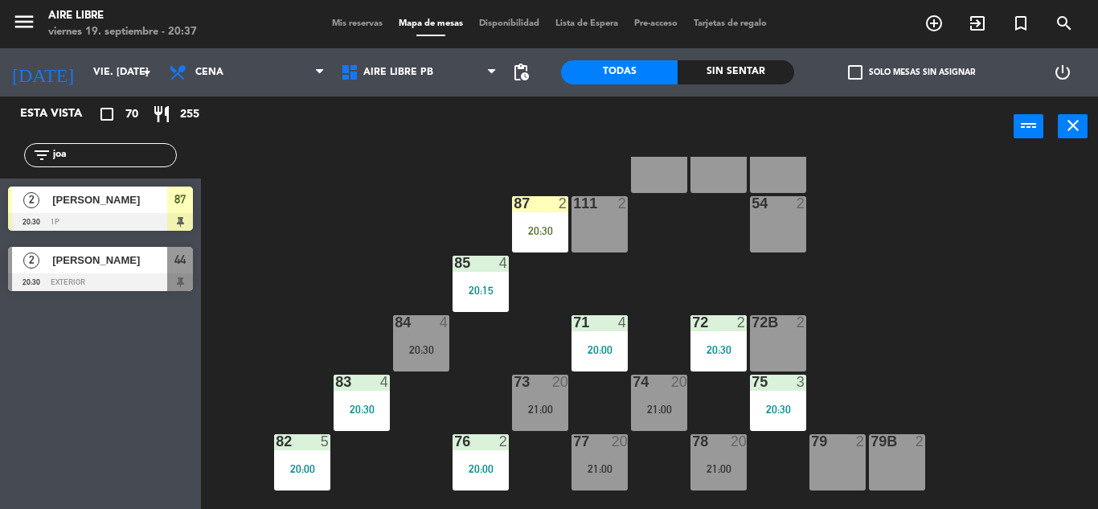
scroll to position [50, 0]
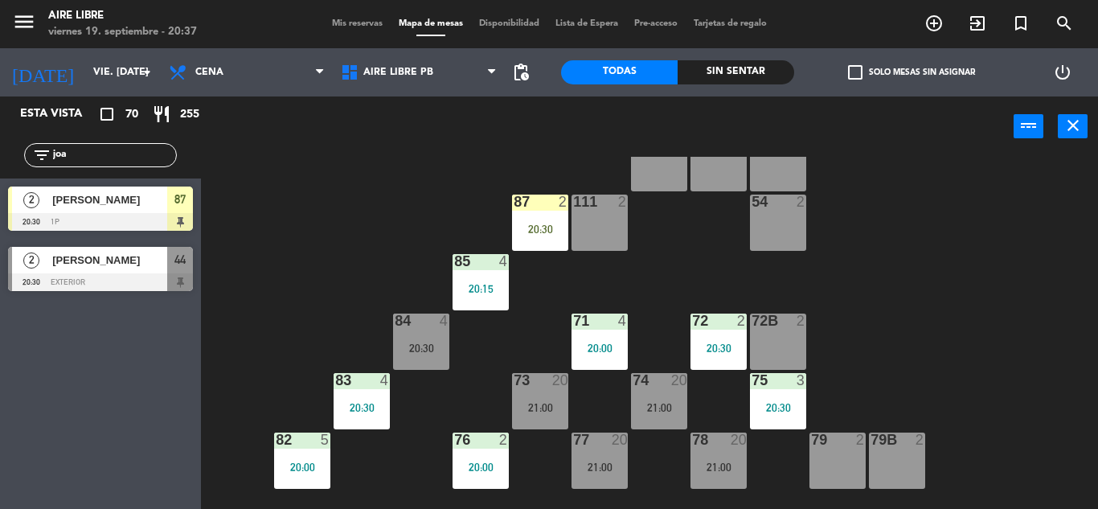
click at [101, 153] on input "joa" at bounding box center [113, 155] width 125 height 18
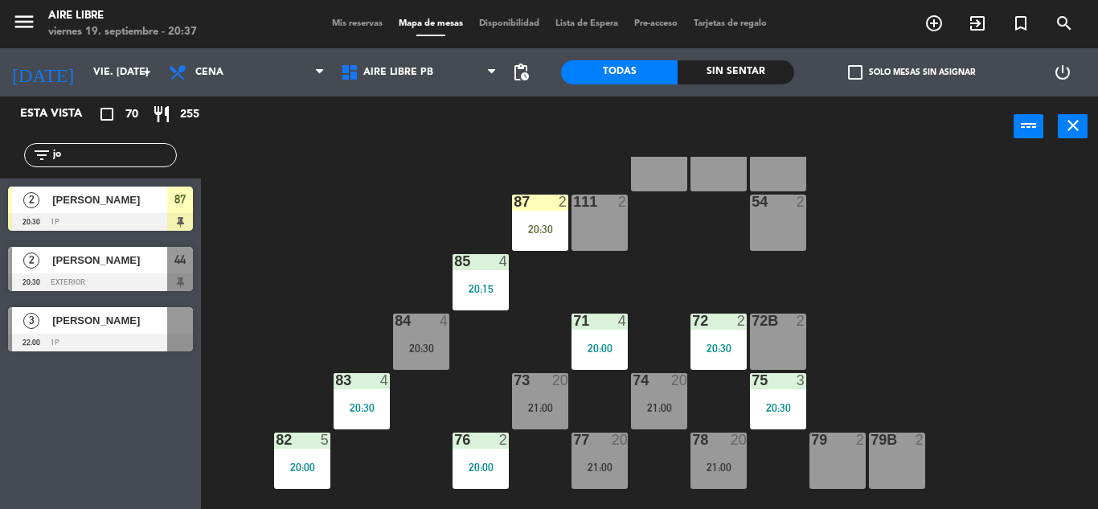
type input "j"
